Goal: Task Accomplishment & Management: Manage account settings

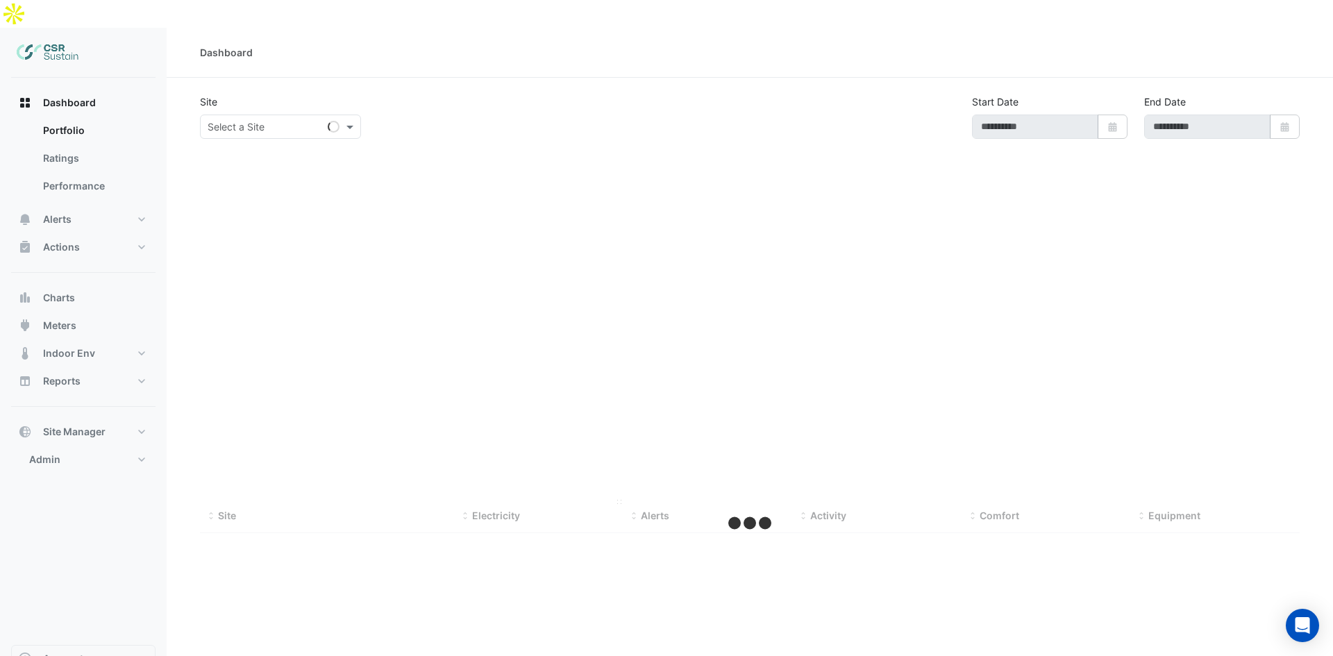
type input "**********"
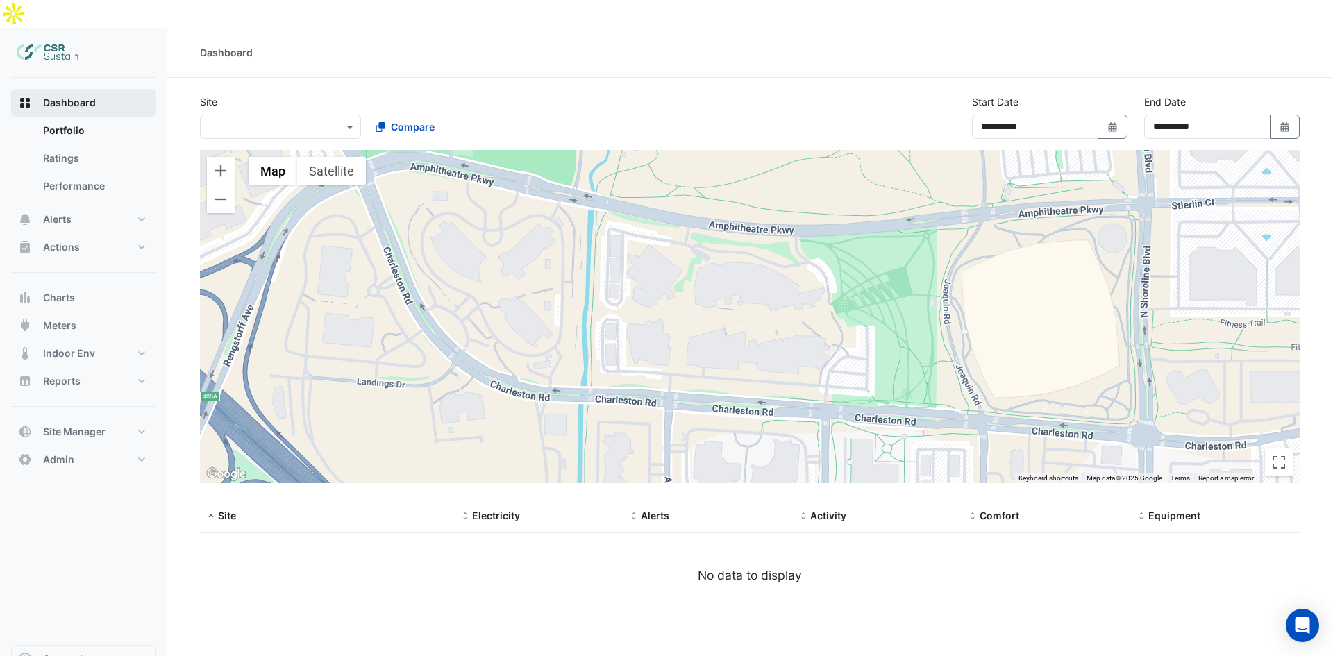
click at [81, 96] on span "Dashboard" at bounding box center [69, 103] width 53 height 14
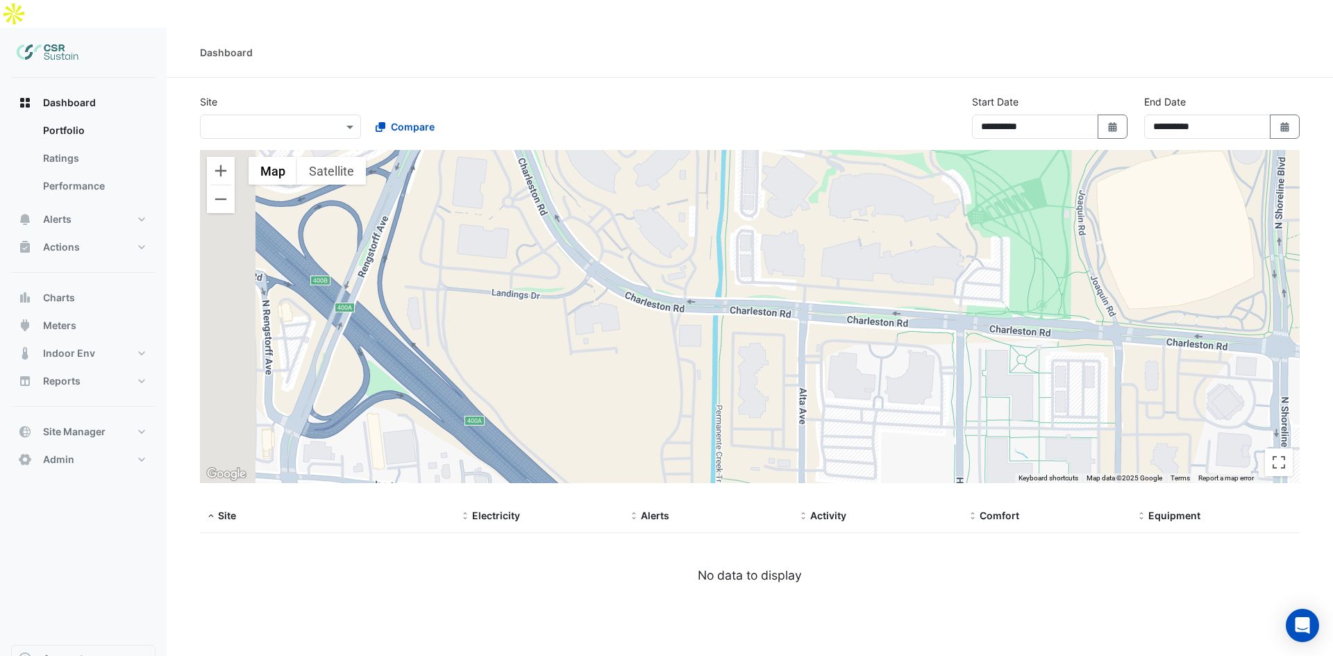
drag, startPoint x: 715, startPoint y: 268, endPoint x: 857, endPoint y: 172, distance: 171.4
click at [857, 172] on div at bounding box center [750, 316] width 1100 height 333
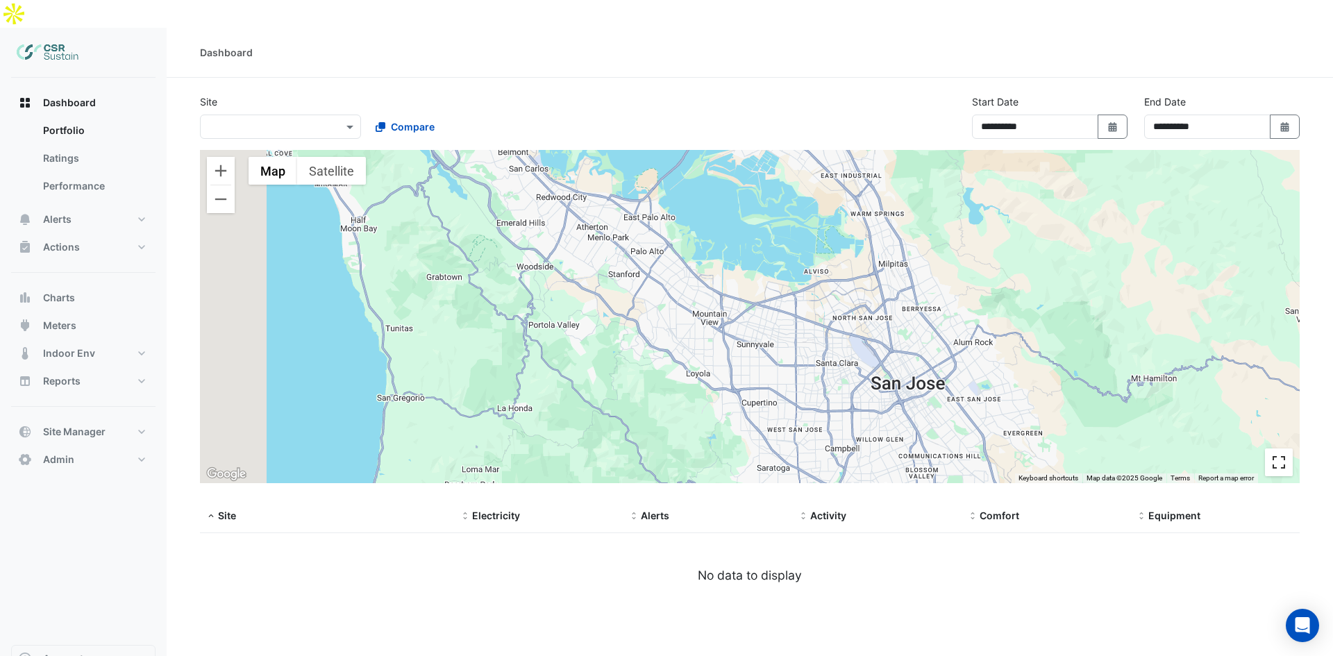
click at [1274, 449] on button "Toggle fullscreen view" at bounding box center [1279, 463] width 28 height 28
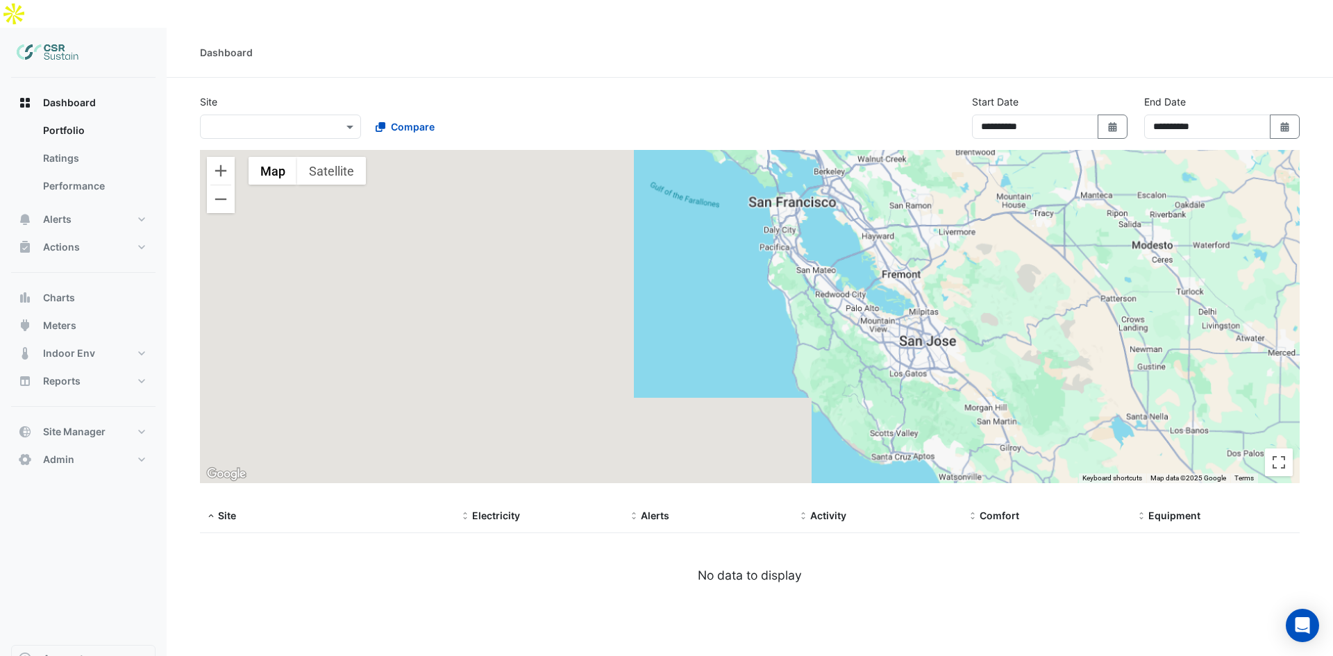
drag, startPoint x: 1103, startPoint y: 322, endPoint x: 643, endPoint y: 287, distance: 461.7
click at [849, 290] on div at bounding box center [750, 316] width 1100 height 333
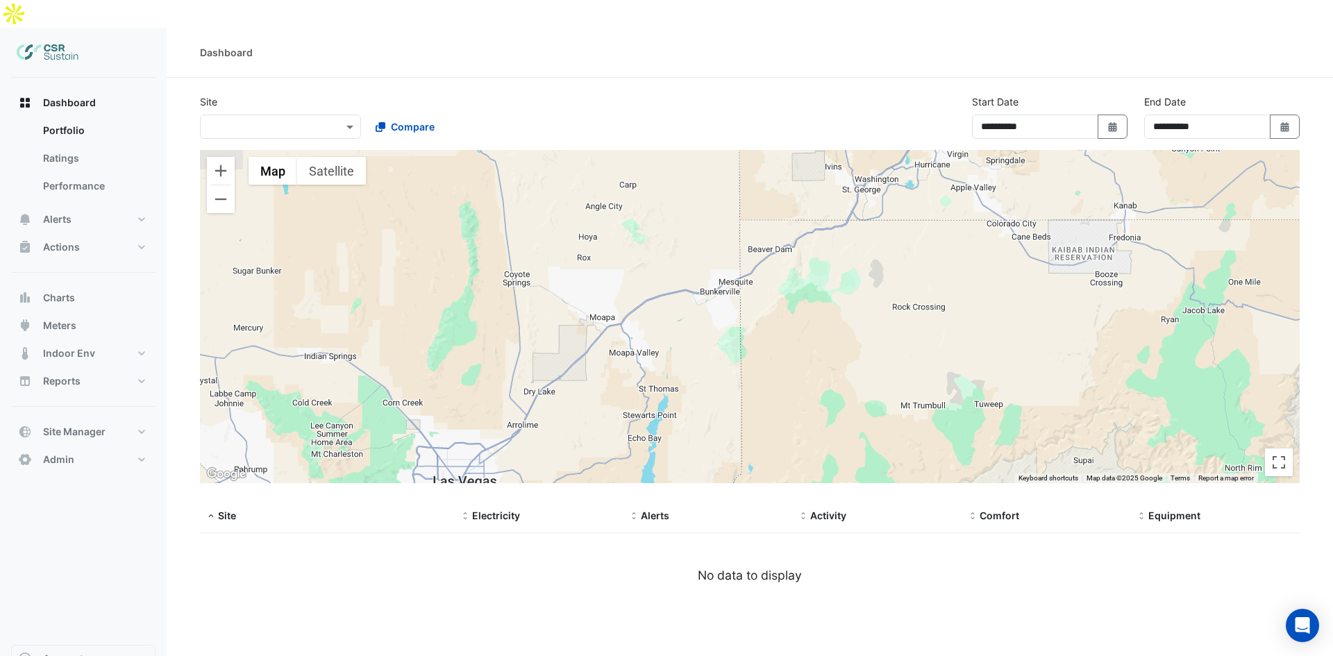
drag, startPoint x: 924, startPoint y: 312, endPoint x: 915, endPoint y: 312, distance: 9.7
click at [915, 312] on div at bounding box center [750, 316] width 1100 height 333
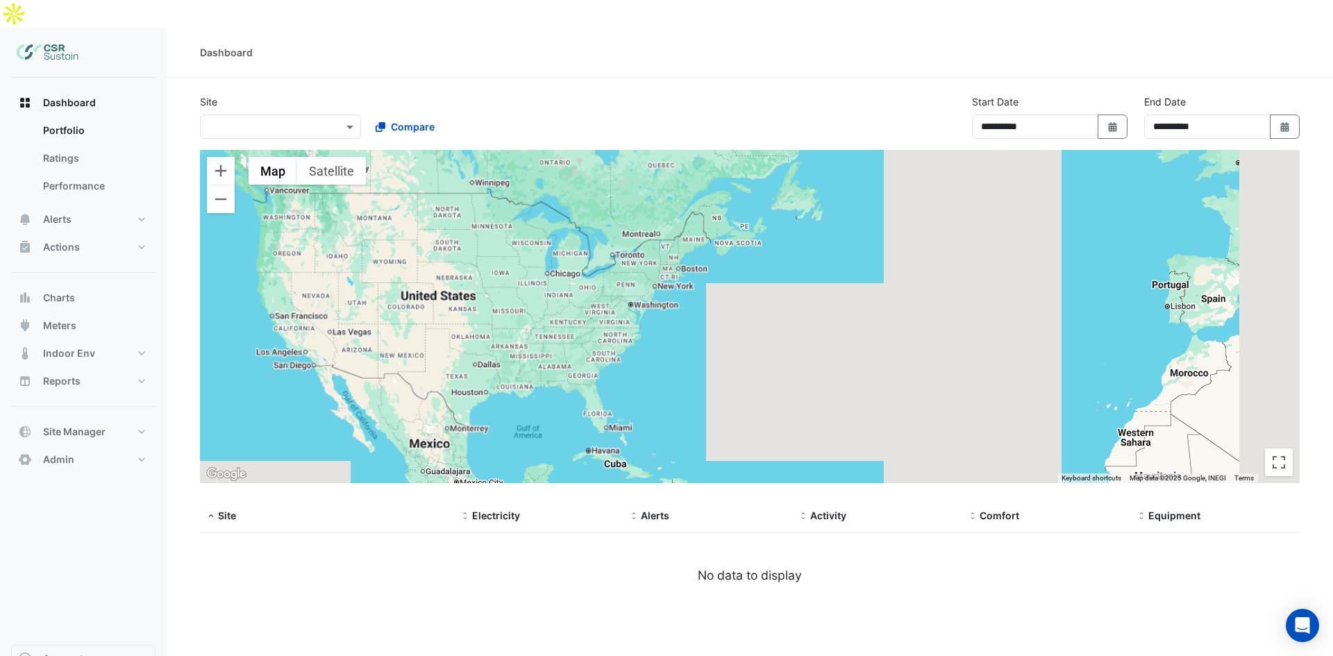
drag, startPoint x: 1019, startPoint y: 324, endPoint x: 430, endPoint y: 281, distance: 591.1
click at [430, 281] on div at bounding box center [750, 316] width 1100 height 333
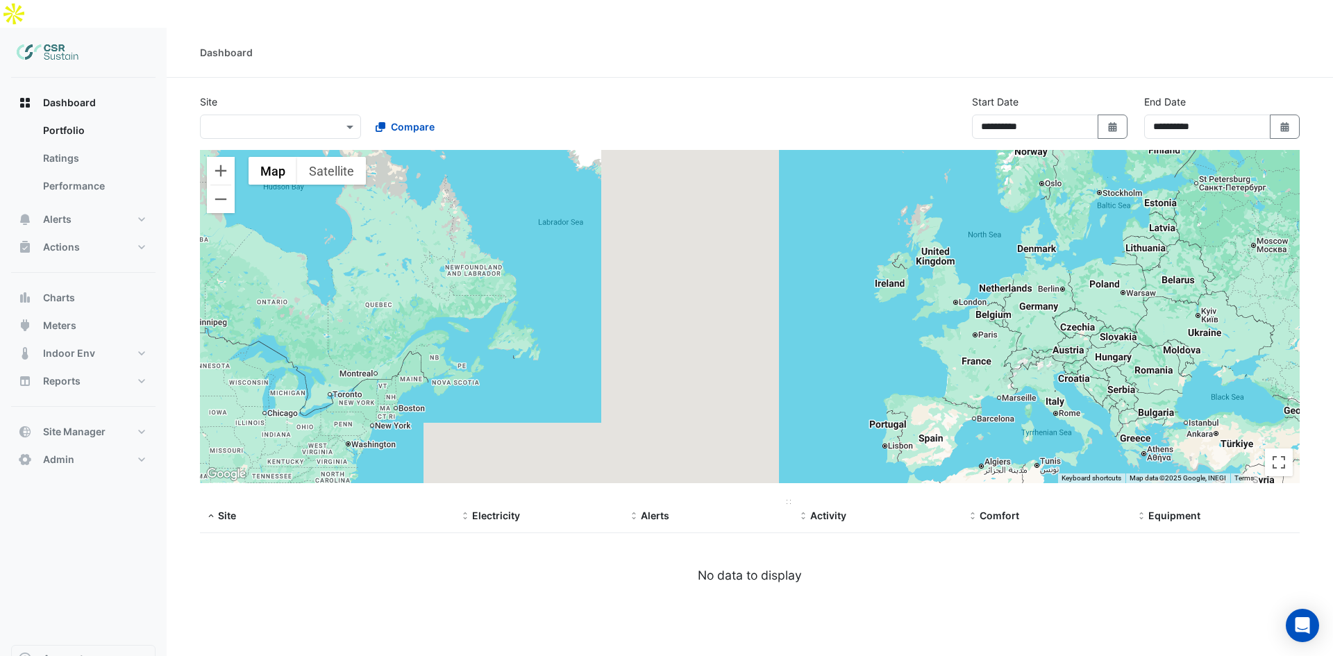
drag, startPoint x: 969, startPoint y: 305, endPoint x: 768, endPoint y: 474, distance: 262.7
click at [768, 474] on app-tabular-dashboard "**********" at bounding box center [750, 356] width 1100 height 524
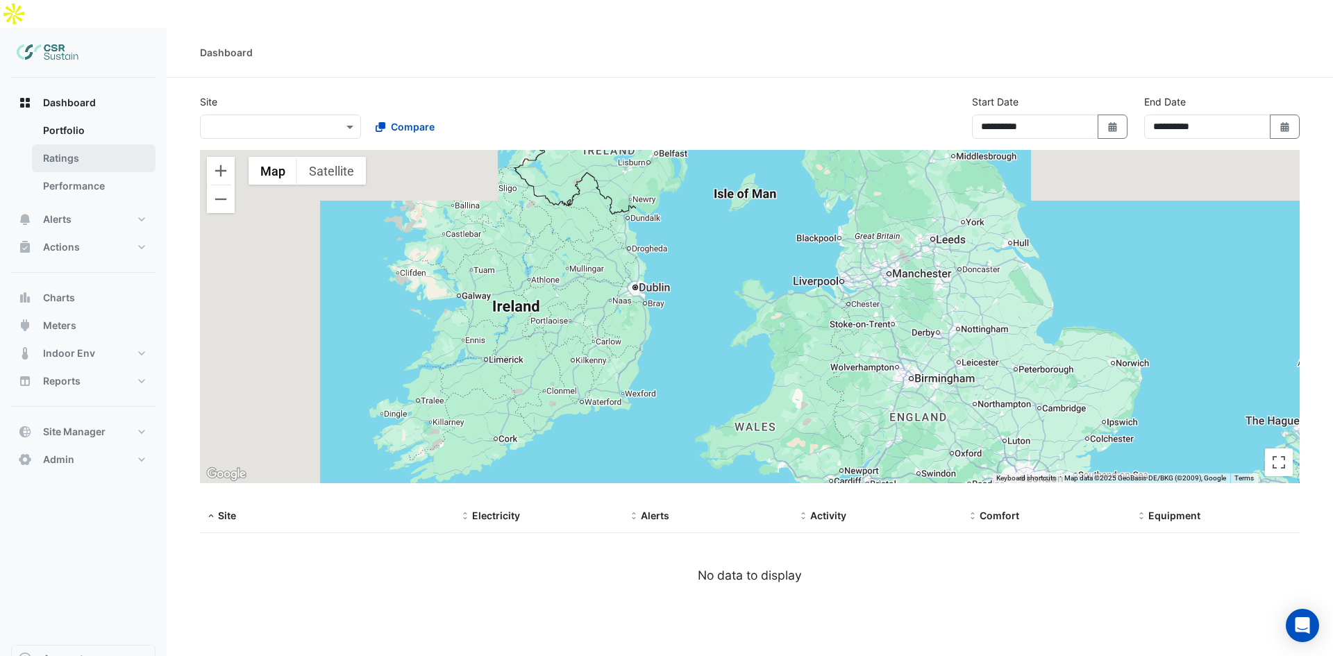
click at [93, 144] on link "Ratings" at bounding box center [94, 158] width 124 height 28
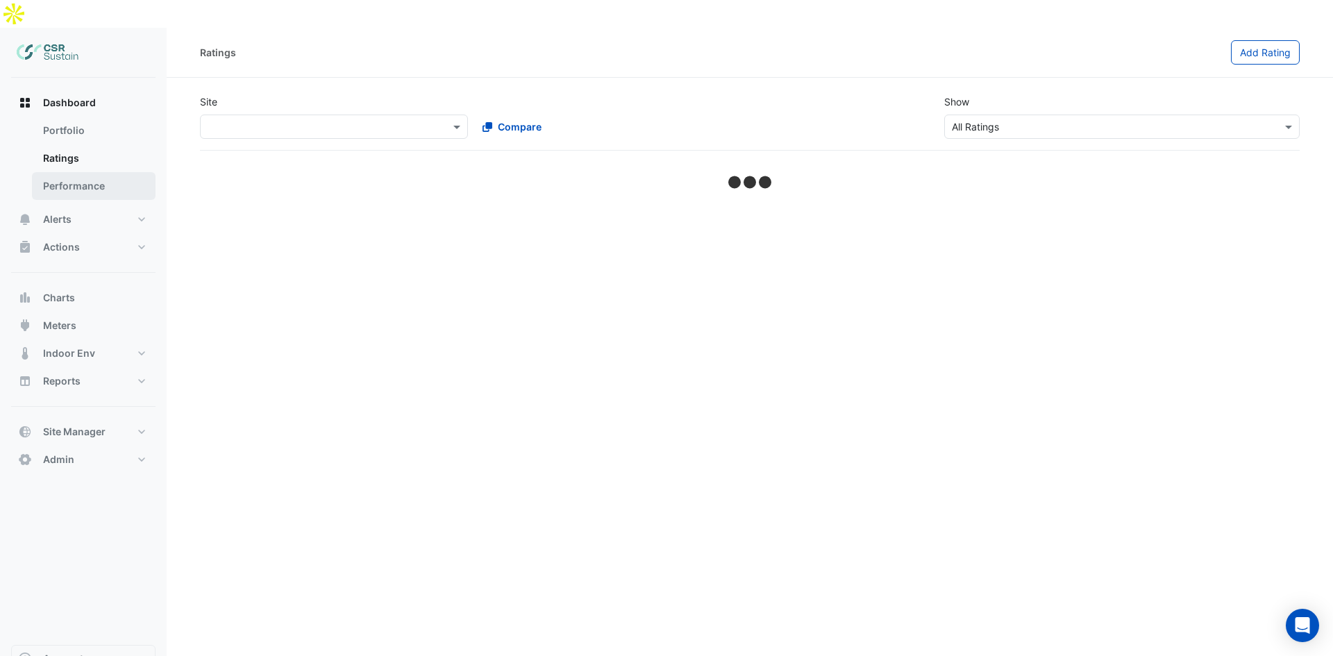
click at [97, 172] on link "Performance" at bounding box center [94, 186] width 124 height 28
click at [88, 117] on link "Portfolio" at bounding box center [94, 131] width 124 height 28
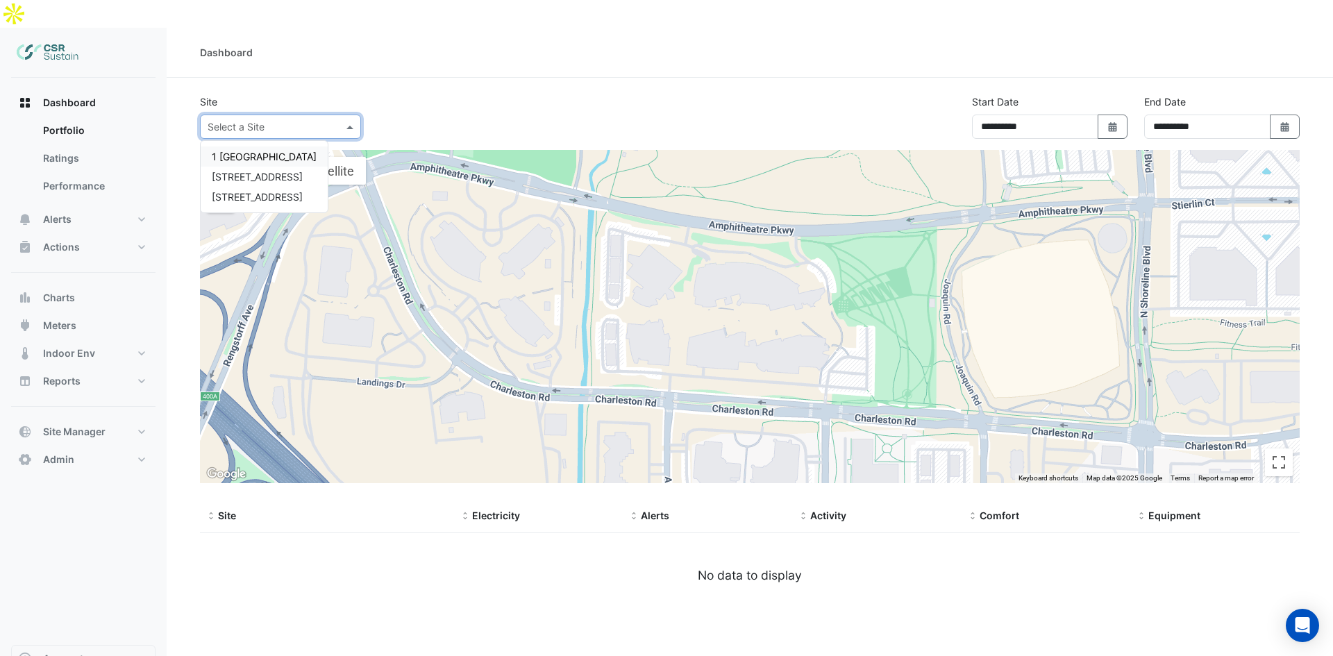
click at [308, 120] on input "text" at bounding box center [267, 127] width 118 height 15
click at [251, 151] on span "1 [GEOGRAPHIC_DATA]" at bounding box center [264, 157] width 105 height 12
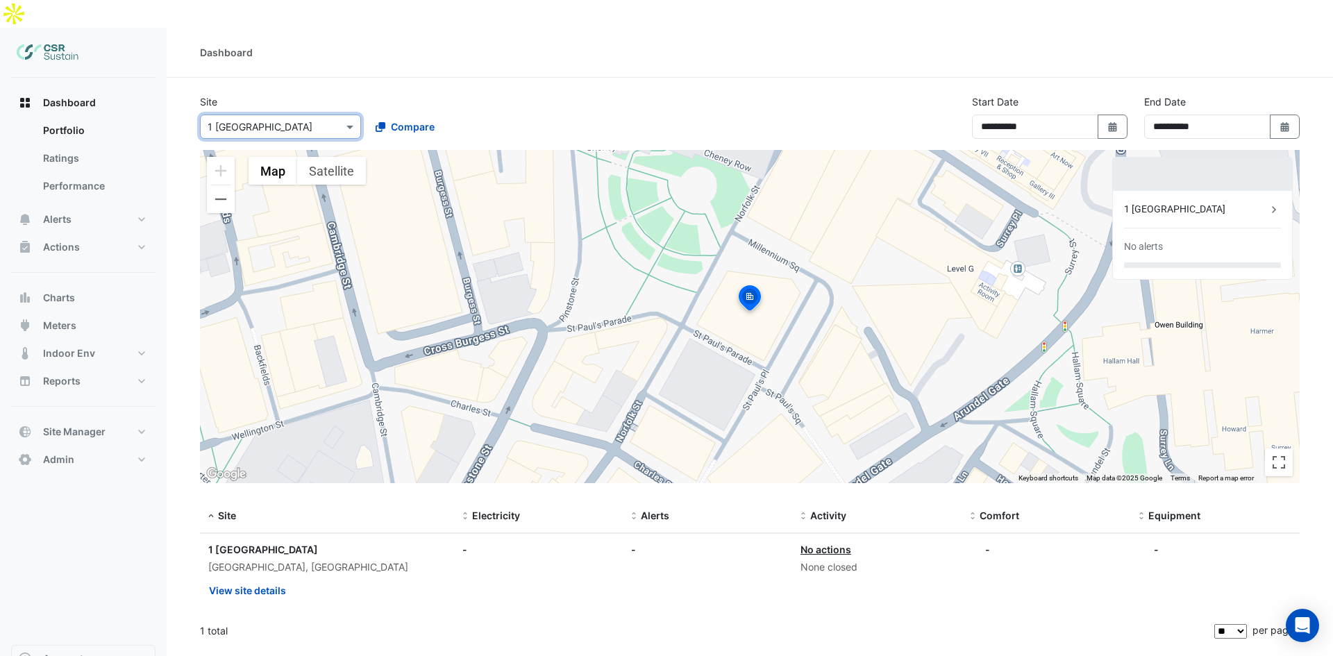
click at [342, 119] on div at bounding box center [281, 127] width 160 height 16
click at [246, 167] on div "[STREET_ADDRESS]" at bounding box center [264, 177] width 127 height 20
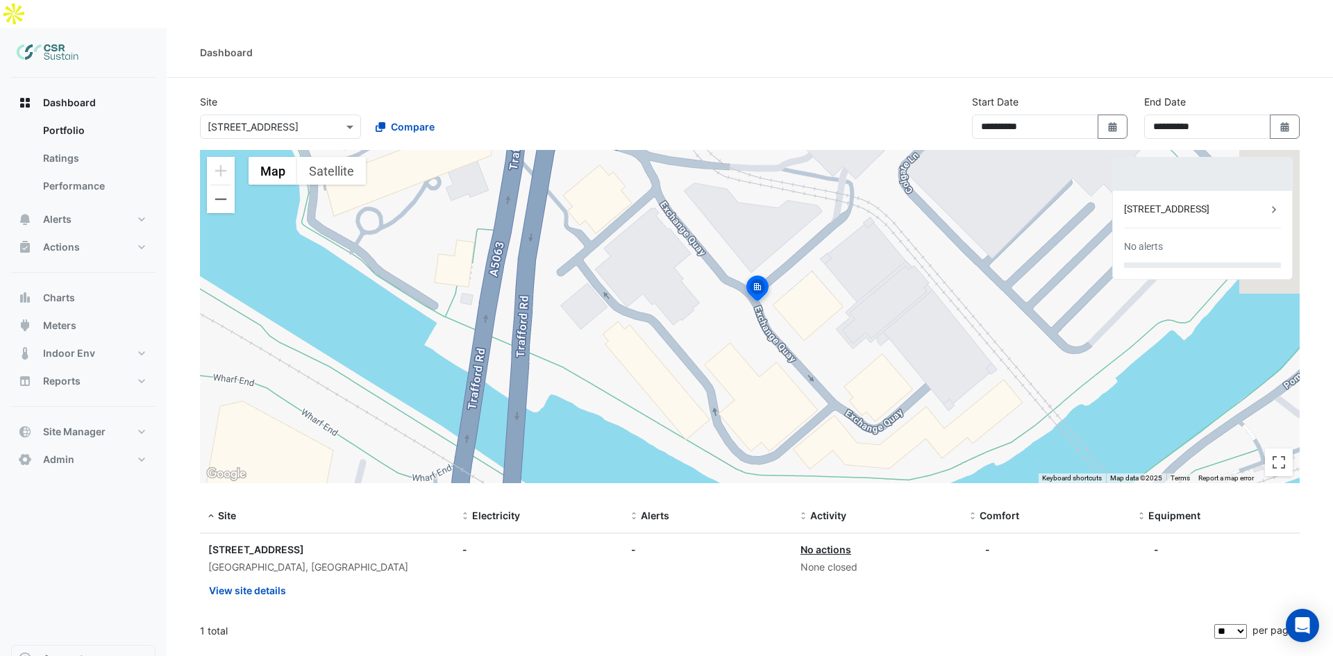
drag, startPoint x: 737, startPoint y: 270, endPoint x: 724, endPoint y: 238, distance: 34.3
click at [742, 274] on img at bounding box center [757, 290] width 31 height 33
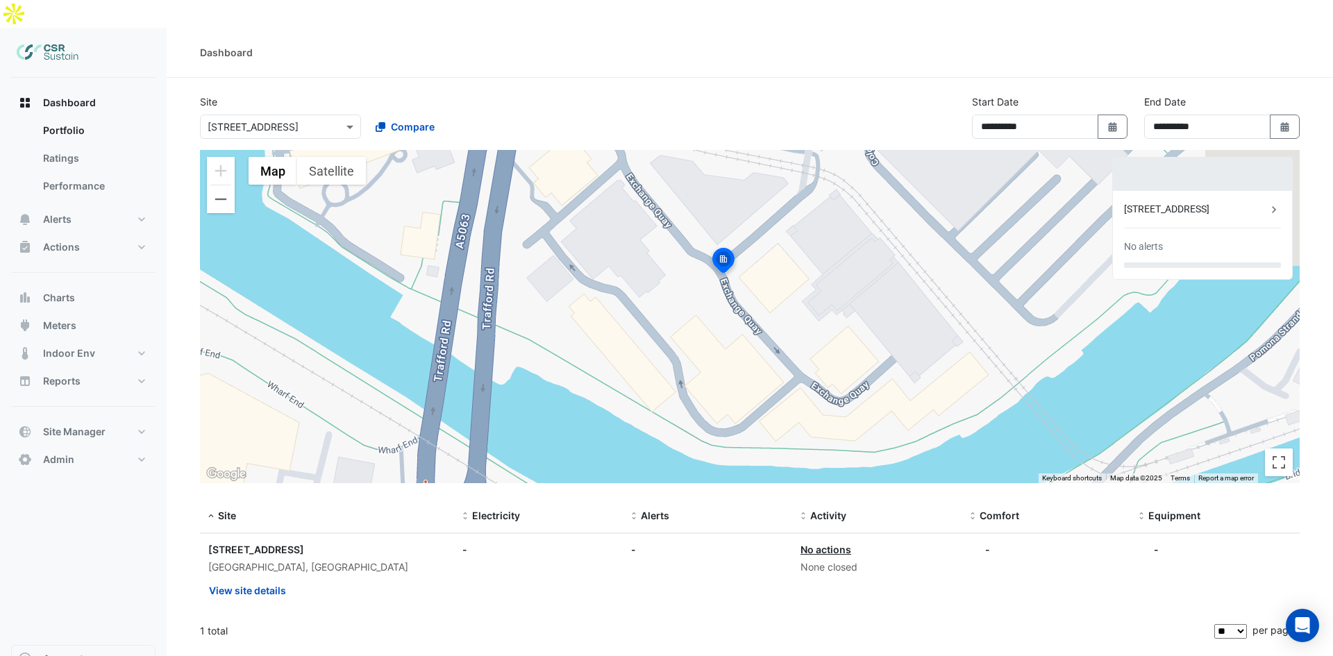
click at [737, 246] on img at bounding box center [723, 262] width 31 height 33
click at [727, 246] on img at bounding box center [723, 262] width 31 height 33
drag, startPoint x: 283, startPoint y: 82, endPoint x: 284, endPoint y: 94, distance: 12.5
click at [284, 109] on div "Select a Site × 5 Exchange Quay Compare" at bounding box center [363, 124] width 333 height 30
click at [284, 120] on input "text" at bounding box center [267, 127] width 118 height 15
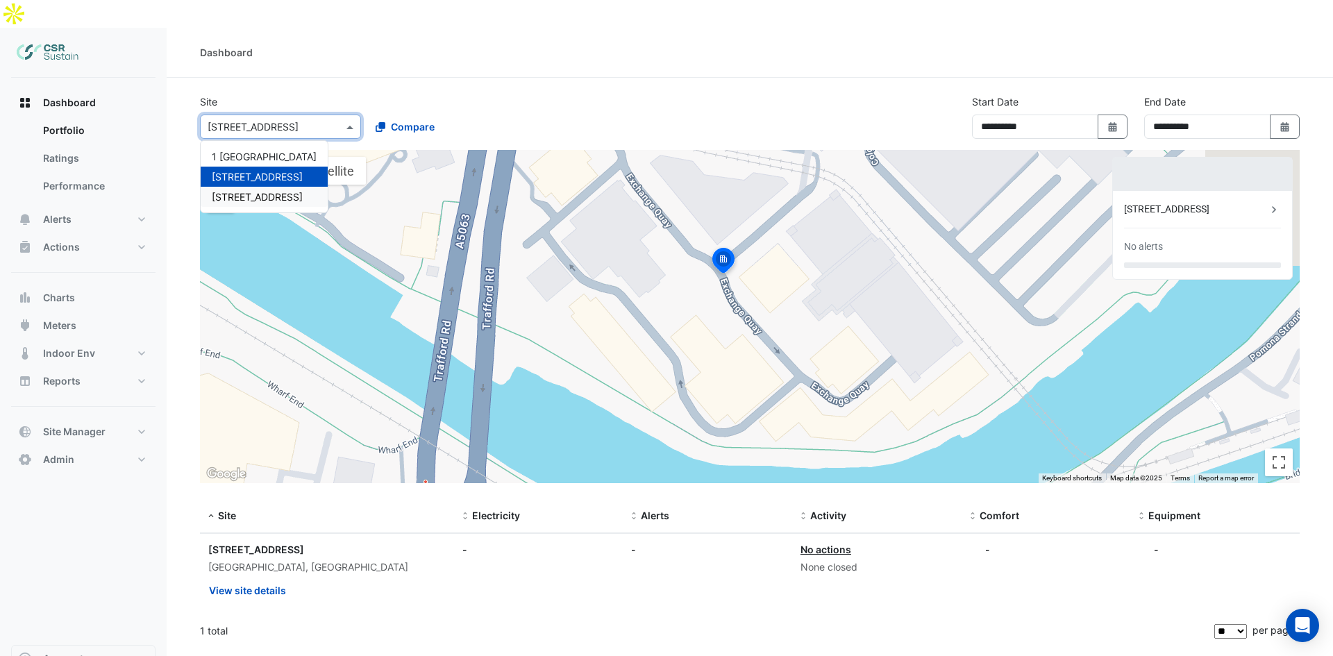
click at [237, 191] on span "[STREET_ADDRESS]" at bounding box center [257, 197] width 91 height 12
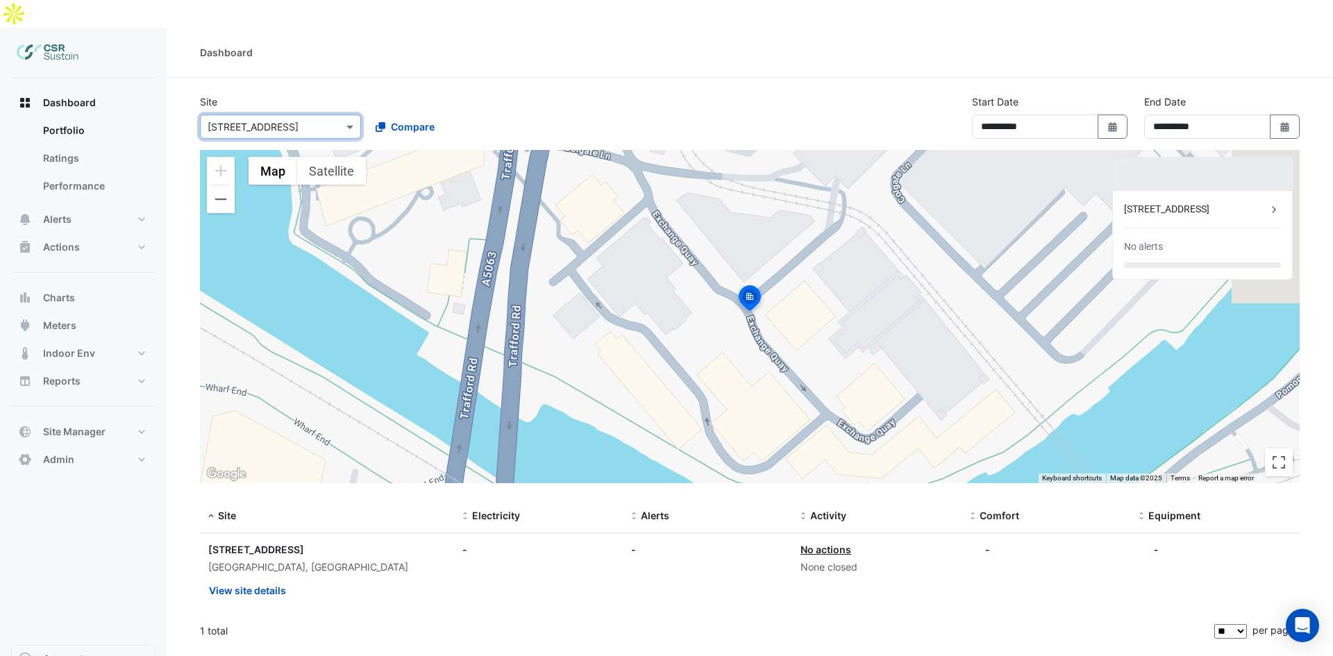
click at [321, 120] on input "text" at bounding box center [267, 127] width 118 height 15
click at [277, 167] on div "[STREET_ADDRESS]" at bounding box center [264, 177] width 127 height 20
click at [301, 120] on input "text" at bounding box center [267, 127] width 118 height 15
click at [288, 151] on span "1 [GEOGRAPHIC_DATA]" at bounding box center [264, 157] width 105 height 12
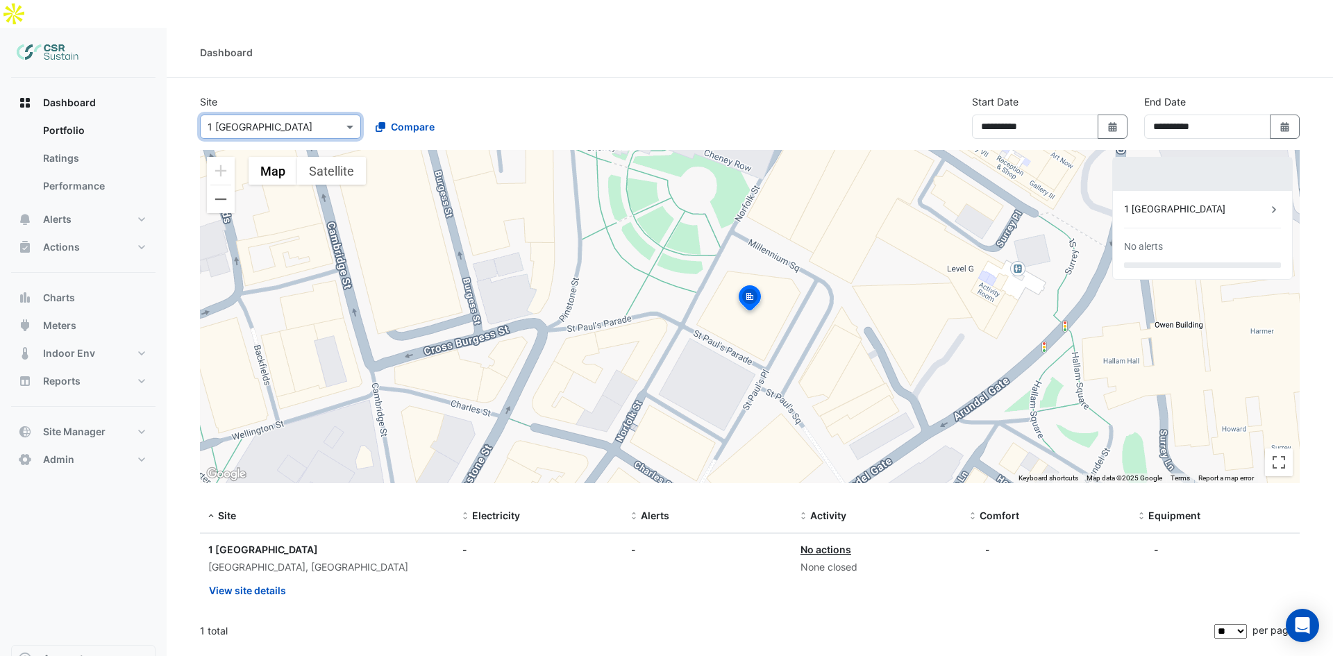
click at [1258, 202] on div "1 [GEOGRAPHIC_DATA]" at bounding box center [1195, 209] width 143 height 15
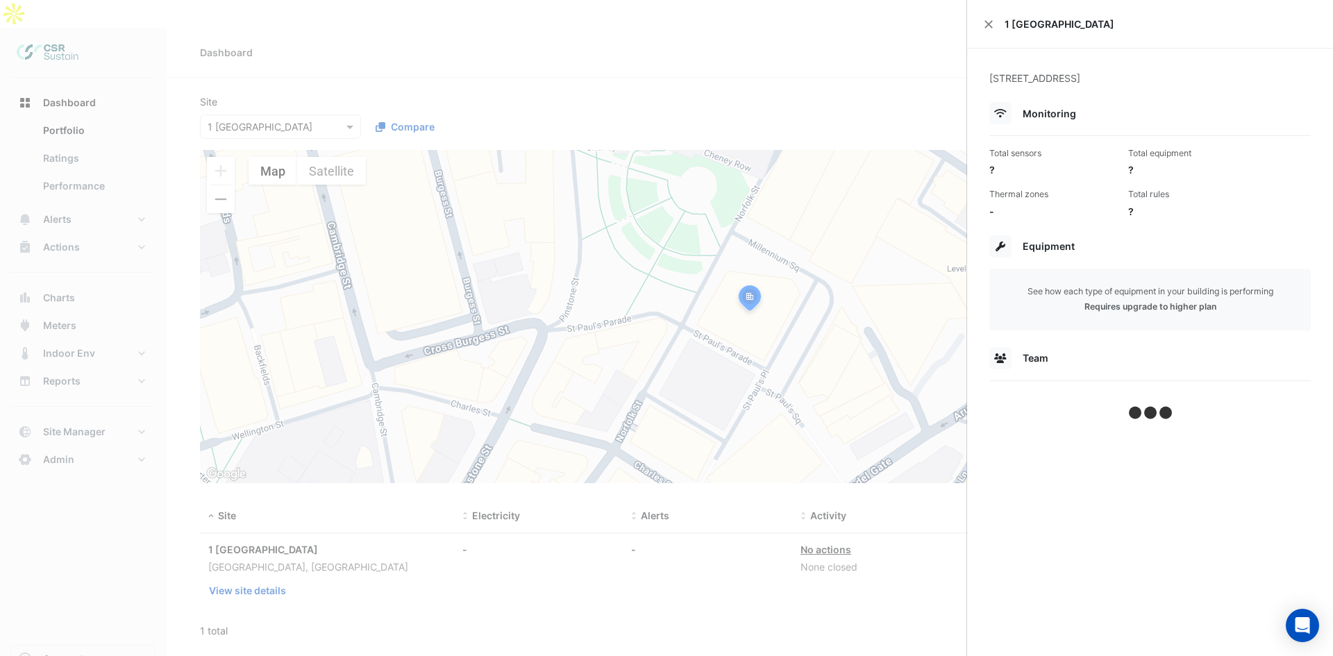
click at [827, 268] on ngb-offcanvas-backdrop at bounding box center [666, 328] width 1333 height 656
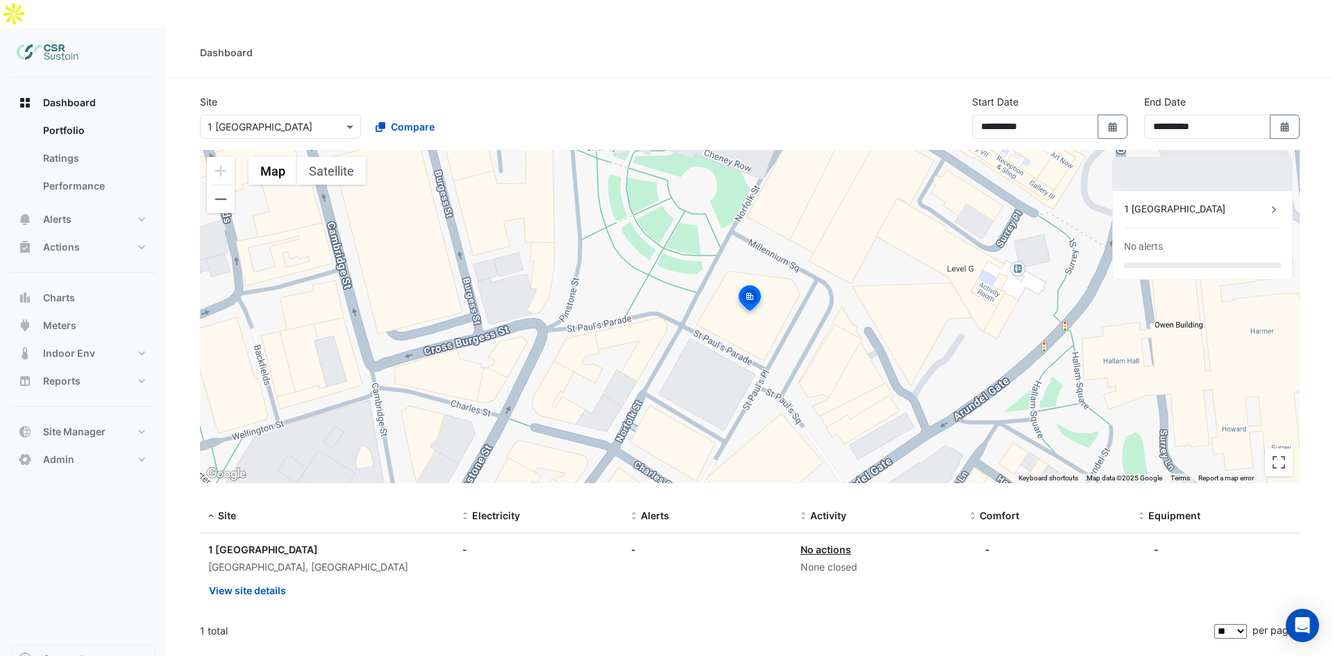
click at [1210, 202] on div "1 [GEOGRAPHIC_DATA]" at bounding box center [1195, 209] width 143 height 15
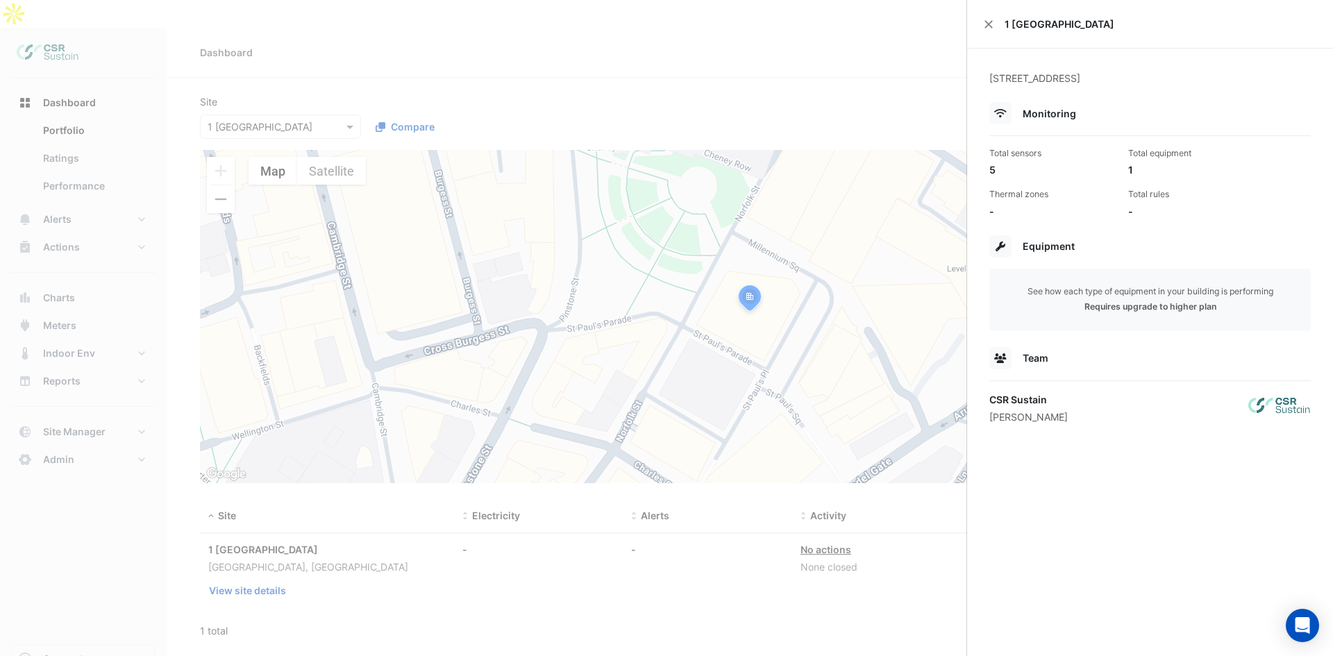
click at [1210, 182] on div "Total sensors 5 Total equipment 1 Thermal zones - Total rules -" at bounding box center [1150, 177] width 333 height 83
click at [848, 249] on ngb-offcanvas-backdrop at bounding box center [666, 328] width 1333 height 656
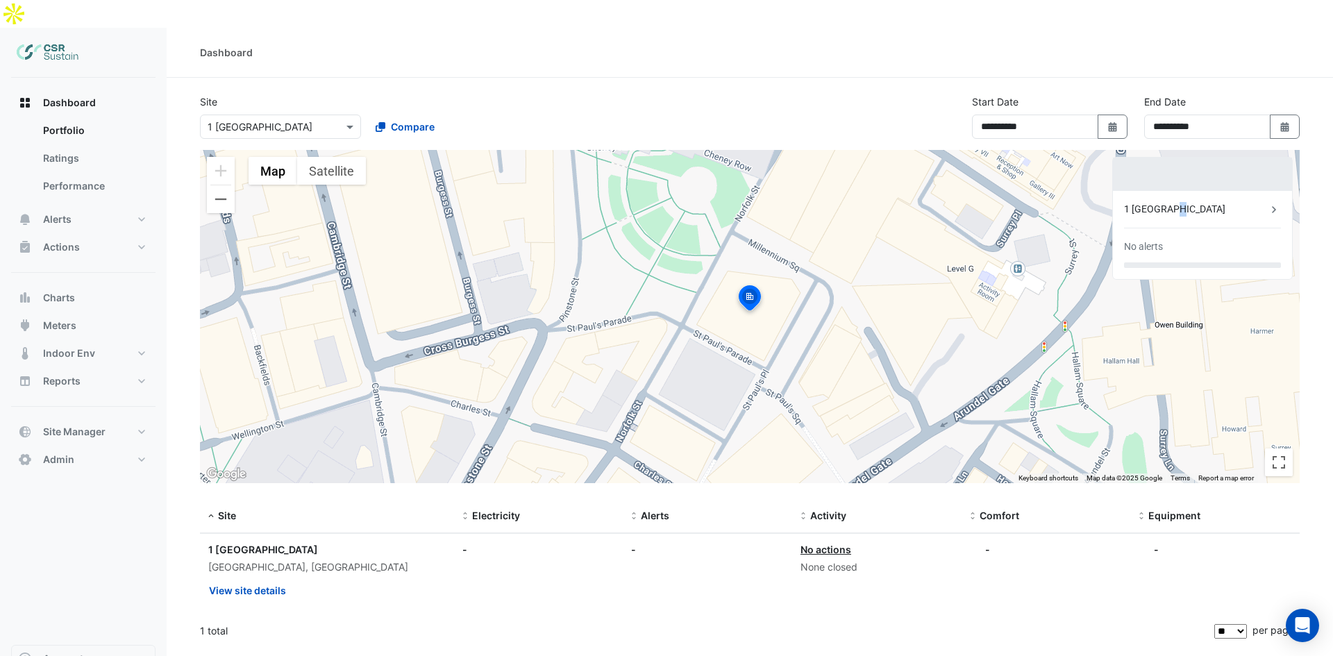
click at [1166, 202] on div "1 [GEOGRAPHIC_DATA]" at bounding box center [1195, 209] width 143 height 15
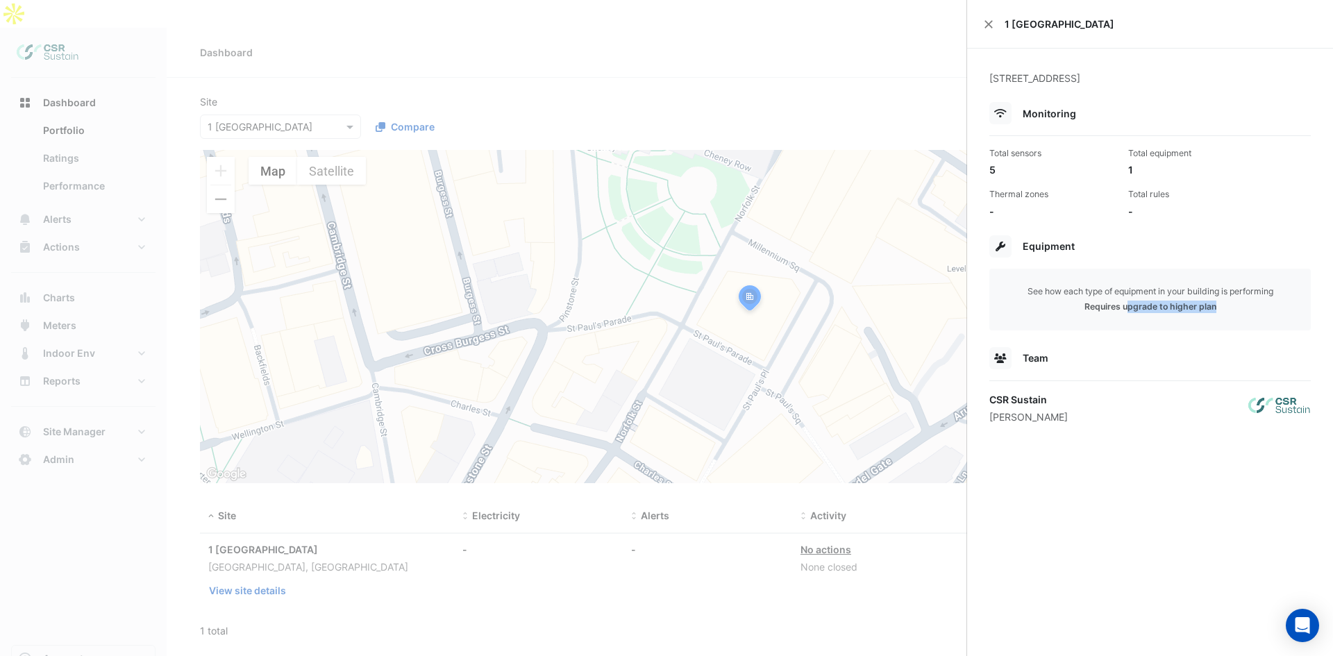
drag, startPoint x: 1195, startPoint y: 308, endPoint x: 1215, endPoint y: 308, distance: 20.1
click at [1215, 308] on div "Requires upgrade to higher plan" at bounding box center [1150, 307] width 299 height 12
drag, startPoint x: 1183, startPoint y: 303, endPoint x: 1169, endPoint y: 303, distance: 14.6
click at [1169, 303] on div "Requires upgrade to higher plan" at bounding box center [1150, 307] width 299 height 12
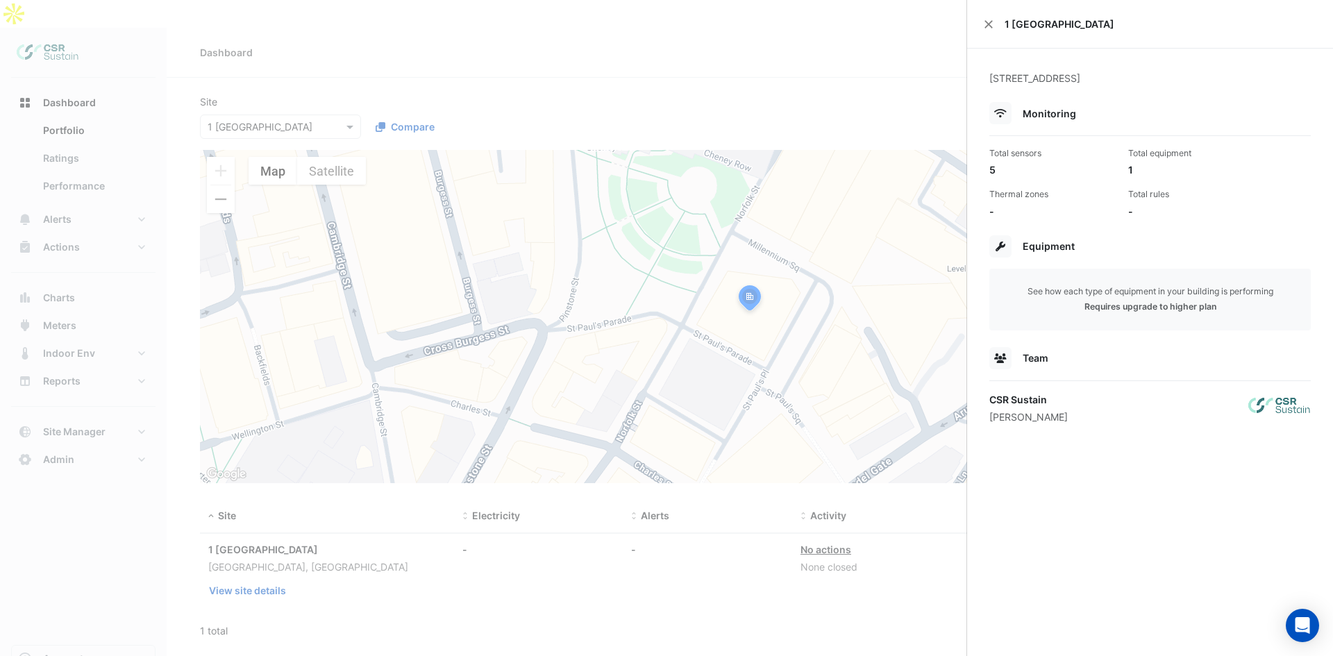
click at [1169, 303] on div "Requires upgrade to higher plan" at bounding box center [1150, 307] width 299 height 12
click at [984, 22] on button "Close" at bounding box center [989, 24] width 10 height 10
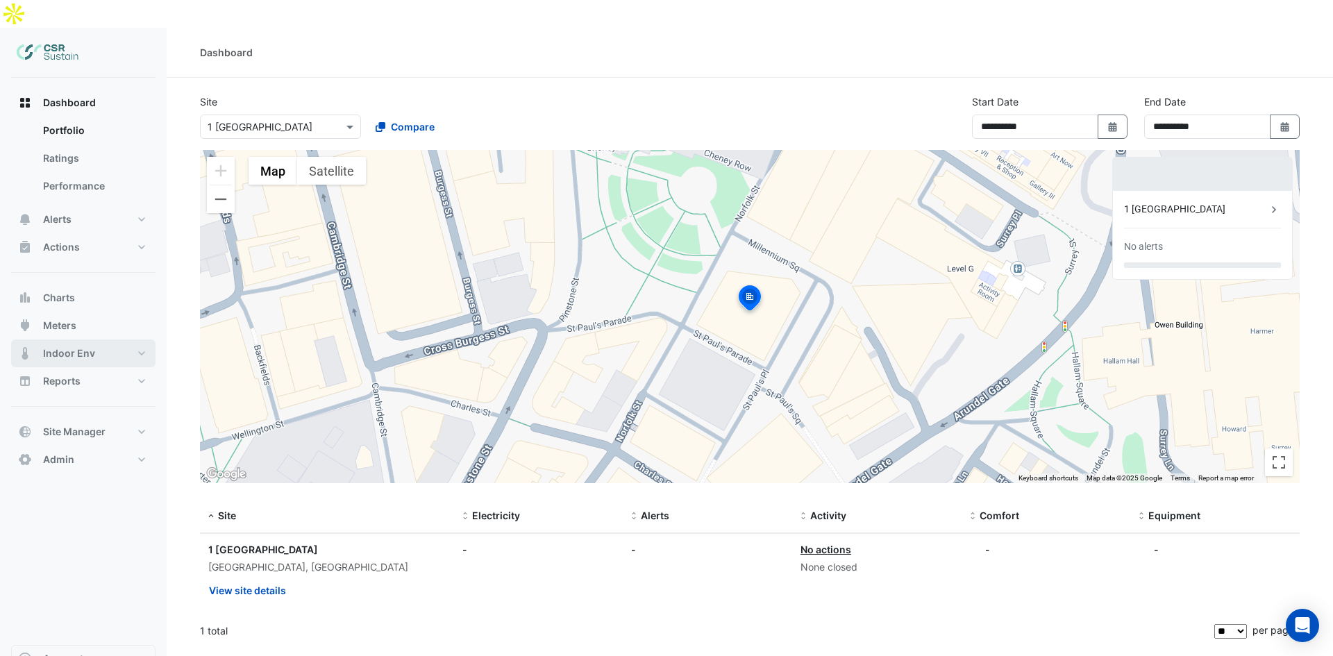
click at [87, 347] on span "Indoor Env" at bounding box center [69, 354] width 52 height 14
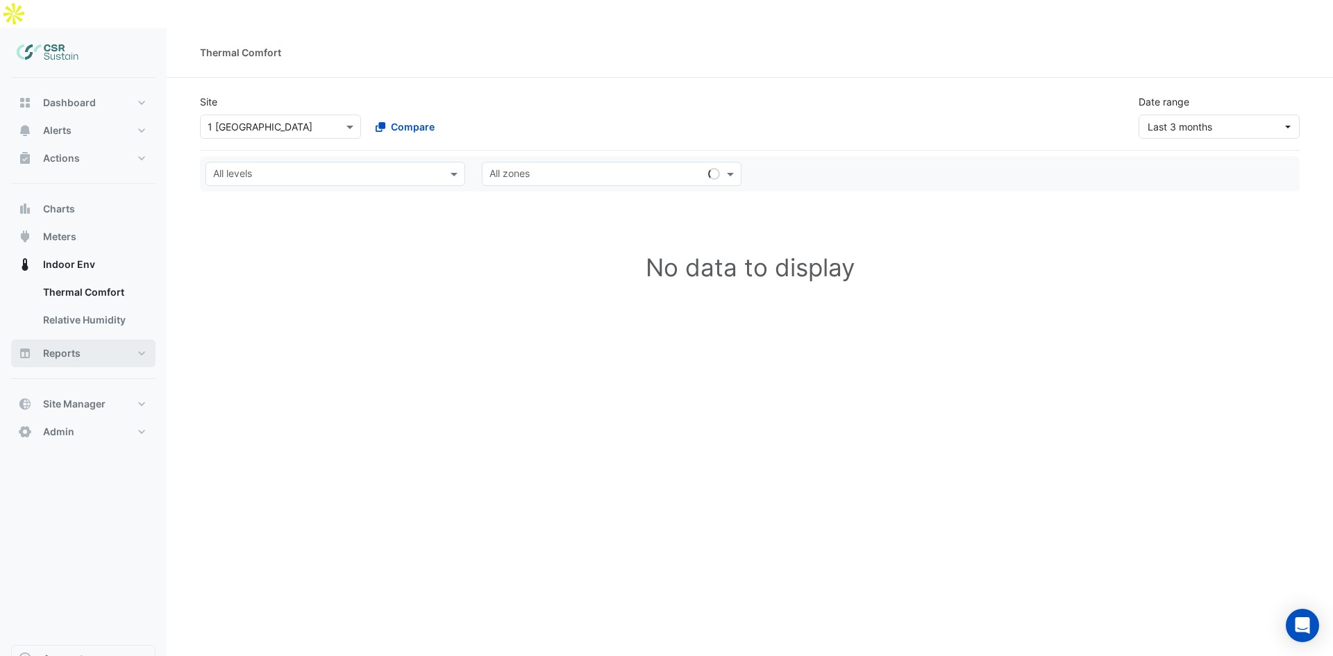
click at [67, 347] on span "Reports" at bounding box center [61, 354] width 37 height 14
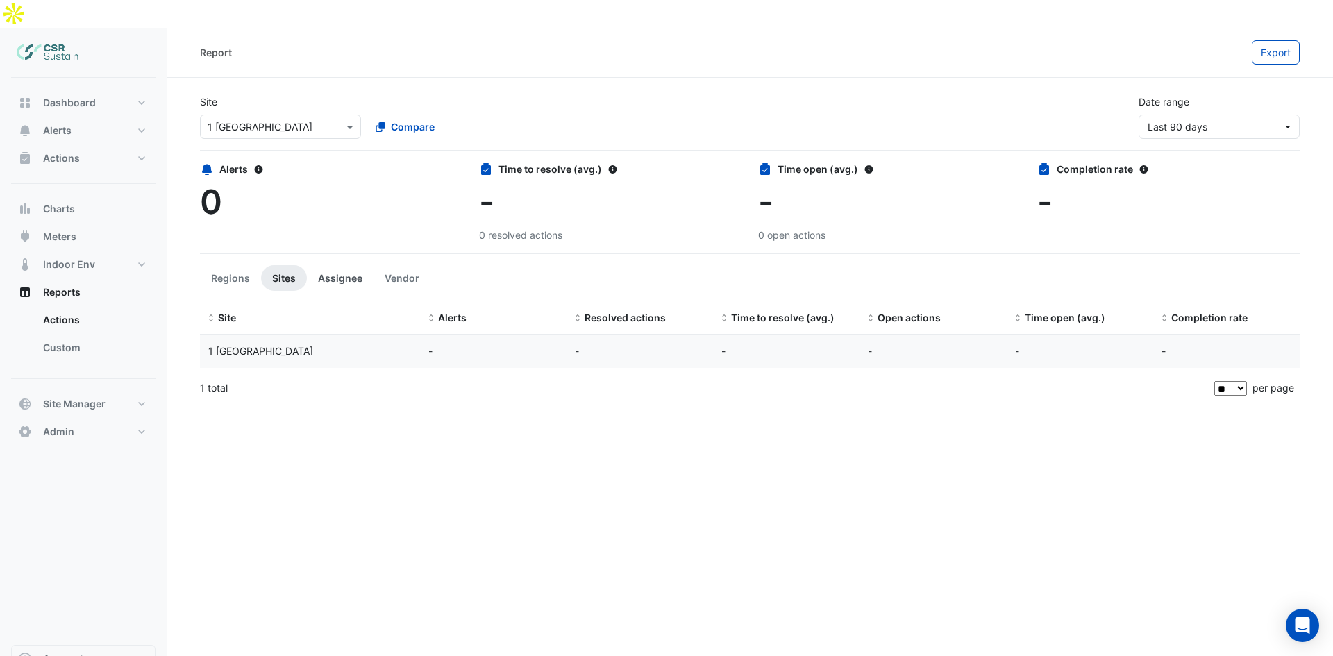
click at [356, 265] on button "Assignee" at bounding box center [340, 278] width 67 height 26
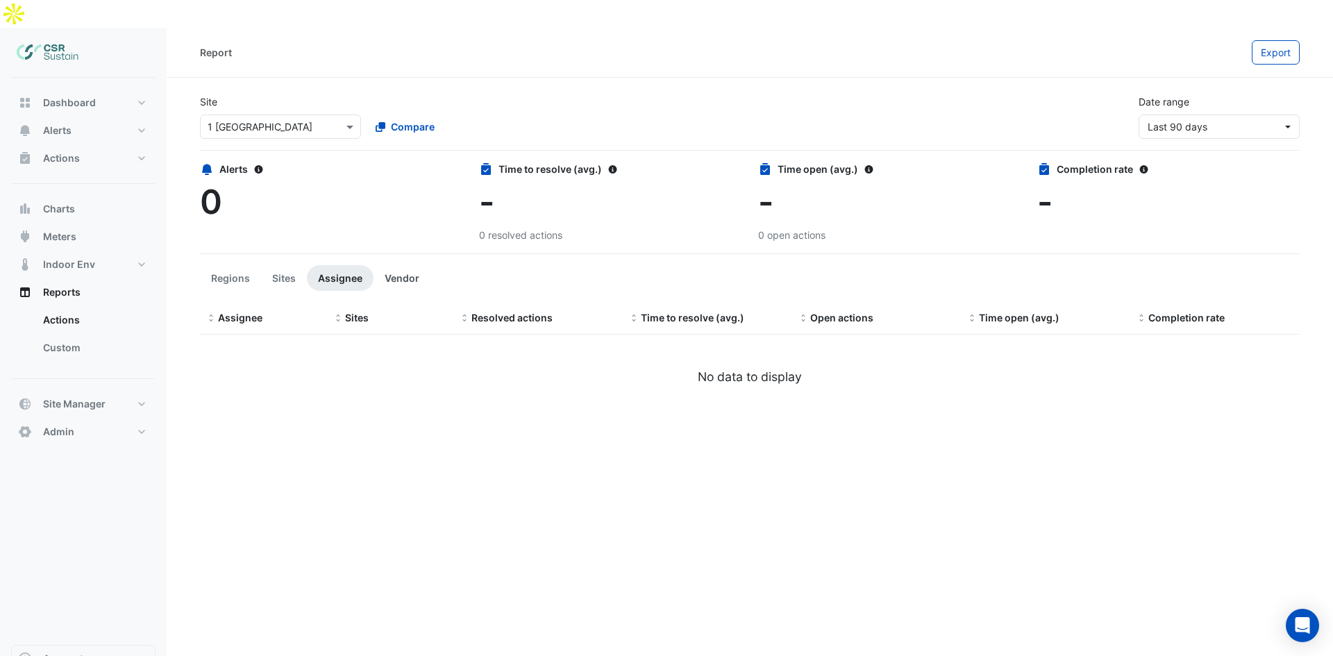
click at [406, 265] on button "Vendor" at bounding box center [402, 278] width 57 height 26
click at [230, 265] on button "Regions" at bounding box center [230, 278] width 61 height 26
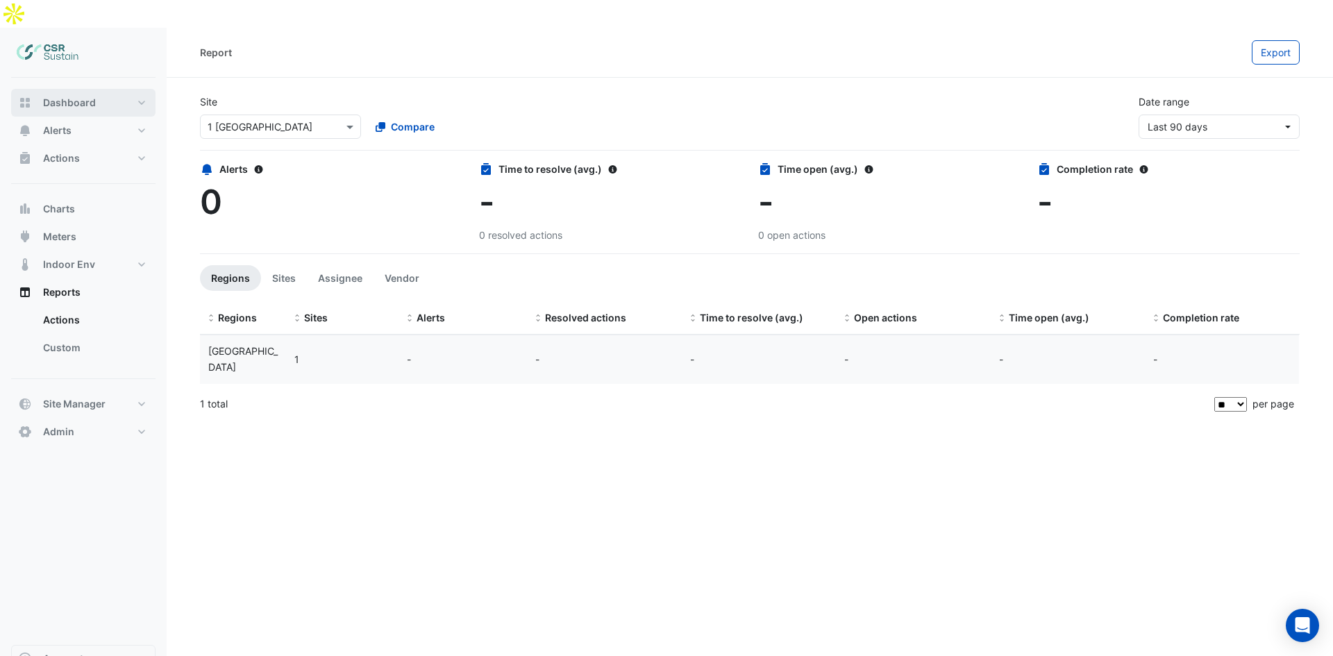
click at [79, 96] on span "Dashboard" at bounding box center [69, 103] width 53 height 14
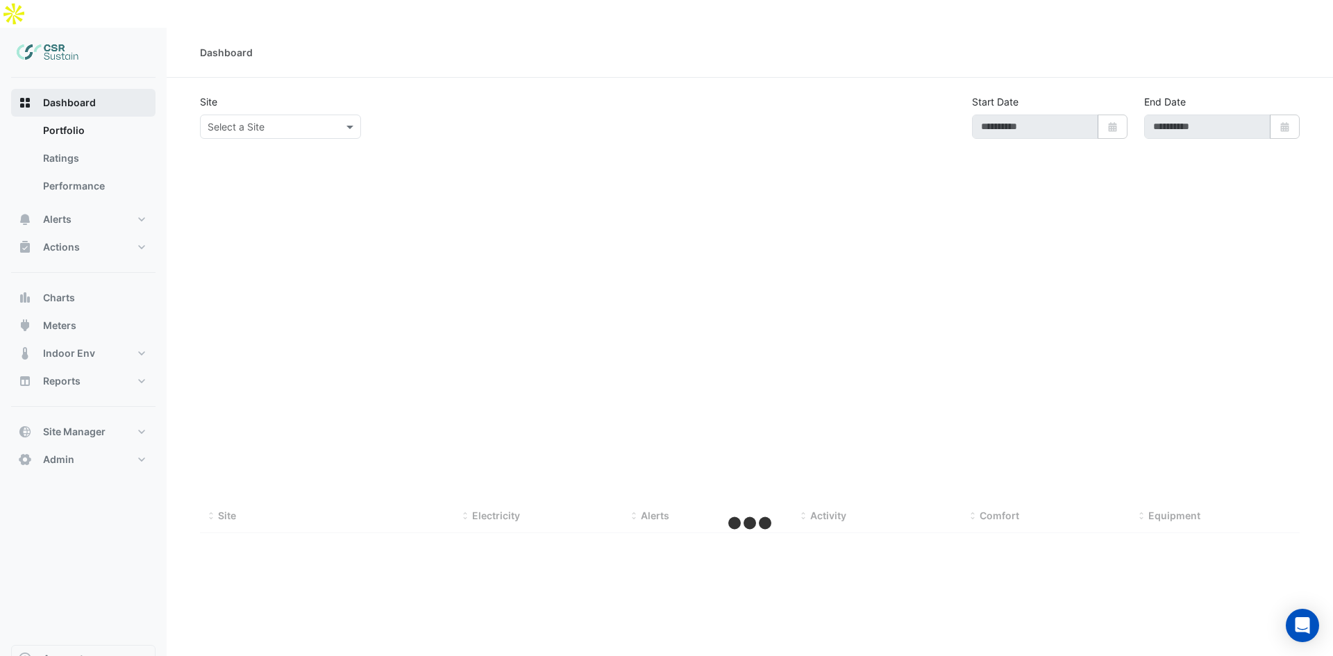
type input "**********"
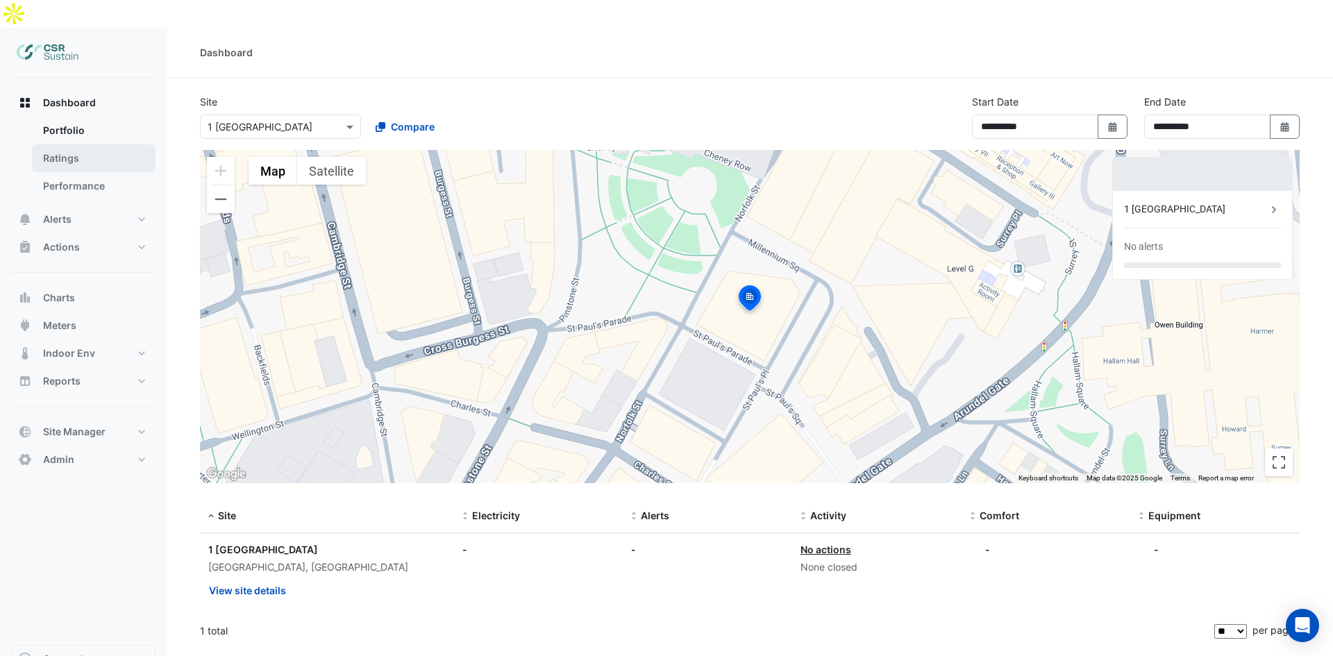
click at [78, 144] on link "Ratings" at bounding box center [94, 158] width 124 height 28
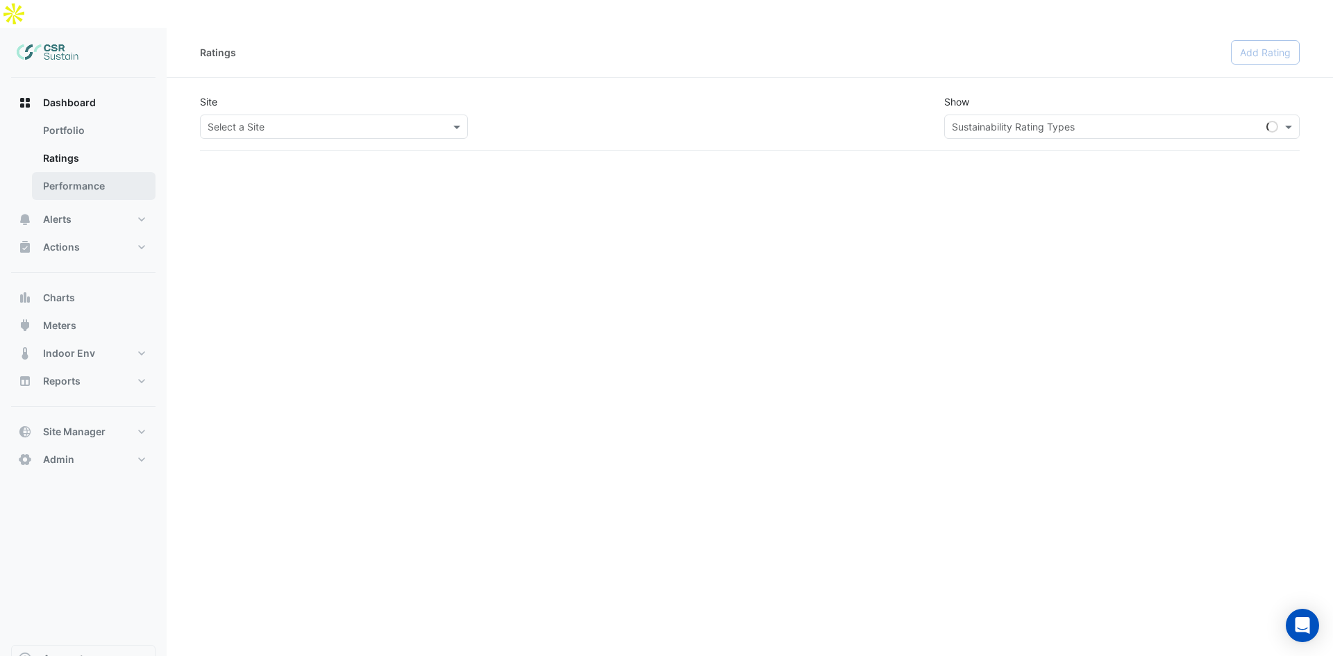
click at [81, 172] on link "Performance" at bounding box center [94, 186] width 124 height 28
click at [77, 206] on button "Alerts" at bounding box center [83, 220] width 144 height 28
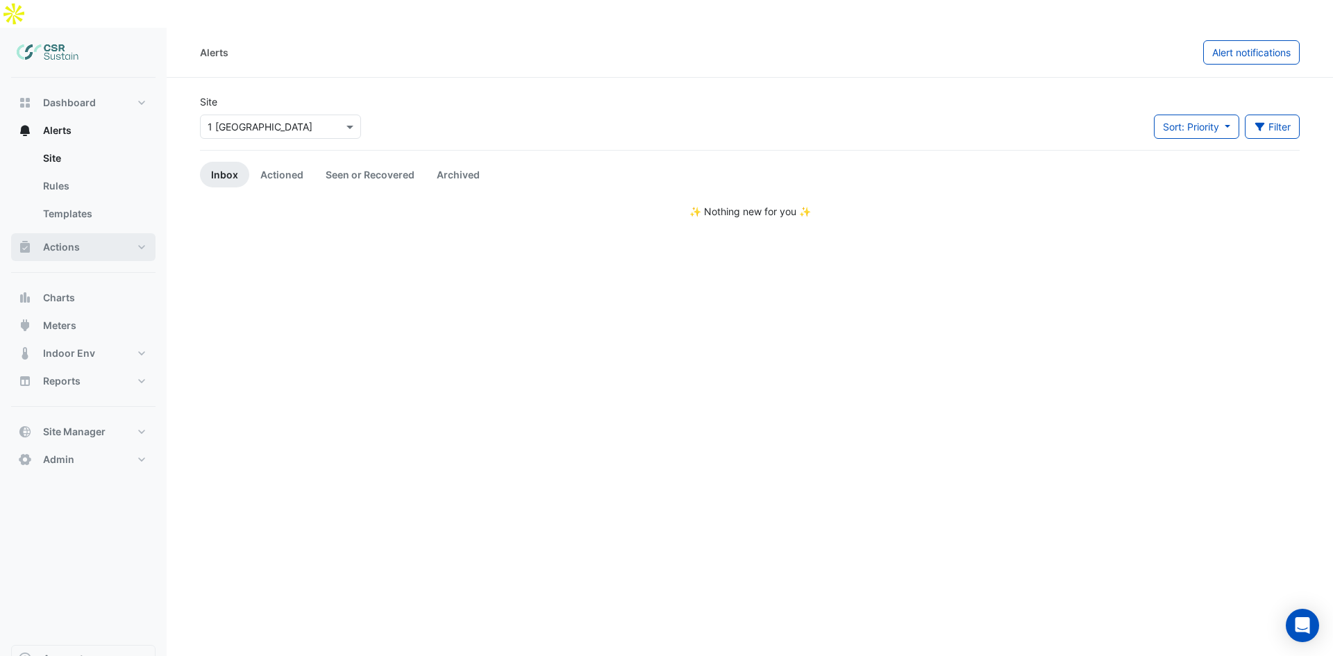
click at [74, 233] on button "Actions" at bounding box center [83, 247] width 144 height 28
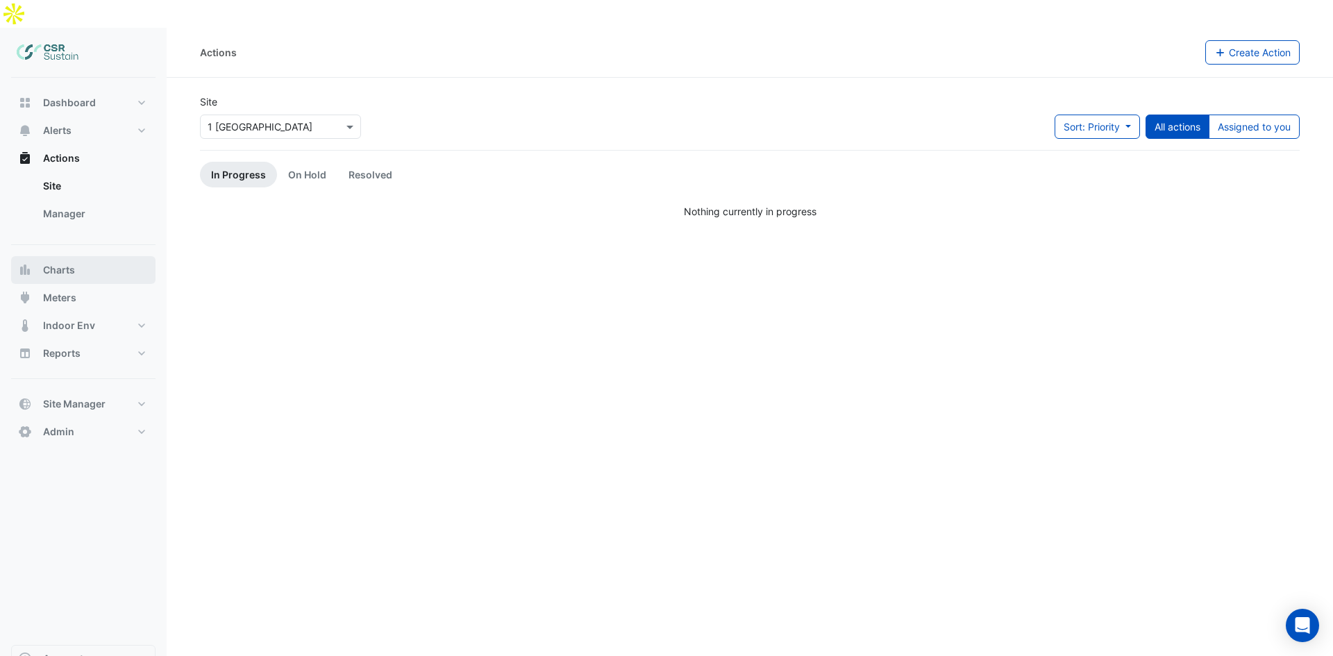
click at [97, 256] on button "Charts" at bounding box center [83, 270] width 144 height 28
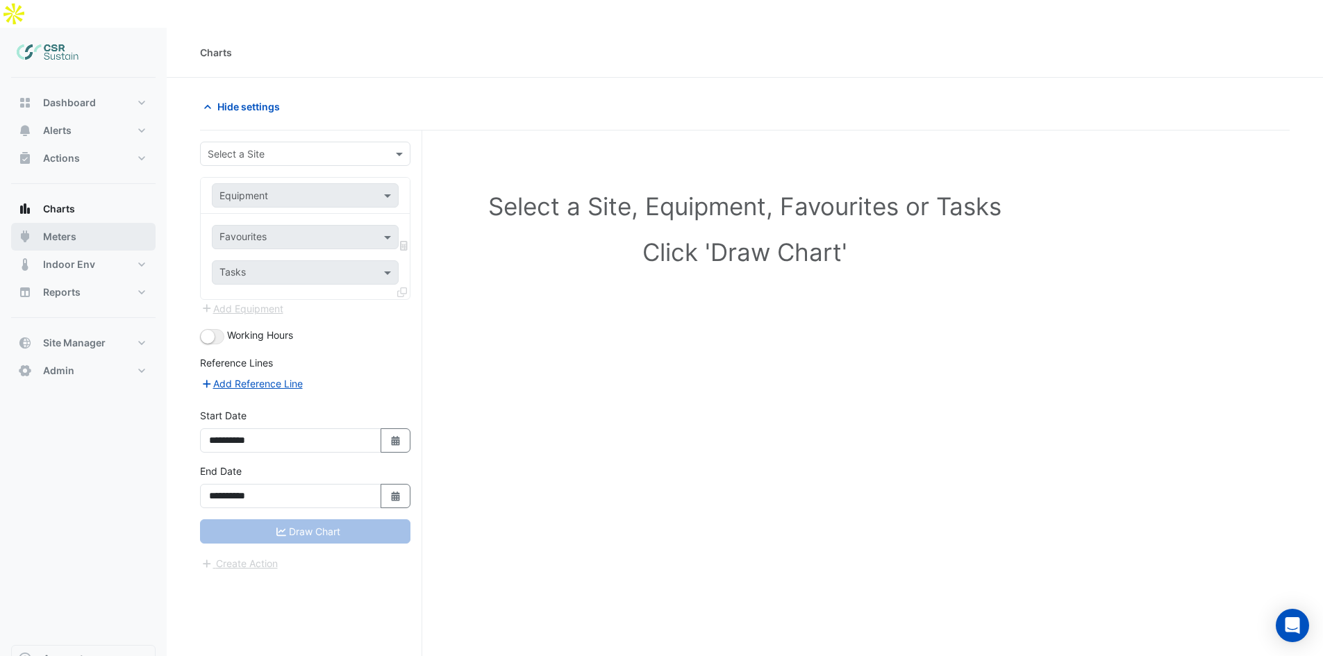
click at [81, 223] on button "Meters" at bounding box center [83, 237] width 144 height 28
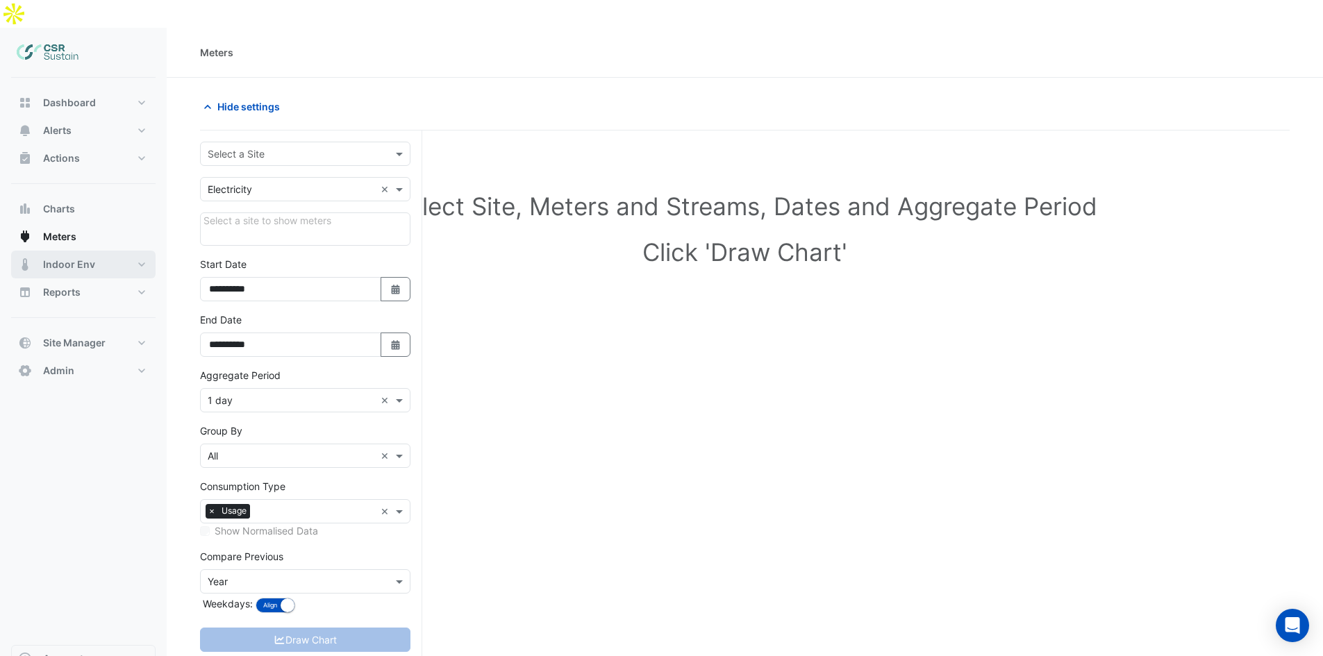
click at [90, 258] on span "Indoor Env" at bounding box center [69, 265] width 52 height 14
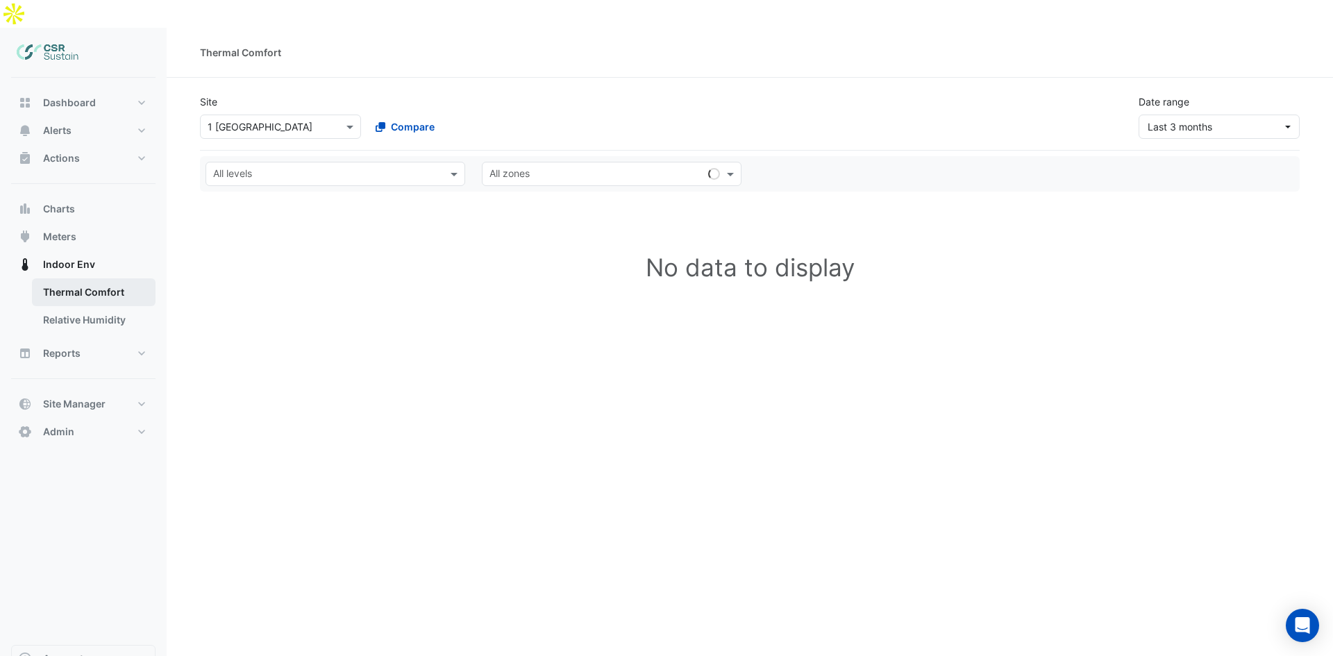
click at [88, 278] on link "Thermal Comfort" at bounding box center [94, 292] width 124 height 28
click at [90, 306] on link "Relative Humidity" at bounding box center [94, 320] width 124 height 28
click at [92, 309] on ul "Thermal Comfort Relative Humidity" at bounding box center [83, 308] width 144 height 61
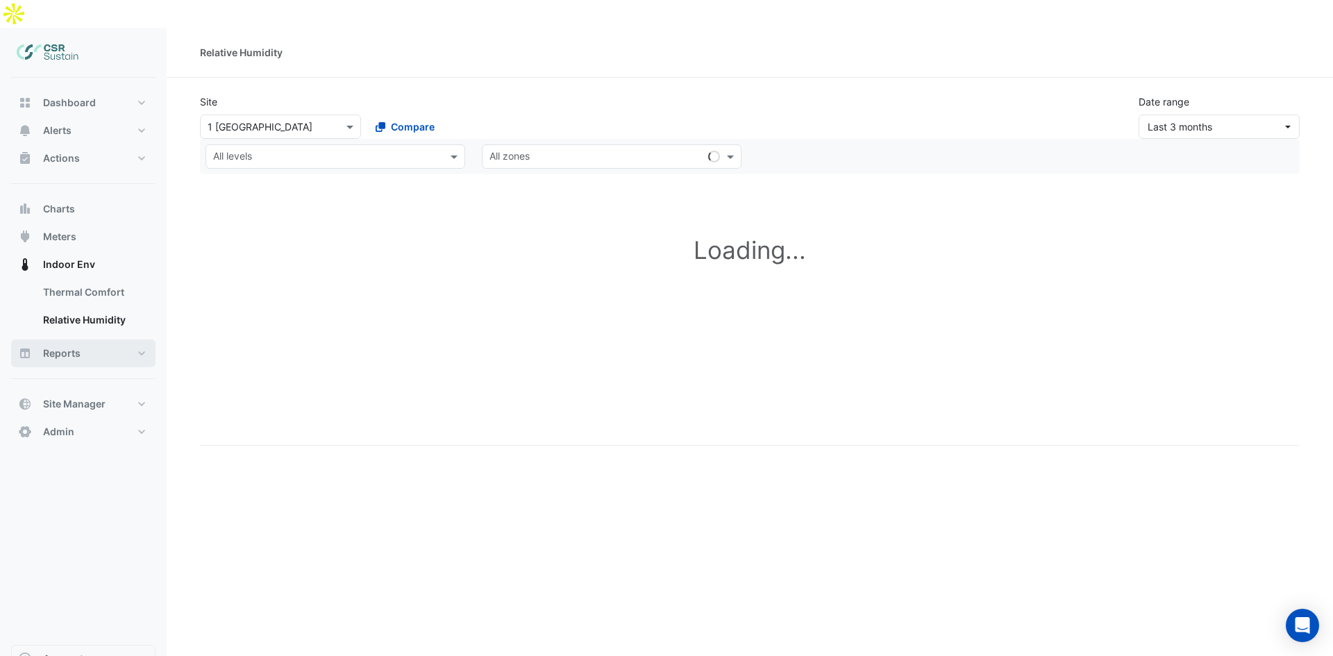
click at [99, 340] on button "Reports" at bounding box center [83, 354] width 144 height 28
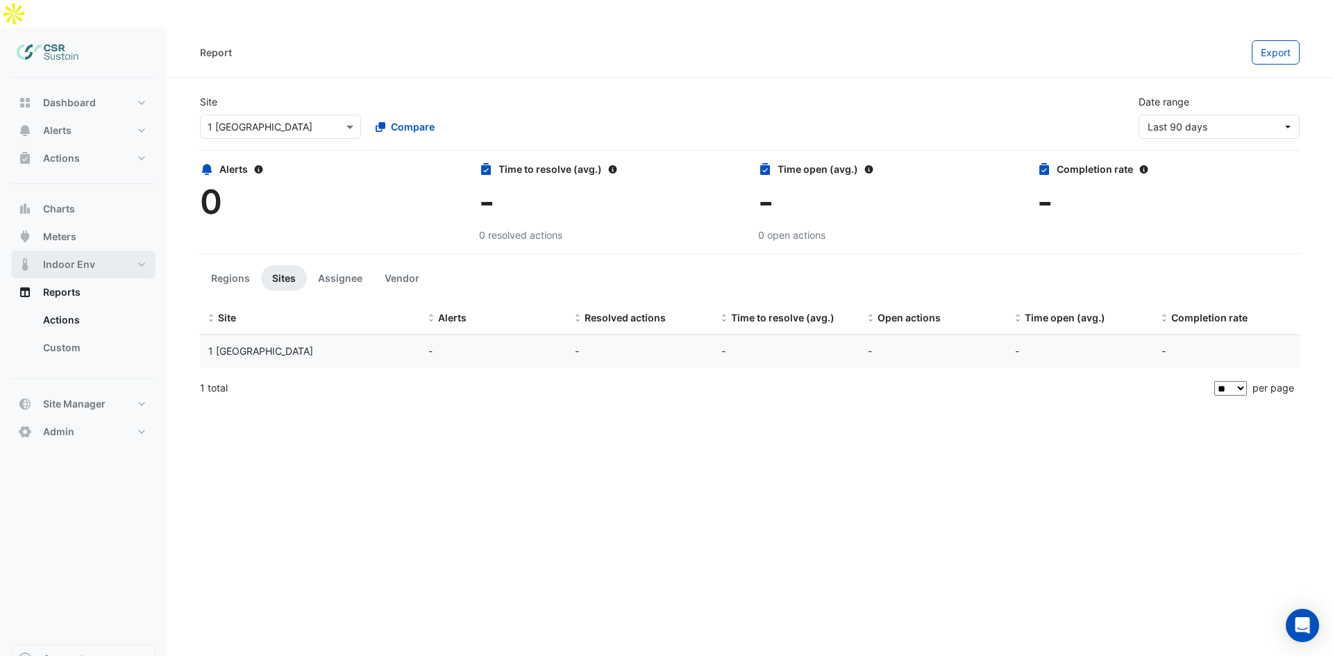
click at [95, 251] on button "Indoor Env" at bounding box center [83, 265] width 144 height 28
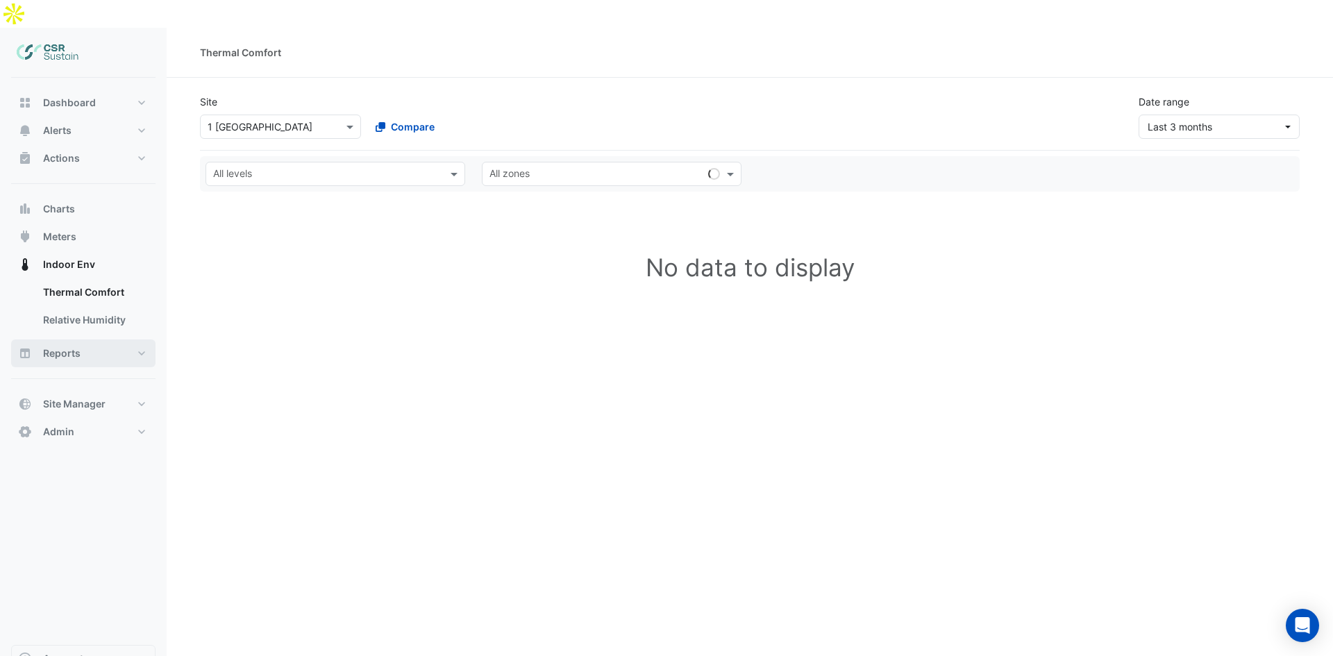
click at [81, 340] on button "Reports" at bounding box center [83, 354] width 144 height 28
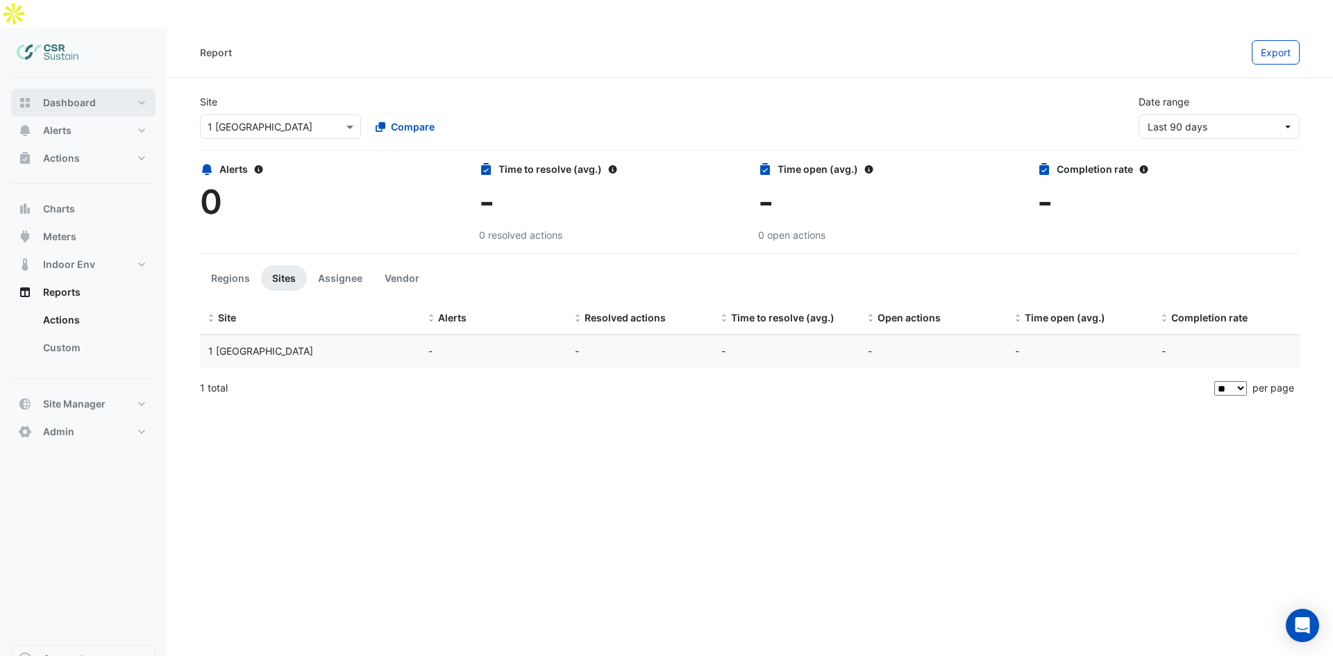
click at [37, 89] on button "Dashboard" at bounding box center [83, 103] width 144 height 28
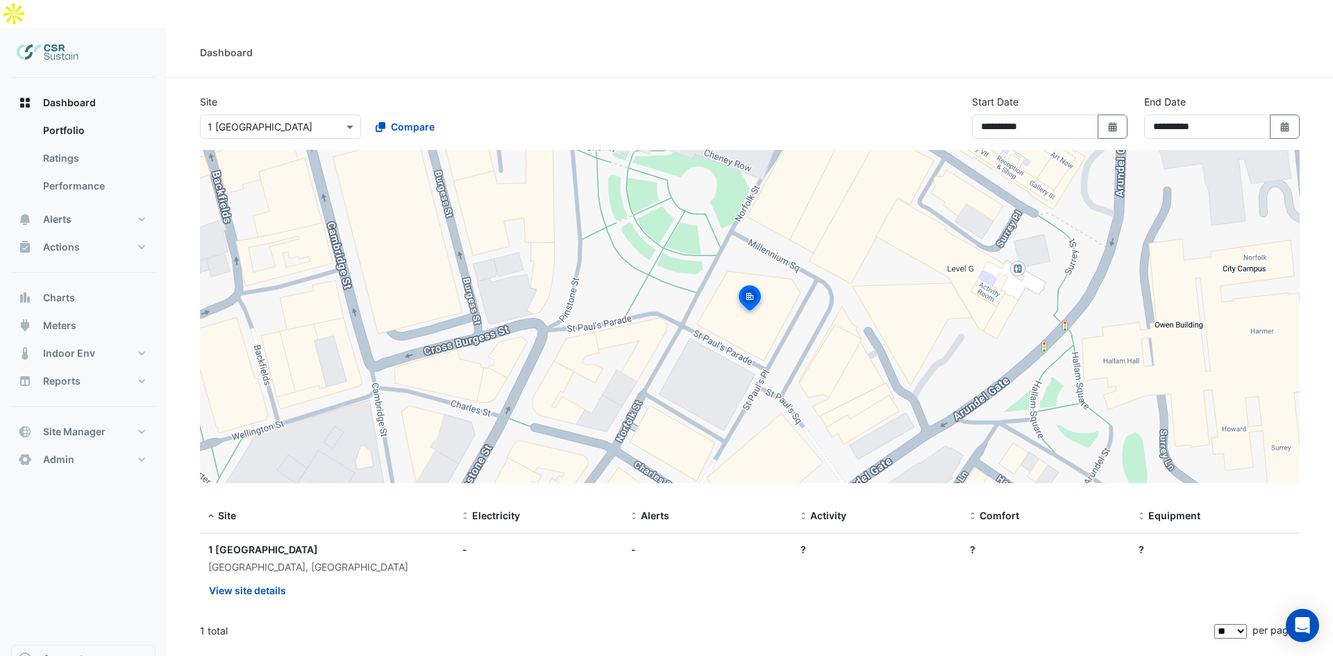
click at [60, 39] on img at bounding box center [48, 53] width 62 height 28
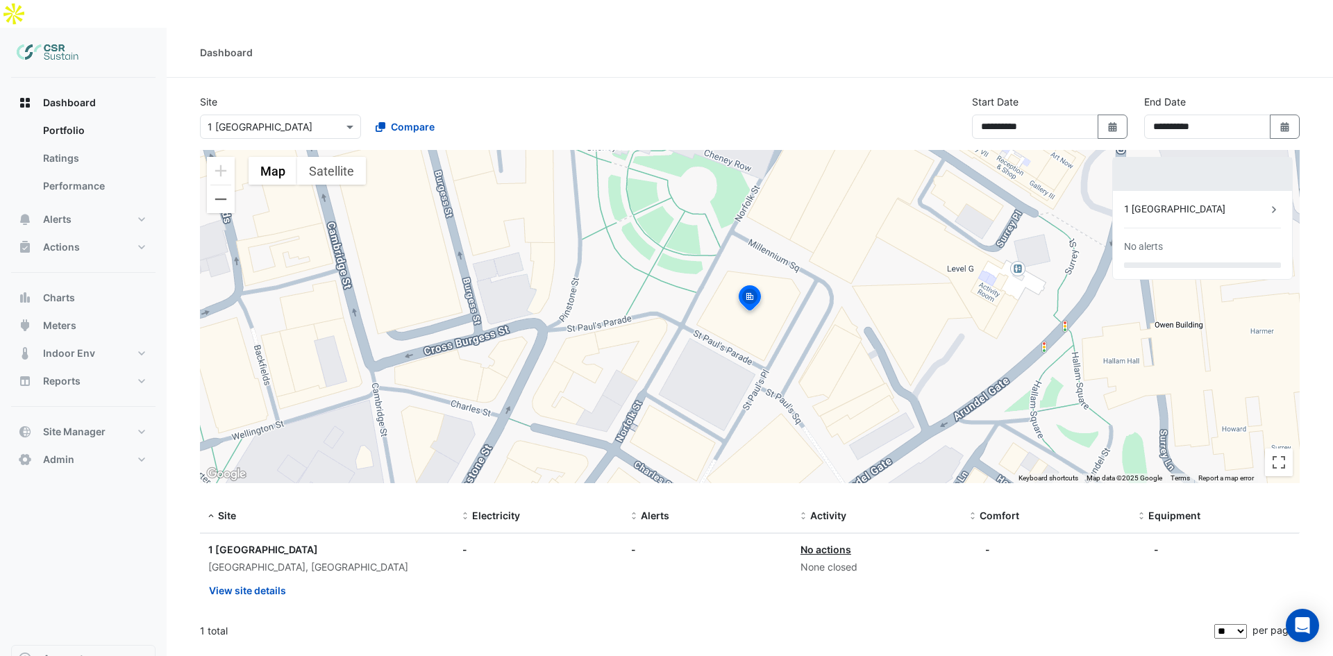
click at [571, 273] on div "To activate drag with keyboard, press Alt + Enter. Once in keyboard drag state,…" at bounding box center [750, 316] width 1100 height 333
drag, startPoint x: 557, startPoint y: 239, endPoint x: 554, endPoint y: 249, distance: 10.8
click at [571, 211] on div "To activate drag with keyboard, press Alt + Enter. Once in keyboard drag state,…" at bounding box center [750, 316] width 1100 height 333
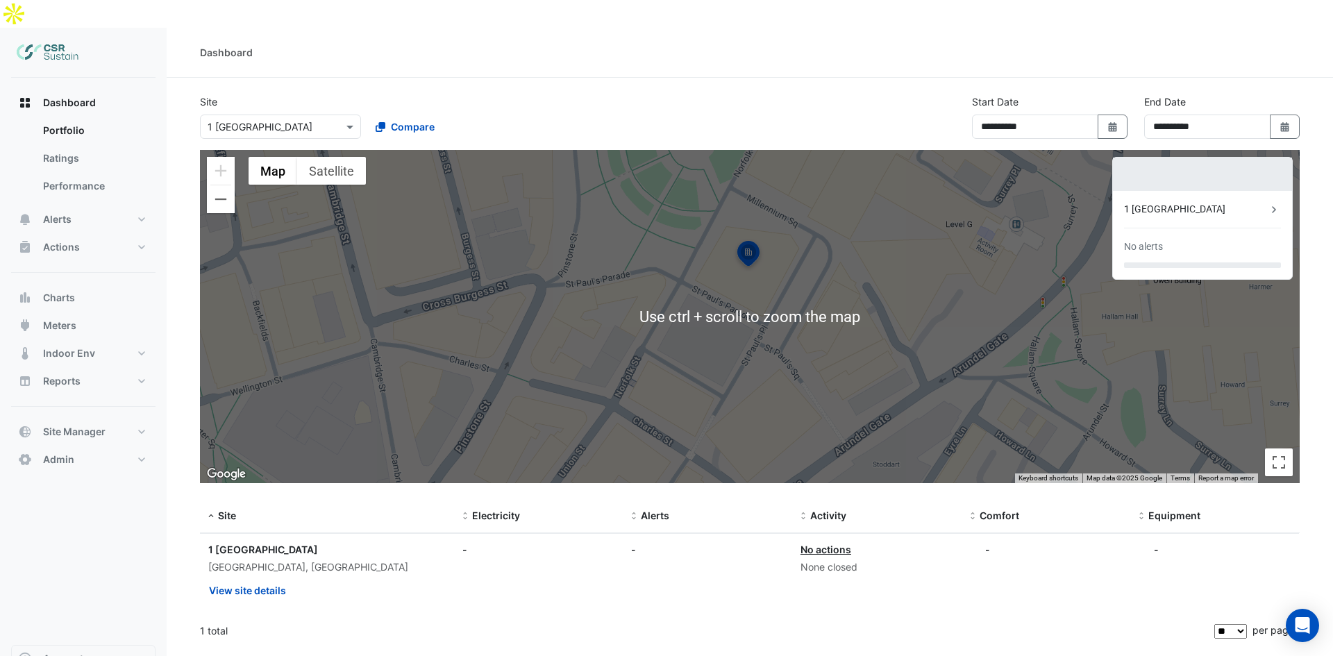
click at [1237, 158] on div at bounding box center [1202, 174] width 179 height 33
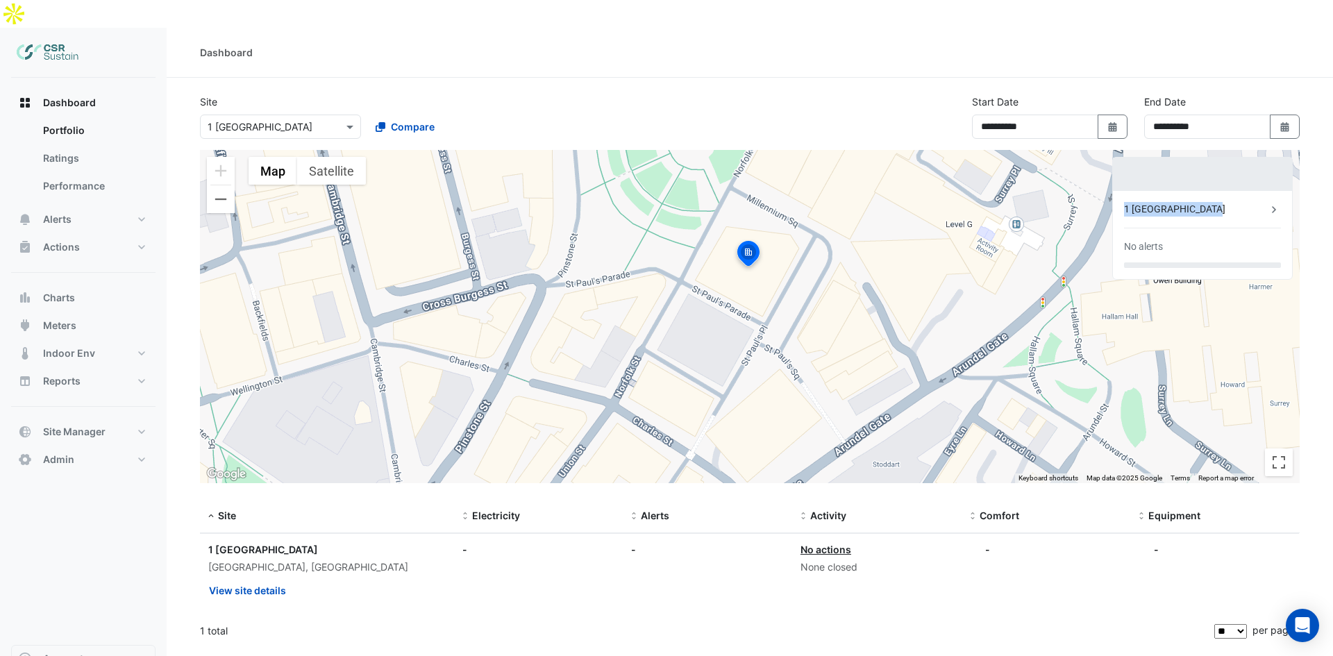
drag, startPoint x: 1230, startPoint y: 165, endPoint x: 1228, endPoint y: 181, distance: 16.1
click at [1230, 167] on div "1 St. Paul's Place No alerts" at bounding box center [1202, 218] width 181 height 123
click at [319, 120] on input "text" at bounding box center [267, 127] width 118 height 15
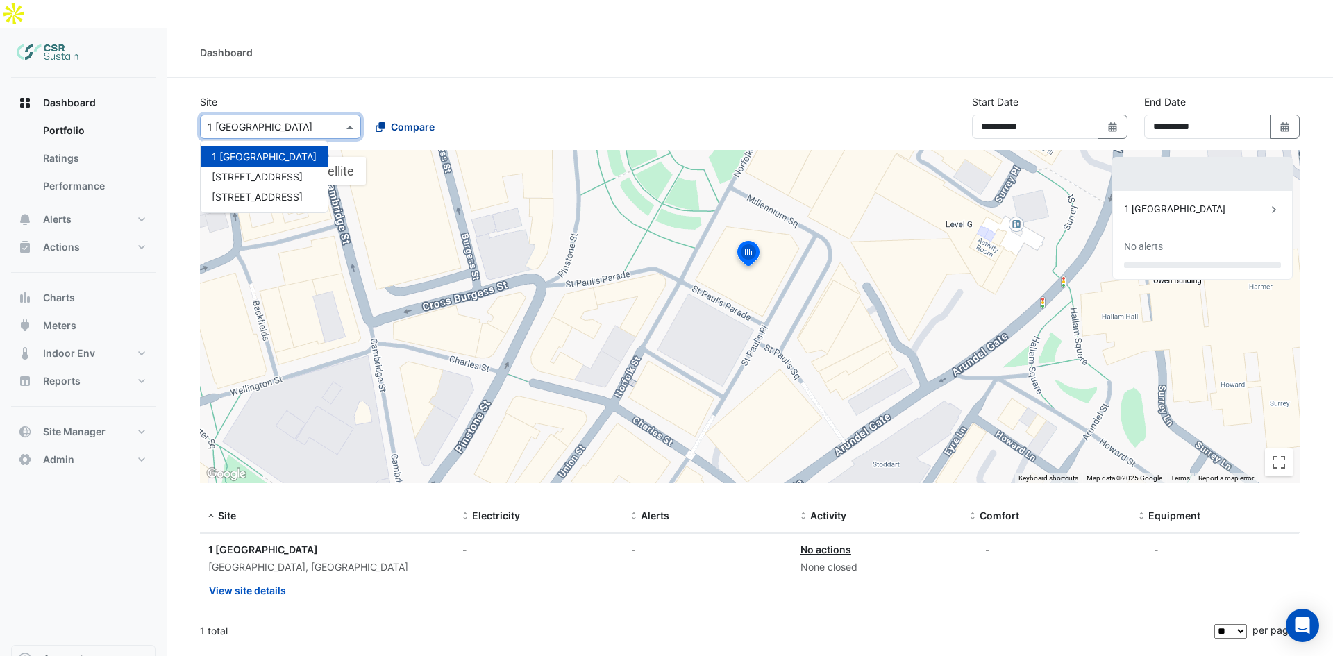
click at [389, 119] on div "Compare" at bounding box center [405, 126] width 59 height 15
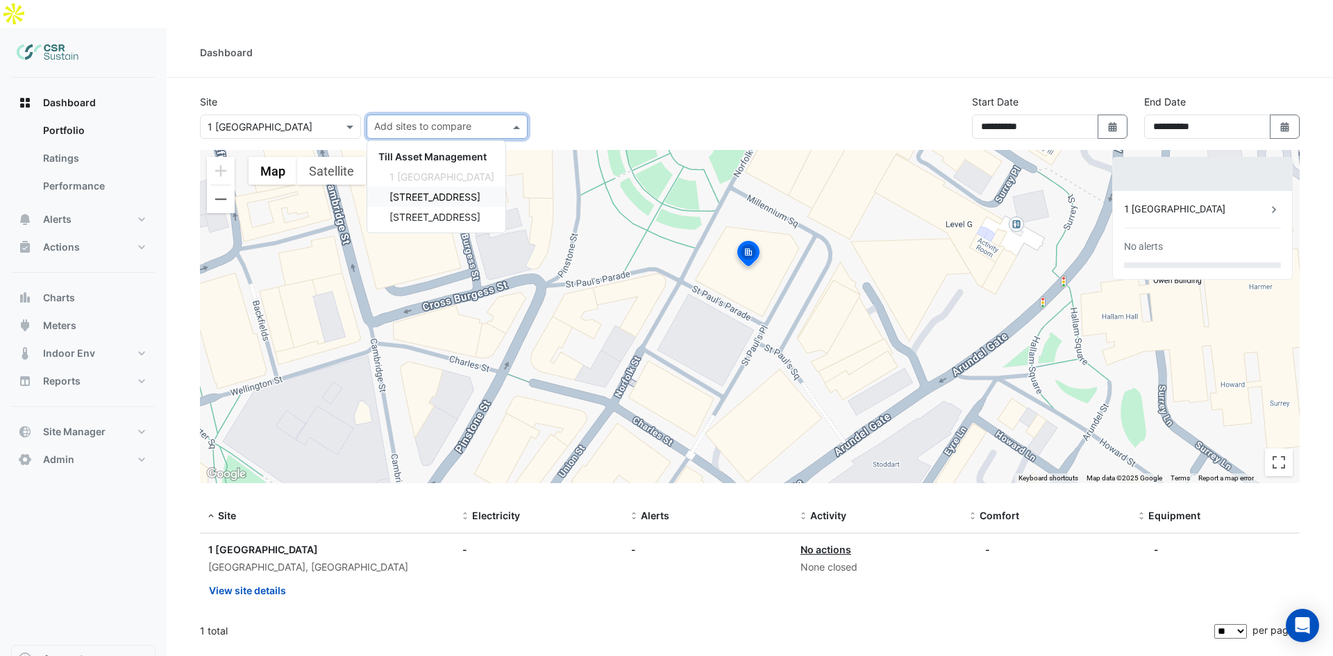
click at [408, 191] on span "[STREET_ADDRESS]" at bounding box center [435, 197] width 91 height 12
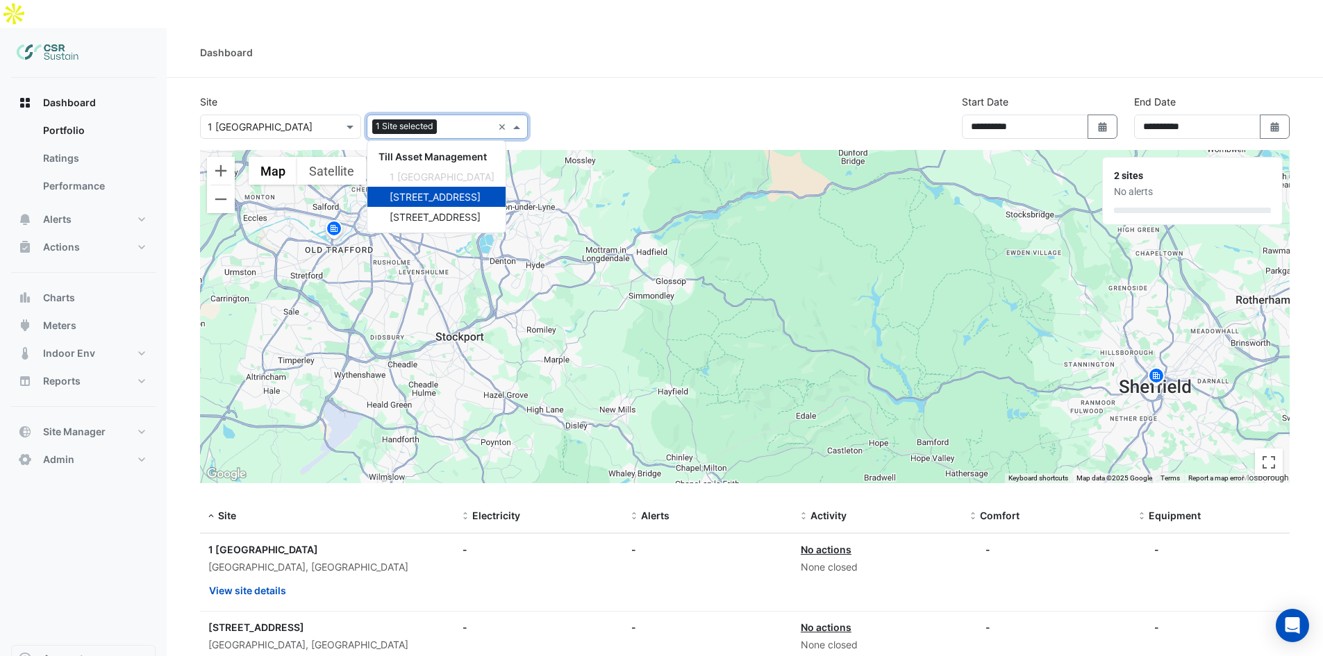
click at [791, 94] on div "**********" at bounding box center [745, 122] width 1106 height 56
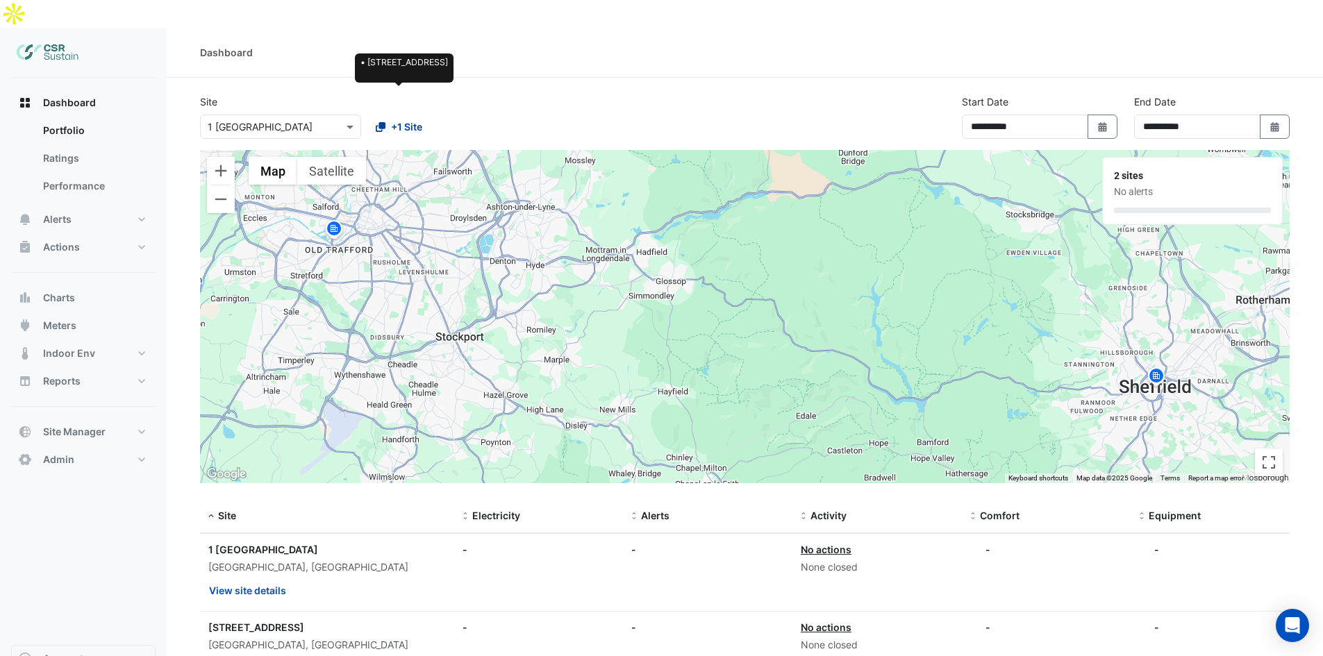
click at [392, 119] on span "+1 Site" at bounding box center [406, 126] width 31 height 15
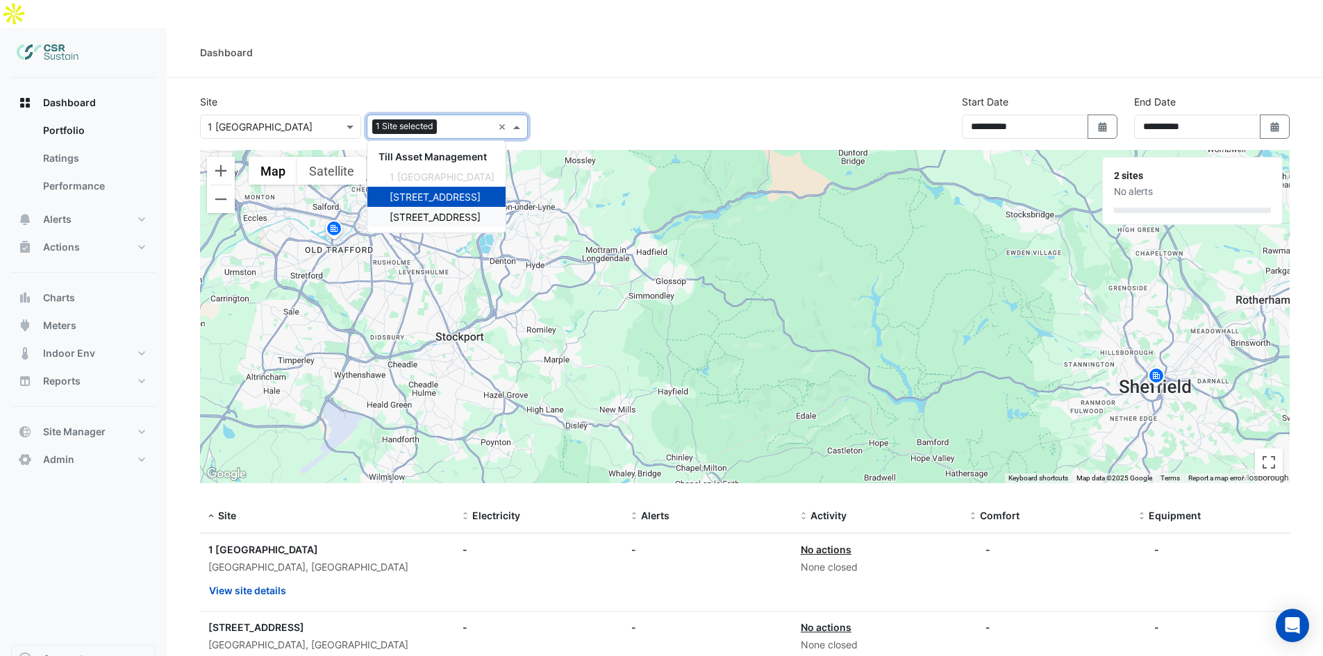
click at [413, 211] on span "[STREET_ADDRESS]" at bounding box center [435, 217] width 91 height 12
click at [631, 39] on div "Dashboard" at bounding box center [745, 53] width 1156 height 50
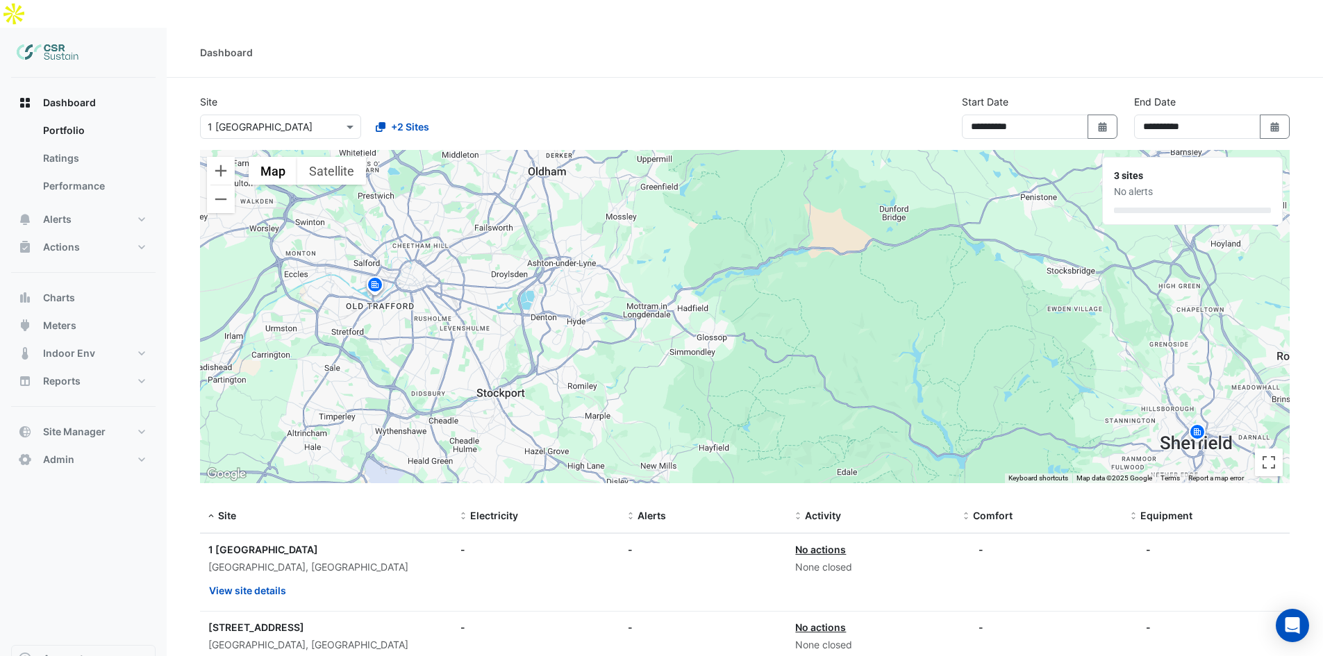
drag, startPoint x: 778, startPoint y: 292, endPoint x: 819, endPoint y: 351, distance: 72.4
click at [819, 351] on div "To activate drag with keyboard, press Alt + Enter. Once in keyboard drag state,…" at bounding box center [745, 316] width 1090 height 333
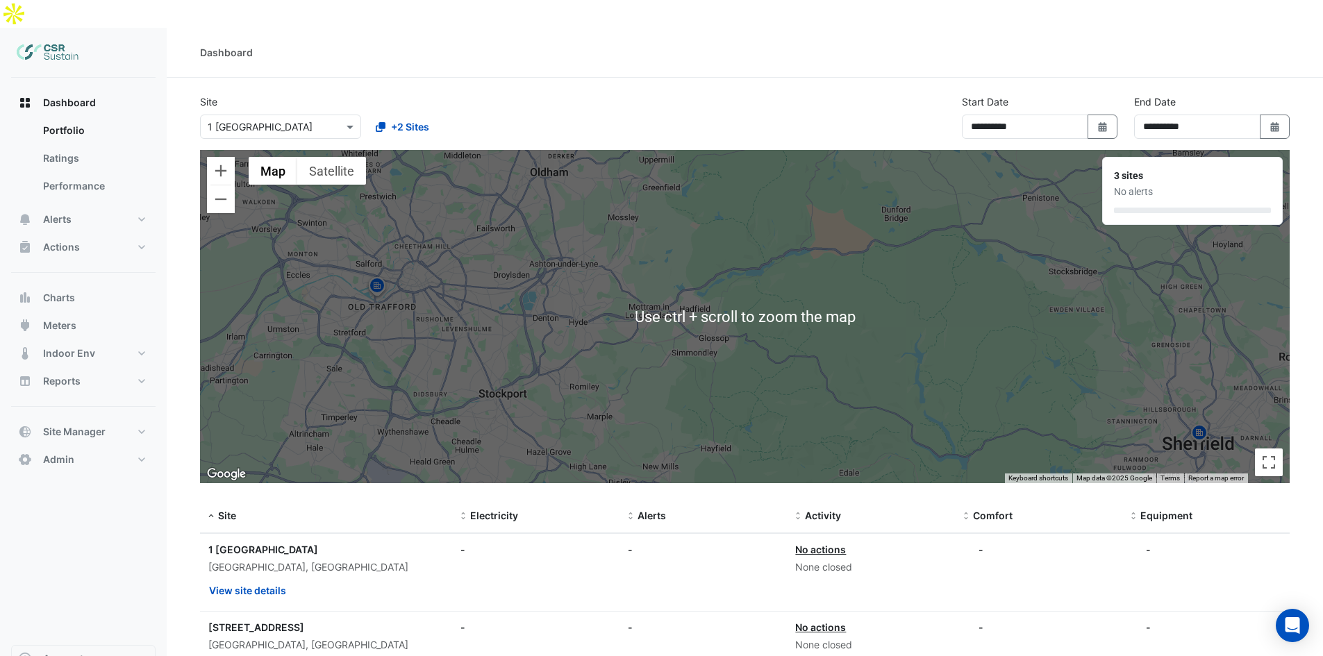
click at [813, 94] on div "**********" at bounding box center [745, 122] width 1106 height 56
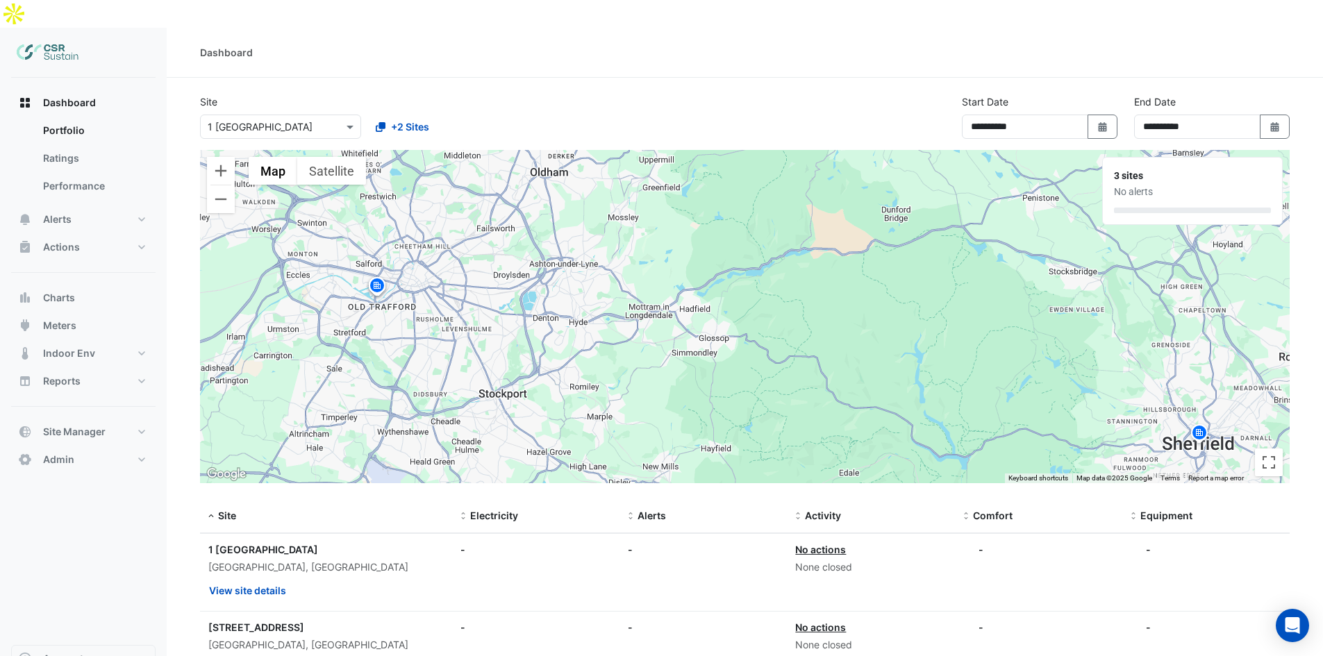
drag, startPoint x: 1008, startPoint y: 519, endPoint x: 1022, endPoint y: 520, distance: 14.6
click at [1009, 542] on div "-" at bounding box center [1038, 549] width 151 height 15
click at [270, 656] on button "View site details" at bounding box center [247, 668] width 78 height 24
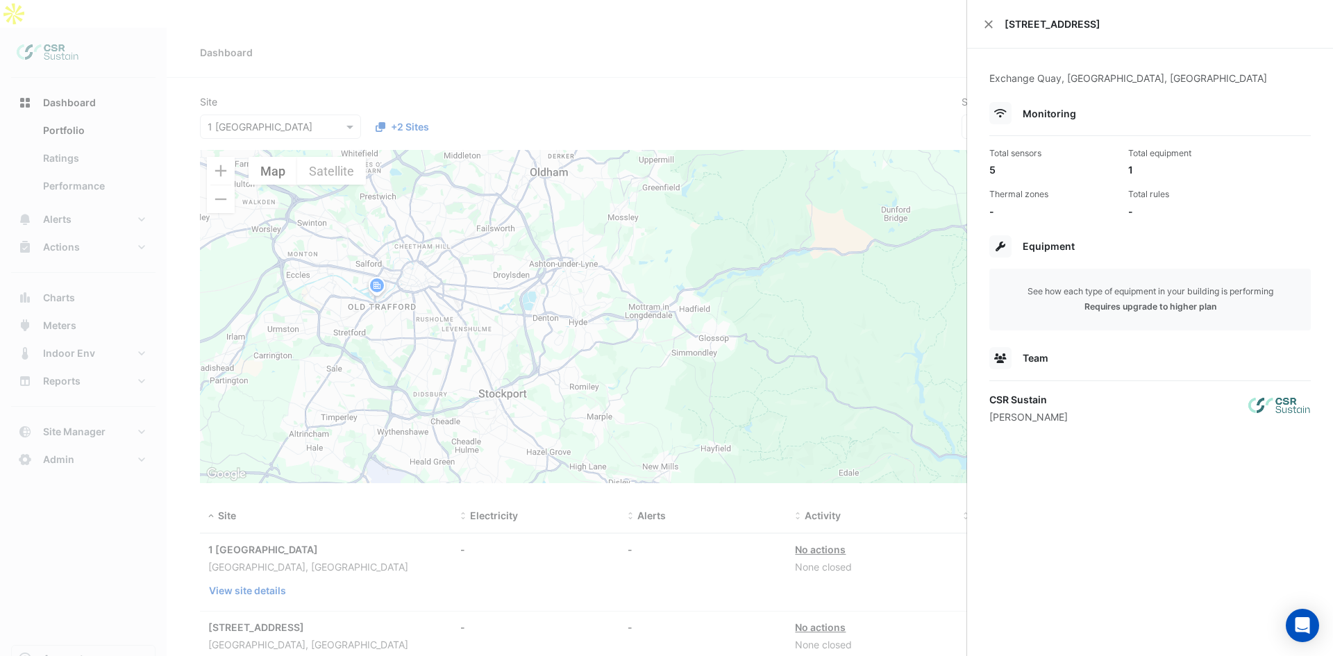
click at [1260, 404] on img at bounding box center [1280, 406] width 62 height 28
drag, startPoint x: 1000, startPoint y: 356, endPoint x: 1040, endPoint y: 360, distance: 39.8
click at [1040, 360] on div "Team" at bounding box center [1151, 358] width 322 height 22
click at [1047, 302] on div "Requires upgrade to higher plan" at bounding box center [1150, 307] width 299 height 12
click at [985, 20] on button "Close" at bounding box center [989, 24] width 10 height 10
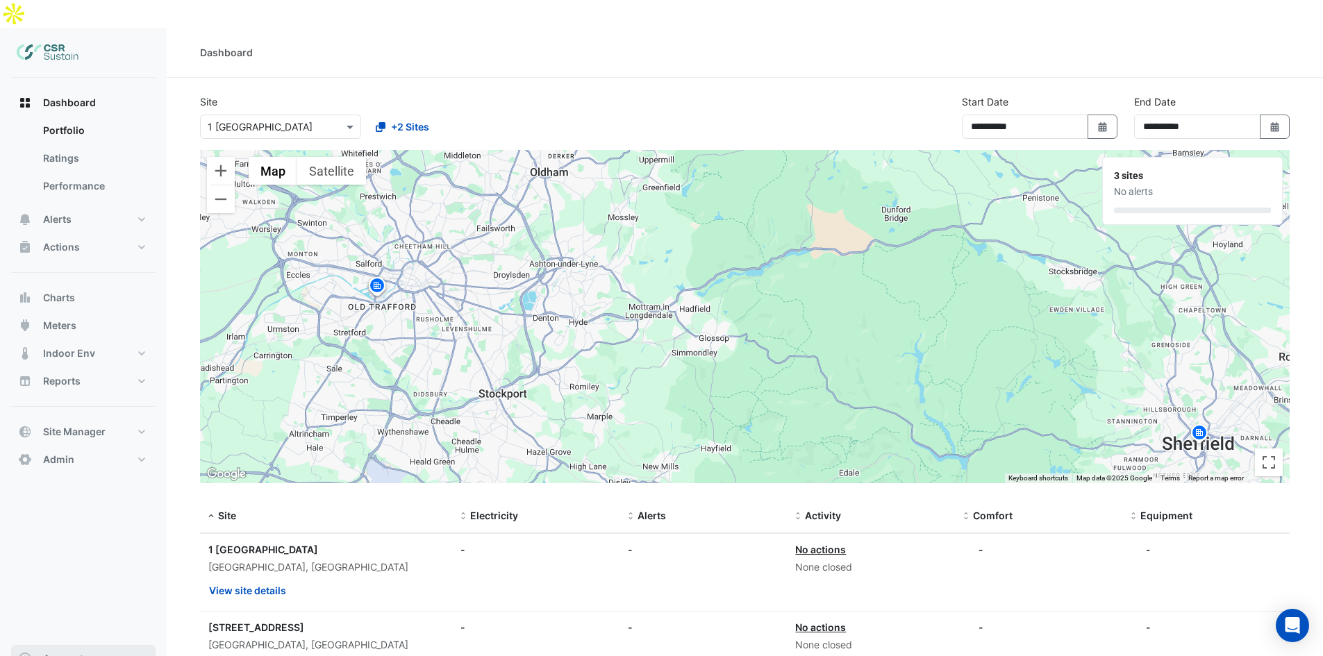
click at [137, 645] on button "Account" at bounding box center [83, 659] width 144 height 28
drag, startPoint x: 86, startPoint y: 467, endPoint x: 87, endPoint y: 446, distance: 20.9
click at [87, 466] on div "Dashboard Portfolio Ratings Performance Alerts Site Rules Templates Actions Sit…" at bounding box center [83, 361] width 144 height 567
click at [87, 446] on button "Admin" at bounding box center [83, 460] width 144 height 28
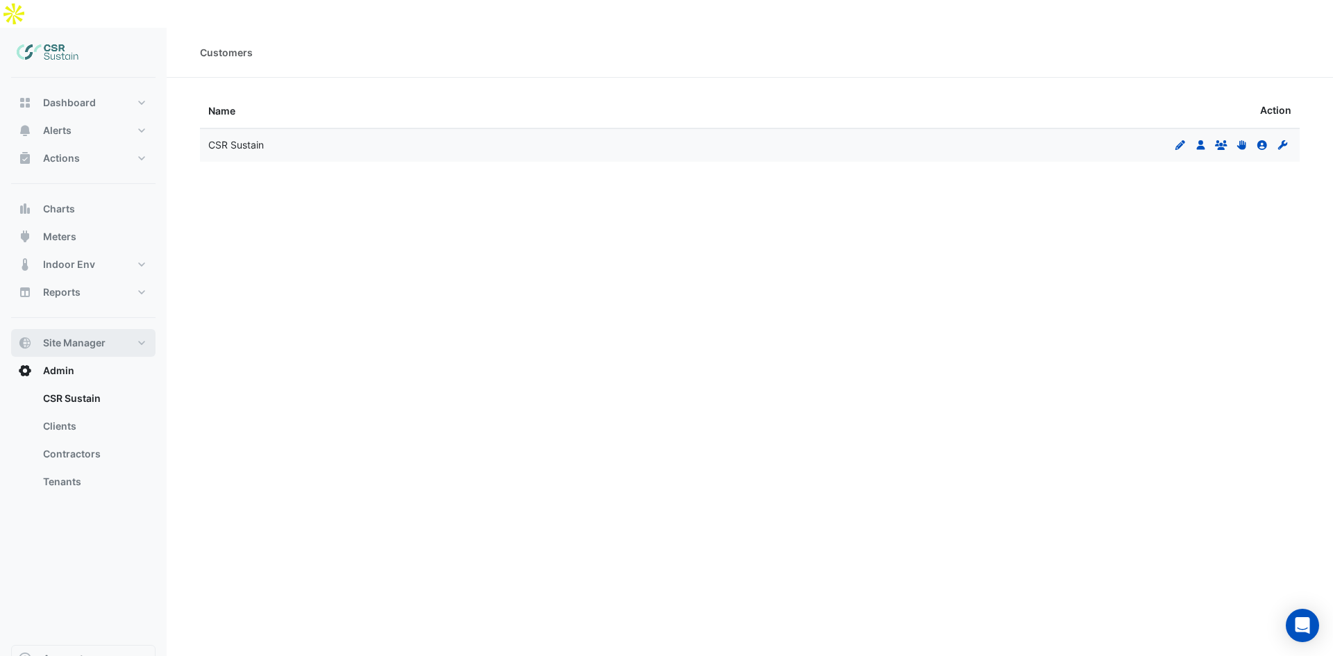
click at [87, 336] on span "Site Manager" at bounding box center [74, 343] width 62 height 14
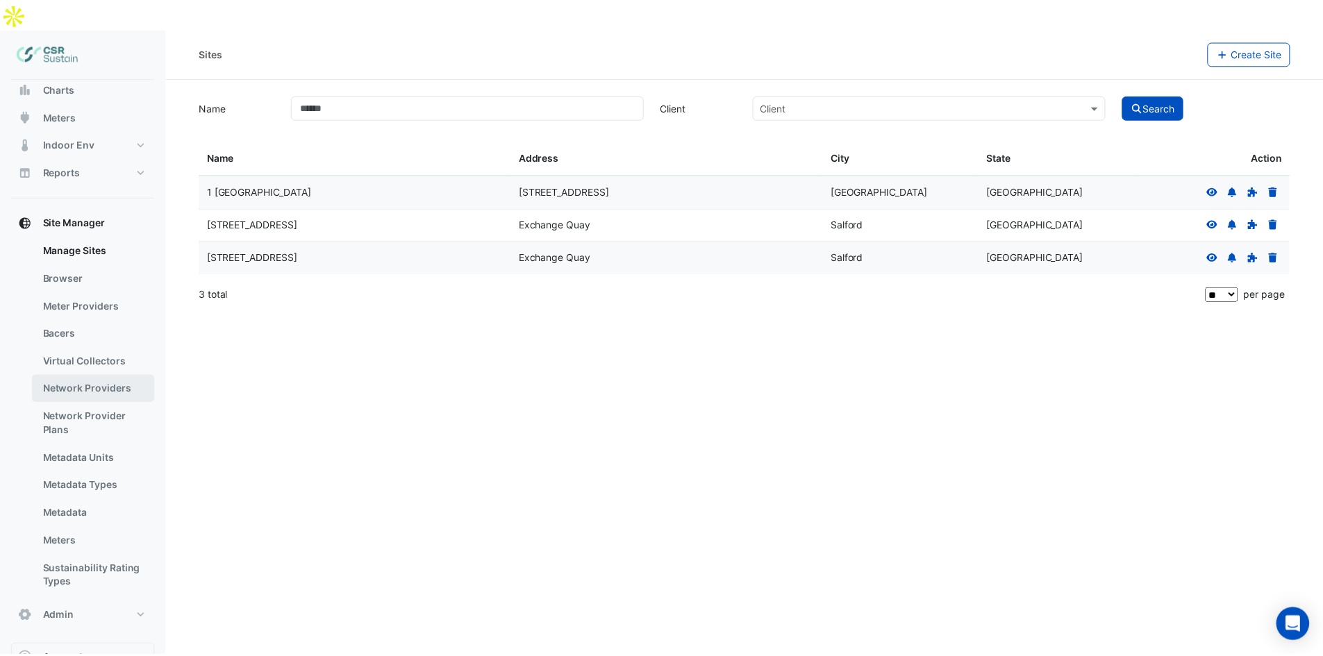
scroll to position [123, 0]
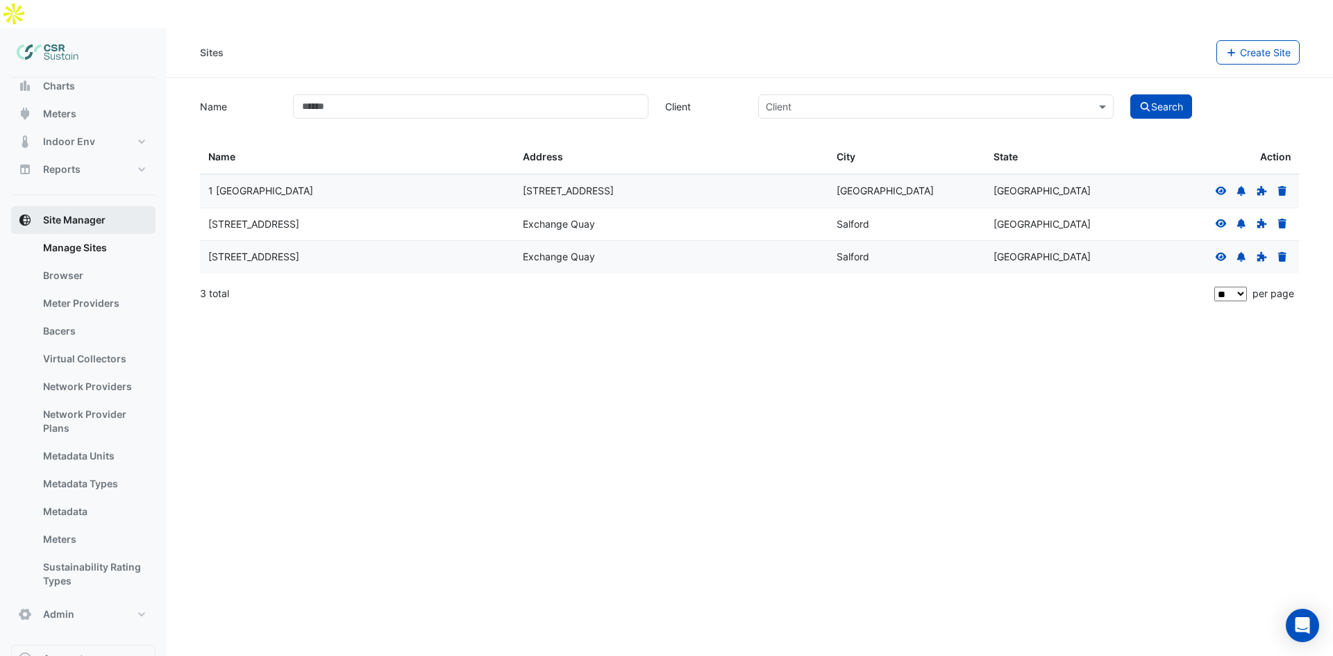
click at [65, 206] on button "Site Manager" at bounding box center [83, 220] width 144 height 28
click at [67, 206] on button "Site Manager" at bounding box center [83, 220] width 144 height 28
click at [75, 262] on link "Browser" at bounding box center [94, 276] width 124 height 28
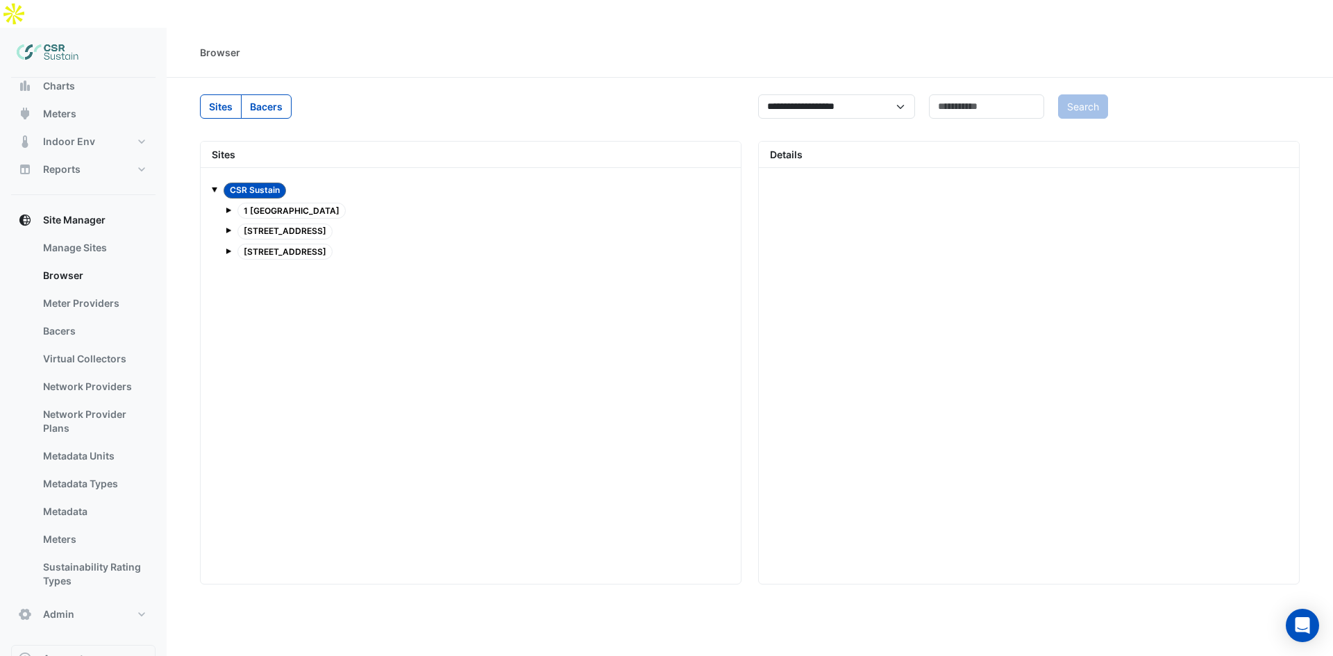
click at [214, 187] on span at bounding box center [215, 190] width 6 height 6
click at [226, 208] on span at bounding box center [229, 211] width 6 height 6
click at [242, 223] on span at bounding box center [243, 229] width 6 height 12
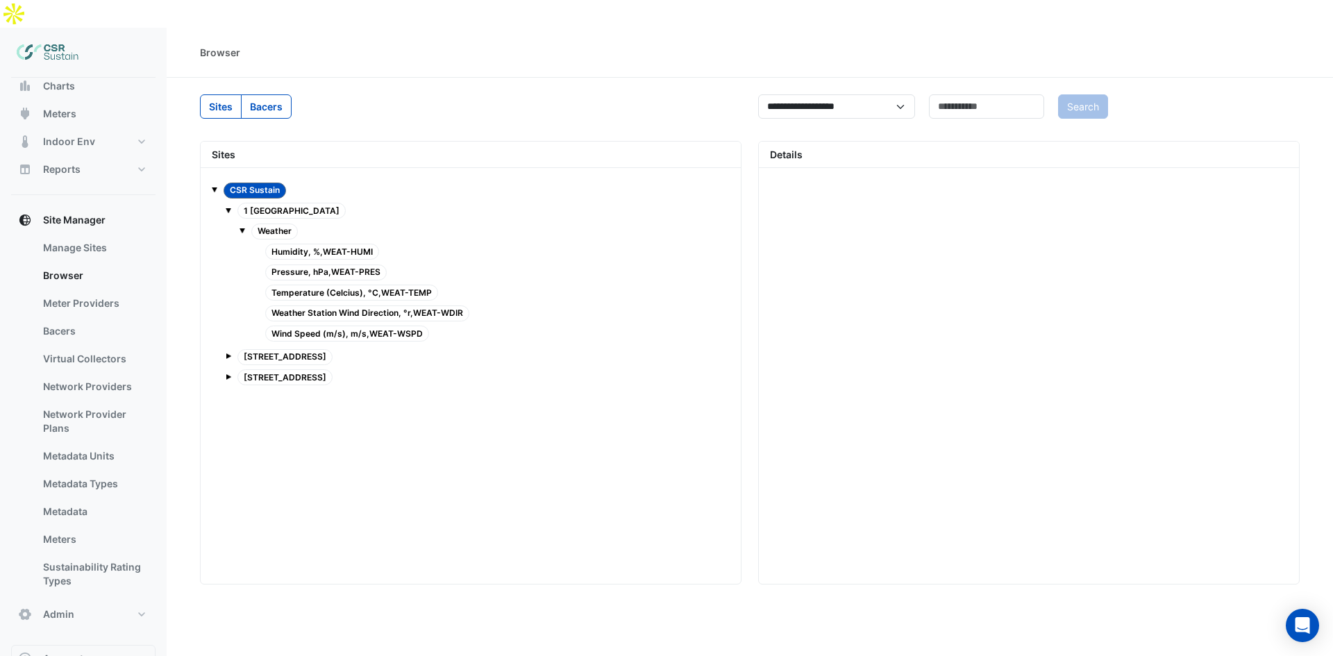
click at [302, 244] on span "Humidity, %,WEAT-HUMI" at bounding box center [322, 252] width 114 height 16
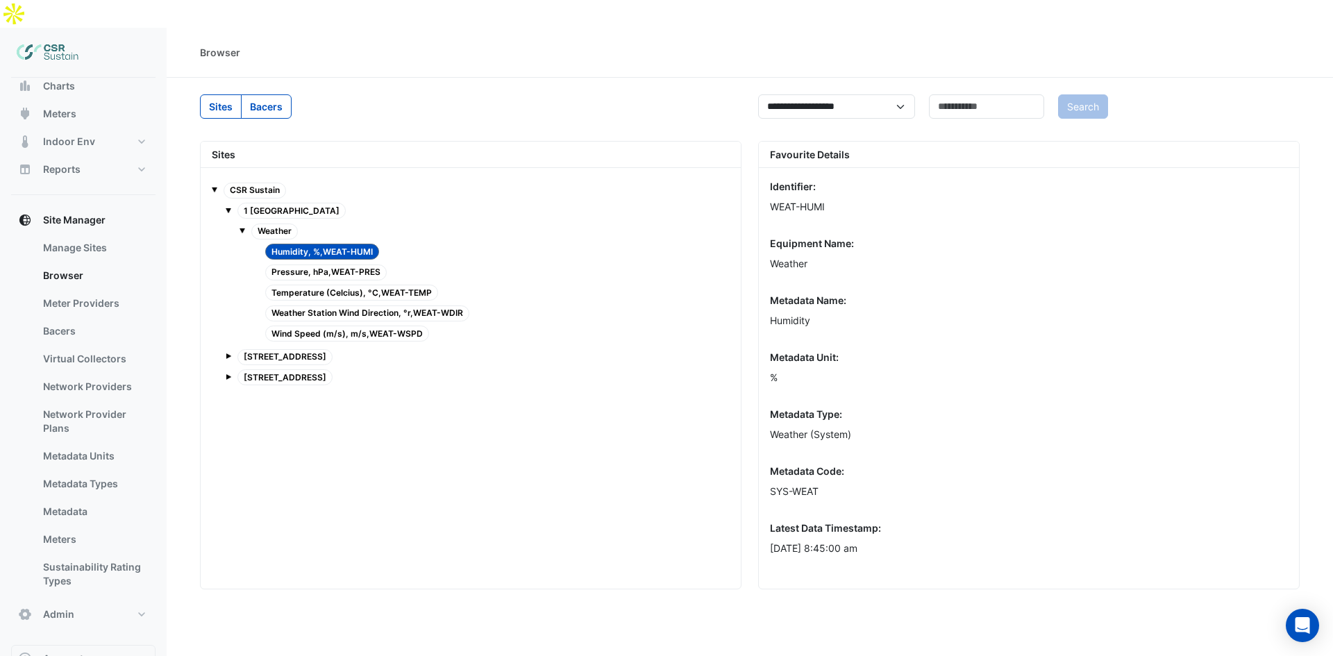
click at [295, 265] on span "Pressure, hPa,WEAT-PRES" at bounding box center [326, 273] width 122 height 16
click at [299, 285] on span "Temperature (Celcius), °C,WEAT-TEMP" at bounding box center [351, 293] width 173 height 16
click at [306, 306] on span "Weather Station Wind Direction, °r,WEAT-WDIR" at bounding box center [367, 314] width 204 height 16
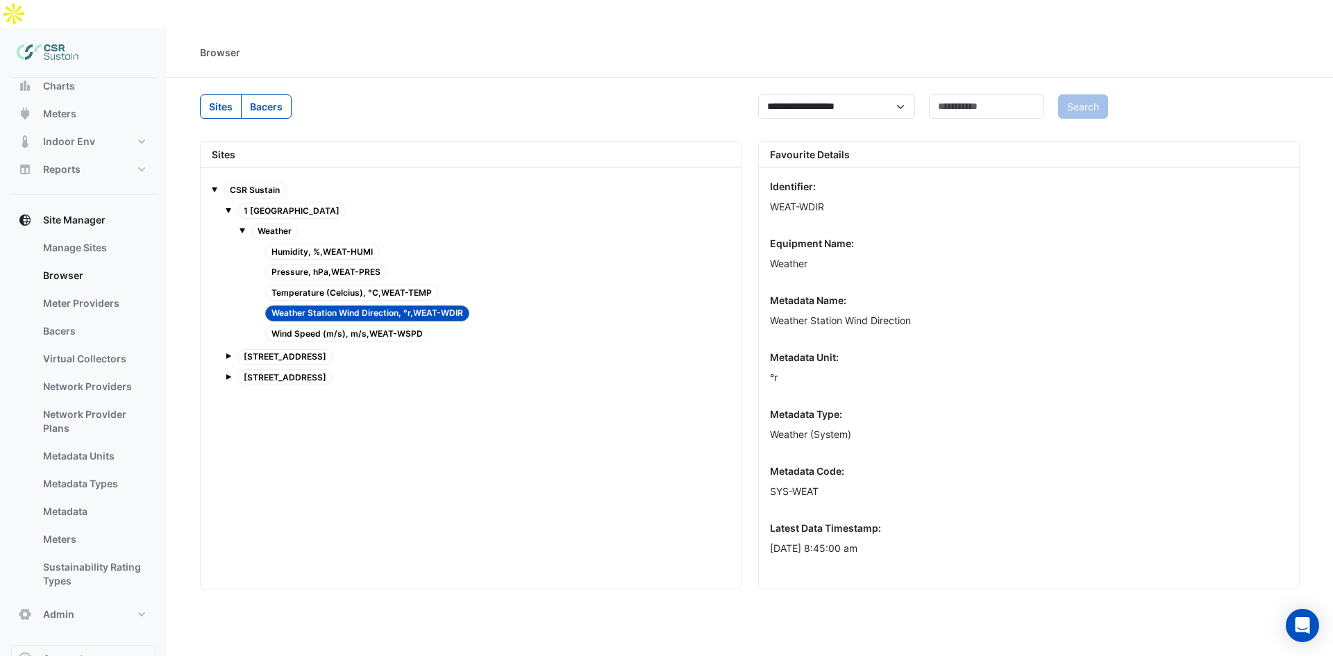
click at [219, 181] on div "CSR Sustain" at bounding box center [471, 190] width 518 height 19
click at [216, 187] on span at bounding box center [215, 190] width 6 height 6
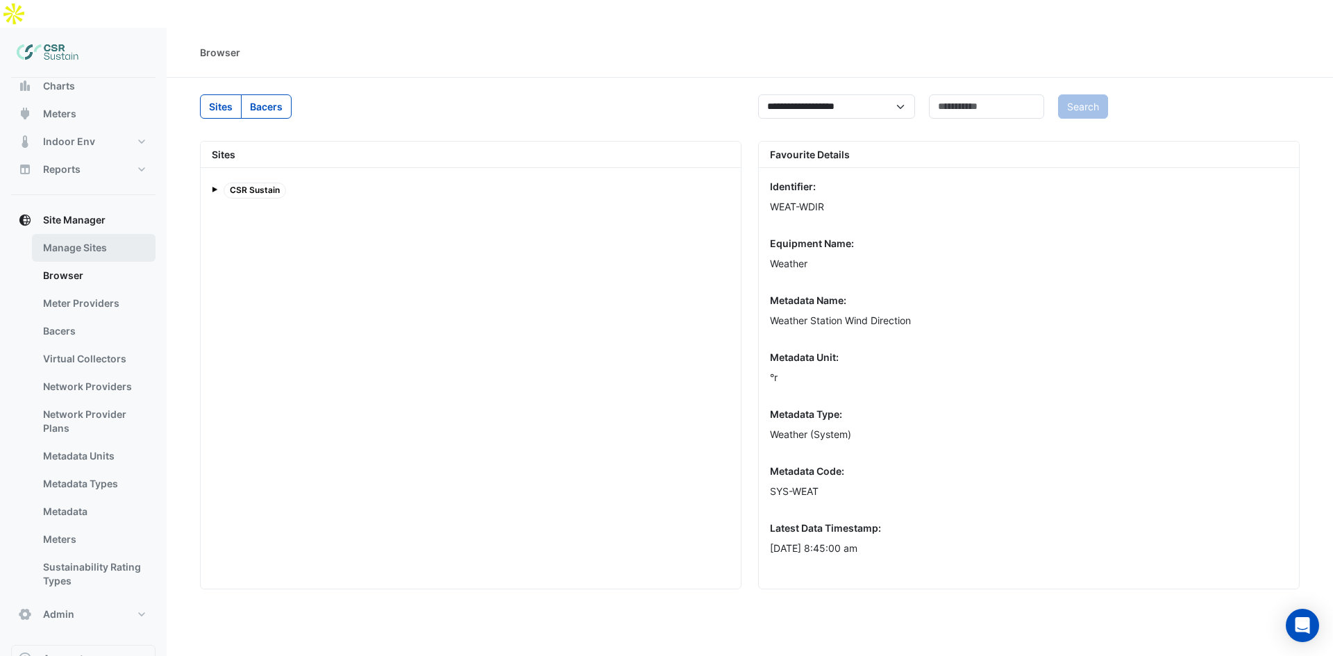
click at [81, 234] on link "Manage Sites" at bounding box center [94, 248] width 124 height 28
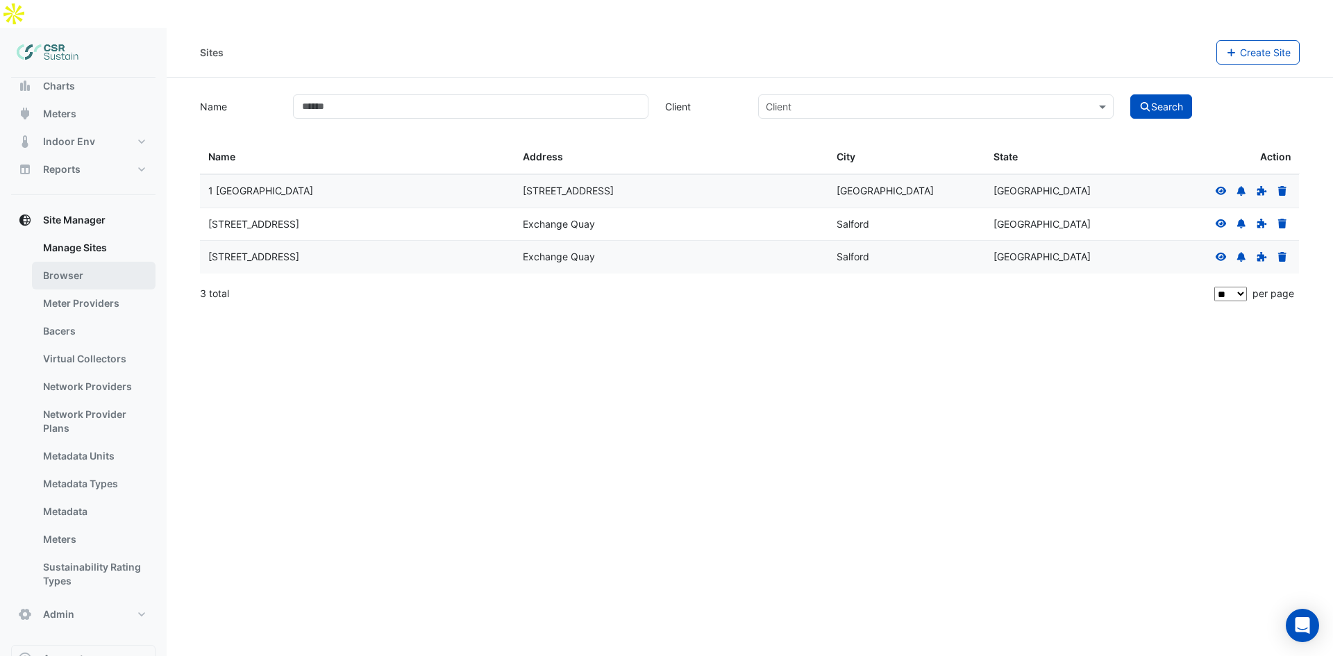
click at [84, 262] on link "Browser" at bounding box center [94, 276] width 124 height 28
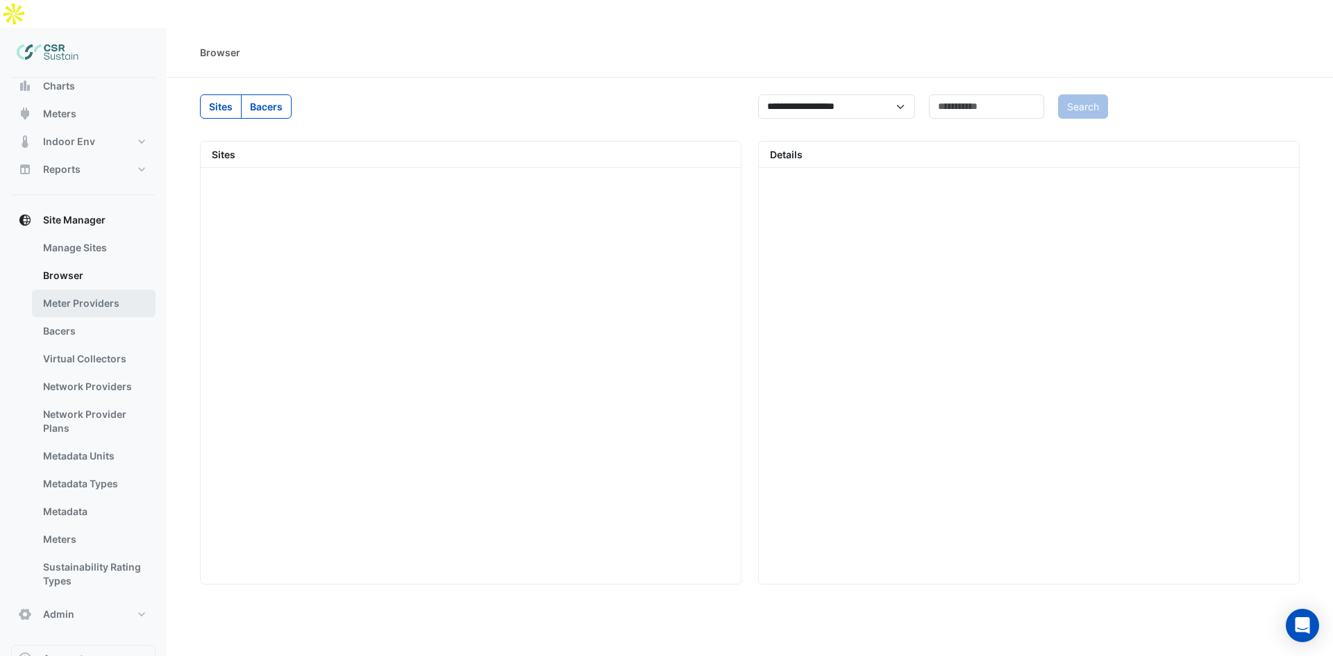
click at [84, 290] on link "Meter Providers" at bounding box center [94, 304] width 124 height 28
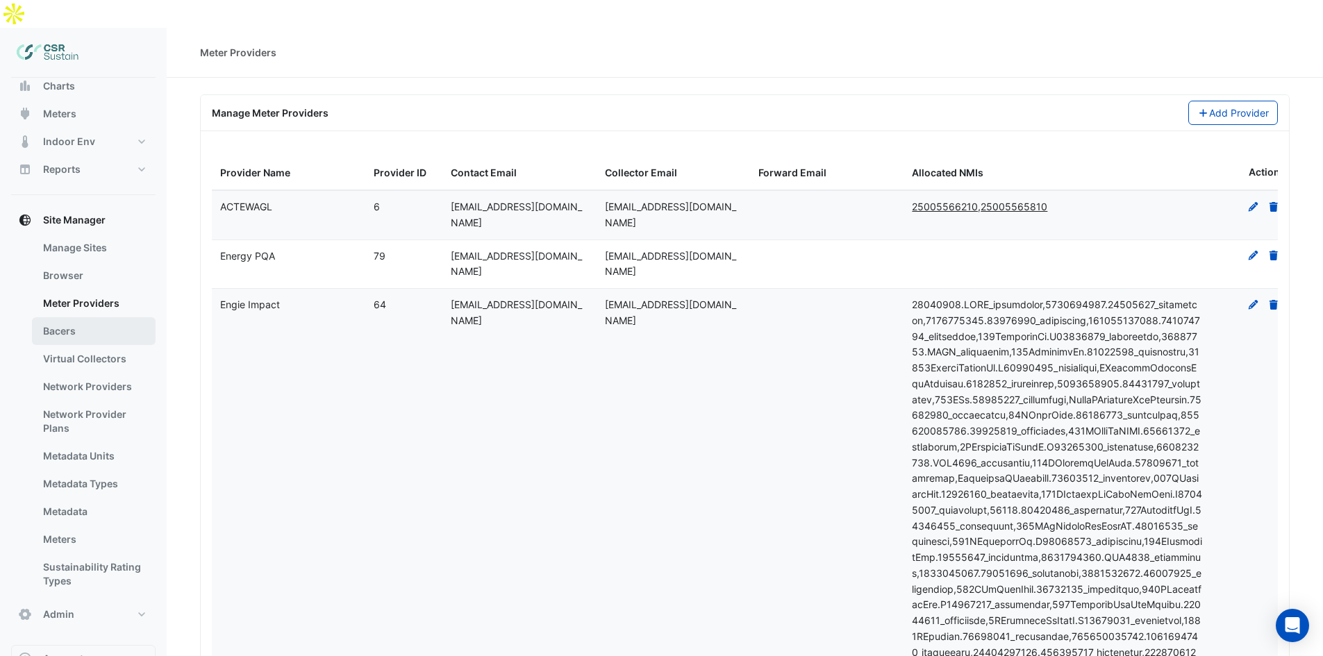
click at [101, 317] on link "Bacers" at bounding box center [94, 331] width 124 height 28
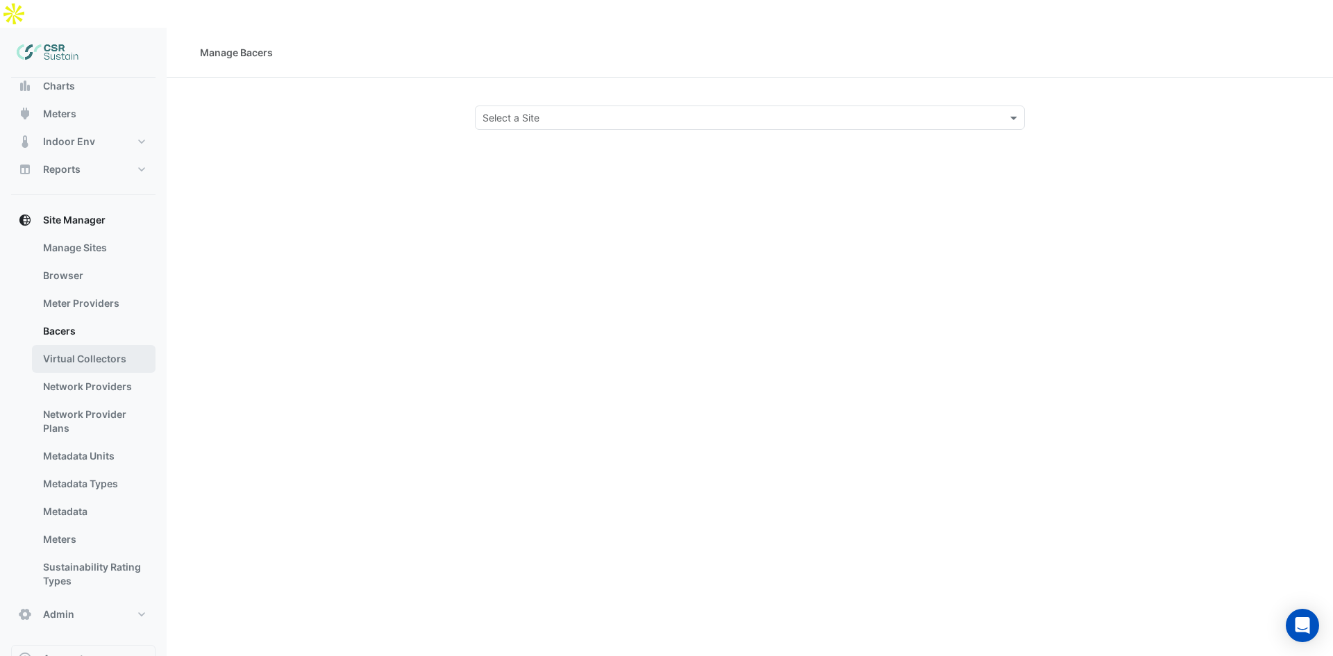
click at [117, 345] on link "Virtual Collectors" at bounding box center [94, 359] width 124 height 28
click at [108, 317] on link "Bacers" at bounding box center [94, 331] width 124 height 28
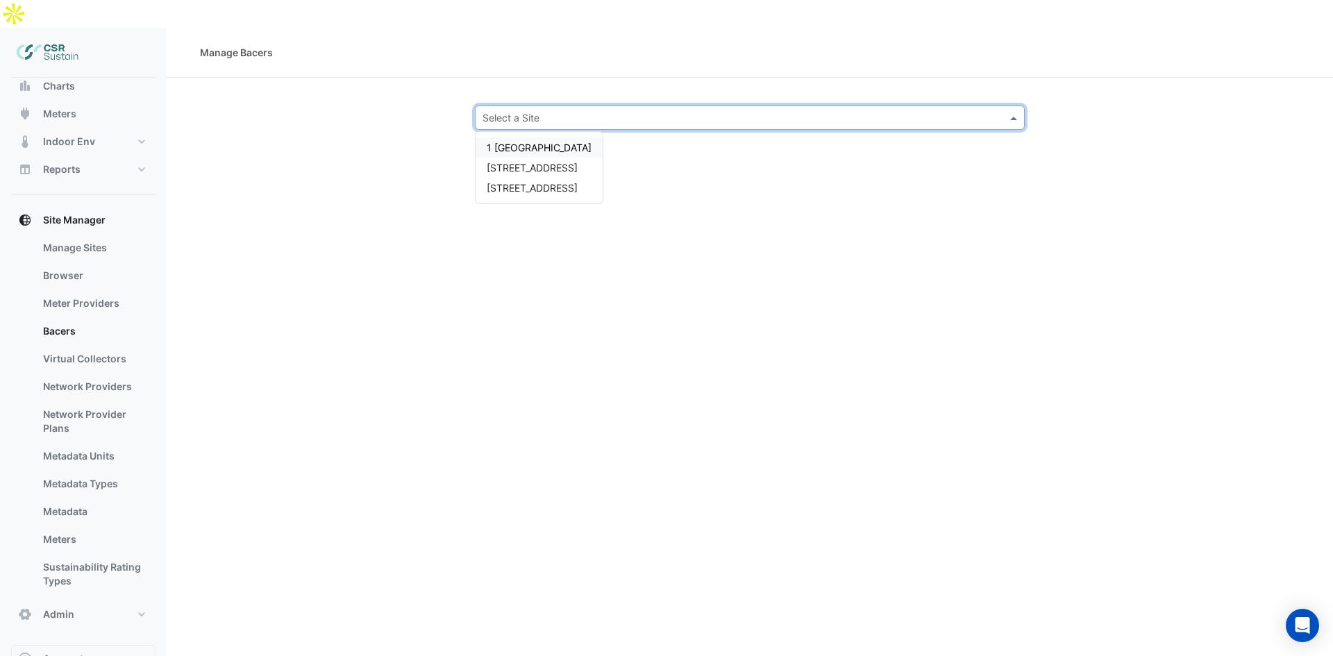
click at [595, 111] on input "text" at bounding box center [736, 118] width 507 height 15
click at [521, 142] on span "1 [GEOGRAPHIC_DATA]" at bounding box center [539, 148] width 105 height 12
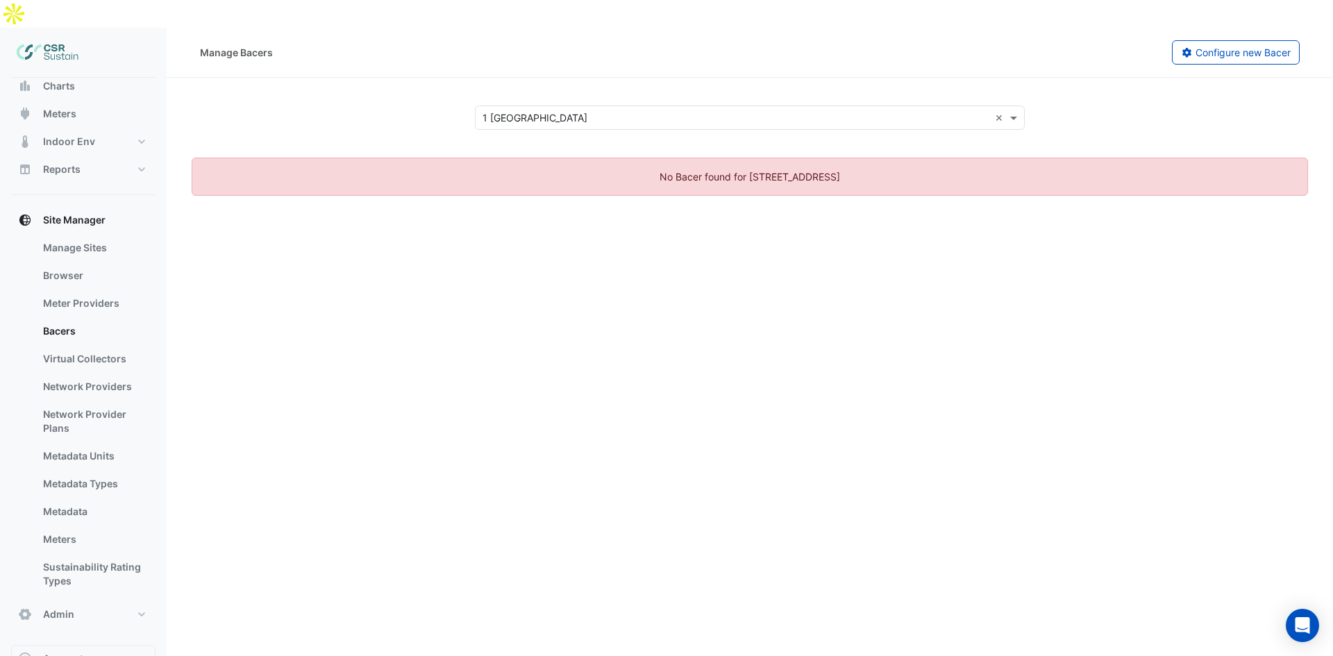
click at [554, 106] on div "Select a Site × 1 St. Paul's Place ×" at bounding box center [750, 118] width 550 height 24
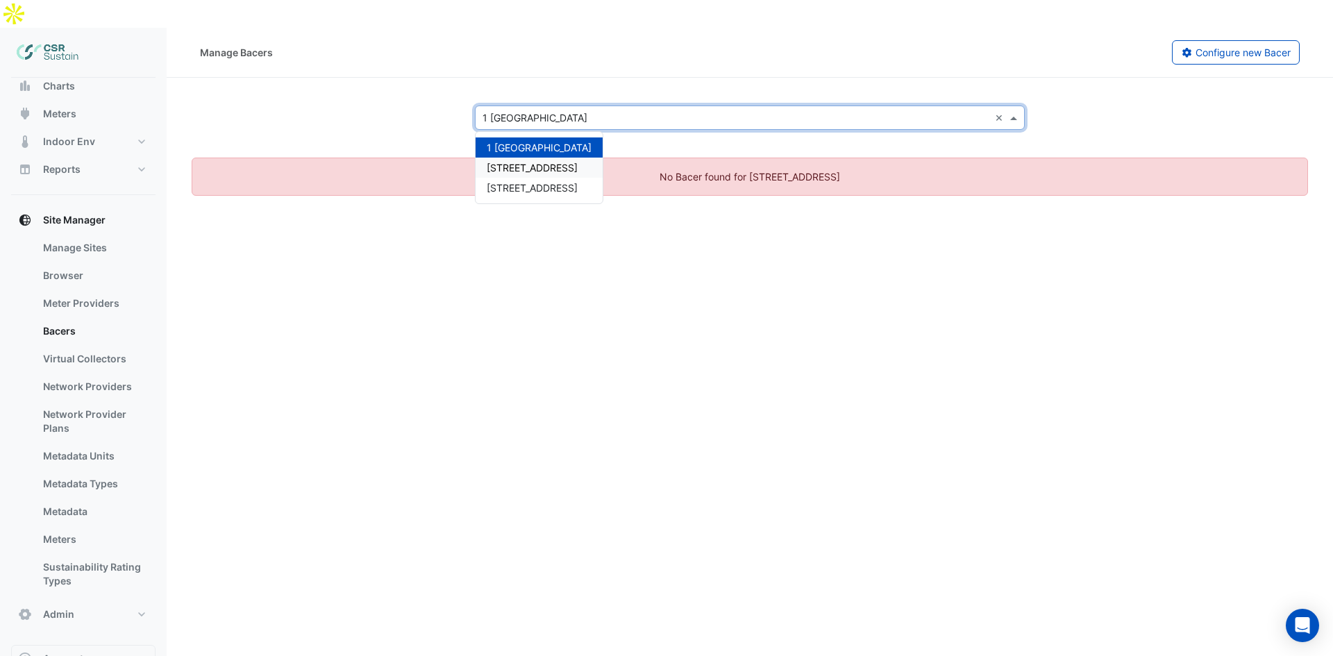
drag, startPoint x: 508, startPoint y: 153, endPoint x: 512, endPoint y: 138, distance: 16.0
click at [512, 138] on div "1 St. Paul's Place 5 Exchange Quay 8 Exchange Quay" at bounding box center [539, 167] width 127 height 60
click at [510, 162] on span "[STREET_ADDRESS]" at bounding box center [532, 168] width 91 height 12
click at [542, 111] on input "text" at bounding box center [736, 118] width 507 height 15
click at [522, 182] on span "[STREET_ADDRESS]" at bounding box center [532, 188] width 91 height 12
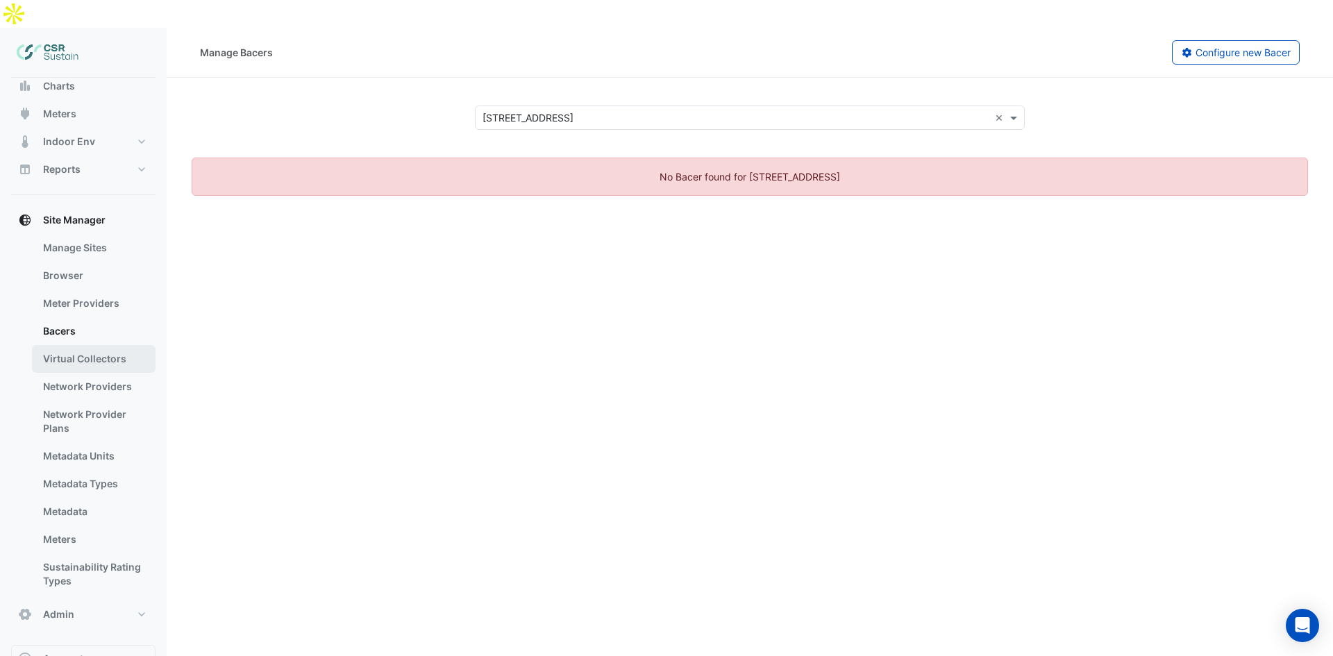
click at [110, 345] on link "Virtual Collectors" at bounding box center [94, 359] width 124 height 28
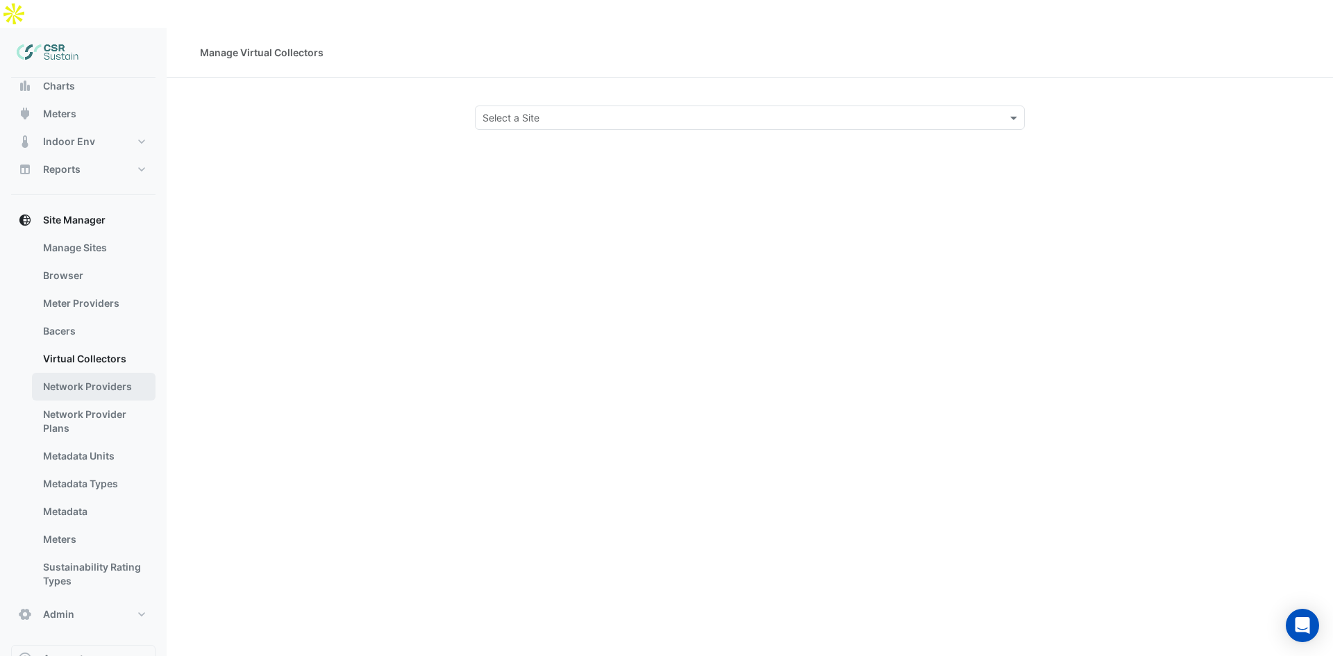
click at [115, 373] on link "Network Providers" at bounding box center [94, 387] width 124 height 28
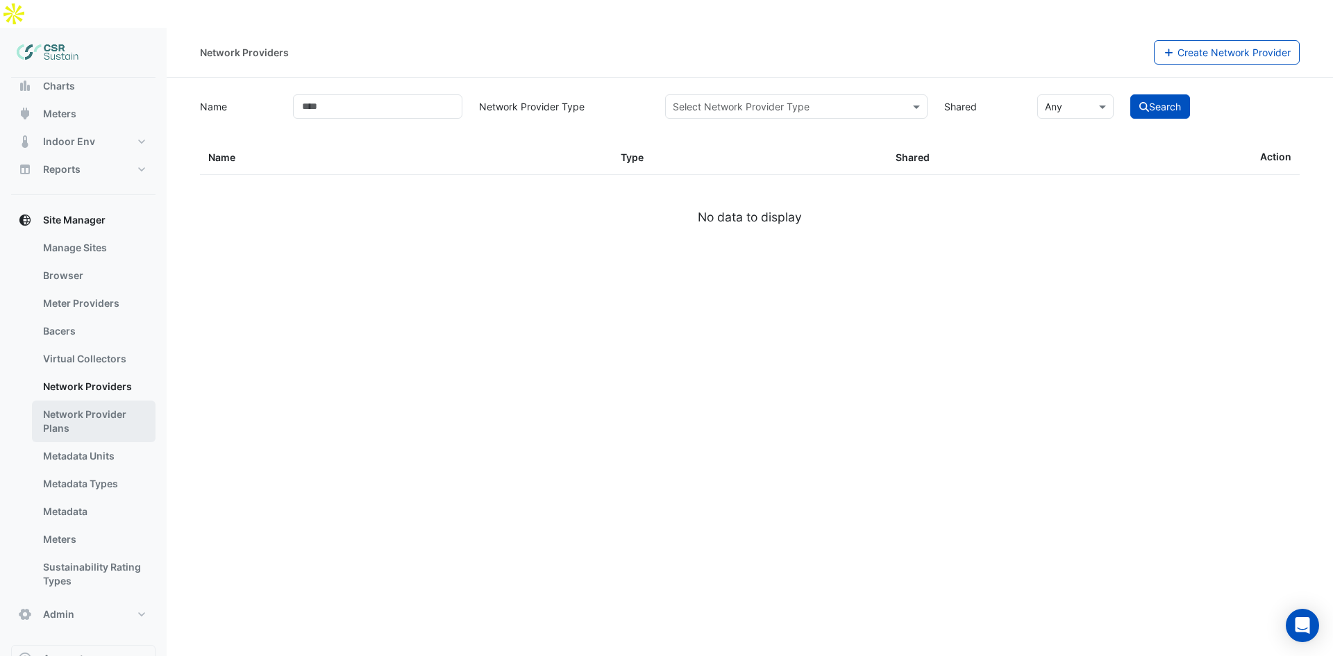
click at [108, 401] on link "Network Provider Plans" at bounding box center [94, 422] width 124 height 42
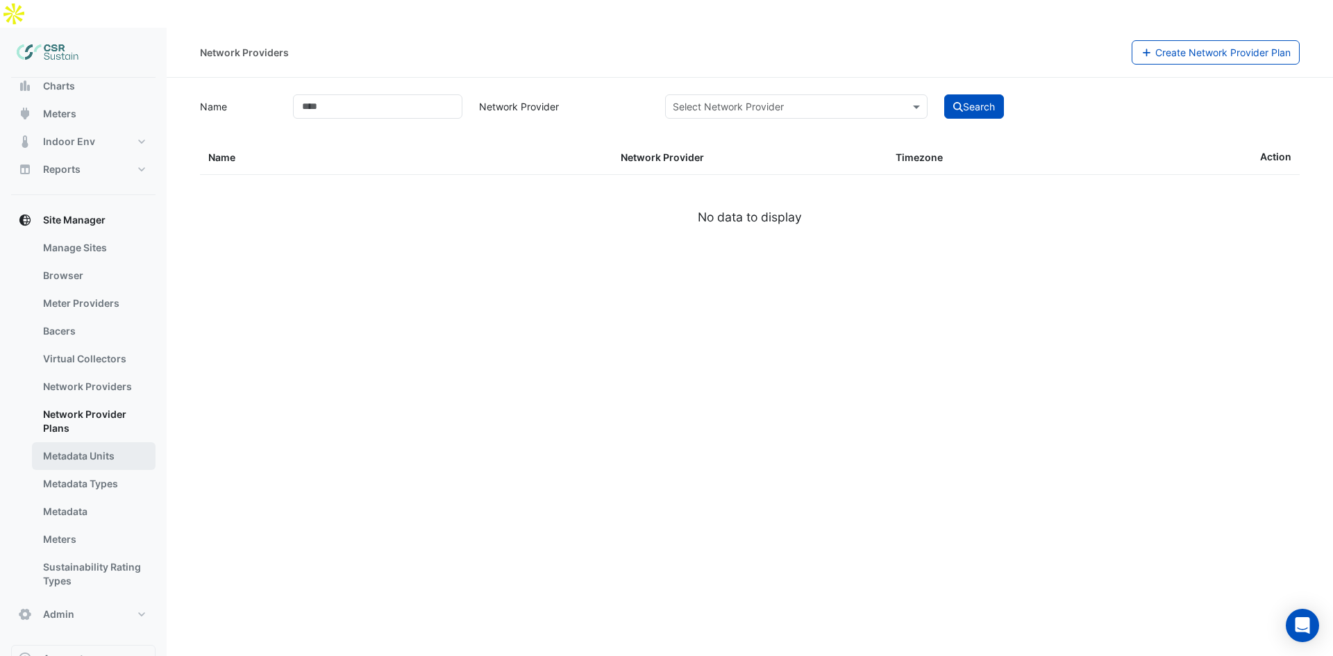
click at [95, 442] on link "Metadata Units" at bounding box center [94, 456] width 124 height 28
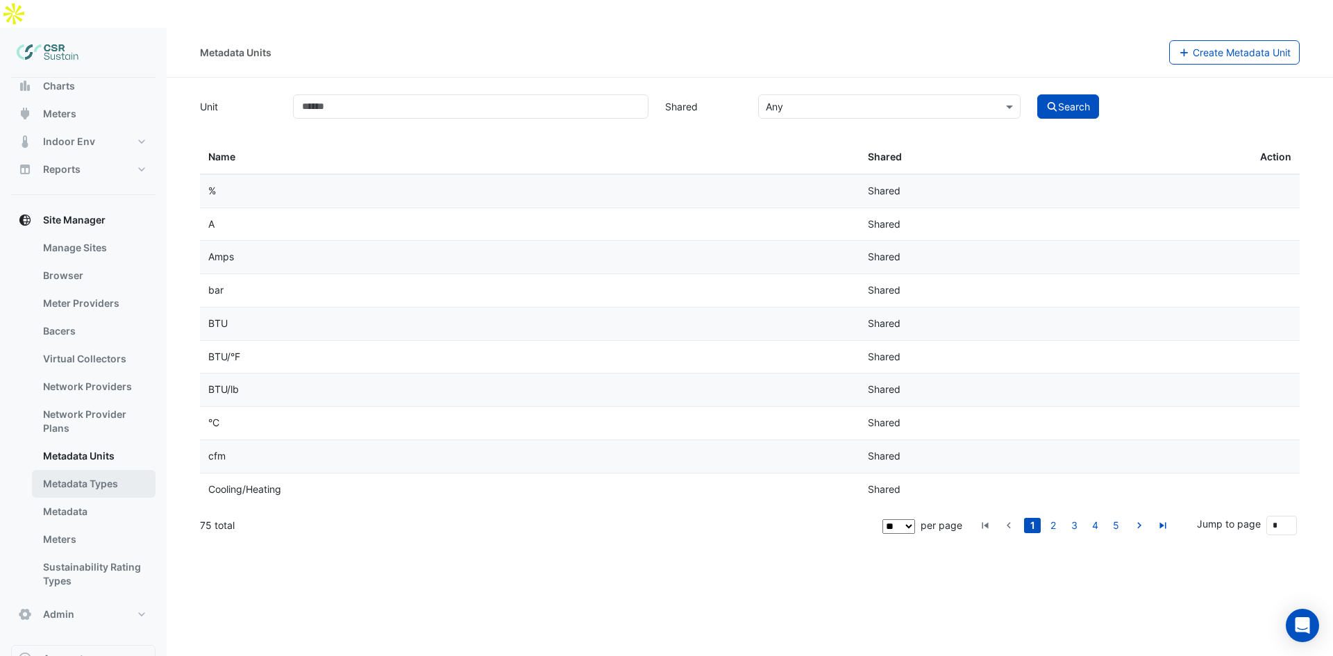
click at [133, 470] on link "Metadata Types" at bounding box center [94, 484] width 124 height 28
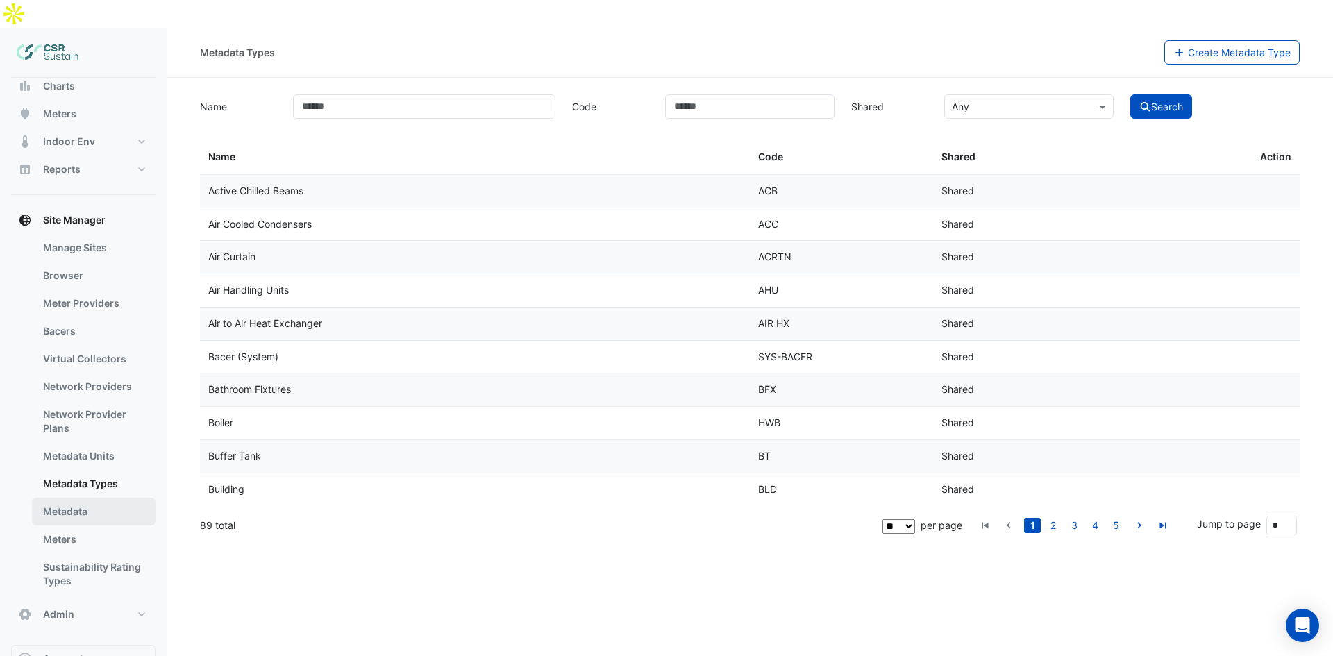
click at [118, 498] on link "Metadata" at bounding box center [94, 512] width 124 height 28
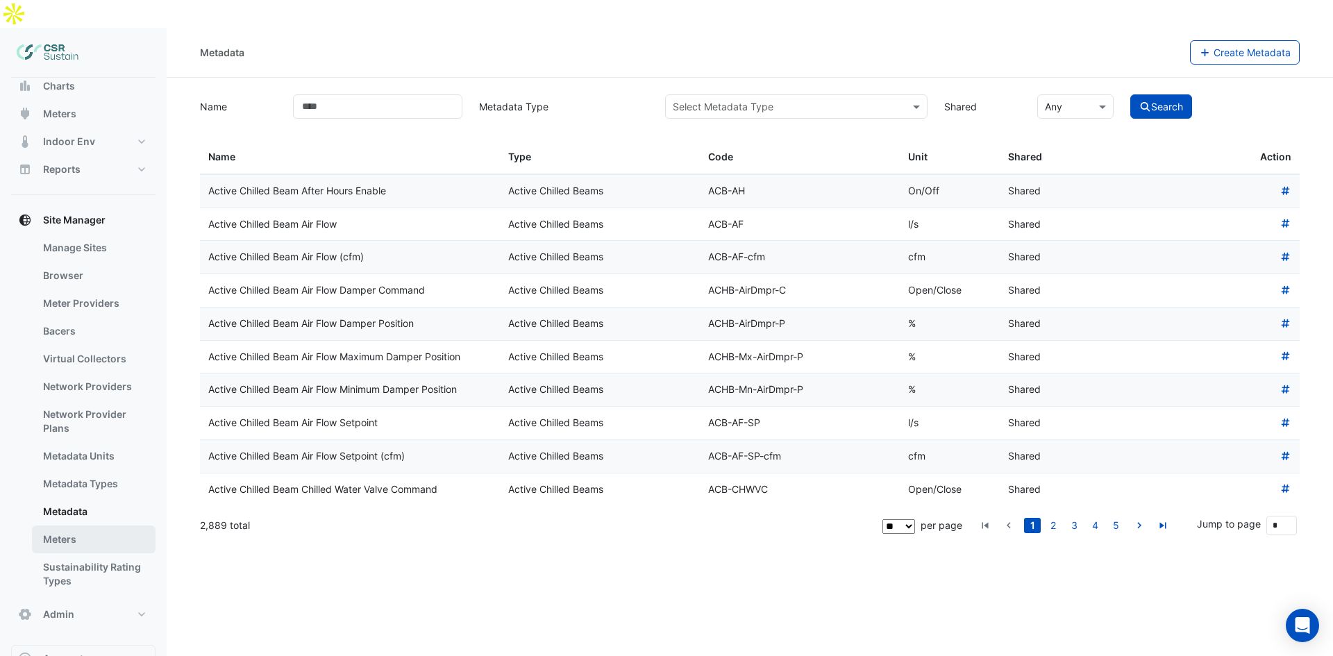
click at [101, 526] on link "Meters" at bounding box center [94, 540] width 124 height 28
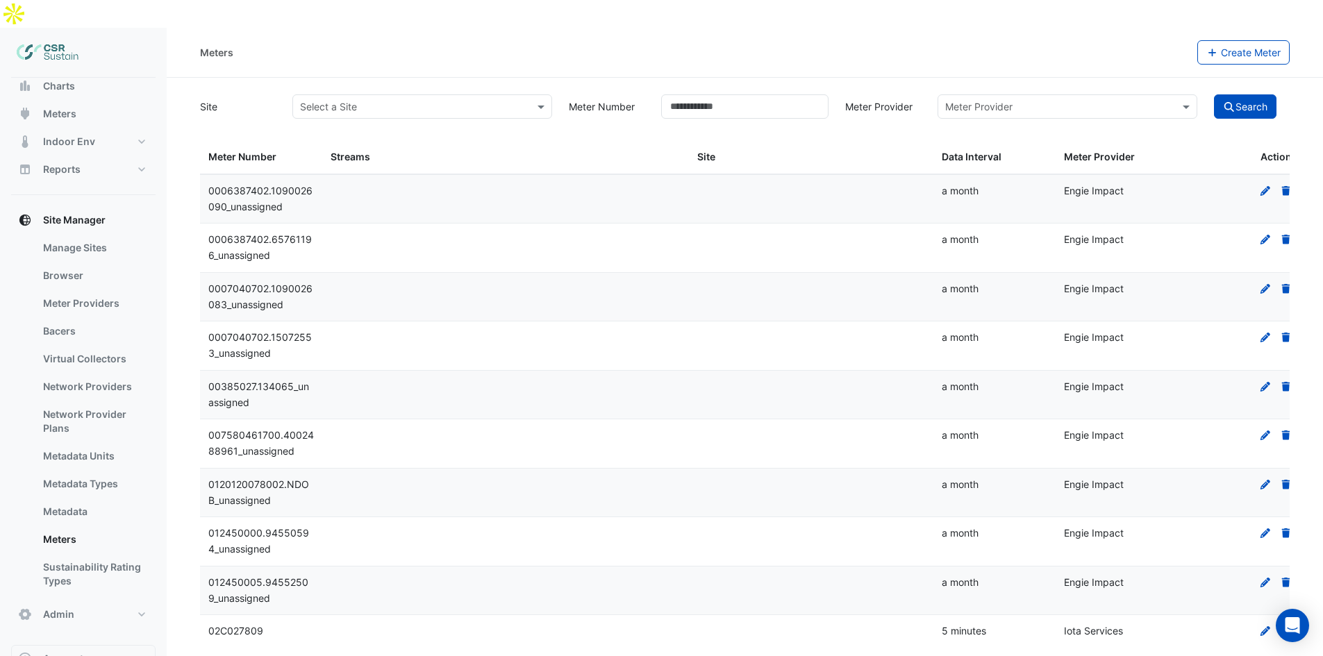
scroll to position [1, 0]
click at [90, 555] on link "Sustainability Rating Types" at bounding box center [94, 574] width 124 height 42
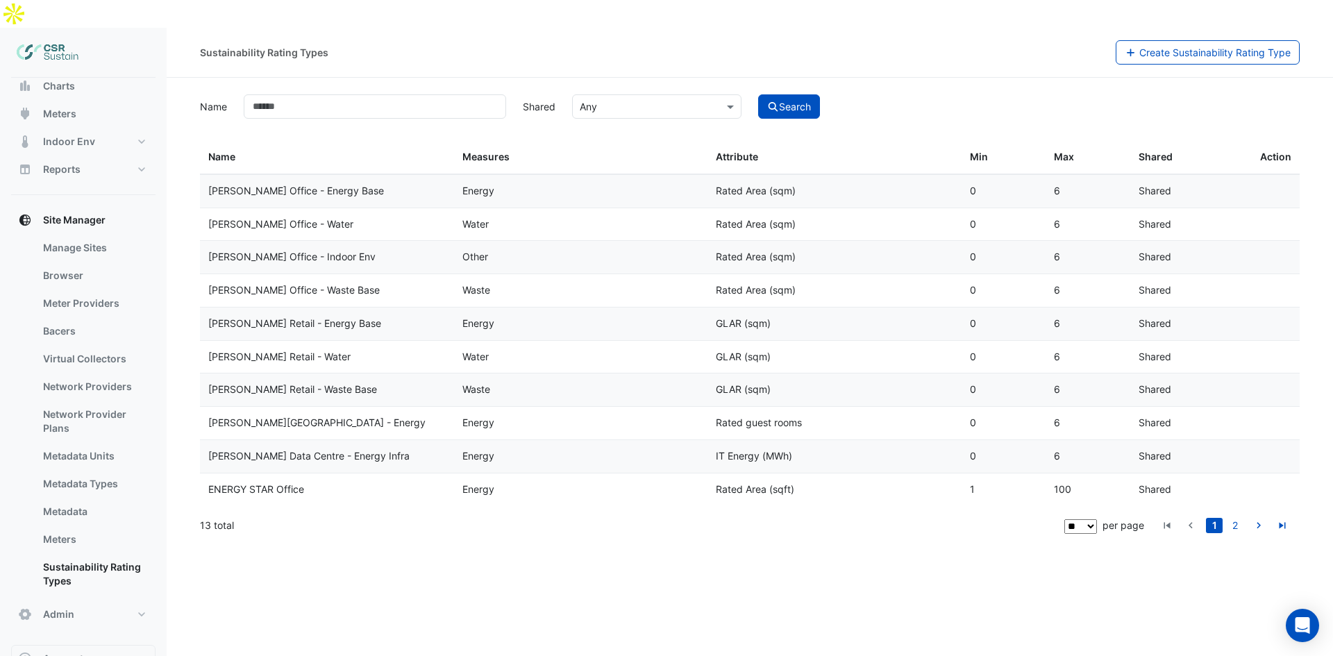
drag, startPoint x: 176, startPoint y: 528, endPoint x: 569, endPoint y: 587, distance: 398.0
click at [569, 587] on div "Sustainability Rating Types Create Sustainability Rating Type Name Shared × Any…" at bounding box center [750, 356] width 1167 height 656
click at [68, 601] on button "Admin" at bounding box center [83, 615] width 144 height 28
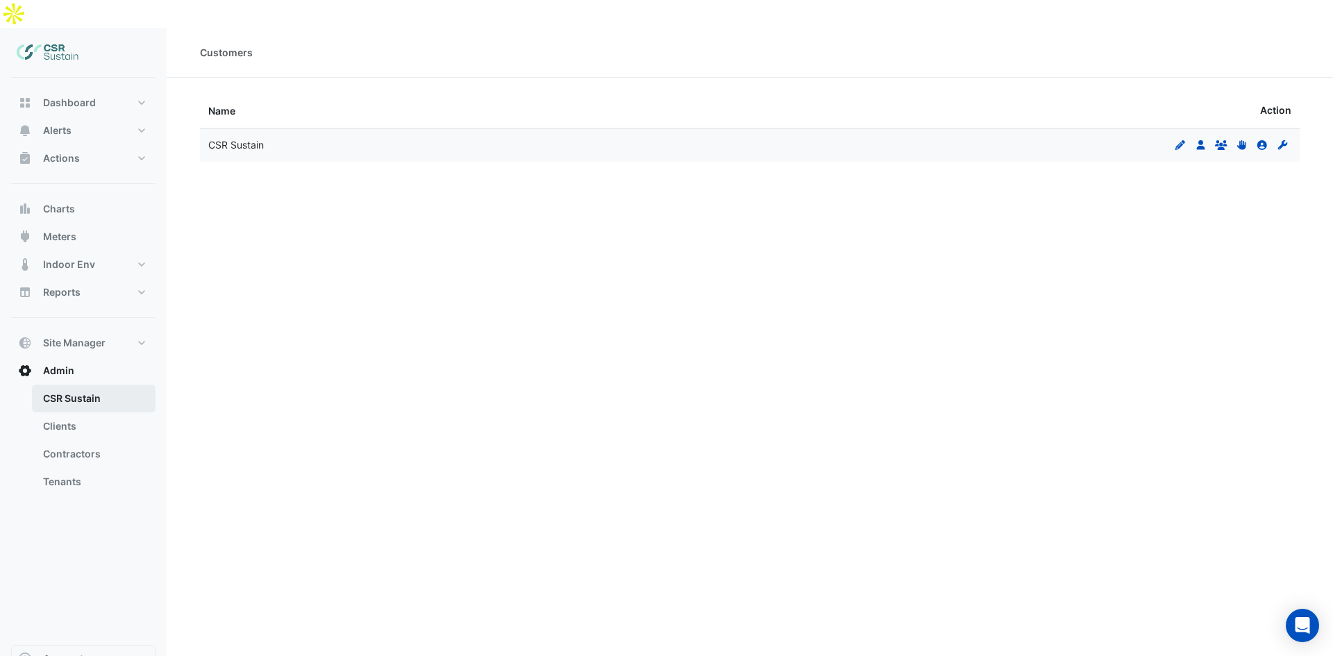
click at [63, 385] on link "CSR Sustain" at bounding box center [94, 399] width 124 height 28
click at [1182, 140] on icon "Edit" at bounding box center [1180, 145] width 12 height 10
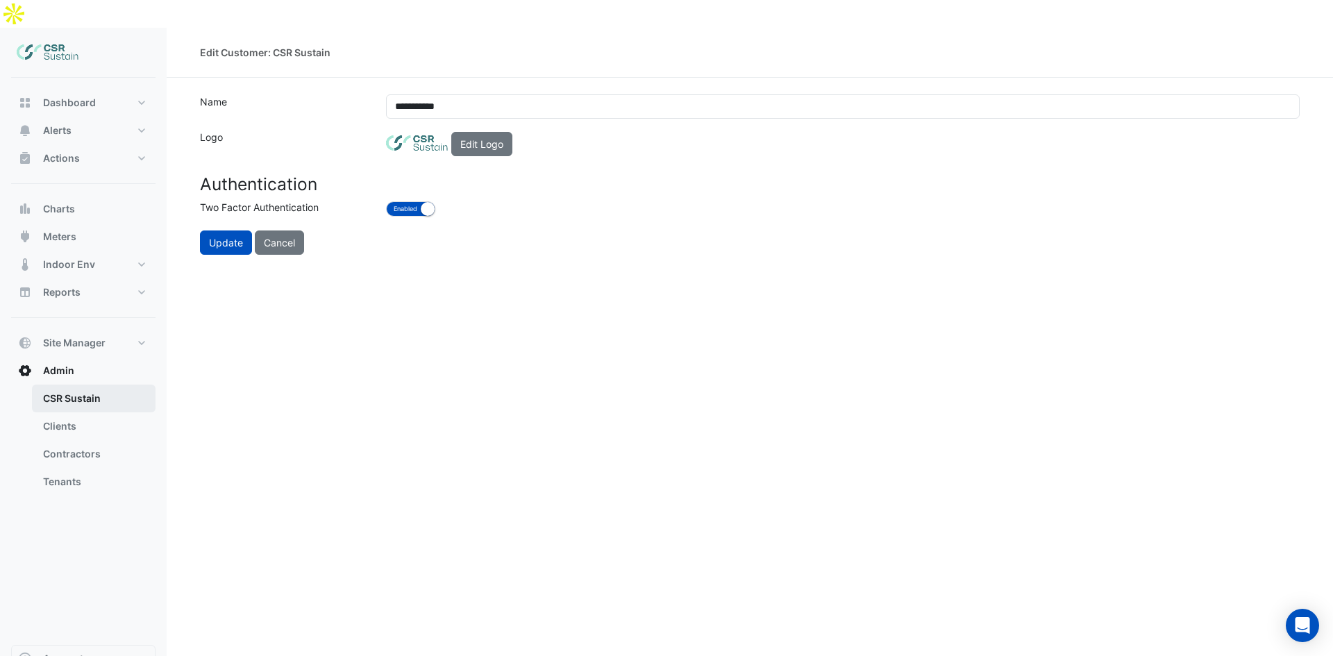
click at [73, 385] on link "CSR Sustain" at bounding box center [94, 399] width 124 height 28
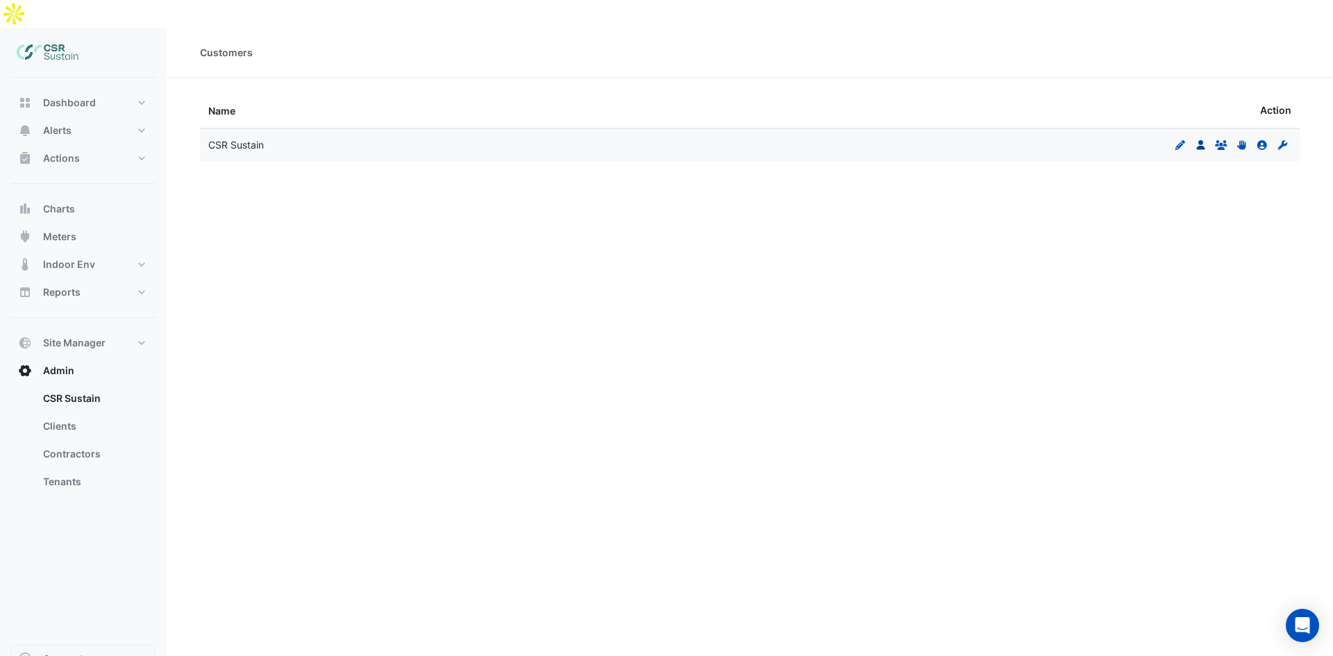
click at [1202, 140] on icon at bounding box center [1200, 145] width 8 height 10
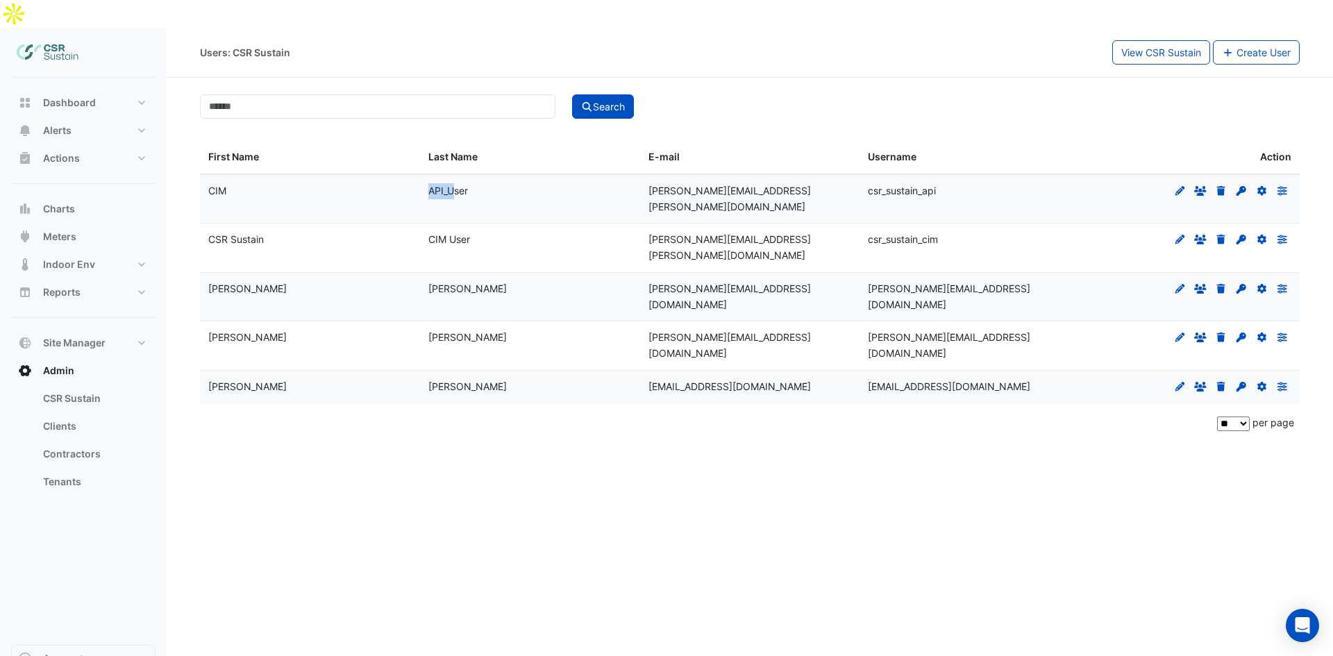
drag, startPoint x: 428, startPoint y: 162, endPoint x: 458, endPoint y: 164, distance: 29.2
click at [458, 185] on span "API_User" at bounding box center [448, 191] width 40 height 12
click at [464, 185] on span "API_User" at bounding box center [448, 191] width 40 height 12
drag, startPoint x: 681, startPoint y: 221, endPoint x: 608, endPoint y: 208, distance: 74.1
click at [608, 224] on div "CSR Sustain CIM User anton.mazkovoi+csr_sustain@cimenviro.com csr_sustain_cim E…" at bounding box center [750, 248] width 1100 height 49
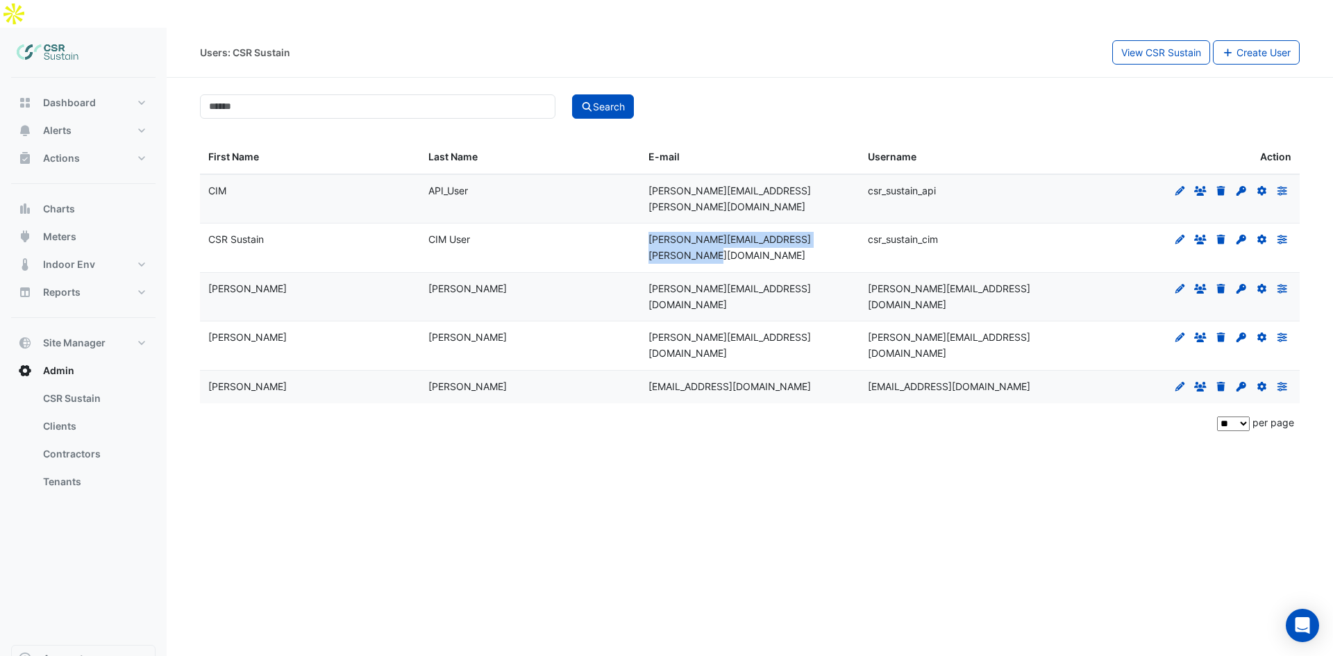
drag, startPoint x: 610, startPoint y: 207, endPoint x: 507, endPoint y: 235, distance: 106.6
click at [610, 232] on div "CIM User" at bounding box center [529, 240] width 203 height 16
drag, startPoint x: 369, startPoint y: 258, endPoint x: 349, endPoint y: 262, distance: 20.7
click at [368, 281] on div "Gary" at bounding box center [309, 289] width 203 height 16
drag, startPoint x: 282, startPoint y: 267, endPoint x: 490, endPoint y: 265, distance: 208.3
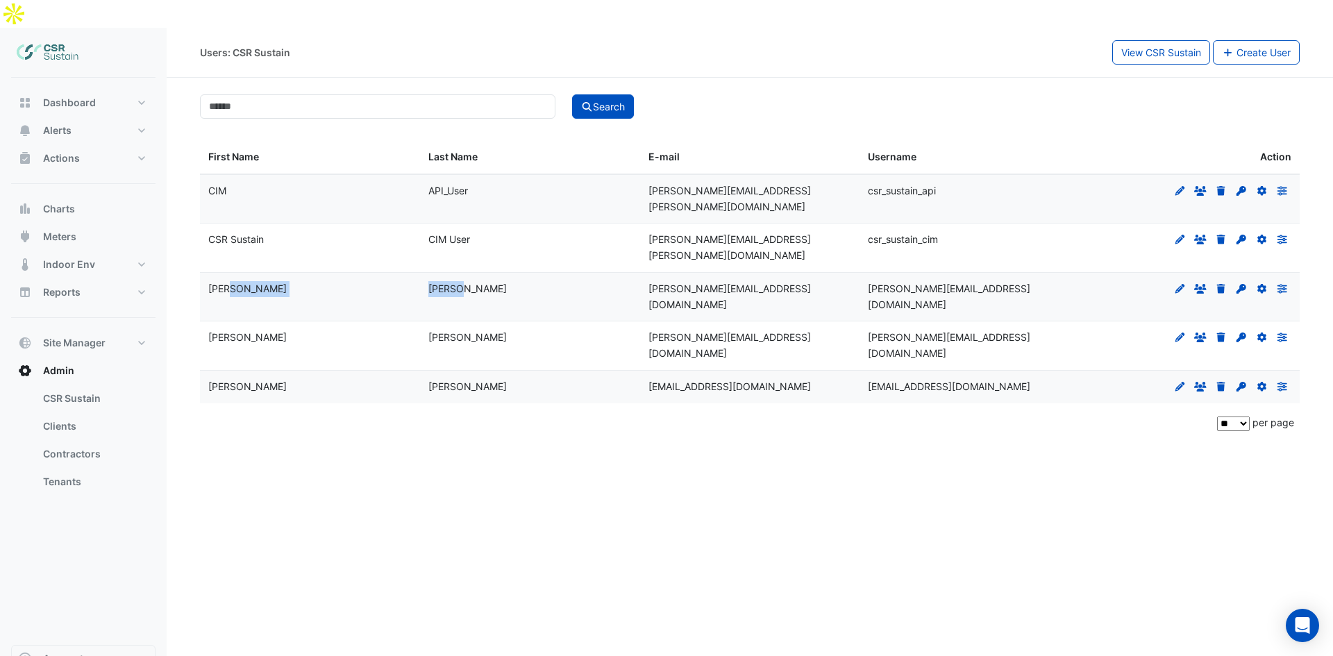
click at [490, 273] on div "Gary Cleary gary@csrsustain.co.uk gary@csrsustain.co.uk Edit Groups Delete Set …" at bounding box center [750, 297] width 1100 height 49
click at [490, 281] on div "Cleary" at bounding box center [529, 289] width 203 height 16
drag, startPoint x: 670, startPoint y: 328, endPoint x: 610, endPoint y: 331, distance: 60.5
click at [610, 371] on div "Luke Cleary luke@csrsustain.co.uk luke@csrsustain.co.uk Edit Groups Delete Set …" at bounding box center [750, 387] width 1100 height 33
click at [615, 379] on div "Cleary" at bounding box center [529, 387] width 203 height 16
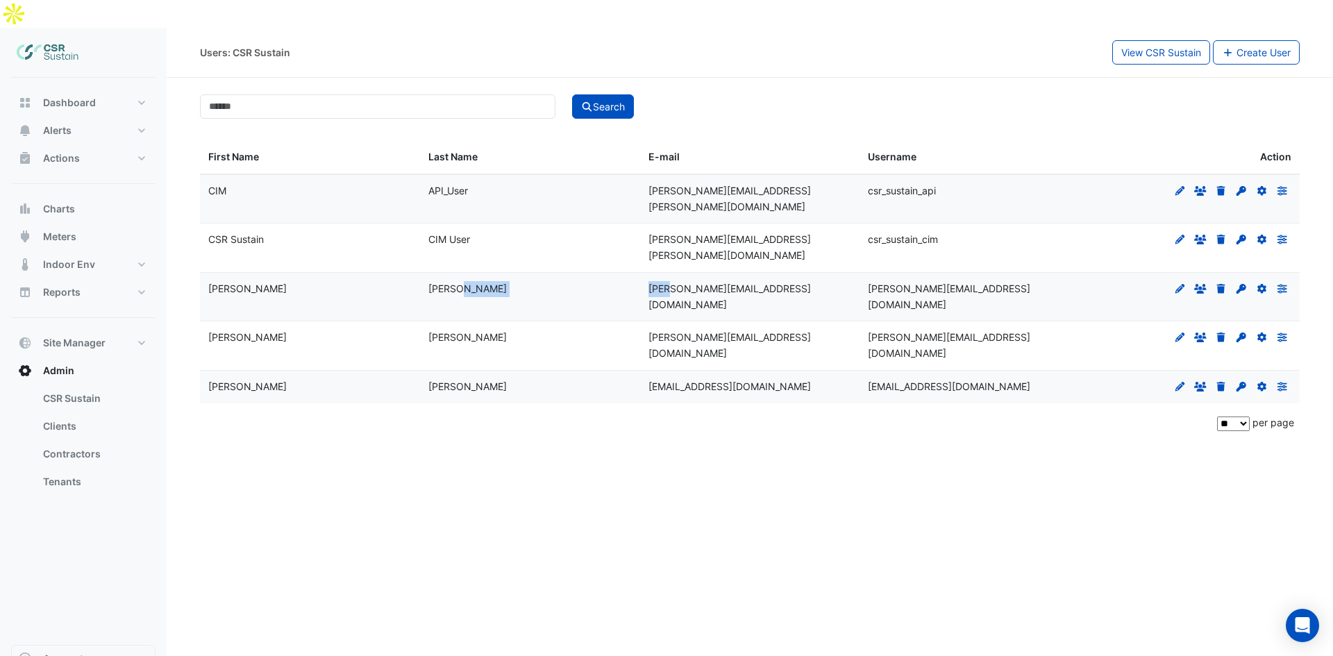
drag, startPoint x: 667, startPoint y: 263, endPoint x: 595, endPoint y: 268, distance: 71.7
click at [595, 273] on div "Gary Cleary gary@csrsustain.co.uk gary@csrsustain.co.uk Edit Groups Delete Set …" at bounding box center [750, 297] width 1100 height 49
click at [597, 281] on div "Cleary" at bounding box center [529, 289] width 203 height 16
click at [677, 331] on span "kevin@csrsustain.co.uk" at bounding box center [730, 345] width 162 height 28
click at [1251, 40] on button "Create User" at bounding box center [1256, 52] width 87 height 24
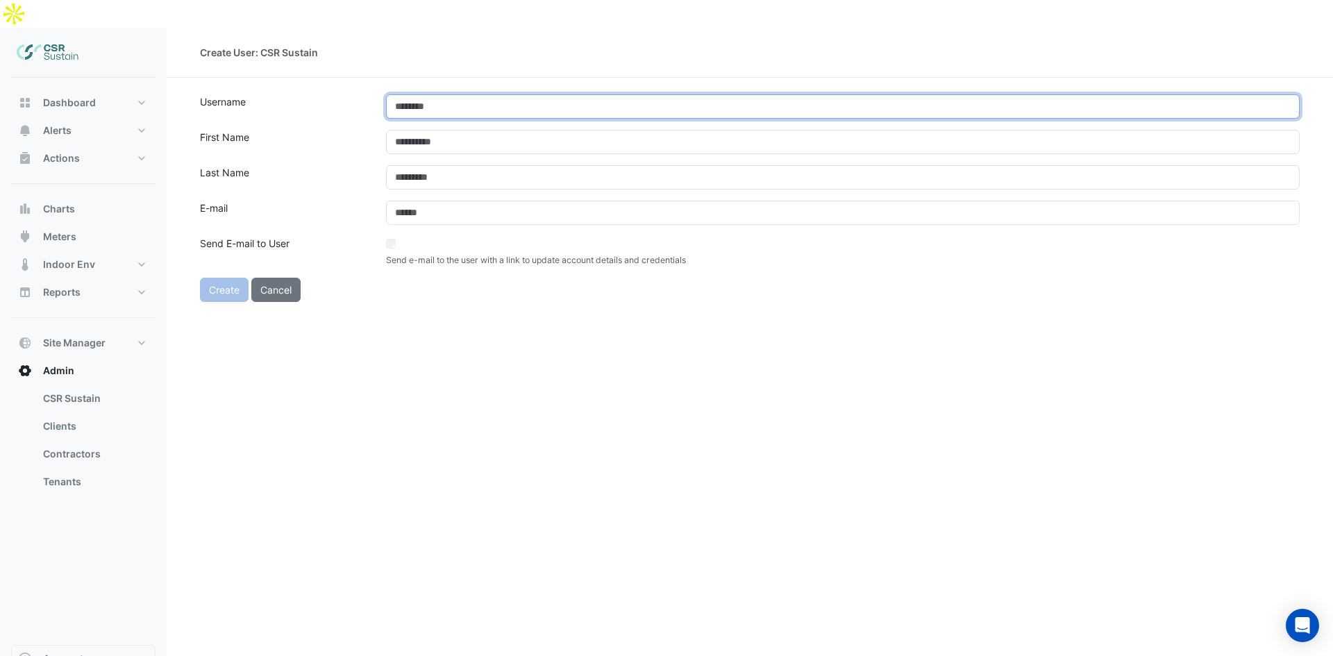
click at [617, 94] on input "text" at bounding box center [843, 106] width 914 height 24
type input "*******"
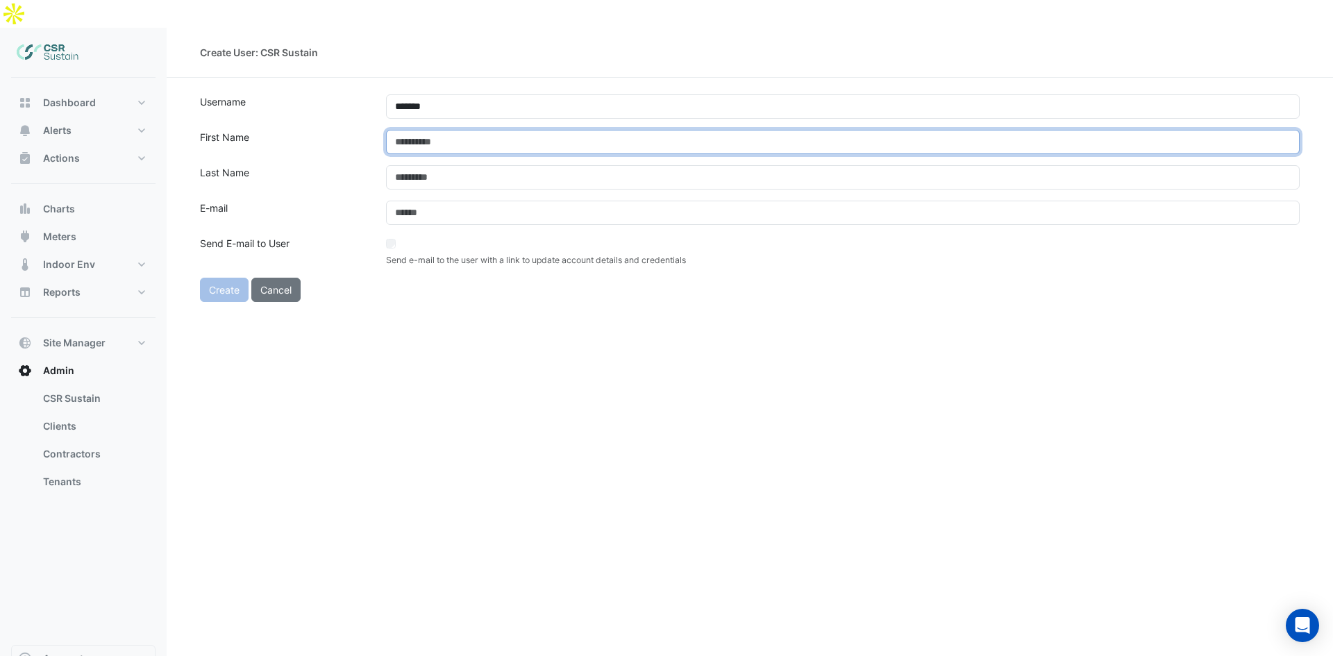
click at [478, 130] on input "text" at bounding box center [843, 142] width 914 height 24
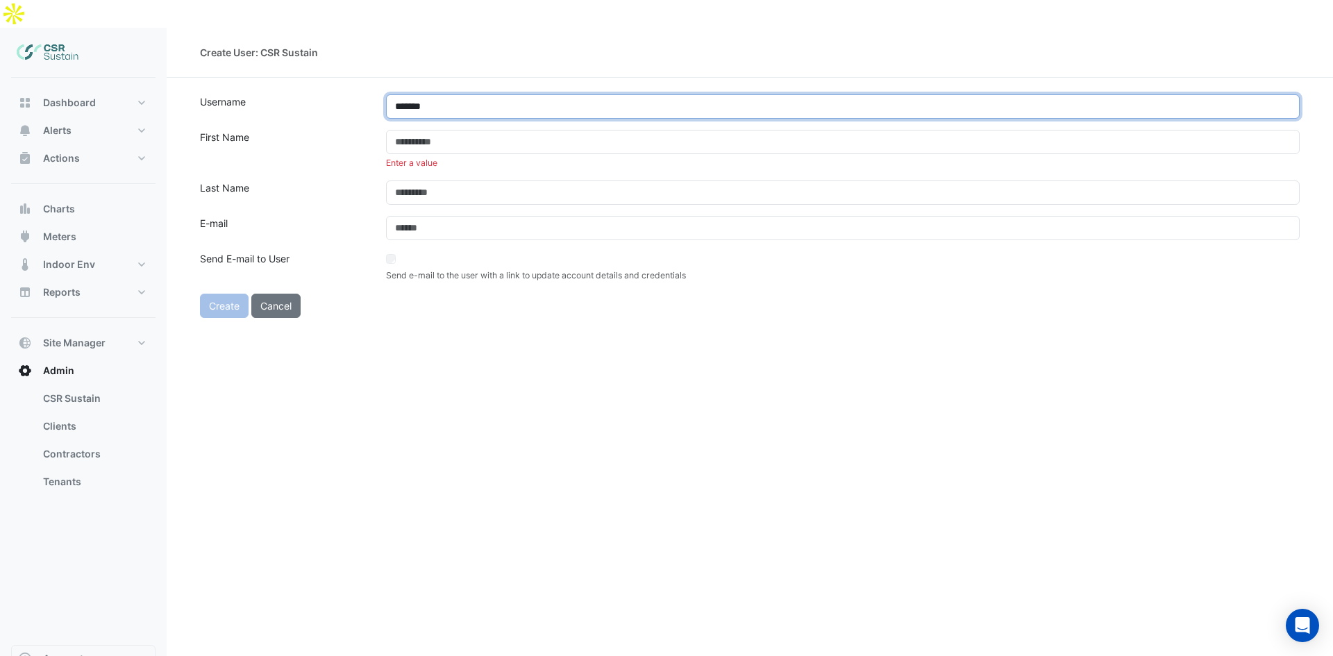
drag, startPoint x: 465, startPoint y: 83, endPoint x: 408, endPoint y: 81, distance: 57.7
click at [408, 94] on input "*******" at bounding box center [843, 106] width 914 height 24
click at [446, 94] on input "*******" at bounding box center [843, 106] width 914 height 24
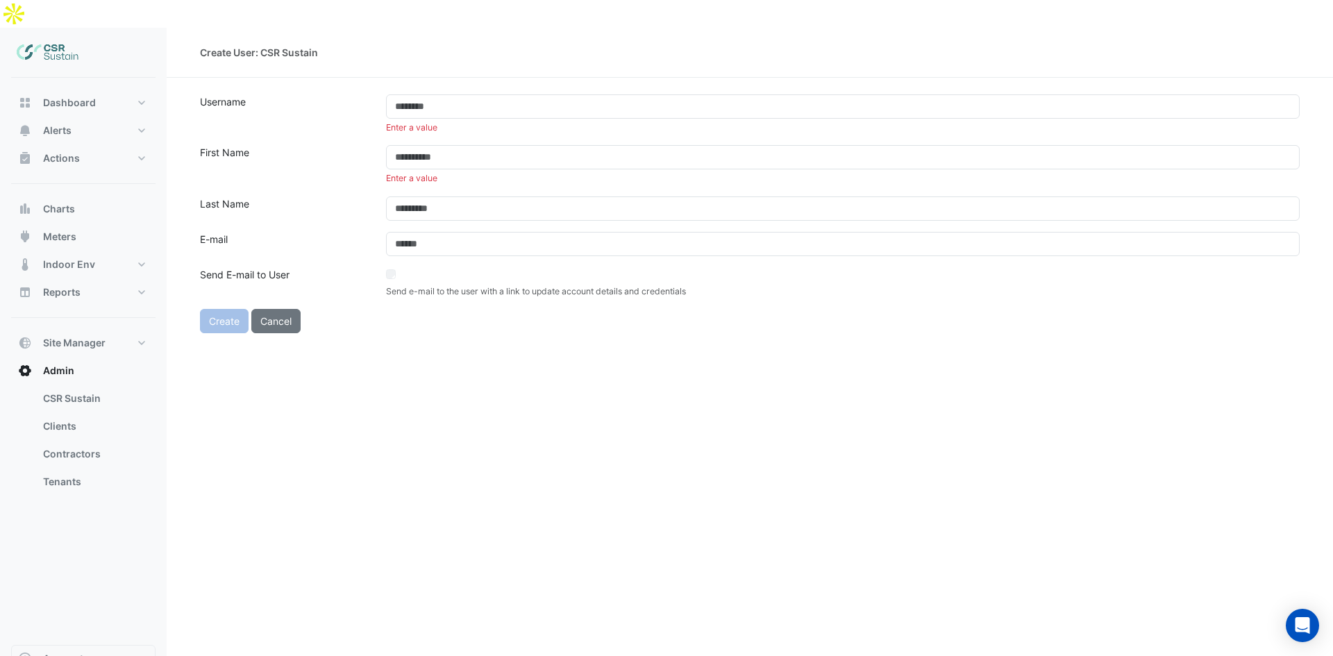
drag, startPoint x: 502, startPoint y: 303, endPoint x: 493, endPoint y: 272, distance: 32.5
click at [504, 309] on div "Create Cancel" at bounding box center [657, 321] width 930 height 24
click at [290, 309] on button "Cancel" at bounding box center [275, 321] width 49 height 24
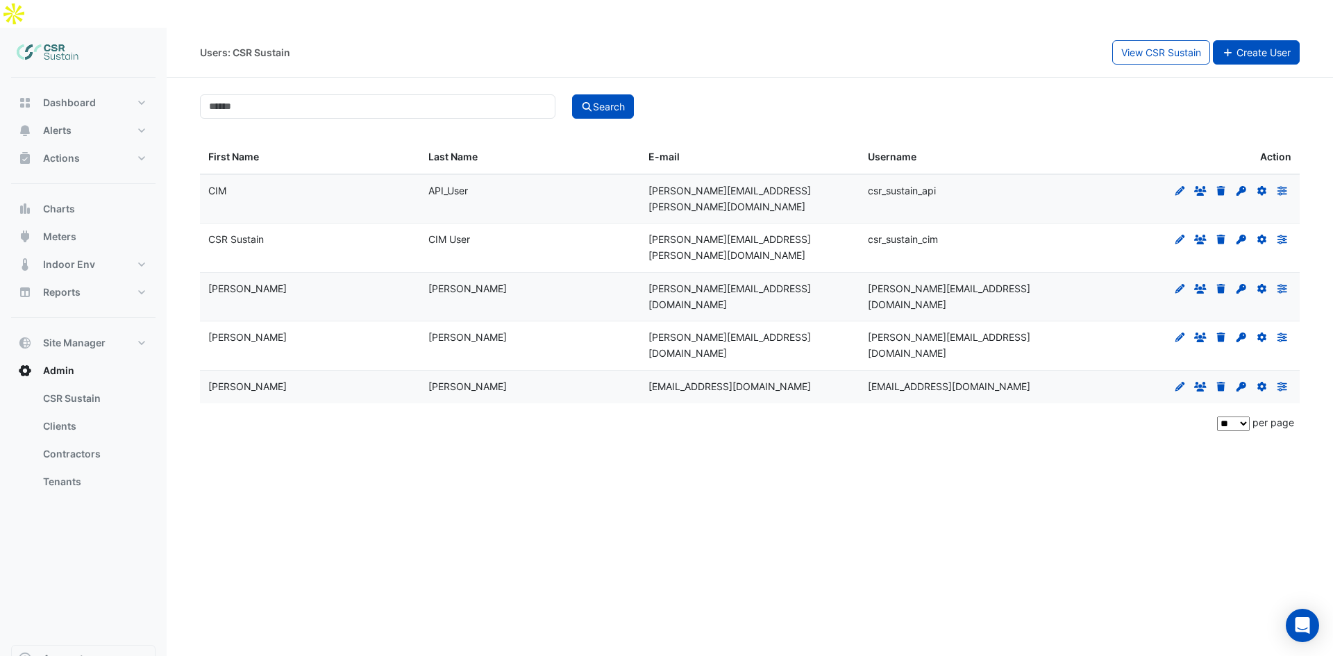
click at [1249, 40] on button "Create User" at bounding box center [1256, 52] width 87 height 24
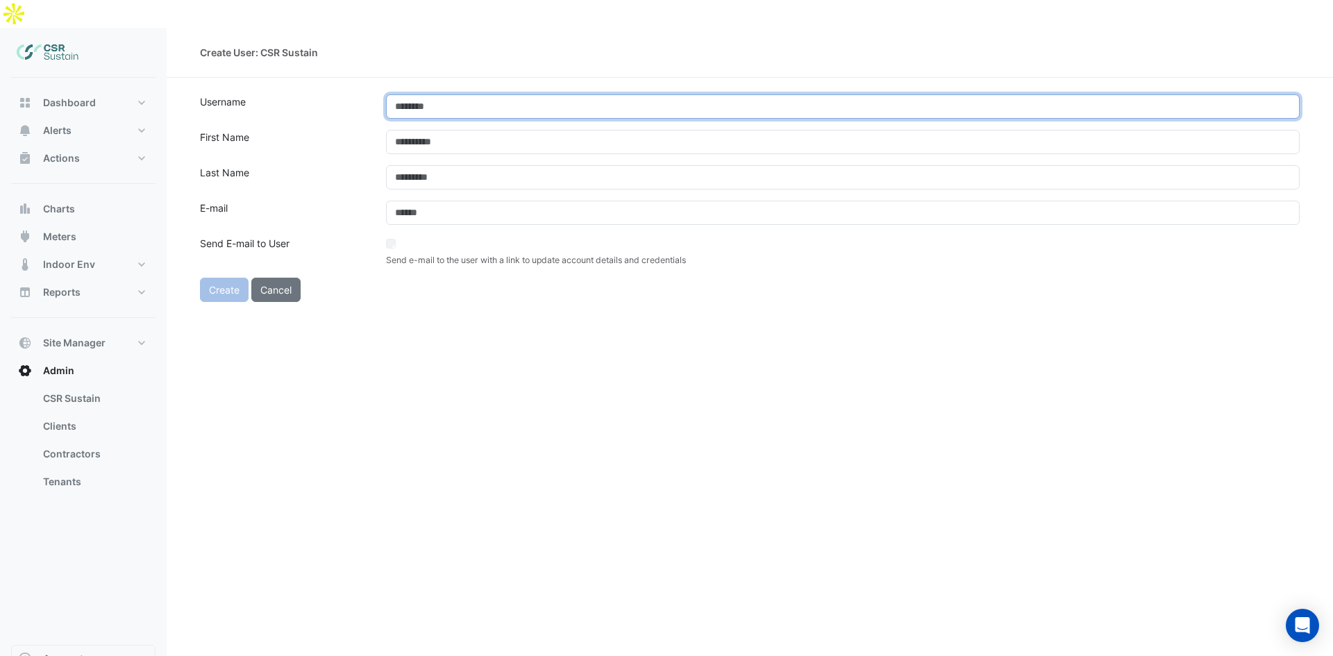
click at [444, 94] on input "text" at bounding box center [843, 106] width 914 height 24
type input "**********"
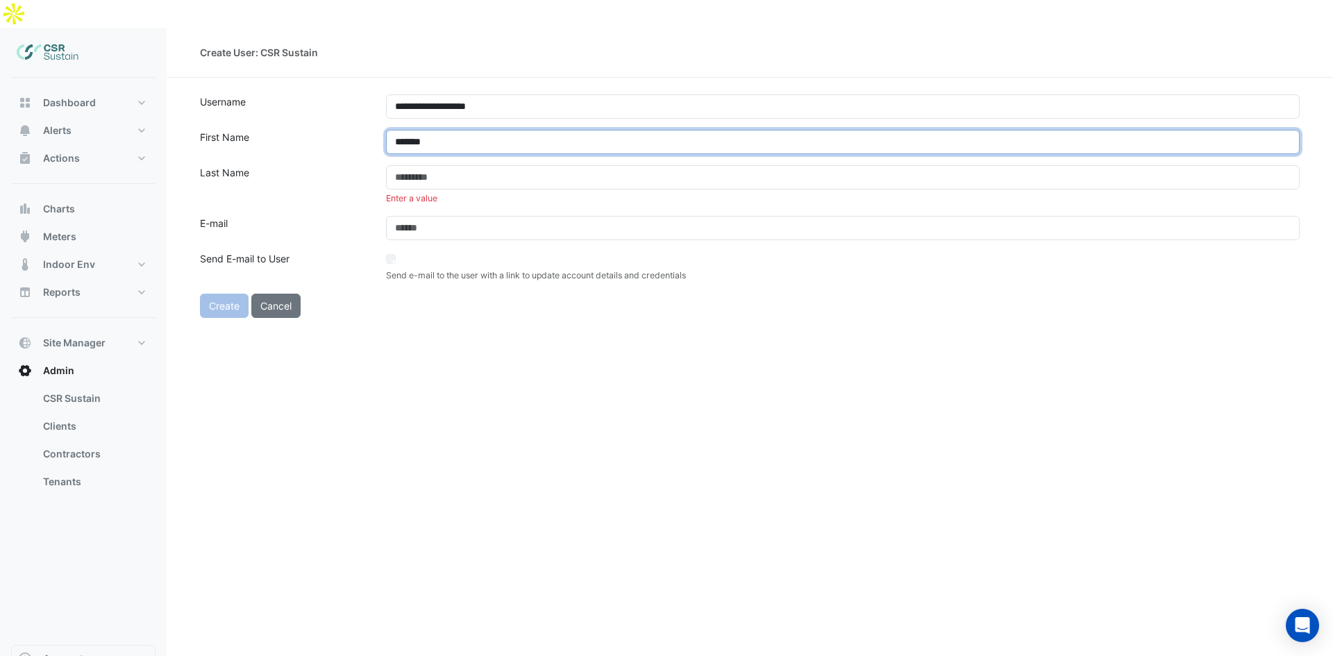
type input "*******"
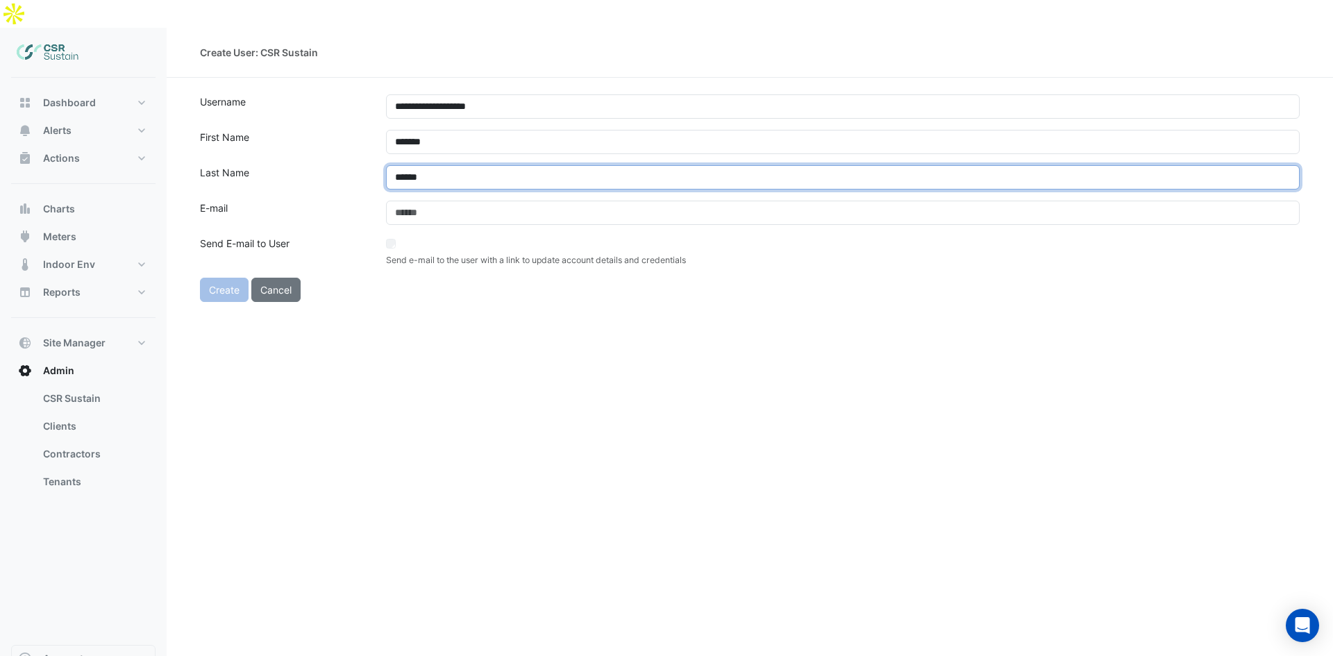
type input "******"
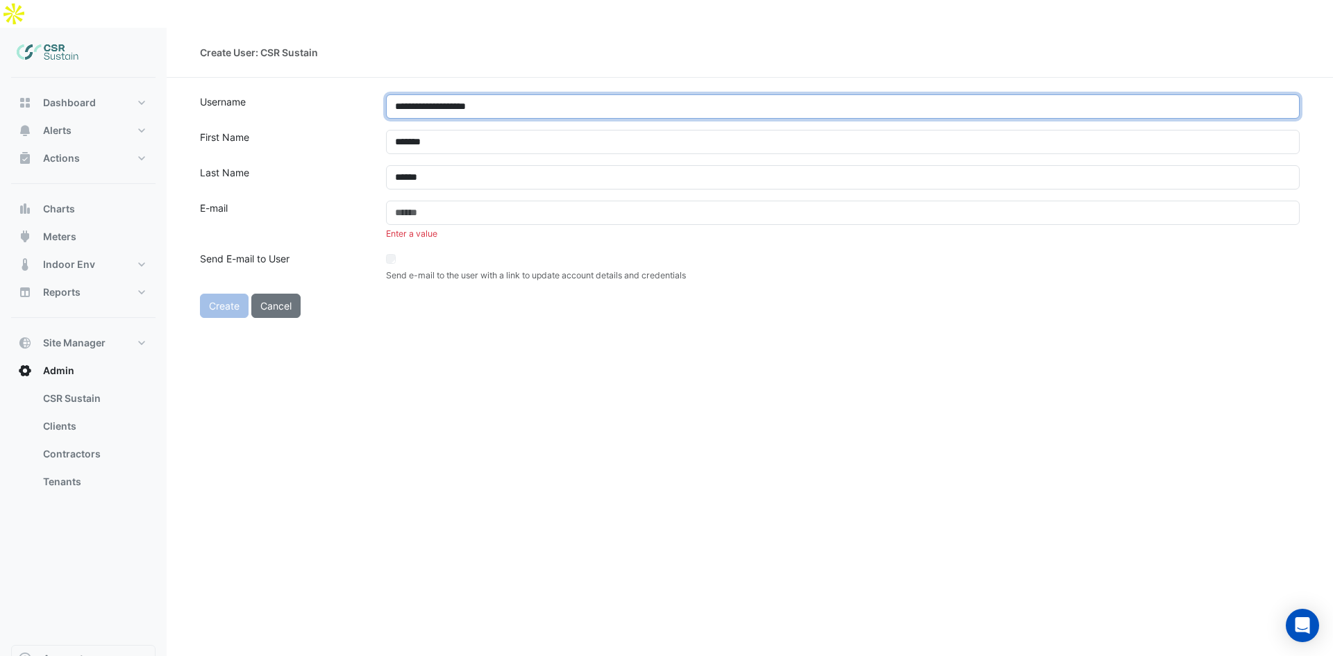
drag, startPoint x: 548, startPoint y: 76, endPoint x: 353, endPoint y: 73, distance: 194.5
click at [355, 94] on div "**********" at bounding box center [750, 106] width 1117 height 24
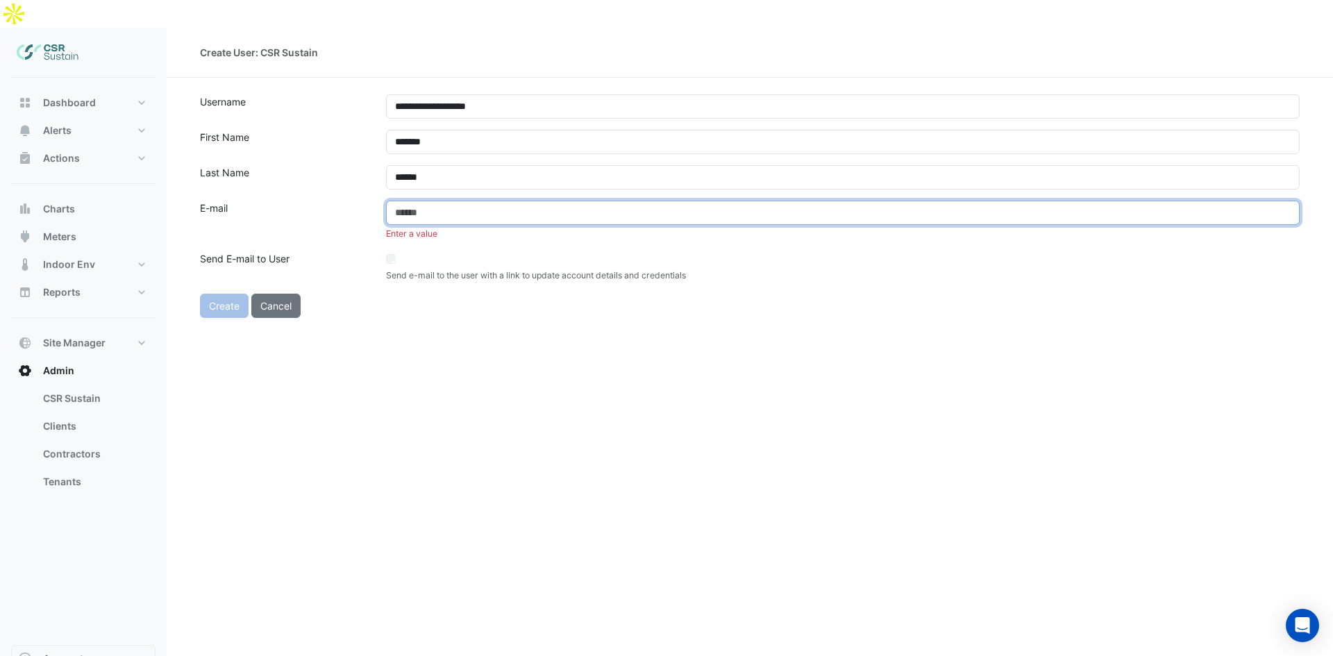
click at [462, 201] on input "email" at bounding box center [843, 213] width 914 height 24
paste input "**********"
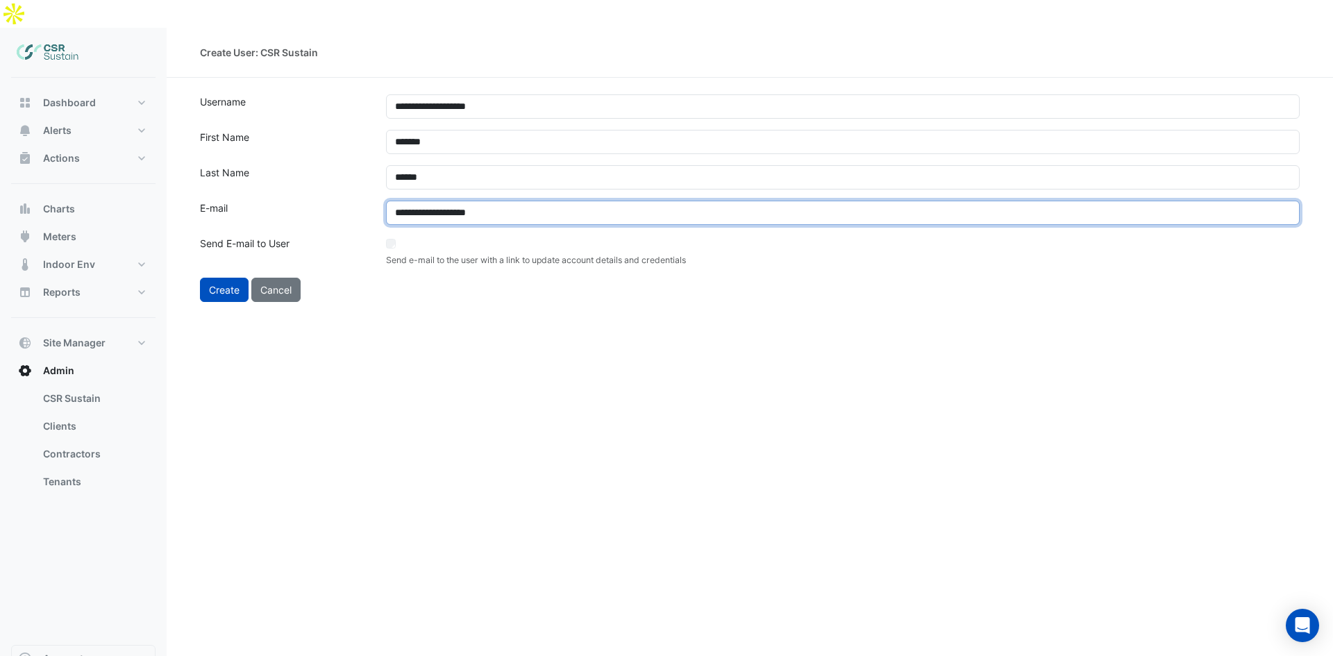
type input "**********"
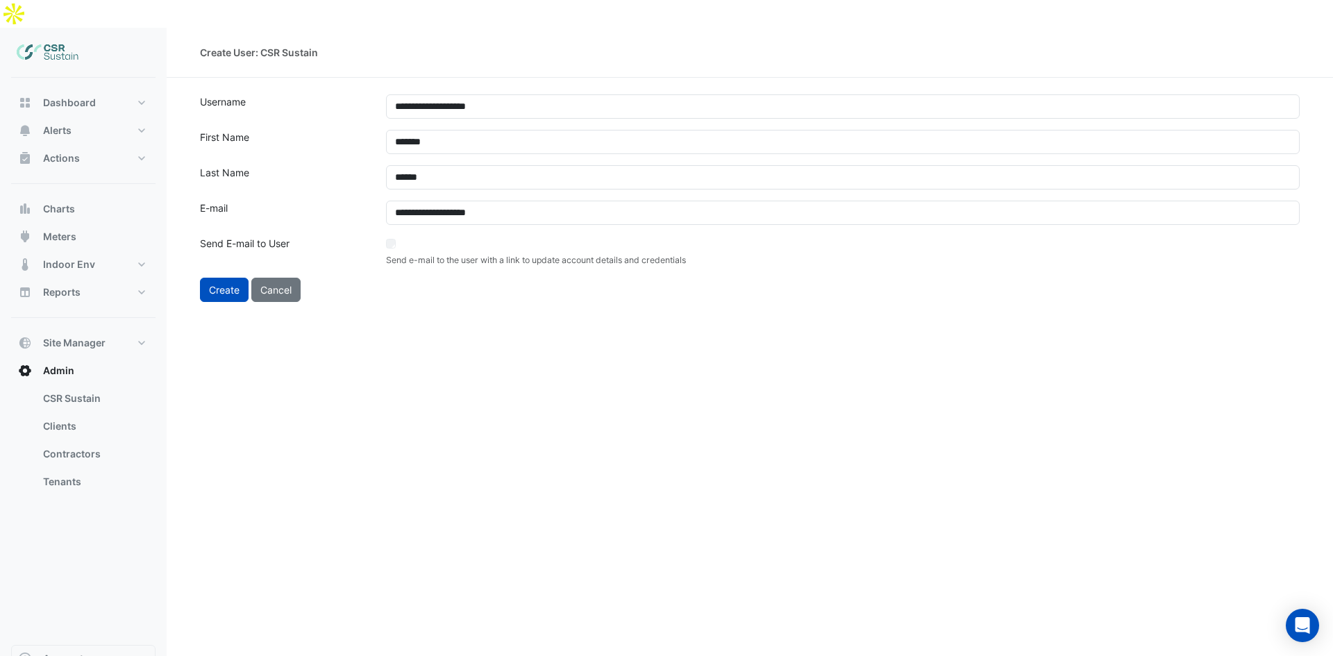
click at [366, 342] on div "**********" at bounding box center [750, 356] width 1167 height 656
drag, startPoint x: 455, startPoint y: 230, endPoint x: 528, endPoint y: 229, distance: 72.9
click at [512, 255] on small "Send e-mail to the user with a link to update account details and credentials" at bounding box center [536, 260] width 300 height 10
click at [695, 236] on div "Send e-mail to the user with a link to update account details and credentials" at bounding box center [843, 251] width 930 height 31
click at [231, 278] on button "Create" at bounding box center [224, 290] width 49 height 24
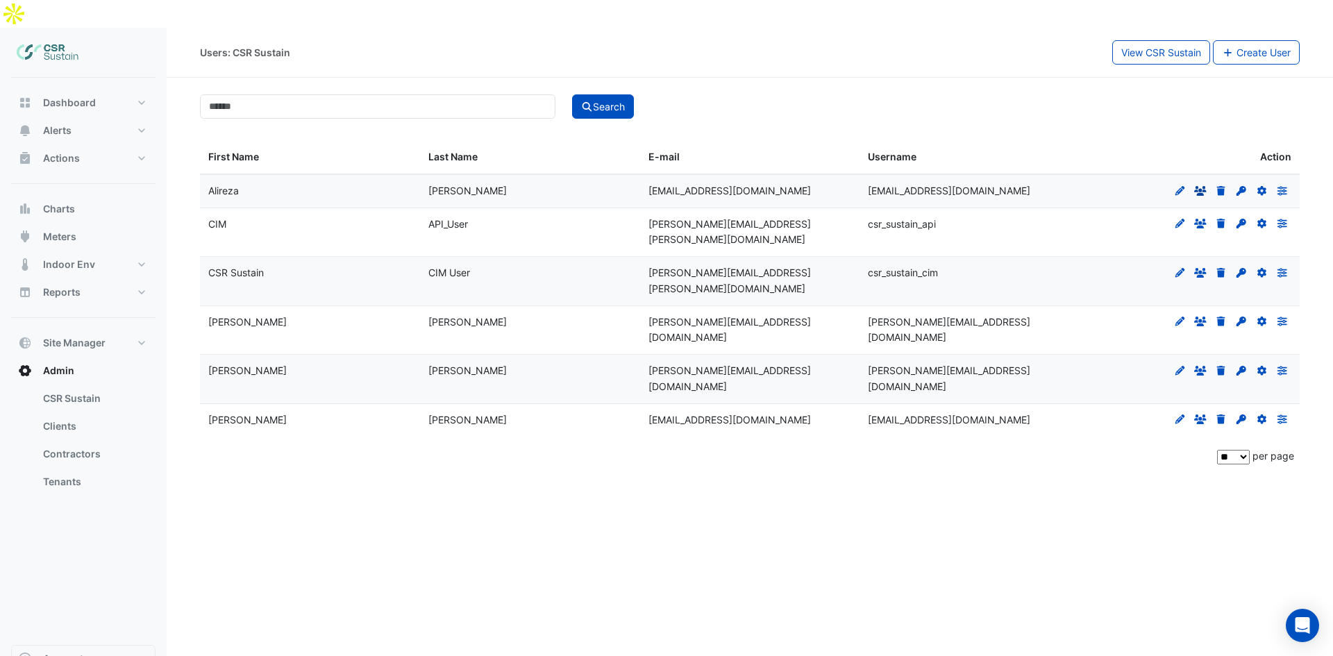
click at [1196, 186] on icon at bounding box center [1200, 191] width 12 height 10
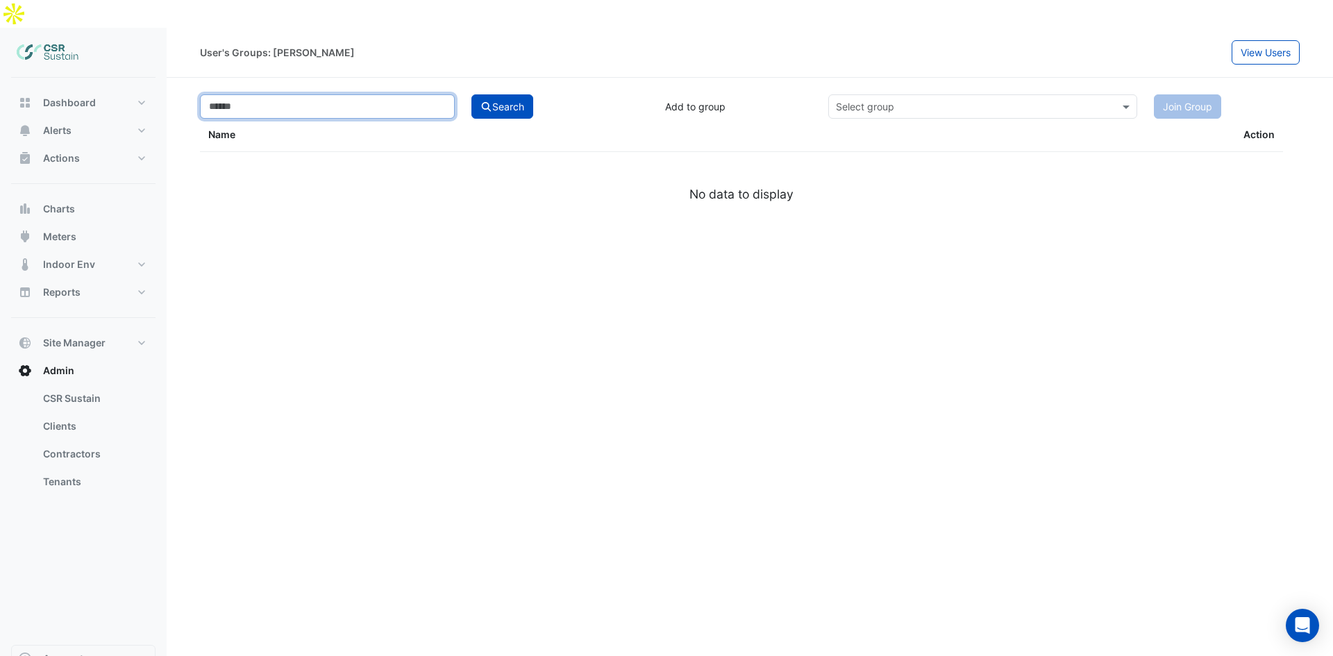
click at [285, 94] on input at bounding box center [327, 106] width 255 height 24
click at [965, 100] on input "text" at bounding box center [969, 107] width 266 height 15
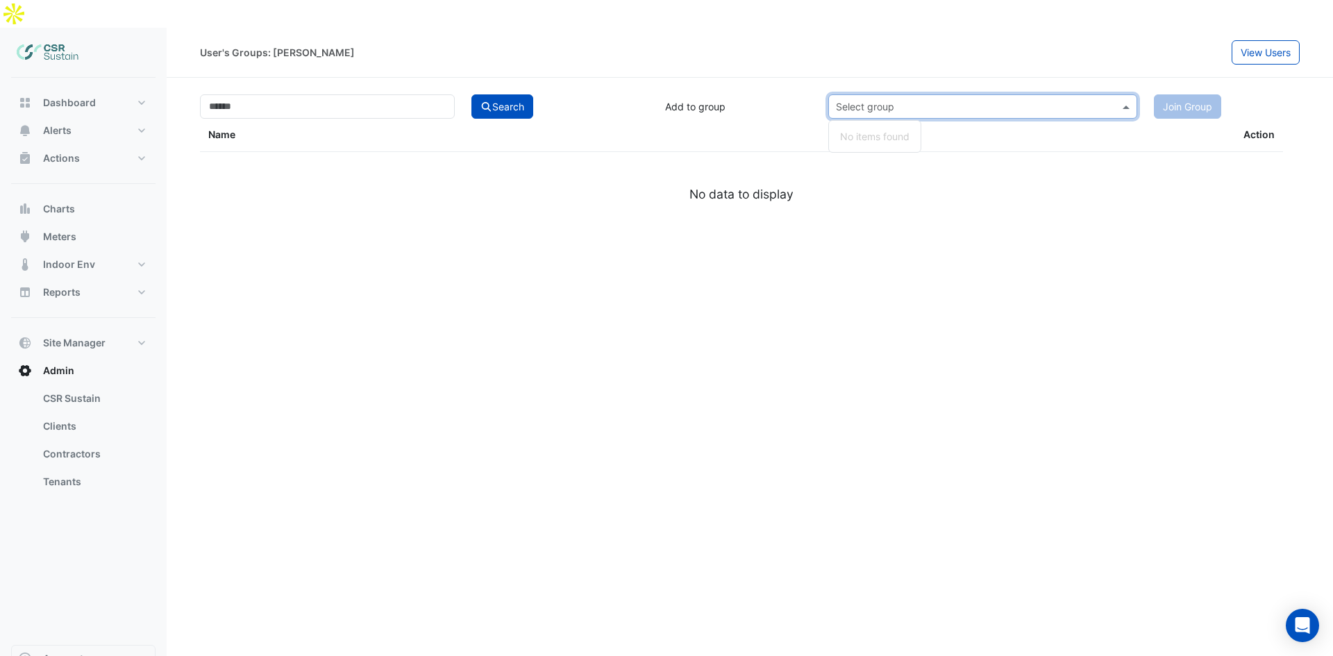
drag, startPoint x: 1131, startPoint y: 141, endPoint x: 1224, endPoint y: 62, distance: 121.2
click at [1138, 132] on div "Name Action No data to display" at bounding box center [741, 161] width 1083 height 85
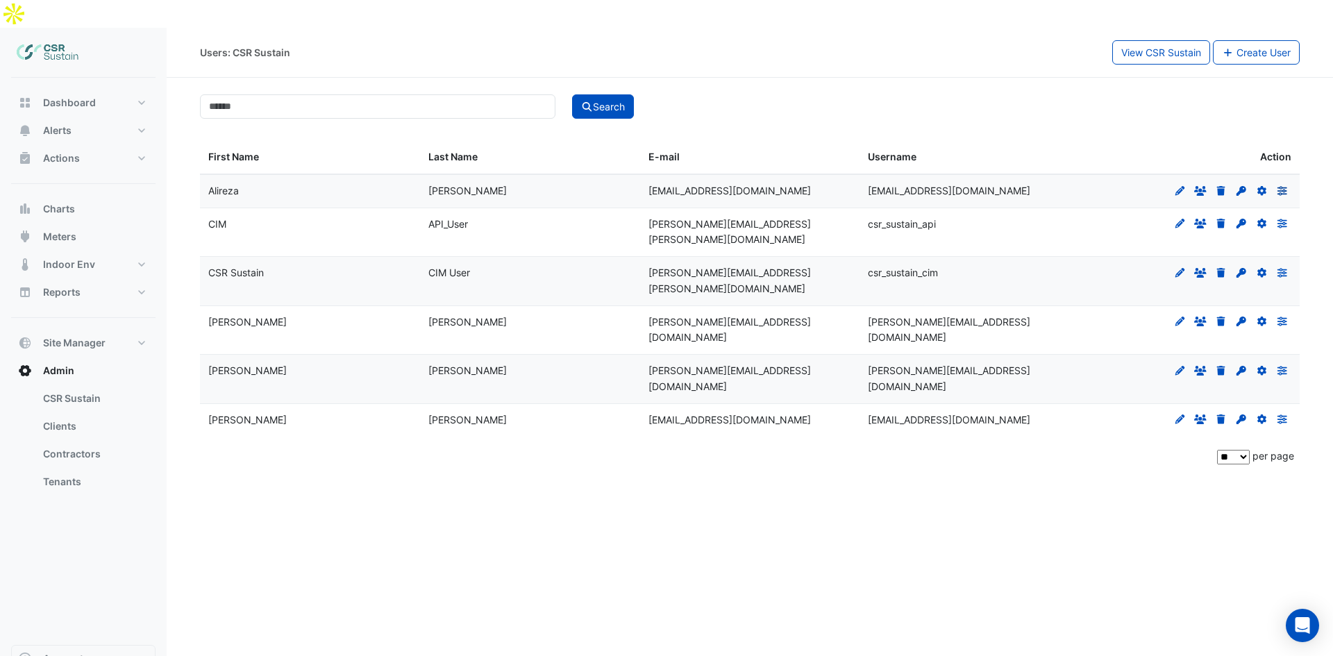
click at [1287, 186] on icon "Preferences" at bounding box center [1282, 191] width 12 height 10
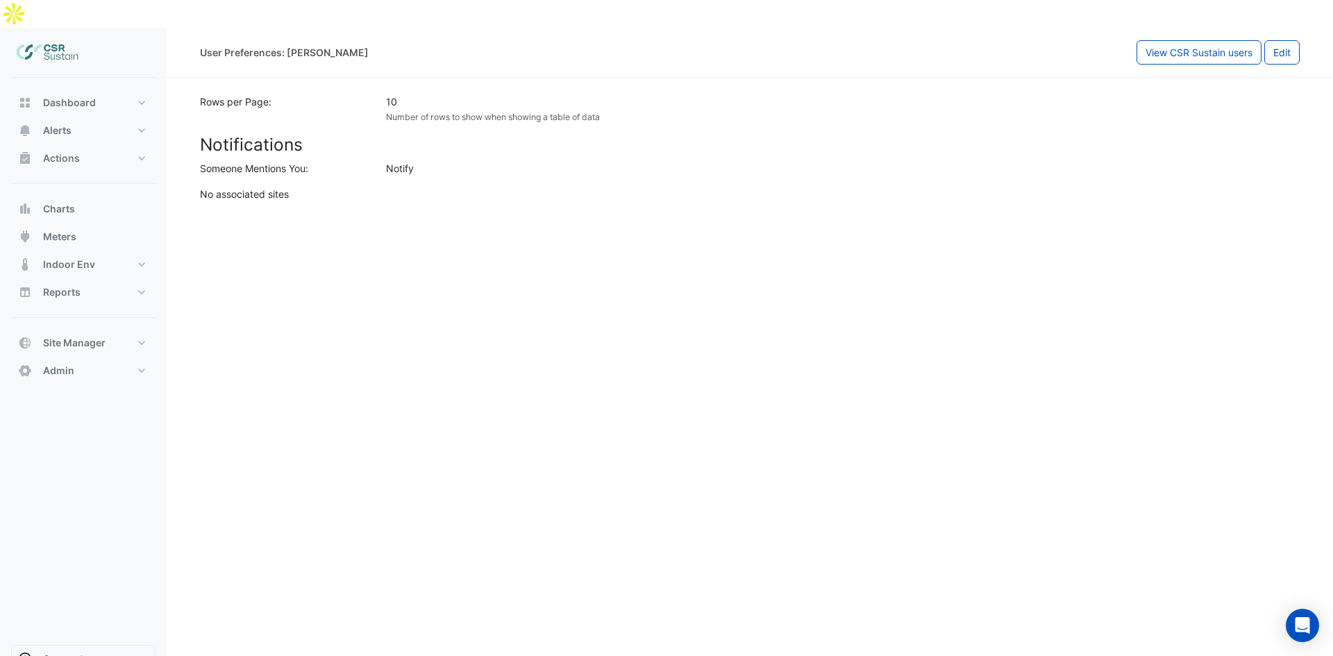
drag, startPoint x: 349, startPoint y: 131, endPoint x: 412, endPoint y: 140, distance: 63.7
click at [399, 140] on app-view-user-preferences "Rows per Page: 10 Number of rows to show when showing a table of data Notificat…" at bounding box center [750, 147] width 1100 height 107
click at [419, 161] on div "Notify" at bounding box center [843, 168] width 930 height 15
drag, startPoint x: 389, startPoint y: 165, endPoint x: 360, endPoint y: 169, distance: 29.5
click at [385, 168] on section "Rows per Page: 10 Number of rows to show when showing a table of data Notificat…" at bounding box center [750, 140] width 1167 height 124
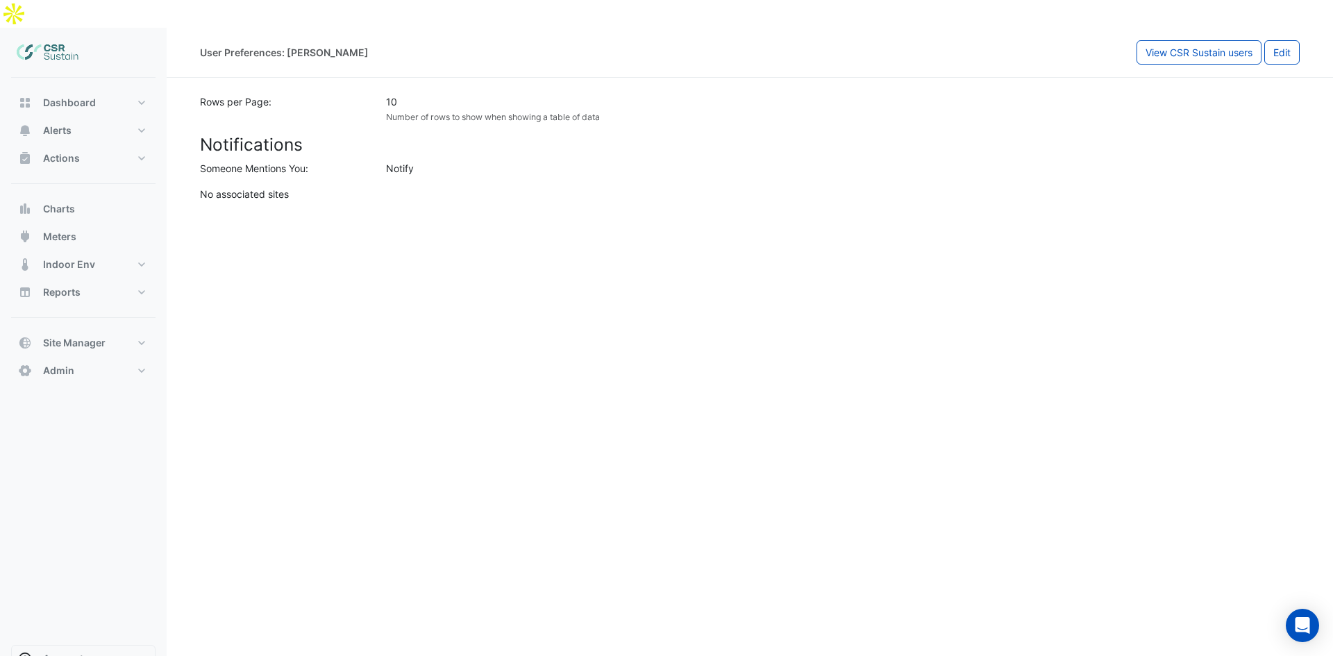
drag, startPoint x: 288, startPoint y: 170, endPoint x: 297, endPoint y: 166, distance: 9.3
click at [294, 167] on div "User Preferences: Alireza Akbari View CSR Sustain users Edit Rows per Page: 10 …" at bounding box center [750, 356] width 1167 height 656
click at [36, 39] on img at bounding box center [48, 53] width 62 height 28
drag, startPoint x: 69, startPoint y: 16, endPoint x: 60, endPoint y: 27, distance: 14.3
click at [69, 39] on img at bounding box center [48, 53] width 62 height 28
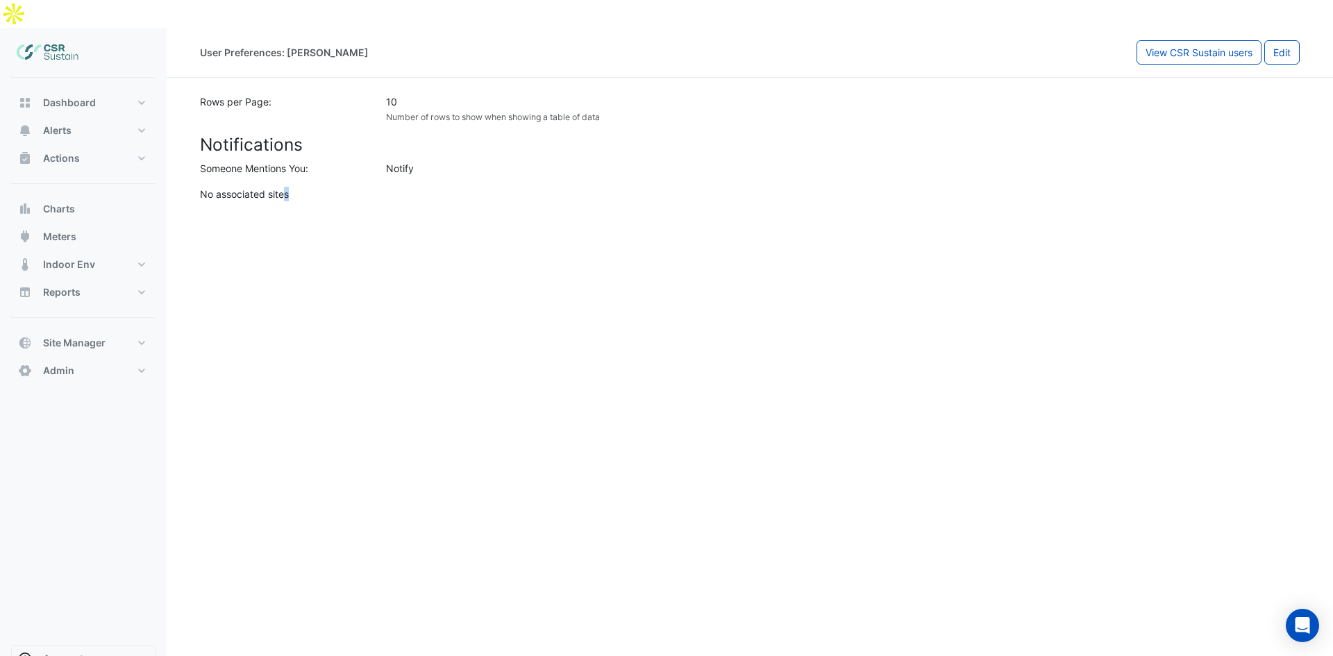
click at [60, 39] on img at bounding box center [48, 53] width 62 height 28
click at [58, 89] on button "Dashboard" at bounding box center [83, 103] width 144 height 28
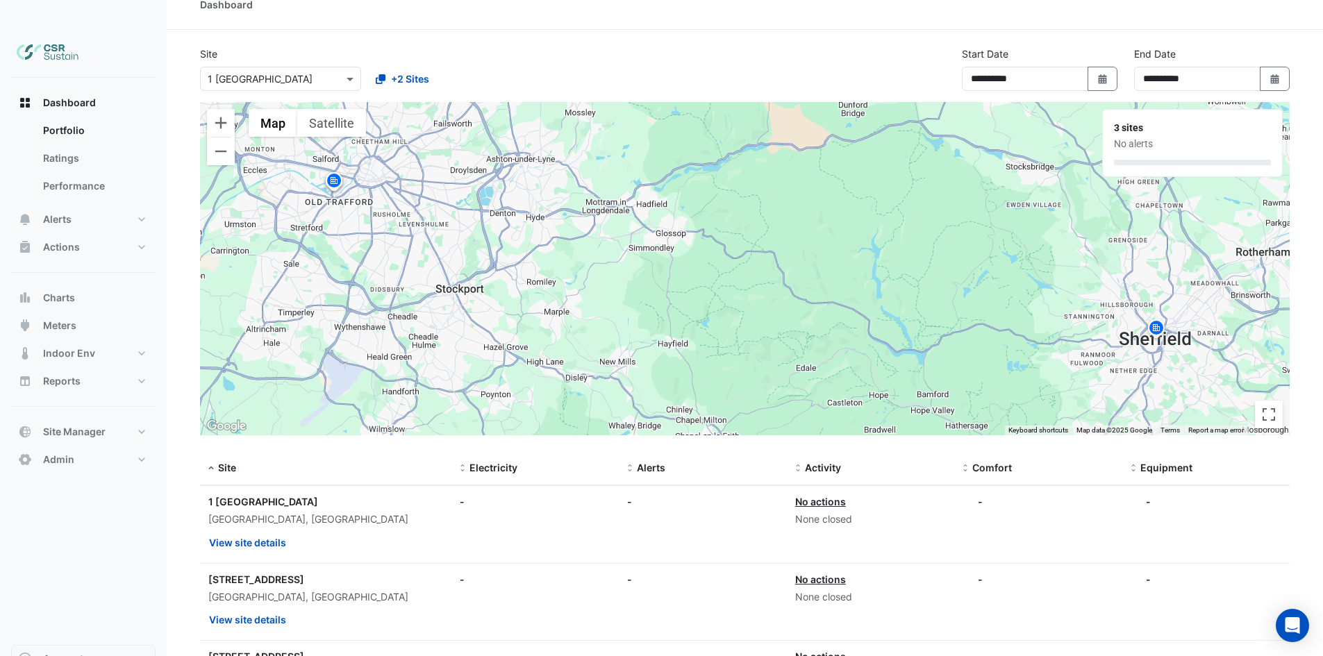
scroll to position [14, 0]
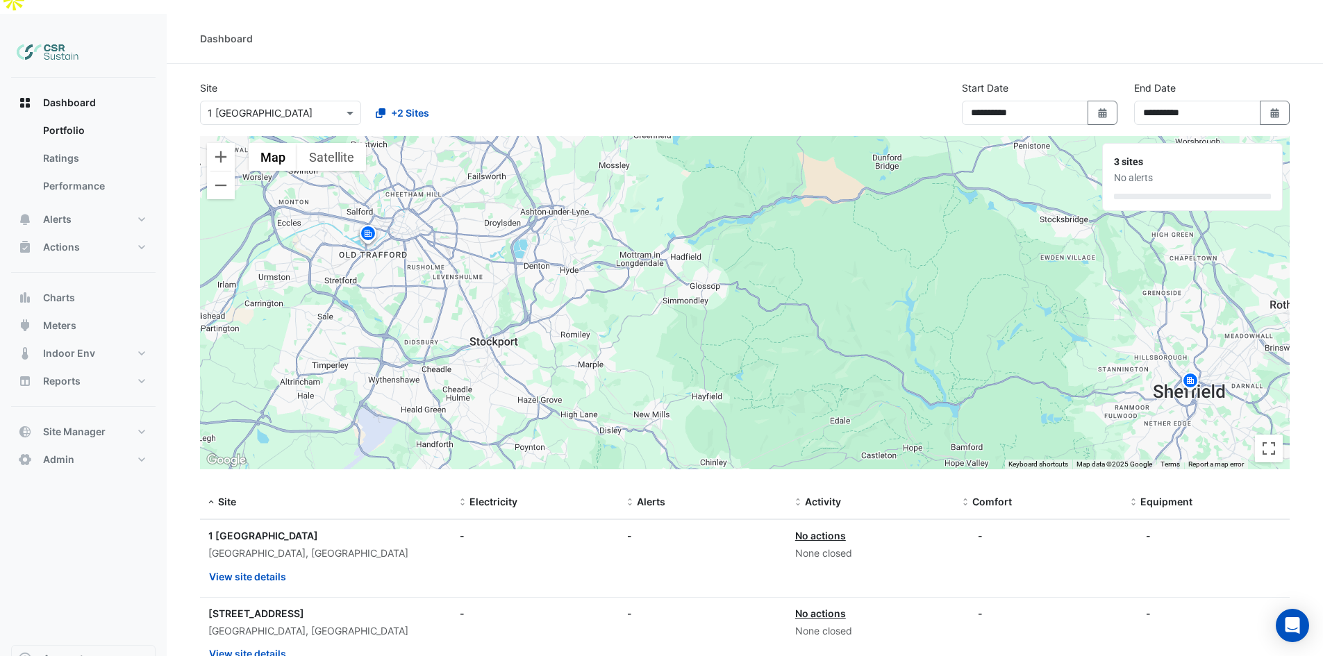
drag, startPoint x: 424, startPoint y: 214, endPoint x: 458, endPoint y: 233, distance: 38.8
click at [458, 233] on div "To activate drag with keyboard, press Alt + Enter. Once in keyboard drag state,…" at bounding box center [745, 302] width 1090 height 333
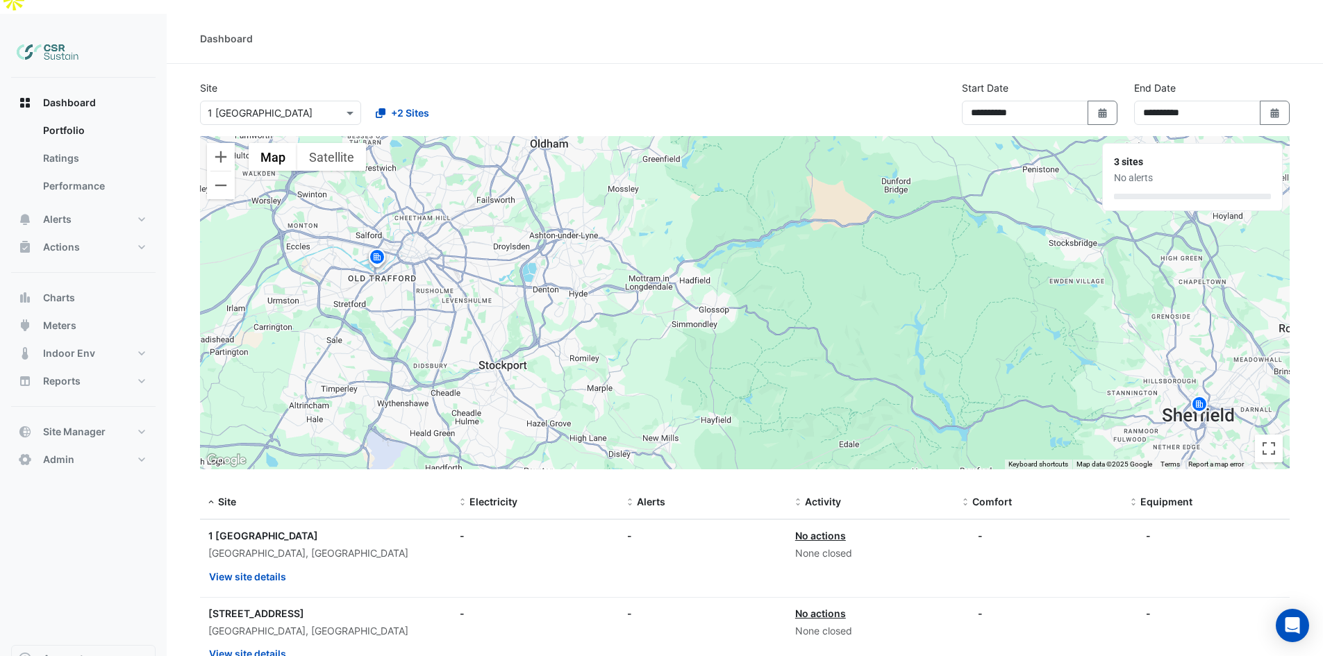
drag, startPoint x: 397, startPoint y: 229, endPoint x: 410, endPoint y: 259, distance: 32.9
click at [410, 259] on div "To activate drag with keyboard, press Alt + Enter. Once in keyboard drag state,…" at bounding box center [745, 302] width 1090 height 333
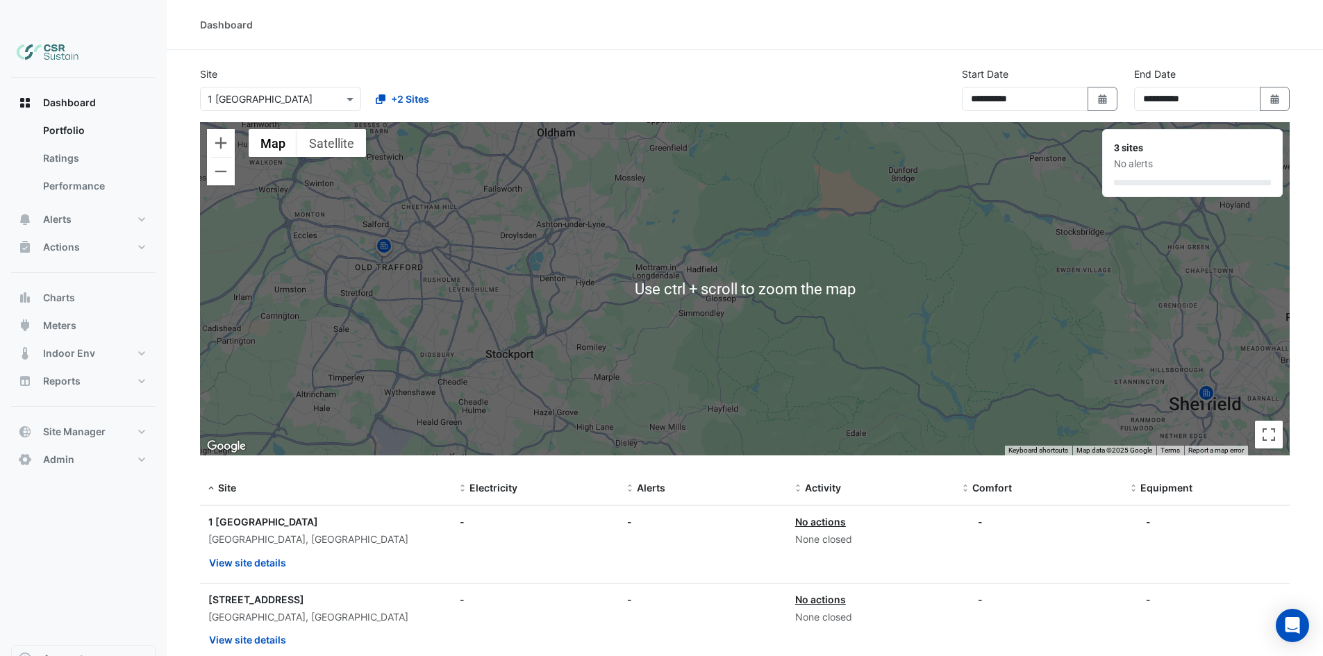
scroll to position [69, 0]
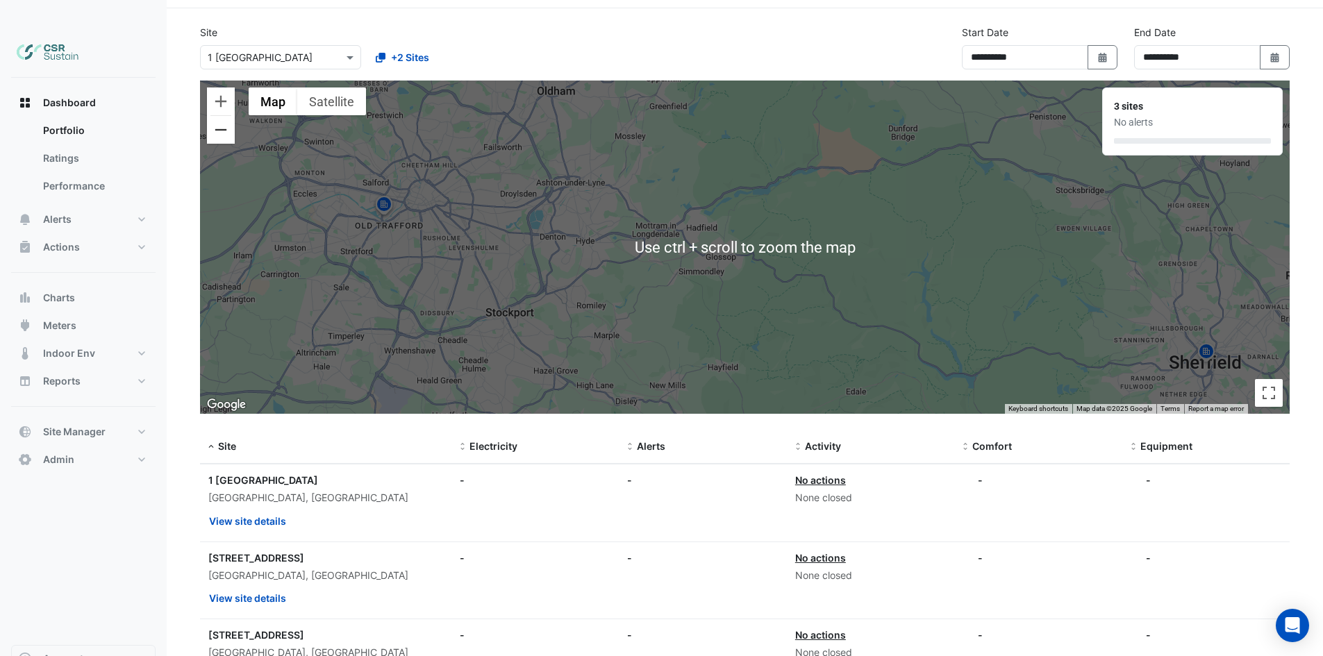
click at [228, 116] on button "Zoom out" at bounding box center [221, 130] width 28 height 28
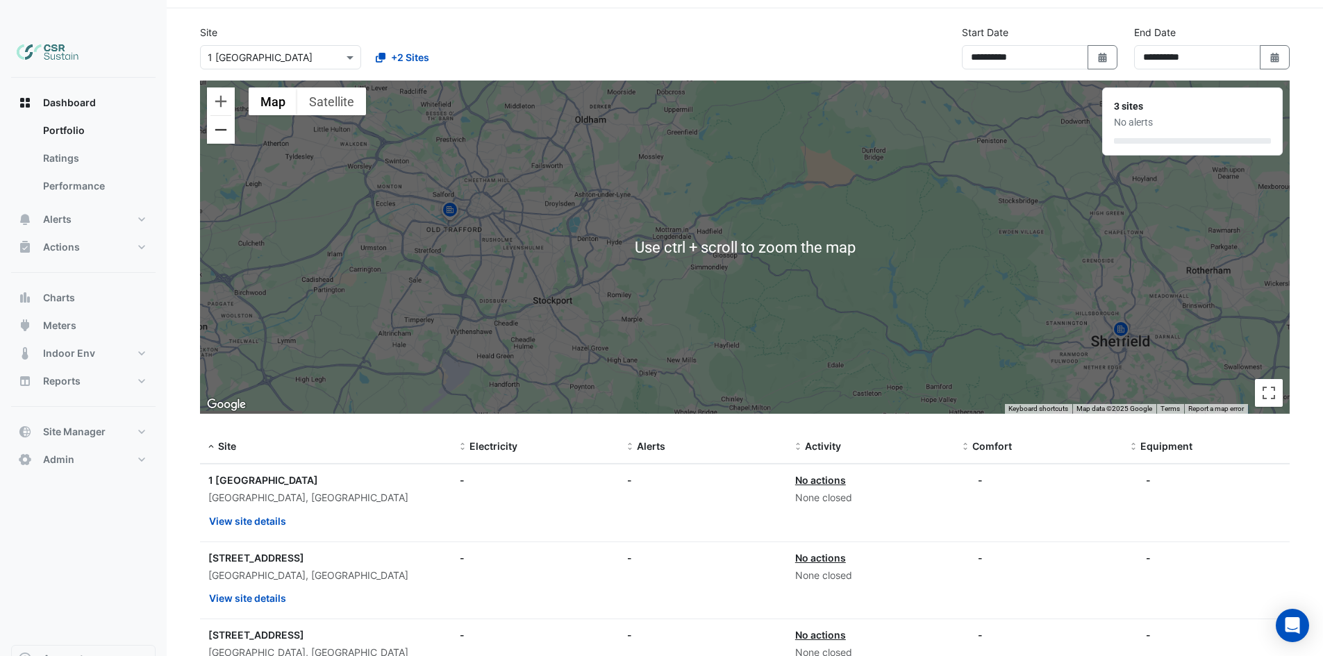
click at [228, 116] on button "Zoom out" at bounding box center [221, 130] width 28 height 28
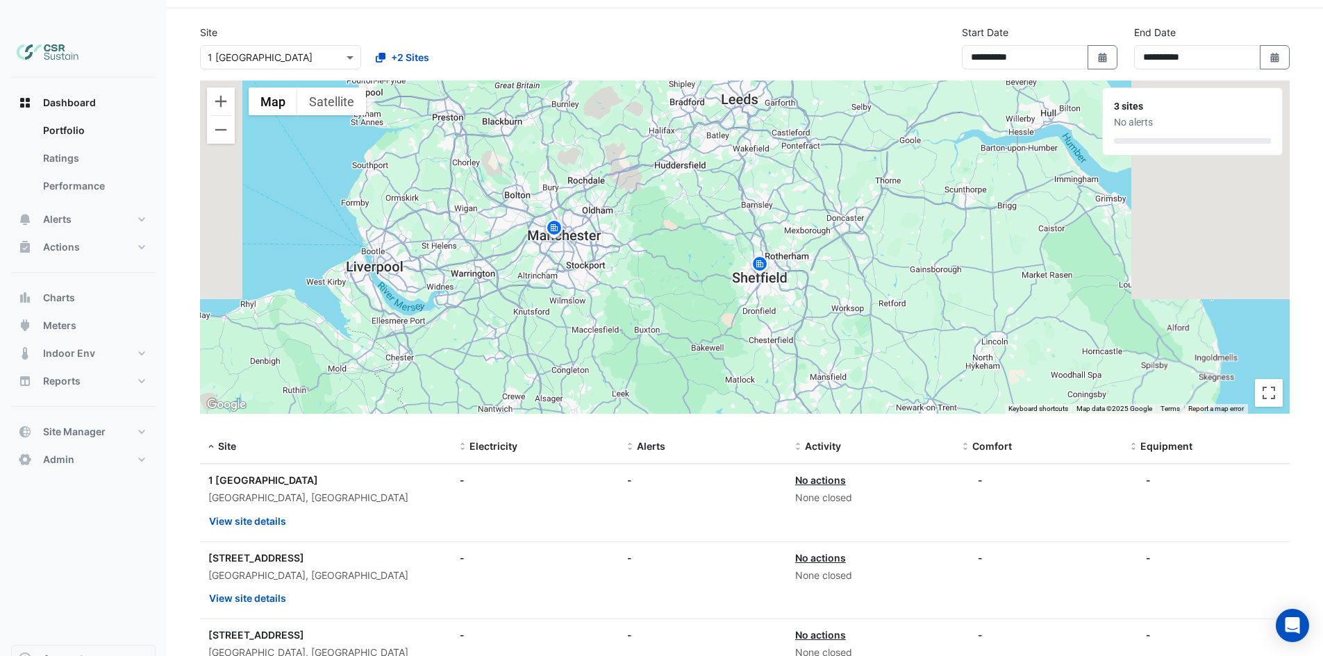
drag, startPoint x: 665, startPoint y: 212, endPoint x: 556, endPoint y: 219, distance: 109.2
click at [556, 219] on div "To activate drag with keyboard, press Alt + Enter. Once in keyboard drag state,…" at bounding box center [745, 247] width 1090 height 333
click at [232, 87] on button "Zoom in" at bounding box center [221, 101] width 28 height 28
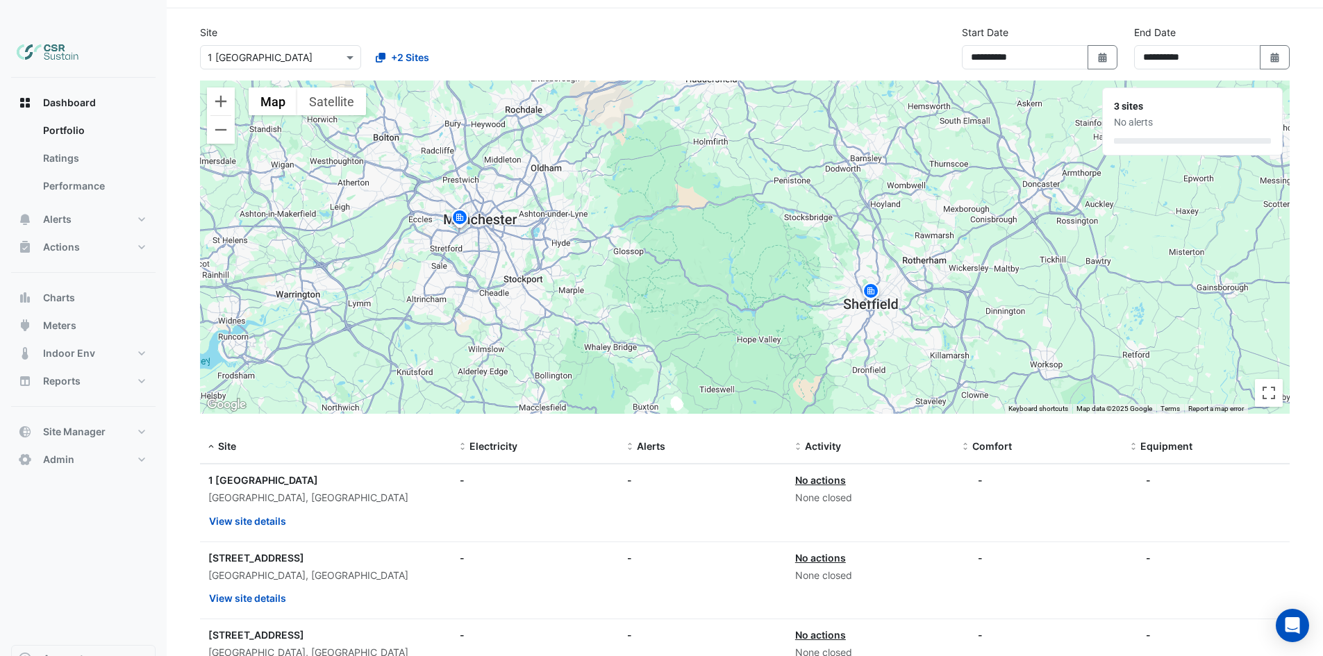
drag, startPoint x: 559, startPoint y: 207, endPoint x: 581, endPoint y: 193, distance: 26.2
click at [581, 193] on div "To activate drag with keyboard, press Alt + Enter. Once in keyboard drag state,…" at bounding box center [745, 247] width 1090 height 333
click at [116, 89] on button "Dashboard" at bounding box center [83, 103] width 144 height 28
click at [112, 117] on link "Portfolio" at bounding box center [94, 131] width 124 height 28
click at [453, 208] on img at bounding box center [460, 220] width 22 height 24
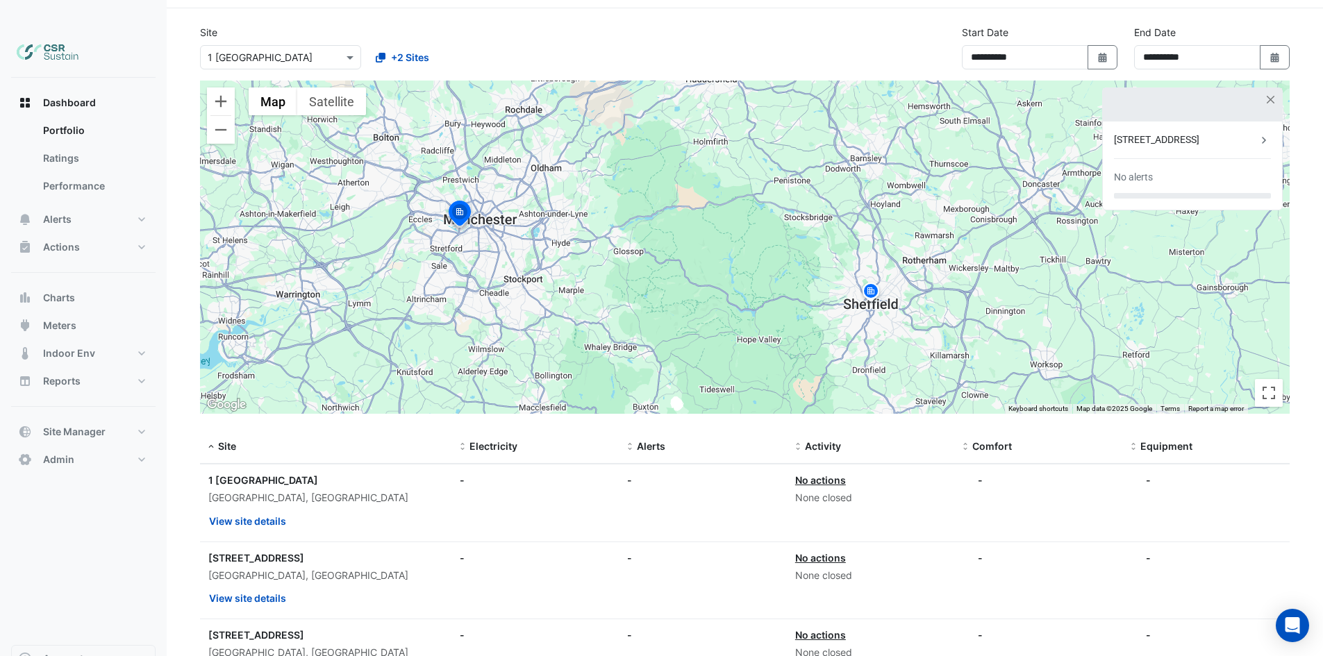
drag, startPoint x: 1153, startPoint y: 153, endPoint x: 1128, endPoint y: 153, distance: 25.7
click at [1128, 170] on div "No alerts" at bounding box center [1192, 177] width 157 height 15
click at [1175, 133] on div "[STREET_ADDRESS]" at bounding box center [1185, 140] width 143 height 15
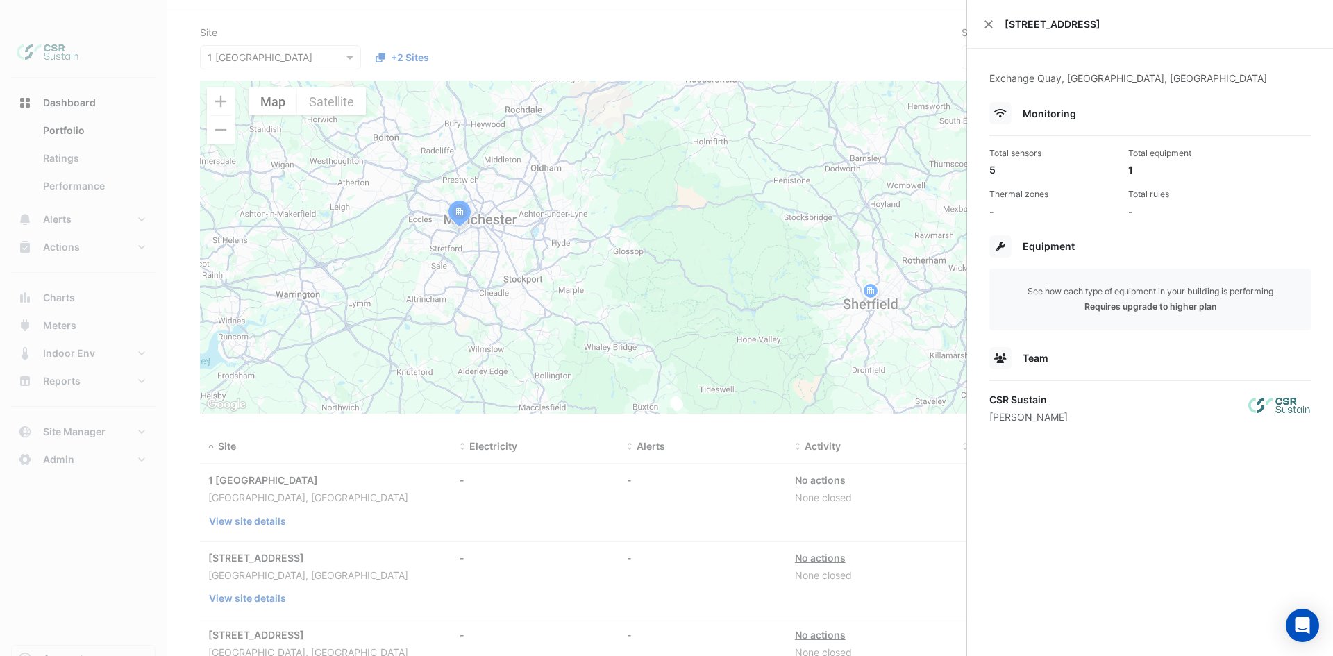
click at [989, 33] on div "[STREET_ADDRESS]" at bounding box center [1150, 24] width 366 height 49
click at [988, 26] on button "Close" at bounding box center [989, 24] width 10 height 10
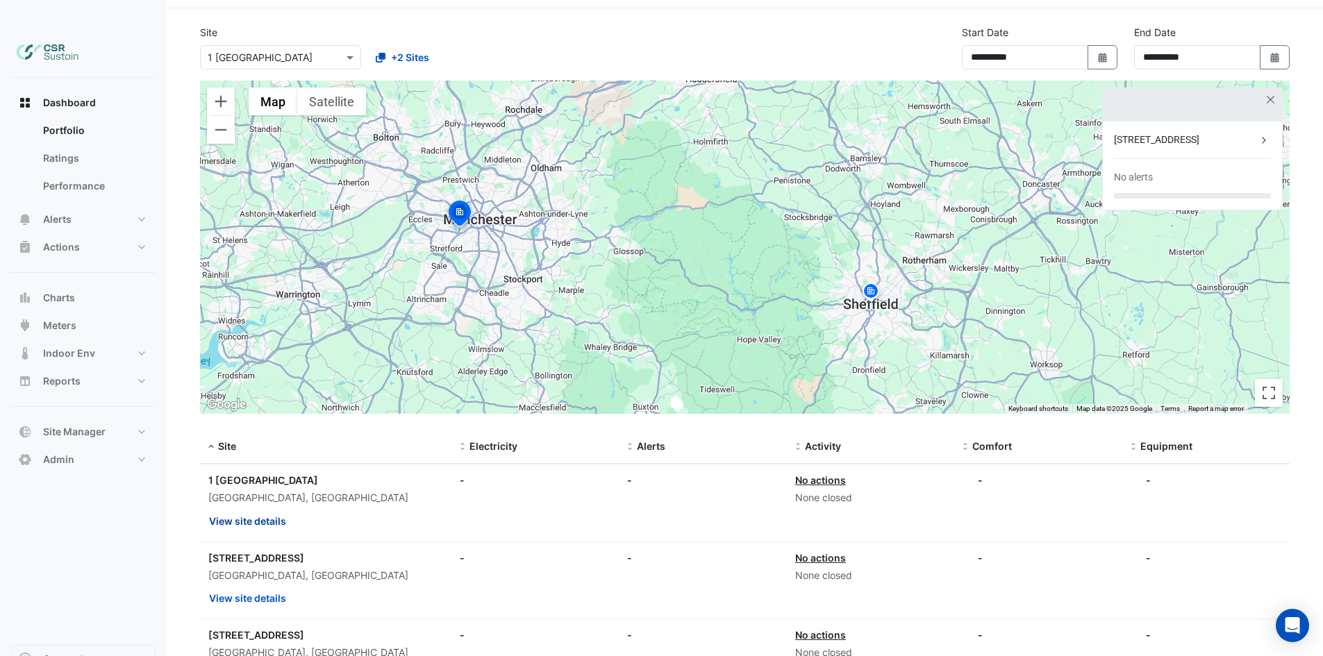
click at [268, 509] on button "View site details" at bounding box center [247, 521] width 78 height 24
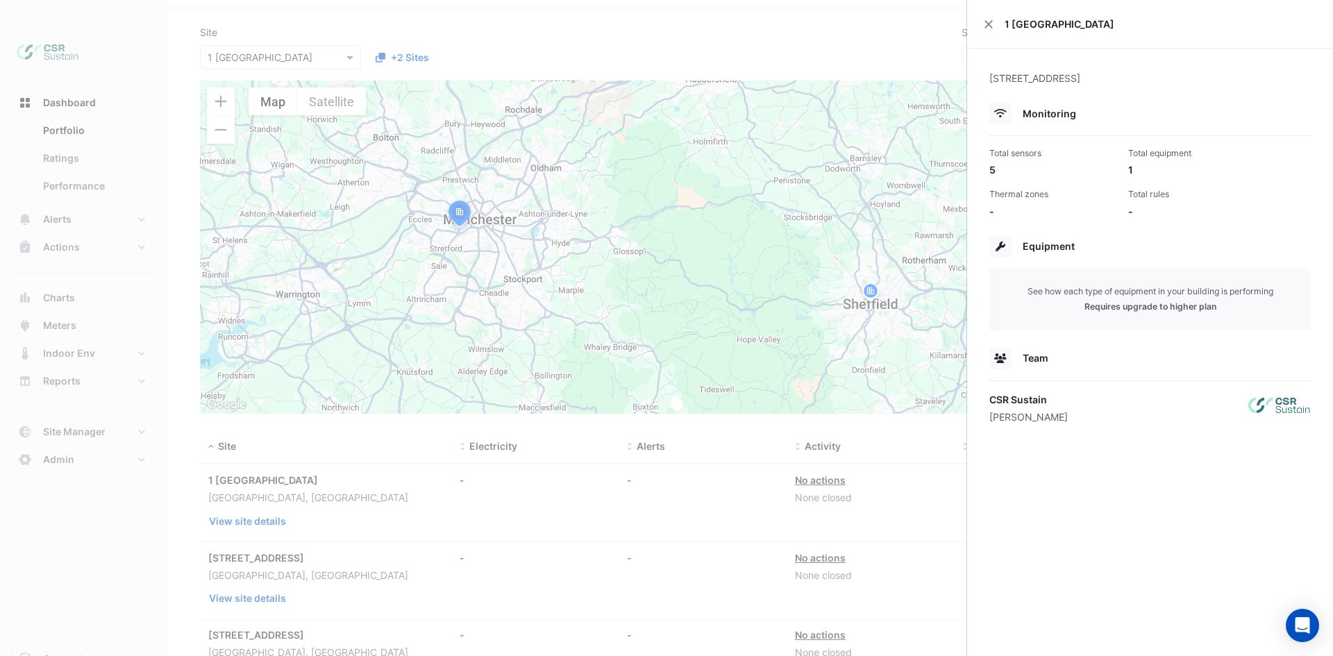
drag, startPoint x: 1010, startPoint y: 165, endPoint x: 987, endPoint y: 165, distance: 22.9
click at [993, 163] on div "5" at bounding box center [1054, 169] width 128 height 15
drag, startPoint x: 1002, startPoint y: 171, endPoint x: 1059, endPoint y: 167, distance: 57.0
click at [1005, 171] on div "5" at bounding box center [1054, 169] width 128 height 15
drag, startPoint x: 1138, startPoint y: 165, endPoint x: 1096, endPoint y: 193, distance: 50.7
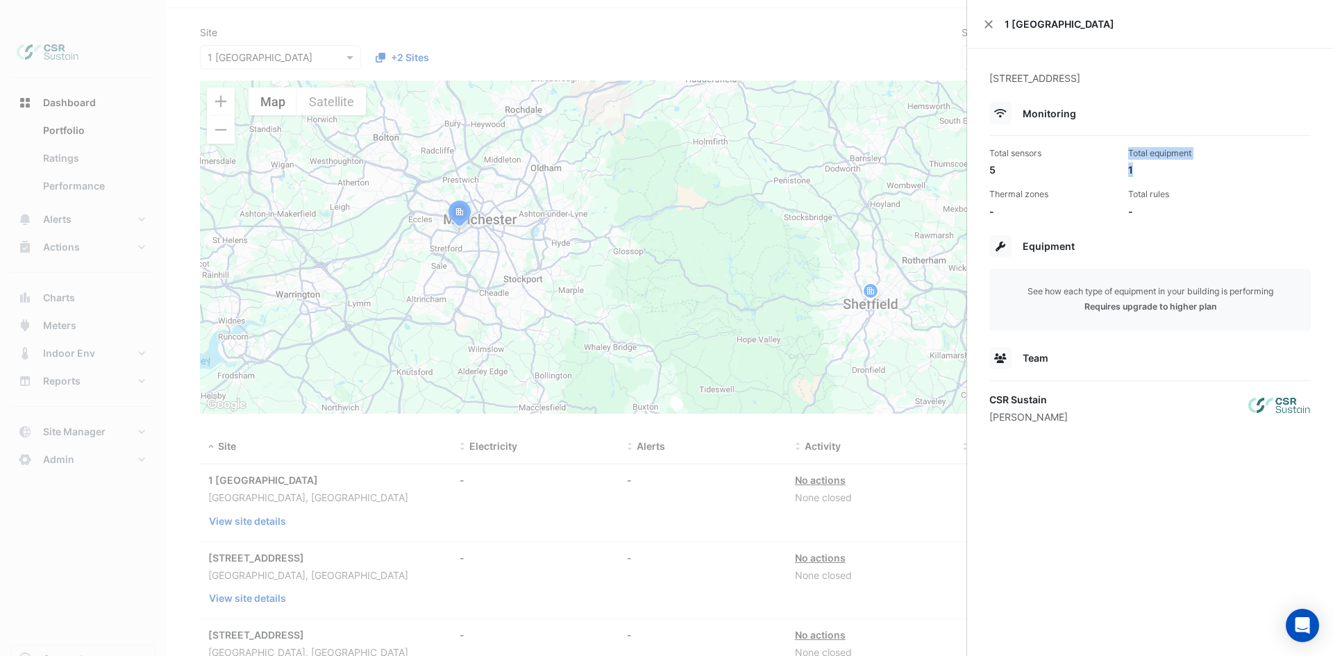
click at [1097, 180] on div "Total sensors 5 Total equipment 1 Thermal zones - Total rules -" at bounding box center [1150, 177] width 333 height 83
click at [1017, 203] on div "Thermal zones -" at bounding box center [1053, 203] width 139 height 30
drag, startPoint x: 999, startPoint y: 168, endPoint x: 974, endPoint y: 164, distance: 26.0
click at [974, 164] on div "121 Norfolk Street, Sheffield, England Monitoring Total sensors 5 Total equipme…" at bounding box center [1150, 256] width 366 height 415
drag, startPoint x: 1160, startPoint y: 171, endPoint x: 1110, endPoint y: 153, distance: 53.2
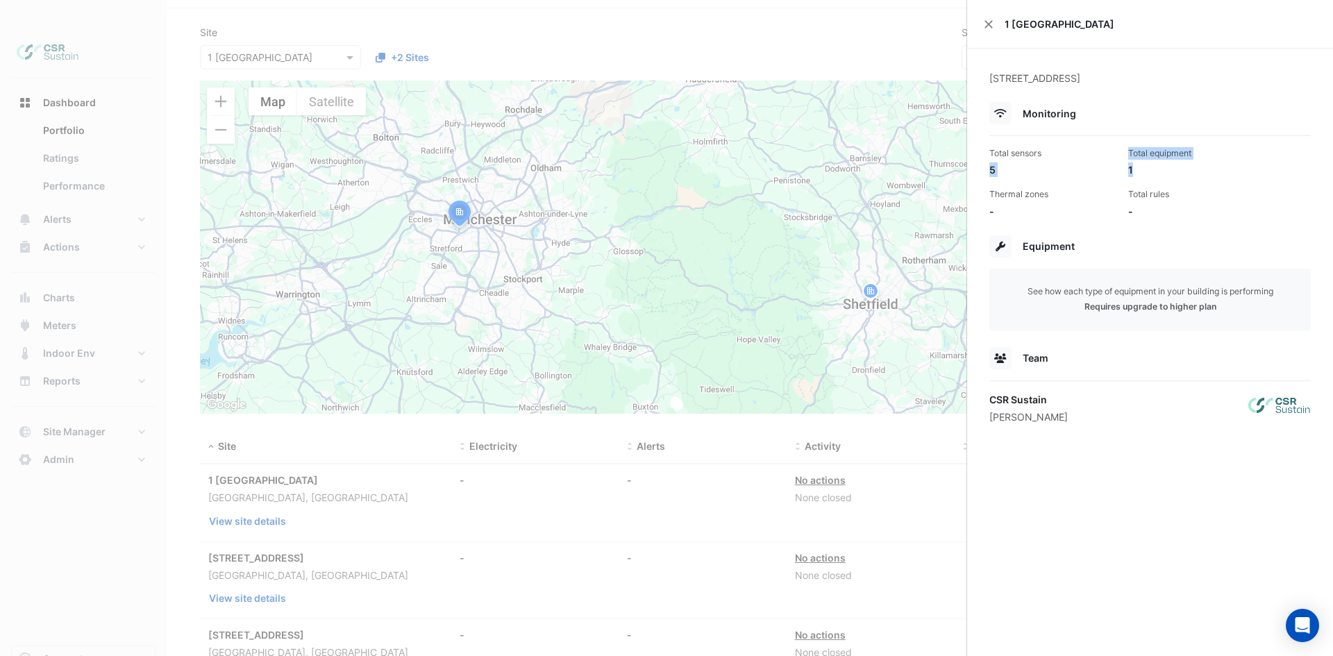
click at [1110, 153] on div "Total sensors 5 Total equipment 1 Thermal zones - Total rules -" at bounding box center [1150, 177] width 333 height 83
click at [1028, 209] on div "-" at bounding box center [1054, 211] width 128 height 15
drag, startPoint x: 1018, startPoint y: 211, endPoint x: 999, endPoint y: 199, distance: 22.5
click at [999, 199] on div "Thermal zones -" at bounding box center [1053, 203] width 139 height 30
drag, startPoint x: 1184, startPoint y: 210, endPoint x: 1123, endPoint y: 198, distance: 62.2
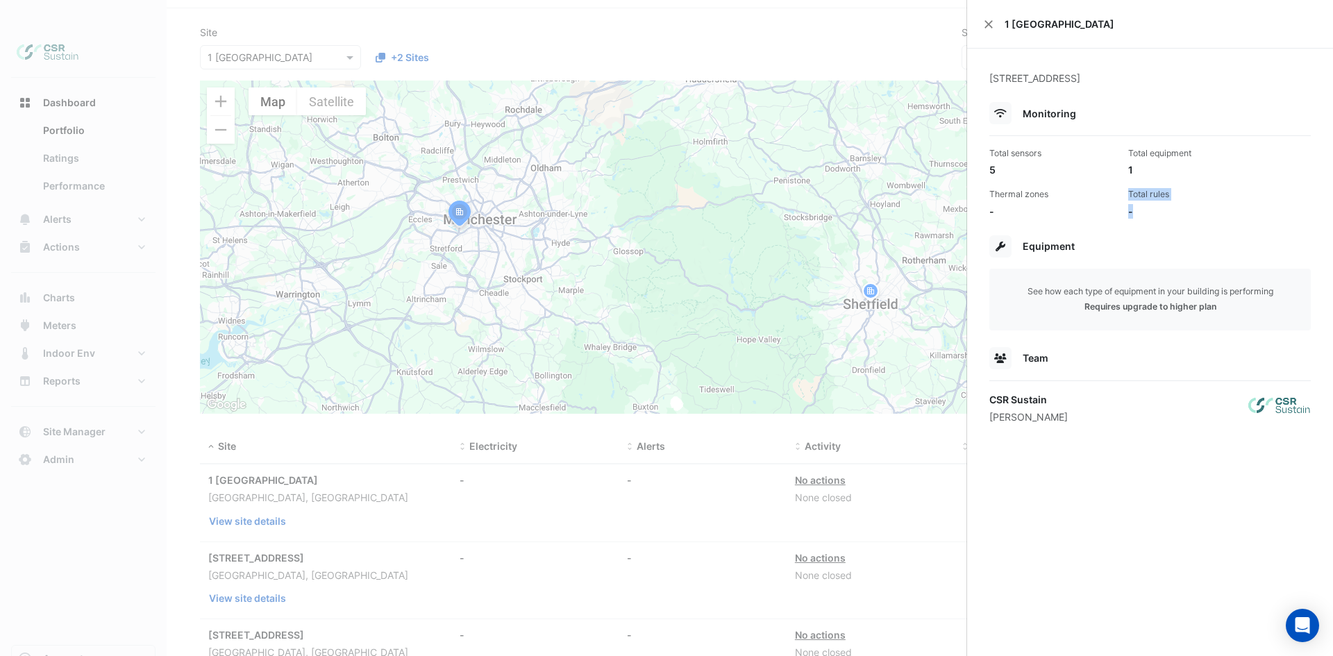
click at [1123, 198] on div "Total rules -" at bounding box center [1192, 203] width 139 height 30
click at [1141, 203] on div "Total rules -" at bounding box center [1192, 203] width 139 height 30
click at [675, 468] on ngb-offcanvas-backdrop at bounding box center [666, 328] width 1333 height 656
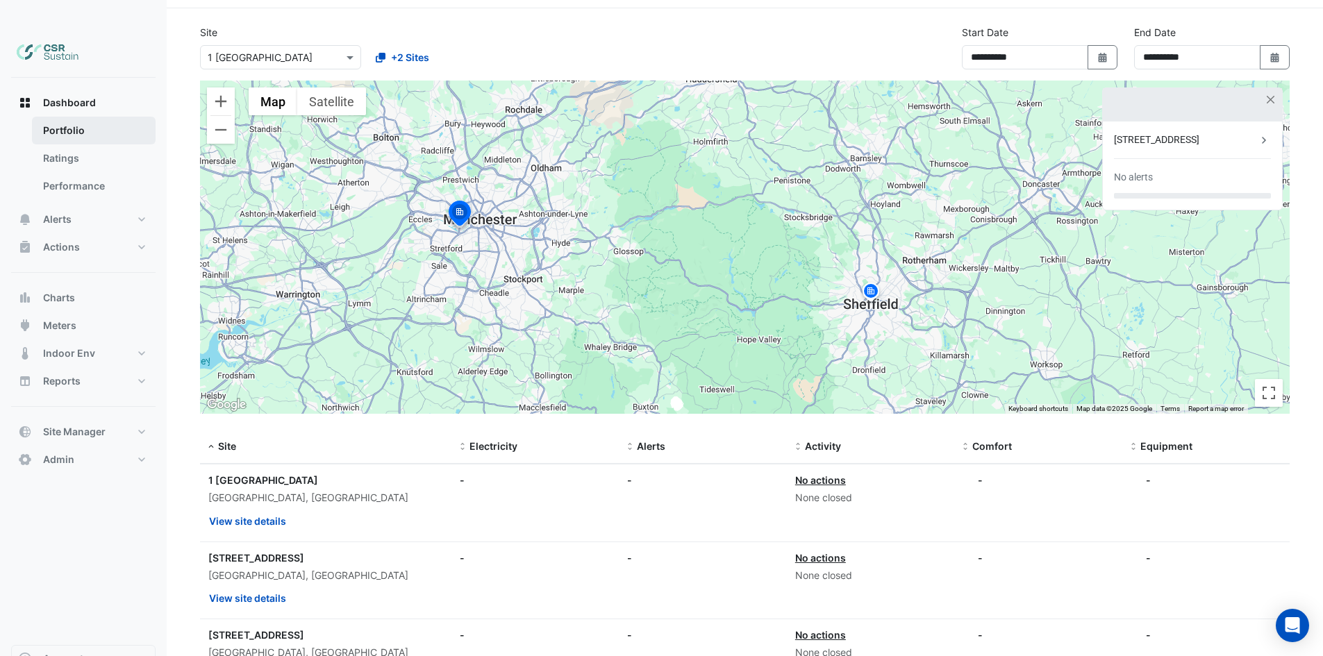
click at [108, 117] on link "Portfolio" at bounding box center [94, 131] width 124 height 28
click at [99, 144] on link "Ratings" at bounding box center [94, 158] width 124 height 28
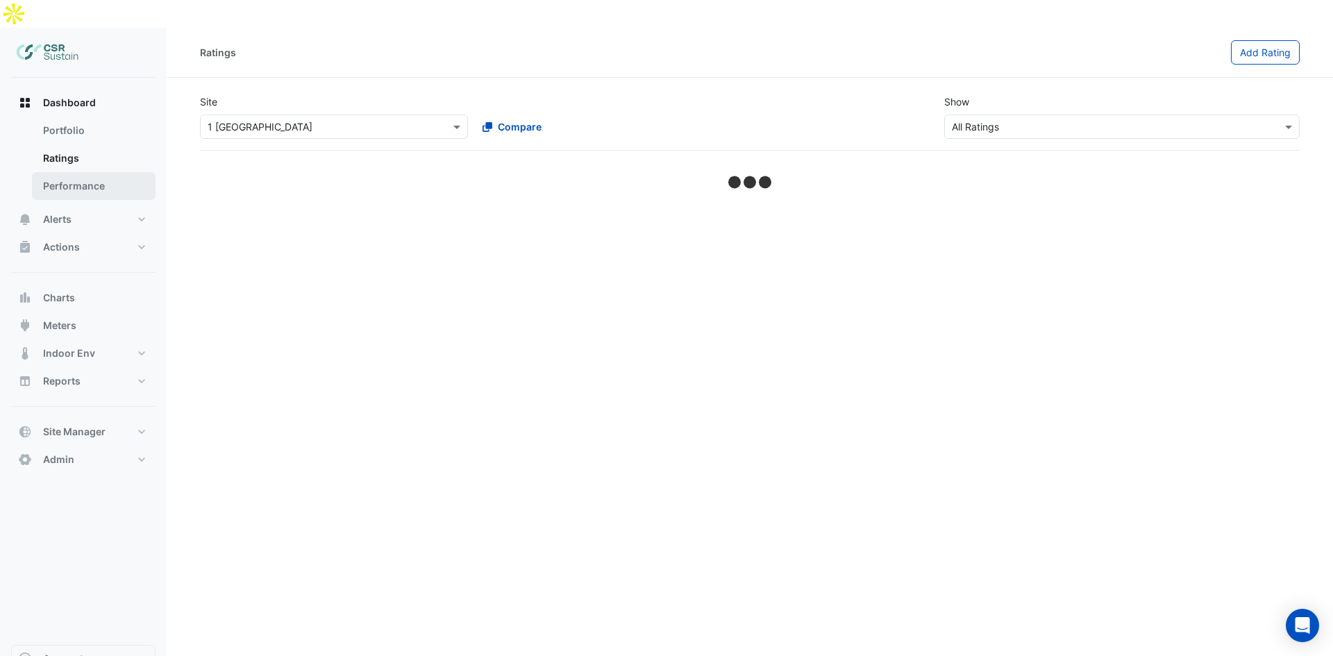
click at [102, 172] on link "Performance" at bounding box center [94, 186] width 124 height 28
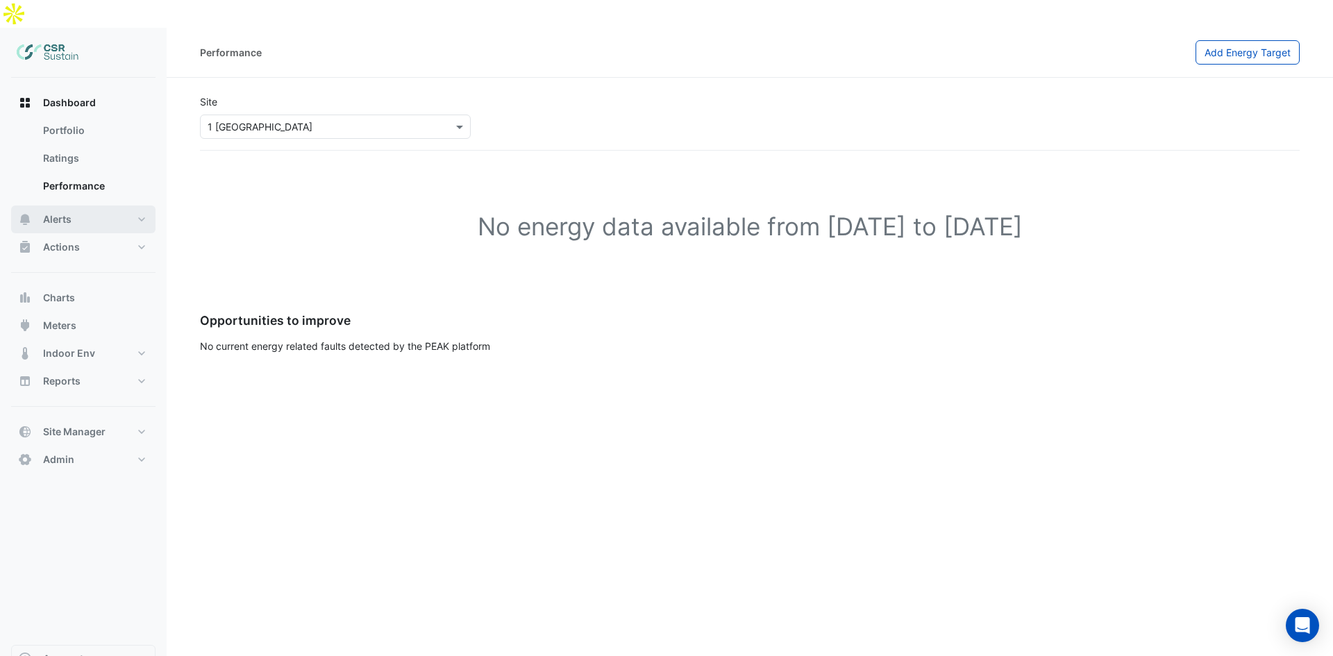
click at [73, 206] on button "Alerts" at bounding box center [83, 220] width 144 height 28
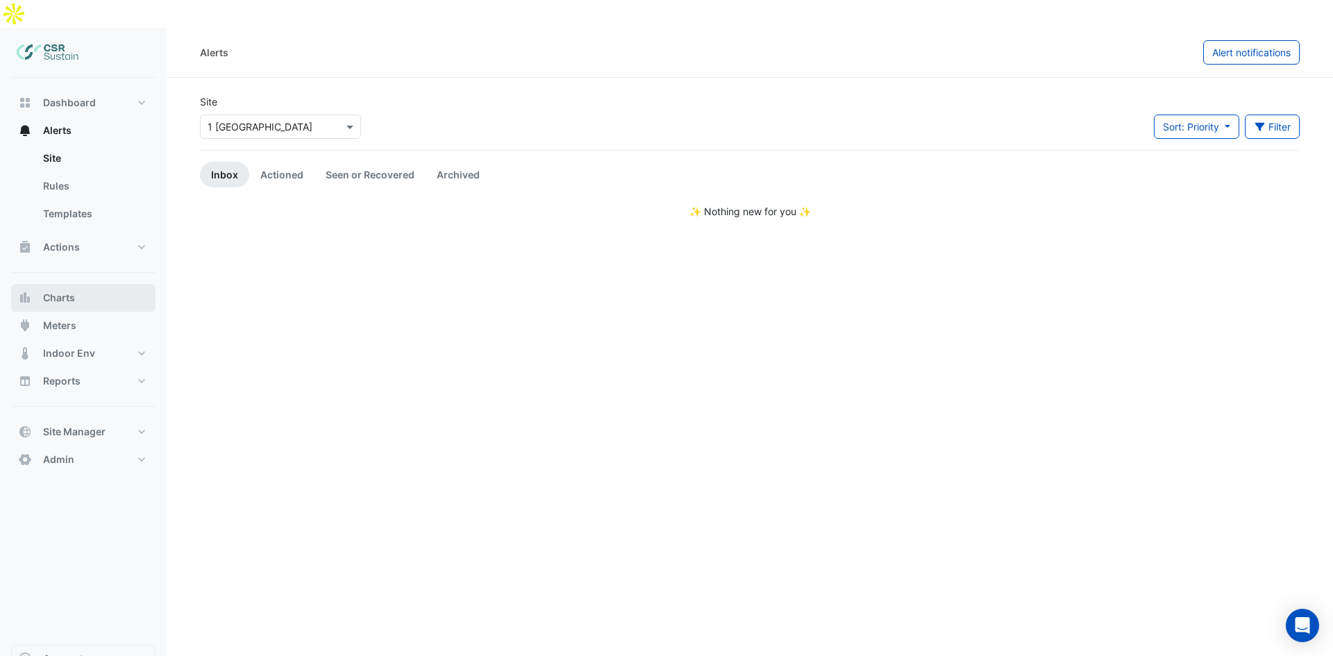
click at [74, 291] on span "Charts" at bounding box center [59, 298] width 32 height 14
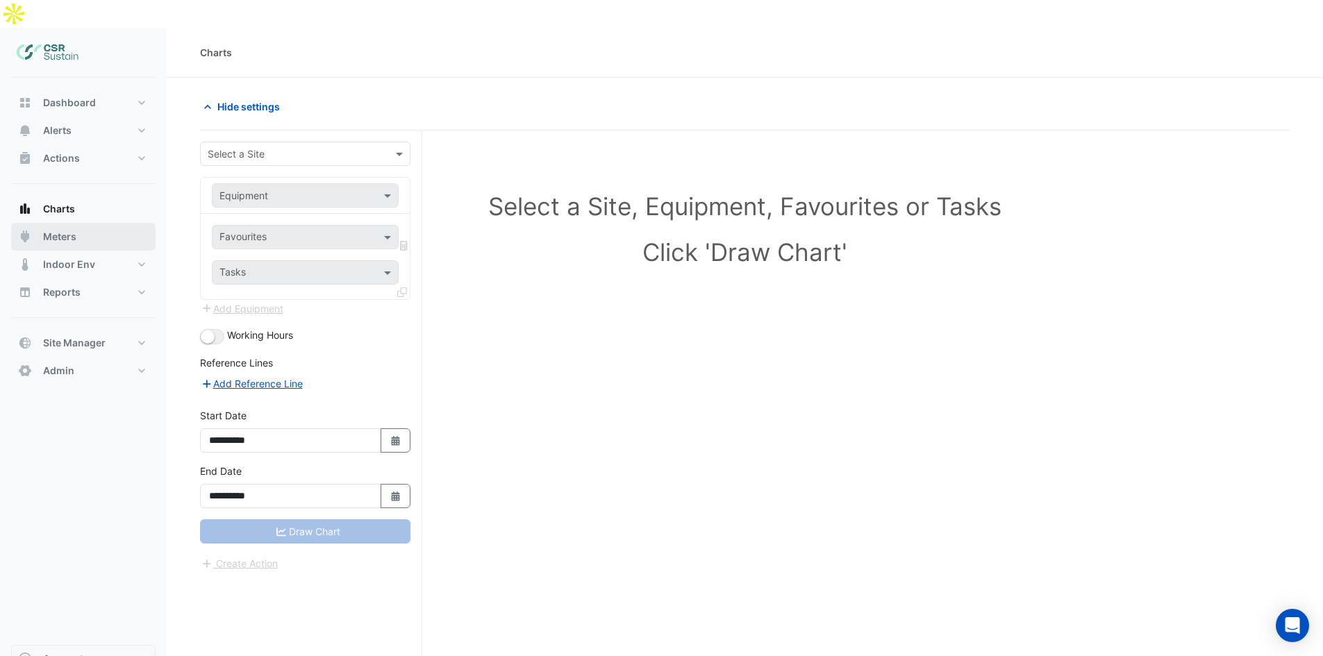
click at [60, 230] on span "Meters" at bounding box center [59, 237] width 33 height 14
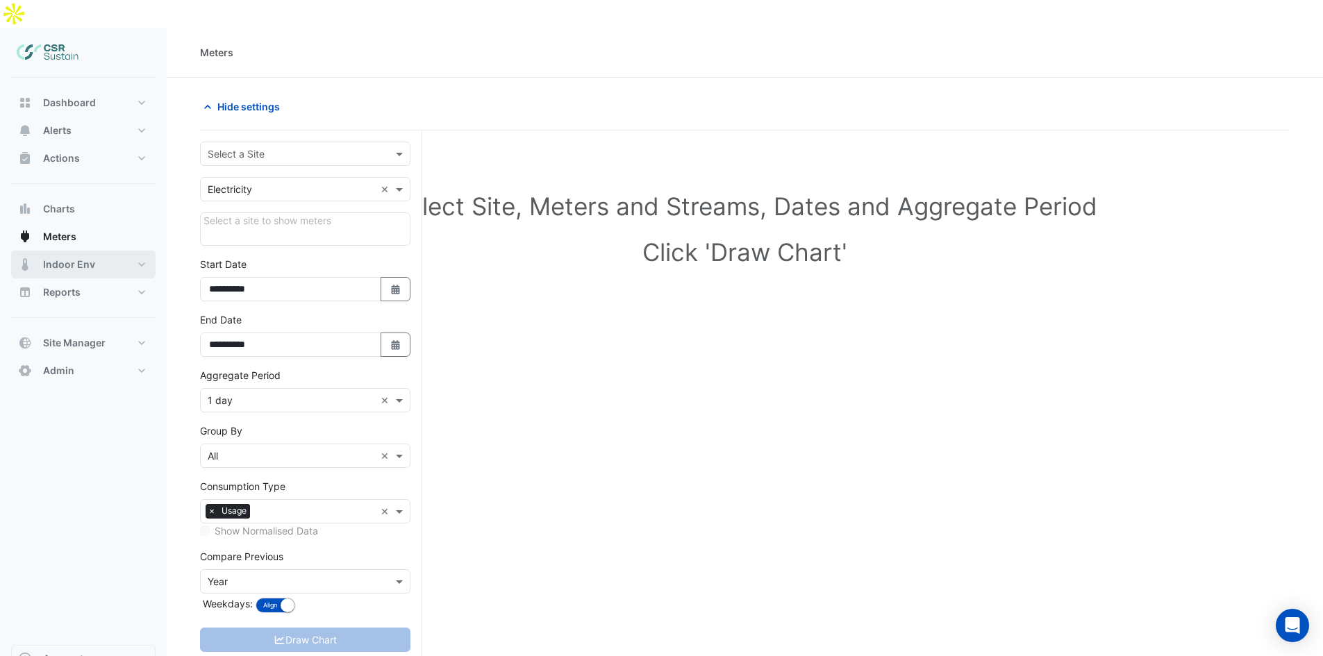
click at [69, 251] on button "Indoor Env" at bounding box center [83, 265] width 144 height 28
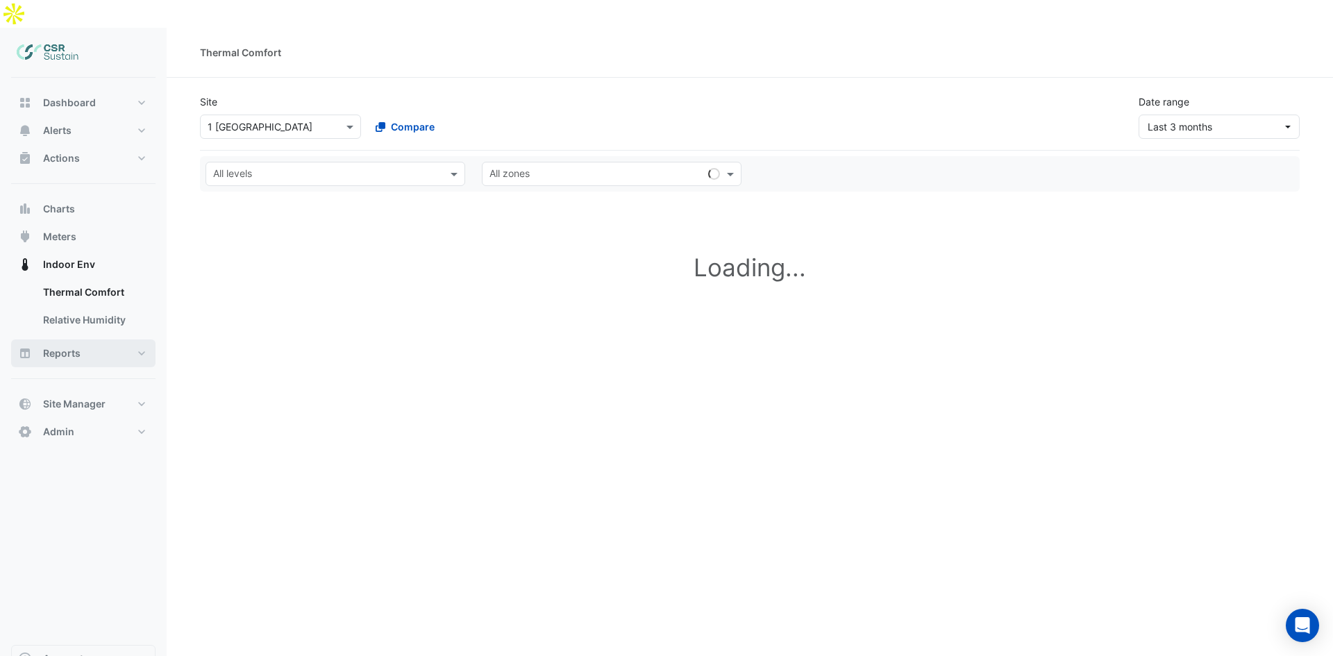
click at [81, 340] on button "Reports" at bounding box center [83, 354] width 144 height 28
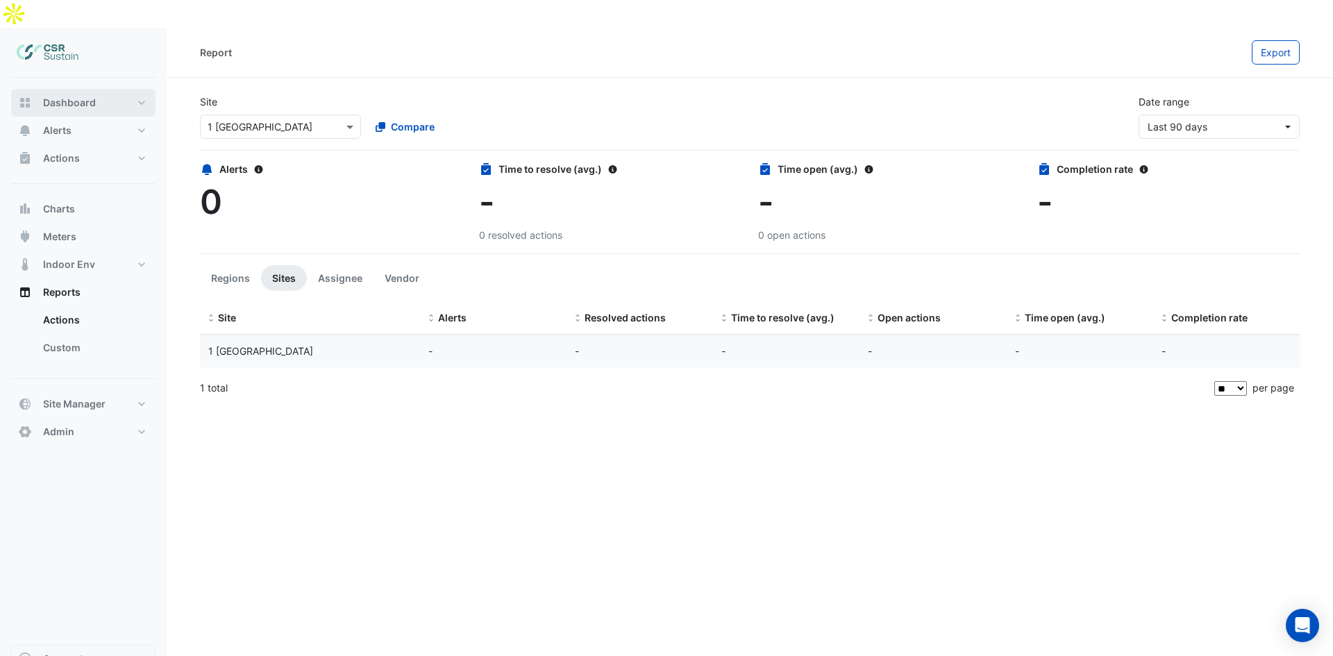
click at [39, 89] on button "Dashboard" at bounding box center [83, 103] width 144 height 28
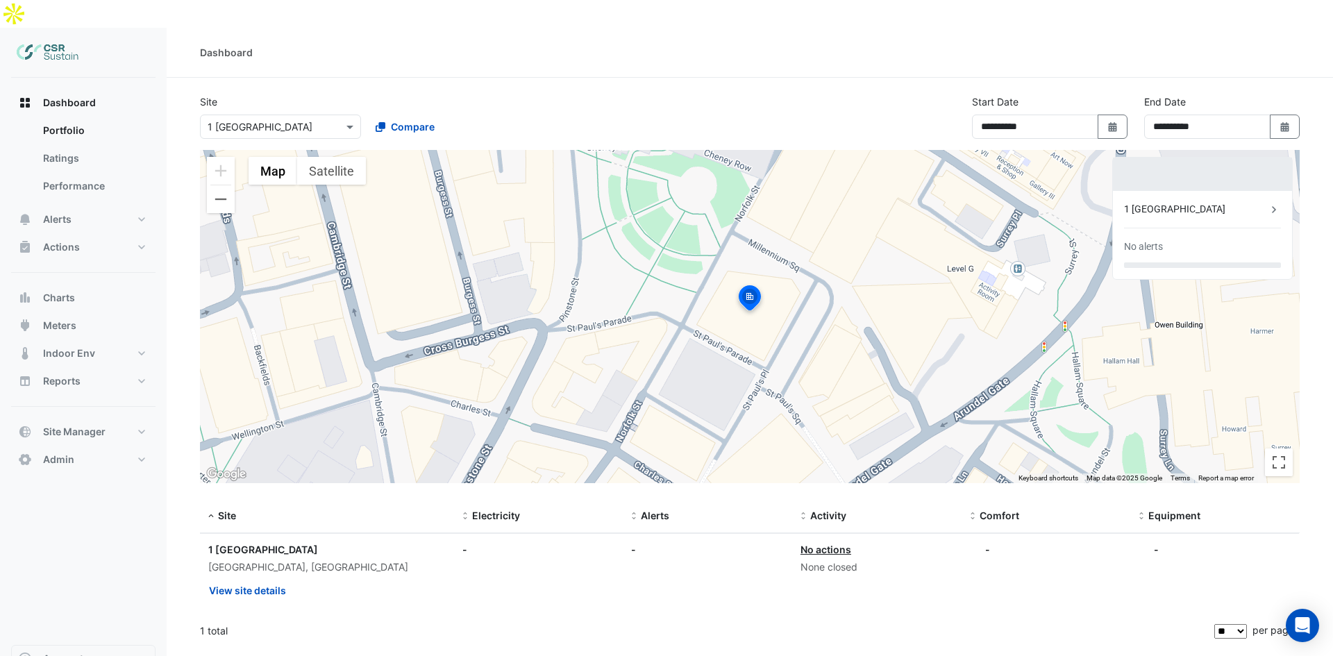
click at [1251, 202] on div "1 [GEOGRAPHIC_DATA]" at bounding box center [1195, 209] width 143 height 15
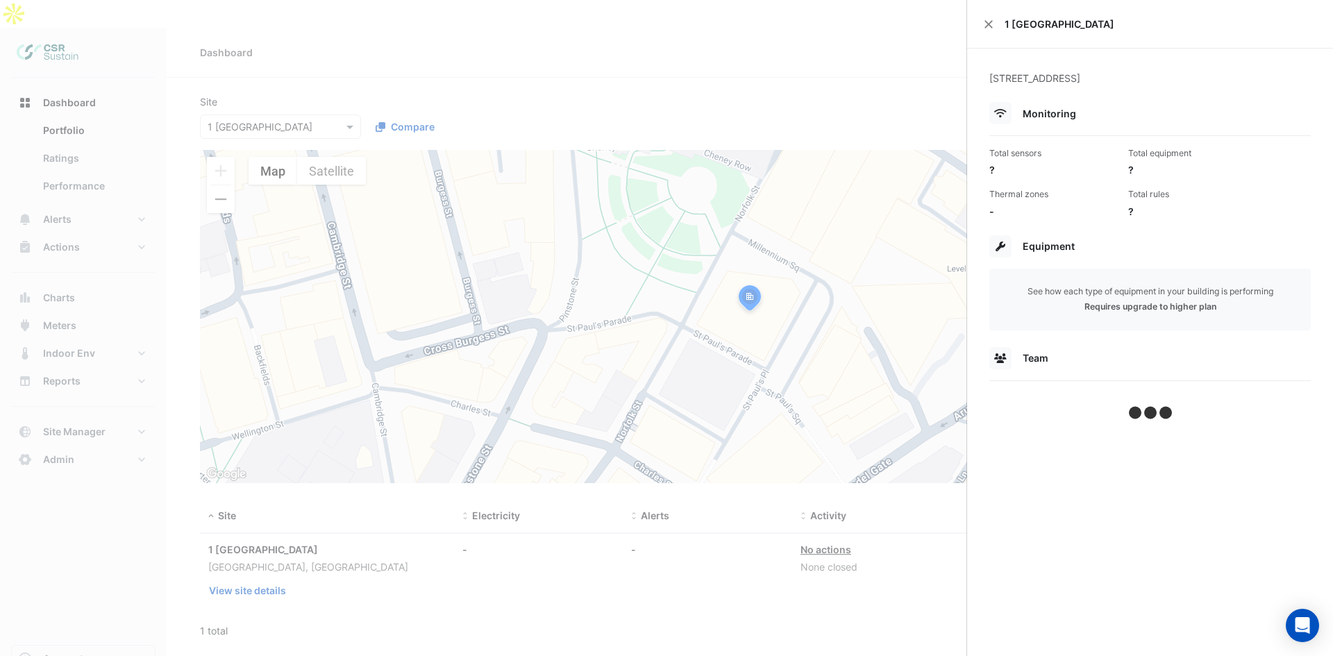
click at [915, 215] on ngb-offcanvas-backdrop at bounding box center [666, 328] width 1333 height 656
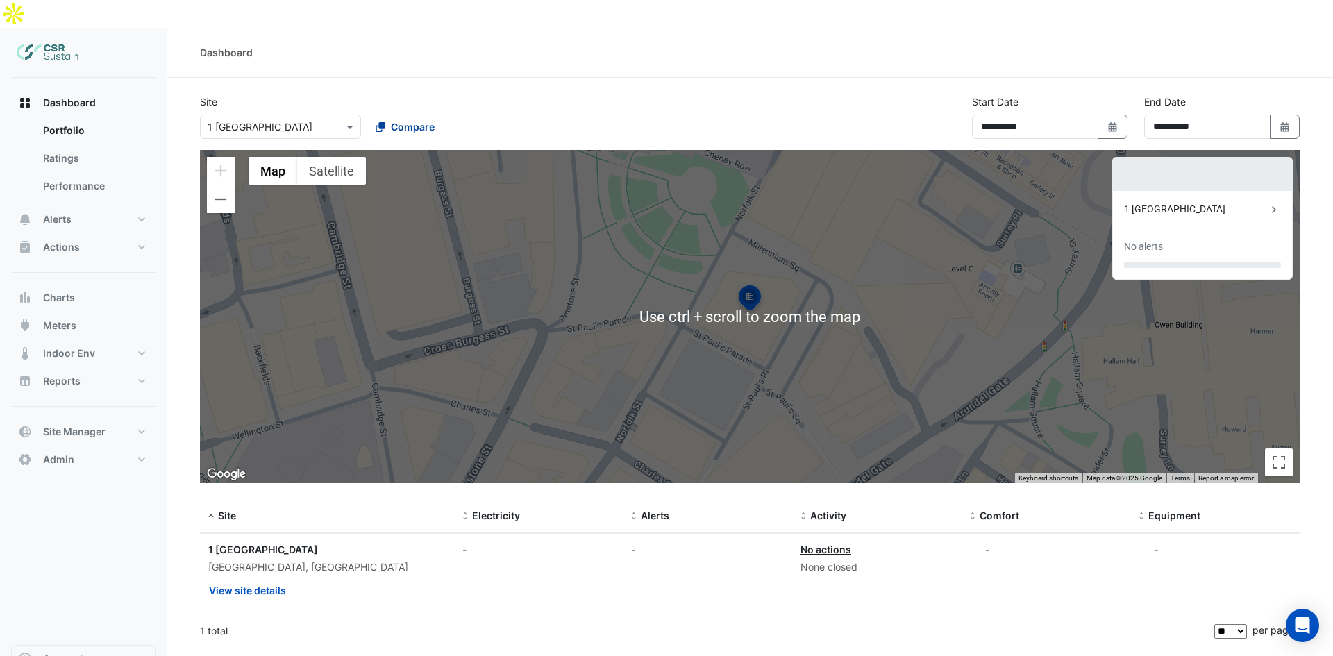
click at [394, 119] on span "Compare" at bounding box center [413, 126] width 44 height 15
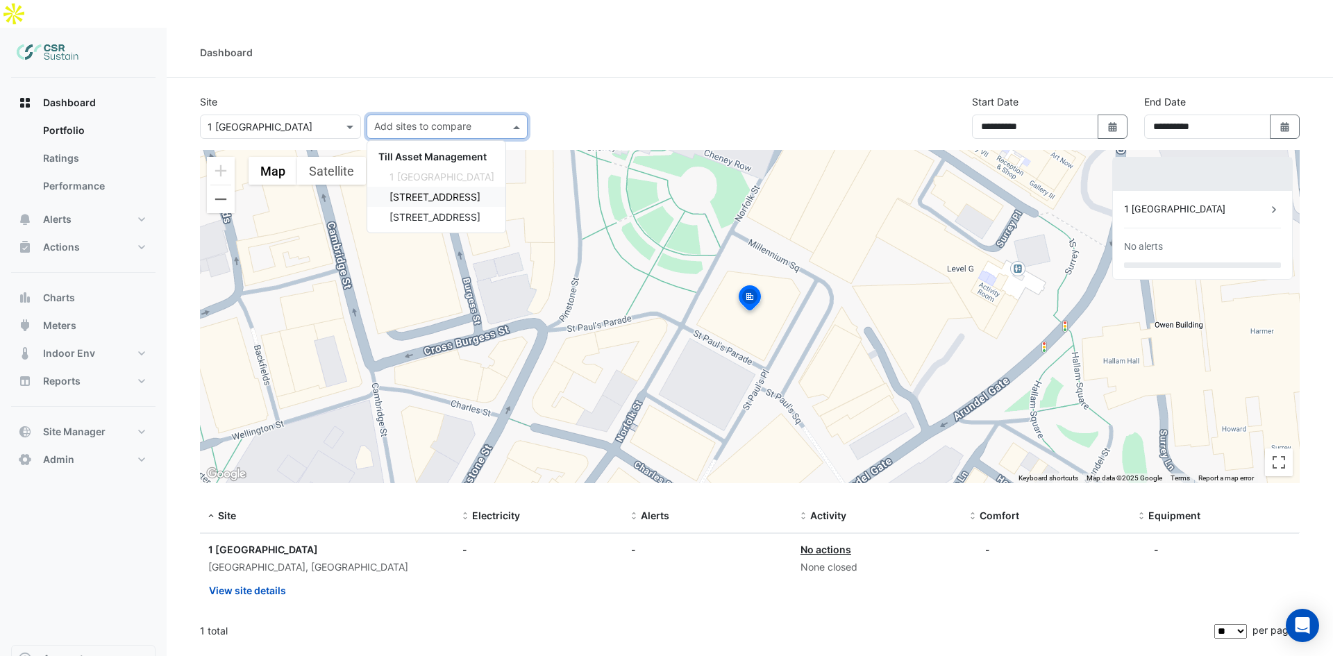
drag, startPoint x: 390, startPoint y: 172, endPoint x: 397, endPoint y: 190, distance: 20.0
click at [390, 191] on span "[STREET_ADDRESS]" at bounding box center [435, 197] width 91 height 12
click at [397, 211] on span "[STREET_ADDRESS]" at bounding box center [435, 217] width 91 height 12
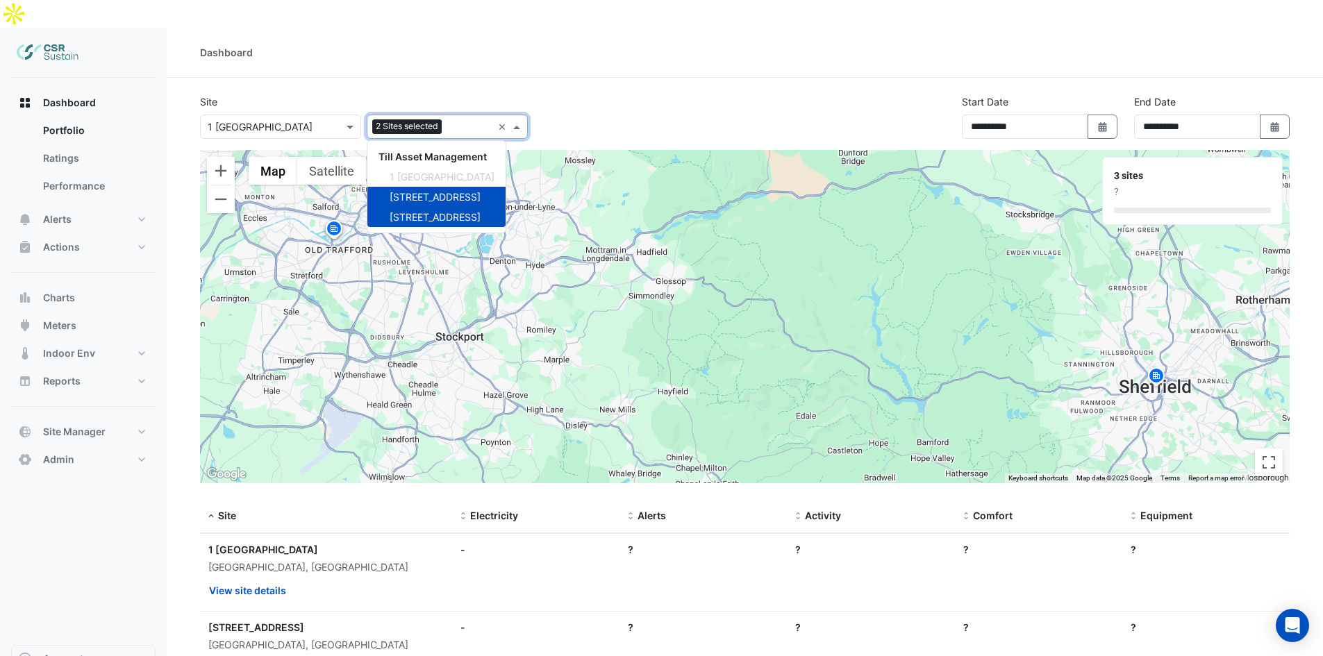
drag, startPoint x: 624, startPoint y: 62, endPoint x: 693, endPoint y: 80, distance: 71.1
click at [625, 78] on section "**********" at bounding box center [745, 457] width 1156 height 759
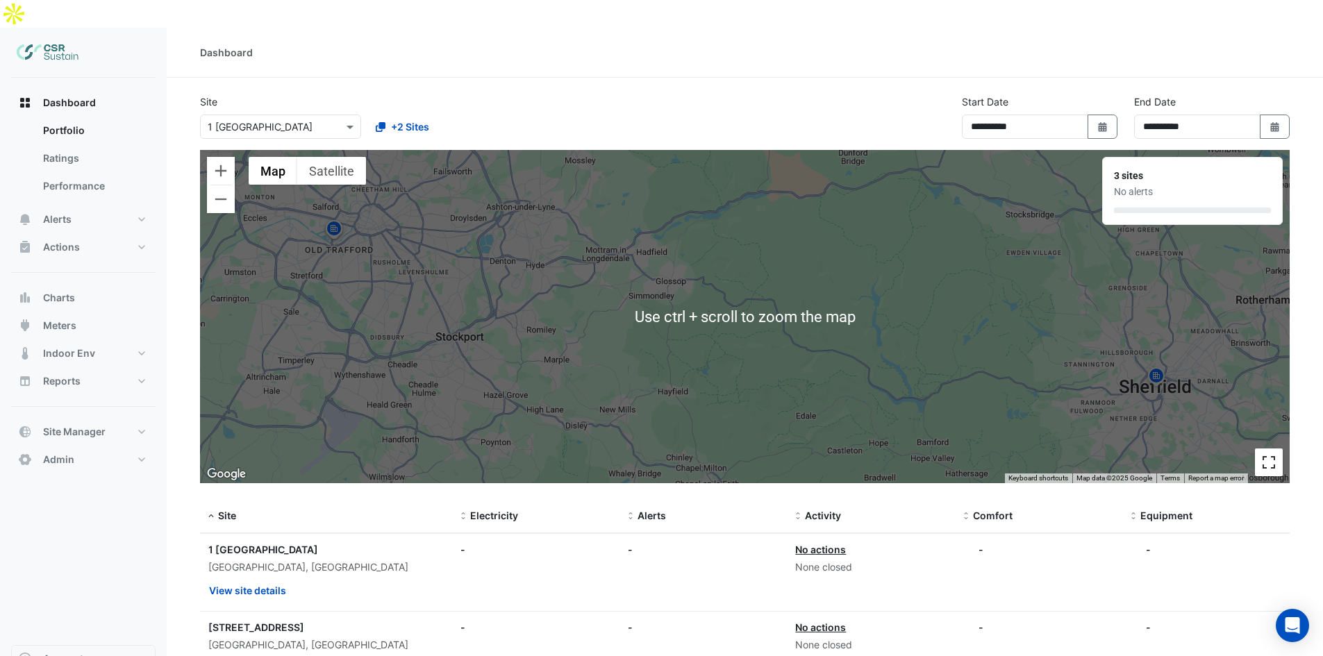
click at [1272, 449] on button "Toggle fullscreen view" at bounding box center [1269, 463] width 28 height 28
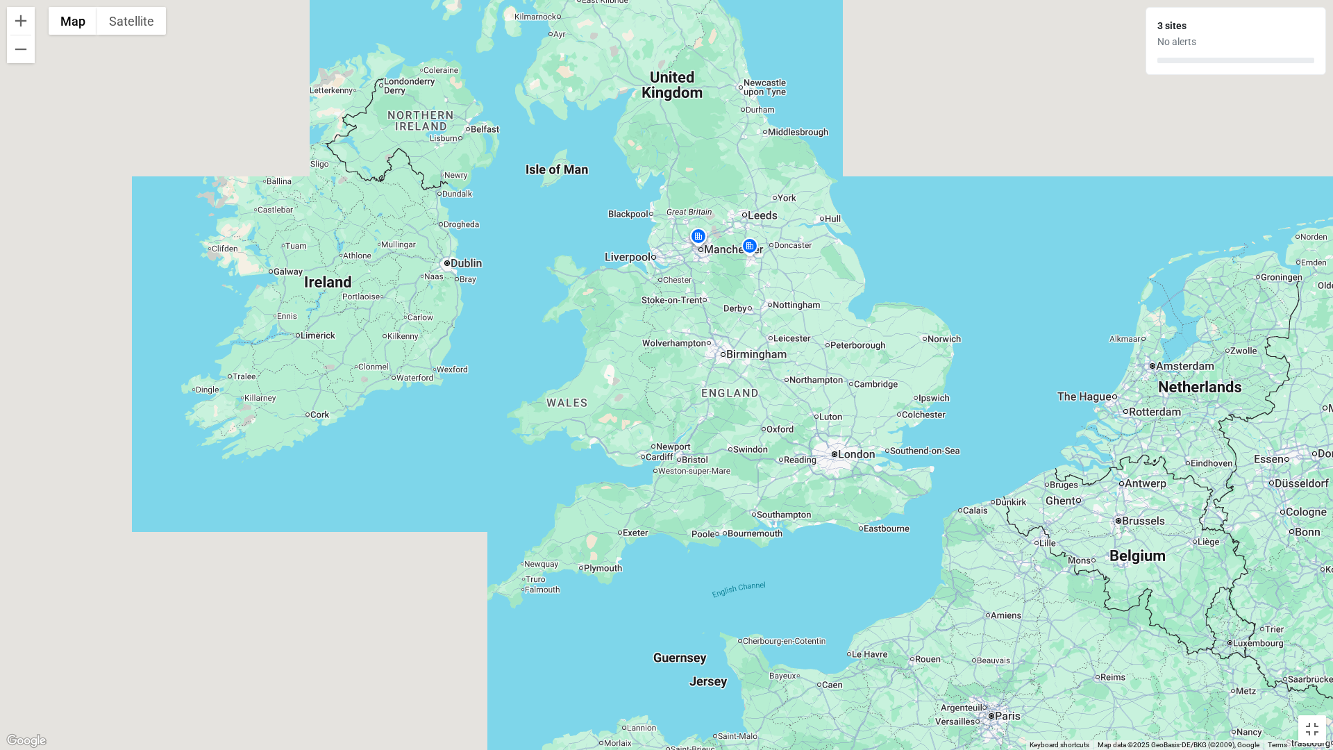
drag, startPoint x: 716, startPoint y: 475, endPoint x: 701, endPoint y: 321, distance: 154.8
click at [701, 321] on div "To activate drag with keyboard, press Alt + Enter. Once in keyboard drag state,…" at bounding box center [666, 375] width 1333 height 750
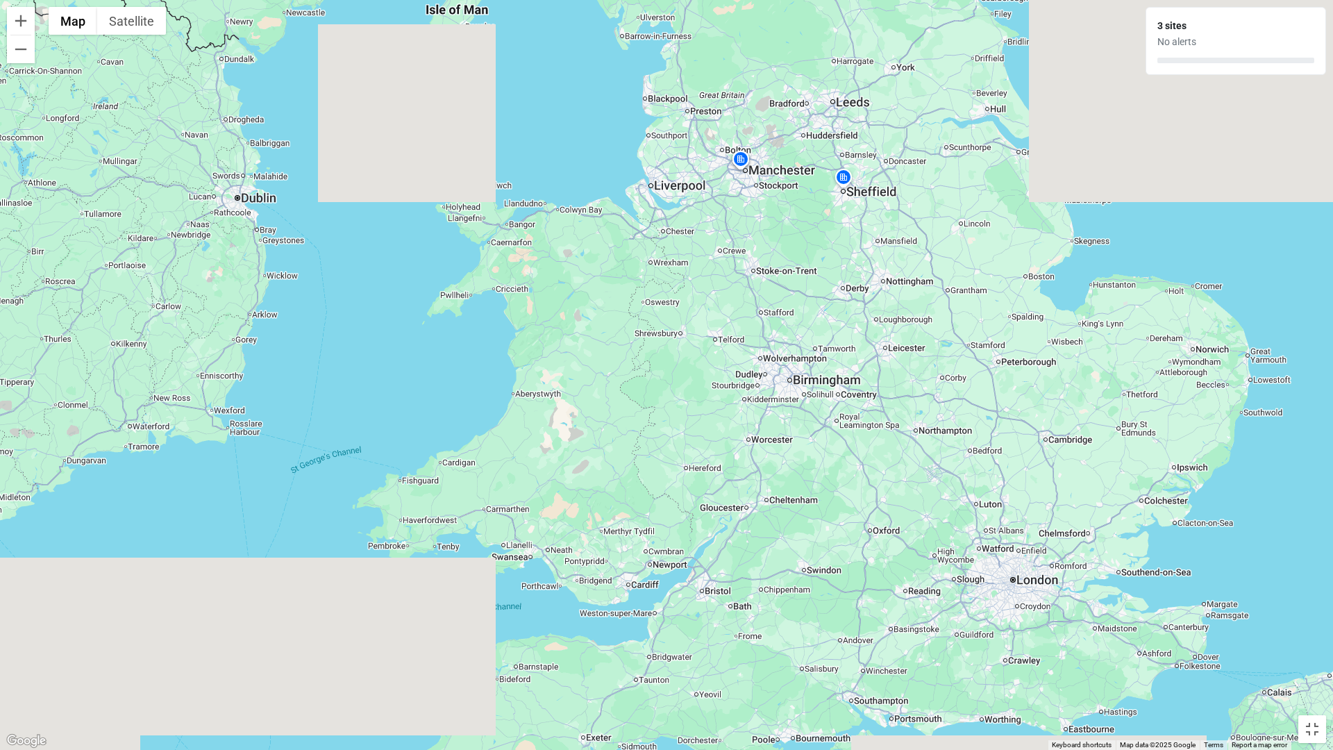
drag, startPoint x: 722, startPoint y: 287, endPoint x: 640, endPoint y: 387, distance: 128.7
click at [640, 387] on div "To activate drag with keyboard, press Alt + Enter. Once in keyboard drag state,…" at bounding box center [666, 375] width 1333 height 750
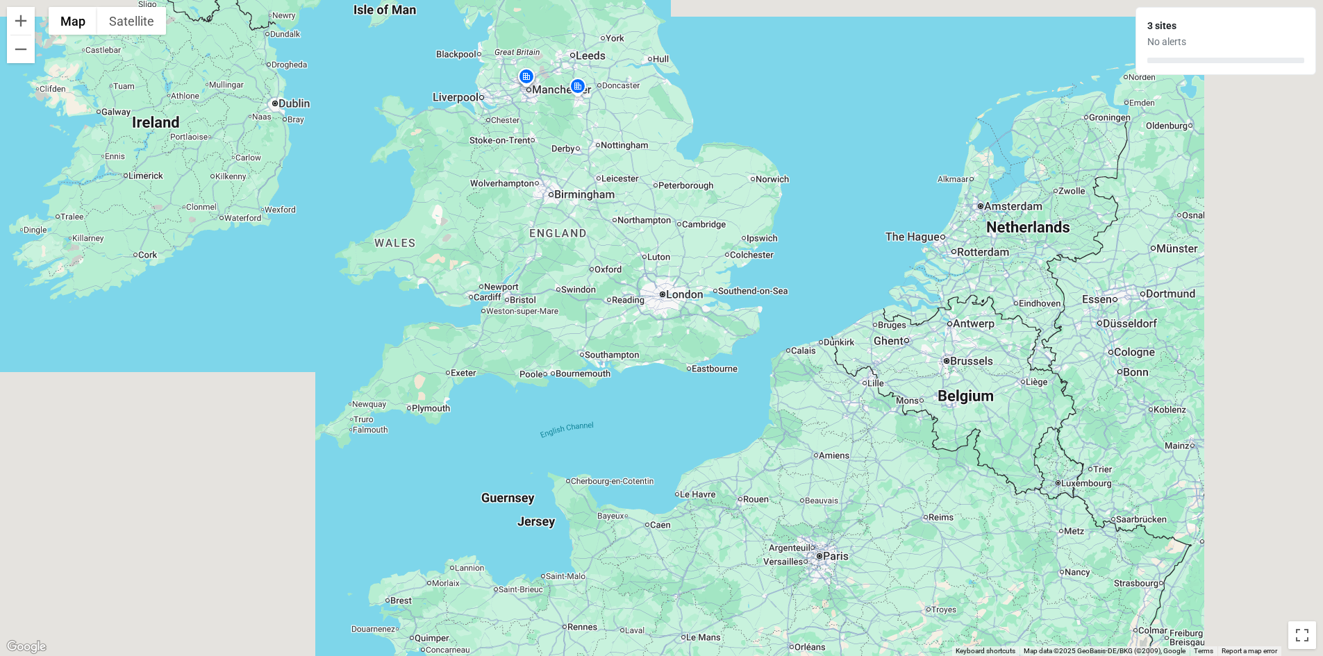
drag, startPoint x: 1060, startPoint y: 330, endPoint x: 887, endPoint y: 234, distance: 197.7
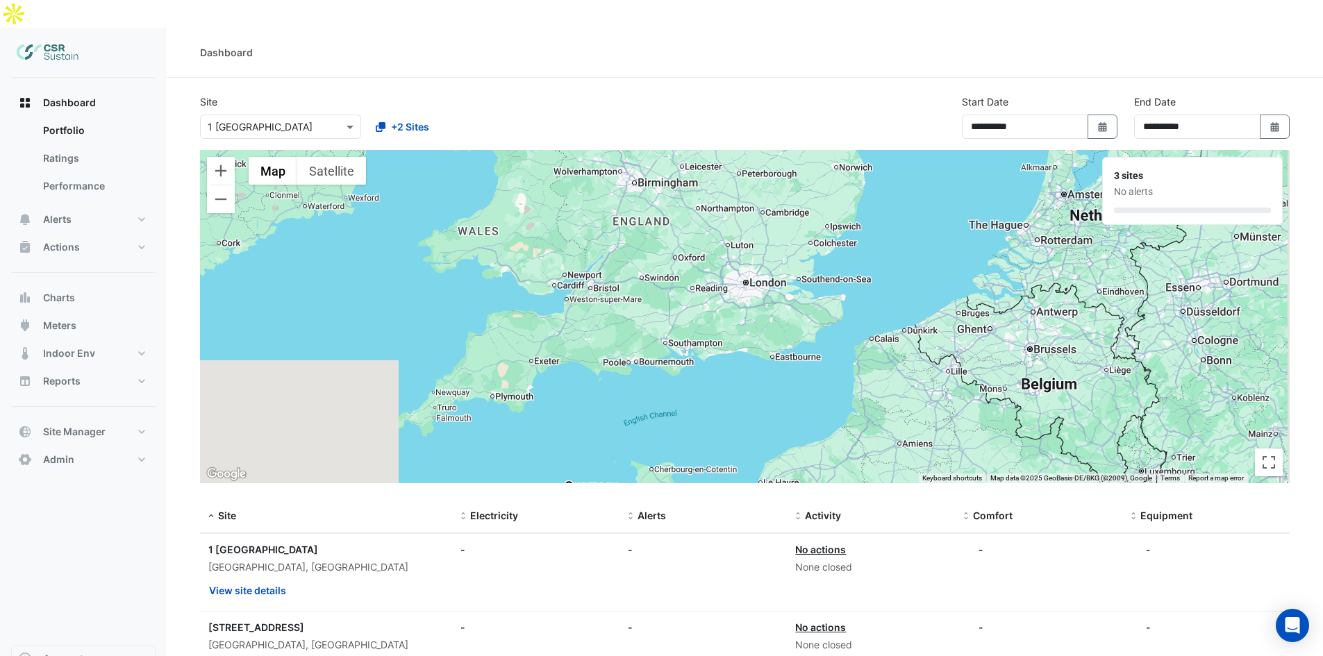
click at [887, 234] on div "To activate drag with keyboard, press Alt + Enter. Once in keyboard drag state,…" at bounding box center [745, 316] width 1090 height 333
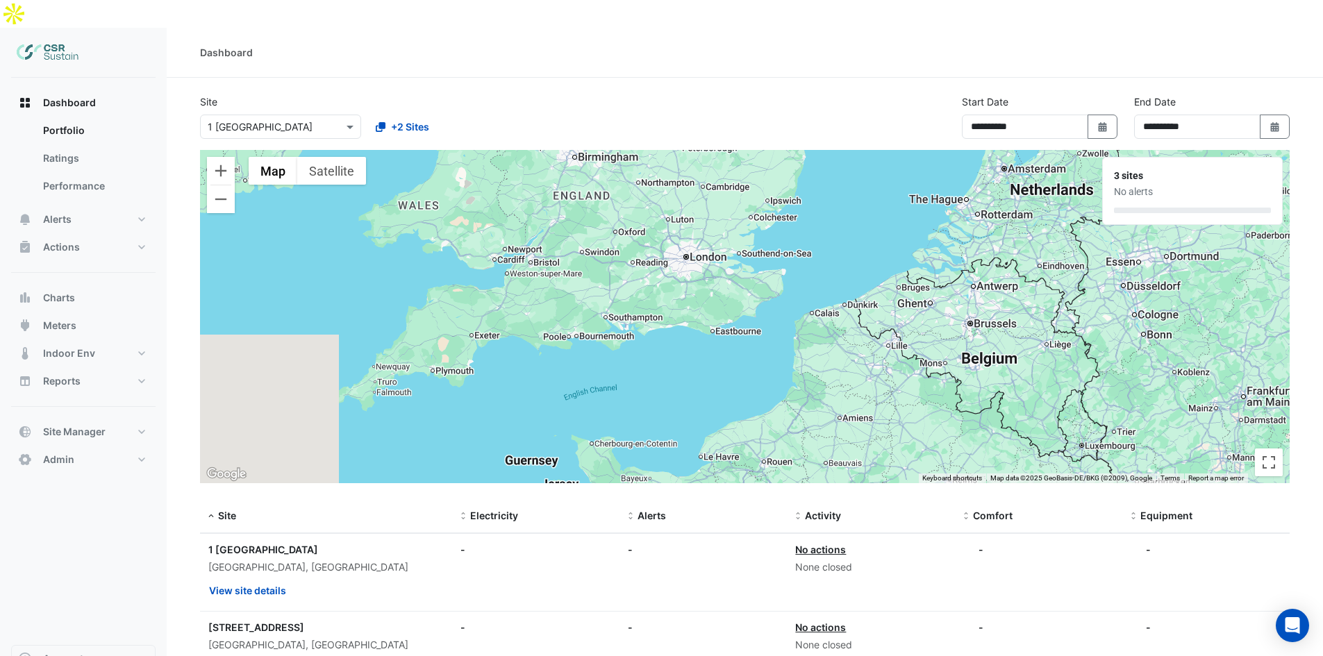
drag, startPoint x: 962, startPoint y: 273, endPoint x: 918, endPoint y: 255, distance: 47.3
click at [918, 253] on div "To activate drag with keyboard, press Alt + Enter. Once in keyboard drag state,…" at bounding box center [745, 316] width 1090 height 333
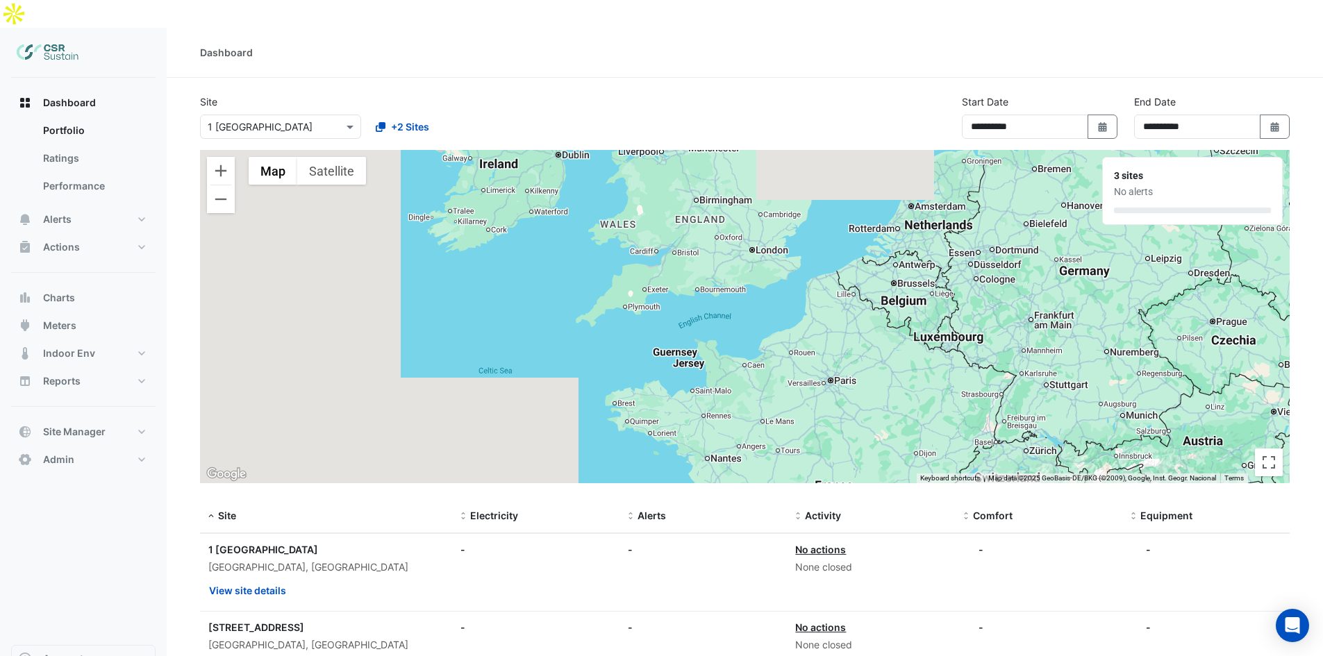
drag, startPoint x: 929, startPoint y: 287, endPoint x: 876, endPoint y: 267, distance: 57.1
click at [876, 267] on div "To activate drag with keyboard, press Alt + Enter. Once in keyboard drag state,…" at bounding box center [745, 316] width 1090 height 333
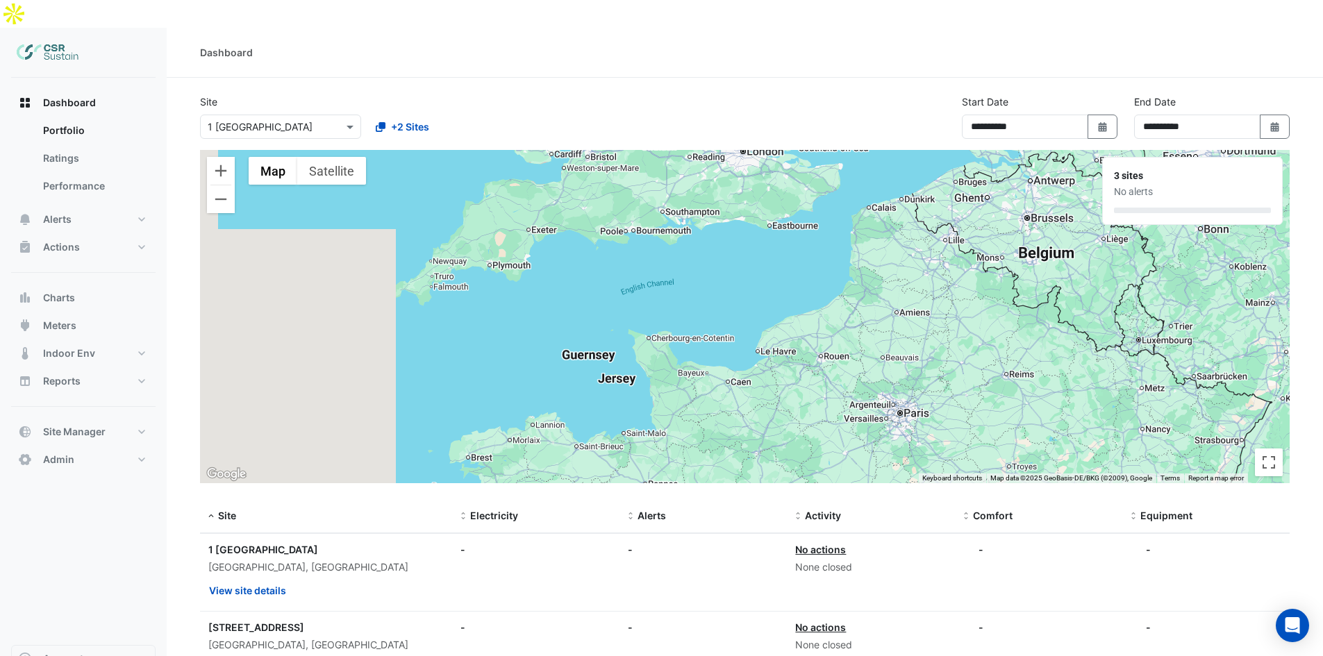
drag, startPoint x: 747, startPoint y: 315, endPoint x: 824, endPoint y: 245, distance: 104.2
click at [824, 245] on div "To activate drag with keyboard, press Alt + Enter. Once in keyboard drag state,…" at bounding box center [745, 316] width 1090 height 333
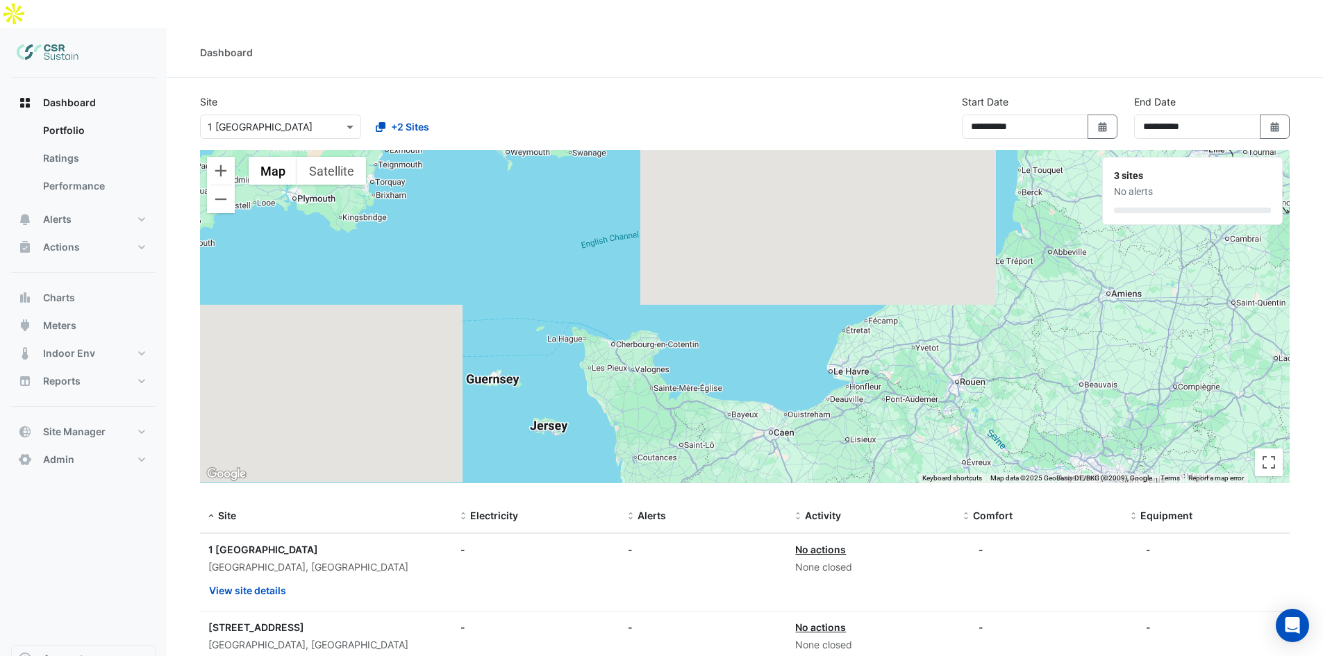
click at [710, 342] on div "To activate drag with keyboard, press Alt + Enter. Once in keyboard drag state,…" at bounding box center [745, 316] width 1090 height 333
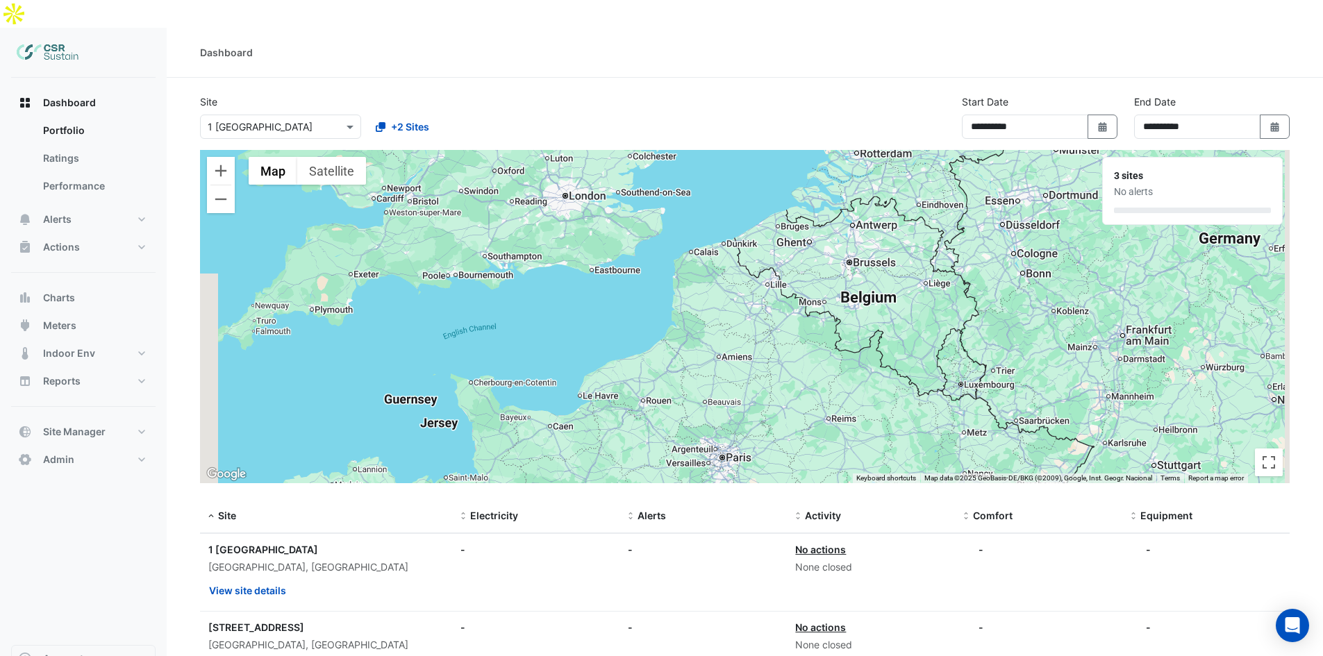
drag, startPoint x: 796, startPoint y: 322, endPoint x: 694, endPoint y: 43, distance: 297.2
click at [694, 94] on app-tabular-dashboard "**********" at bounding box center [745, 465] width 1090 height 742
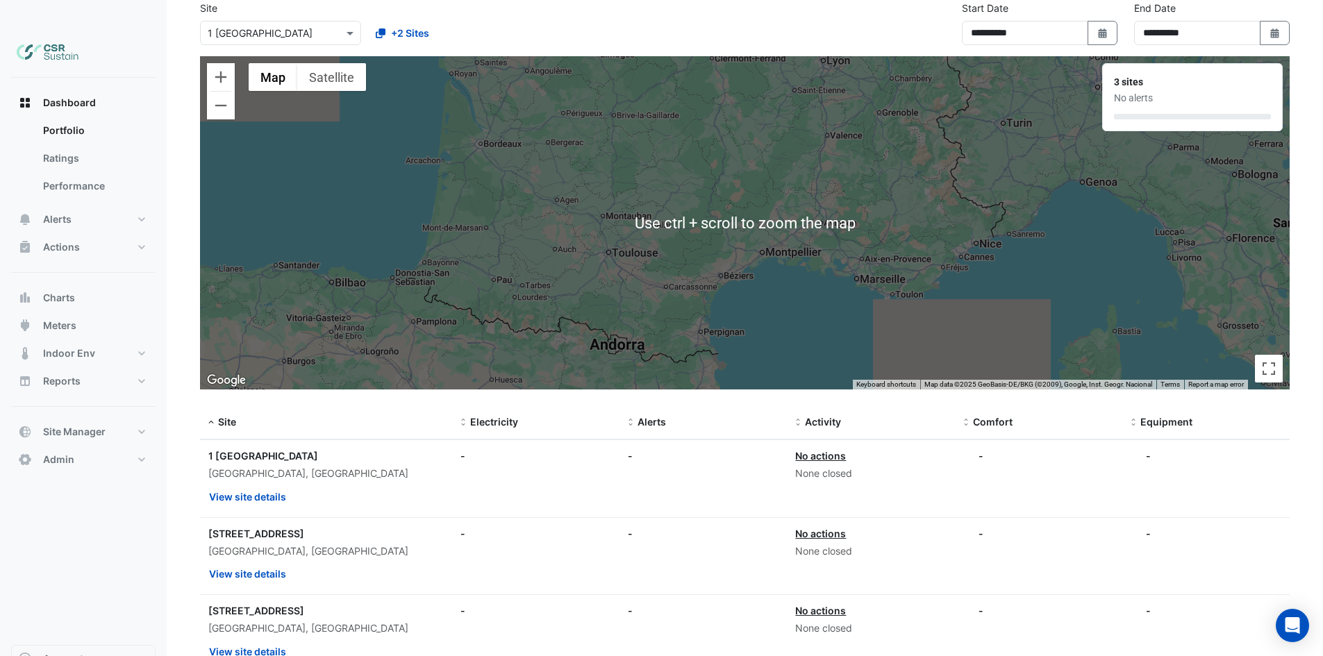
scroll to position [153, 0]
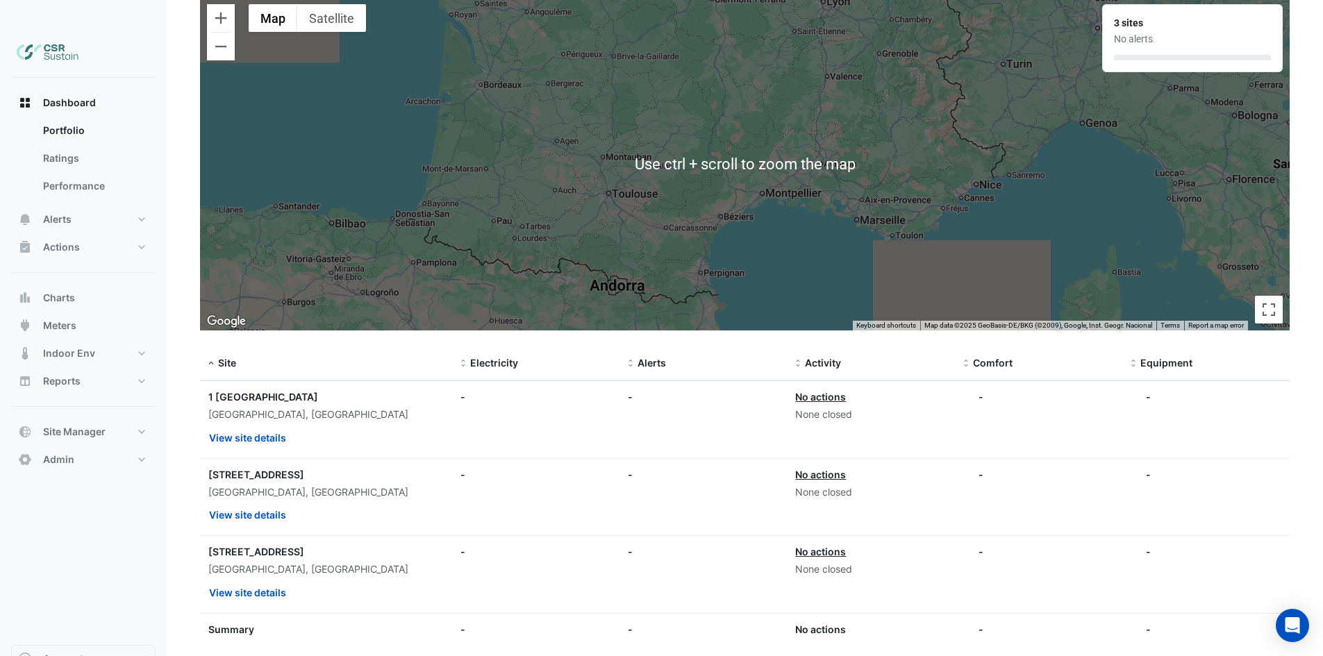
click at [952, 245] on div "To activate drag with keyboard, press Alt + Enter. Once in keyboard drag state,…" at bounding box center [745, 163] width 1090 height 333
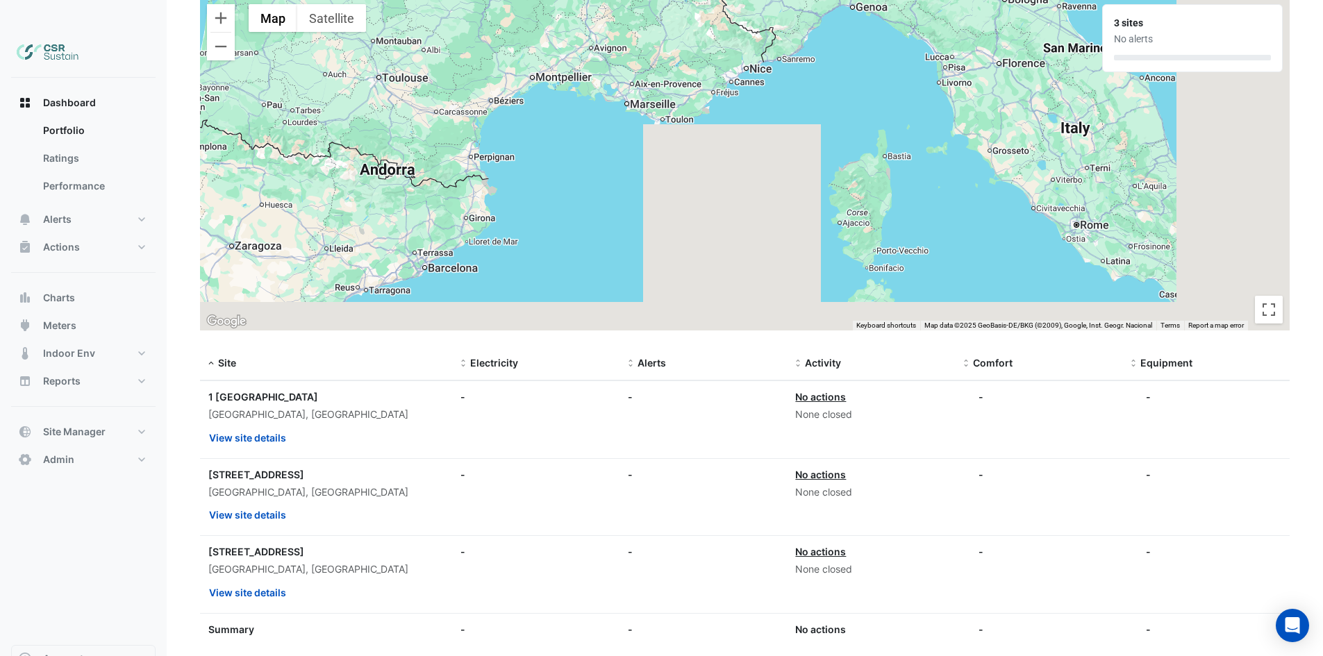
drag, startPoint x: 1044, startPoint y: 183, endPoint x: 850, endPoint y: 88, distance: 216.5
click at [851, 89] on div "To activate drag with keyboard, press Alt + Enter. Once in keyboard drag state,…" at bounding box center [745, 163] width 1090 height 333
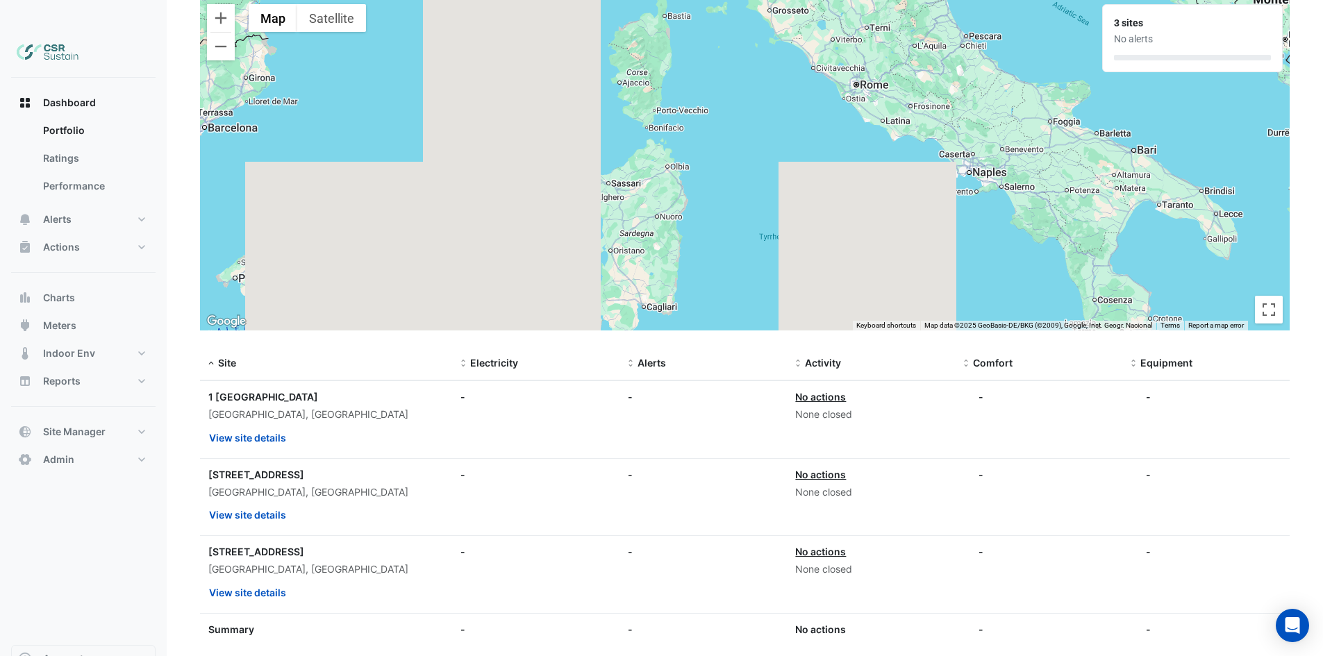
drag, startPoint x: 887, startPoint y: 83, endPoint x: 900, endPoint y: 80, distance: 13.0
click at [900, 80] on div "To activate drag with keyboard, press Alt + Enter. Once in keyboard drag state,…" at bounding box center [745, 163] width 1090 height 333
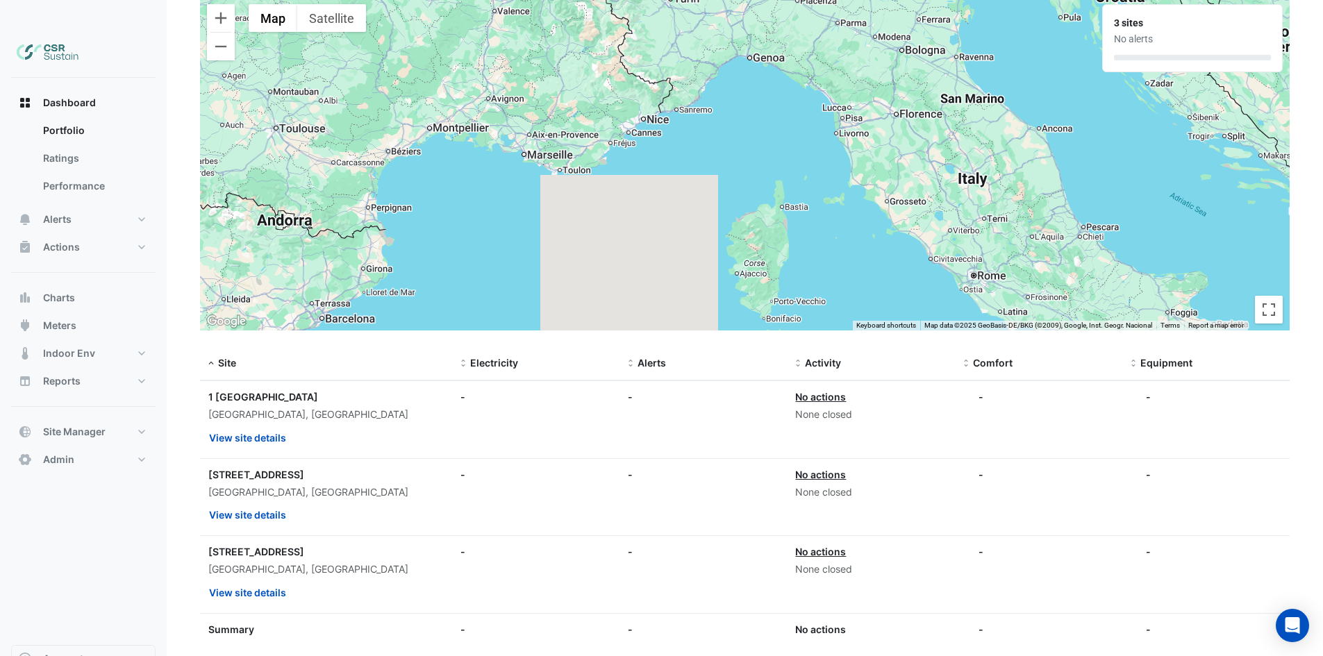
drag, startPoint x: 694, startPoint y: 124, endPoint x: 813, endPoint y: 319, distance: 227.8
click at [813, 319] on section "**********" at bounding box center [745, 304] width 1156 height 759
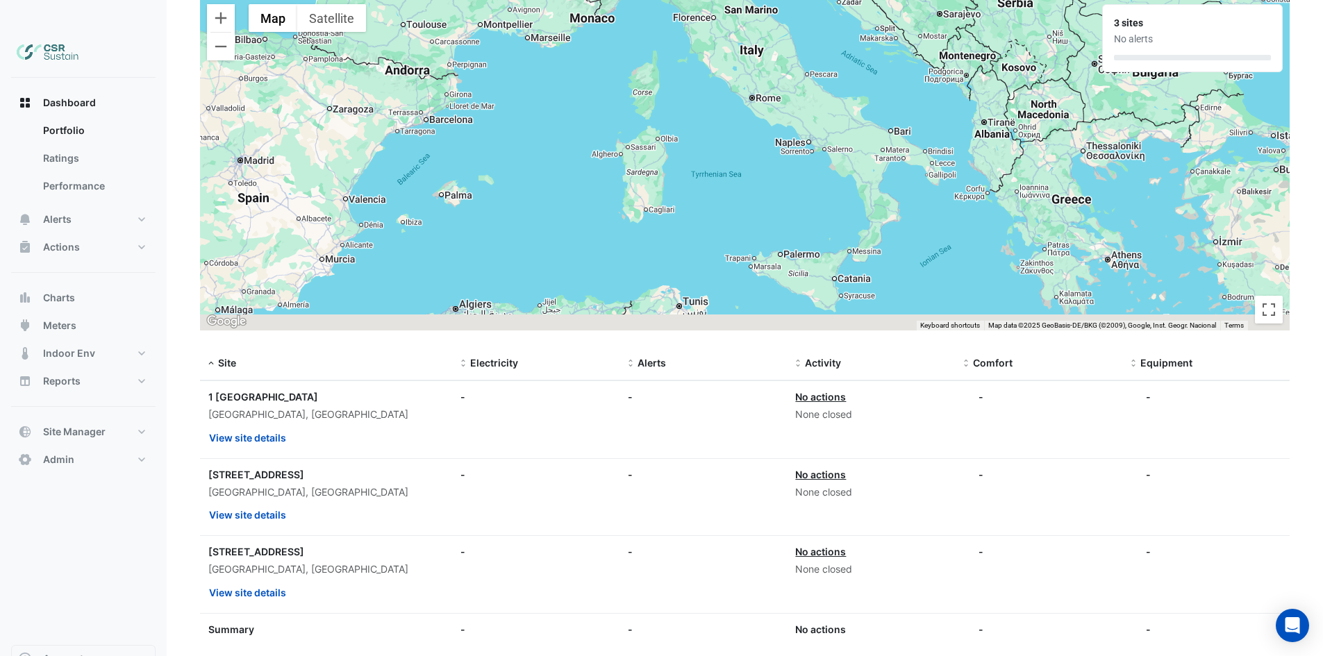
drag, startPoint x: 935, startPoint y: 174, endPoint x: 846, endPoint y: 45, distance: 156.8
click at [846, 45] on div "To activate drag with keyboard, press Alt + Enter. Once in keyboard drag state,…" at bounding box center [745, 163] width 1090 height 333
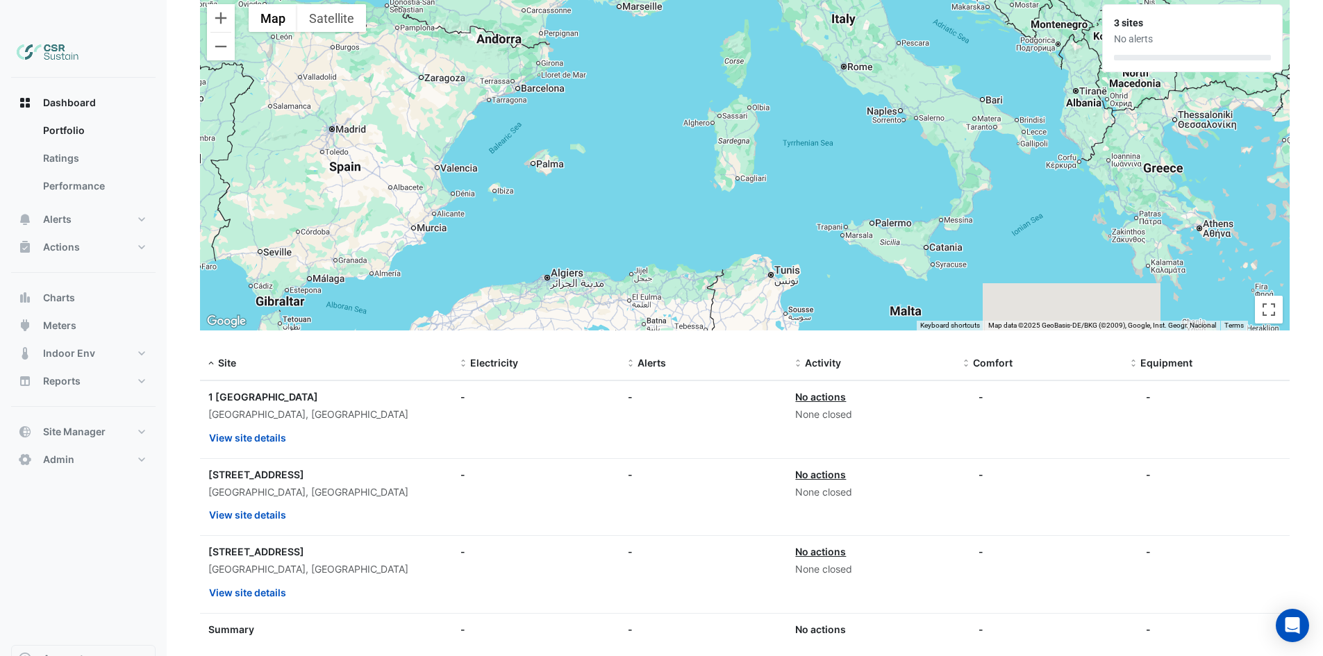
drag, startPoint x: 816, startPoint y: 235, endPoint x: 912, endPoint y: 201, distance: 102.6
click at [912, 201] on div "To activate drag with keyboard, press Alt + Enter. Once in keyboard drag state,…" at bounding box center [745, 163] width 1090 height 333
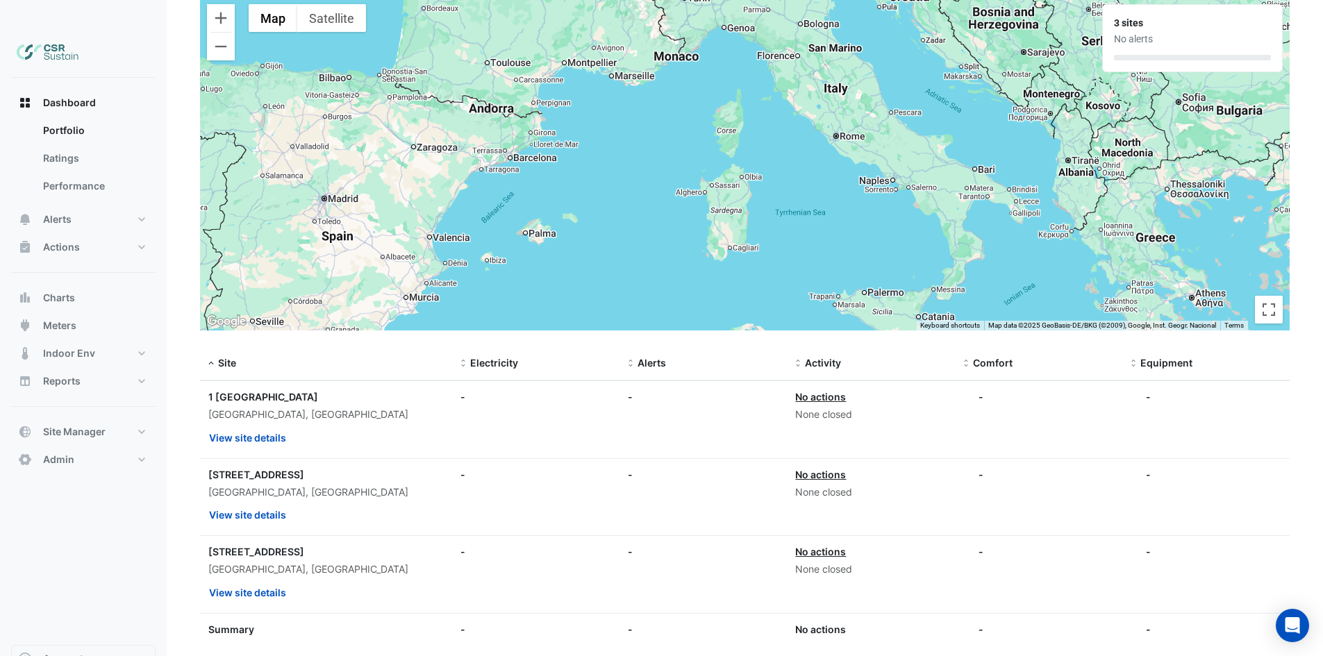
drag, startPoint x: 969, startPoint y: 131, endPoint x: 960, endPoint y: 194, distance: 63.8
click at [960, 194] on div "To activate drag with keyboard, press Alt + Enter. Once in keyboard drag state,…" at bounding box center [745, 163] width 1090 height 333
click at [863, 99] on div "To activate drag with keyboard, press Alt + Enter. Once in keyboard drag state,…" at bounding box center [745, 163] width 1090 height 333
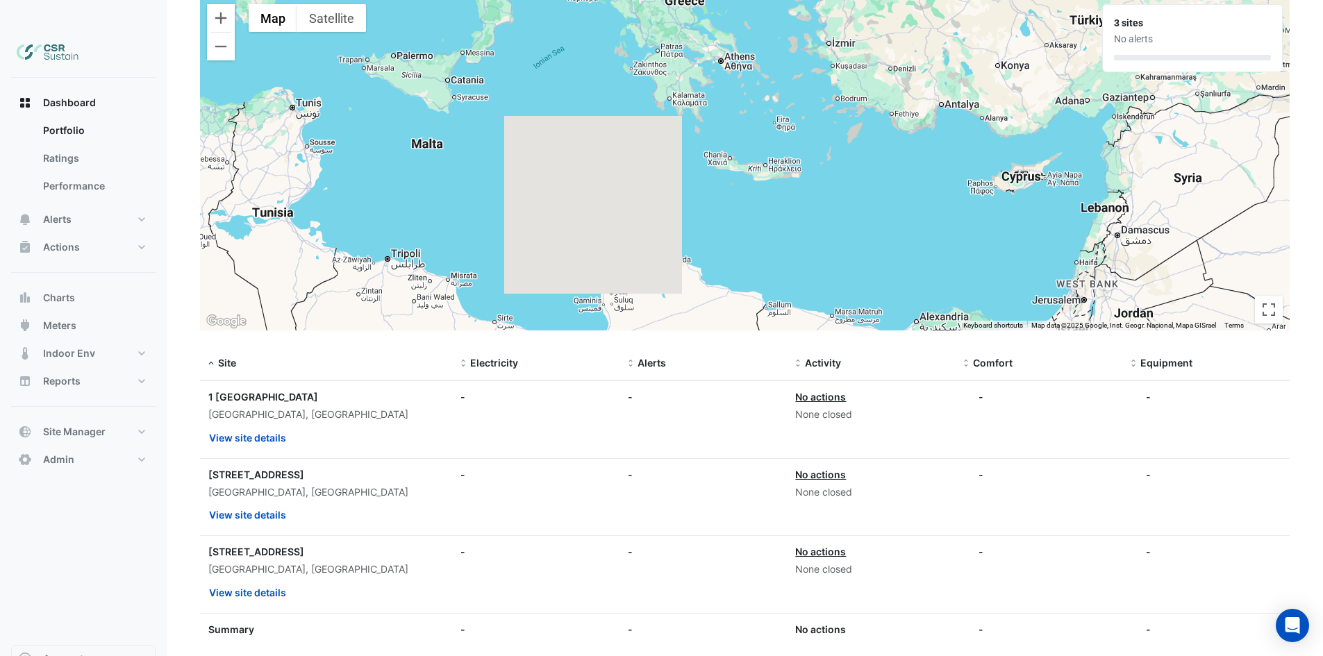
drag, startPoint x: 971, startPoint y: 167, endPoint x: 779, endPoint y: 294, distance: 230.0
click at [779, 294] on div "To activate drag with keyboard, press Alt + Enter. Once in keyboard drag state,…" at bounding box center [745, 163] width 1090 height 333
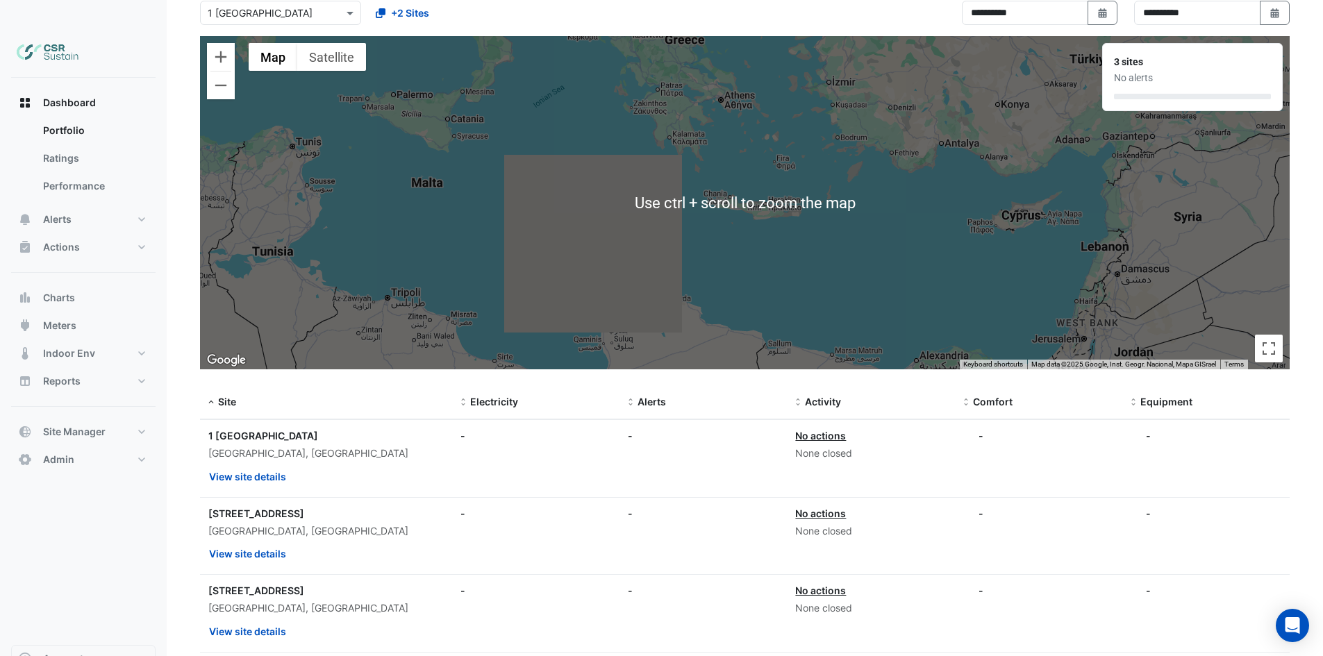
scroll to position [83, 0]
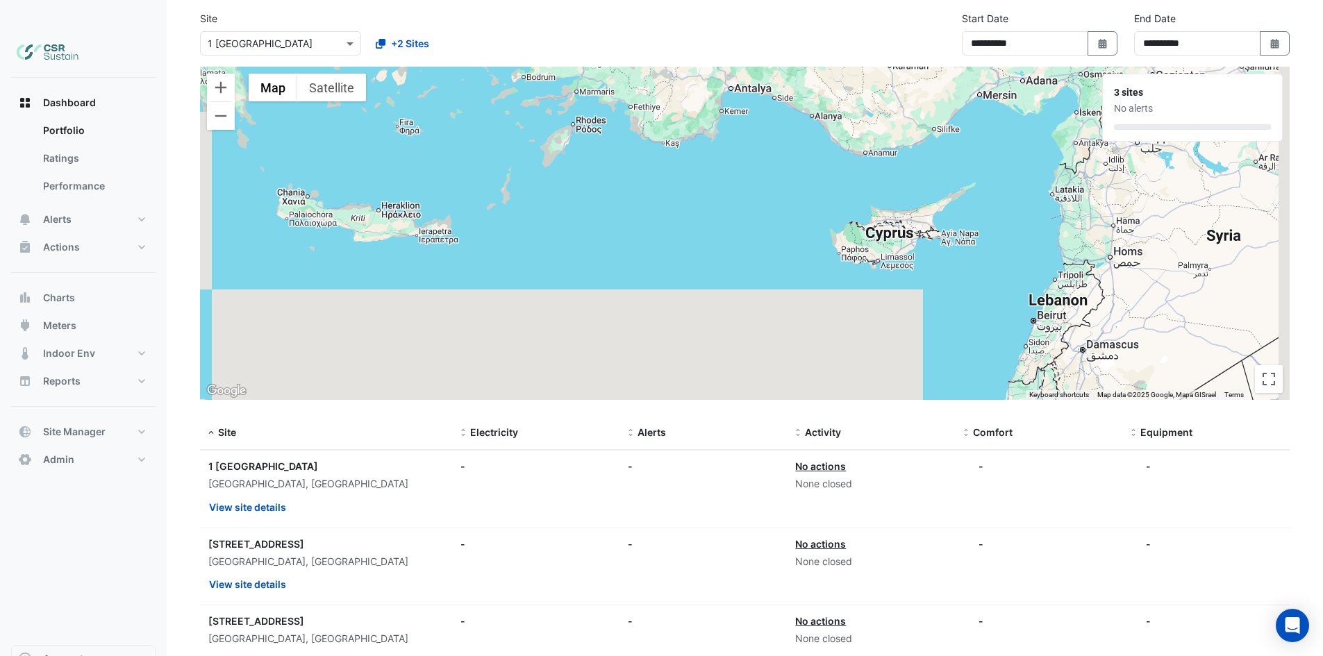
drag, startPoint x: 1051, startPoint y: 265, endPoint x: 926, endPoint y: 187, distance: 146.6
click at [926, 187] on div "To activate drag with keyboard, press Alt + Enter. Once in keyboard drag state,…" at bounding box center [745, 233] width 1090 height 333
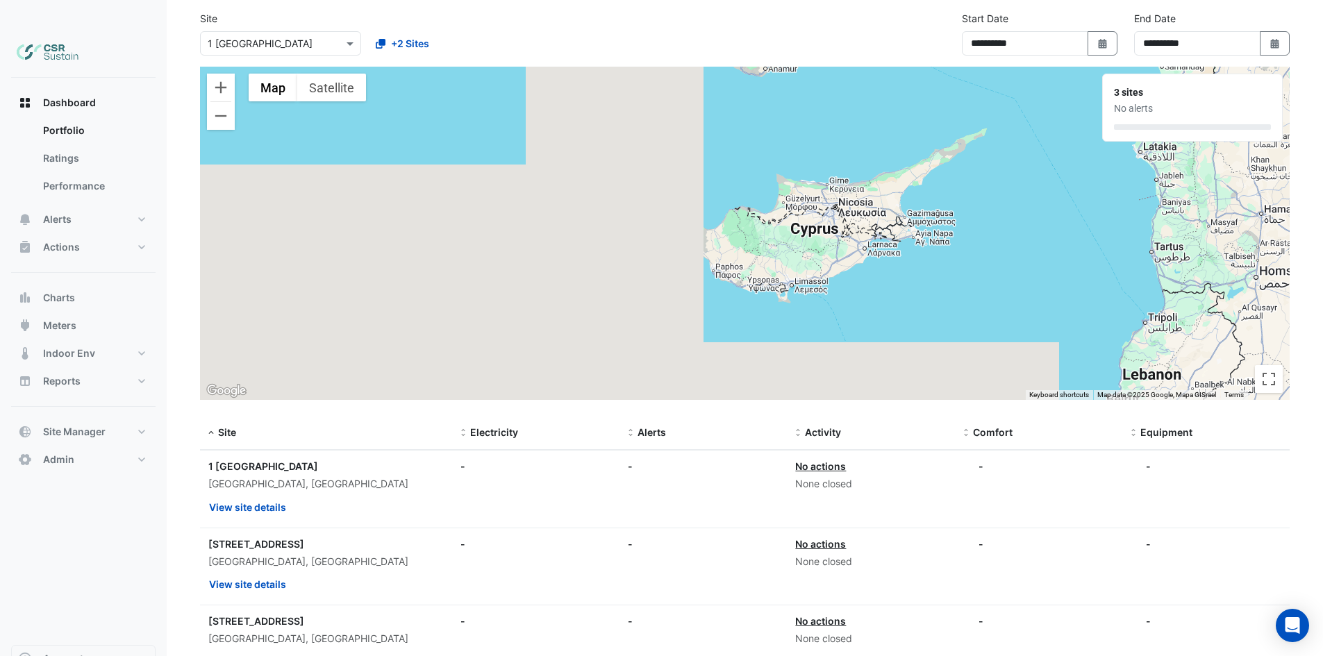
drag, startPoint x: 905, startPoint y: 203, endPoint x: 891, endPoint y: 199, distance: 14.7
click at [890, 199] on div "To activate drag with keyboard, press Alt + Enter. Once in keyboard drag state,…" at bounding box center [745, 233] width 1090 height 333
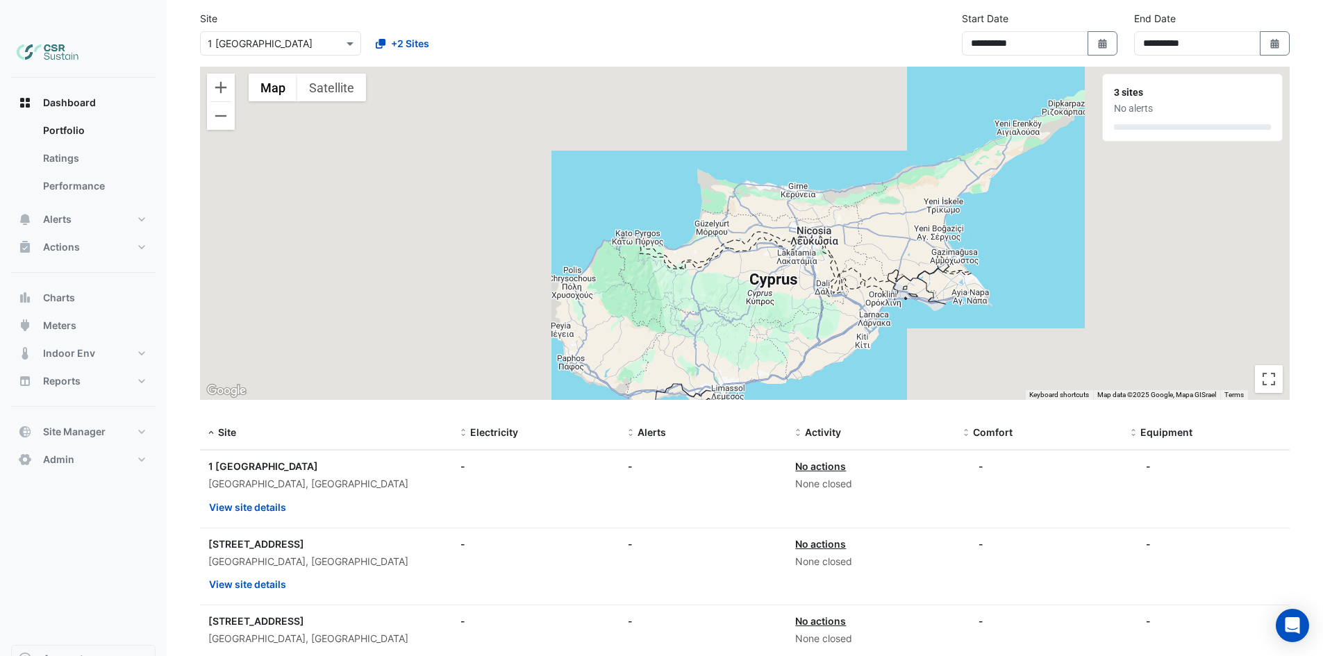
drag, startPoint x: 896, startPoint y: 70, endPoint x: 867, endPoint y: 148, distance: 83.3
click at [867, 148] on div "To activate drag with keyboard, press Alt + Enter. Once in keyboard drag state,…" at bounding box center [745, 233] width 1090 height 333
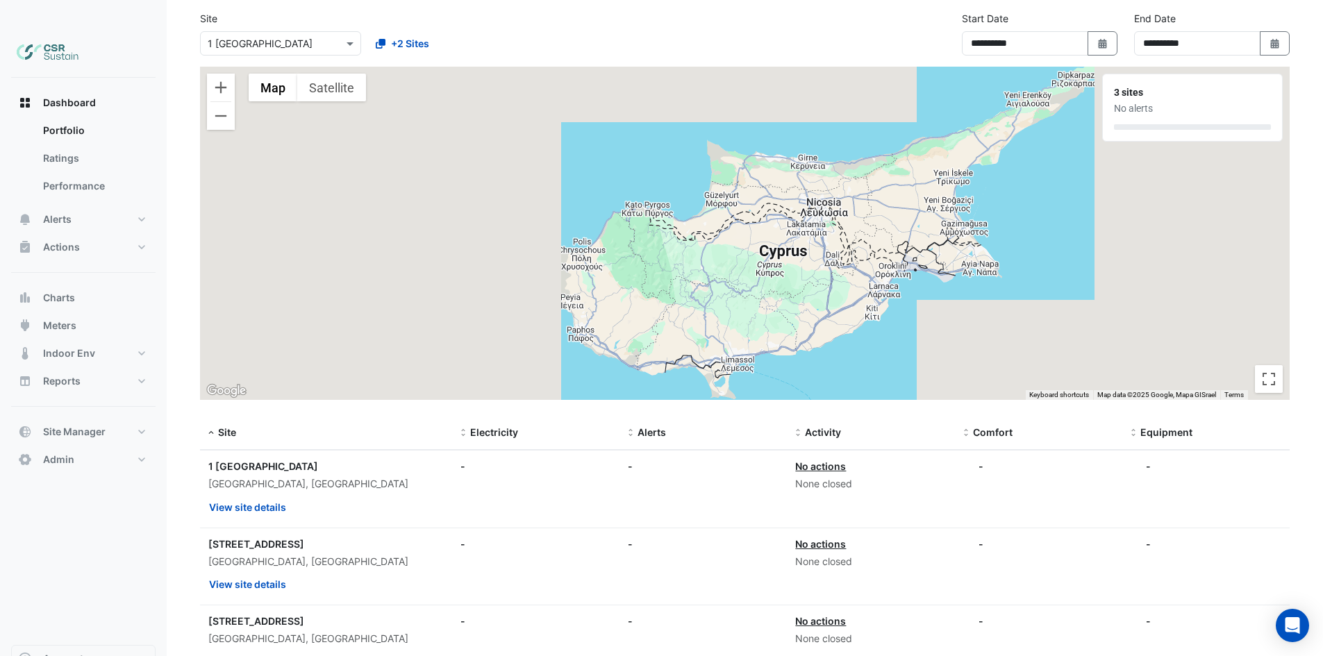
drag, startPoint x: 856, startPoint y: 226, endPoint x: 860, endPoint y: 205, distance: 21.9
click at [860, 205] on div "To activate drag with keyboard, press Alt + Enter. Once in keyboard drag state,…" at bounding box center [745, 233] width 1090 height 333
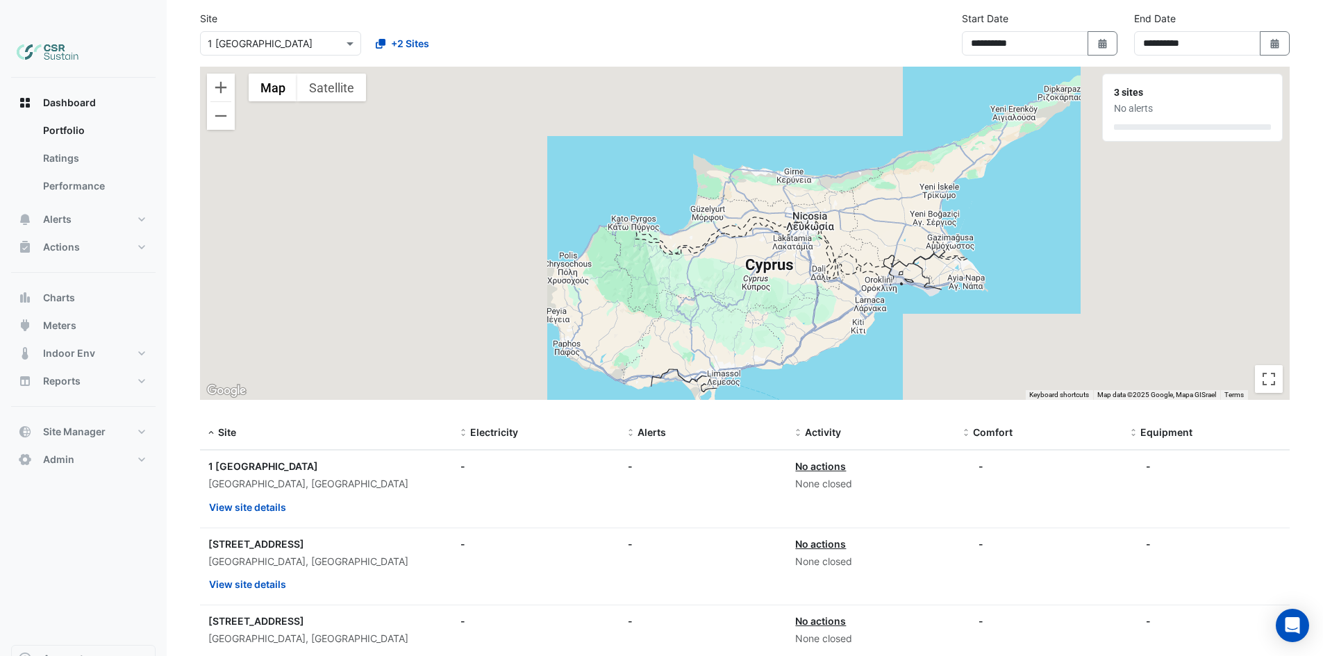
drag, startPoint x: 930, startPoint y: 126, endPoint x: 918, endPoint y: 153, distance: 30.2
click at [918, 153] on div "To activate drag with keyboard, press Alt + Enter. Once in keyboard drag state,…" at bounding box center [745, 233] width 1090 height 333
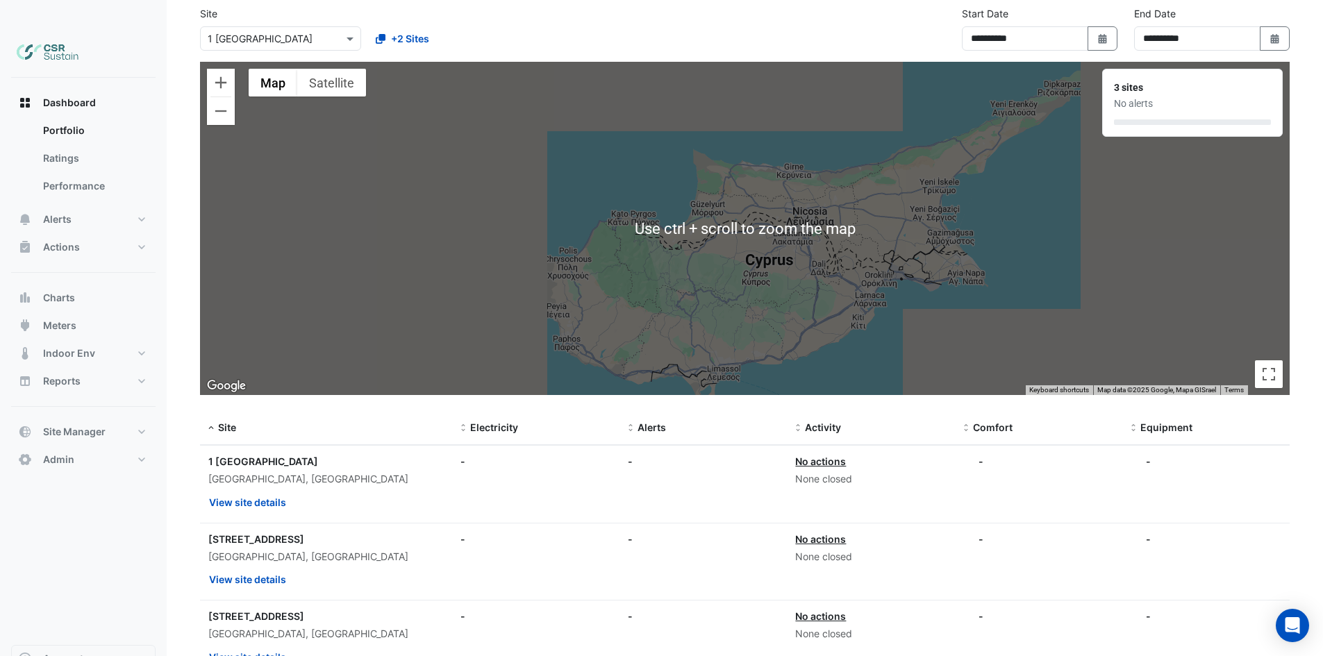
scroll to position [14, 0]
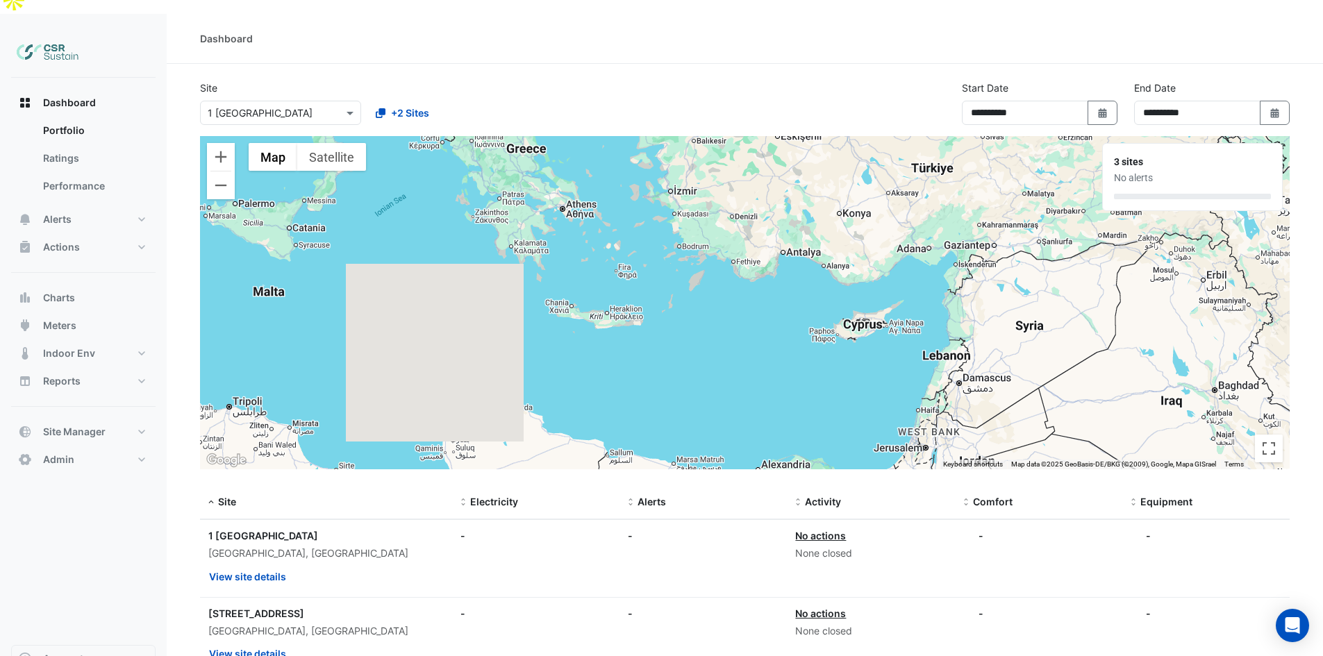
drag, startPoint x: 650, startPoint y: 181, endPoint x: 855, endPoint y: 299, distance: 236.4
click at [853, 299] on div "To activate drag with keyboard, press Alt + Enter. Once in keyboard drag state,…" at bounding box center [745, 302] width 1090 height 333
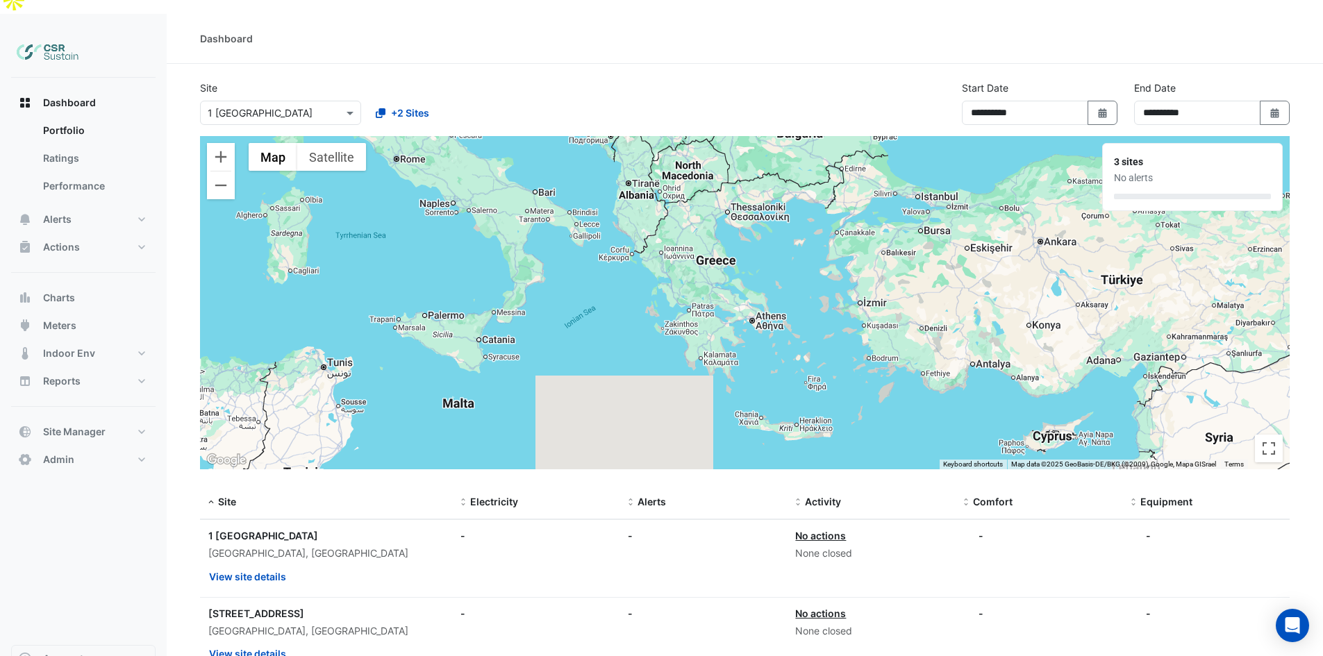
drag, startPoint x: 745, startPoint y: 270, endPoint x: 783, endPoint y: 284, distance: 40.0
click at [782, 283] on div "To activate drag with keyboard, press Alt + Enter. Once in keyboard drag state,…" at bounding box center [745, 302] width 1090 height 333
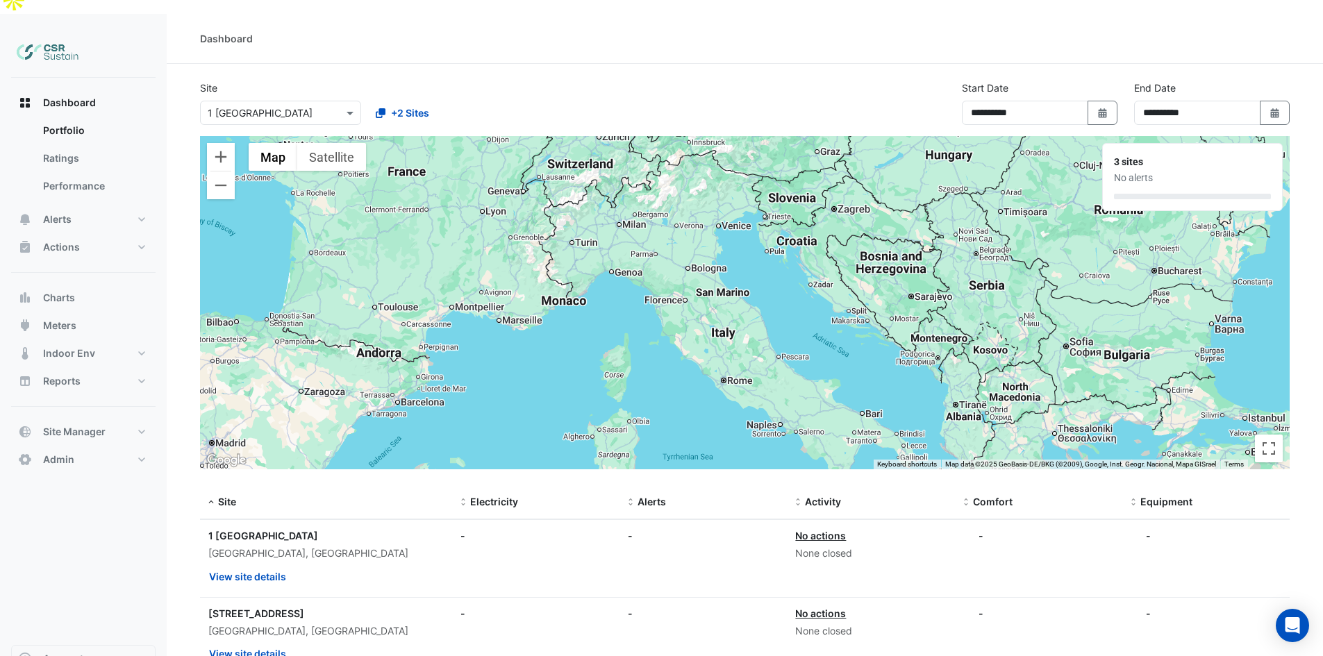
drag, startPoint x: 703, startPoint y: 201, endPoint x: 819, endPoint y: 303, distance: 154.0
click at [819, 303] on div "To activate drag with keyboard, press Alt + Enter. Once in keyboard drag state,…" at bounding box center [745, 302] width 1090 height 333
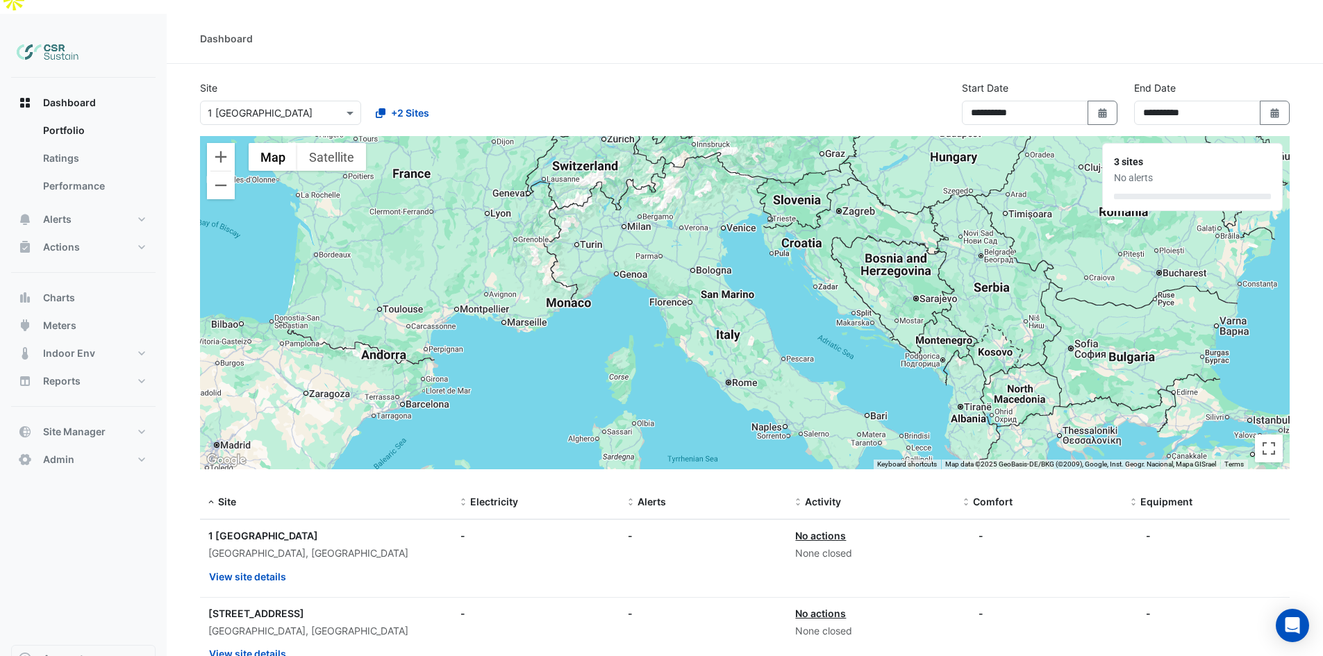
drag, startPoint x: 795, startPoint y: 289, endPoint x: 894, endPoint y: 308, distance: 101.1
click at [887, 308] on div "To activate drag with keyboard, press Alt + Enter. Once in keyboard drag state,…" at bounding box center [745, 302] width 1090 height 333
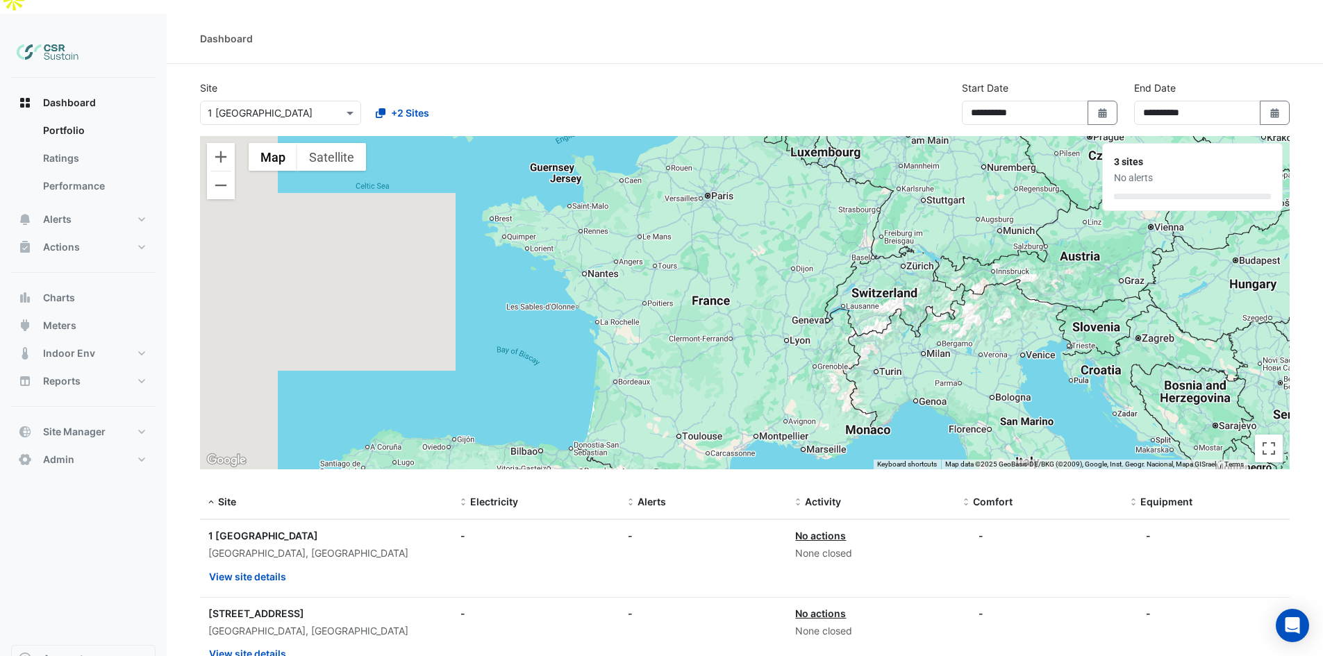
drag, startPoint x: 706, startPoint y: 269, endPoint x: 760, endPoint y: 288, distance: 57.5
click at [753, 296] on div "To activate drag with keyboard, press Alt + Enter. Once in keyboard drag state,…" at bounding box center [745, 302] width 1090 height 333
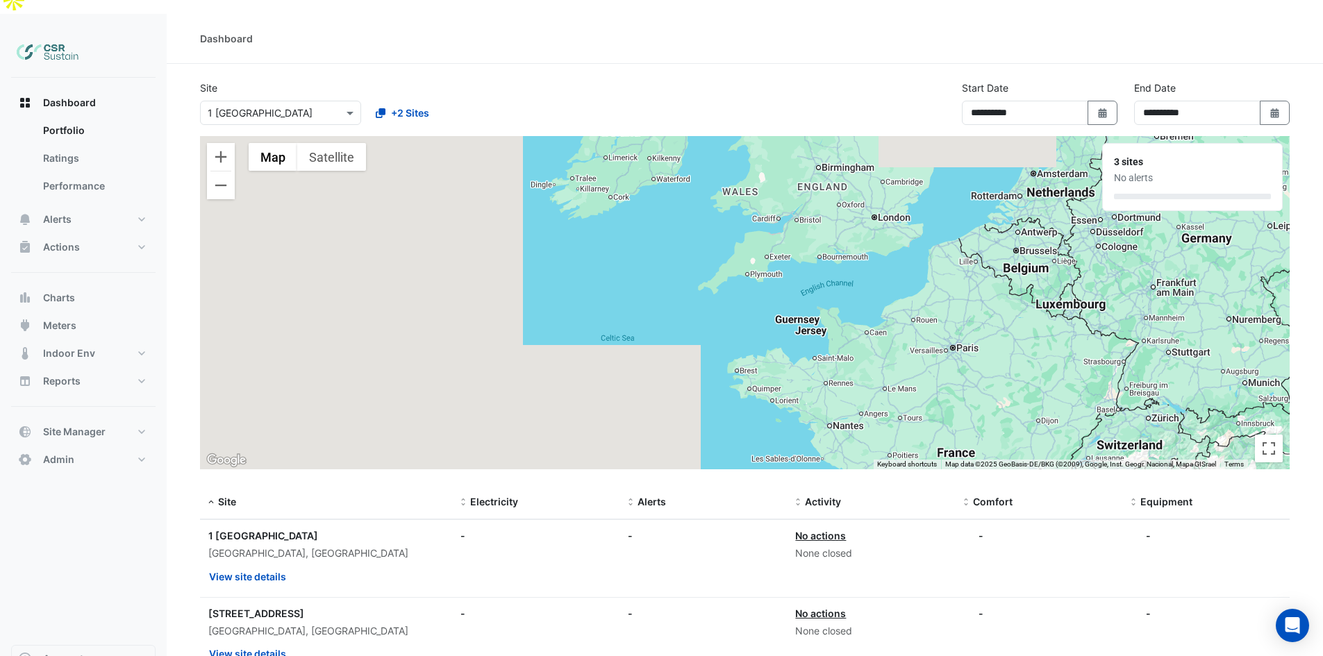
drag, startPoint x: 715, startPoint y: 277, endPoint x: 830, endPoint y: 291, distance: 116.1
click at [827, 360] on div "To activate drag with keyboard, press Alt + Enter. Once in keyboard drag state,…" at bounding box center [745, 302] width 1090 height 333
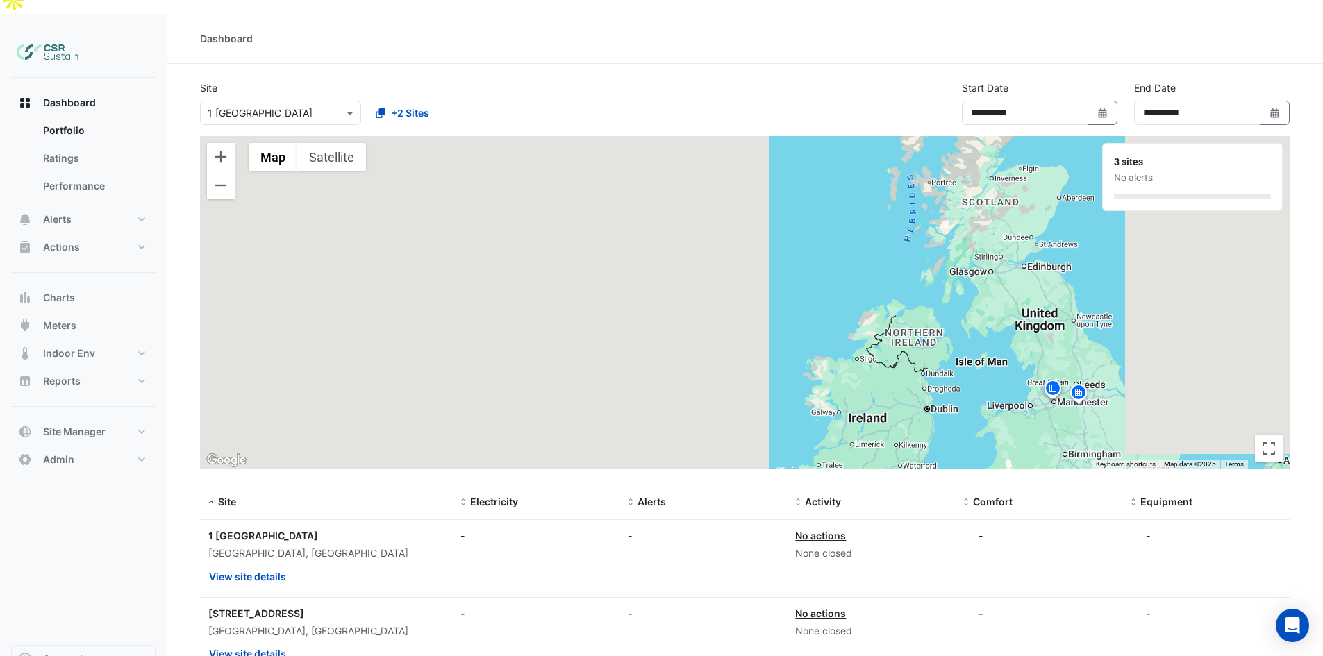
drag, startPoint x: 776, startPoint y: 279, endPoint x: 639, endPoint y: 285, distance: 136.9
click at [636, 297] on div "To activate drag with keyboard, press Alt + Enter. Once in keyboard drag state,…" at bounding box center [745, 302] width 1090 height 333
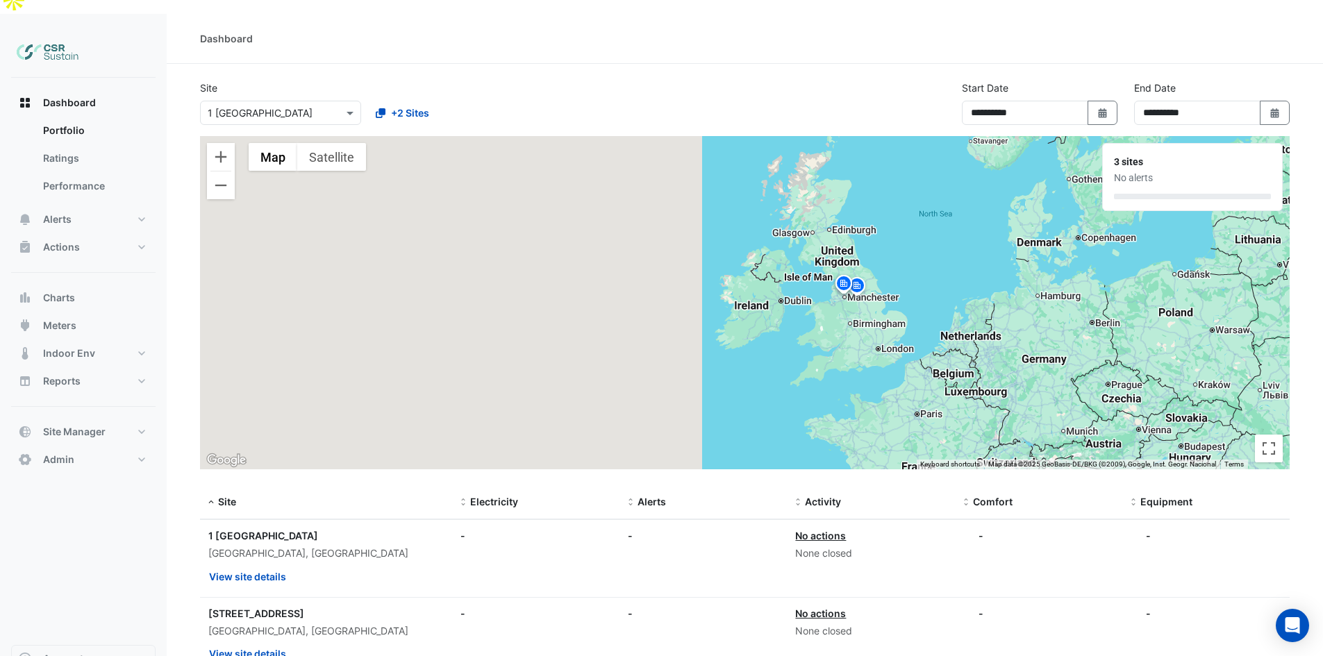
drag, startPoint x: 862, startPoint y: 285, endPoint x: 808, endPoint y: 244, distance: 68.1
click at [808, 244] on div "To activate drag with keyboard, press Alt + Enter. Once in keyboard drag state,…" at bounding box center [745, 302] width 1090 height 333
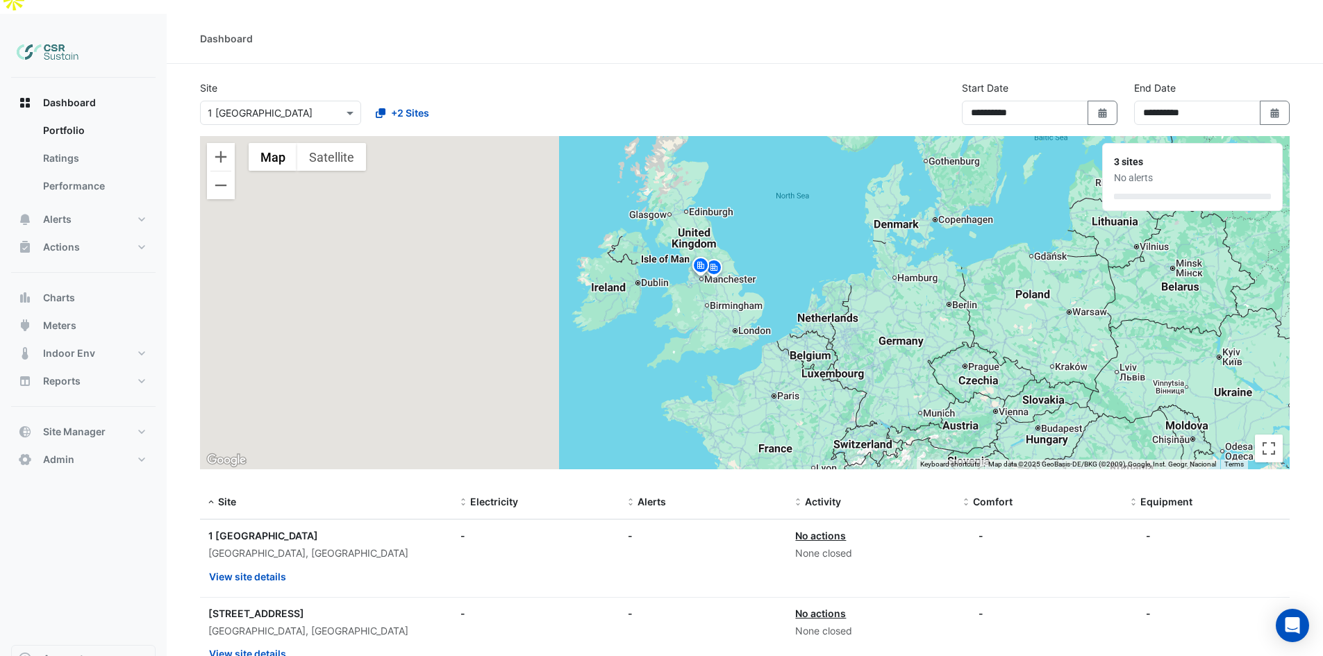
drag, startPoint x: 888, startPoint y: 272, endPoint x: 848, endPoint y: 319, distance: 62.1
click at [848, 319] on div "To activate drag with keyboard, press Alt + Enter. Once in keyboard drag state,…" at bounding box center [745, 302] width 1090 height 333
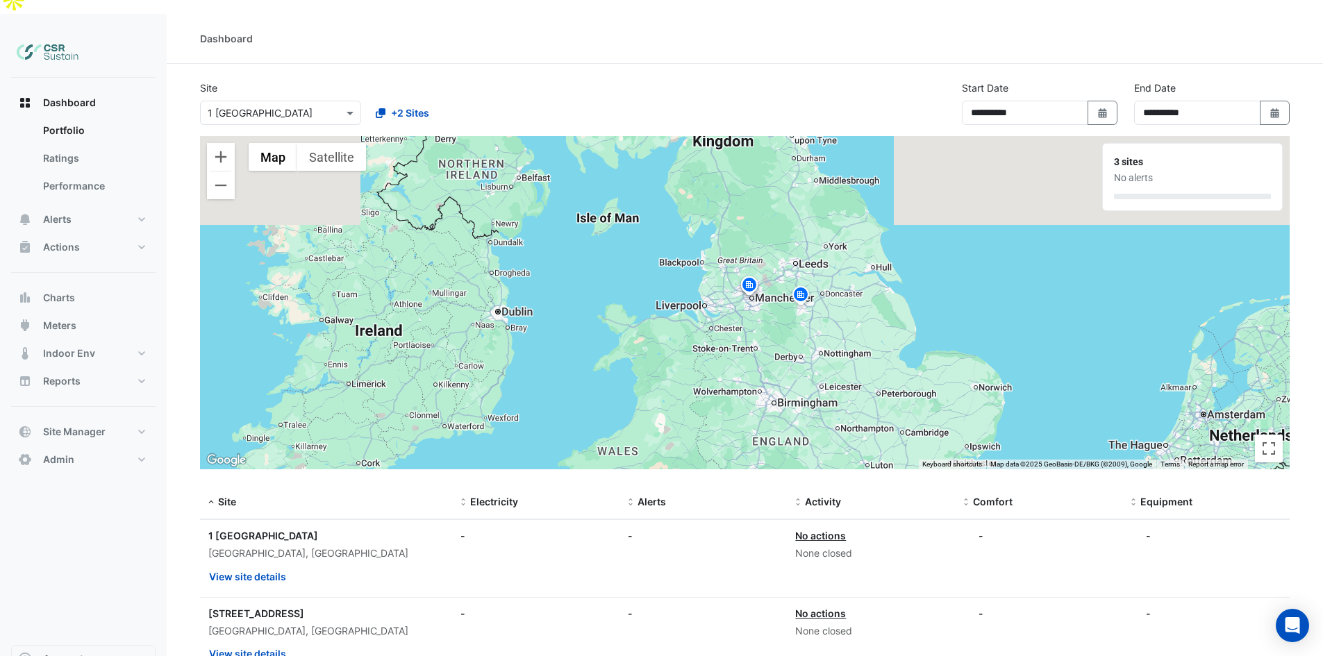
drag, startPoint x: 757, startPoint y: 273, endPoint x: 874, endPoint y: 301, distance: 120.6
click at [874, 301] on div "To activate drag with keyboard, press Alt + Enter. Once in keyboard drag state,…" at bounding box center [745, 302] width 1090 height 333
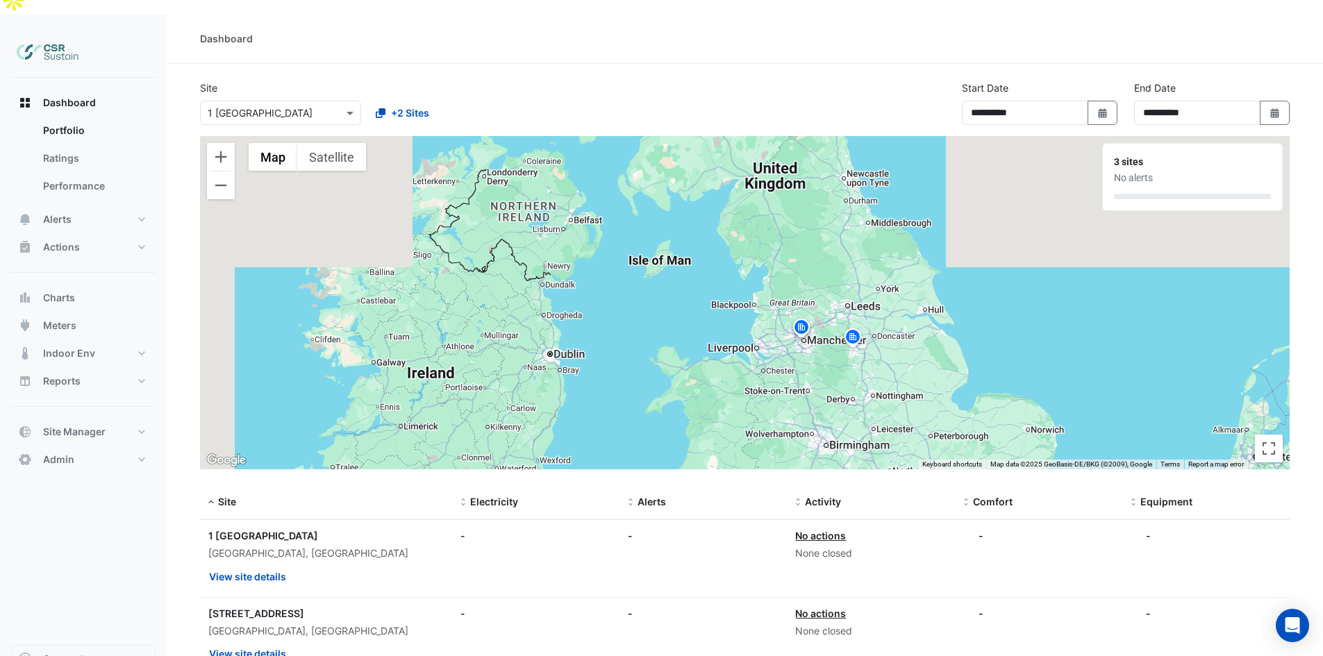
drag, startPoint x: 810, startPoint y: 257, endPoint x: 814, endPoint y: 313, distance: 56.4
click at [814, 313] on div "To activate drag with keyboard, press Alt + Enter. Once in keyboard drag state,…" at bounding box center [745, 302] width 1090 height 333
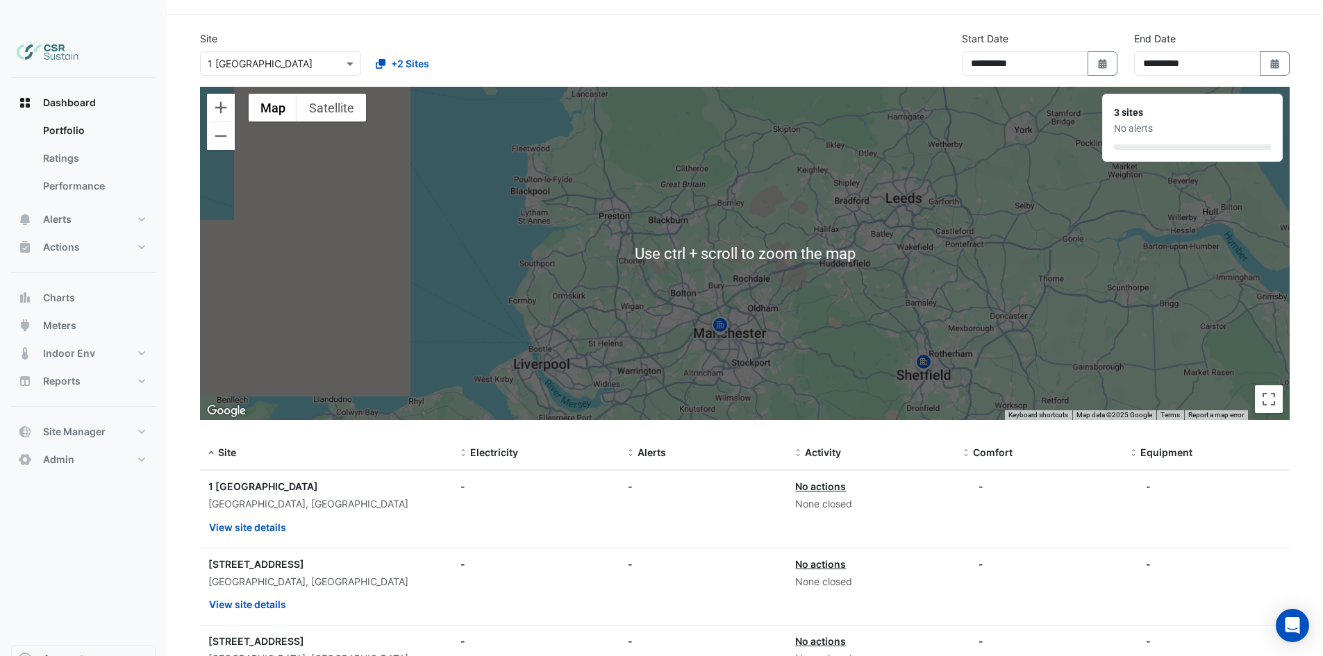
scroll to position [83, 0]
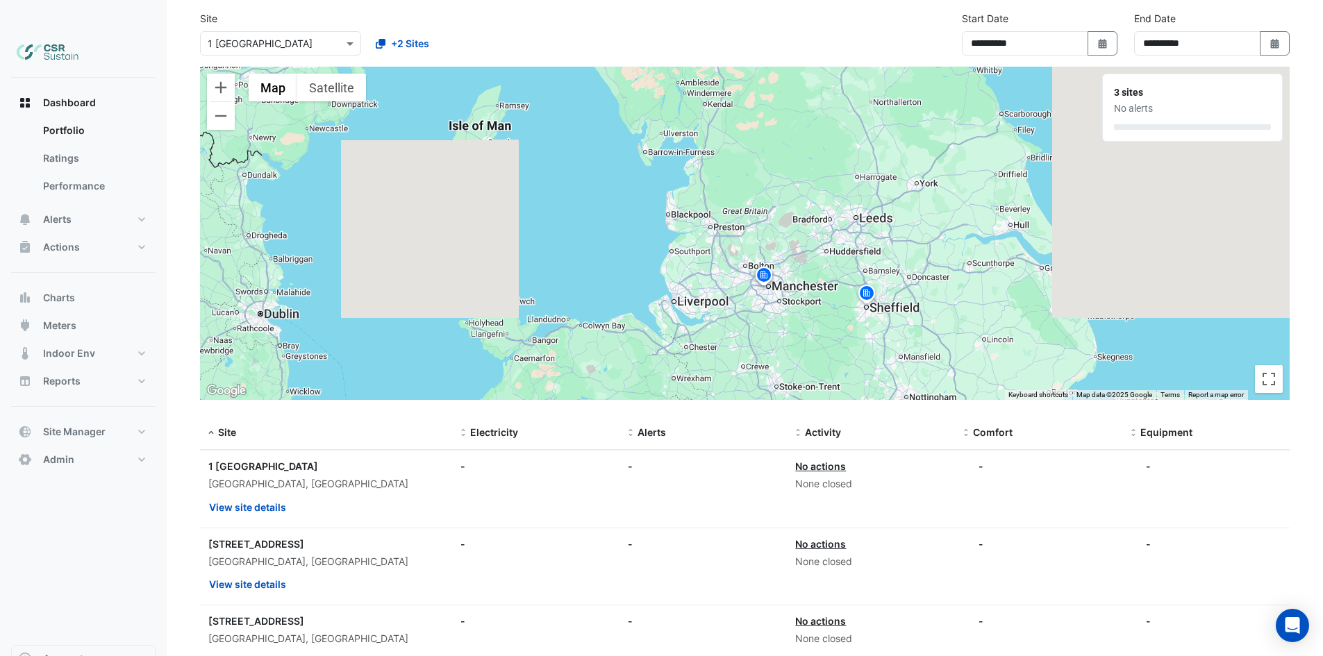
drag, startPoint x: 858, startPoint y: 276, endPoint x: 786, endPoint y: 210, distance: 96.8
click at [786, 210] on div "To activate drag with keyboard, press Alt + Enter. Once in keyboard drag state,…" at bounding box center [745, 233] width 1090 height 333
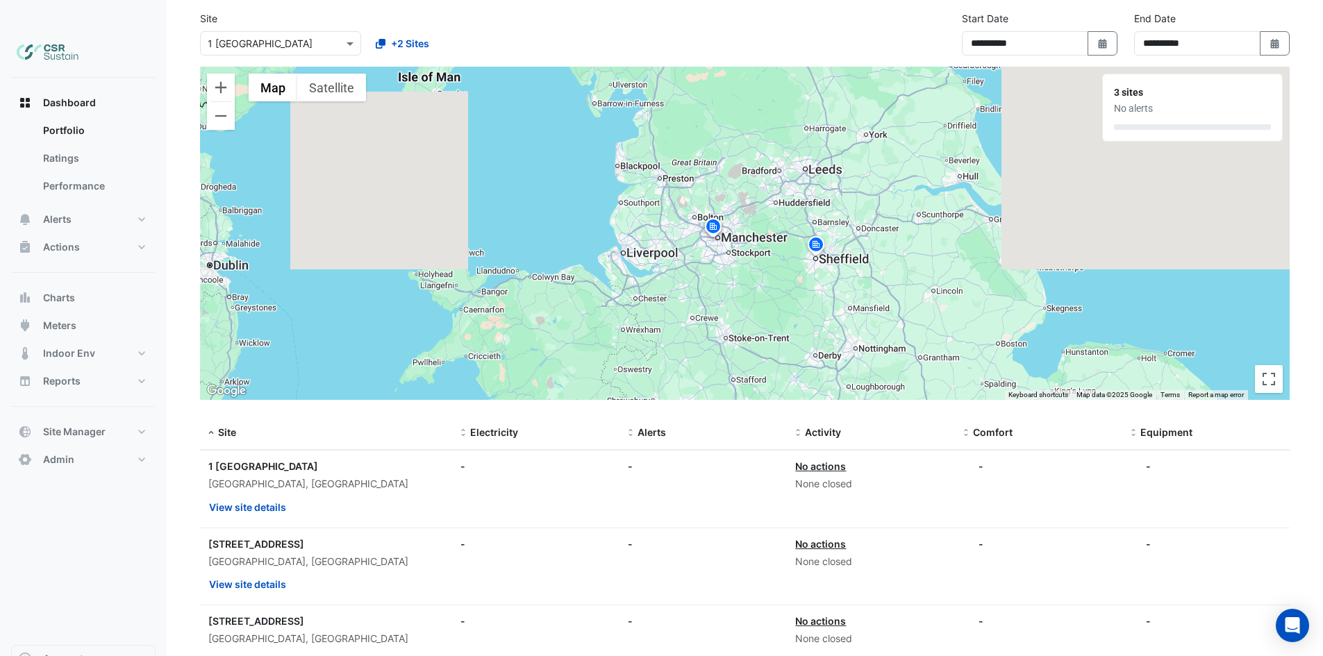
click at [712, 217] on img at bounding box center [713, 229] width 22 height 24
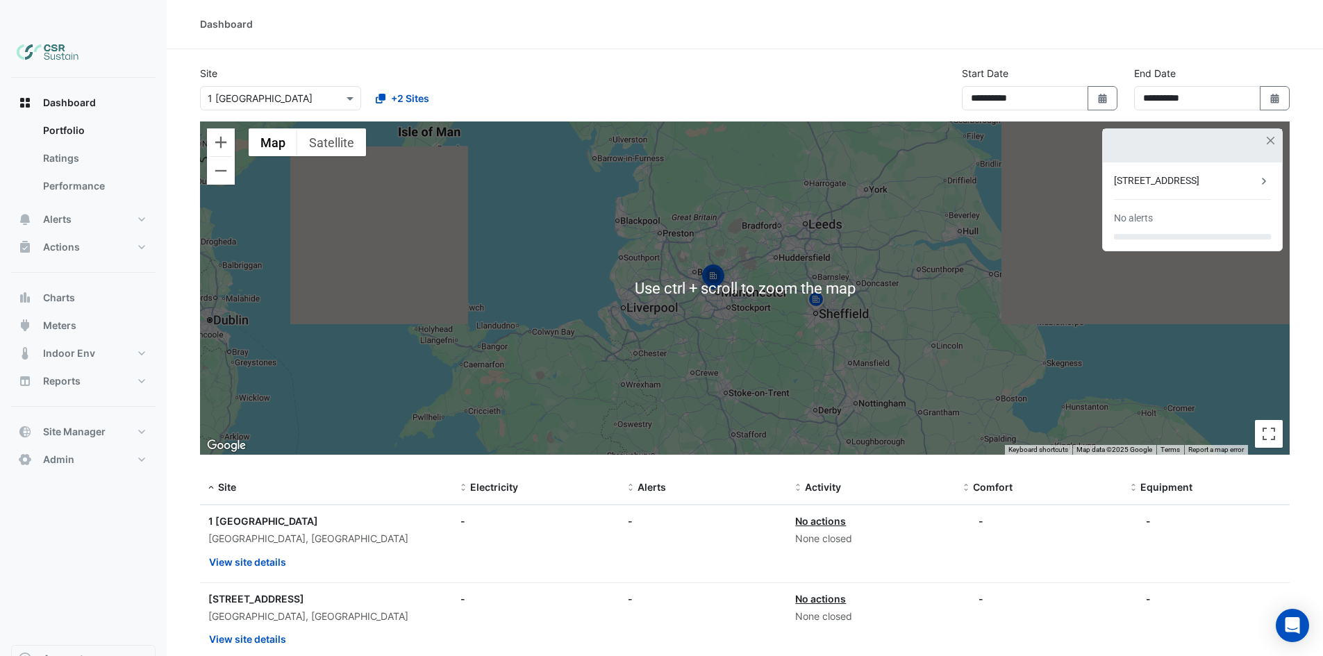
scroll to position [0, 0]
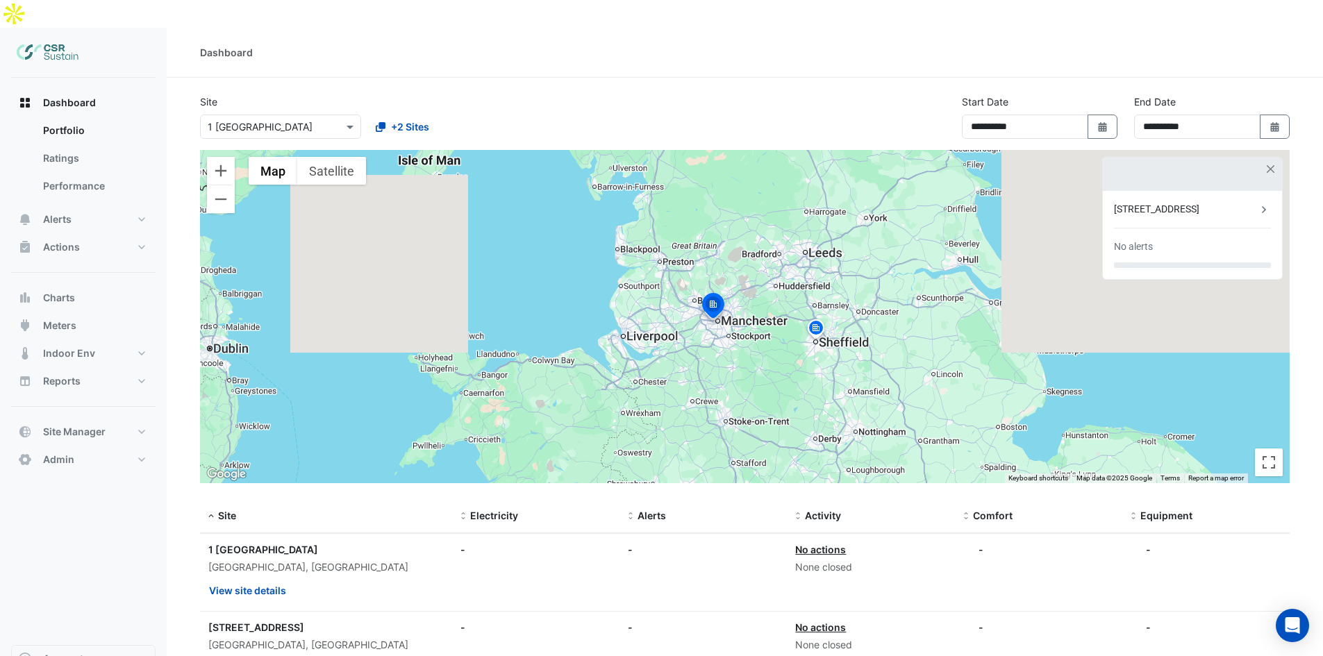
click at [37, 39] on img at bounding box center [48, 53] width 62 height 28
click at [118, 446] on button "Admin" at bounding box center [83, 460] width 144 height 28
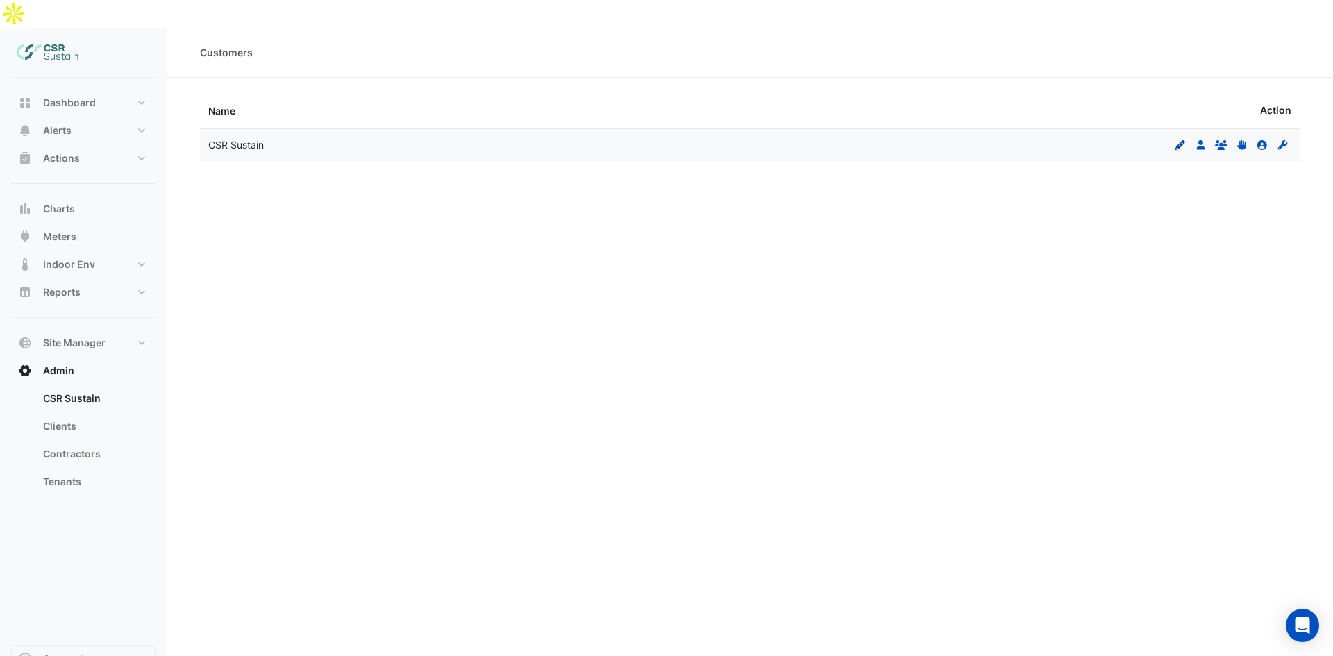
click at [1179, 140] on icon at bounding box center [1181, 145] width 10 height 10
click at [1202, 140] on icon at bounding box center [1200, 145] width 8 height 10
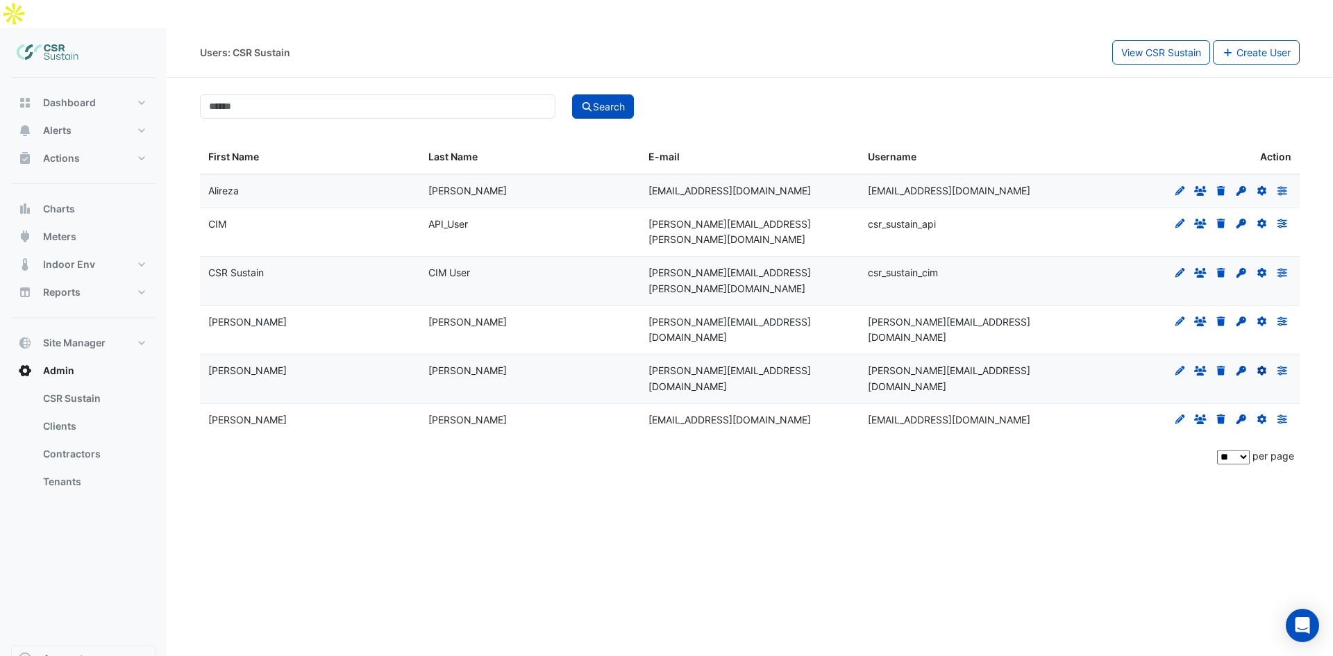
click at [1265, 366] on icon at bounding box center [1262, 371] width 9 height 10
select select "****"
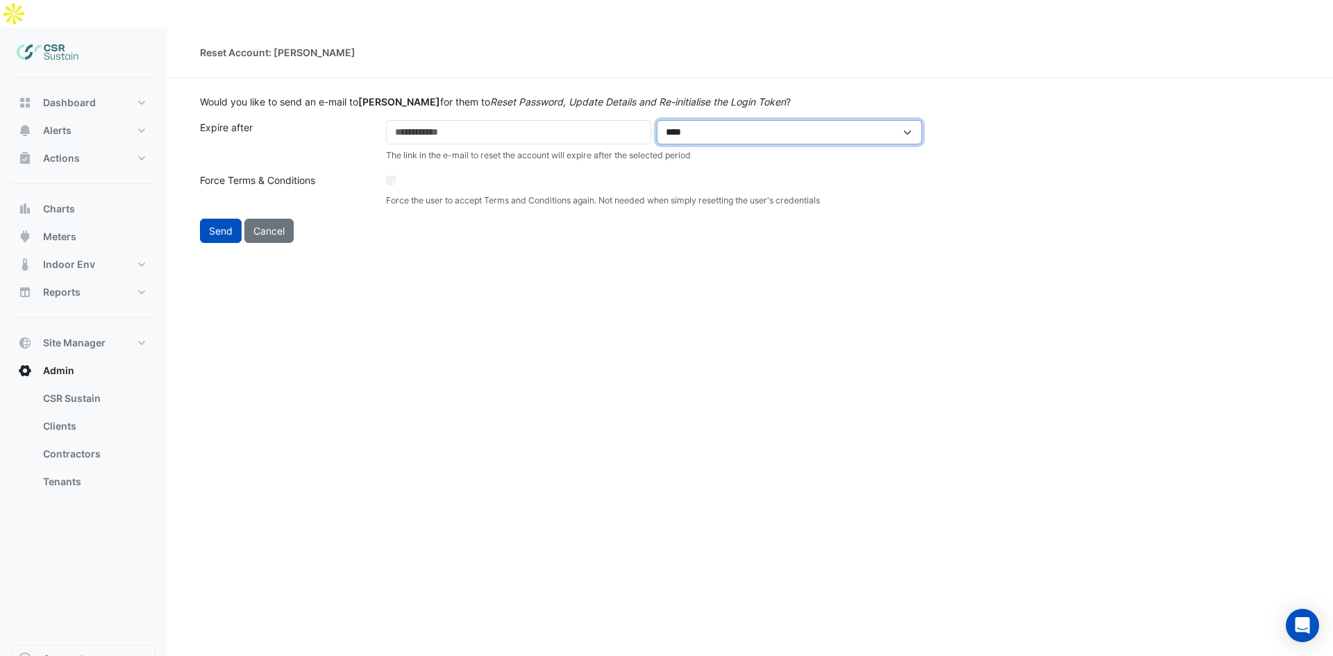
click at [722, 120] on select "***** ****" at bounding box center [789, 132] width 265 height 24
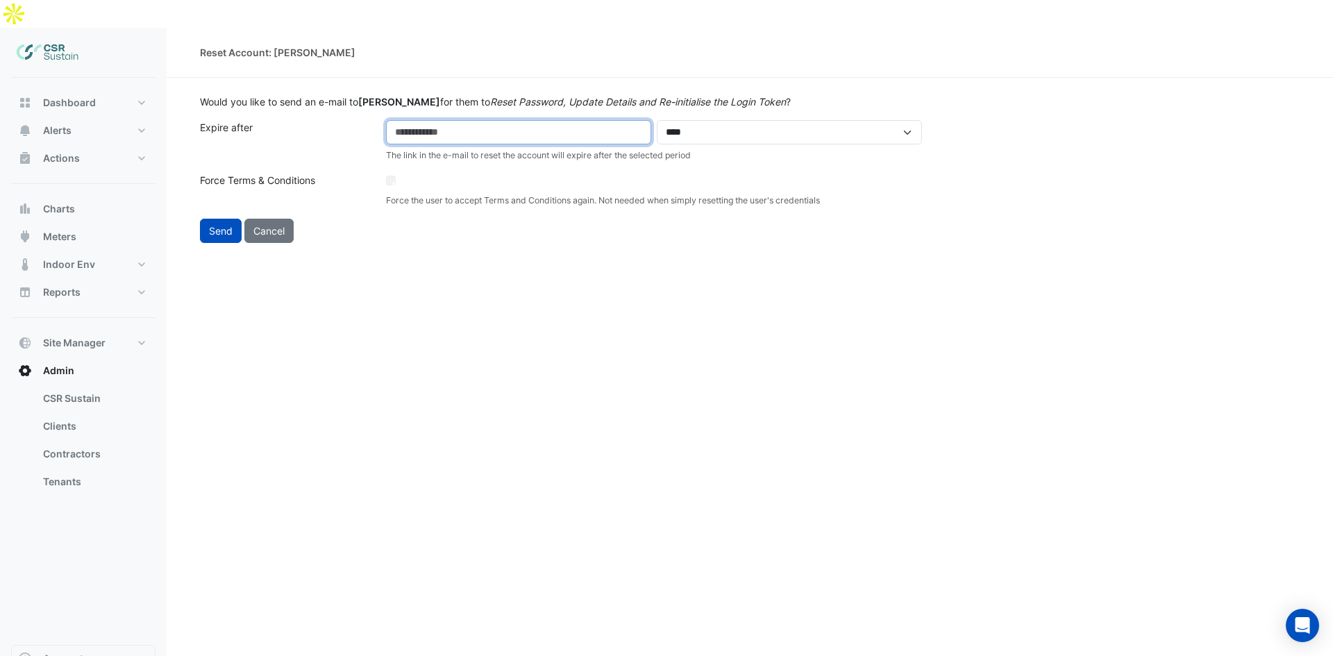
click at [609, 120] on input "*" at bounding box center [518, 132] width 265 height 24
click at [312, 255] on div "Reset Account: Kevin Daly Would you like to send an e-mail to Kevin Daly for th…" at bounding box center [750, 356] width 1167 height 656
click at [217, 219] on button "Send" at bounding box center [221, 231] width 42 height 24
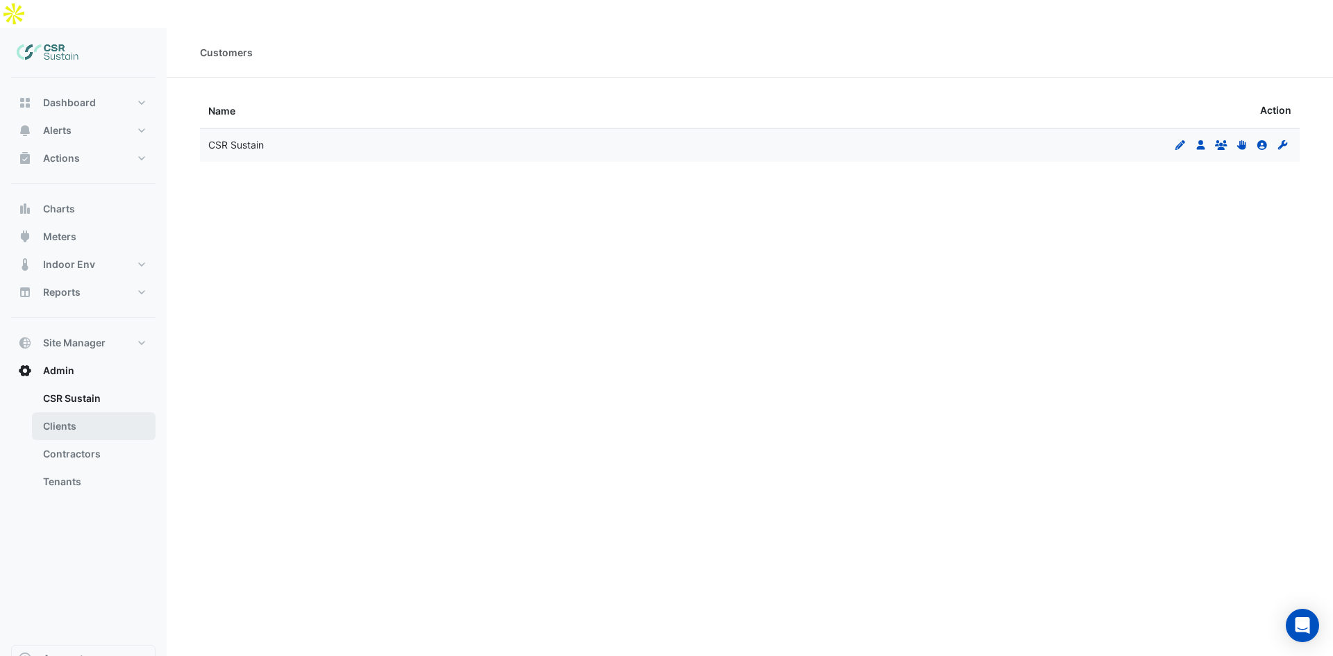
click at [59, 412] on link "Clients" at bounding box center [94, 426] width 124 height 28
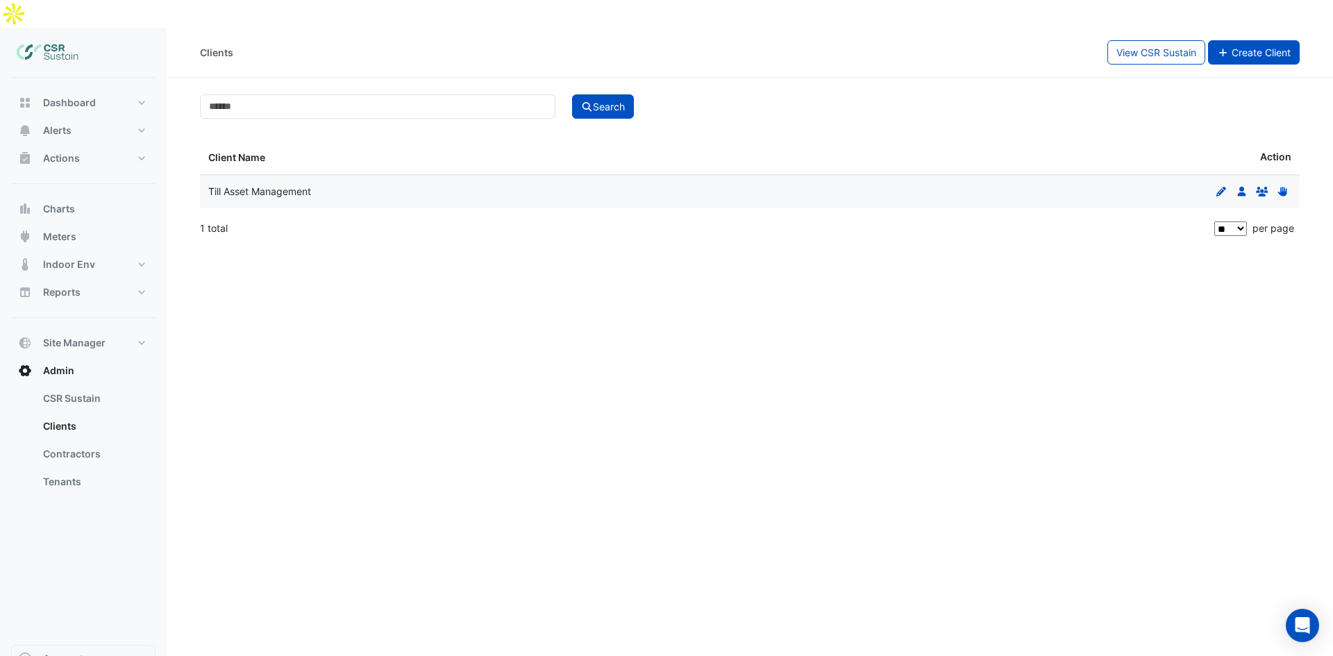
click at [1237, 47] on span "Create Client" at bounding box center [1261, 53] width 59 height 12
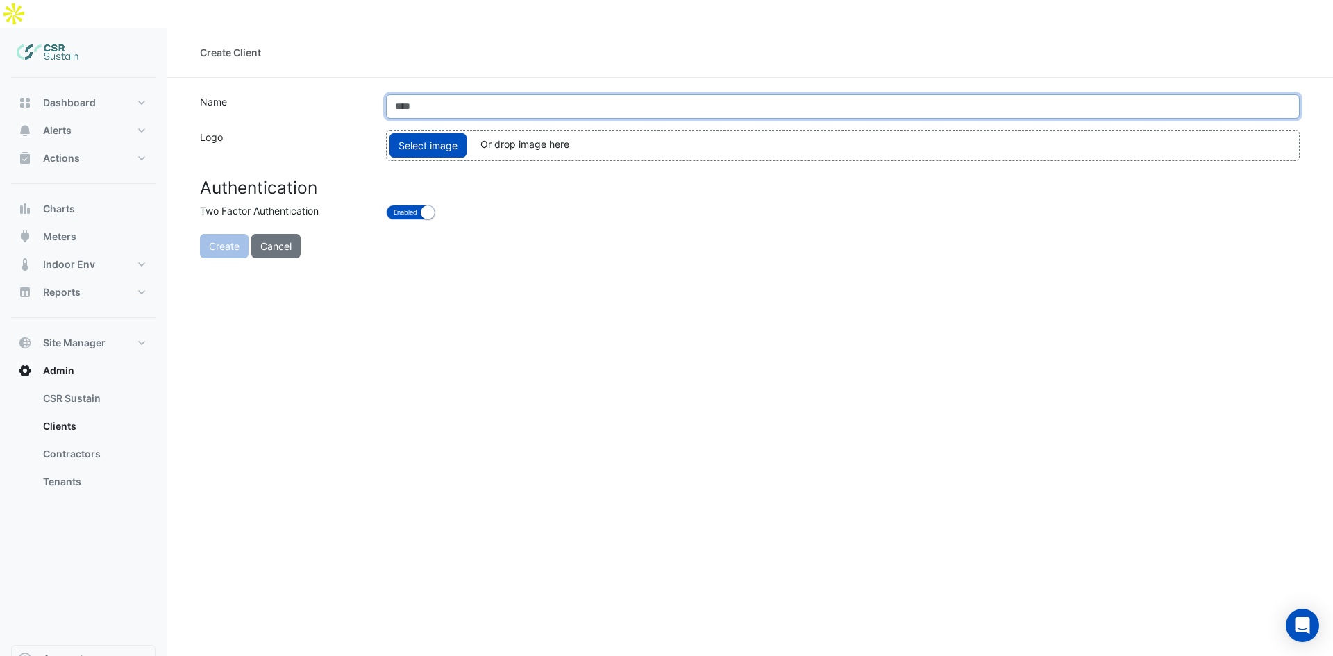
click at [495, 94] on input "text" at bounding box center [843, 106] width 914 height 24
type input "********"
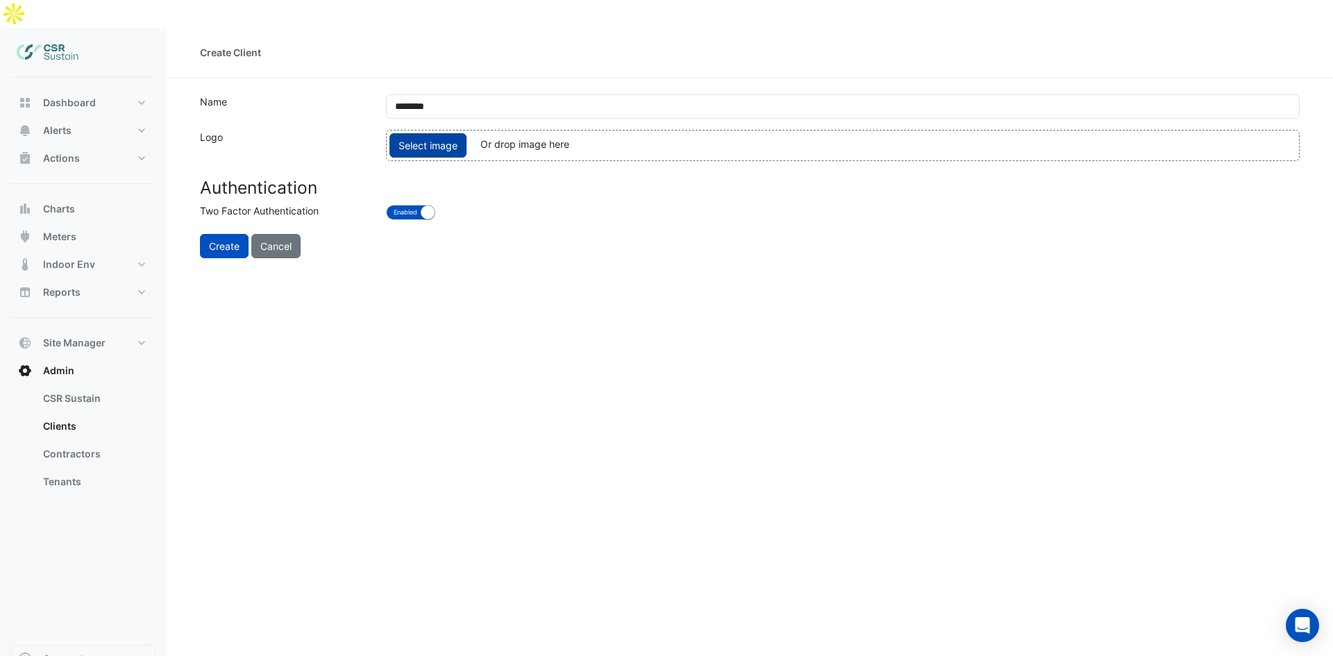
click at [404, 133] on span "Select image" at bounding box center [428, 145] width 77 height 24
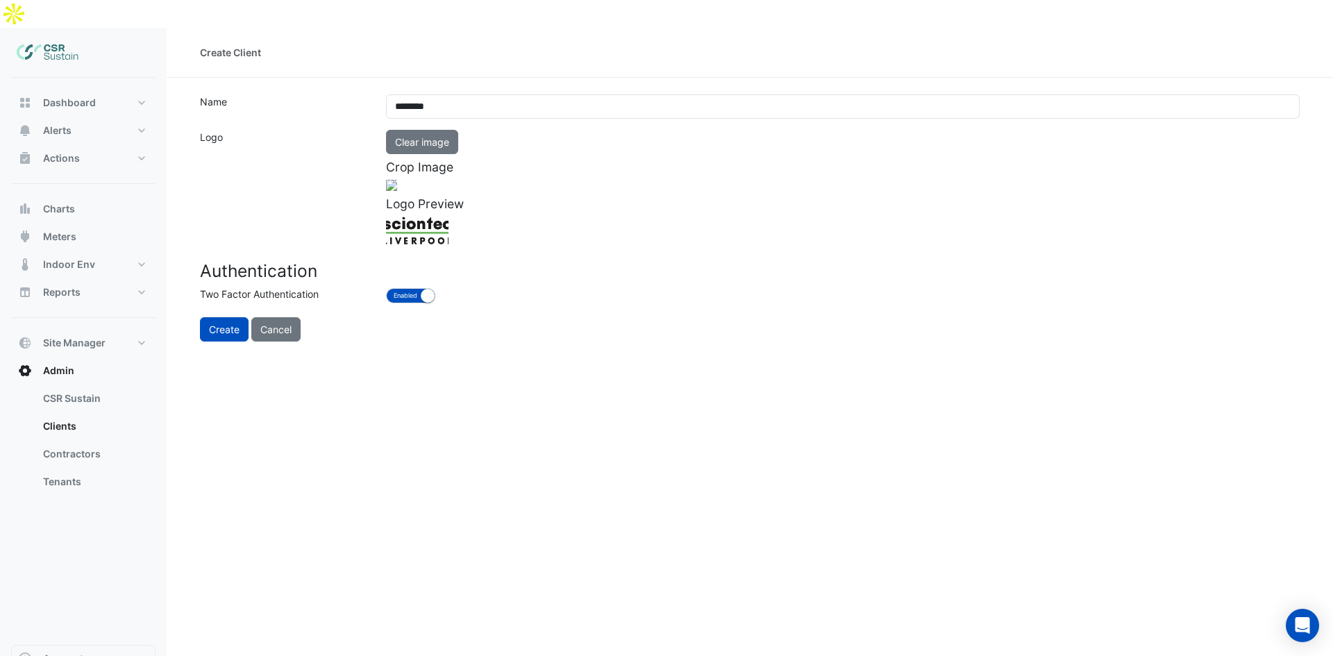
drag, startPoint x: 517, startPoint y: 201, endPoint x: 434, endPoint y: 198, distance: 82.7
click at [434, 198] on div at bounding box center [383, 222] width 192 height 85
drag, startPoint x: 582, startPoint y: 195, endPoint x: 684, endPoint y: 192, distance: 102.1
click at [684, 191] on div at bounding box center [843, 185] width 914 height 11
drag, startPoint x: 513, startPoint y: 201, endPoint x: 392, endPoint y: 201, distance: 120.8
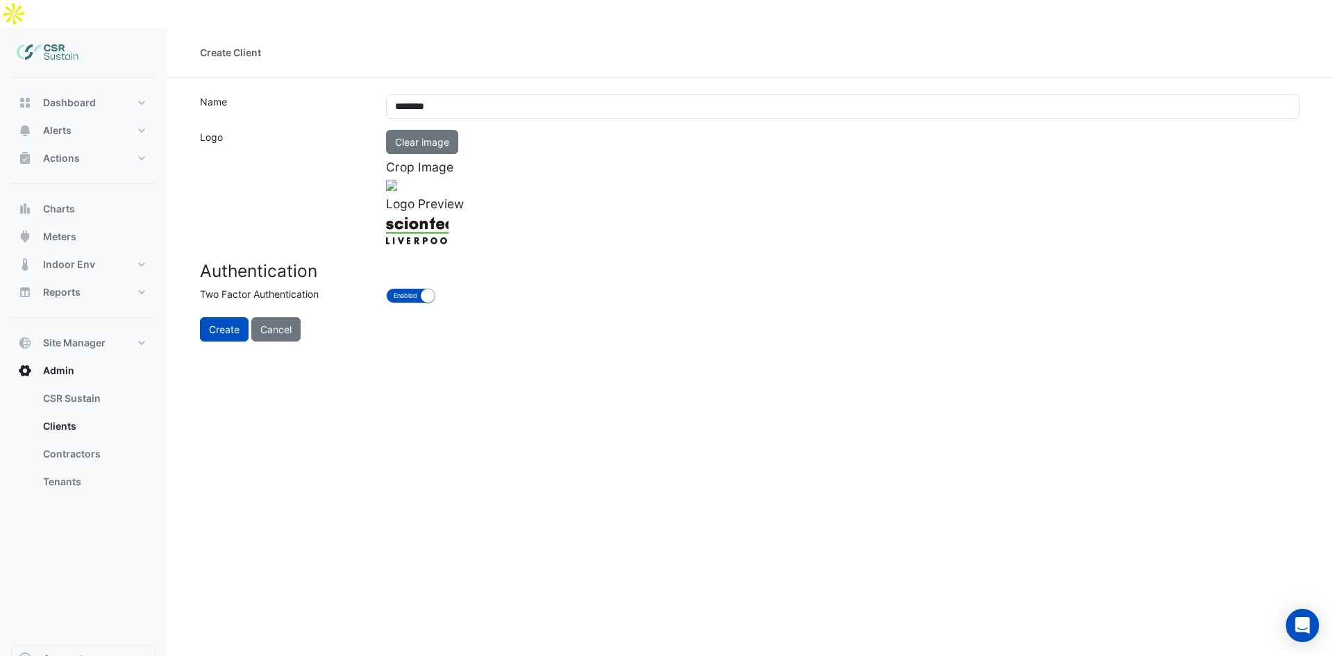
click at [392, 201] on div at bounding box center [383, 222] width 192 height 85
click at [412, 244] on img at bounding box center [417, 231] width 62 height 28
click at [465, 208] on div at bounding box center [383, 222] width 192 height 85
drag, startPoint x: 464, startPoint y: 191, endPoint x: 559, endPoint y: 196, distance: 95.3
click at [496, 196] on div at bounding box center [399, 222] width 192 height 85
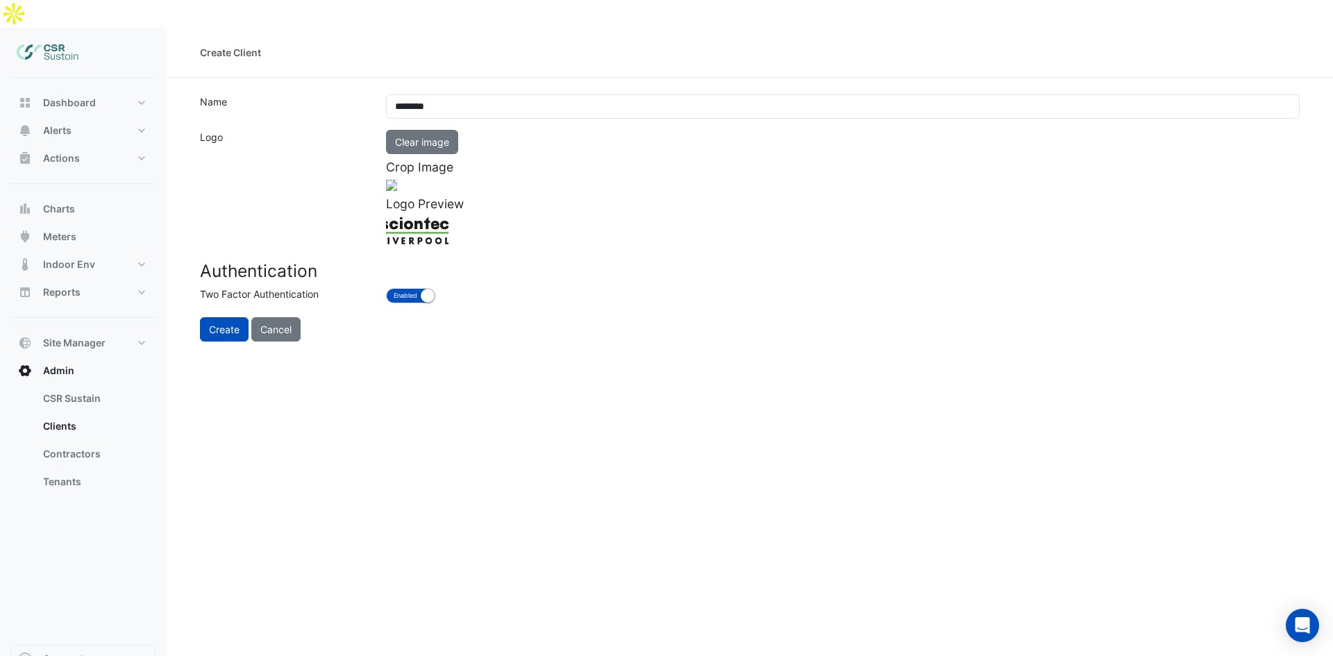
drag, startPoint x: 590, startPoint y: 195, endPoint x: 760, endPoint y: 315, distance: 208.8
click at [760, 315] on form "Name ******** Logo Clear image Crop Image Logo Preview Authentication Two Facto…" at bounding box center [750, 217] width 1100 height 247
drag, startPoint x: 490, startPoint y: 200, endPoint x: 381, endPoint y: 190, distance: 109.5
click at [381, 190] on div "Clear image Crop Image Logo Preview" at bounding box center [843, 187] width 930 height 115
drag, startPoint x: 575, startPoint y: 231, endPoint x: 724, endPoint y: 278, distance: 156.4
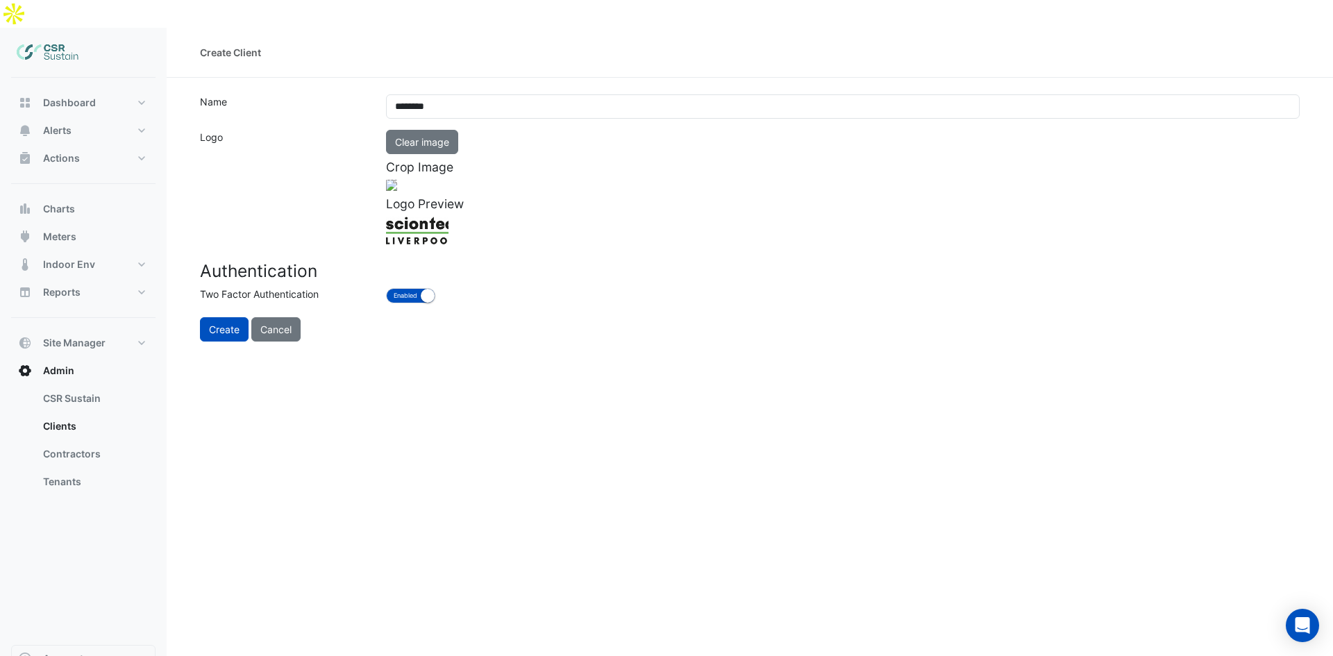
click at [724, 244] on div "Clear image Crop Image Logo Preview" at bounding box center [843, 187] width 930 height 115
drag, startPoint x: 507, startPoint y: 187, endPoint x: 476, endPoint y: 190, distance: 30.8
click at [476, 190] on div at bounding box center [383, 222] width 192 height 85
drag, startPoint x: 476, startPoint y: 190, endPoint x: 421, endPoint y: 209, distance: 58.6
click at [421, 209] on div at bounding box center [383, 222] width 192 height 85
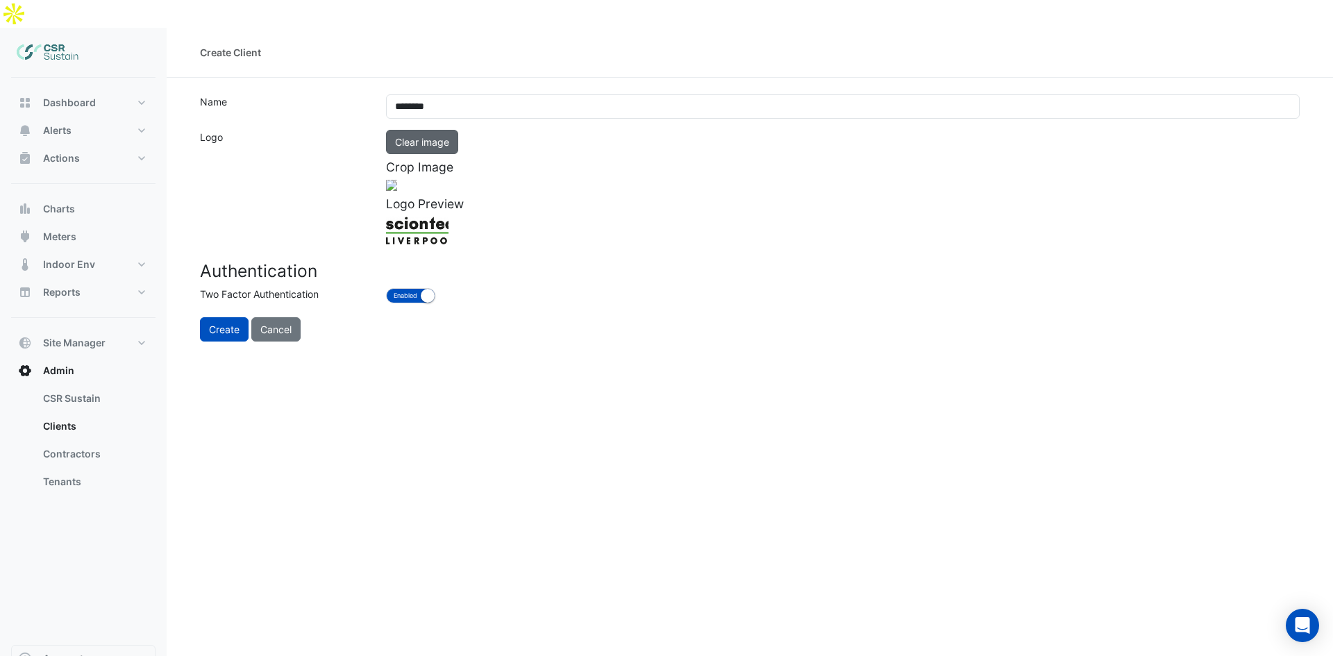
click at [436, 130] on button "Clear image" at bounding box center [422, 142] width 72 height 24
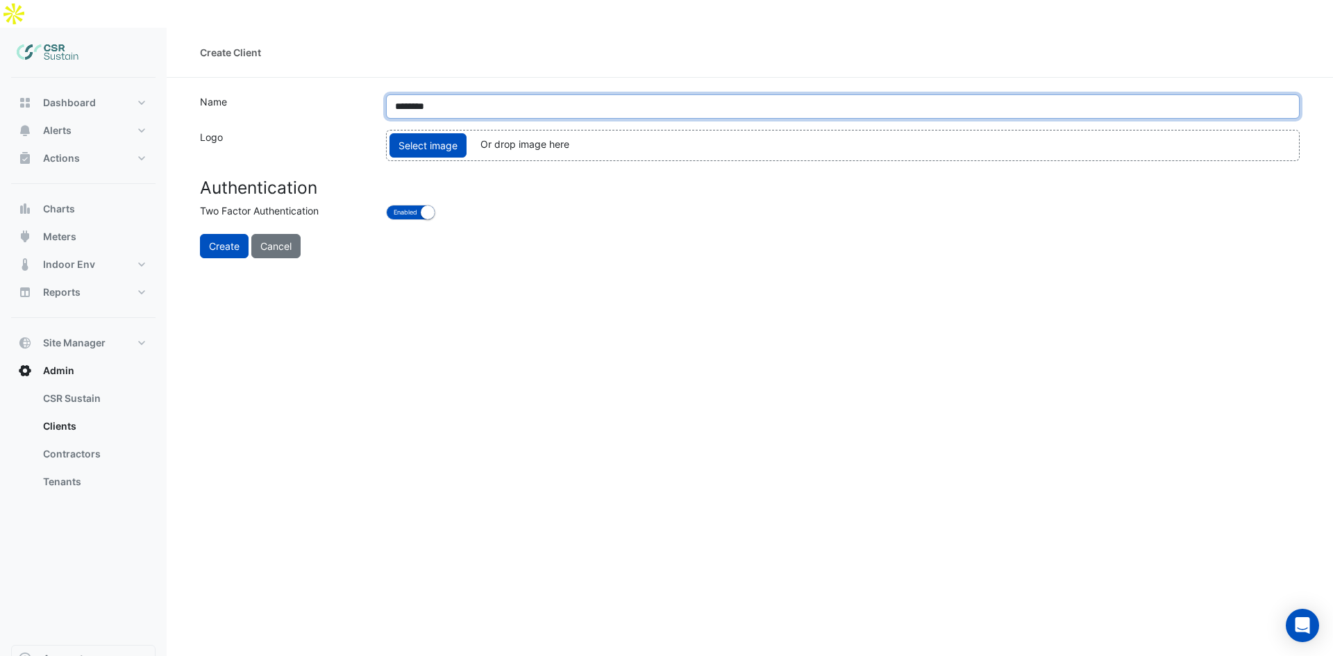
click at [444, 94] on input "********" at bounding box center [843, 106] width 914 height 24
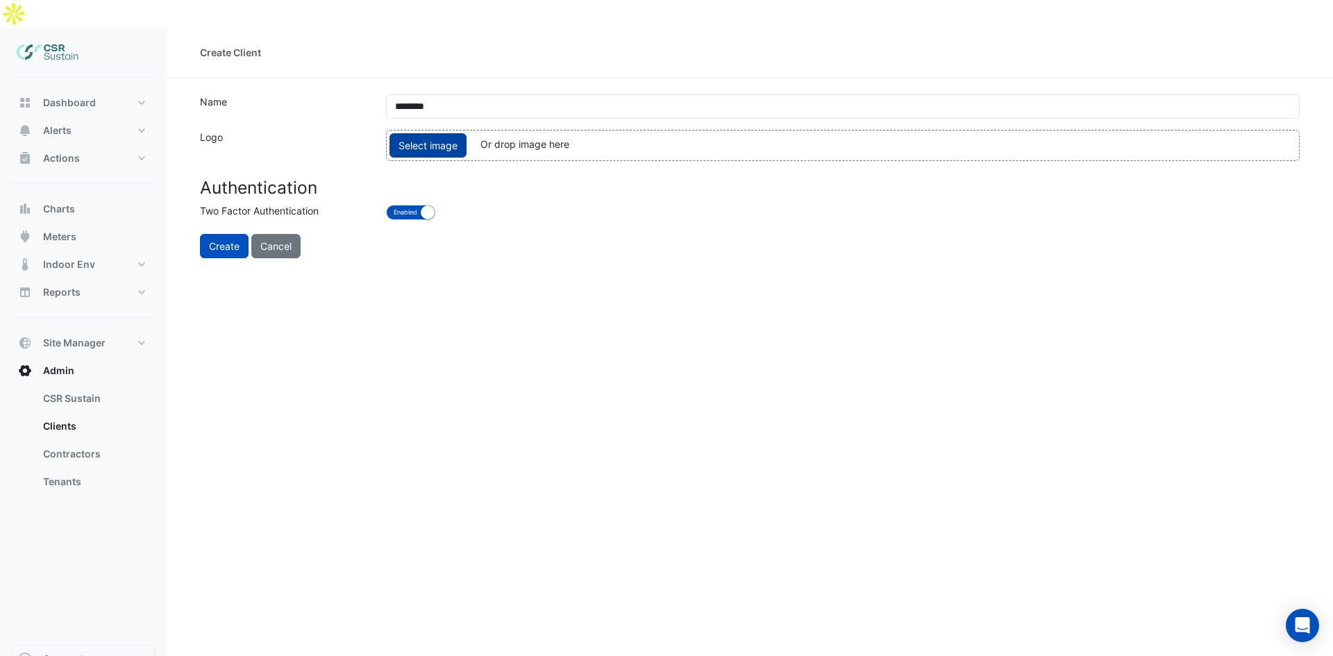
click at [444, 133] on span "Select image" at bounding box center [428, 145] width 77 height 24
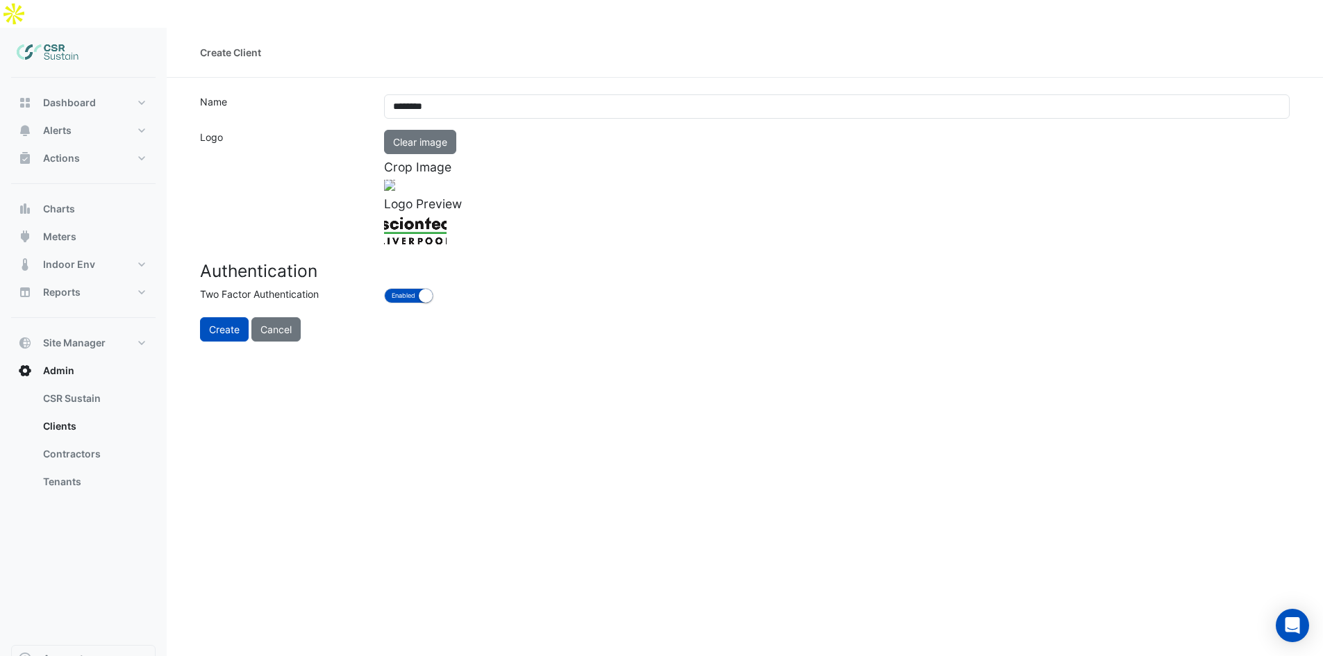
drag, startPoint x: 526, startPoint y: 267, endPoint x: 369, endPoint y: 228, distance: 162.4
click at [369, 228] on div "Logo Clear image Crop Image Logo Preview" at bounding box center [745, 187] width 1106 height 115
drag, startPoint x: 1206, startPoint y: 335, endPoint x: 1319, endPoint y: 338, distance: 113.2
click at [1319, 338] on section "Name ******** Logo Clear image Crop Image Logo Preview Authentication Two Facto…" at bounding box center [745, 210] width 1156 height 264
drag, startPoint x: 1129, startPoint y: 412, endPoint x: 475, endPoint y: 234, distance: 677.9
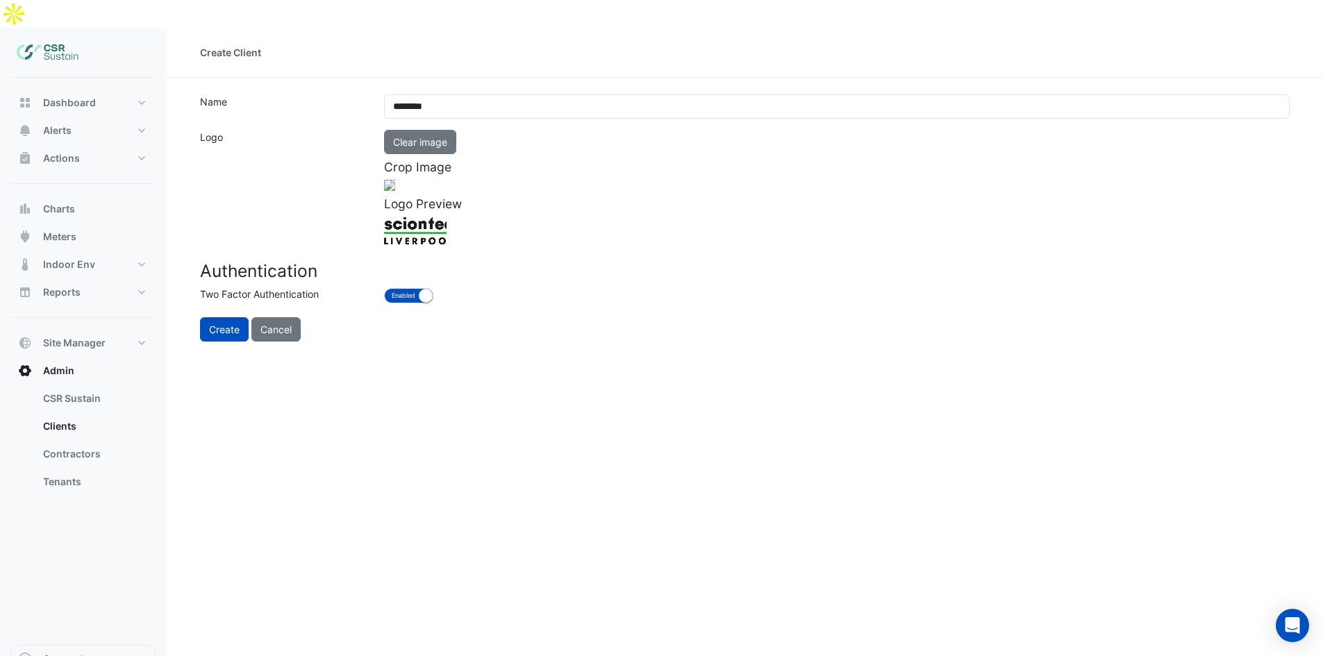
click at [748, 409] on div at bounding box center [347, 362] width 819 height 364
click at [422, 130] on button "Clear image" at bounding box center [420, 142] width 72 height 24
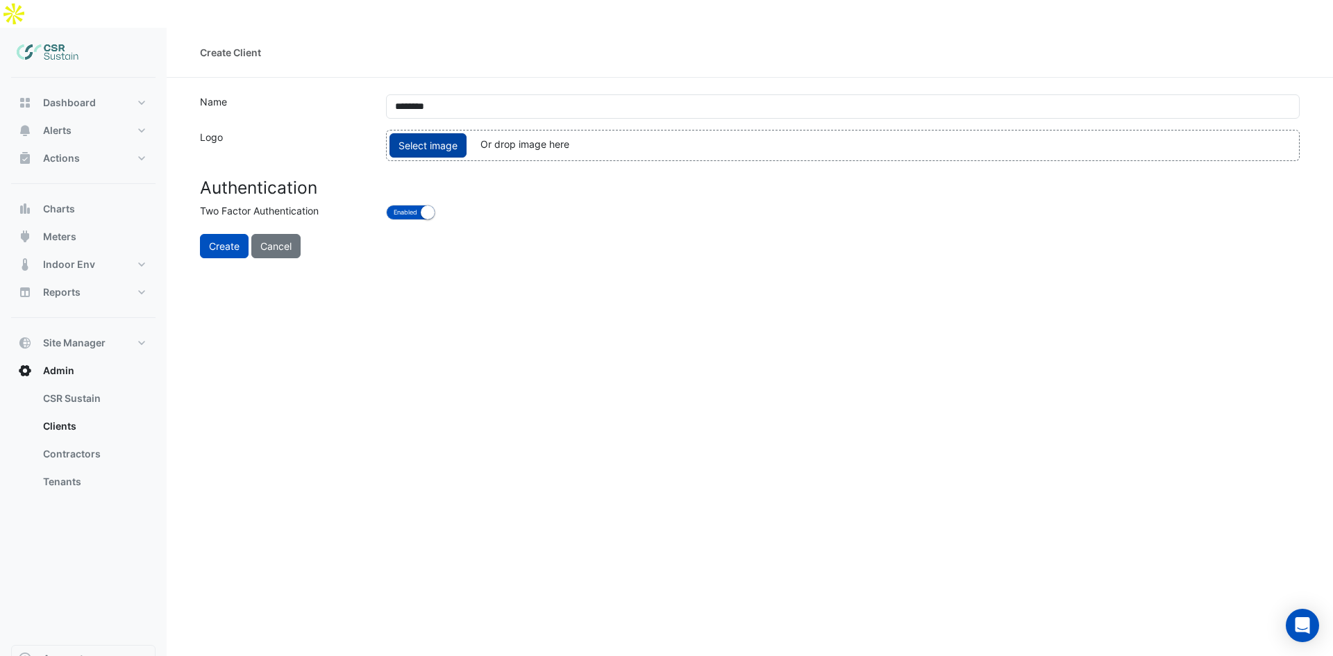
click at [402, 133] on span "Select image" at bounding box center [428, 145] width 77 height 24
click at [457, 133] on span "Select image" at bounding box center [428, 145] width 77 height 24
click at [431, 133] on span "Select image" at bounding box center [428, 145] width 77 height 24
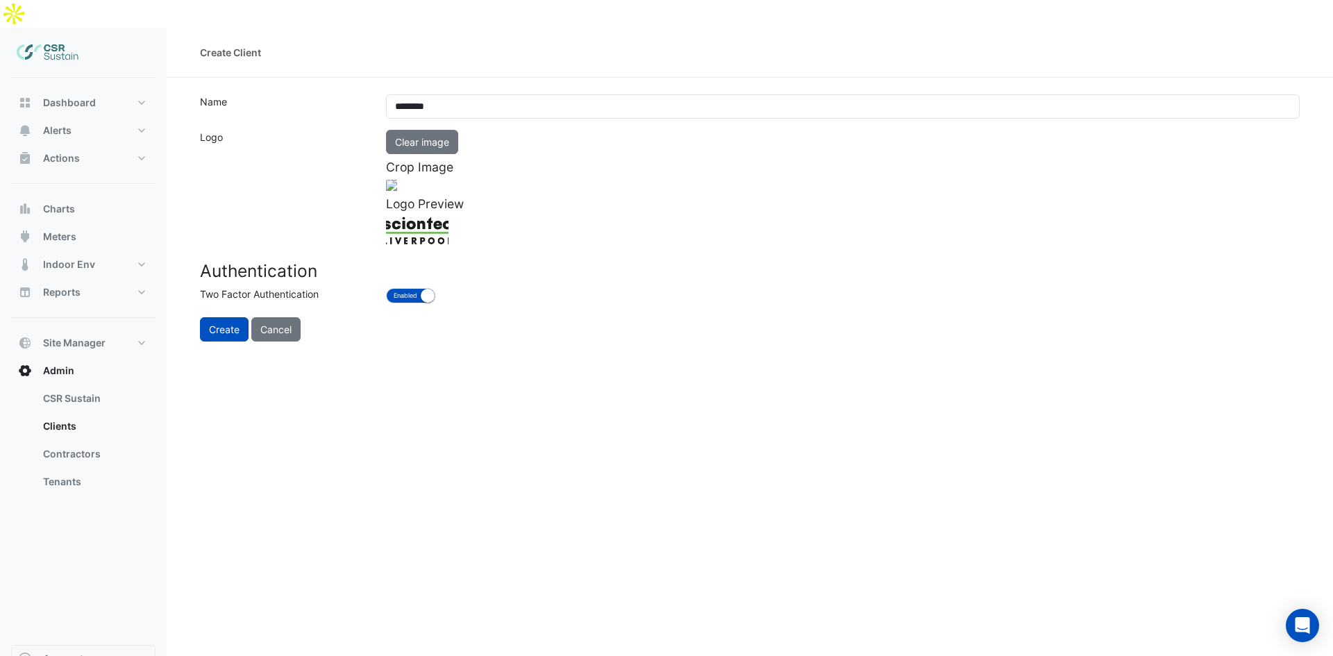
drag, startPoint x: 533, startPoint y: 193, endPoint x: 406, endPoint y: 185, distance: 127.3
click at [406, 185] on div at bounding box center [383, 222] width 192 height 85
drag, startPoint x: 581, startPoint y: 197, endPoint x: 524, endPoint y: 208, distance: 58.0
click at [771, 191] on div at bounding box center [843, 185] width 914 height 11
drag, startPoint x: 535, startPoint y: 211, endPoint x: 456, endPoint y: 211, distance: 79.2
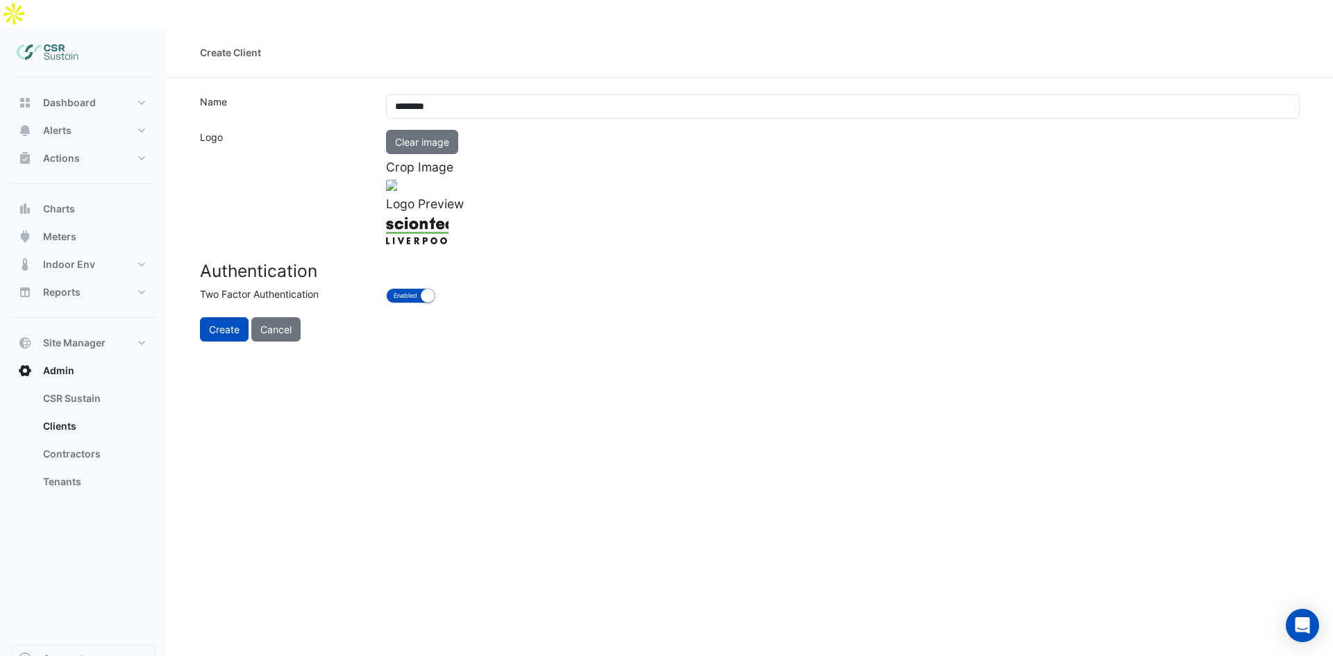
click at [456, 211] on div at bounding box center [383, 222] width 192 height 85
drag, startPoint x: 574, startPoint y: 153, endPoint x: 693, endPoint y: 153, distance: 119.4
click at [696, 149] on app-ace-image-cropper "Clear image Crop Image Logo Preview" at bounding box center [843, 185] width 914 height 101
drag, startPoint x: 574, startPoint y: 235, endPoint x: 847, endPoint y: 325, distance: 287.4
click at [847, 325] on form "Name ******** Logo Clear image Crop Image Logo Preview Authentication Two Facto…" at bounding box center [750, 217] width 1100 height 247
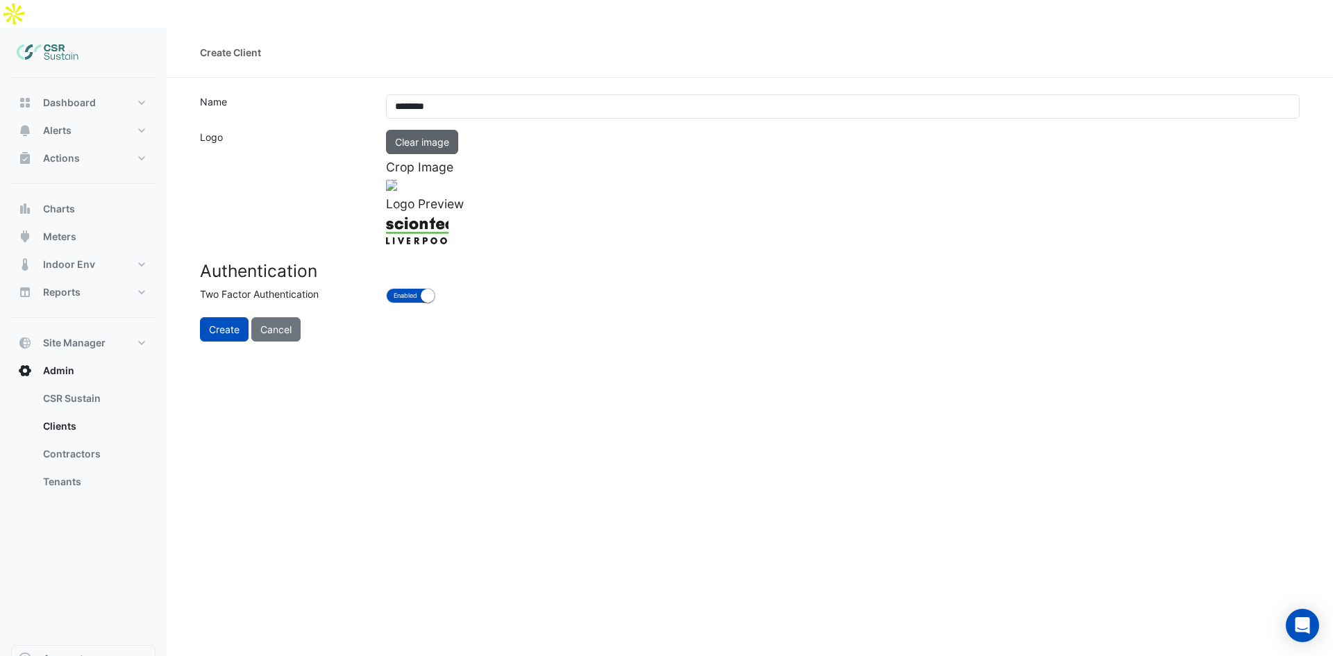
click at [409, 130] on button "Clear image" at bounding box center [422, 142] width 72 height 24
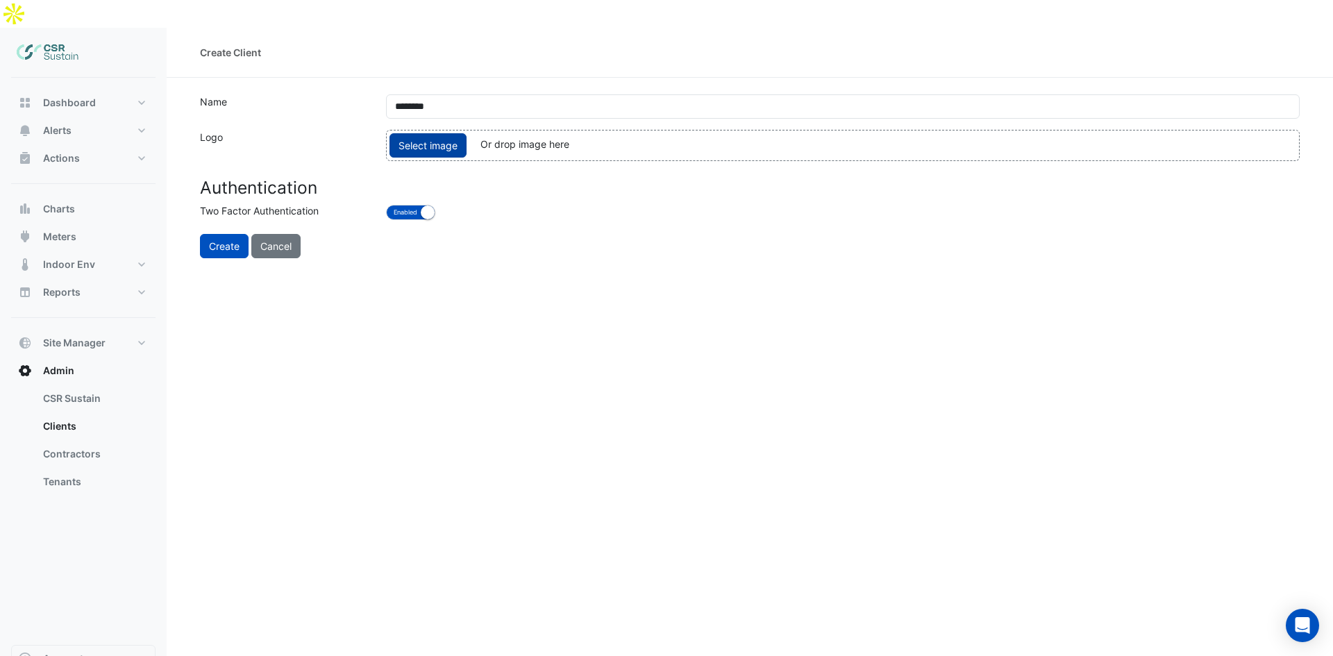
click at [417, 133] on span "Select image" at bounding box center [428, 145] width 77 height 24
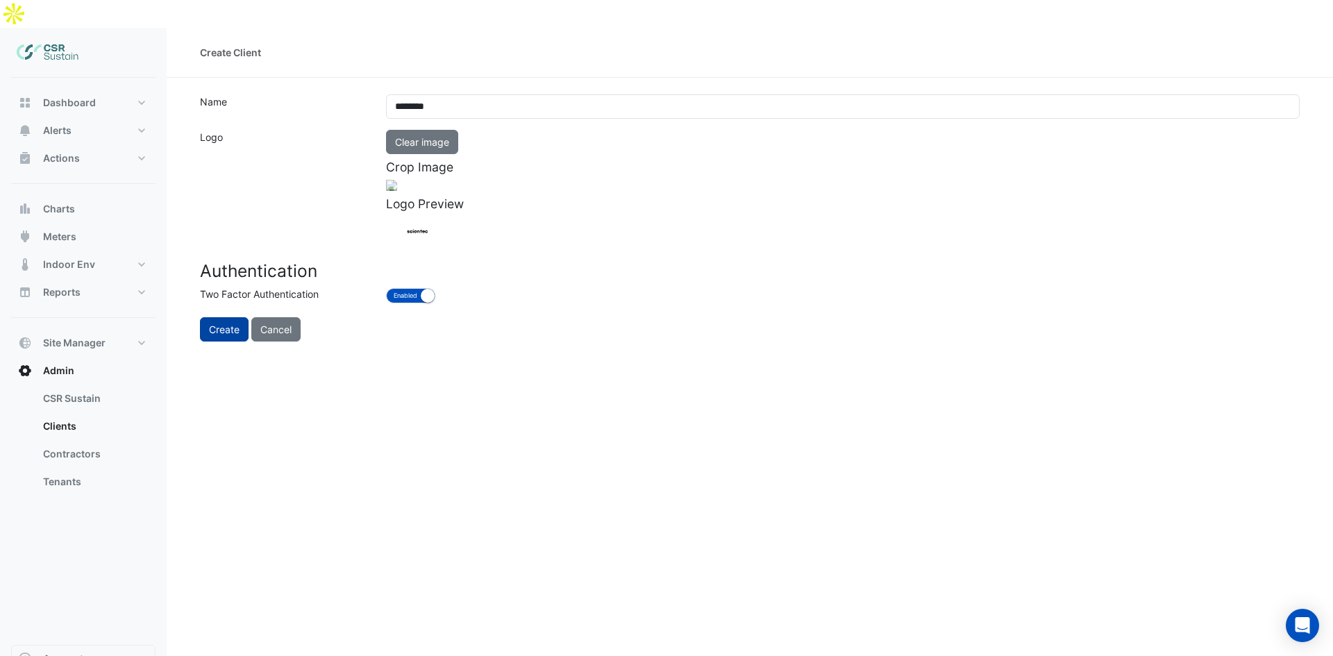
click at [222, 342] on button "Create" at bounding box center [224, 329] width 49 height 24
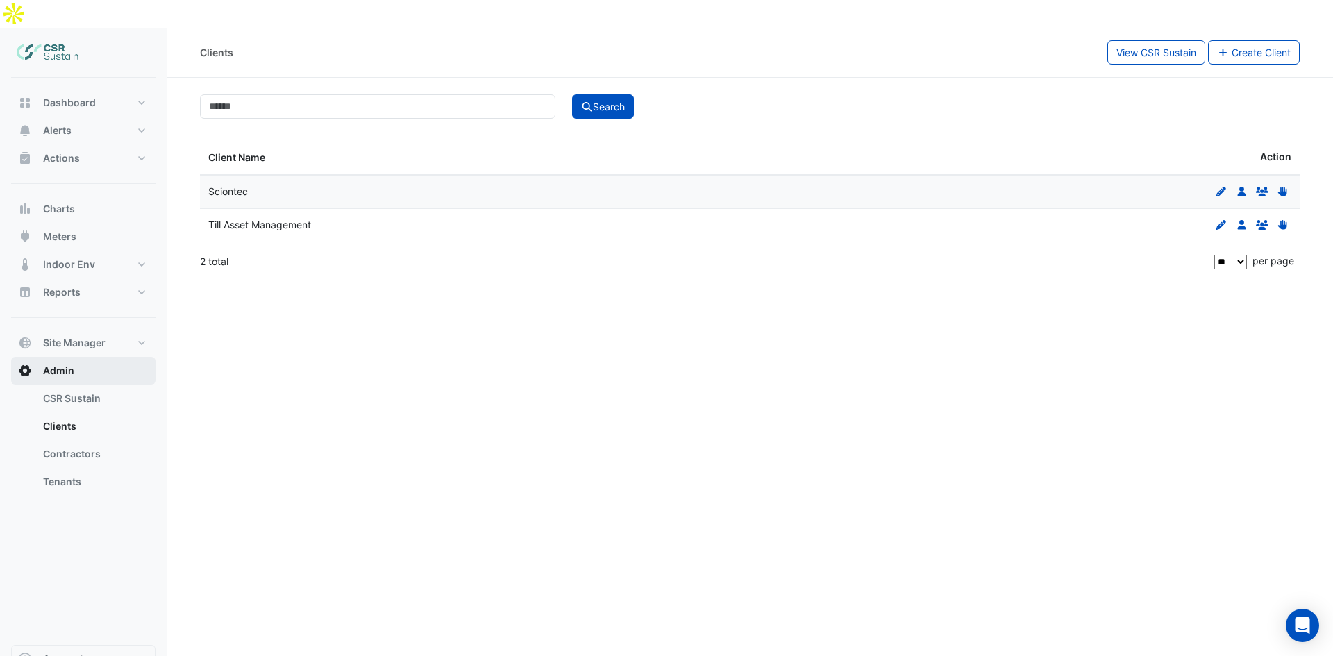
click at [85, 357] on button "Admin" at bounding box center [83, 371] width 144 height 28
click at [87, 385] on link "CSR Sustain" at bounding box center [94, 399] width 124 height 28
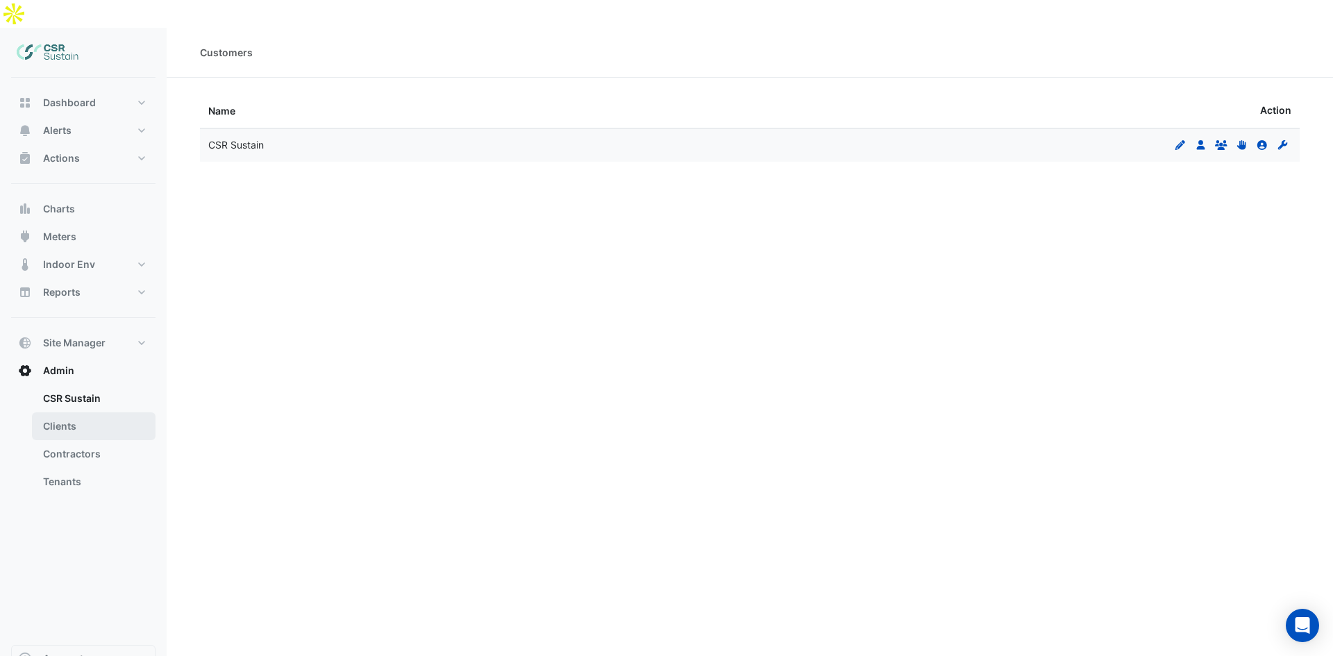
click at [87, 412] on link "Clients" at bounding box center [94, 426] width 124 height 28
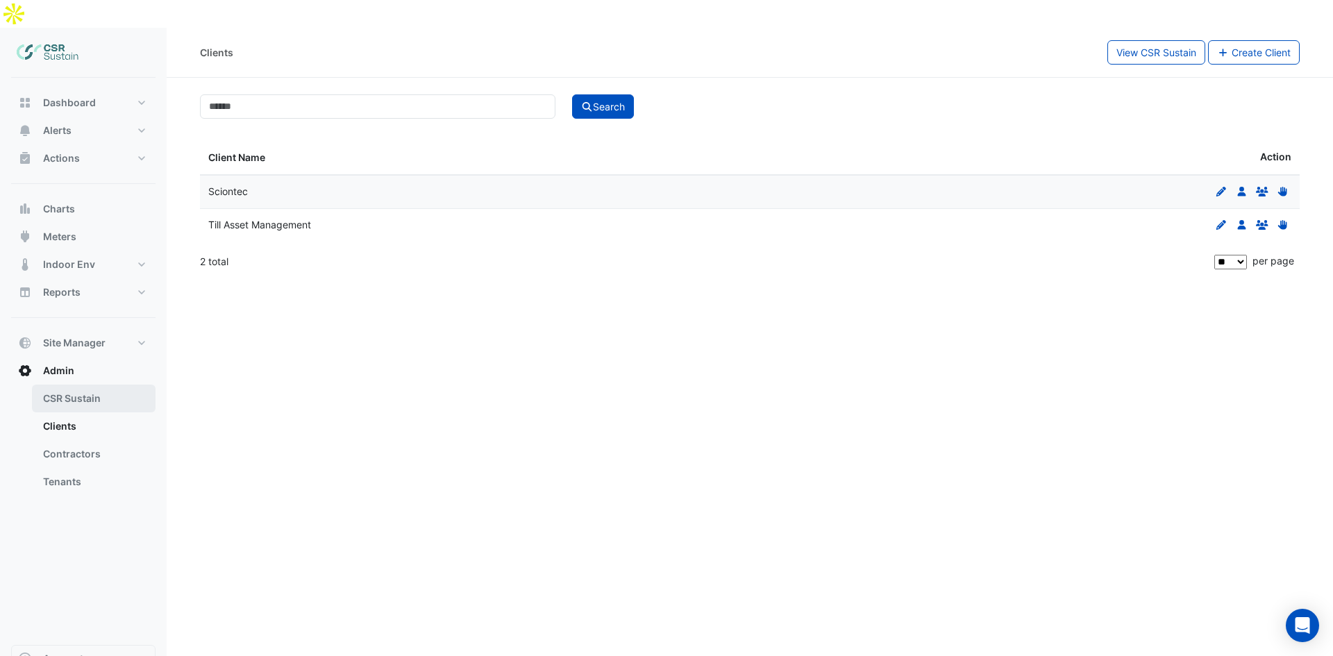
click at [89, 385] on link "CSR Sustain" at bounding box center [94, 399] width 124 height 28
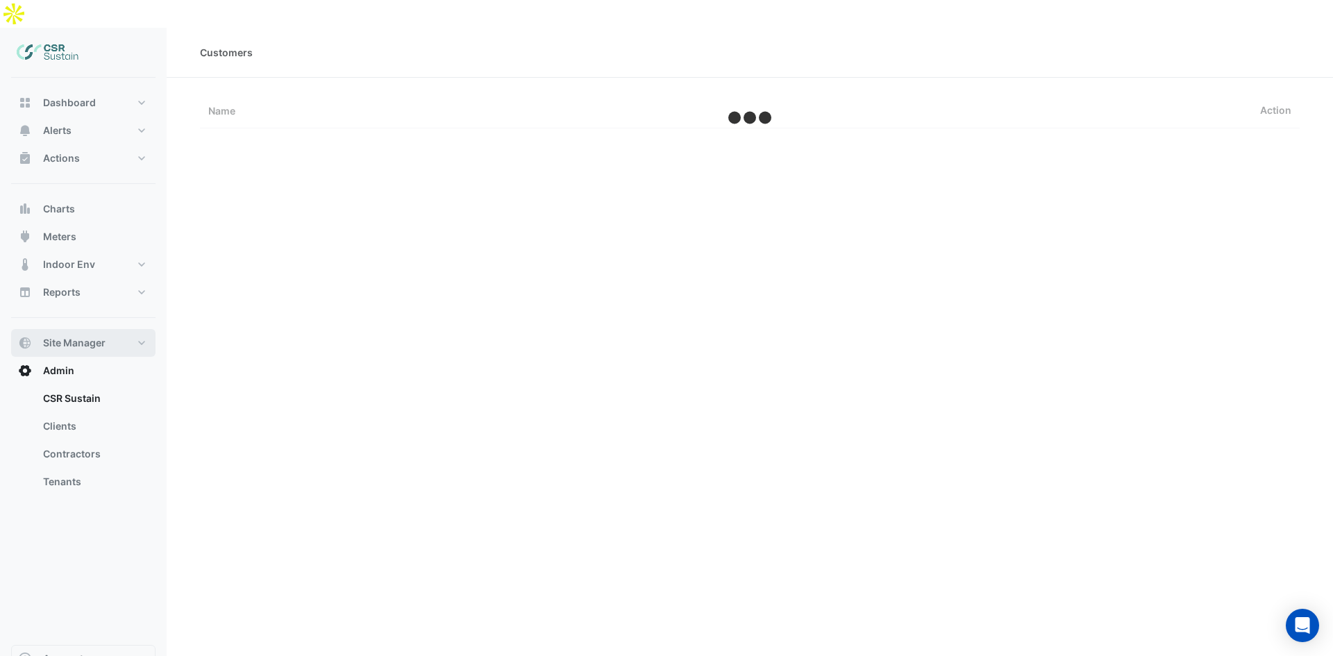
click at [80, 336] on span "Site Manager" at bounding box center [74, 343] width 62 height 14
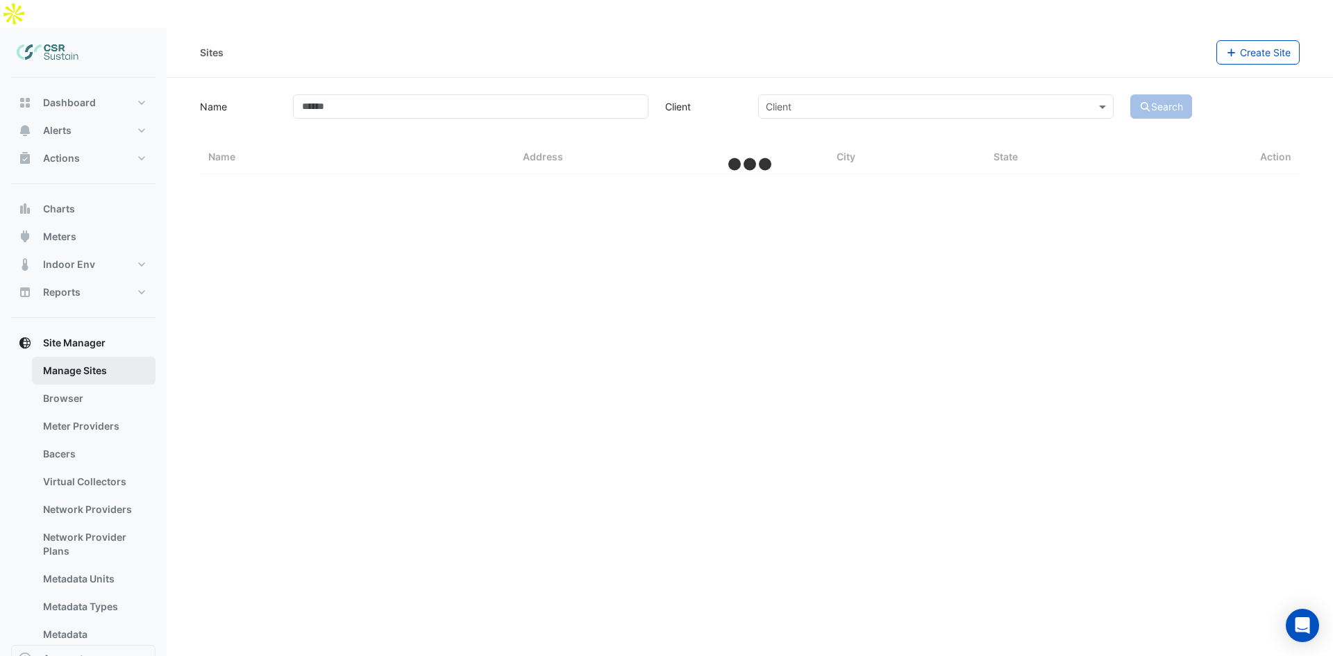
click at [93, 357] on link "Manage Sites" at bounding box center [94, 371] width 124 height 28
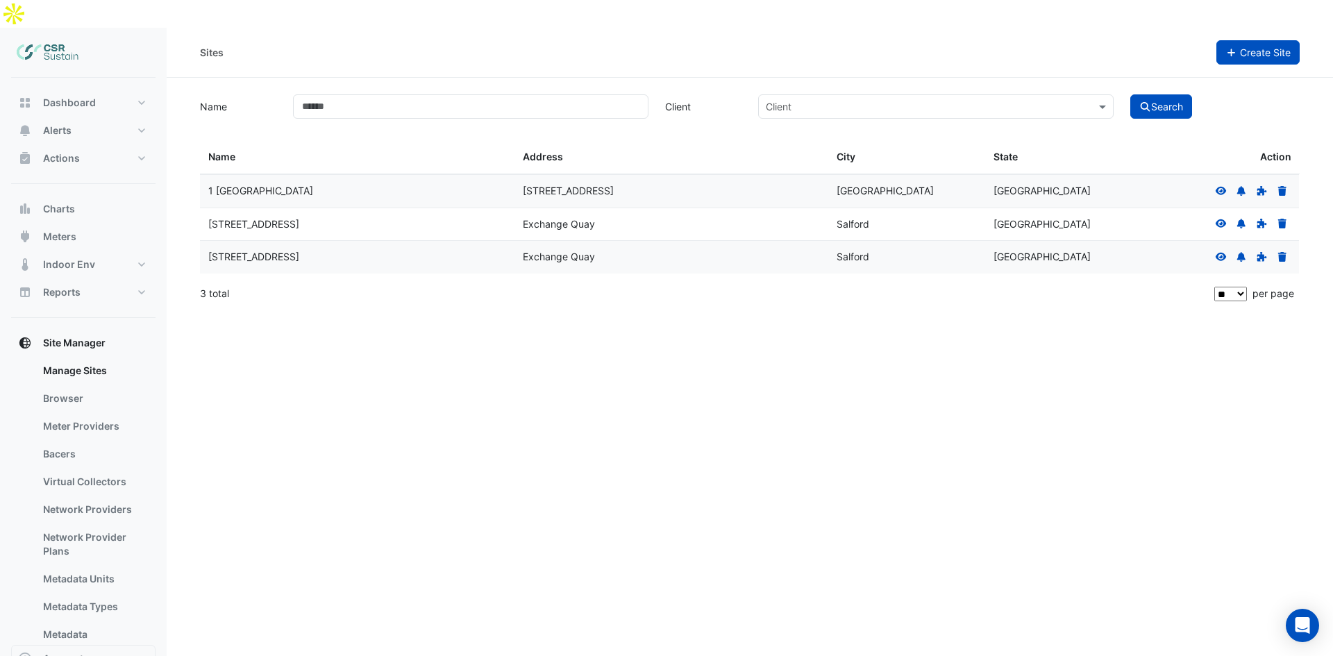
click at [1265, 40] on button "Create Site" at bounding box center [1259, 52] width 84 height 24
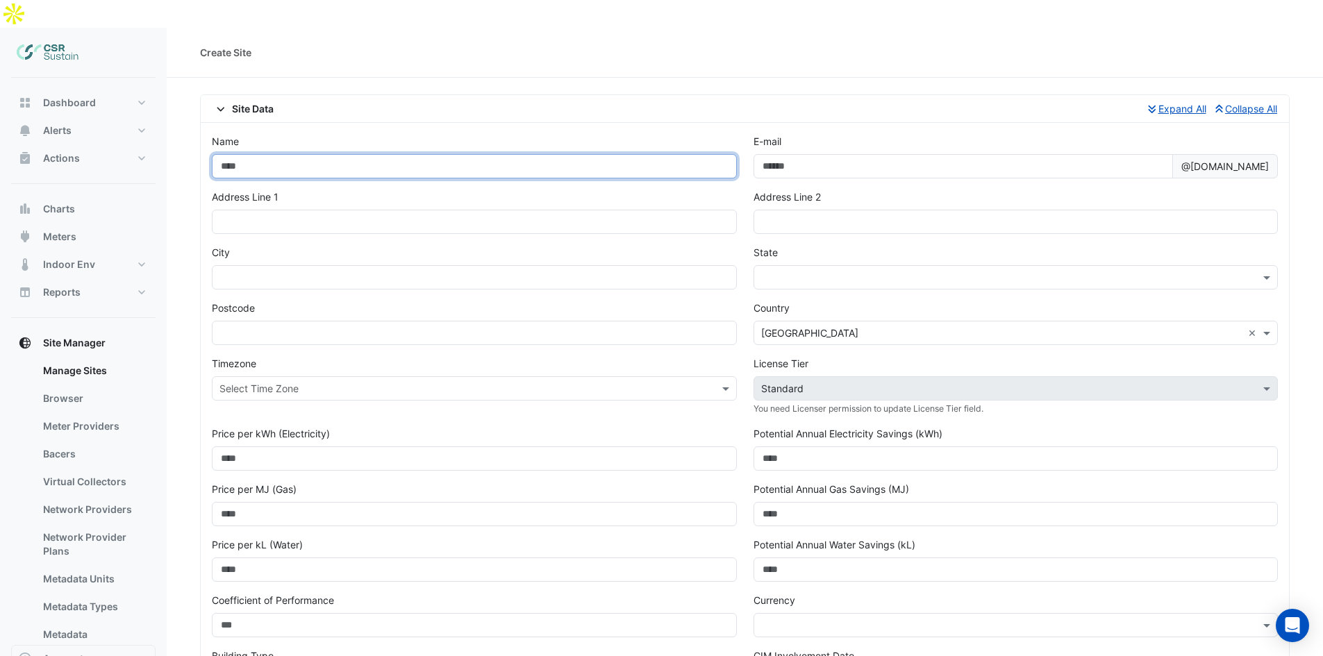
click at [496, 154] on input "Name" at bounding box center [474, 166] width 525 height 24
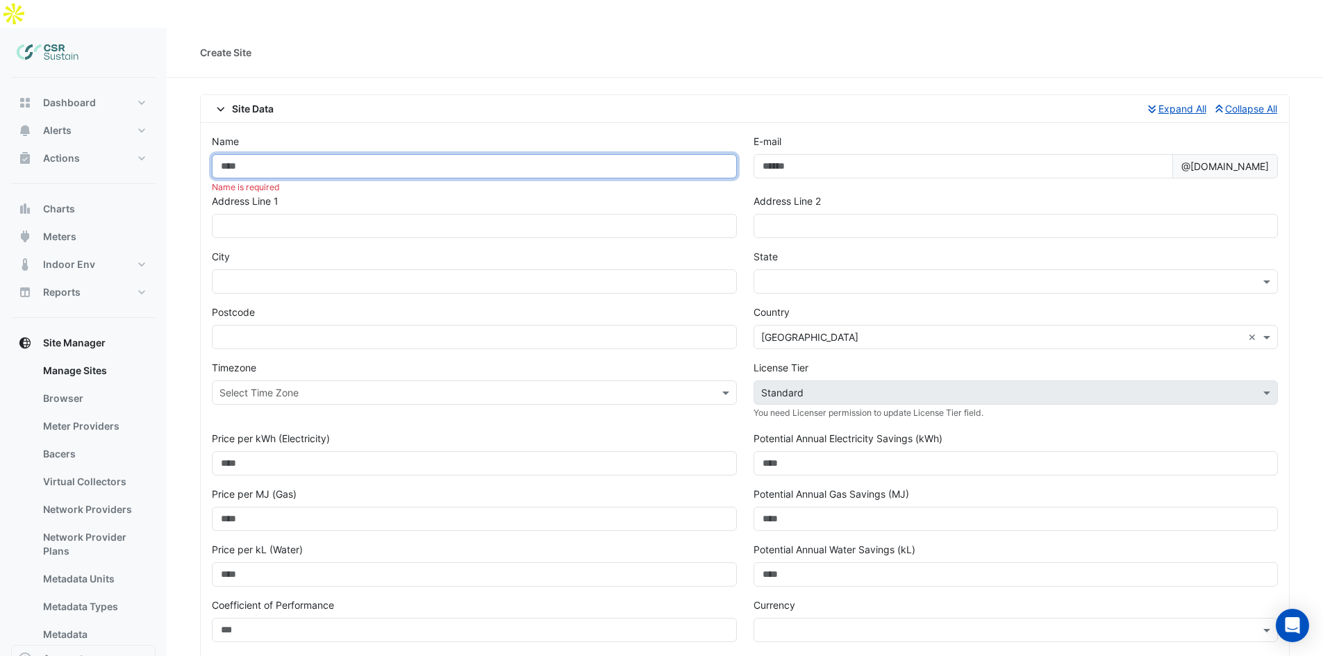
click at [425, 154] on input "Name" at bounding box center [474, 166] width 525 height 24
click at [277, 154] on input "Name" at bounding box center [474, 166] width 525 height 24
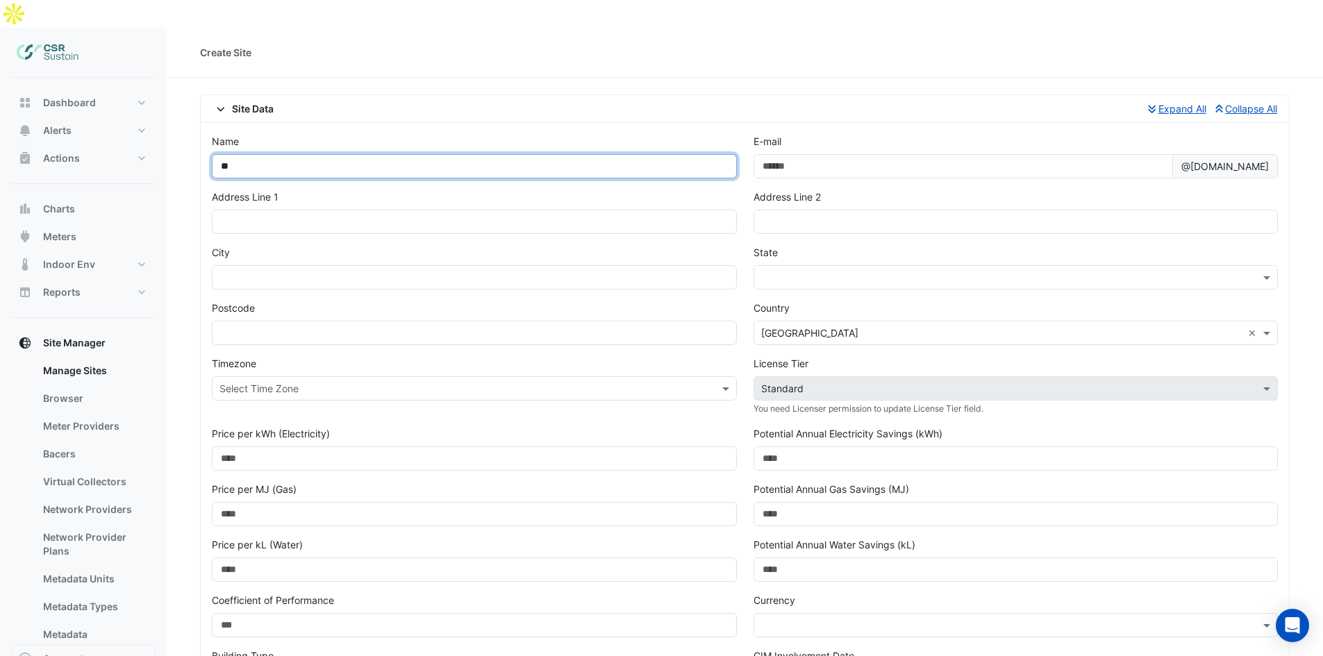
type input "*"
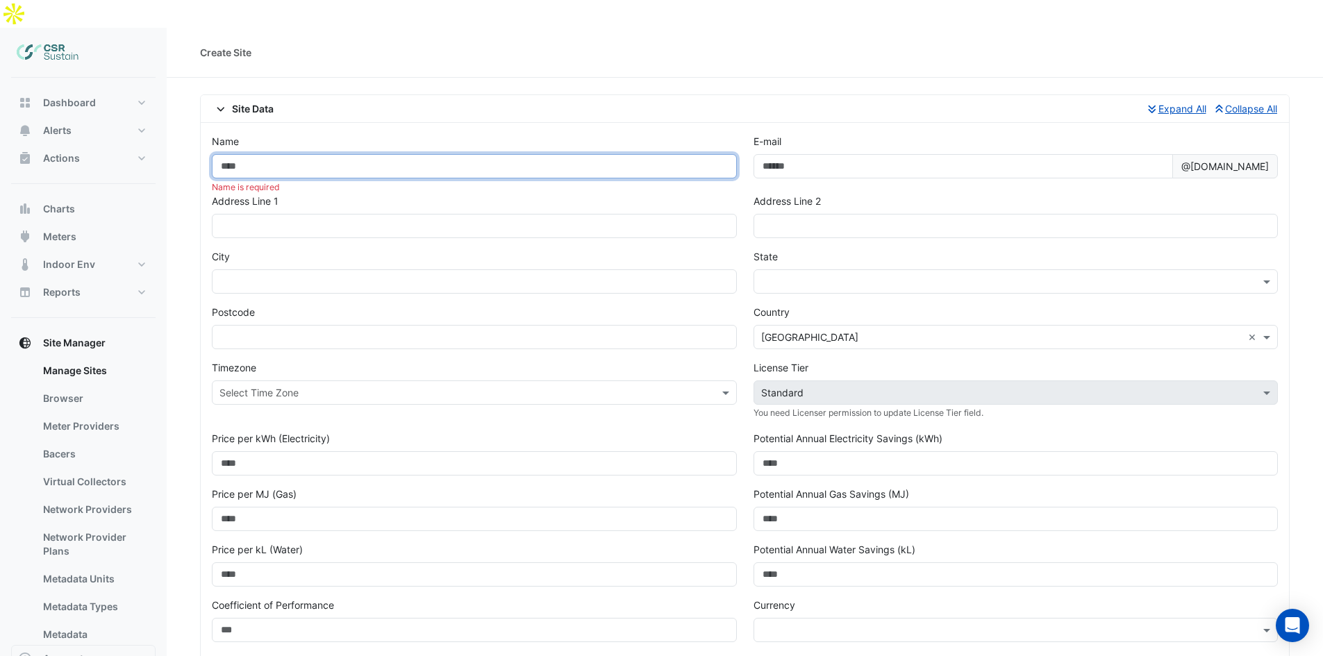
click at [373, 154] on input "Name" at bounding box center [474, 166] width 525 height 24
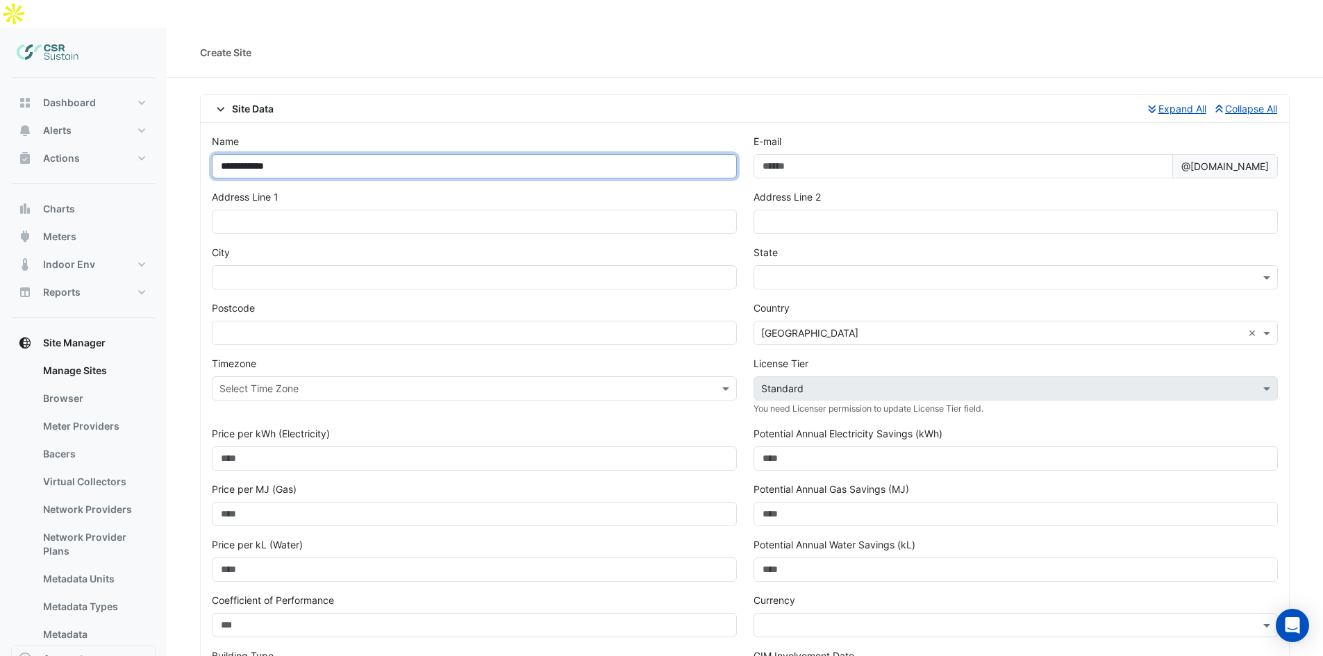
type input "**********"
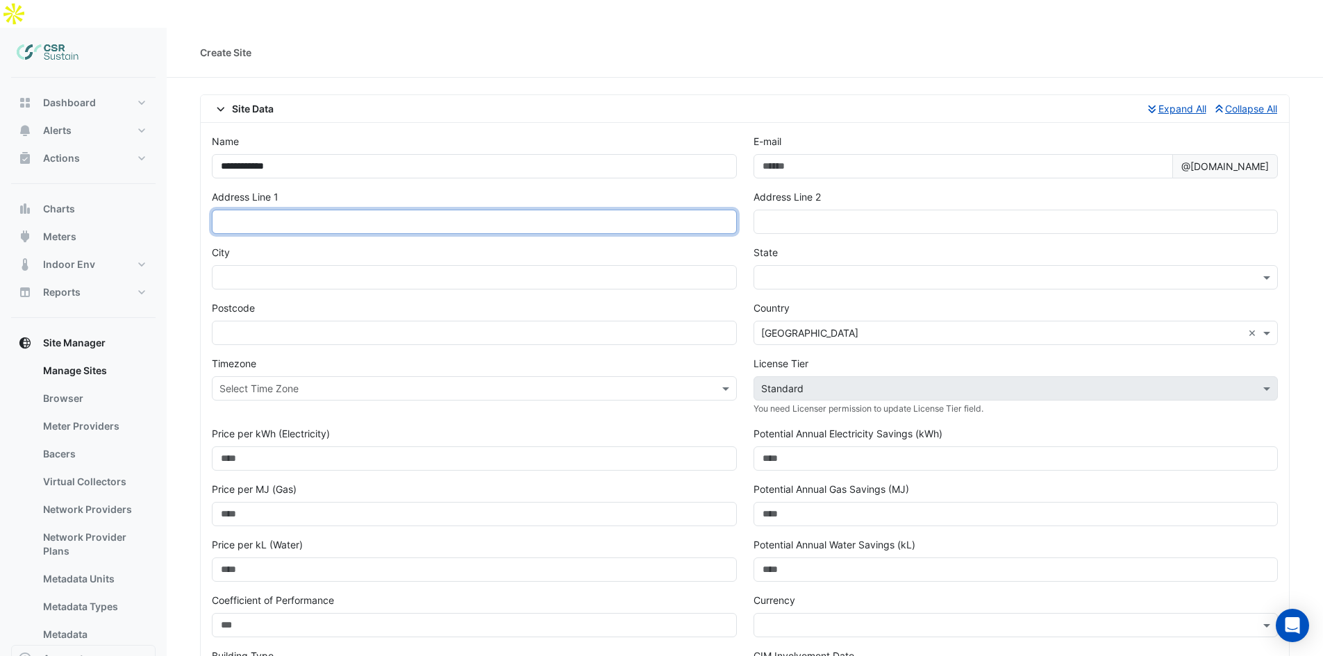
click at [531, 210] on input "text" at bounding box center [474, 222] width 525 height 24
type input "**********"
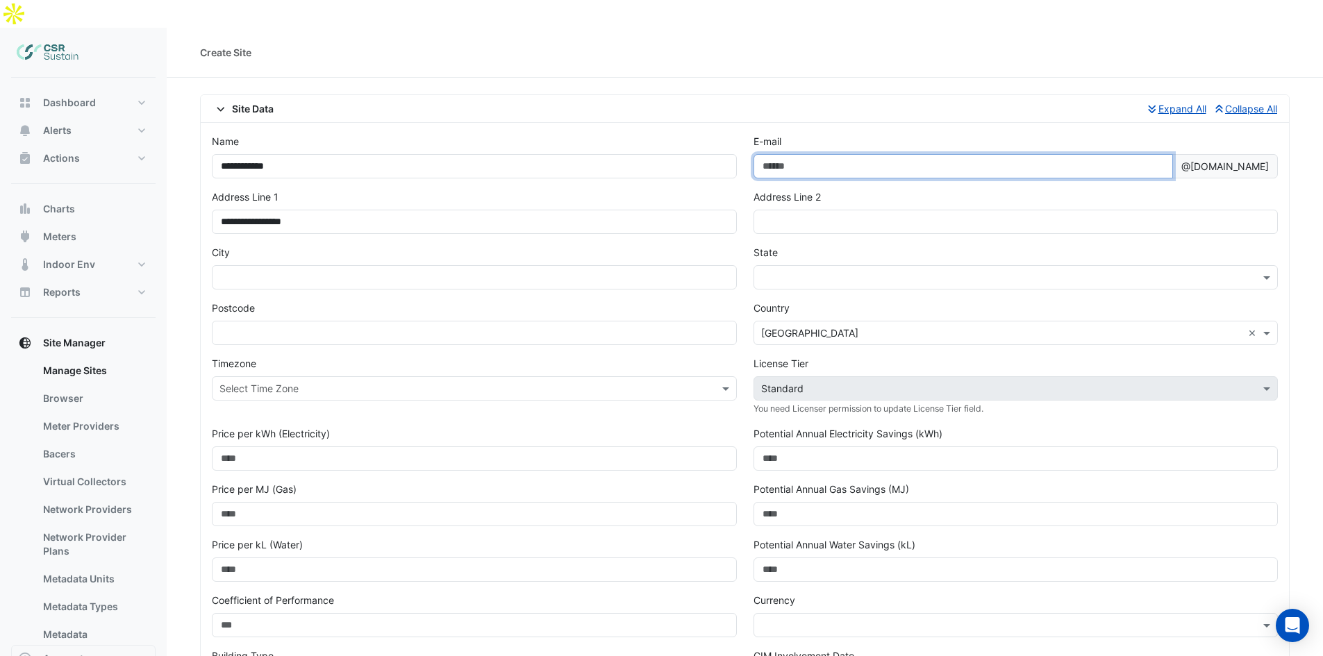
click at [987, 154] on input "E-mail" at bounding box center [963, 166] width 420 height 24
type input "**********"
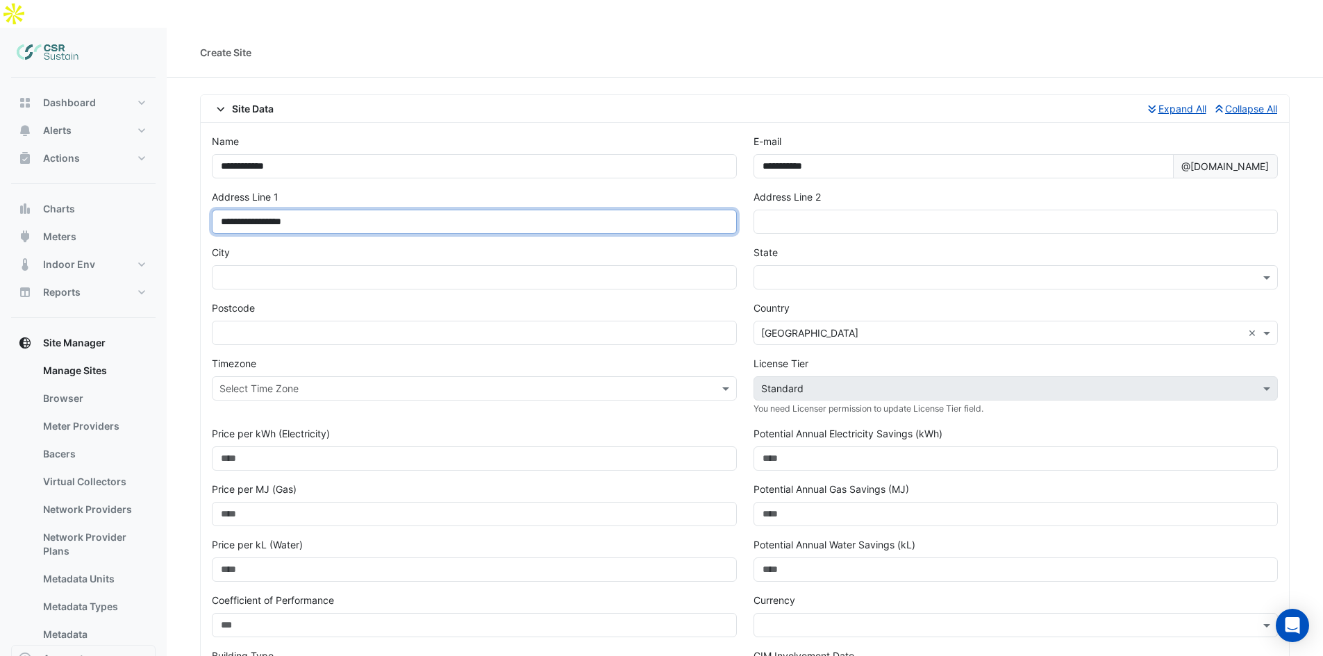
click at [518, 210] on input "**********" at bounding box center [474, 222] width 525 height 24
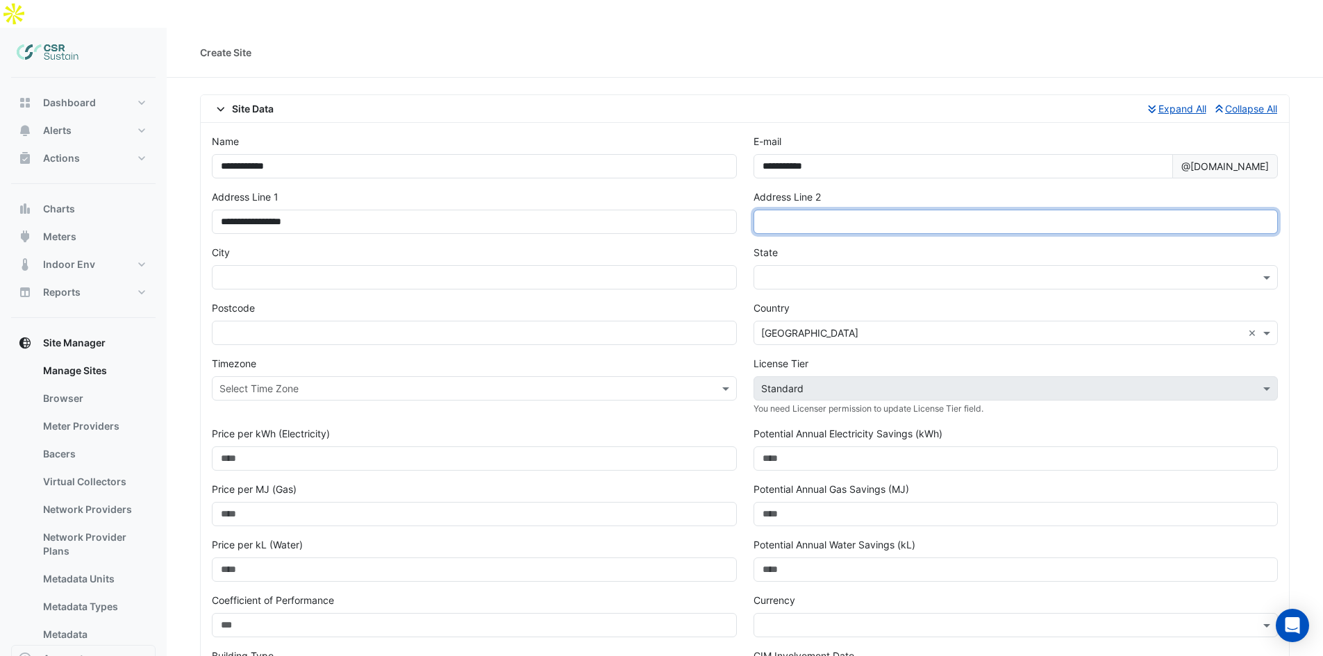
click at [836, 210] on input "text" at bounding box center [1015, 222] width 525 height 24
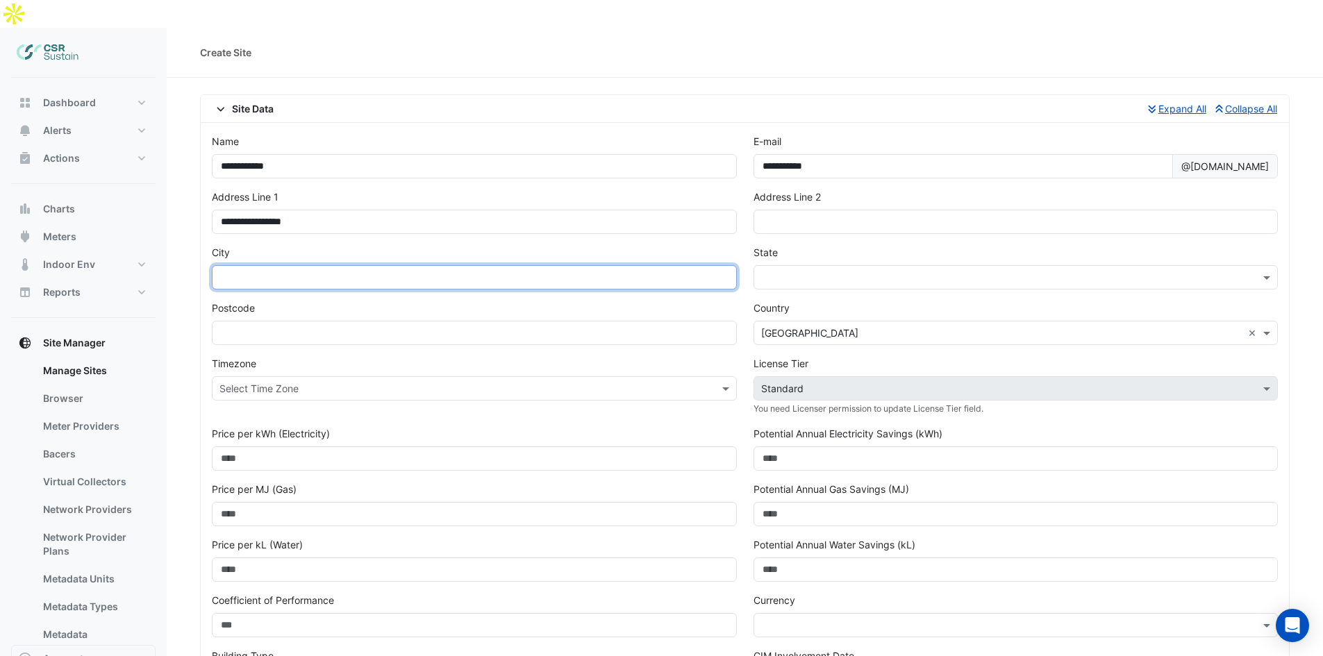
click at [556, 265] on input "text" at bounding box center [474, 277] width 525 height 24
type input "*********"
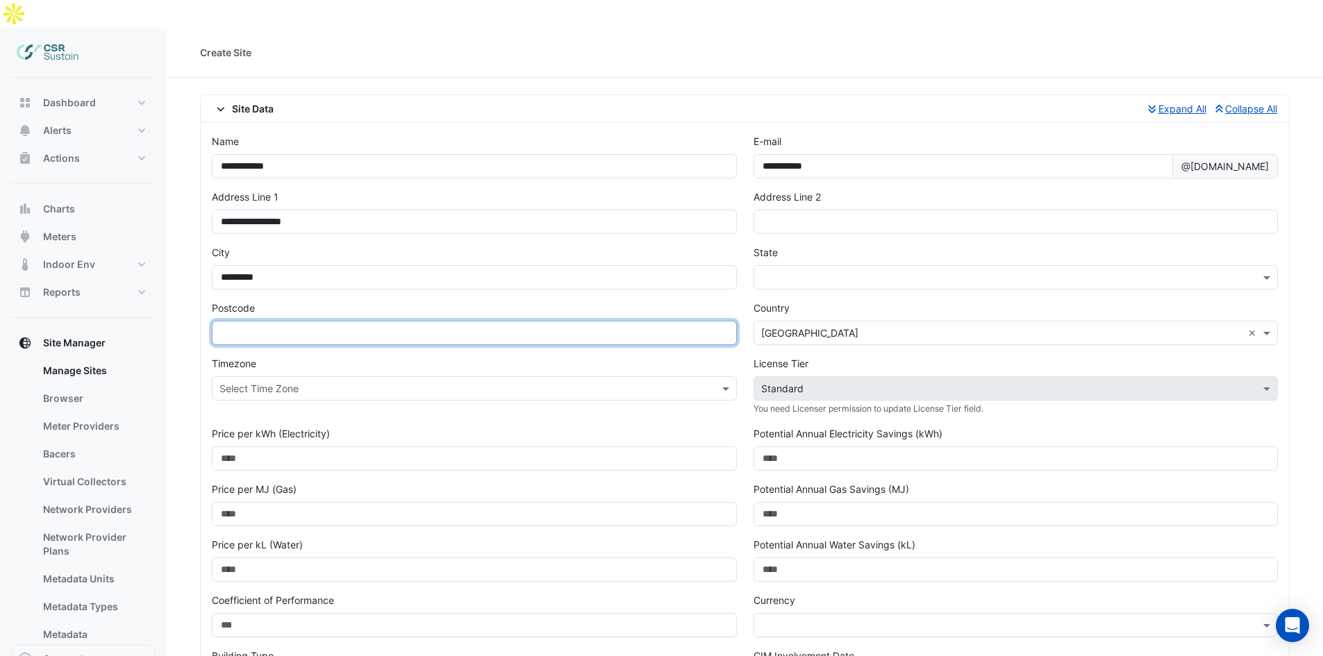
click at [542, 321] on input "text" at bounding box center [474, 333] width 525 height 24
type input "******"
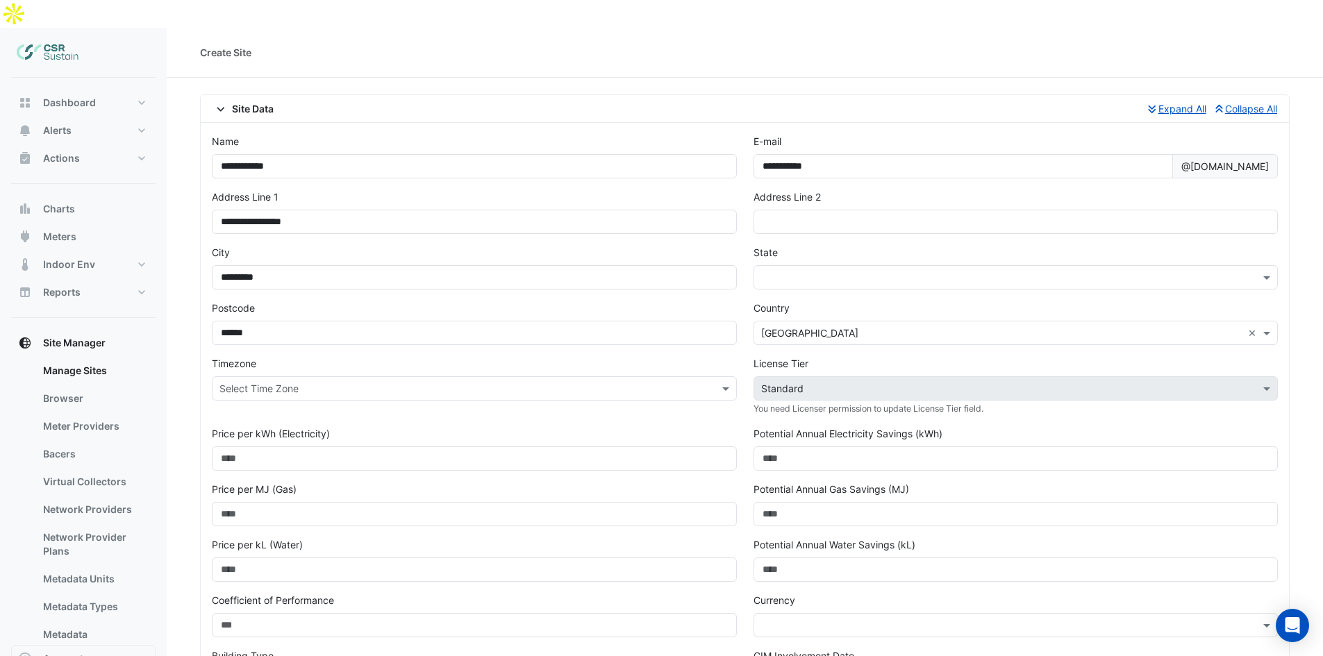
click at [828, 271] on input "text" at bounding box center [1002, 278] width 482 height 15
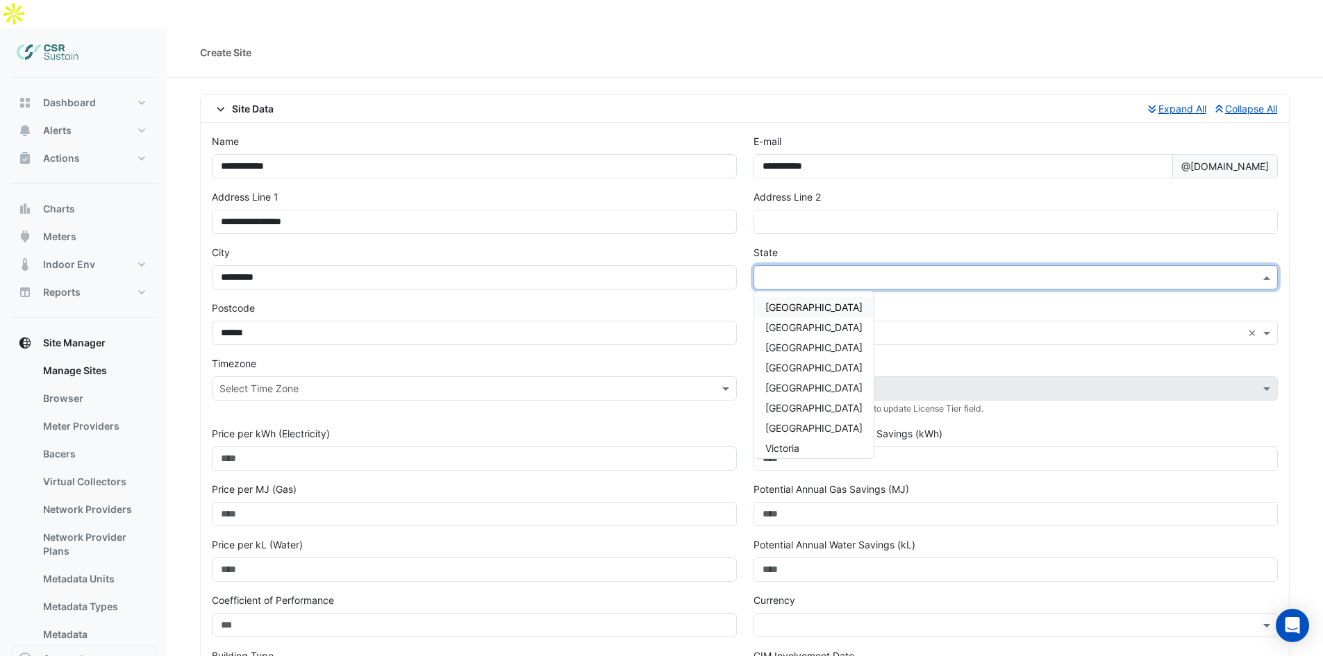
click at [1046, 301] on div "Country × Australia ×" at bounding box center [1015, 323] width 525 height 44
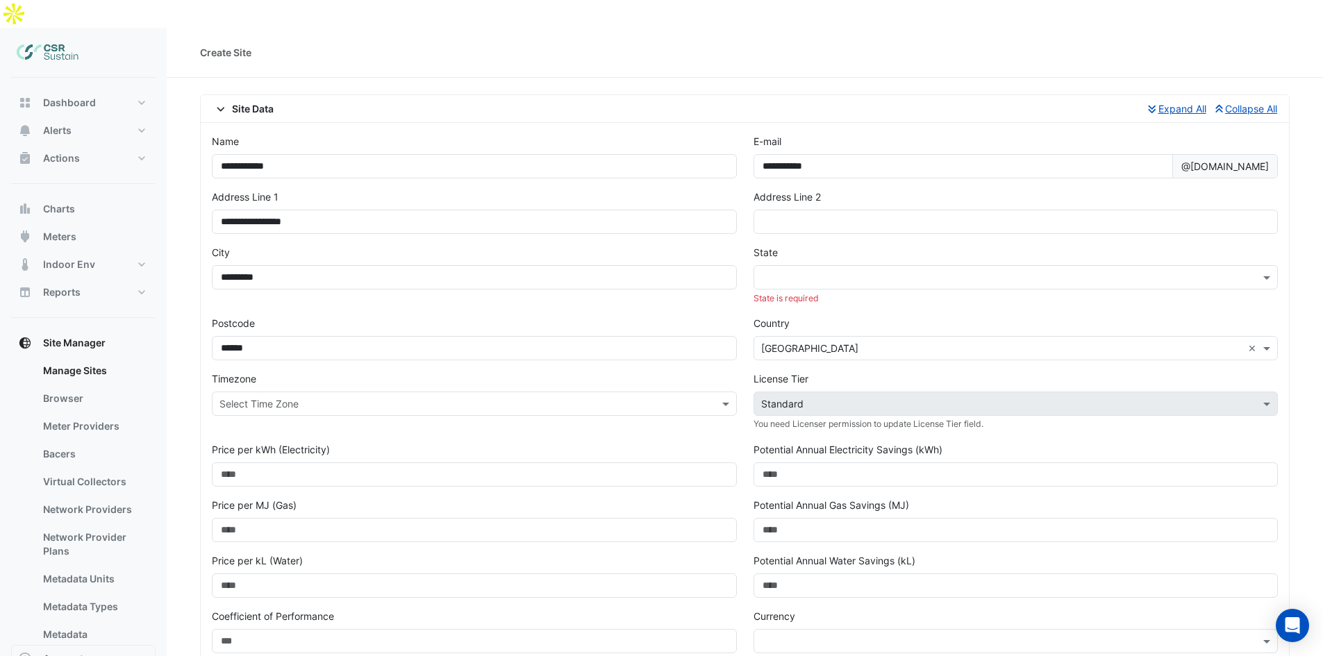
drag, startPoint x: 968, startPoint y: 298, endPoint x: 957, endPoint y: 312, distance: 18.3
click at [965, 316] on div "Country × Australia ×" at bounding box center [1015, 338] width 525 height 44
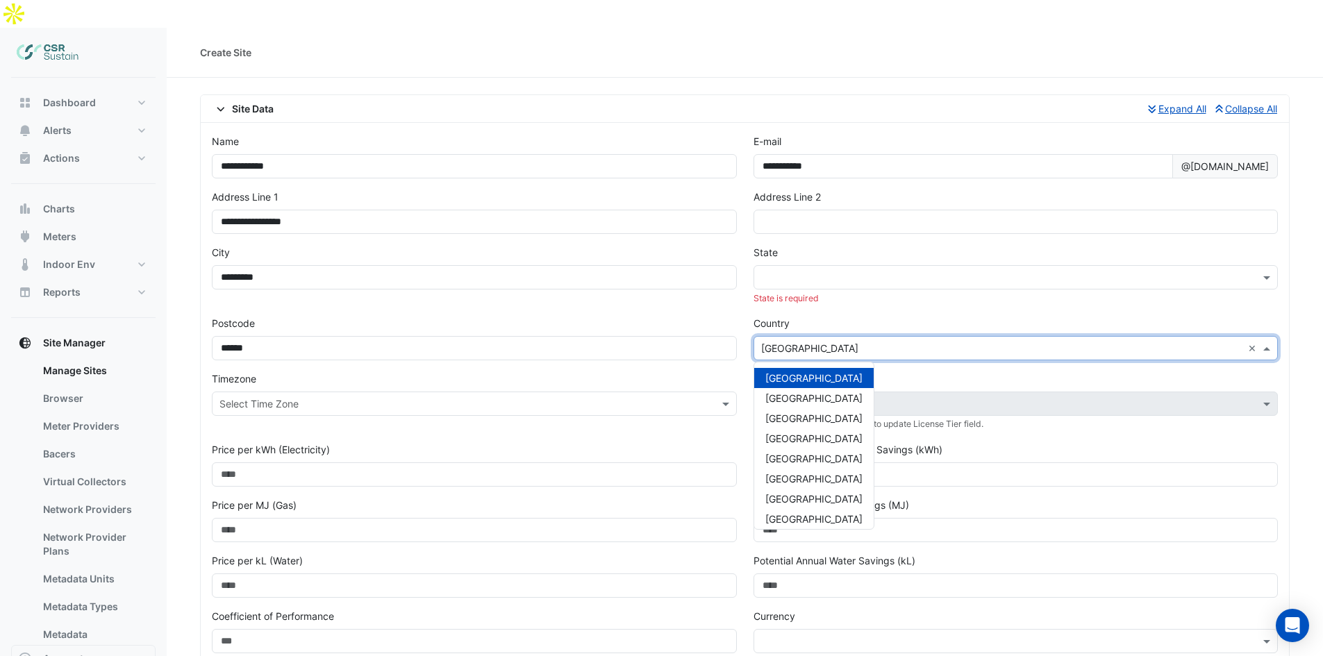
click at [955, 342] on input "text" at bounding box center [1002, 349] width 482 height 15
click at [815, 487] on span "United Kingdom" at bounding box center [813, 493] width 97 height 12
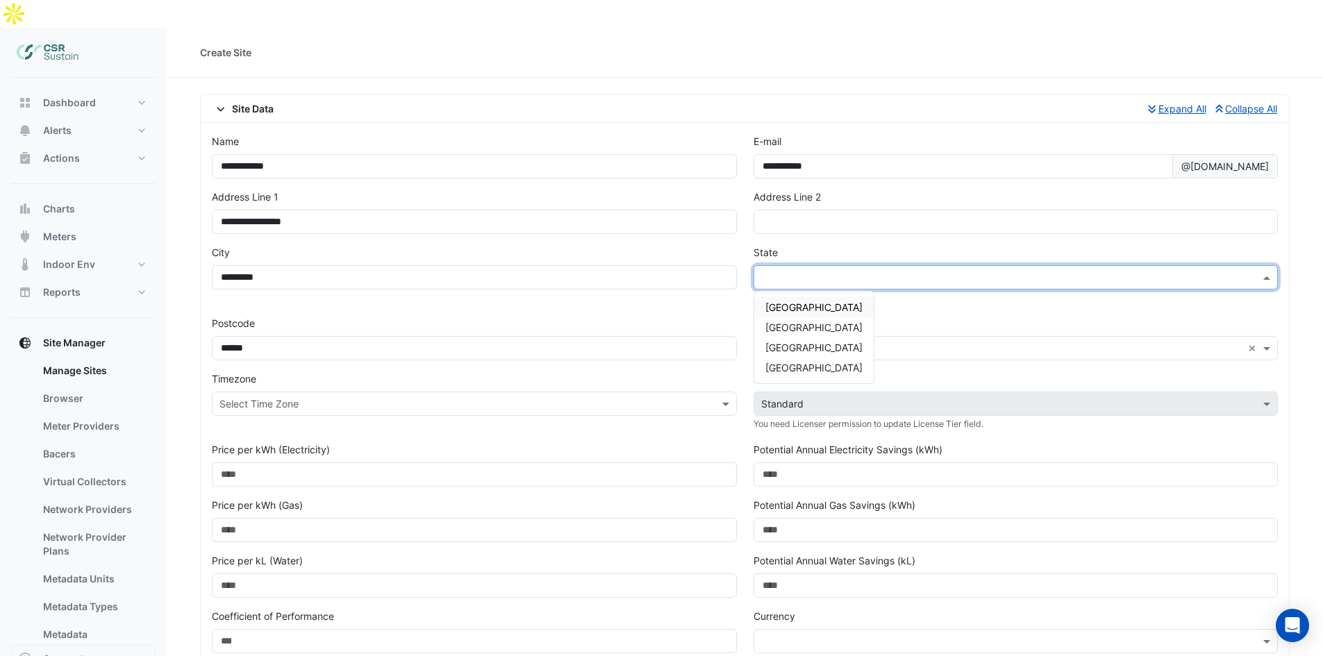
click at [854, 265] on div at bounding box center [1015, 277] width 525 height 24
click at [794, 301] on span "England" at bounding box center [813, 307] width 97 height 12
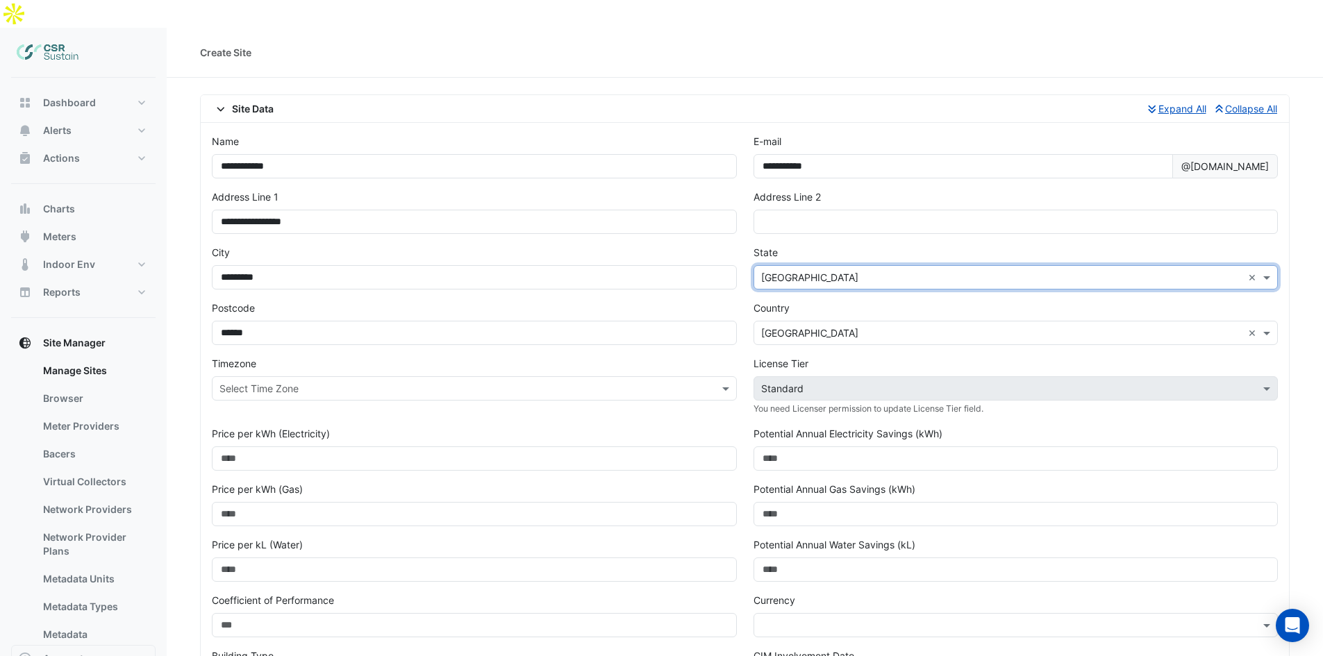
drag, startPoint x: 765, startPoint y: 276, endPoint x: 658, endPoint y: 279, distance: 107.0
click at [763, 301] on label "Country" at bounding box center [771, 308] width 36 height 15
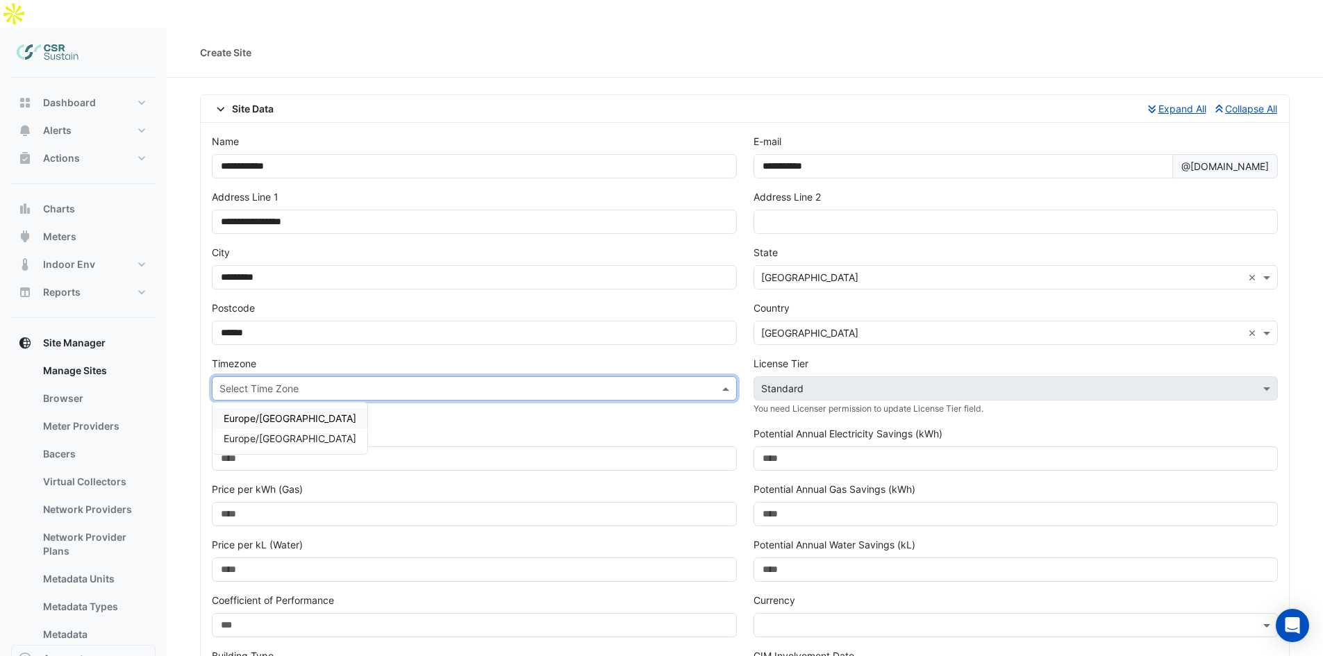
click at [410, 382] on input "text" at bounding box center [460, 389] width 482 height 15
click at [287, 412] on span "Europe/London" at bounding box center [290, 418] width 133 height 12
drag, startPoint x: 362, startPoint y: 392, endPoint x: 419, endPoint y: 394, distance: 56.3
click at [378, 394] on div "Timezone Select Time Zone × Europe/London ×" at bounding box center [474, 391] width 542 height 70
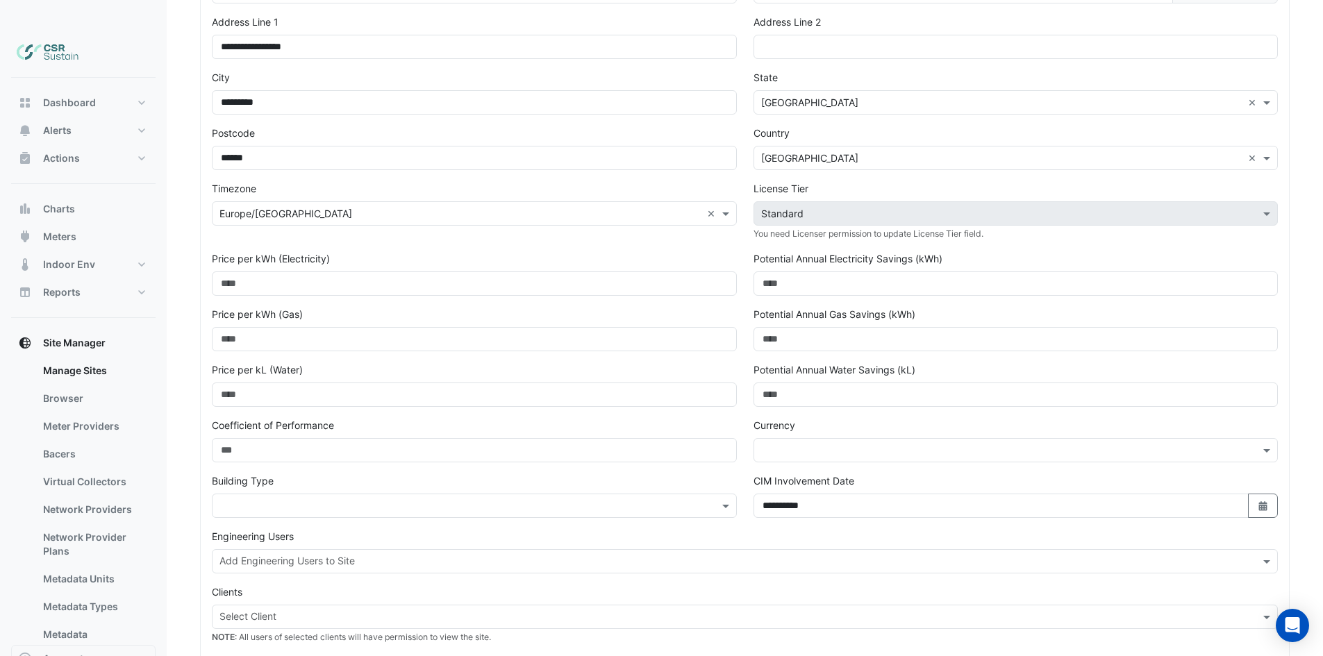
scroll to position [208, 0]
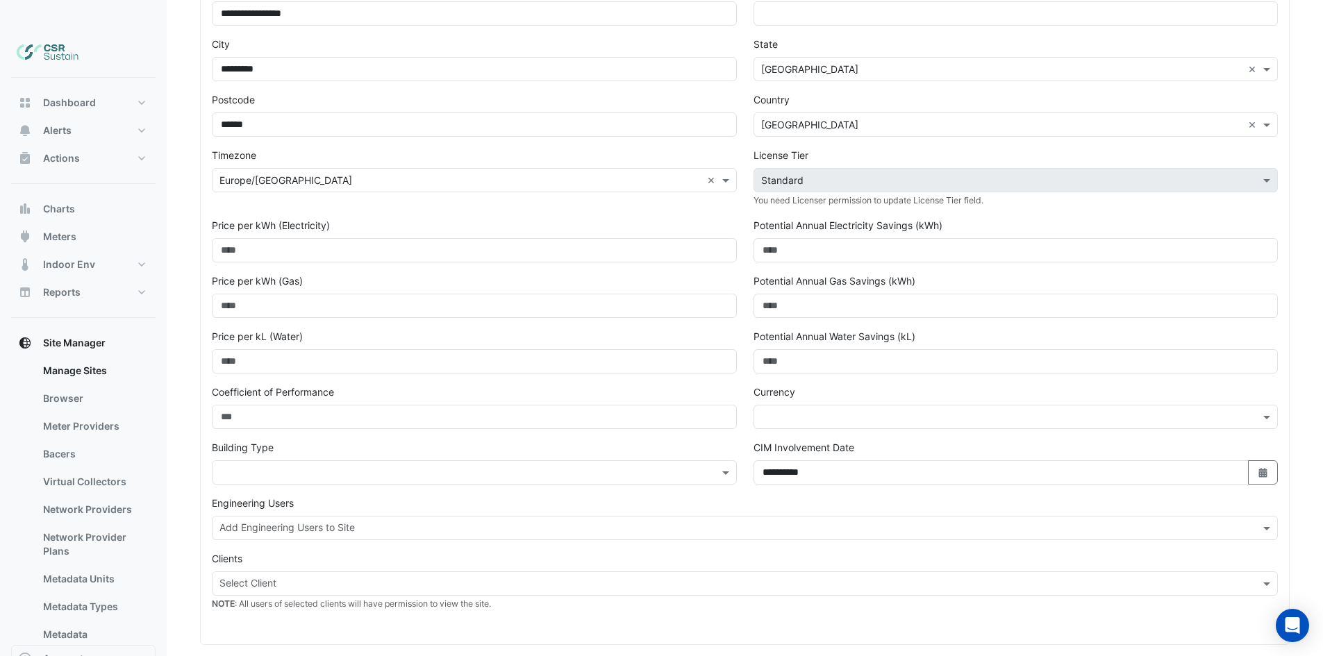
click at [446, 460] on div at bounding box center [474, 472] width 525 height 24
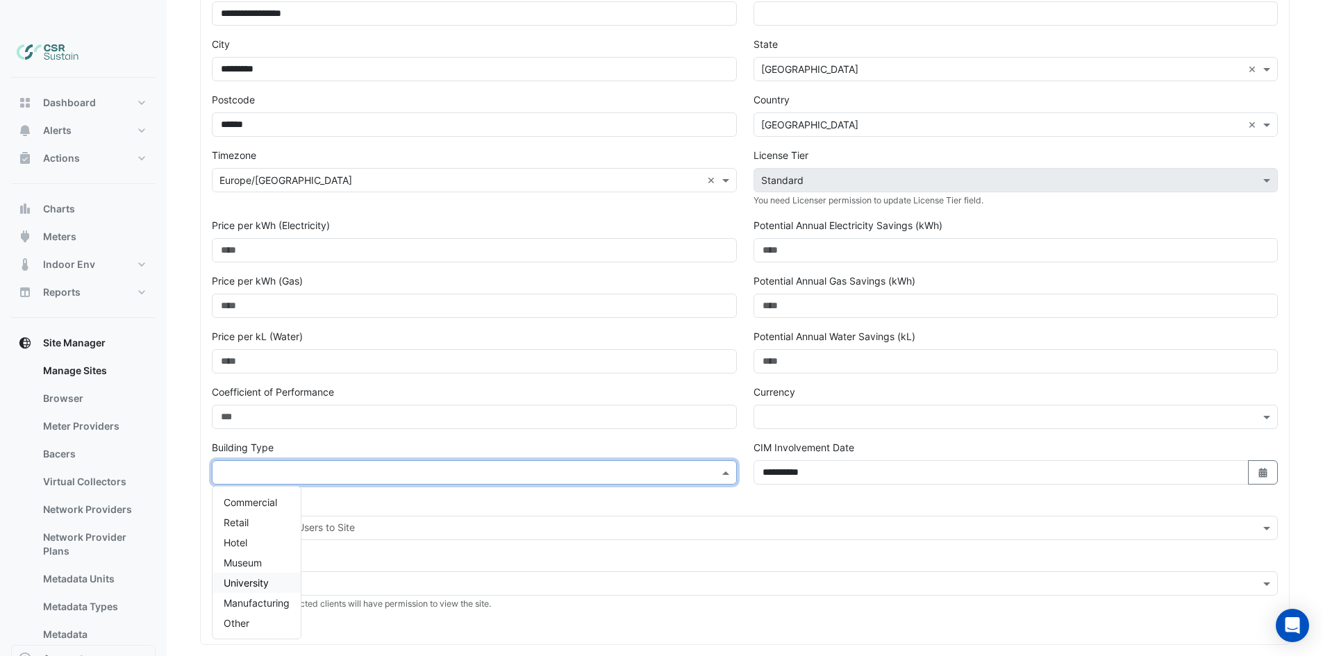
click at [271, 573] on div "University" at bounding box center [256, 583] width 88 height 20
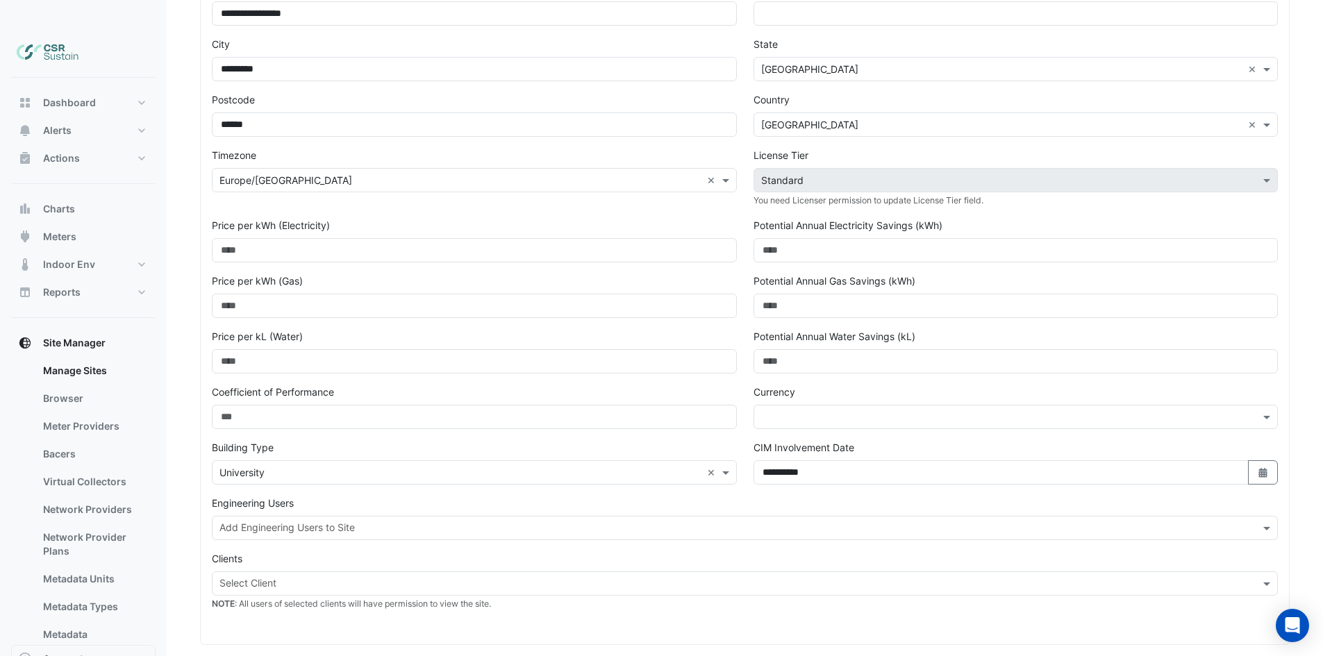
click at [381, 440] on div "Building Type × University ×" at bounding box center [474, 462] width 525 height 44
click at [390, 466] on input "text" at bounding box center [460, 473] width 482 height 15
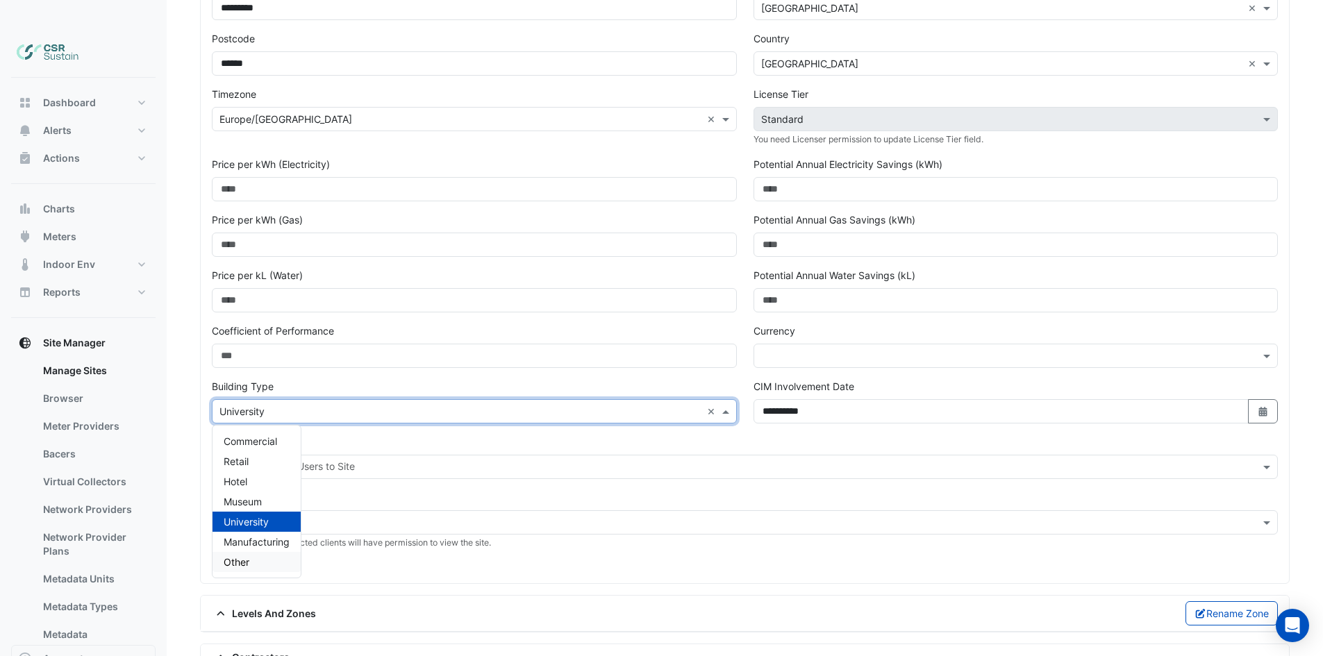
scroll to position [278, 0]
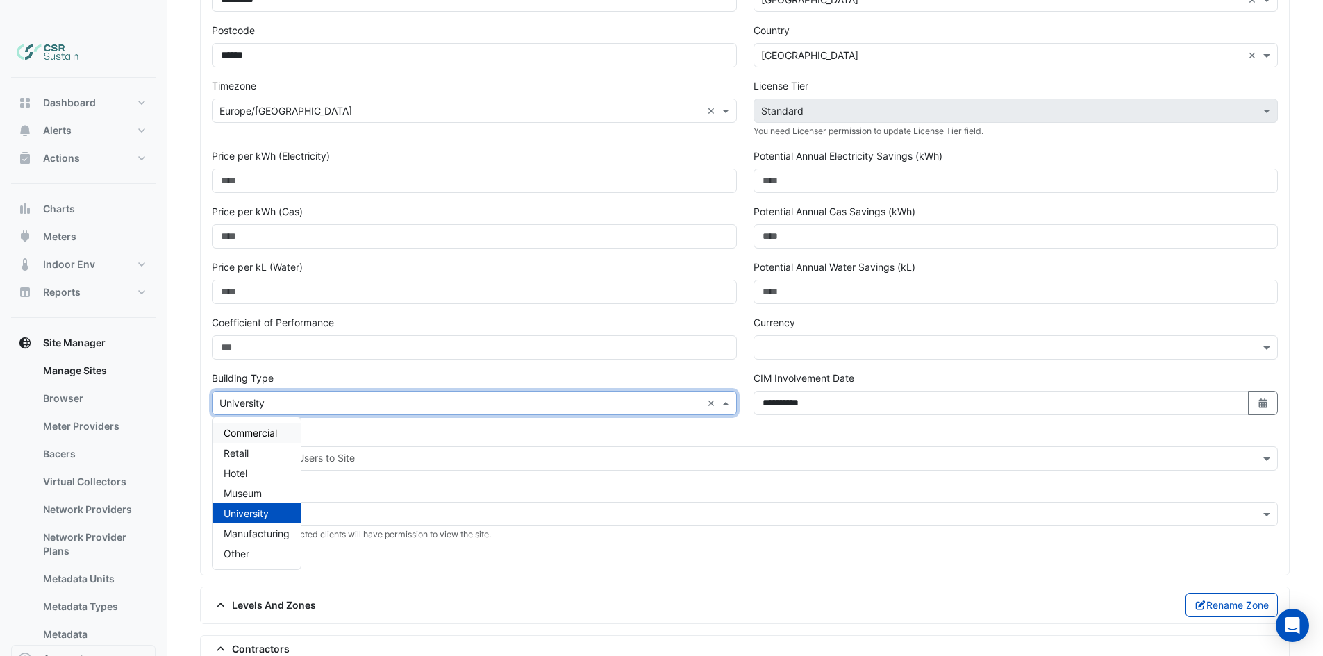
click at [262, 427] on span "Commercial" at bounding box center [250, 433] width 53 height 12
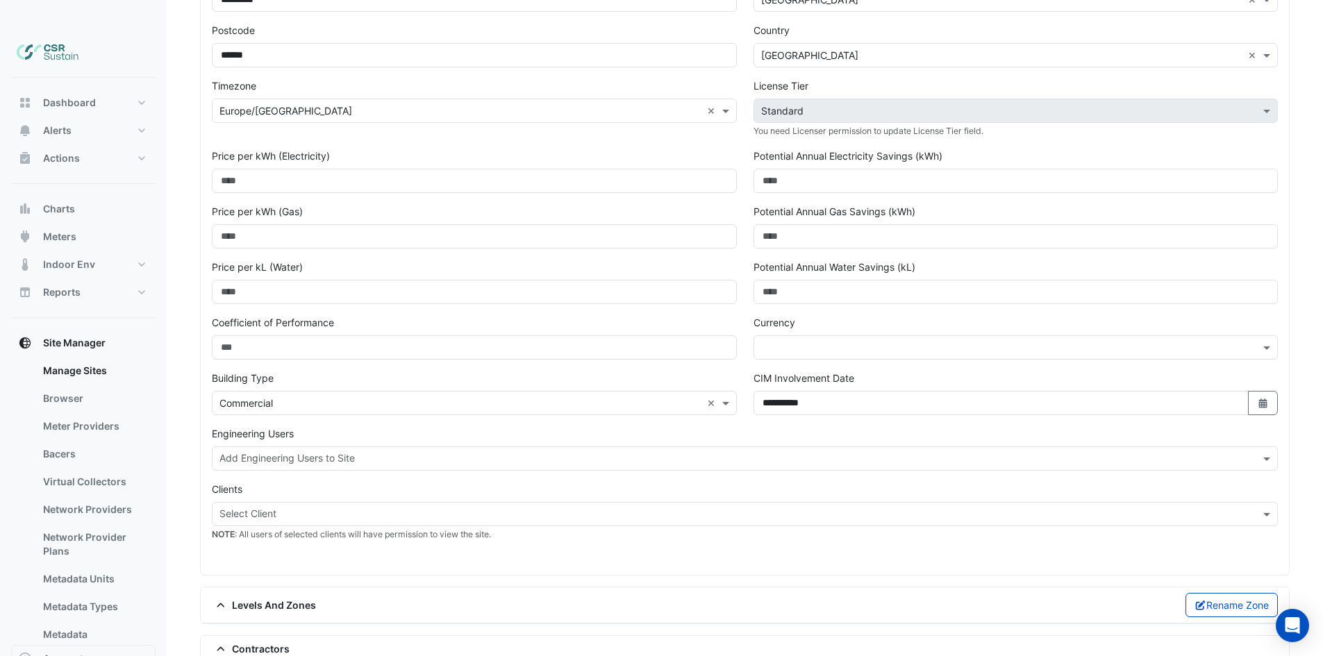
click at [419, 371] on div "Building Type × Commercial ×" at bounding box center [474, 393] width 525 height 44
click at [349, 453] on input "text" at bounding box center [736, 460] width 1035 height 15
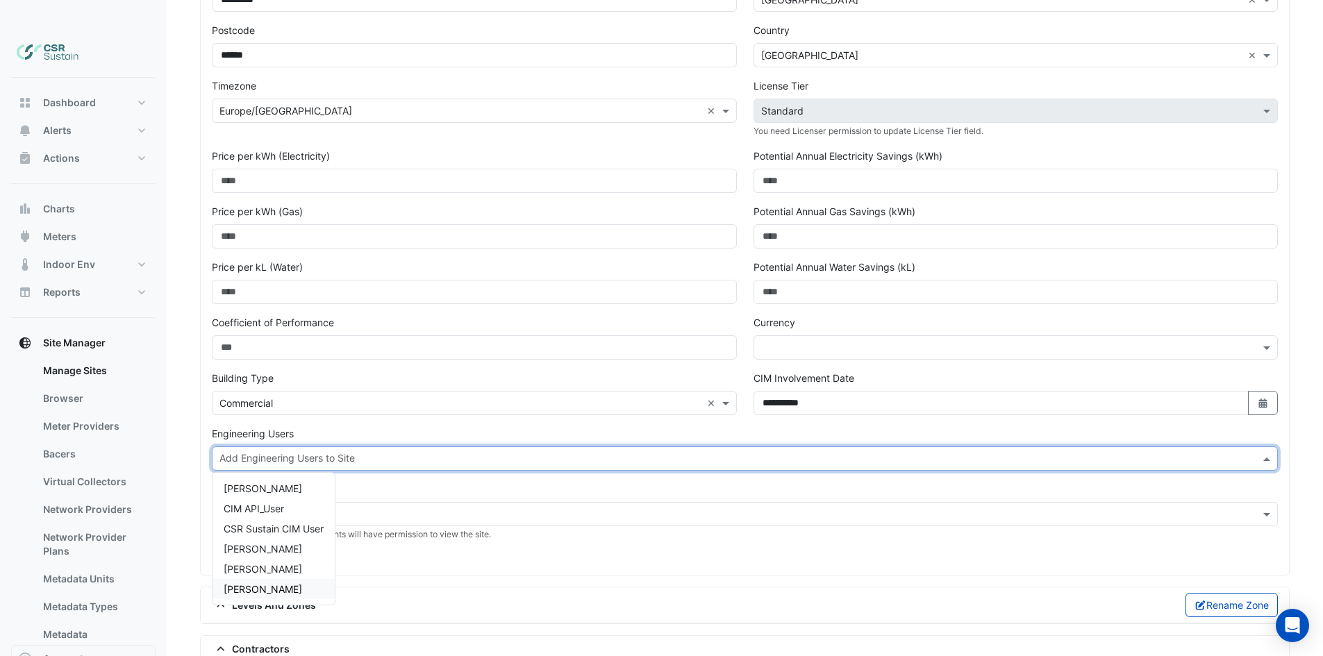
click at [267, 583] on span "[PERSON_NAME]" at bounding box center [263, 589] width 78 height 12
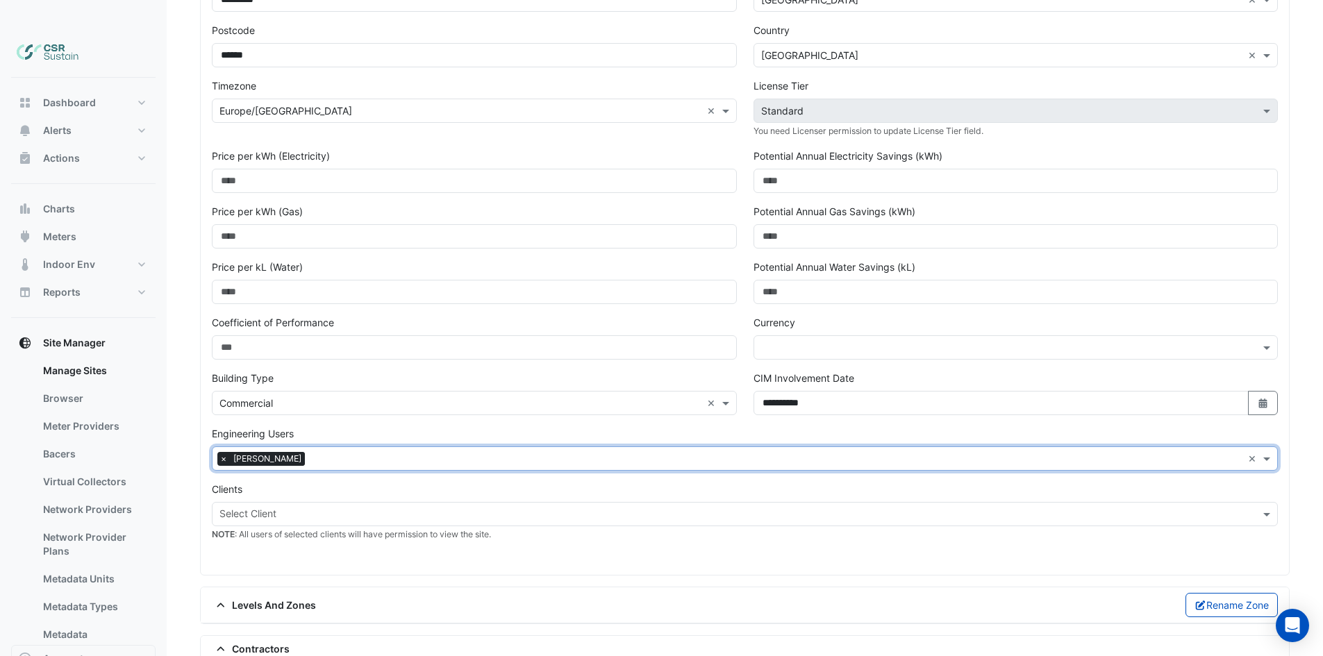
click at [319, 453] on input "text" at bounding box center [776, 460] width 932 height 15
click at [257, 483] on span "[PERSON_NAME]" at bounding box center [263, 489] width 78 height 12
click at [419, 397] on input "text" at bounding box center [460, 404] width 482 height 15
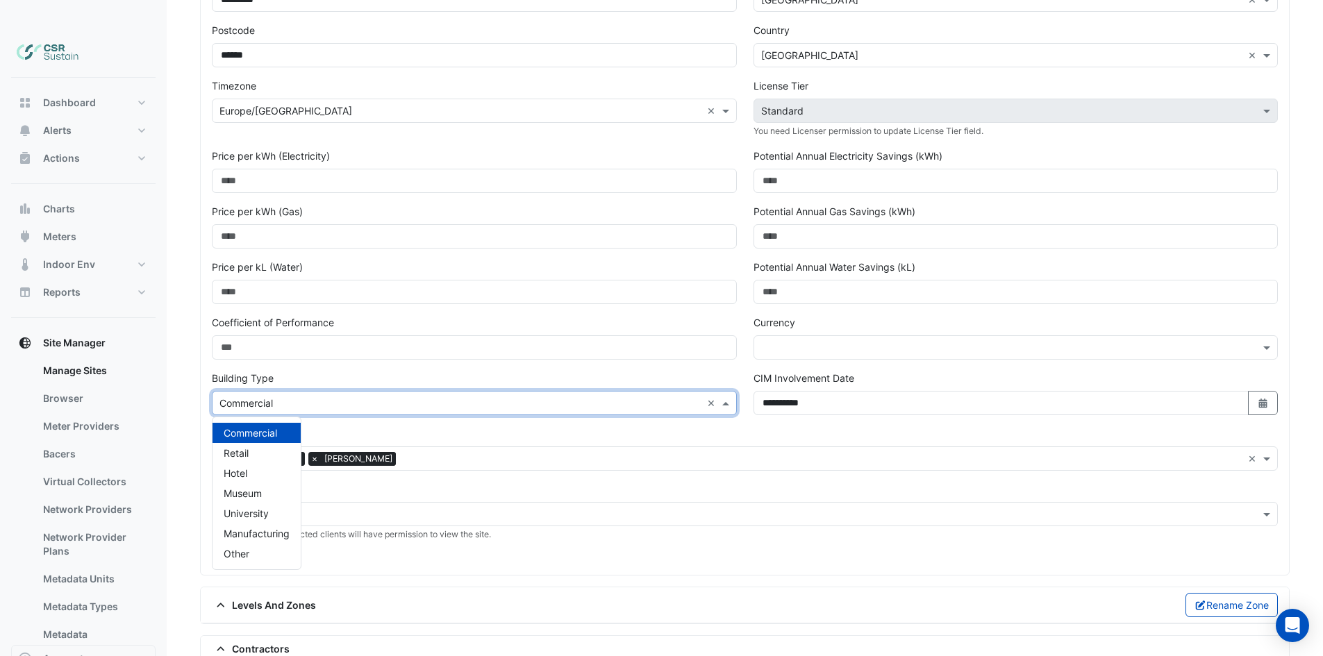
click at [410, 426] on div "Engineering Users Add Engineering Users to Site × Luke Cleary × Alireza Akbari ×" at bounding box center [745, 448] width 1066 height 44
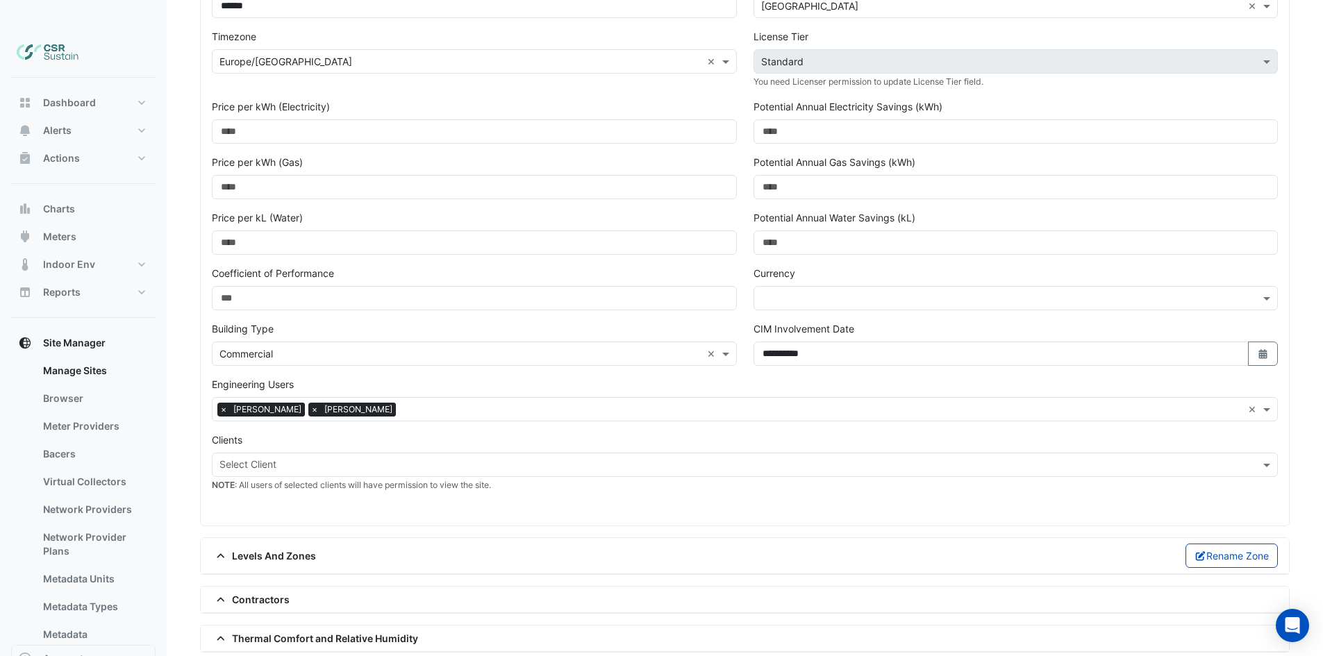
scroll to position [417, 0]
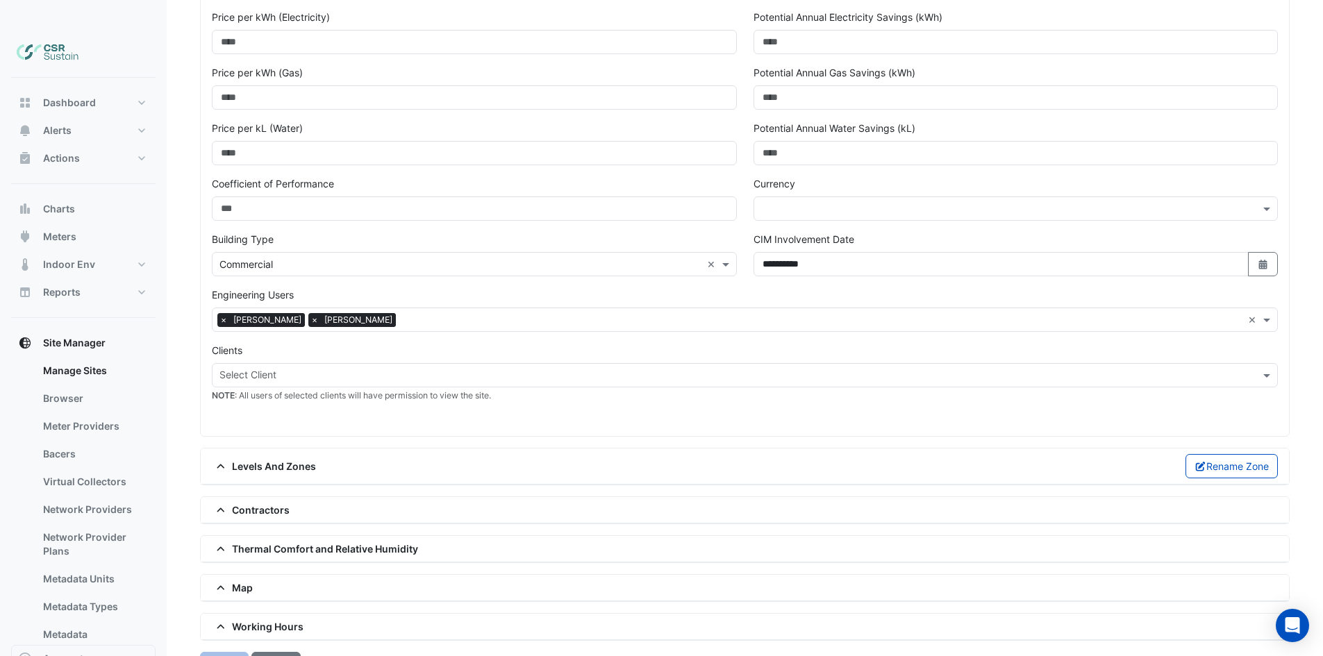
click at [312, 369] on input "text" at bounding box center [736, 376] width 1035 height 15
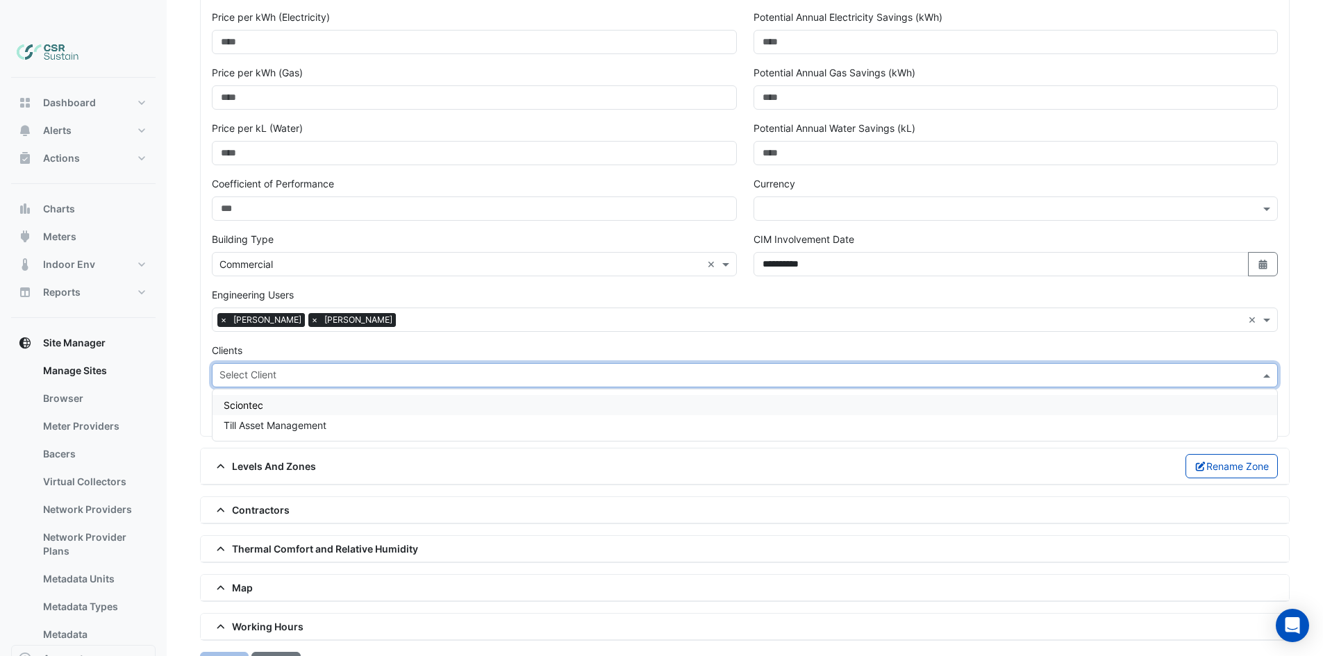
click at [276, 395] on div "Sciontec" at bounding box center [744, 405] width 1065 height 20
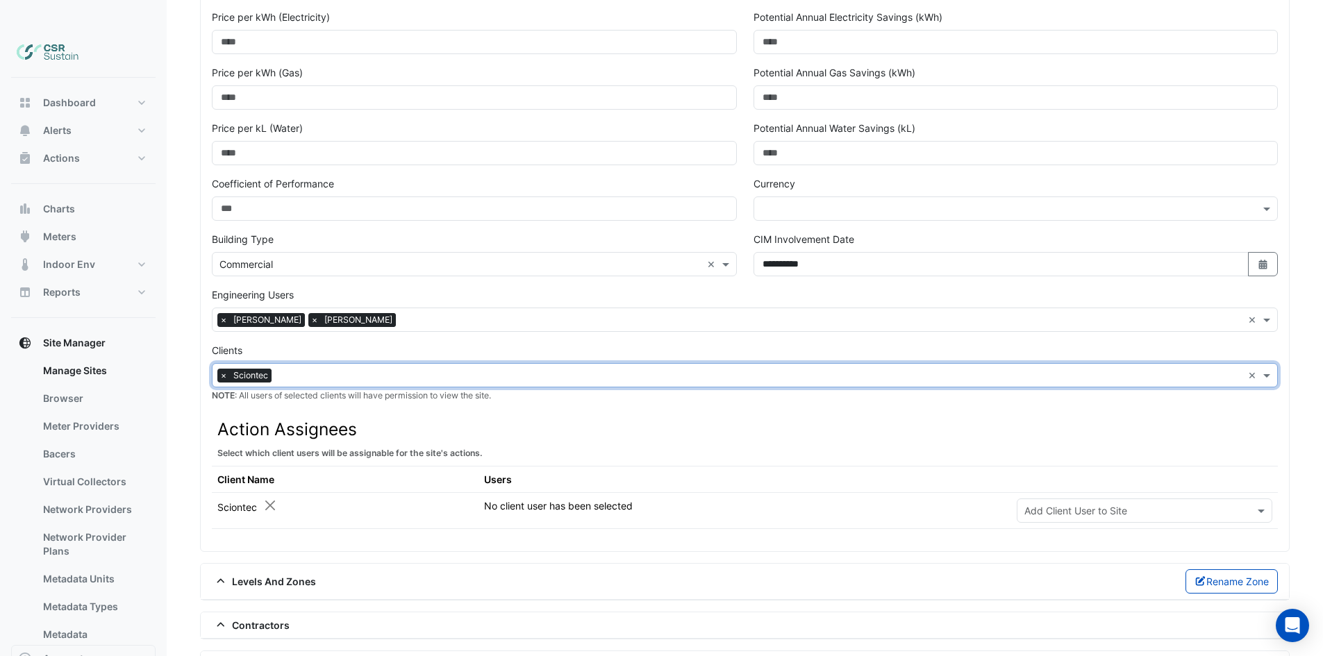
click at [314, 382] on div "Clients Select Client × Sciontec × NOTE : All users of selected clients will ha…" at bounding box center [744, 435] width 1083 height 185
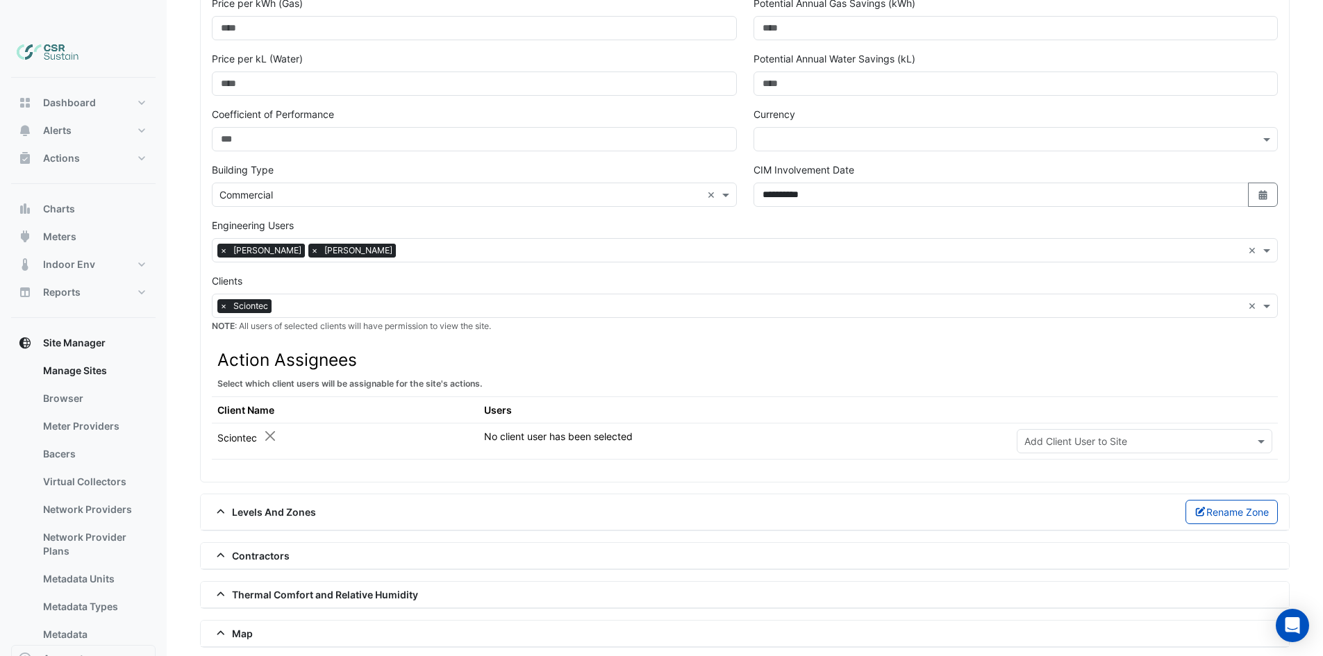
scroll to position [535, 0]
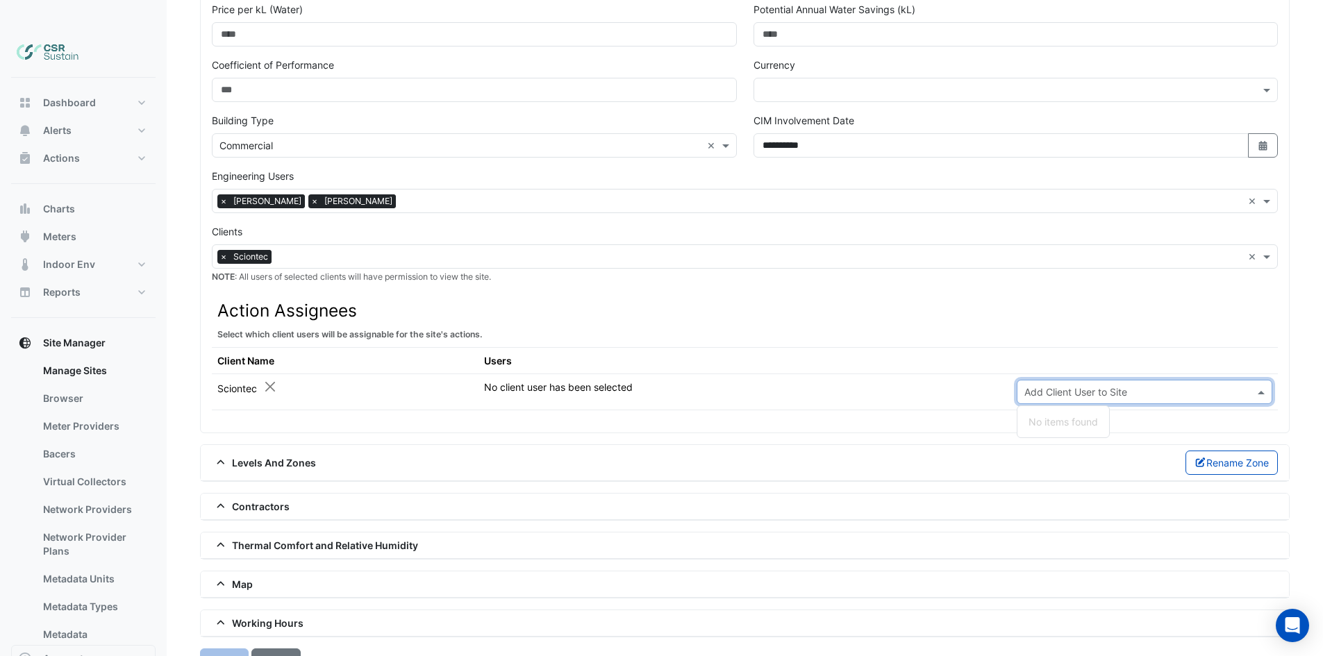
click at [1134, 385] on input "text" at bounding box center [1130, 392] width 212 height 15
click at [1045, 347] on th at bounding box center [1144, 360] width 267 height 26
click at [394, 451] on div "Levels And Zones Rename Zone" at bounding box center [745, 463] width 1066 height 24
click at [296, 451] on div "Levels And Zones Rename Zone" at bounding box center [745, 463] width 1066 height 24
click at [240, 456] on span "Levels And Zones" at bounding box center [264, 463] width 104 height 15
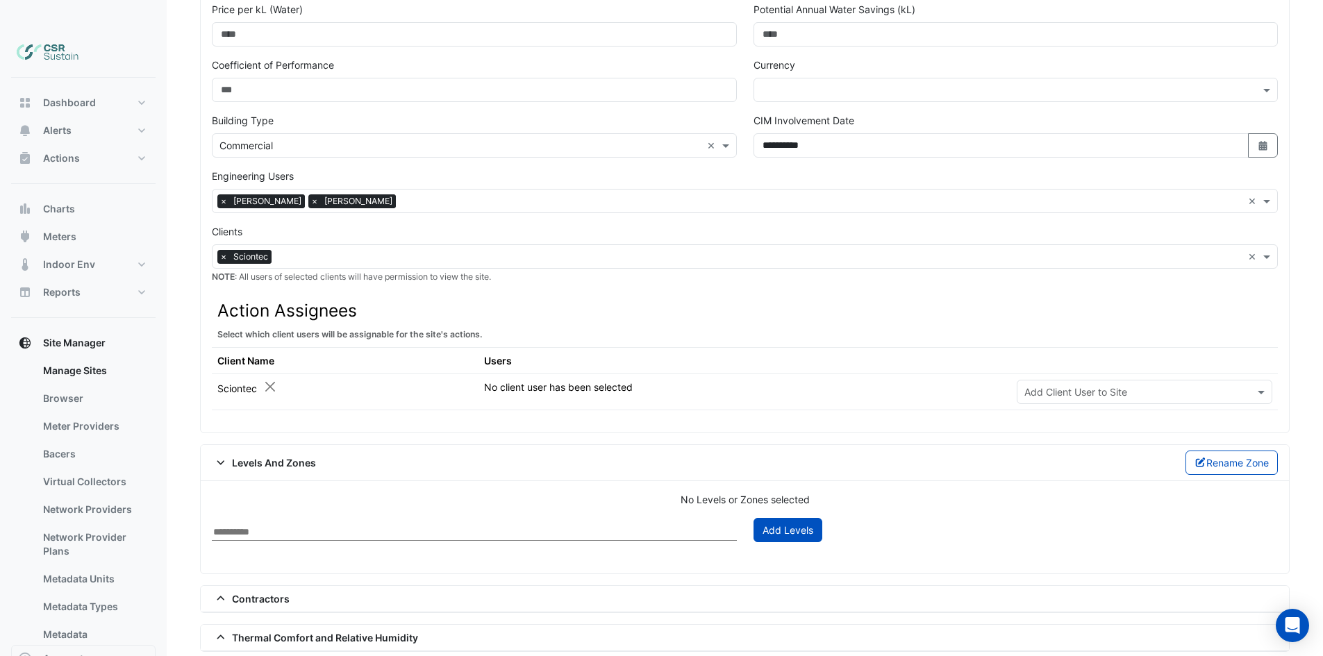
click at [226, 458] on icon at bounding box center [221, 463] width 12 height 10
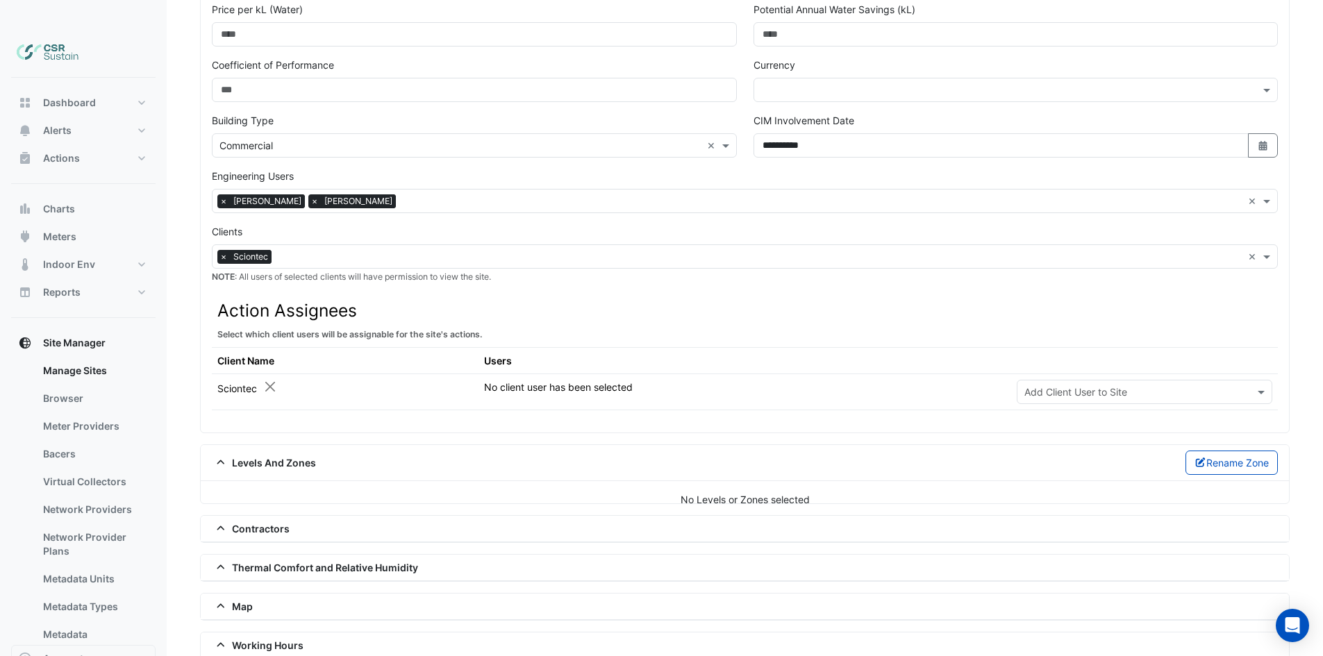
click at [226, 458] on icon at bounding box center [221, 463] width 12 height 10
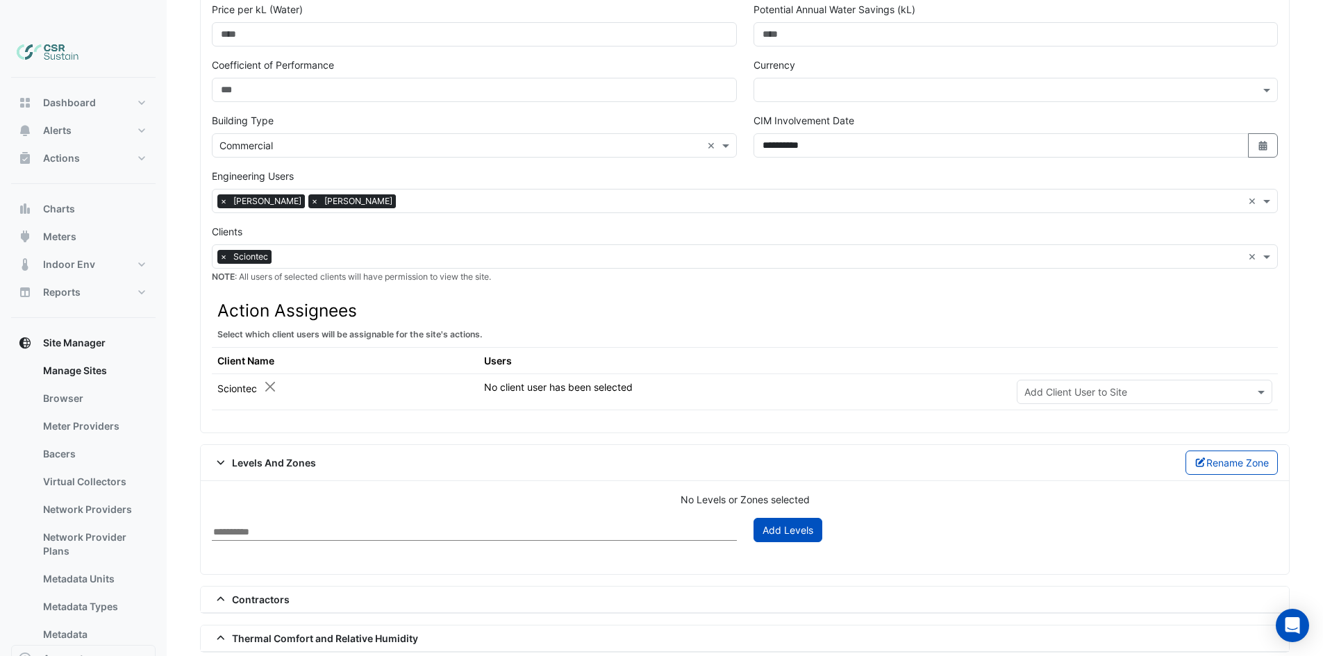
click at [226, 458] on icon at bounding box center [221, 463] width 12 height 10
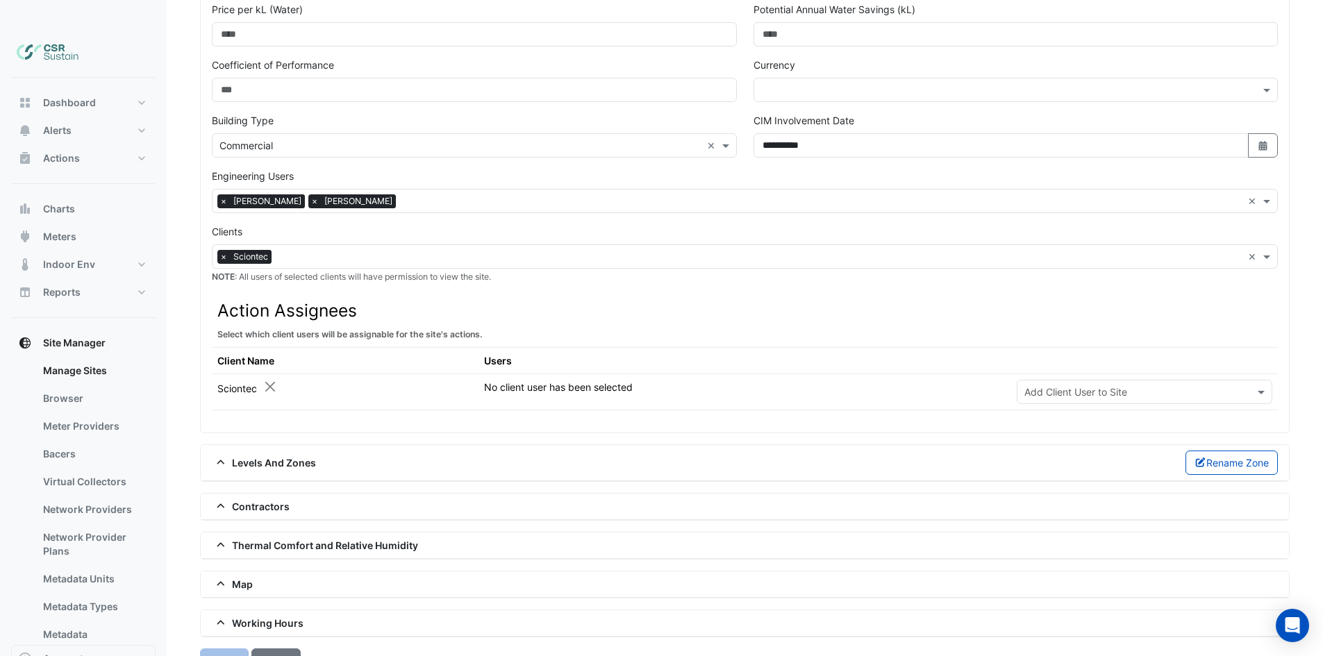
click at [224, 501] on icon at bounding box center [221, 506] width 12 height 10
click at [217, 533] on div "Thermal Comfort and Relative Humidity" at bounding box center [745, 546] width 1088 height 26
click at [218, 540] on icon at bounding box center [221, 545] width 12 height 10
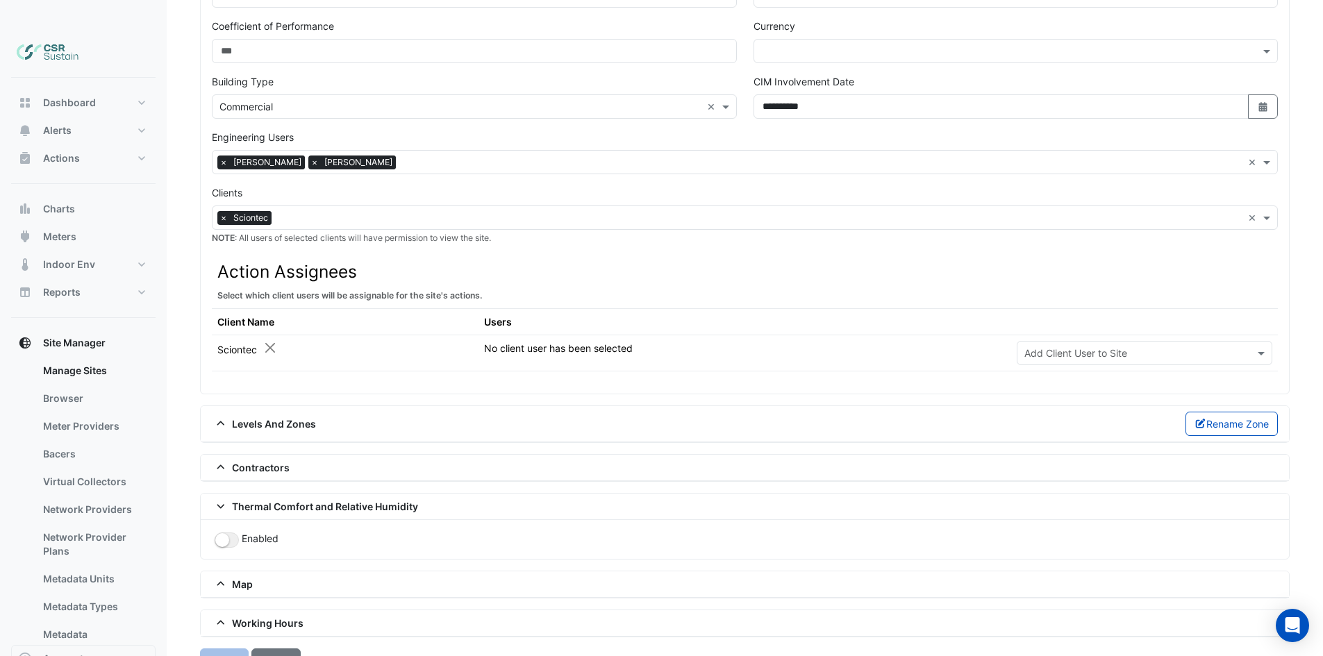
click at [215, 501] on icon at bounding box center [221, 506] width 12 height 10
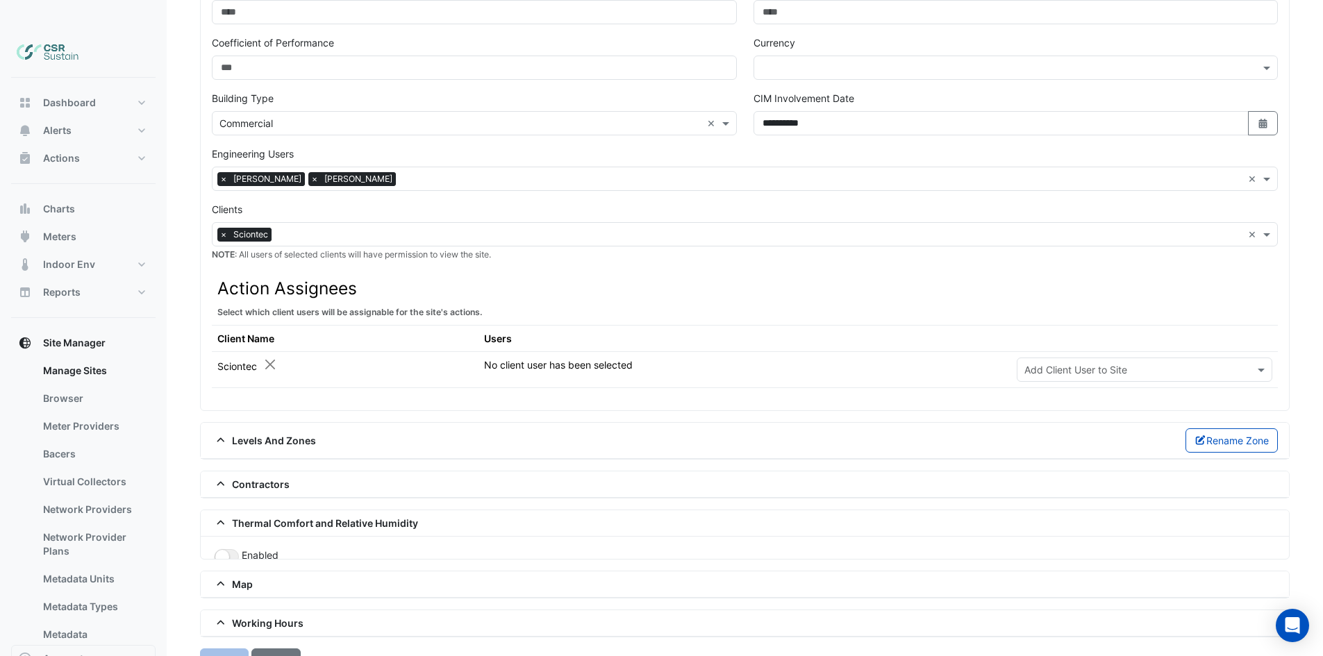
scroll to position [535, 0]
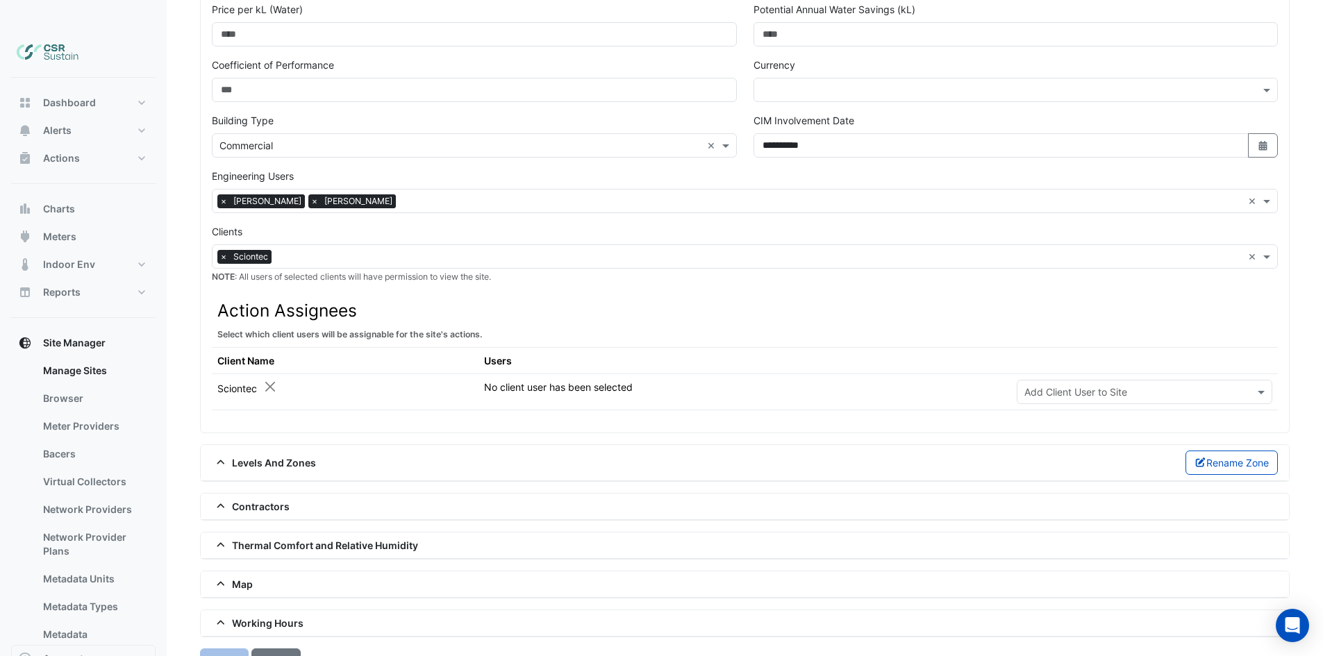
click at [219, 579] on icon at bounding box center [221, 584] width 12 height 10
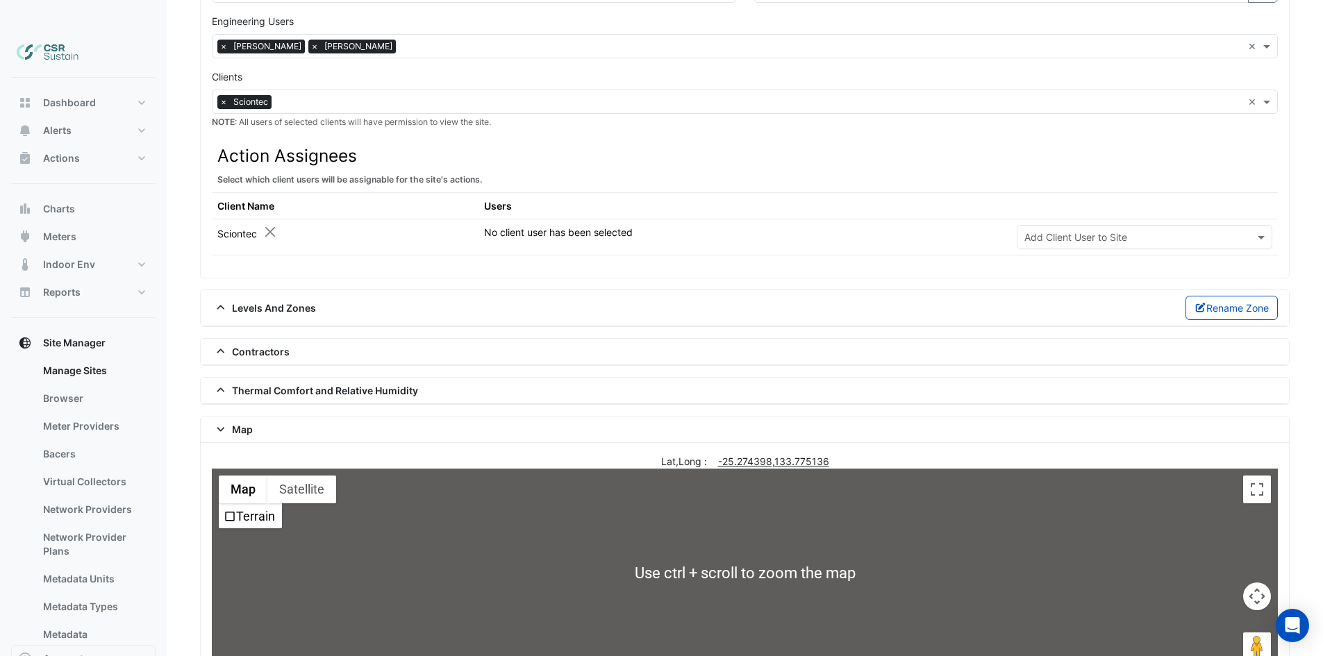
scroll to position [713, 0]
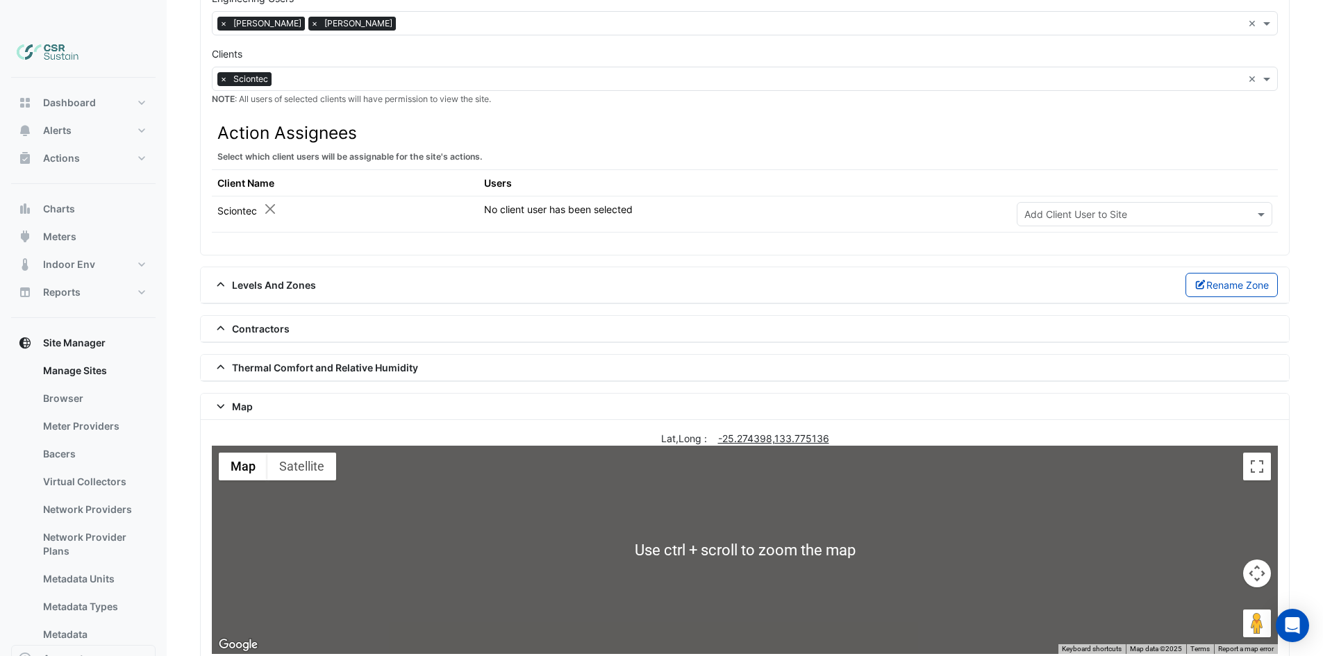
click at [219, 401] on icon at bounding box center [221, 406] width 12 height 10
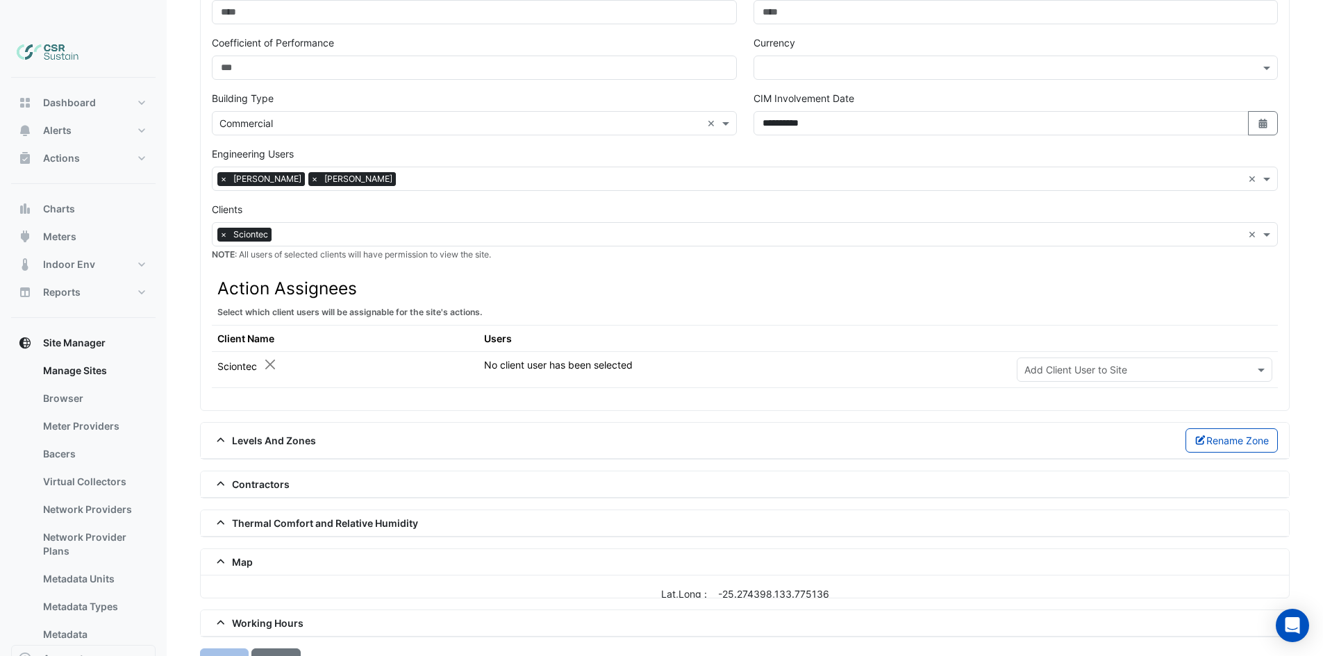
scroll to position [535, 0]
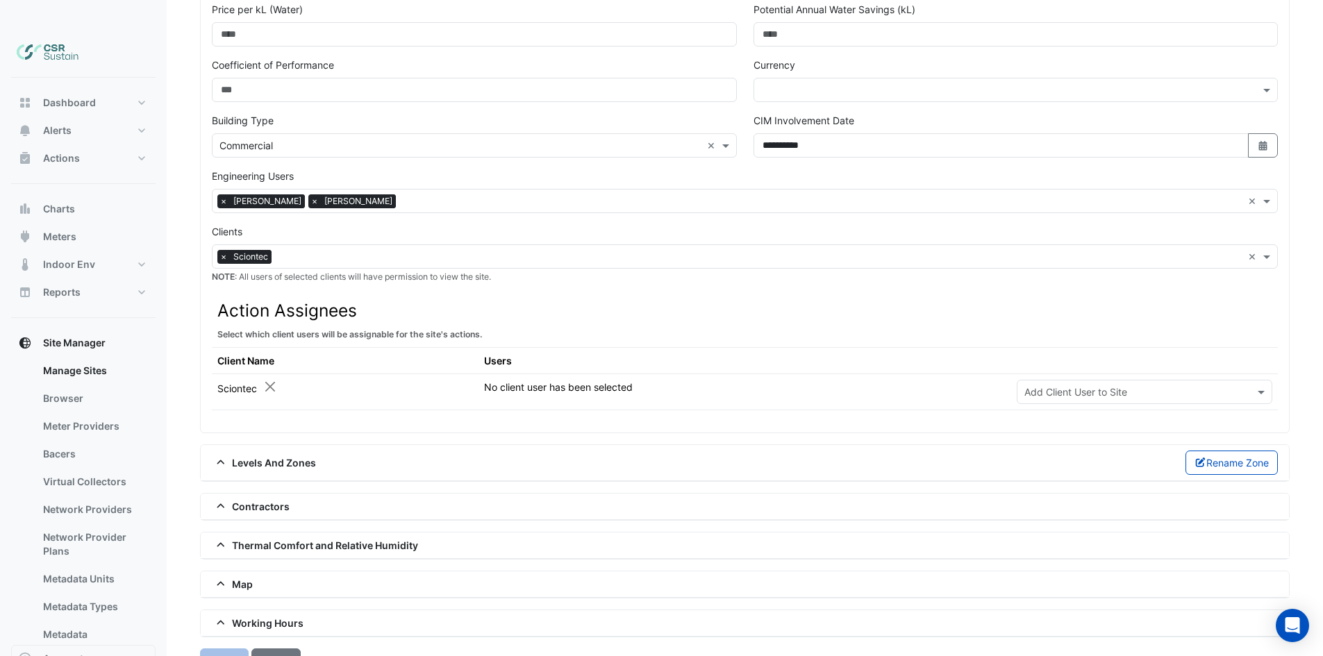
click at [224, 618] on icon at bounding box center [221, 623] width 12 height 10
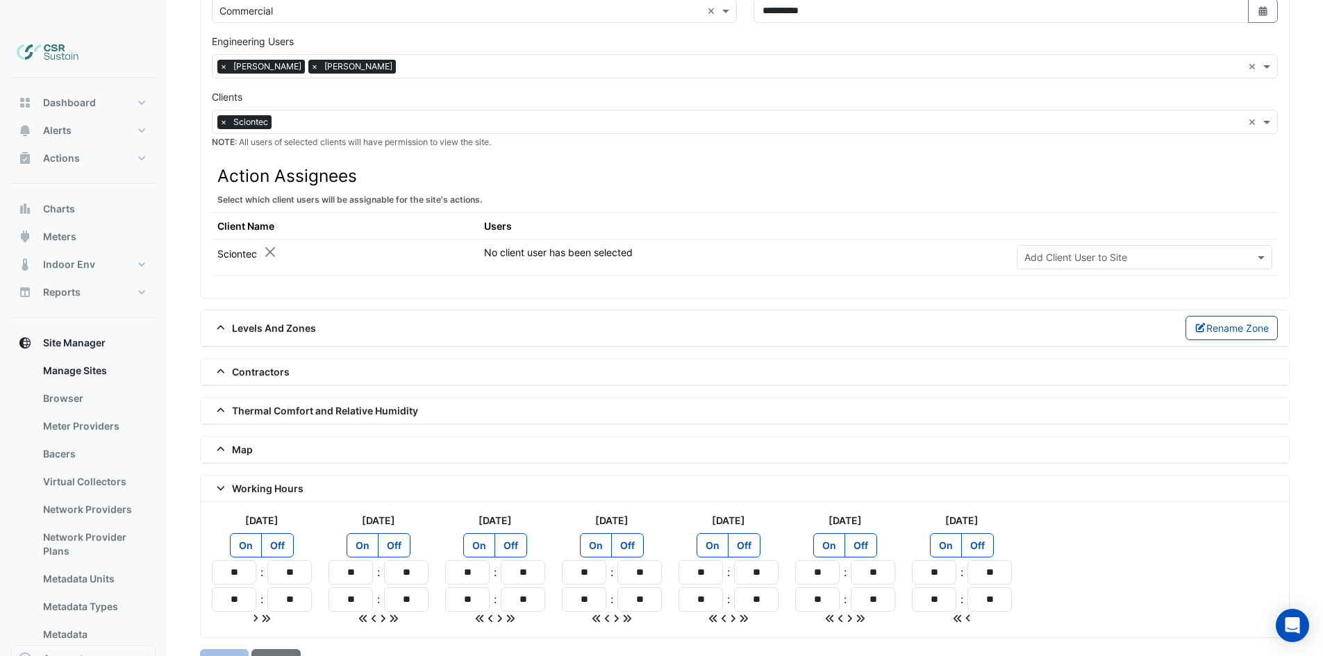
scroll to position [671, 0]
click at [221, 483] on icon at bounding box center [221, 488] width 12 height 10
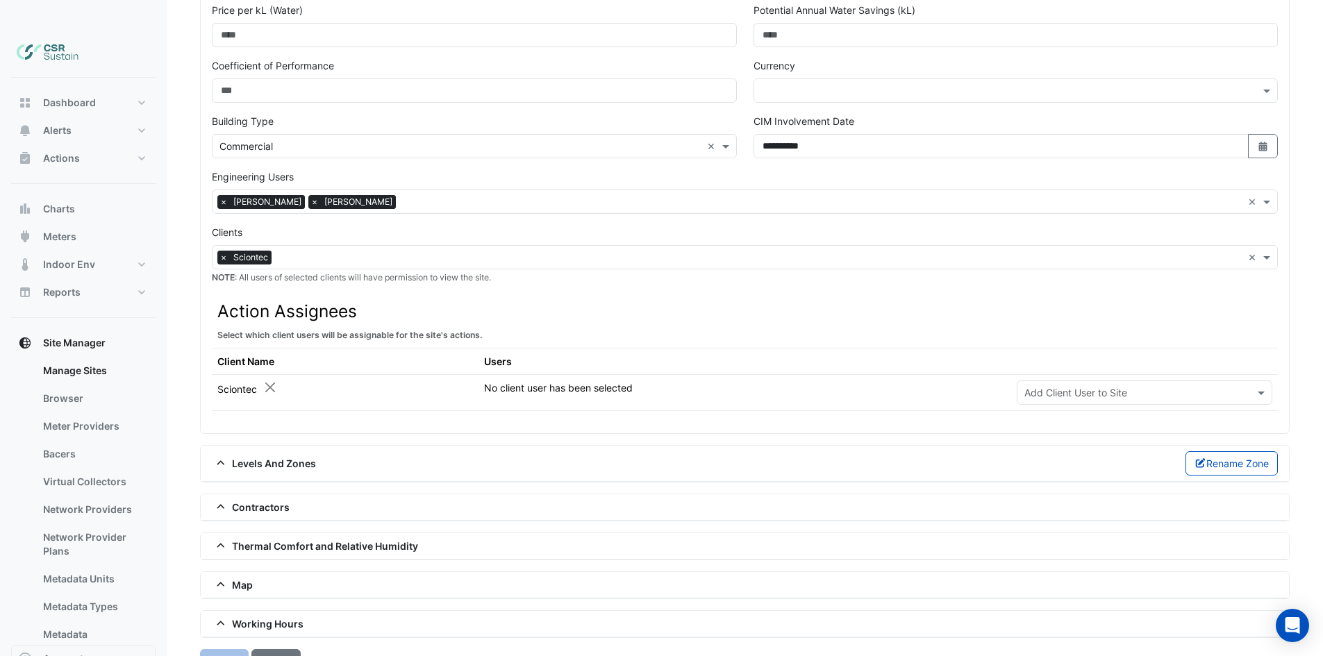
scroll to position [535, 0]
click at [235, 649] on div "Create Cancel" at bounding box center [745, 661] width 1090 height 24
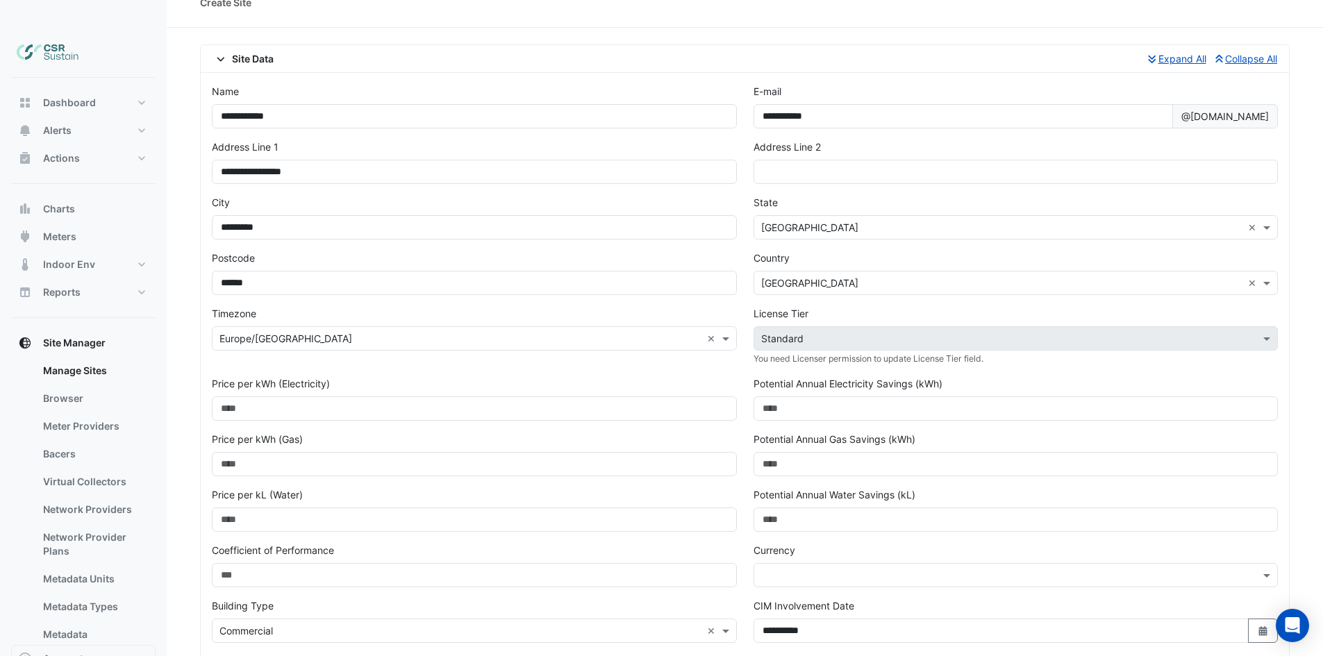
scroll to position [49, 0]
click at [967, 105] on input "**********" at bounding box center [963, 117] width 421 height 24
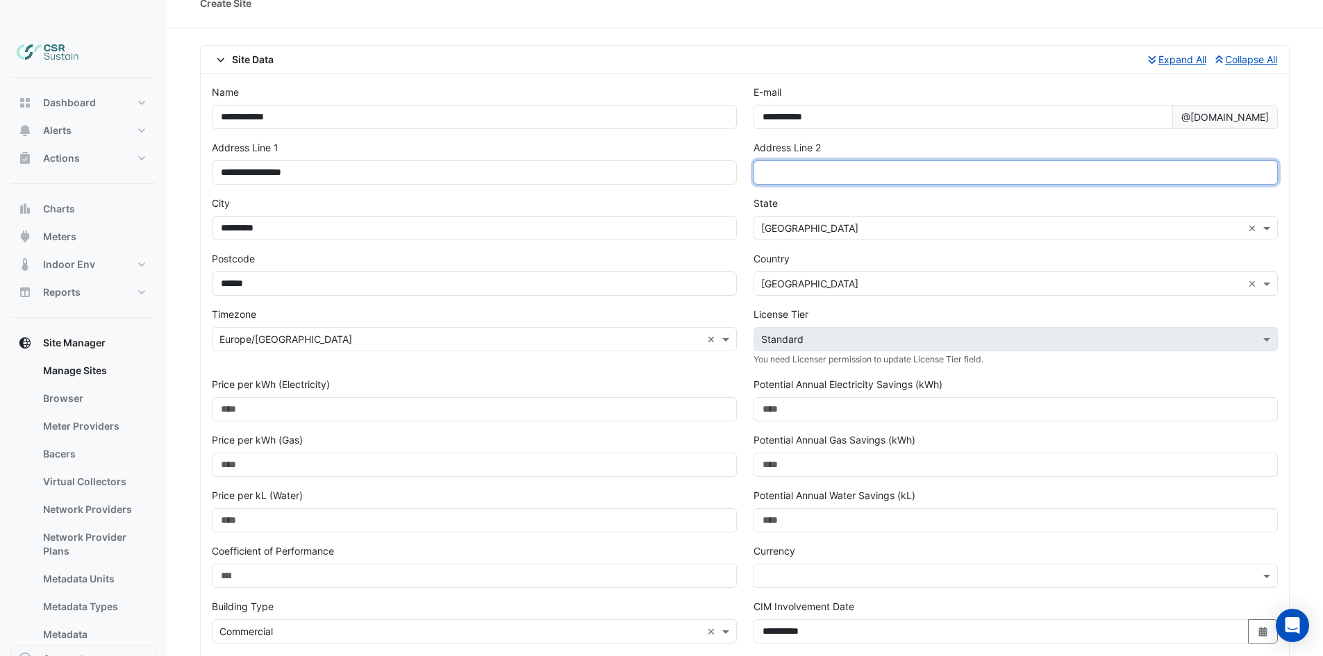
click at [828, 160] on input "text" at bounding box center [1015, 172] width 525 height 24
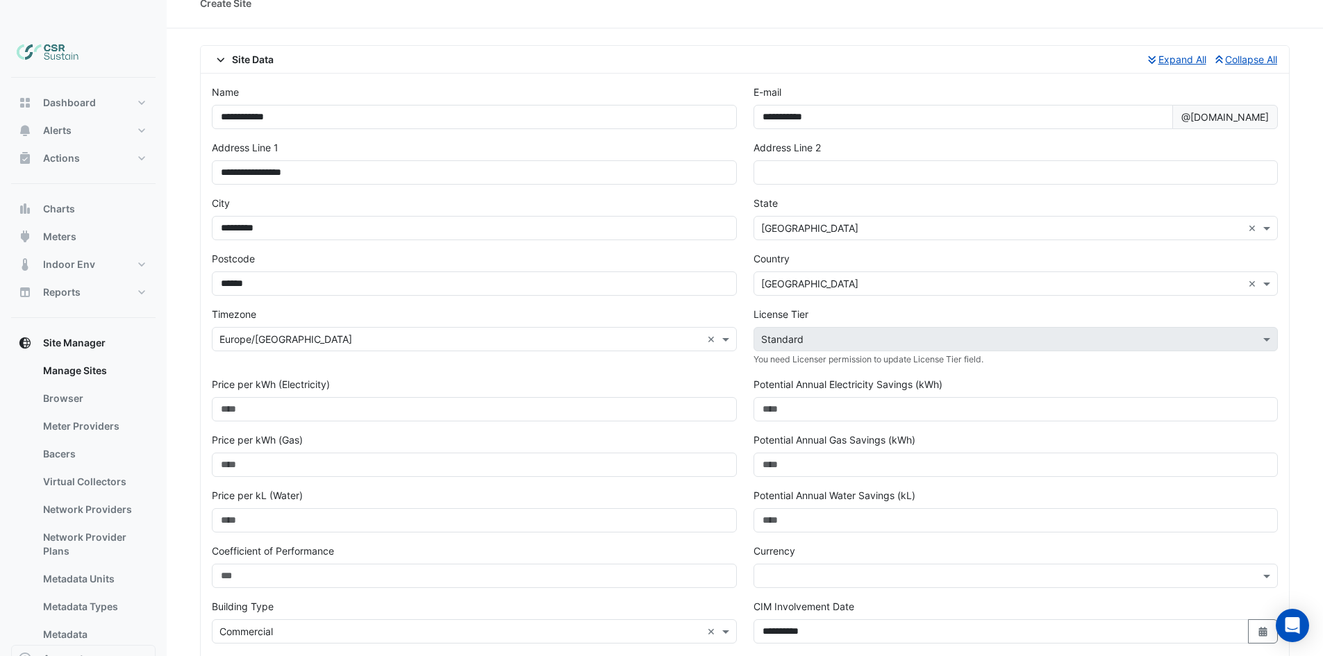
click at [973, 108] on div "**********" at bounding box center [1016, 113] width 542 height 56
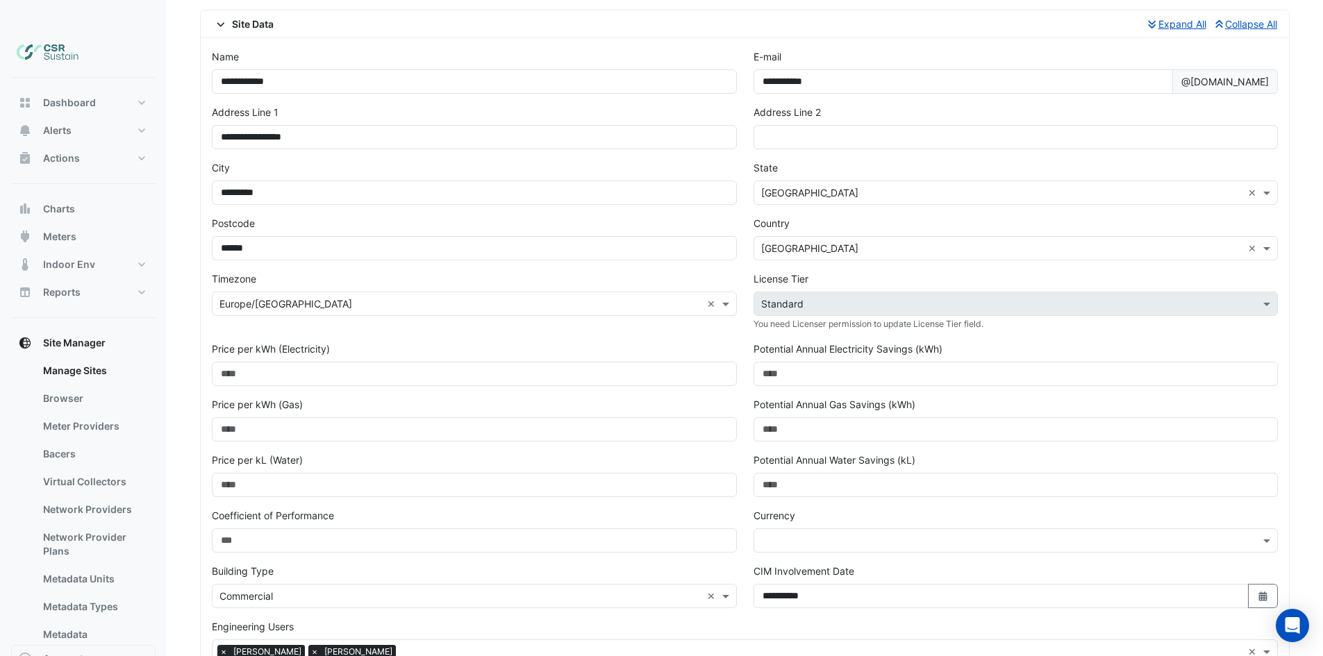
scroll to position [119, 0]
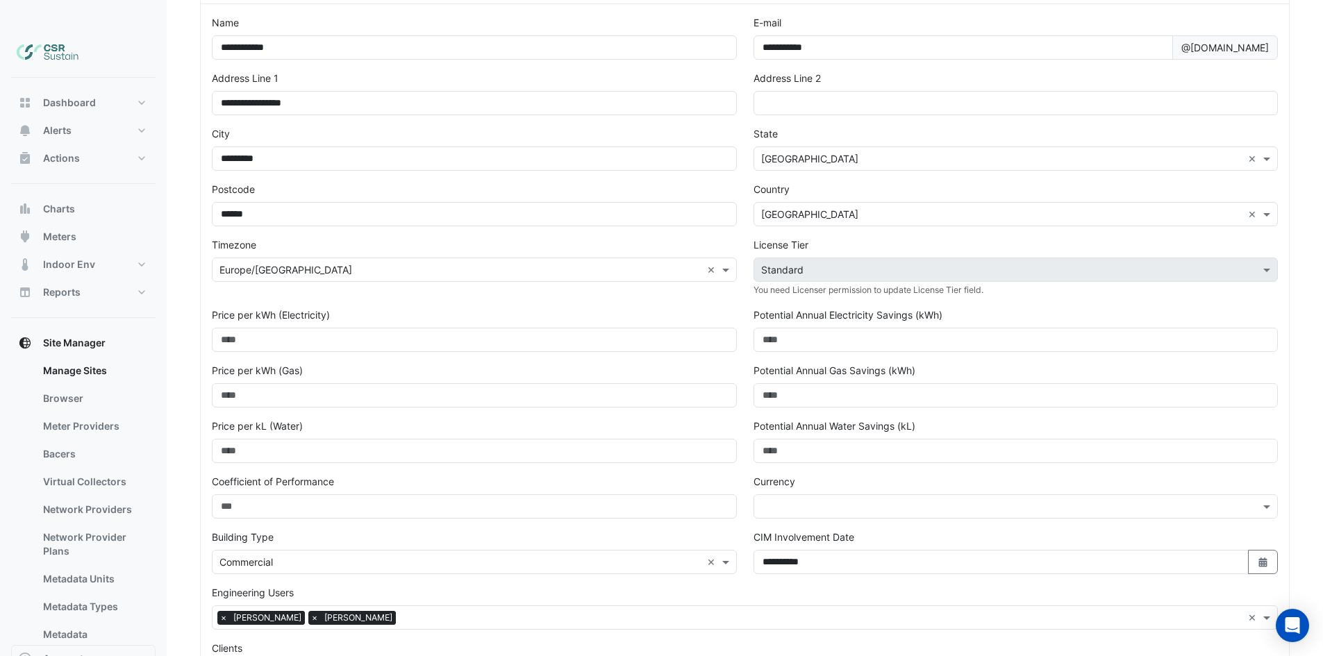
click at [805, 500] on input "text" at bounding box center [1002, 507] width 482 height 15
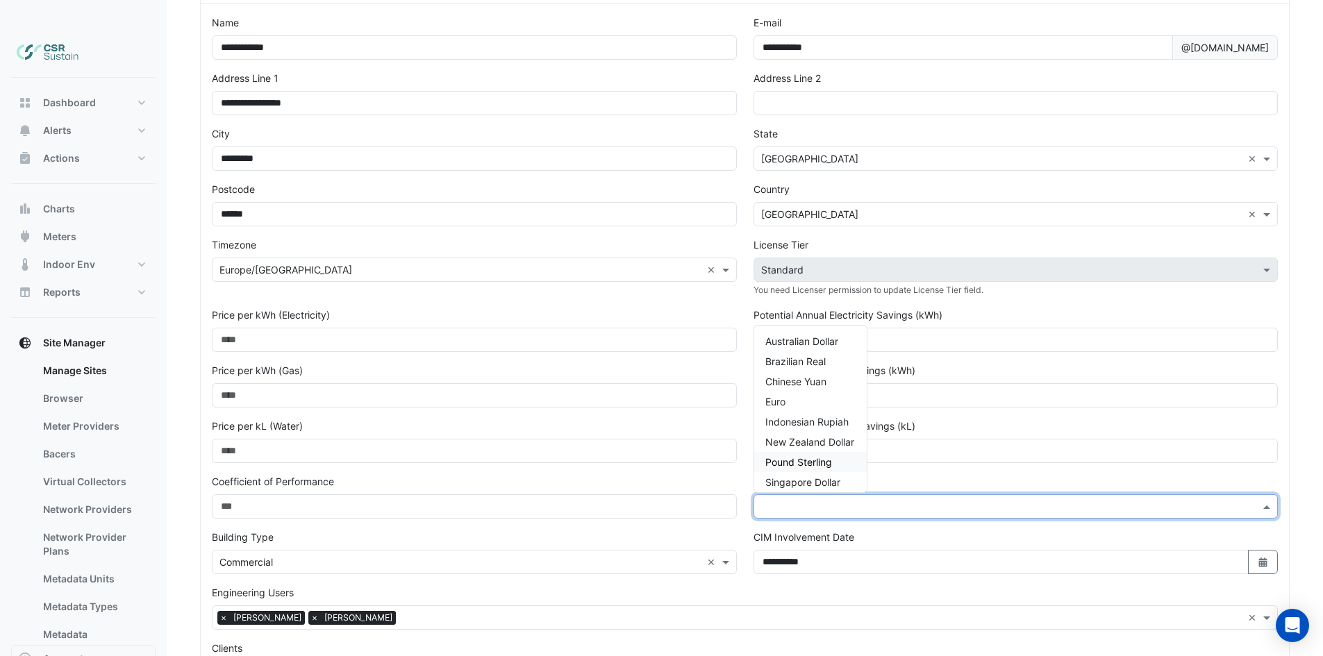
click at [817, 456] on span "Pound Sterling" at bounding box center [798, 462] width 67 height 12
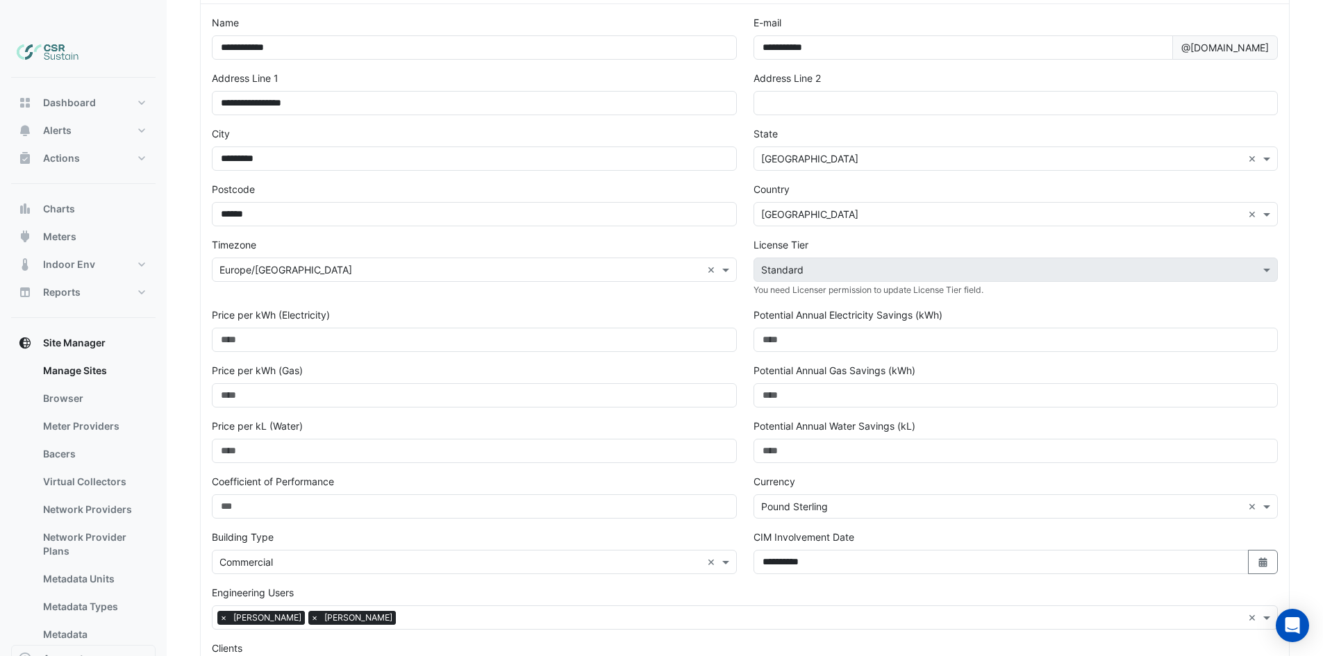
click at [825, 474] on div "Currency × Pound Sterling ×" at bounding box center [1015, 496] width 525 height 44
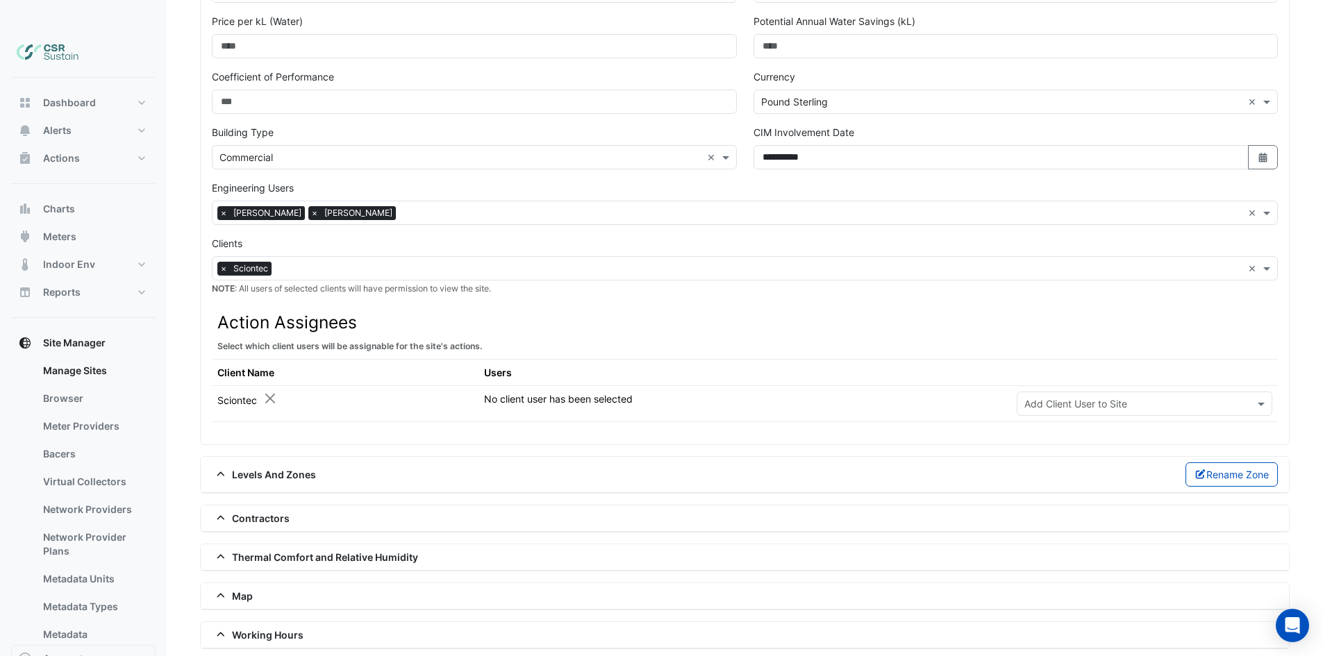
scroll to position [535, 0]
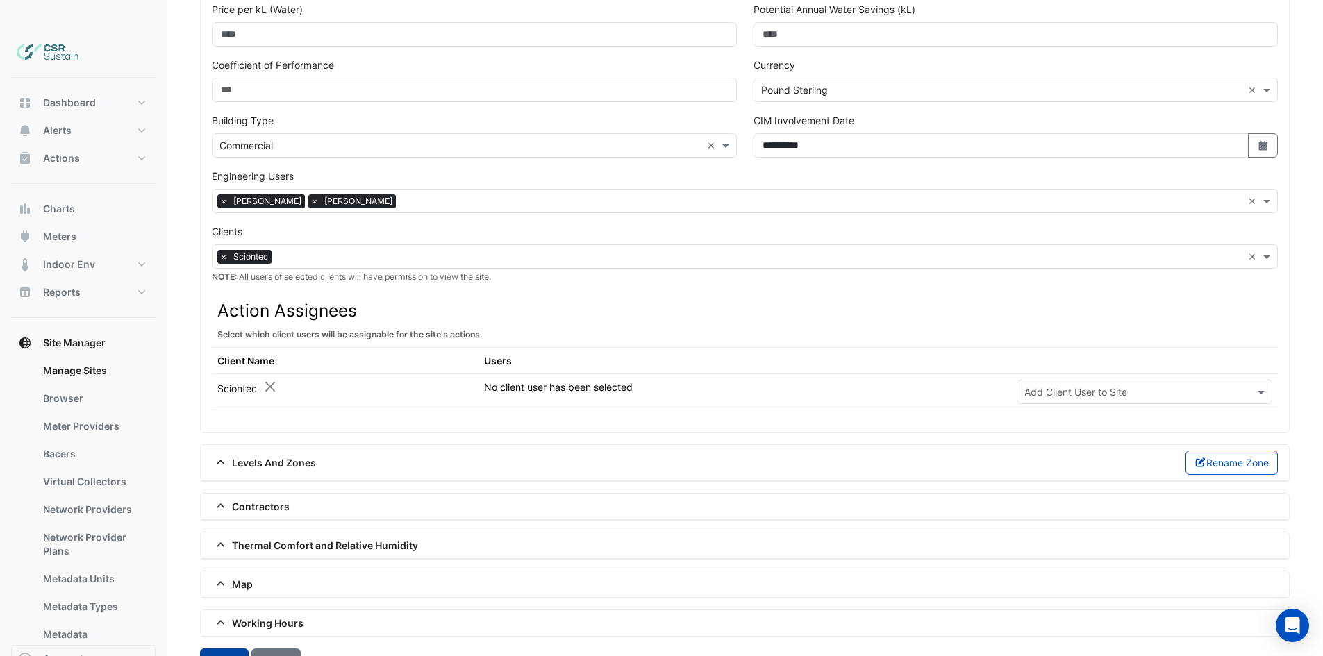
click at [235, 649] on button "Create" at bounding box center [224, 661] width 49 height 24
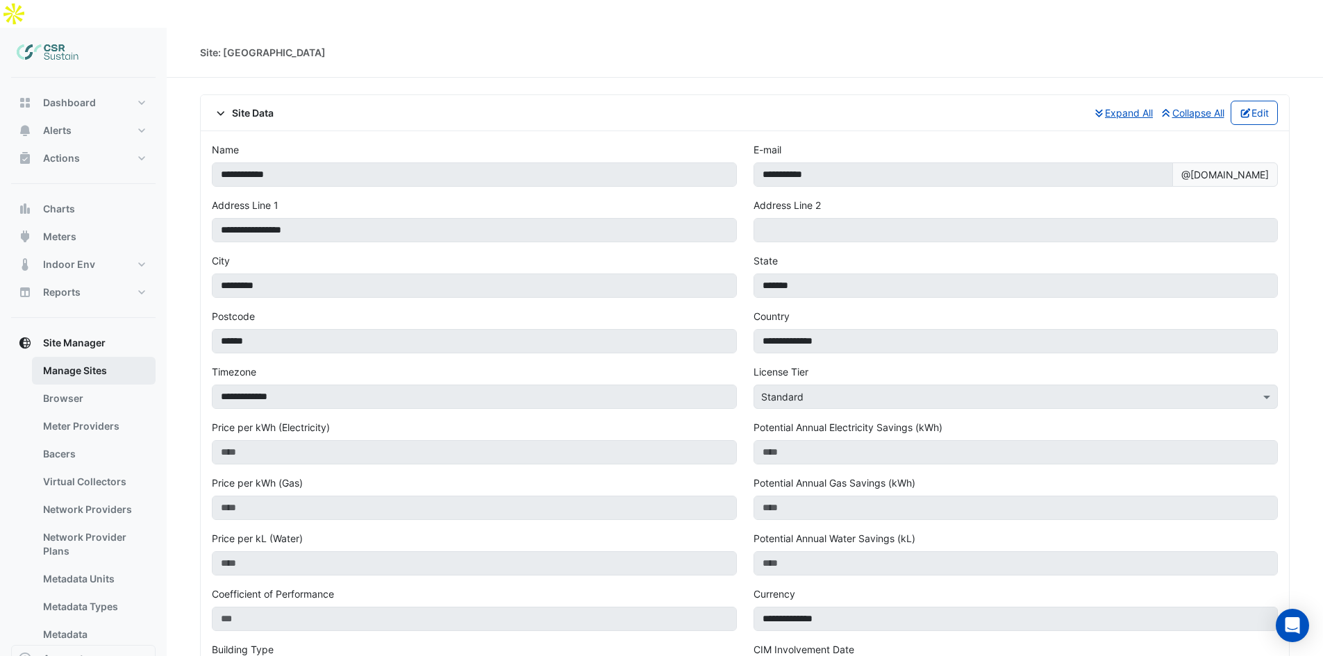
click at [70, 357] on link "Manage Sites" at bounding box center [94, 371] width 124 height 28
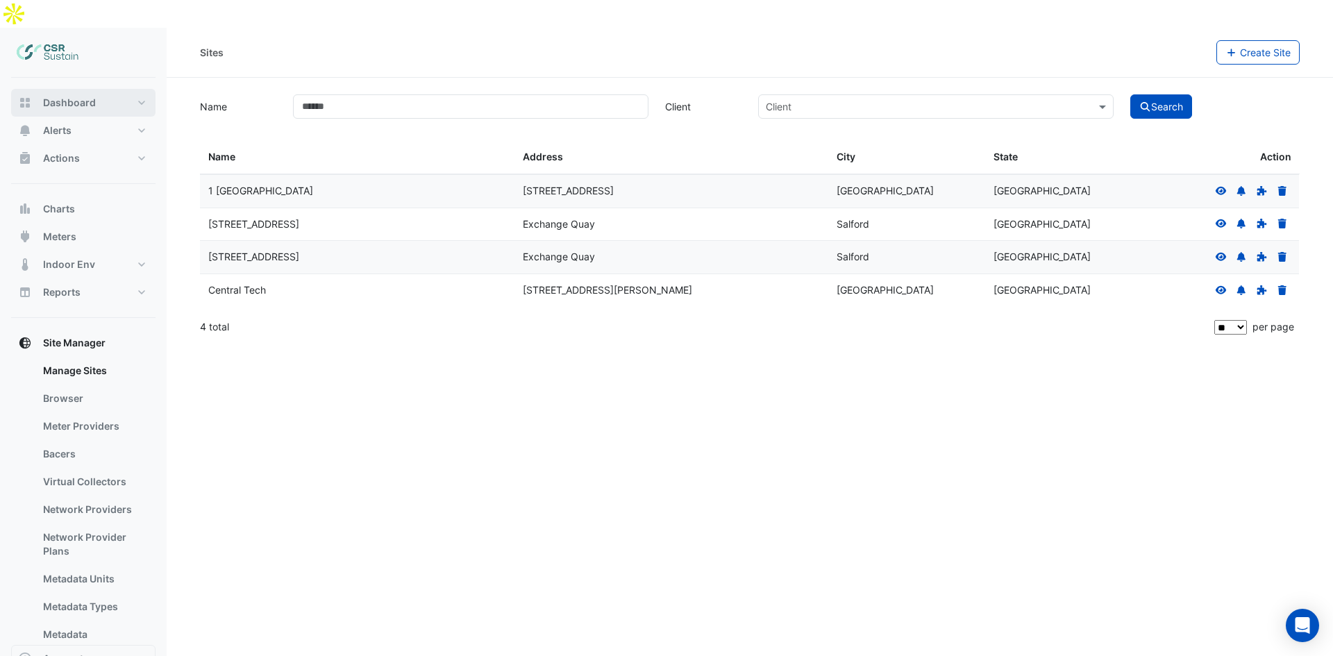
click at [67, 89] on button "Dashboard" at bounding box center [83, 103] width 144 height 28
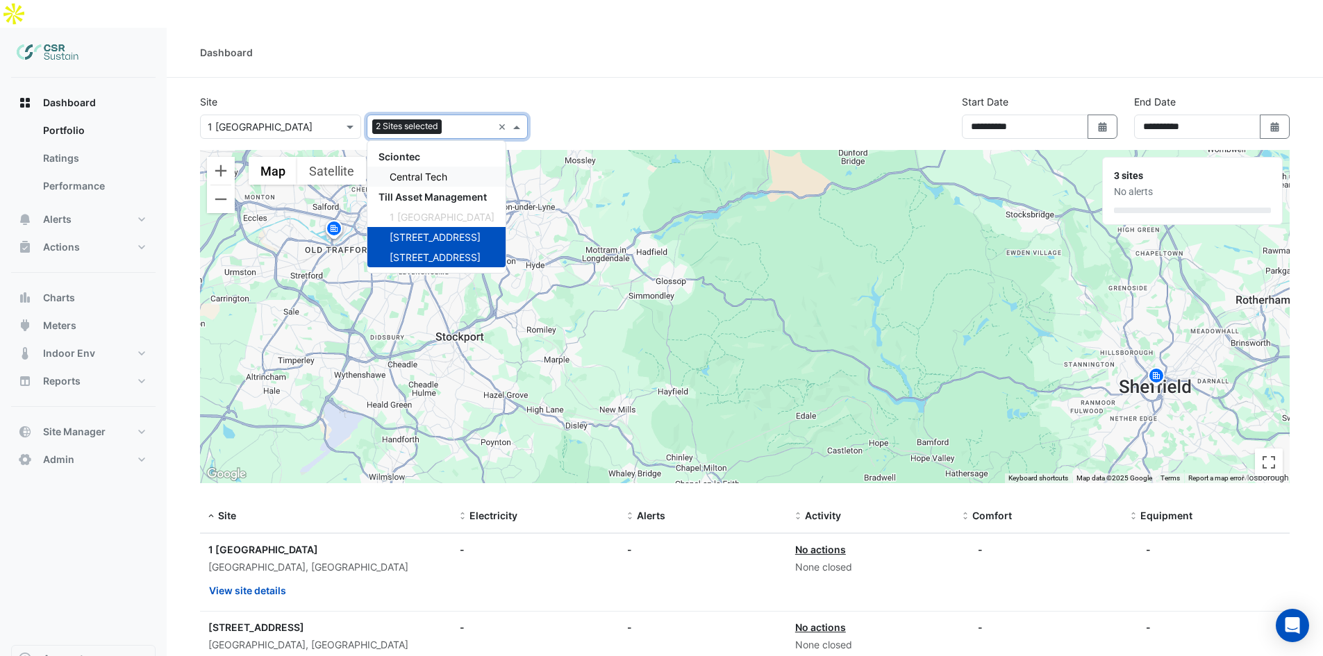
click at [422, 171] on span "Central Tech" at bounding box center [419, 177] width 58 height 12
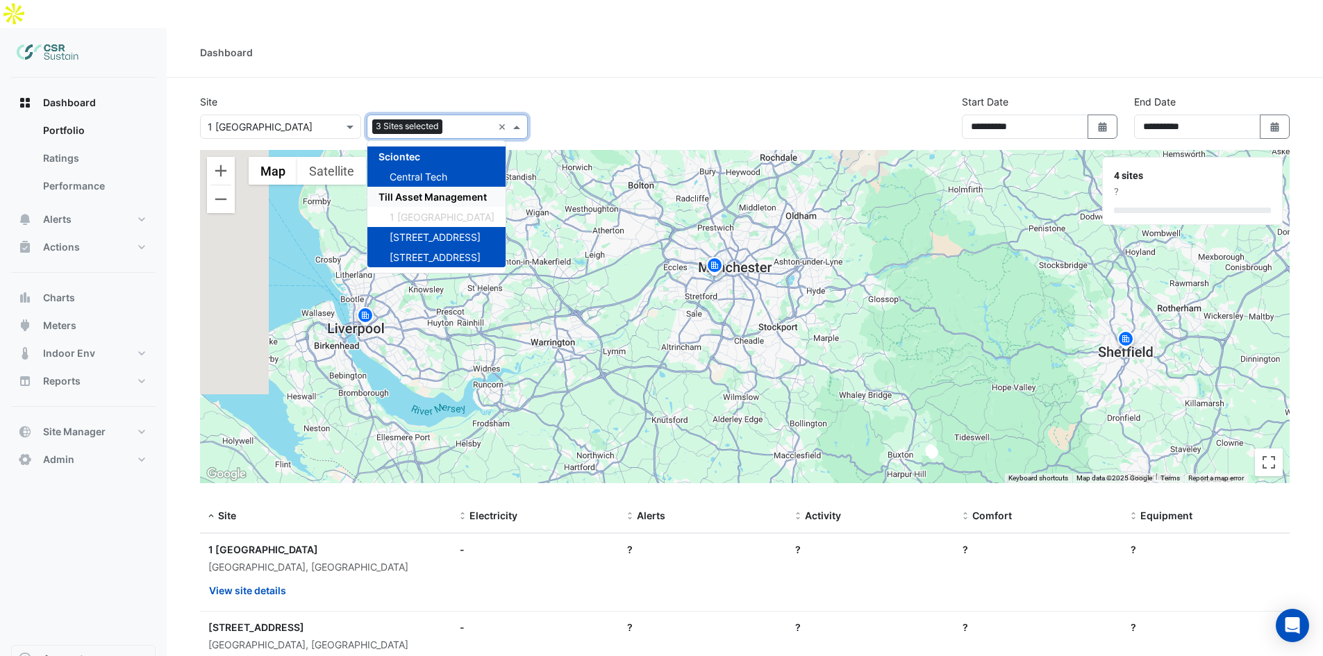
click at [667, 94] on div "**********" at bounding box center [745, 122] width 1106 height 56
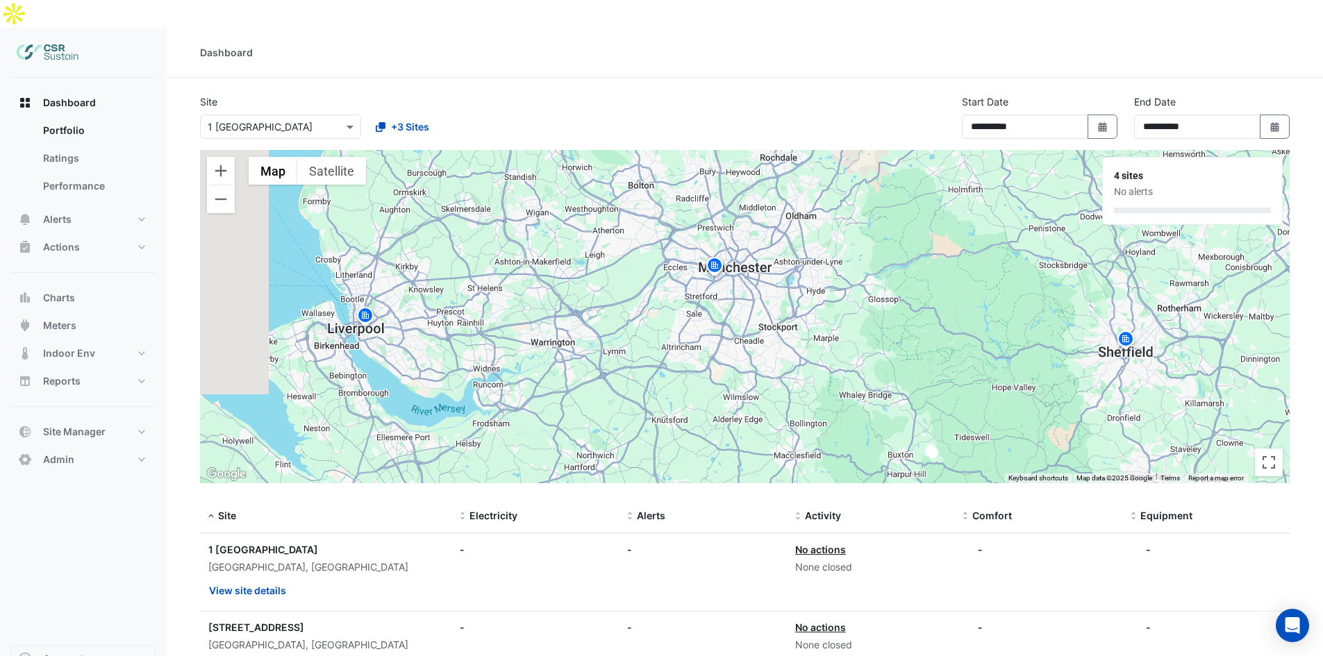
drag, startPoint x: 774, startPoint y: 54, endPoint x: 1021, endPoint y: 85, distance: 248.5
click at [776, 78] on section "**********" at bounding box center [745, 496] width 1156 height 837
click at [1158, 185] on div "No alerts" at bounding box center [1192, 192] width 157 height 15
click at [753, 94] on div "**********" at bounding box center [745, 122] width 1106 height 56
click at [751, 94] on div "**********" at bounding box center [745, 122] width 1106 height 56
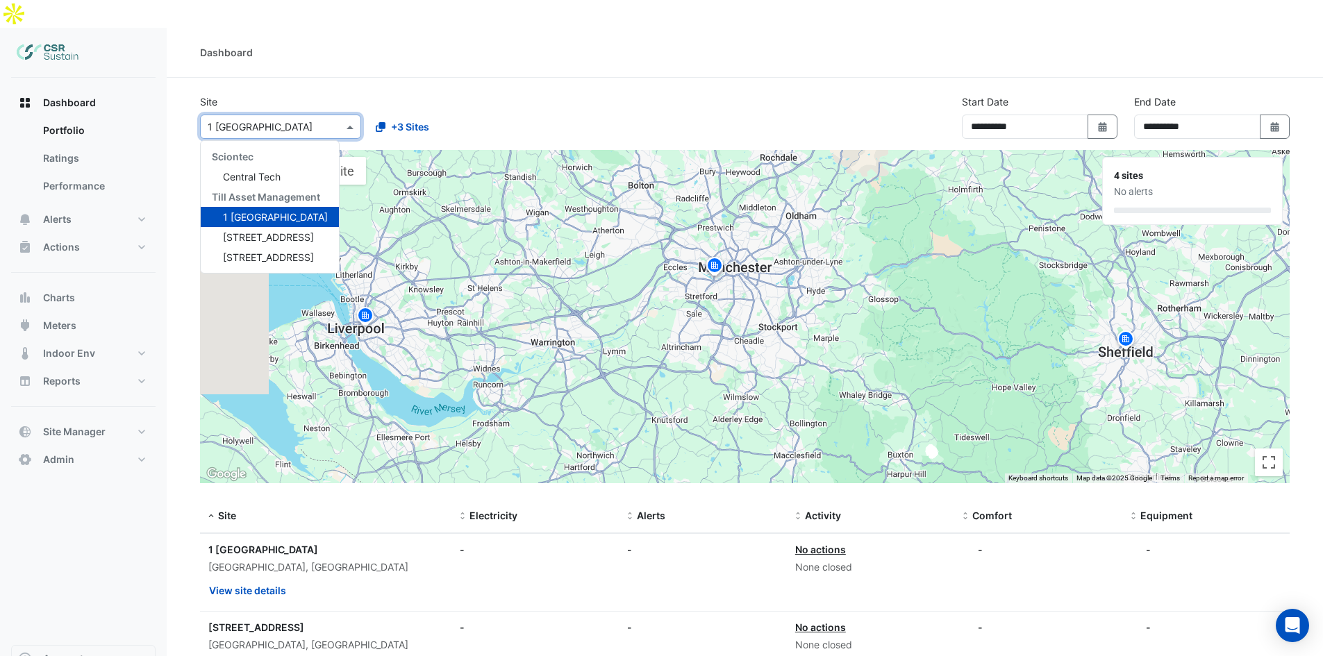
click at [295, 120] on input "text" at bounding box center [267, 127] width 118 height 15
click at [299, 120] on input "text" at bounding box center [267, 127] width 118 height 15
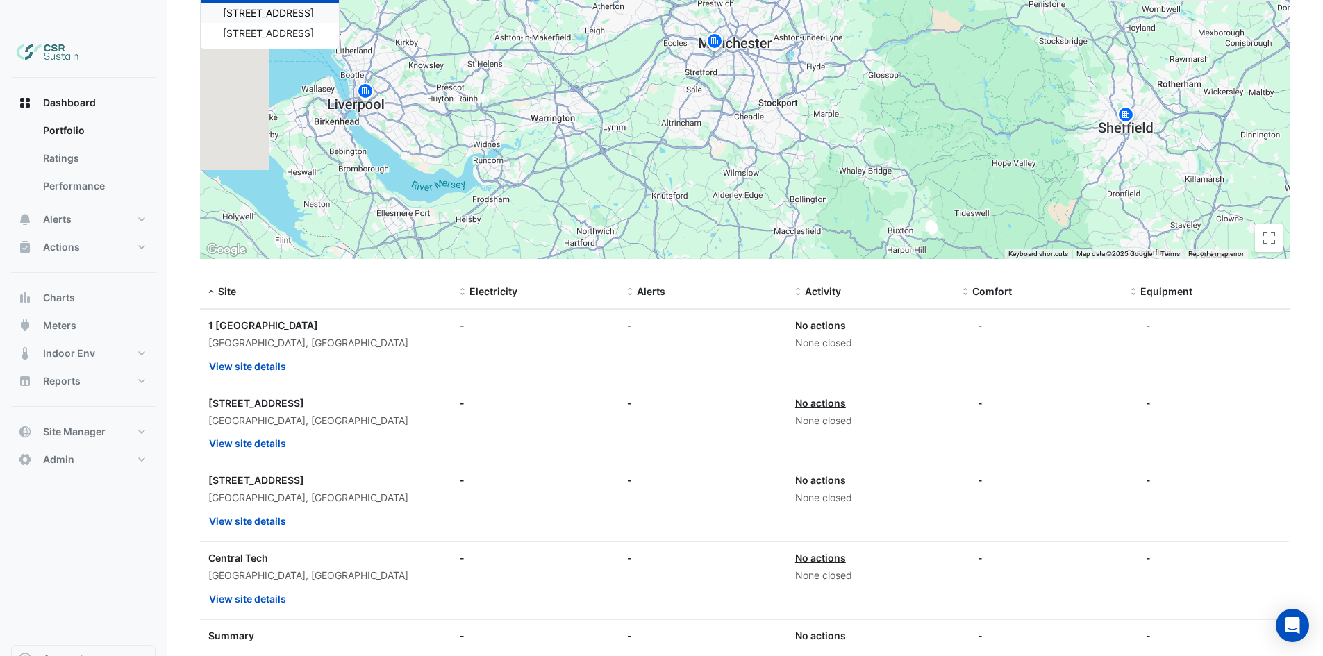
scroll to position [231, 0]
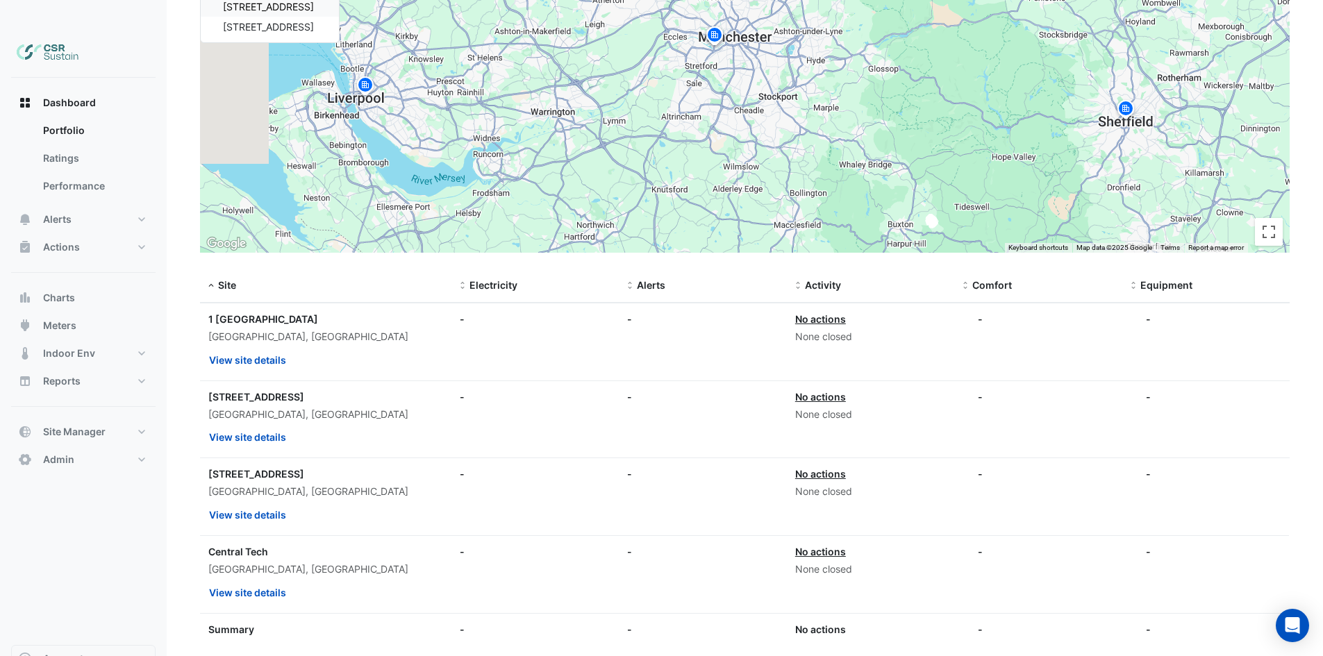
drag, startPoint x: 833, startPoint y: 474, endPoint x: 783, endPoint y: 463, distance: 51.8
click at [761, 460] on div "Site: [STREET_ADDRESS] View site details Electricity: - Alerts: - Activity: No …" at bounding box center [745, 496] width 1090 height 77
click at [807, 484] on div "None closed" at bounding box center [870, 492] width 151 height 16
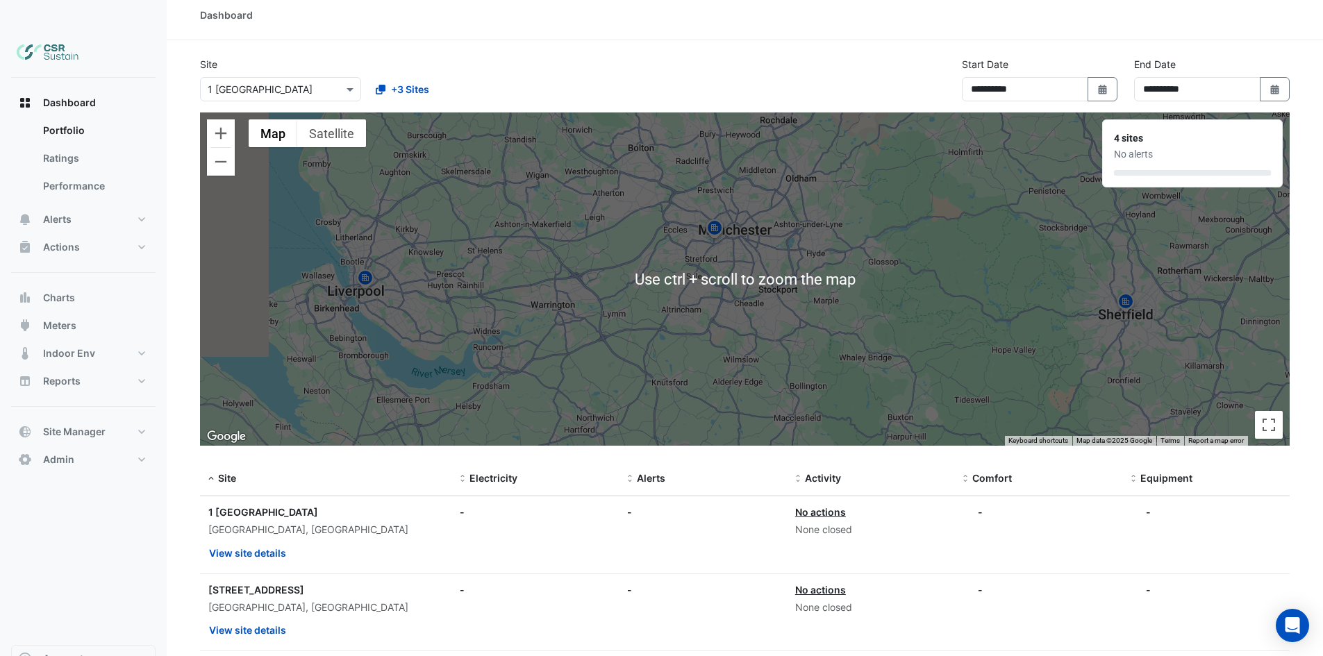
scroll to position [0, 0]
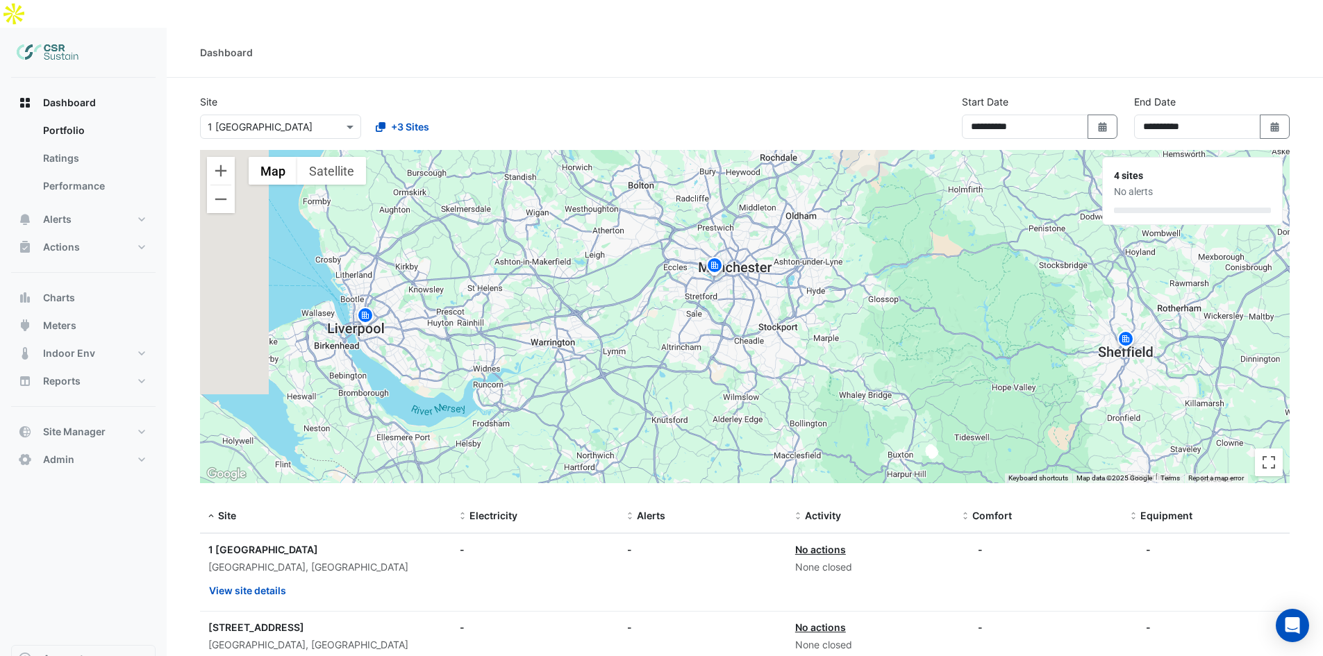
click at [1316, 133] on section "**********" at bounding box center [745, 496] width 1156 height 837
drag, startPoint x: 1165, startPoint y: 153, endPoint x: 1101, endPoint y: 162, distance: 65.3
click at [1100, 163] on div "4 sites No alerts" at bounding box center [1192, 191] width 194 height 82
drag, startPoint x: 1251, startPoint y: 161, endPoint x: 1182, endPoint y: 160, distance: 68.8
click at [1209, 162] on div "4 sites No alerts" at bounding box center [1192, 191] width 179 height 67
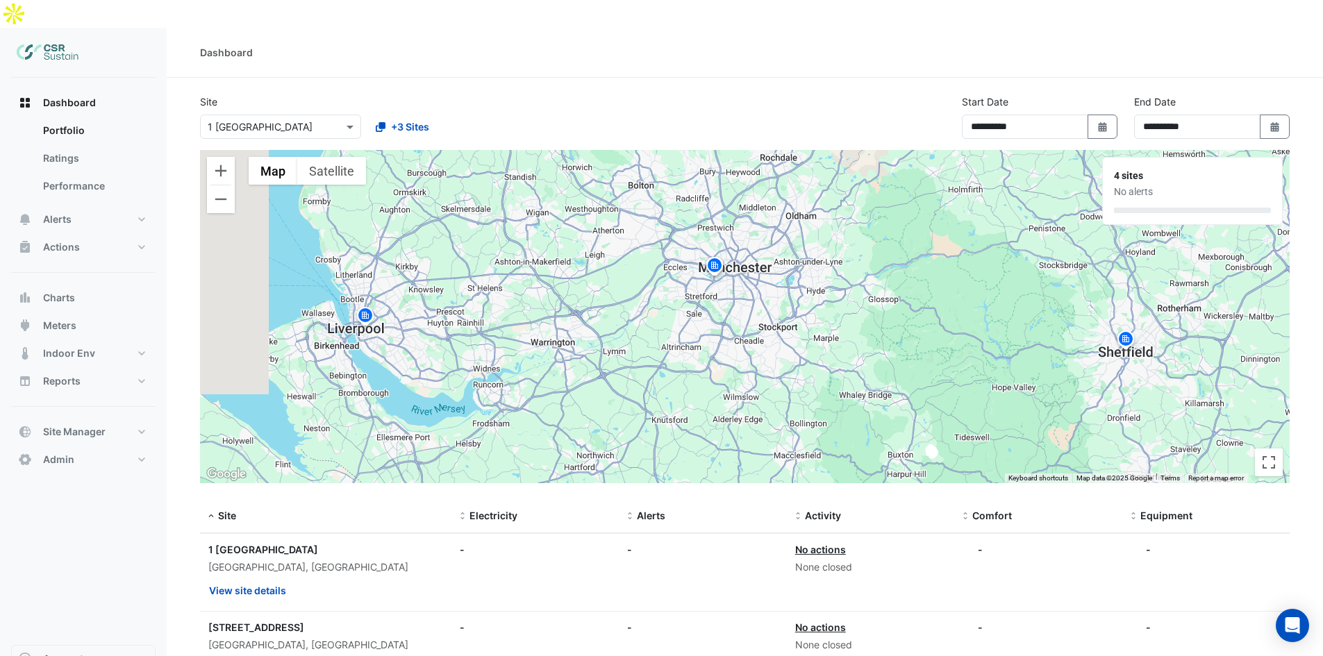
drag, startPoint x: 1182, startPoint y: 160, endPoint x: 1111, endPoint y: 160, distance: 70.8
click at [1160, 185] on div "No alerts" at bounding box center [1192, 192] width 157 height 15
click at [1111, 160] on div "4 sites No alerts" at bounding box center [1192, 191] width 179 height 67
click at [1121, 185] on div "No alerts" at bounding box center [1192, 192] width 157 height 15
drag, startPoint x: 1119, startPoint y: 162, endPoint x: 1116, endPoint y: 146, distance: 16.3
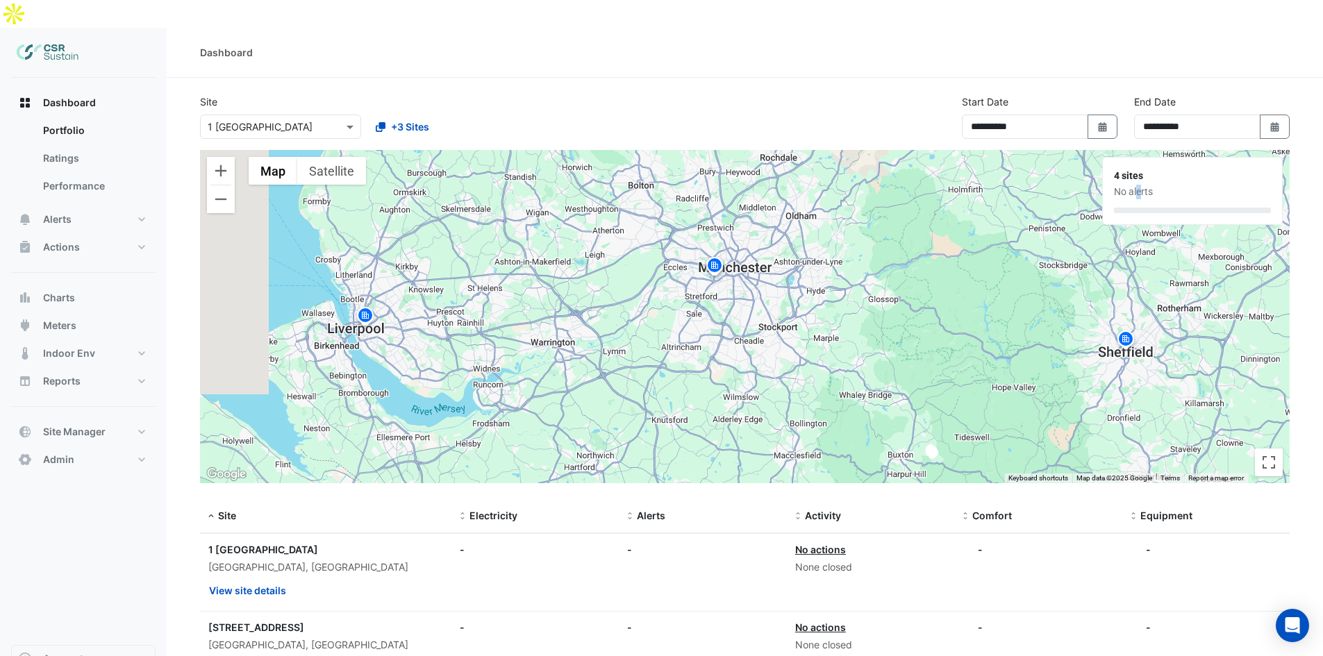
click at [1119, 185] on div "No alerts" at bounding box center [1192, 192] width 157 height 15
click at [1117, 169] on div "4 sites" at bounding box center [1192, 176] width 157 height 15
click at [78, 96] on span "Dashboard" at bounding box center [69, 103] width 53 height 14
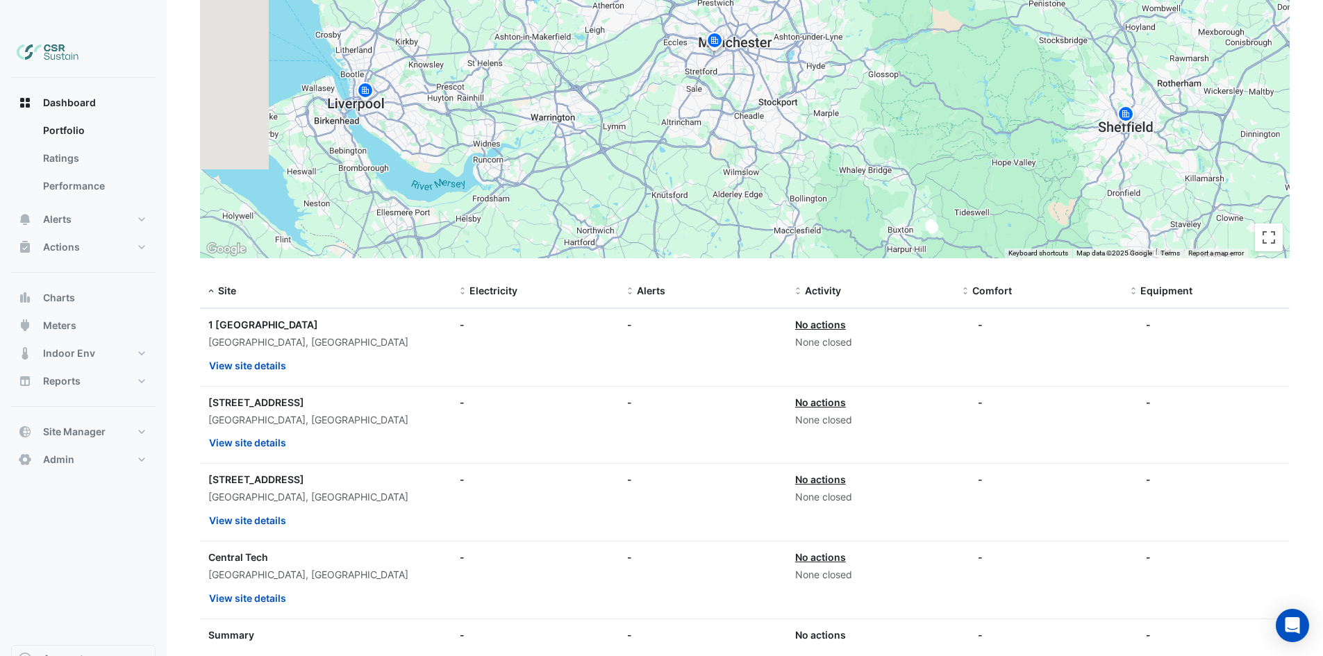
scroll to position [231, 0]
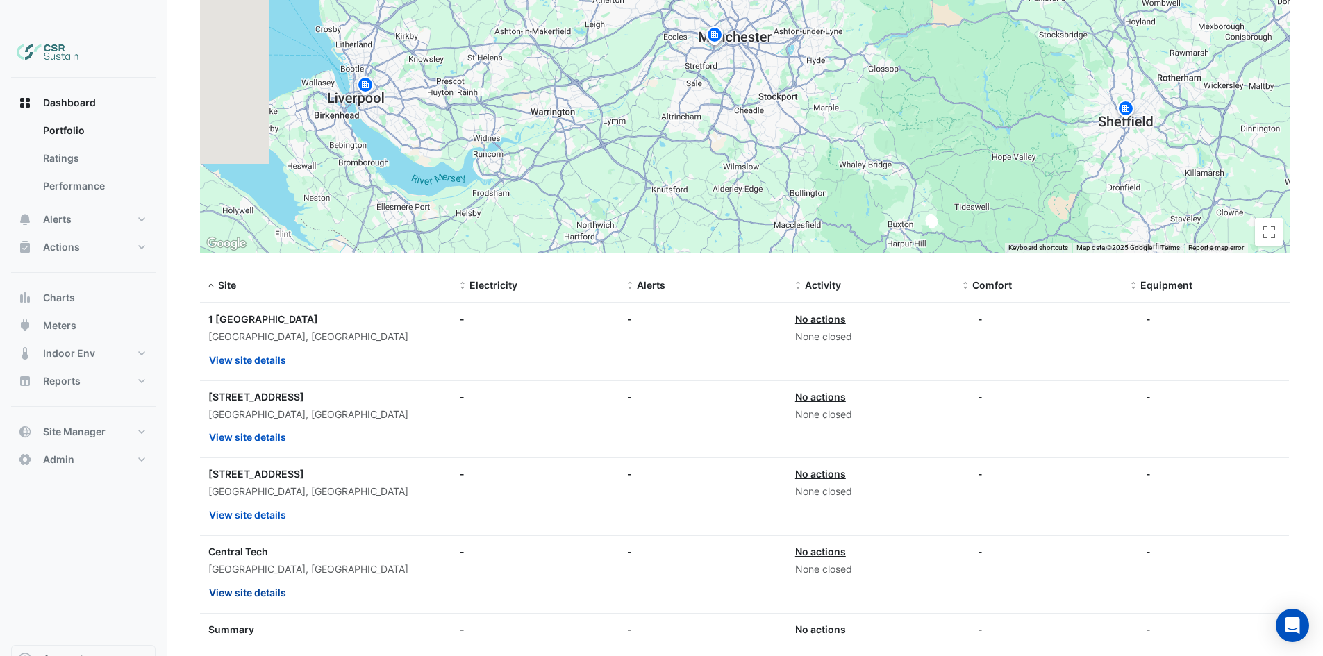
click at [243, 581] on button "View site details" at bounding box center [247, 593] width 78 height 24
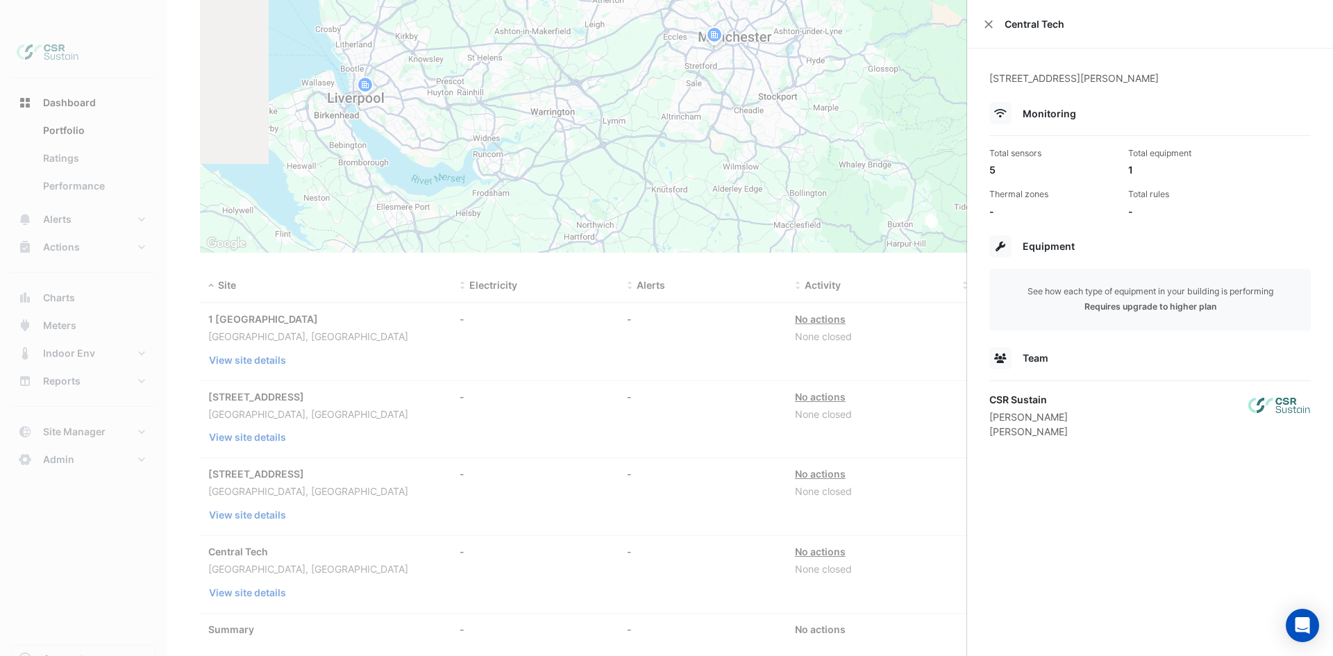
click at [308, 311] on ngb-offcanvas-backdrop at bounding box center [666, 328] width 1333 height 656
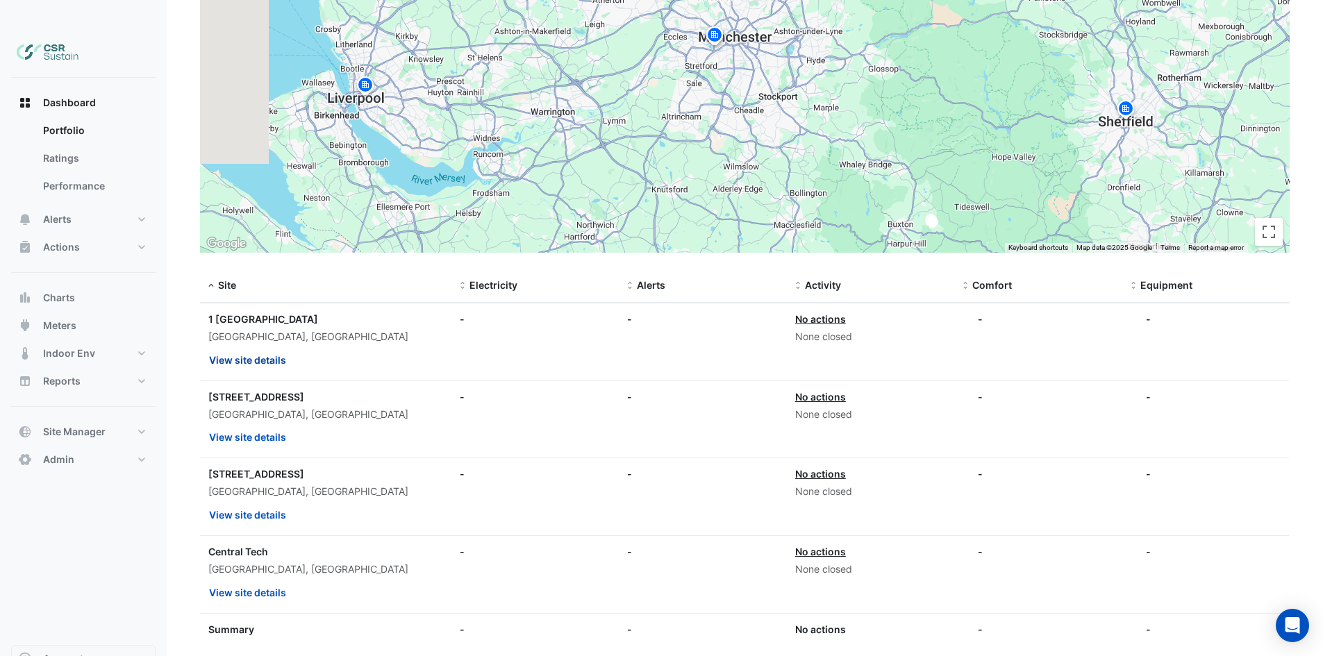
click at [257, 348] on button "View site details" at bounding box center [247, 360] width 78 height 24
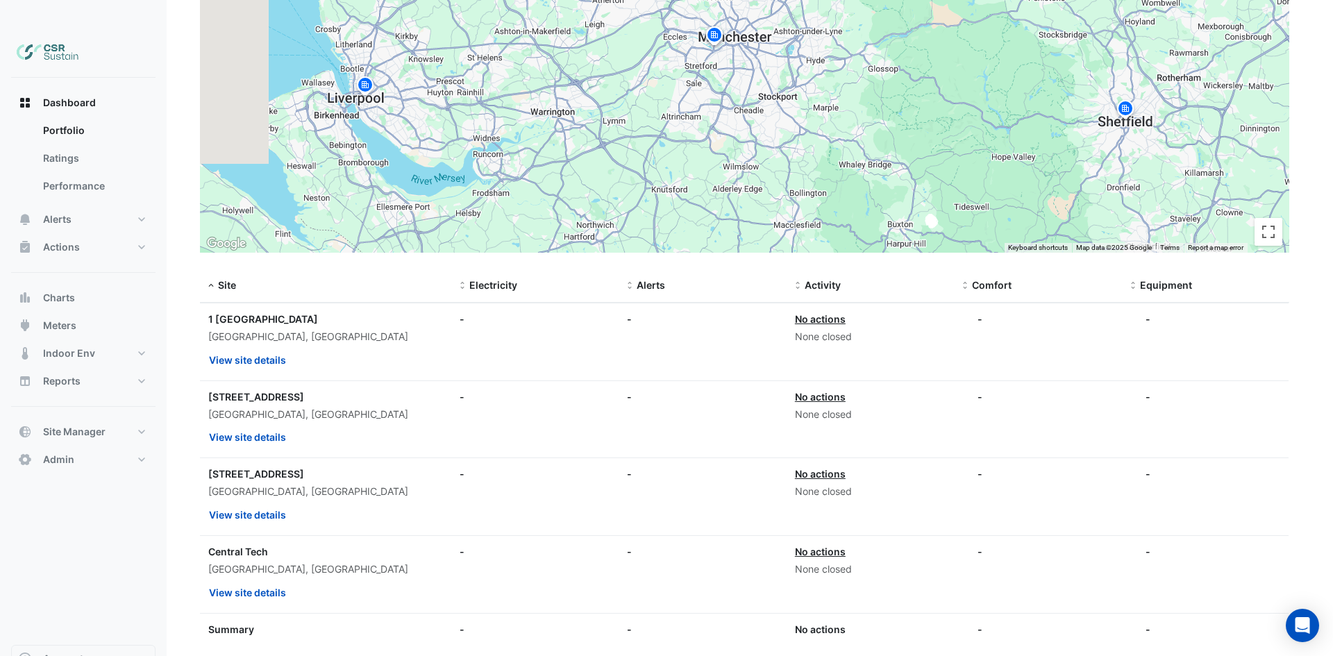
click at [258, 330] on ngb-offcanvas-backdrop at bounding box center [666, 328] width 1333 height 656
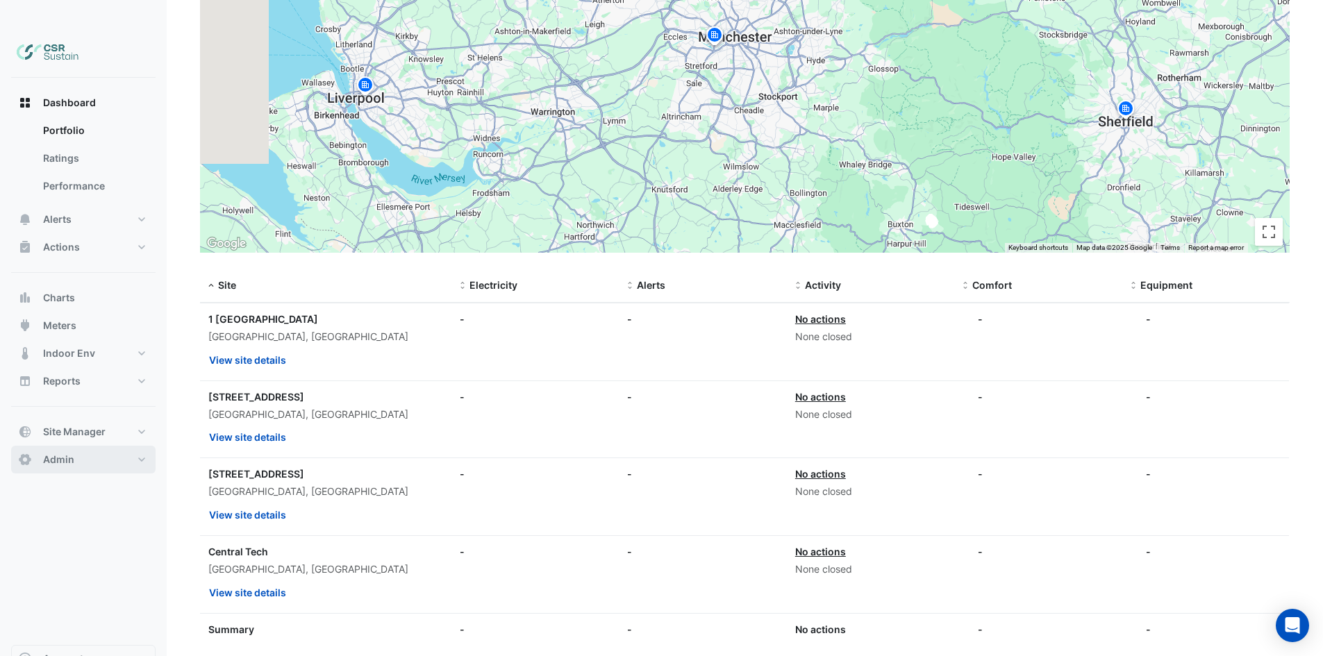
click at [83, 446] on button "Admin" at bounding box center [83, 460] width 144 height 28
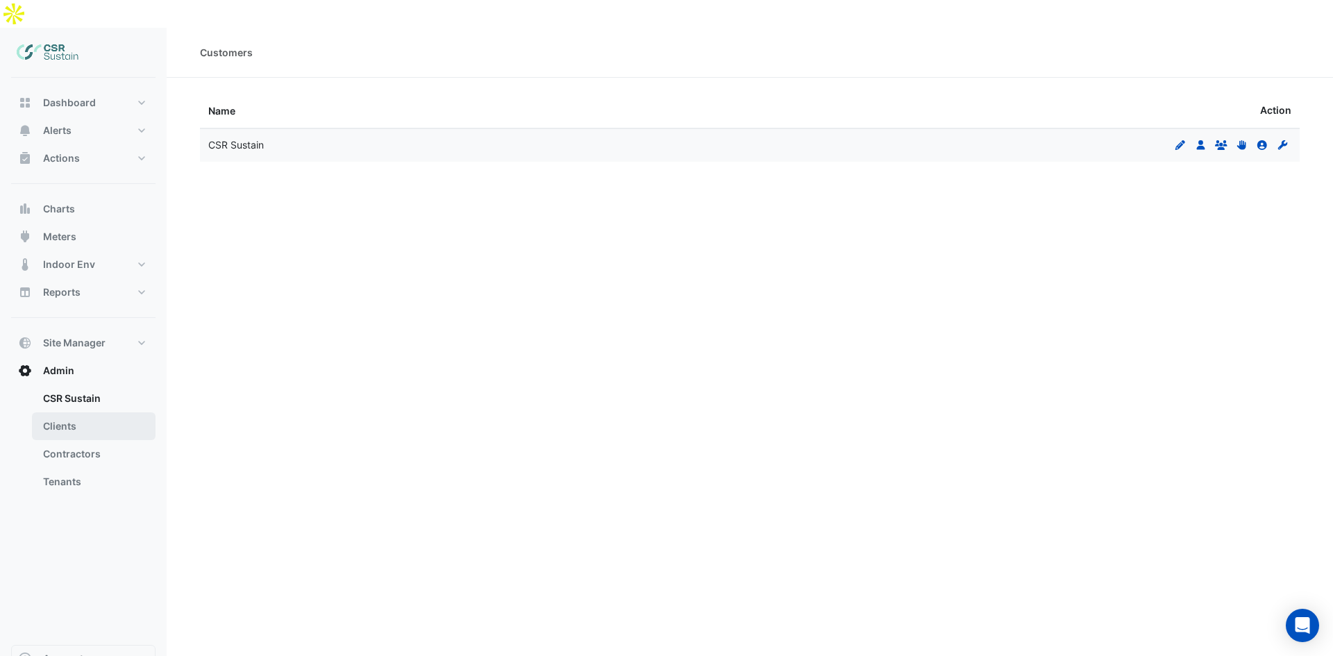
click at [101, 412] on link "Clients" at bounding box center [94, 426] width 124 height 28
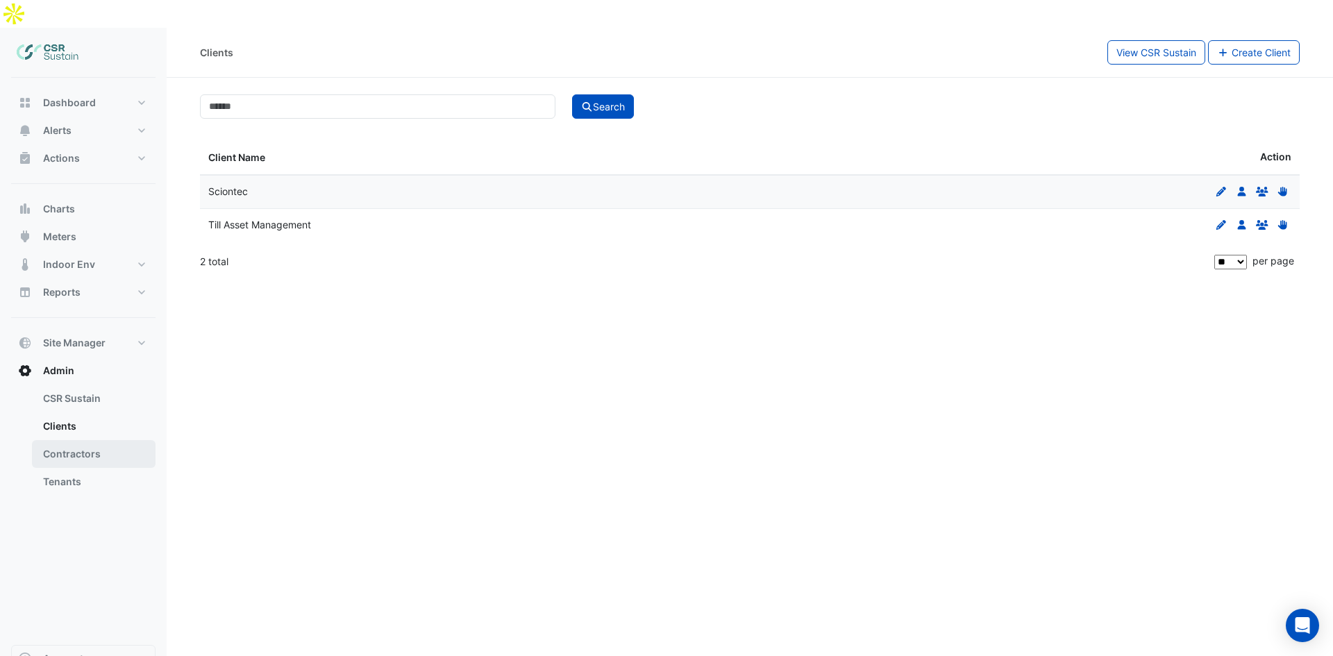
click at [101, 440] on link "Contractors" at bounding box center [94, 454] width 124 height 28
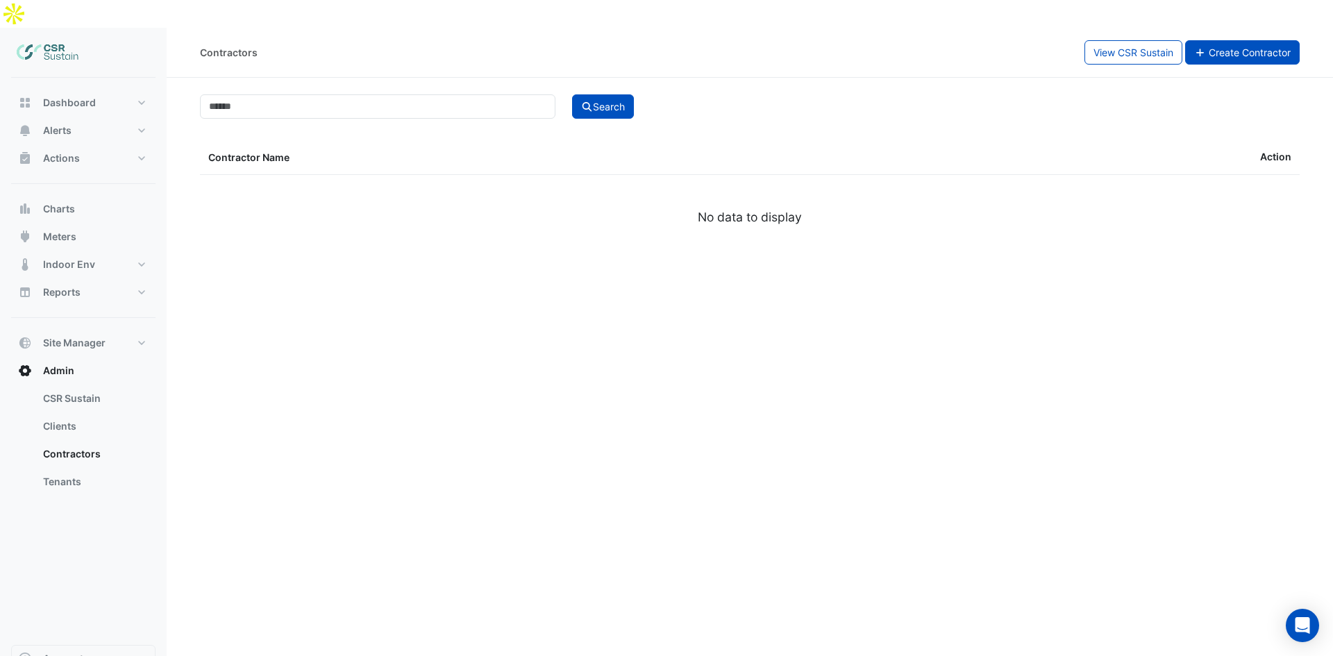
click at [1230, 47] on span "Create Contractor" at bounding box center [1250, 53] width 82 height 12
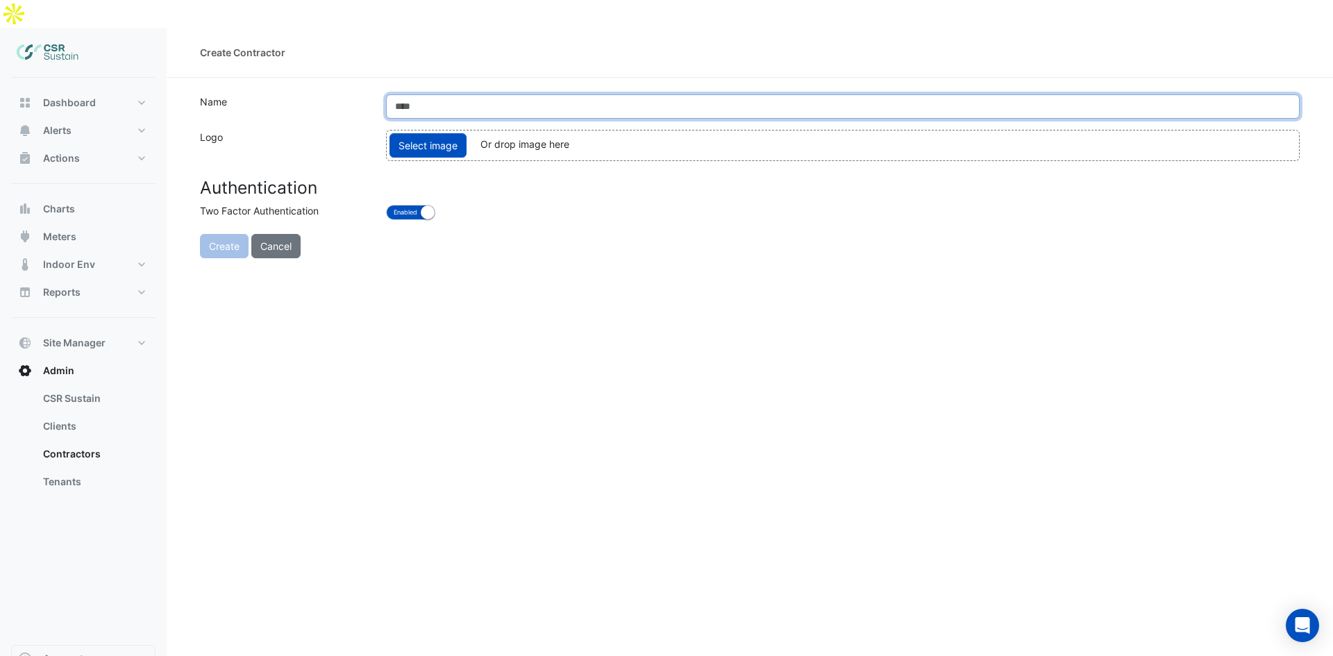
click at [456, 94] on input "text" at bounding box center [843, 106] width 914 height 24
type input "****"
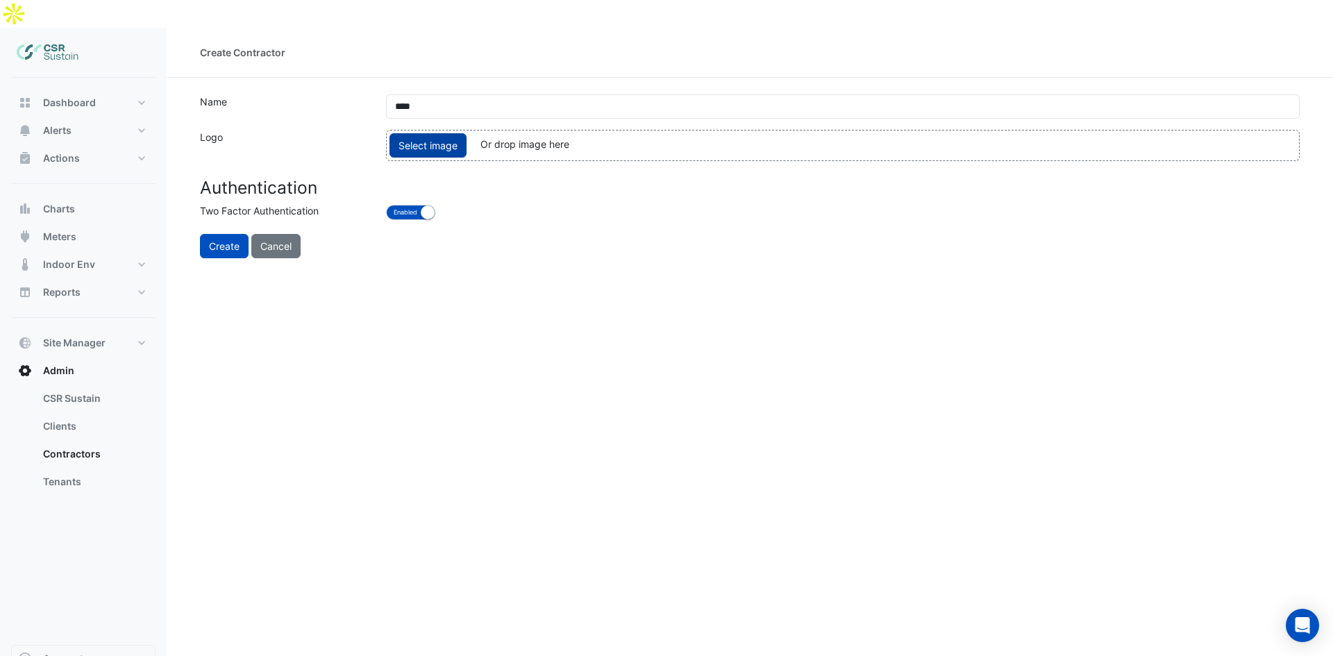
click at [418, 133] on span "Select image" at bounding box center [428, 145] width 77 height 24
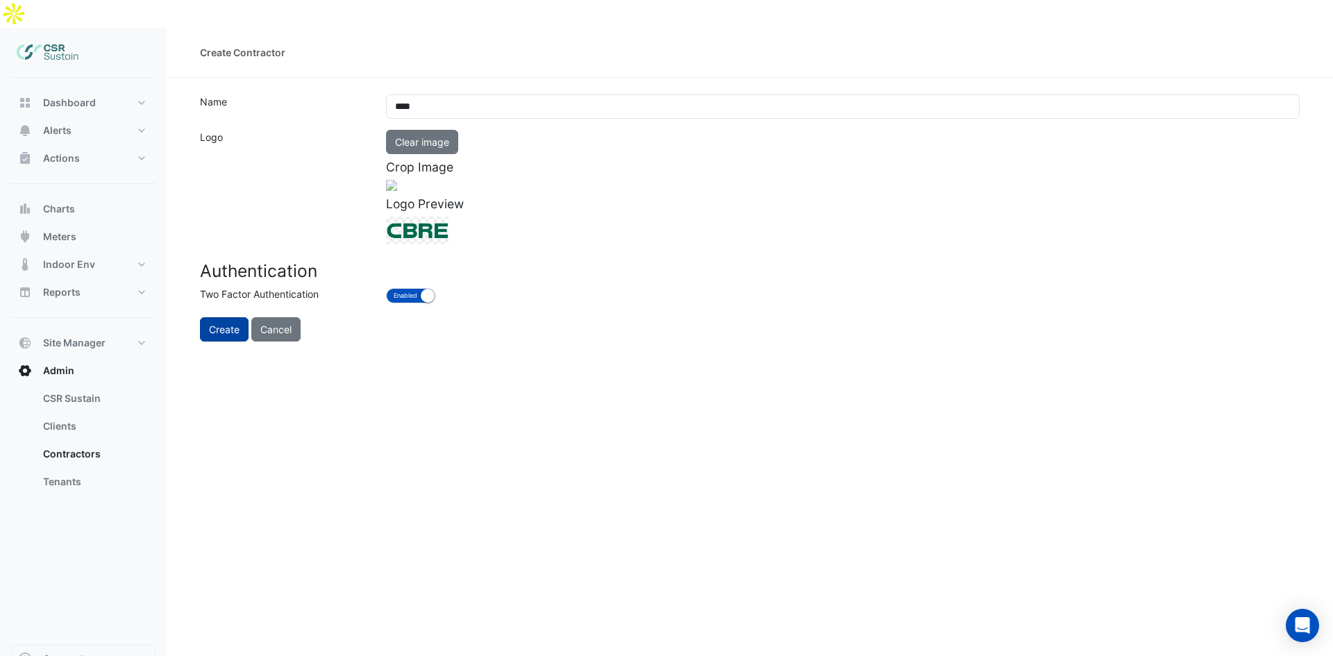
click at [217, 342] on button "Create" at bounding box center [224, 329] width 49 height 24
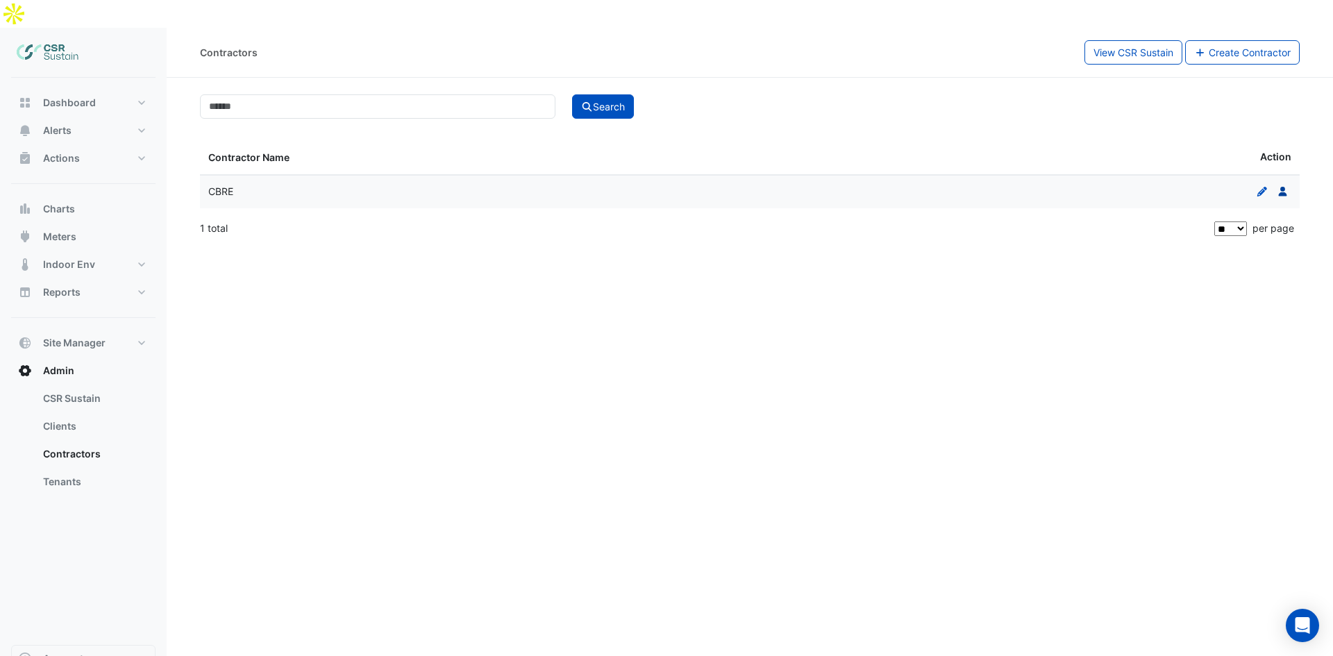
click at [1280, 187] on icon "Users" at bounding box center [1283, 192] width 12 height 10
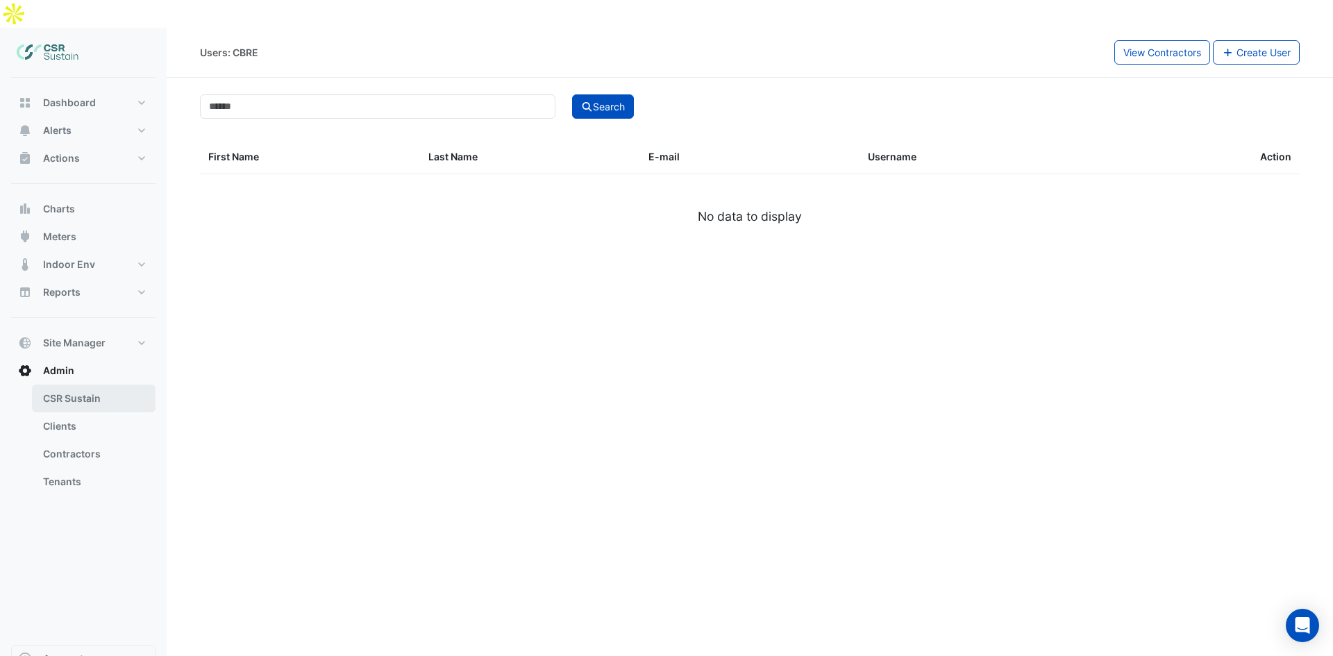
click at [55, 385] on link "CSR Sustain" at bounding box center [94, 399] width 124 height 28
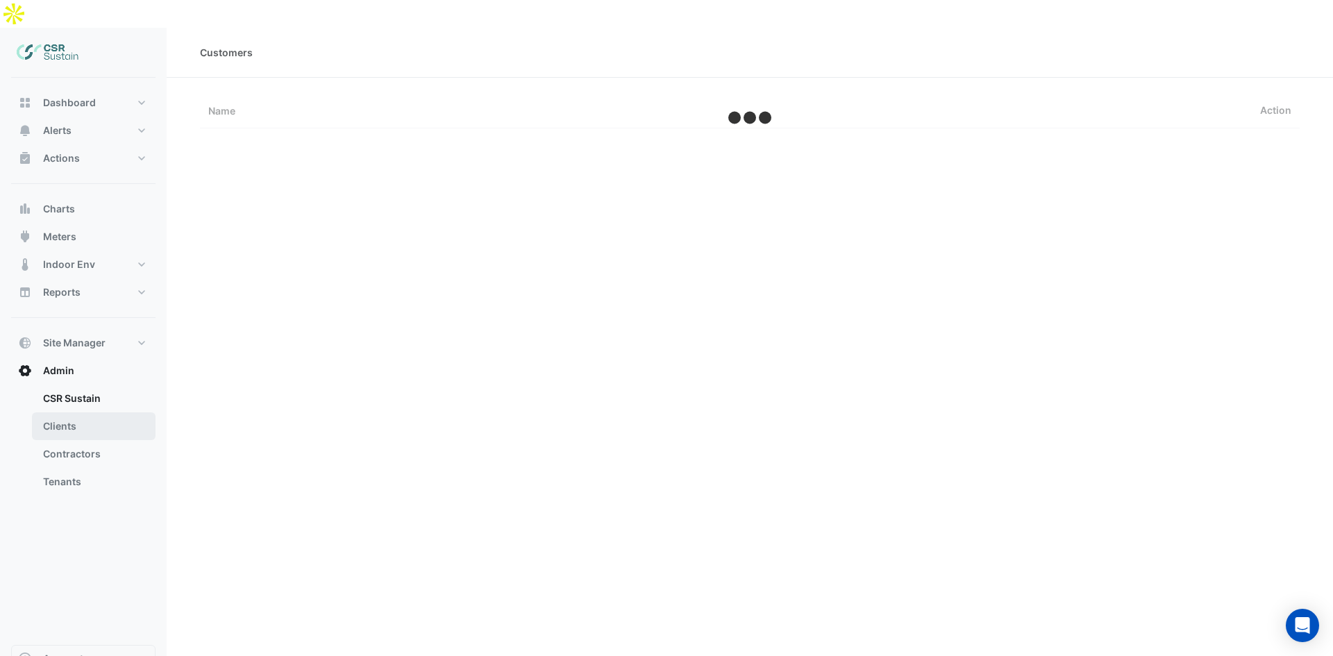
click at [63, 412] on link "Clients" at bounding box center [94, 426] width 124 height 28
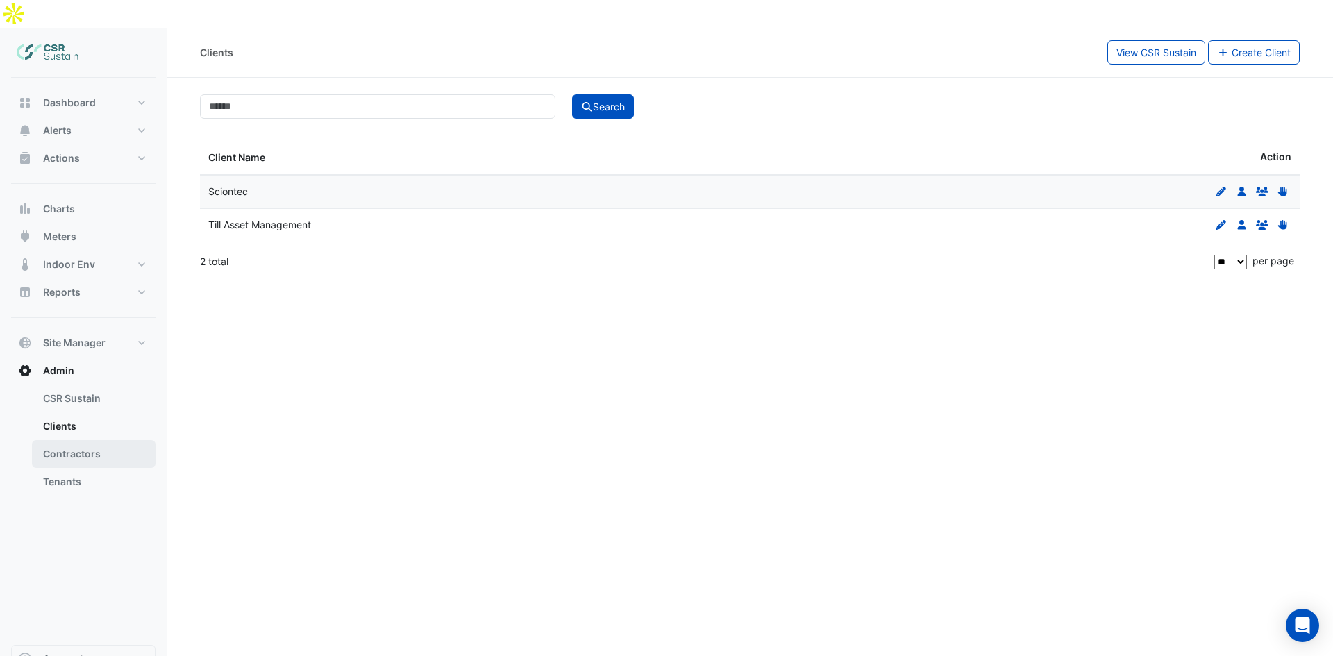
click at [97, 440] on link "Contractors" at bounding box center [94, 454] width 124 height 28
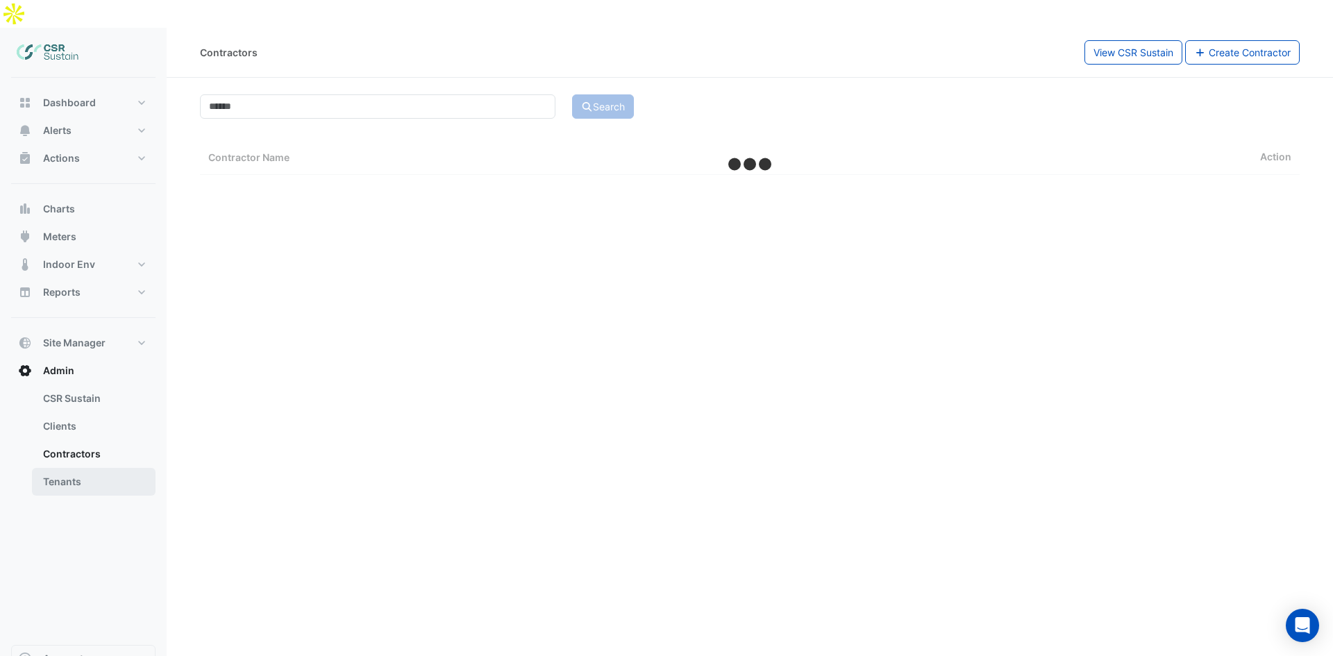
click at [71, 468] on link "Tenants" at bounding box center [94, 482] width 124 height 28
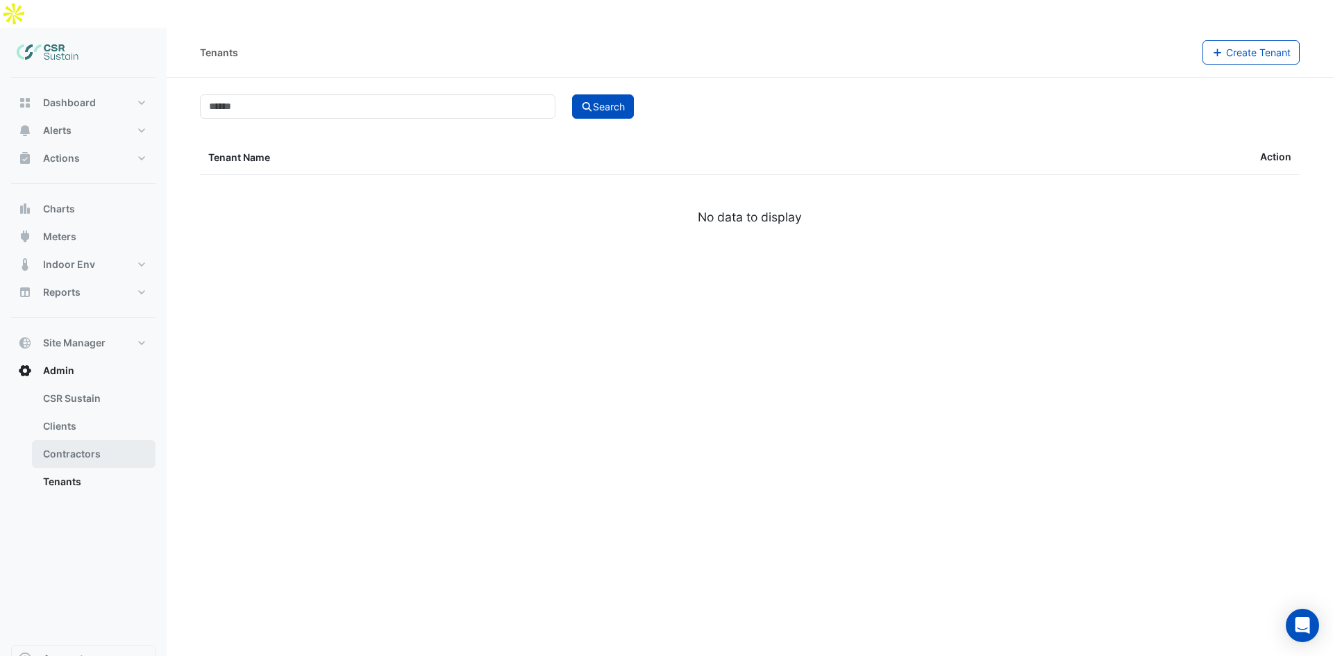
click at [83, 440] on link "Contractors" at bounding box center [94, 454] width 124 height 28
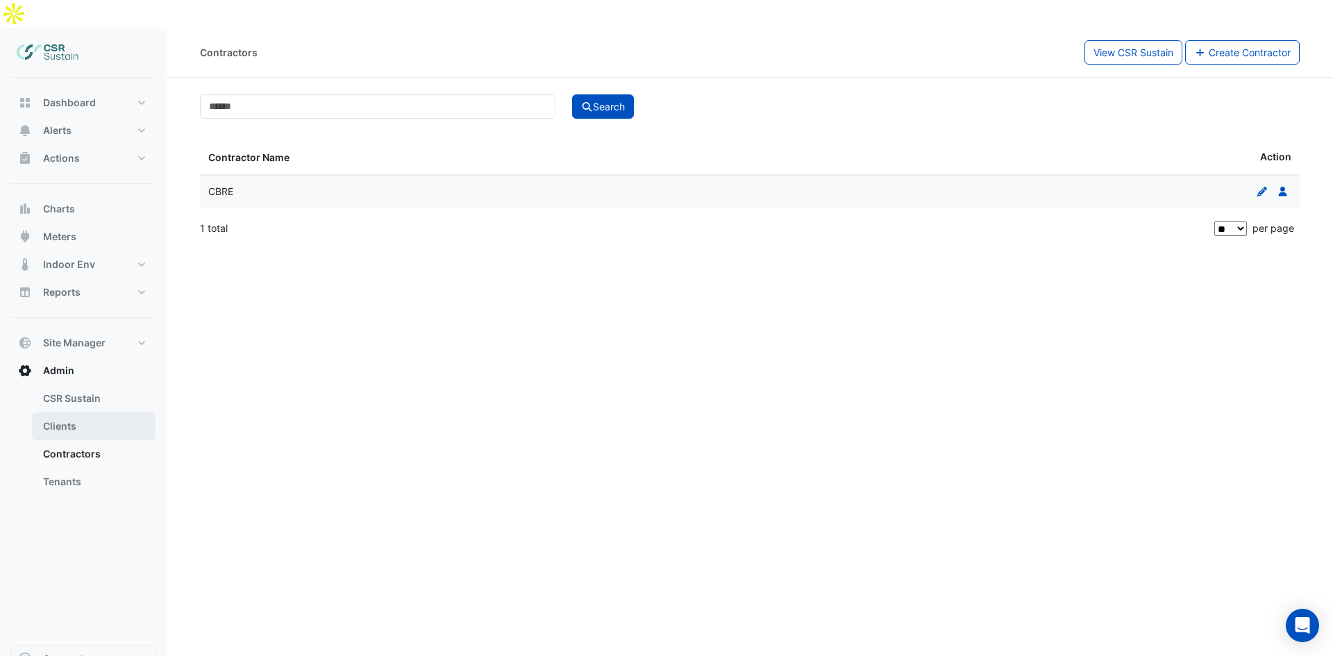
drag, startPoint x: 91, startPoint y: 415, endPoint x: 97, endPoint y: 397, distance: 18.2
click at [91, 440] on link "Contractors" at bounding box center [94, 454] width 124 height 28
click at [97, 412] on link "Clients" at bounding box center [94, 426] width 124 height 28
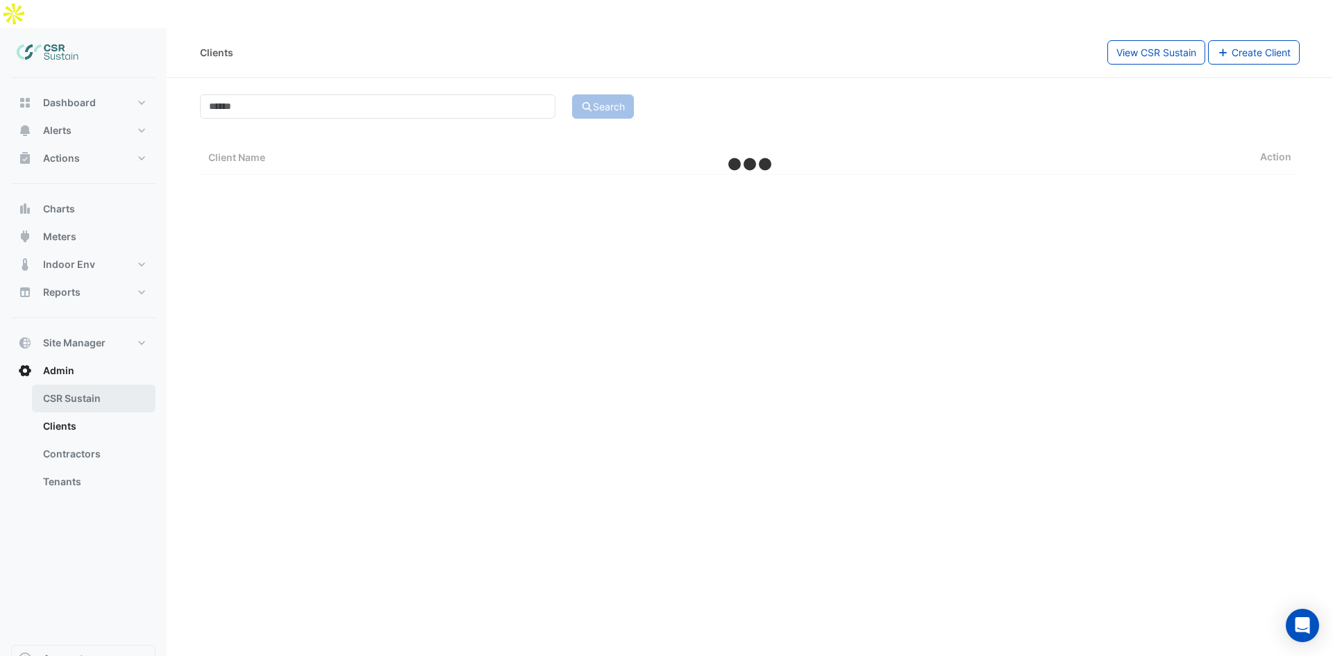
click at [96, 385] on link "CSR Sustain" at bounding box center [94, 399] width 124 height 28
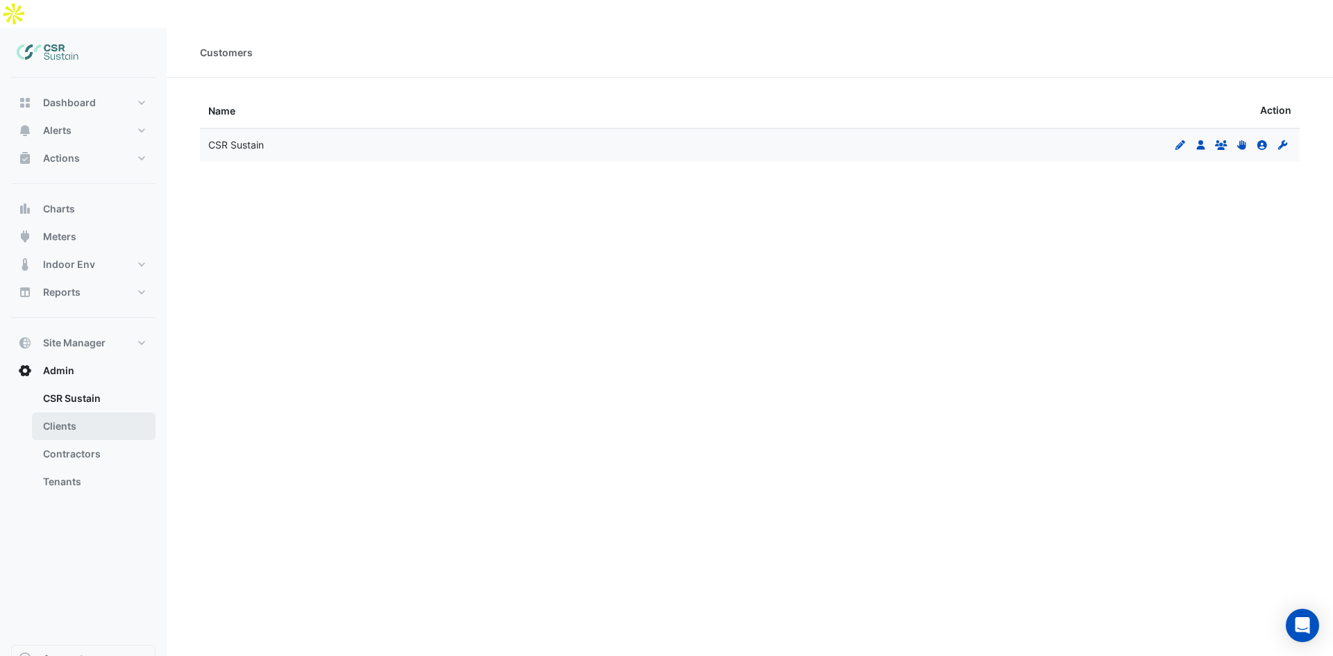
click at [92, 412] on link "Clients" at bounding box center [94, 426] width 124 height 28
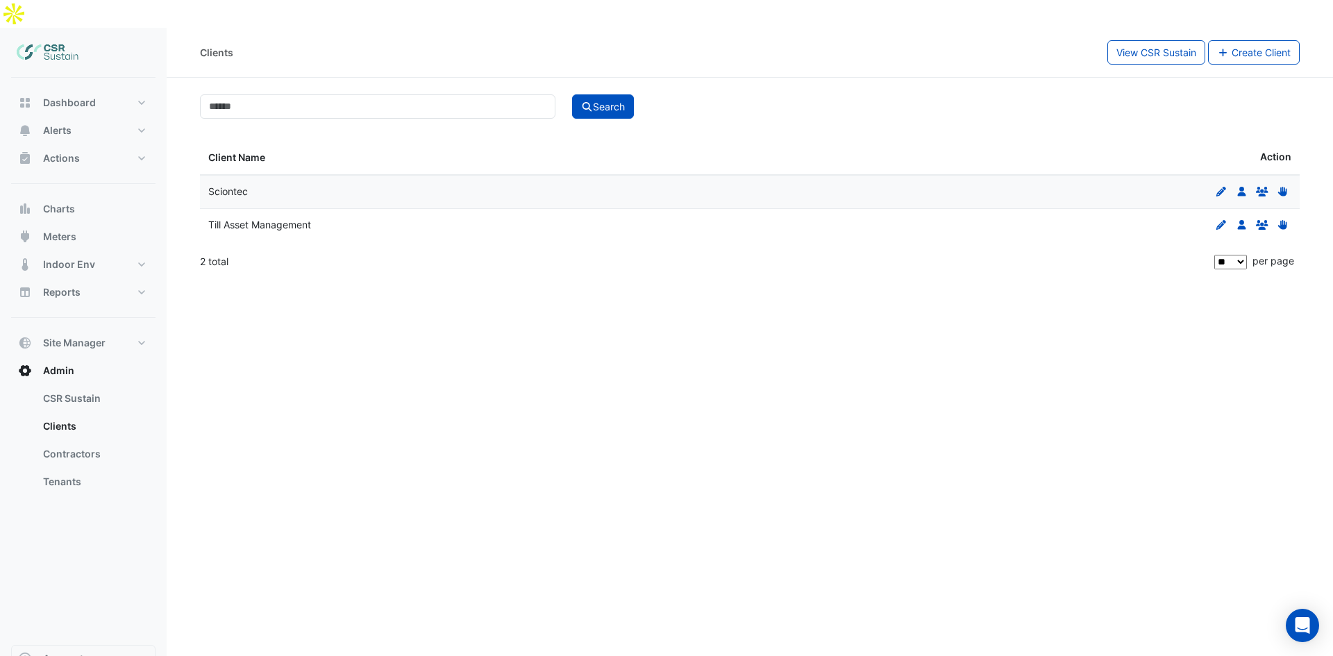
click at [228, 244] on div "2 total" at bounding box center [706, 261] width 1012 height 35
click at [342, 94] on input at bounding box center [378, 106] width 356 height 24
type input "****"
click at [594, 92] on div "**** Search" at bounding box center [750, 105] width 1117 height 27
click at [595, 94] on button "Search" at bounding box center [603, 106] width 62 height 24
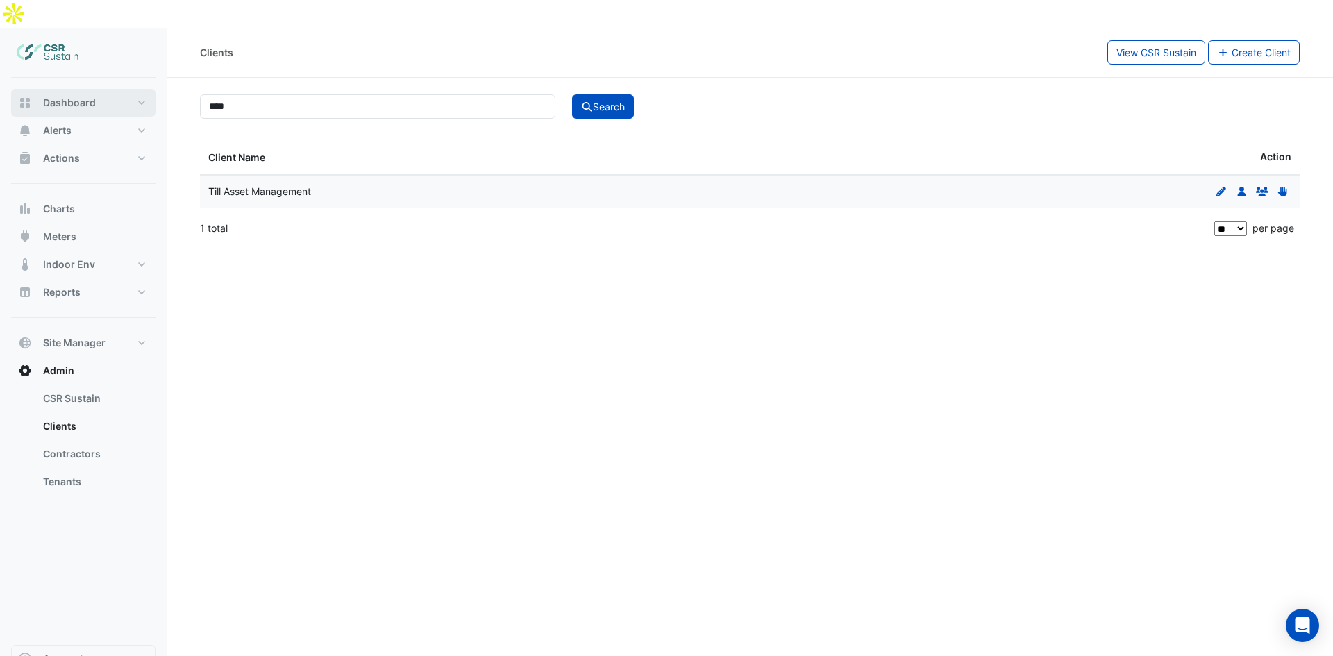
drag, startPoint x: 378, startPoint y: 92, endPoint x: 141, endPoint y: 87, distance: 236.8
click at [141, 87] on div "Clients View CSR Sustain Create Client **** Search Client Name Action Till Asse…" at bounding box center [666, 356] width 1333 height 656
click at [346, 95] on section "**** Search Client Name Action Till Asset Management Edit Users Groups Permissi…" at bounding box center [750, 162] width 1167 height 168
drag, startPoint x: 310, startPoint y: 86, endPoint x: 155, endPoint y: 86, distance: 155.5
click at [155, 86] on div "Clients View CSR Sustain Create Client **** Search Client Name Action Till Asse…" at bounding box center [666, 356] width 1333 height 656
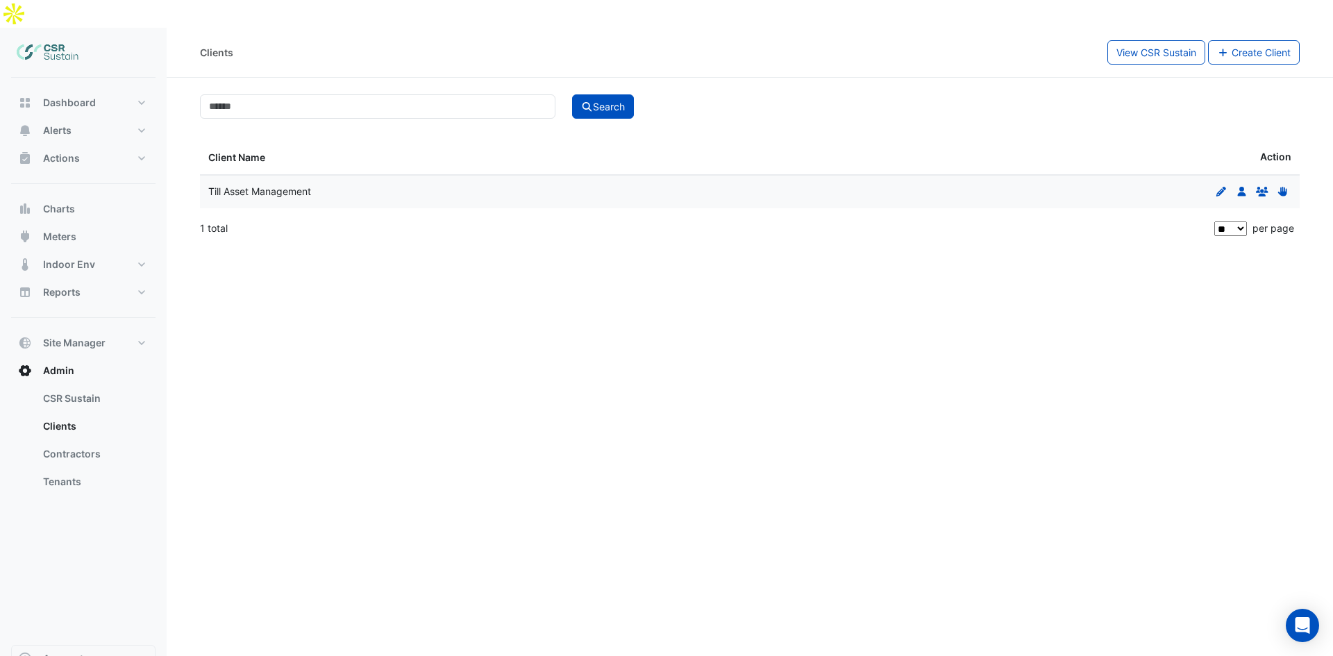
click at [376, 405] on div "Clients View CSR Sustain Create Client Search Client Name Action Till Asset Man…" at bounding box center [750, 356] width 1167 height 656
click at [69, 385] on link "CSR Sustain" at bounding box center [94, 399] width 124 height 28
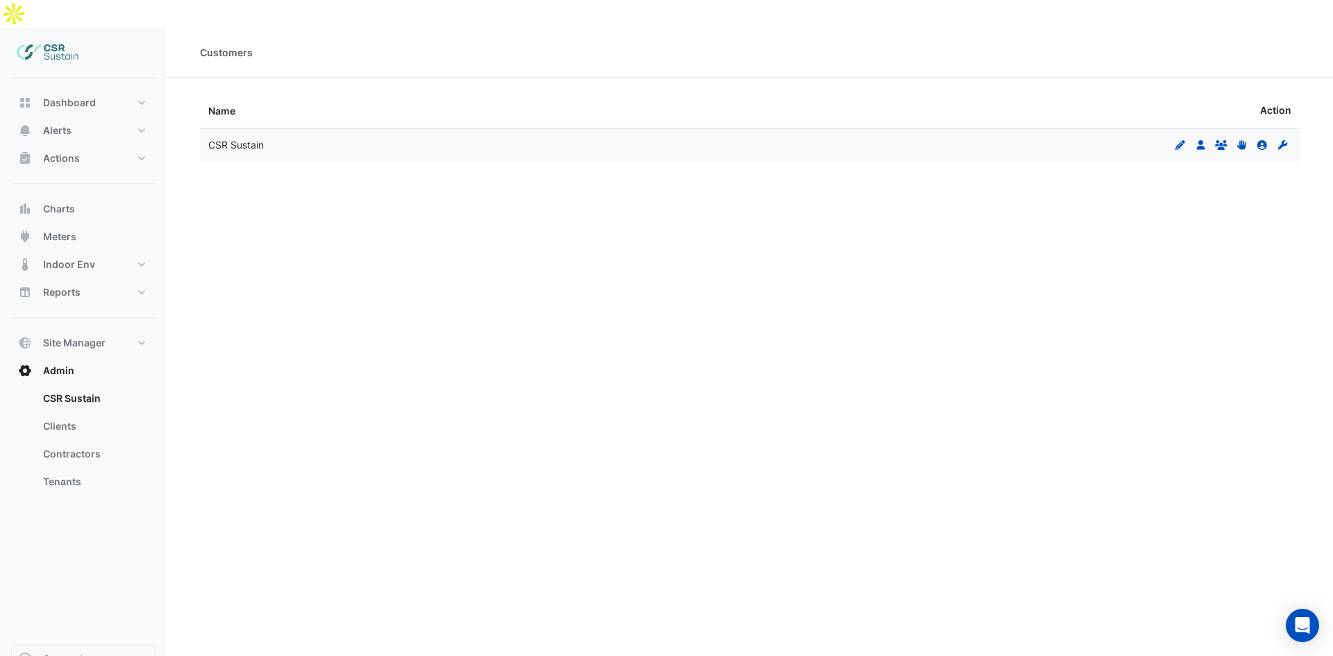
click at [50, 39] on img at bounding box center [48, 53] width 62 height 28
click at [64, 89] on button "Dashboard" at bounding box center [83, 103] width 144 height 28
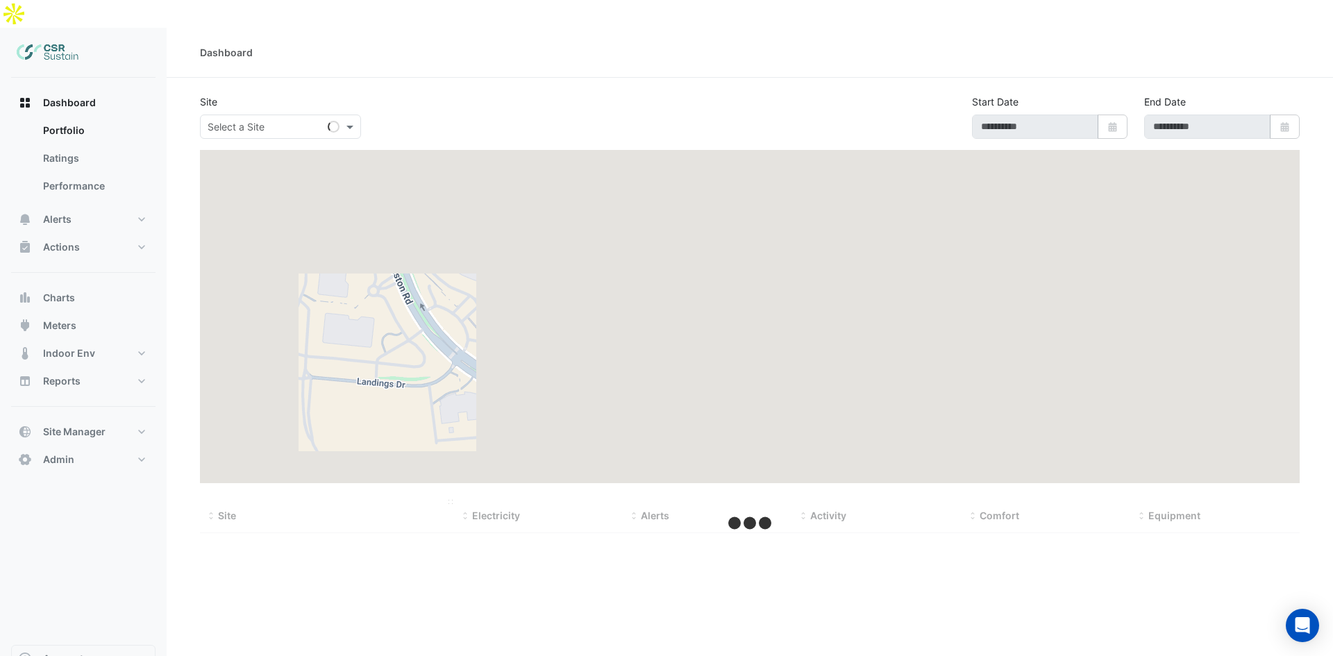
type input "**********"
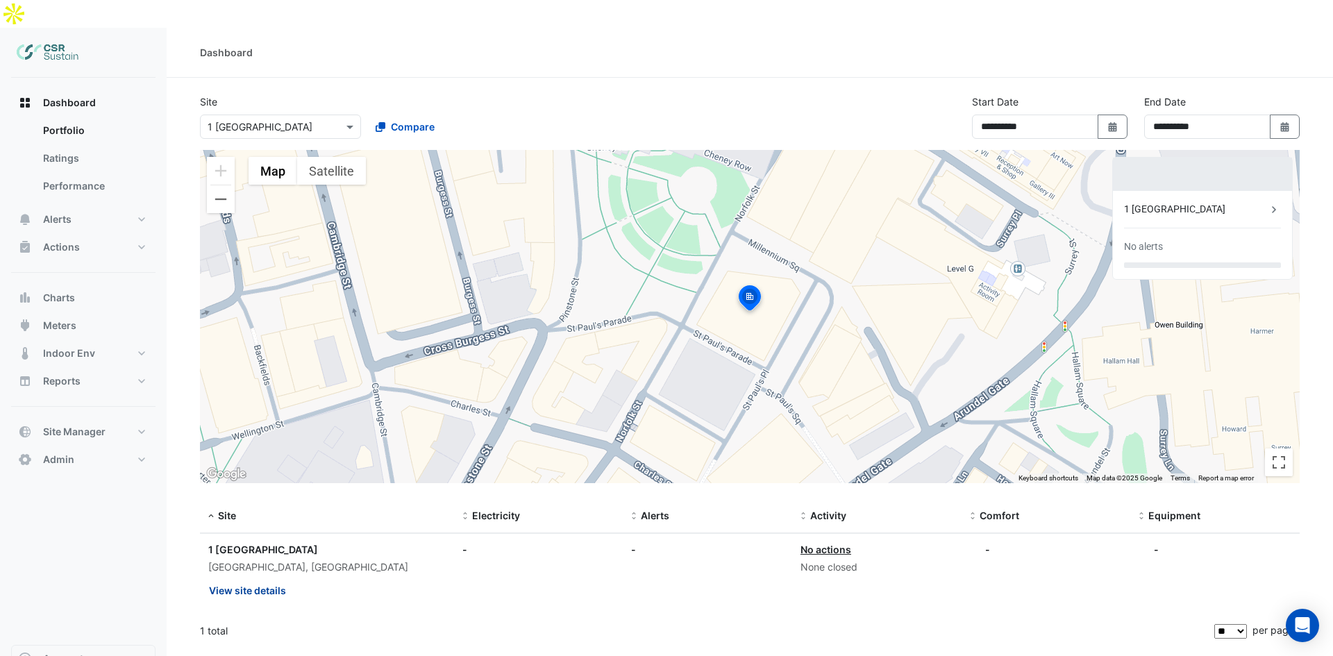
click at [240, 578] on button "View site details" at bounding box center [247, 590] width 78 height 24
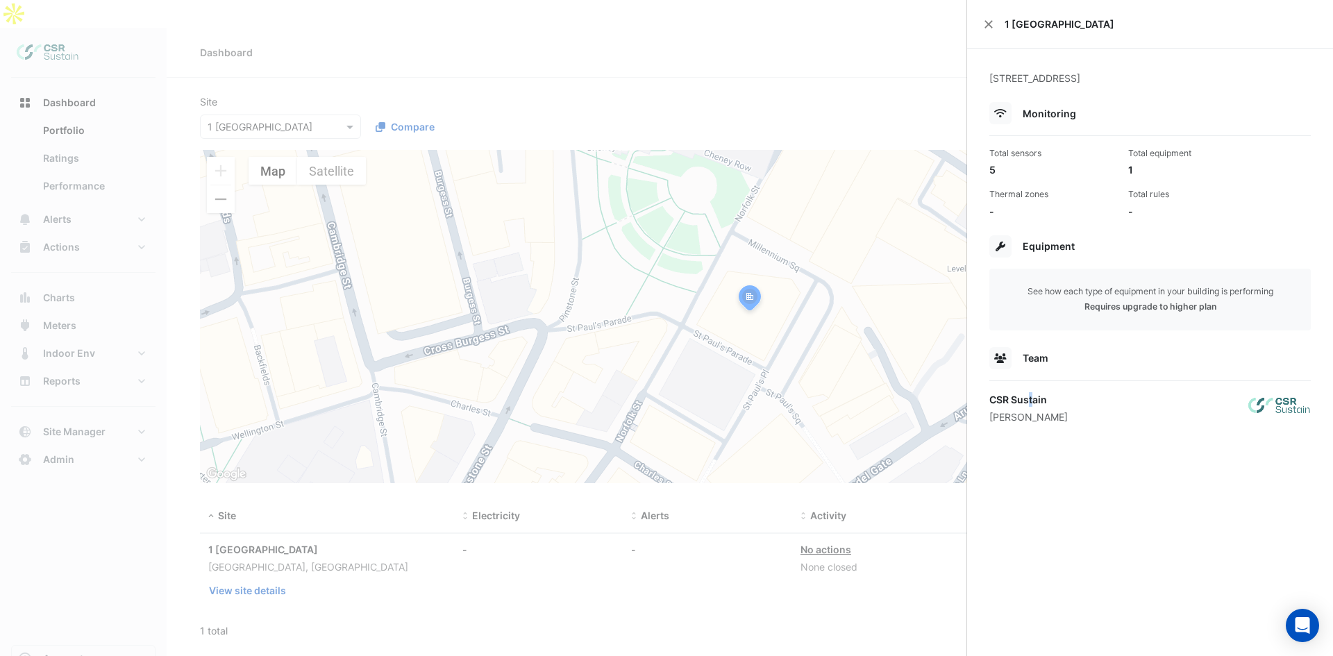
click at [1031, 403] on div "CSR Sustain" at bounding box center [1029, 399] width 78 height 15
drag, startPoint x: 1032, startPoint y: 408, endPoint x: 1101, endPoint y: 403, distance: 69.6
click at [1040, 410] on div "CSR Sustain Luke Cleary" at bounding box center [1029, 408] width 78 height 32
drag, startPoint x: 1101, startPoint y: 403, endPoint x: 1103, endPoint y: 364, distance: 39.6
click at [1101, 403] on div "CSR Sustain Luke Cleary" at bounding box center [1151, 408] width 322 height 32
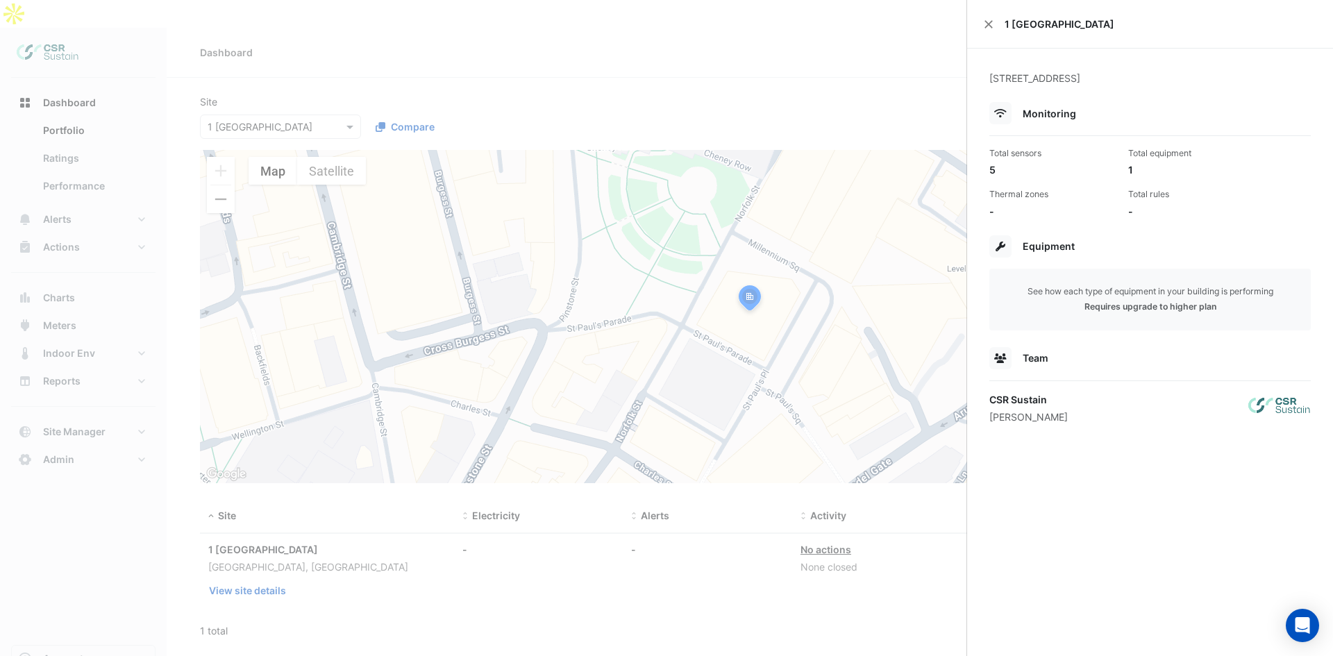
click at [1120, 308] on div "Requires upgrade to higher plan" at bounding box center [1150, 307] width 299 height 12
click at [1120, 306] on div "Requires upgrade to higher plan" at bounding box center [1150, 307] width 299 height 12
click at [983, 12] on div "1 [GEOGRAPHIC_DATA]" at bounding box center [1150, 24] width 366 height 49
click at [985, 20] on div "1 [GEOGRAPHIC_DATA]" at bounding box center [1150, 24] width 366 height 49
click at [985, 20] on button "Close" at bounding box center [989, 24] width 10 height 10
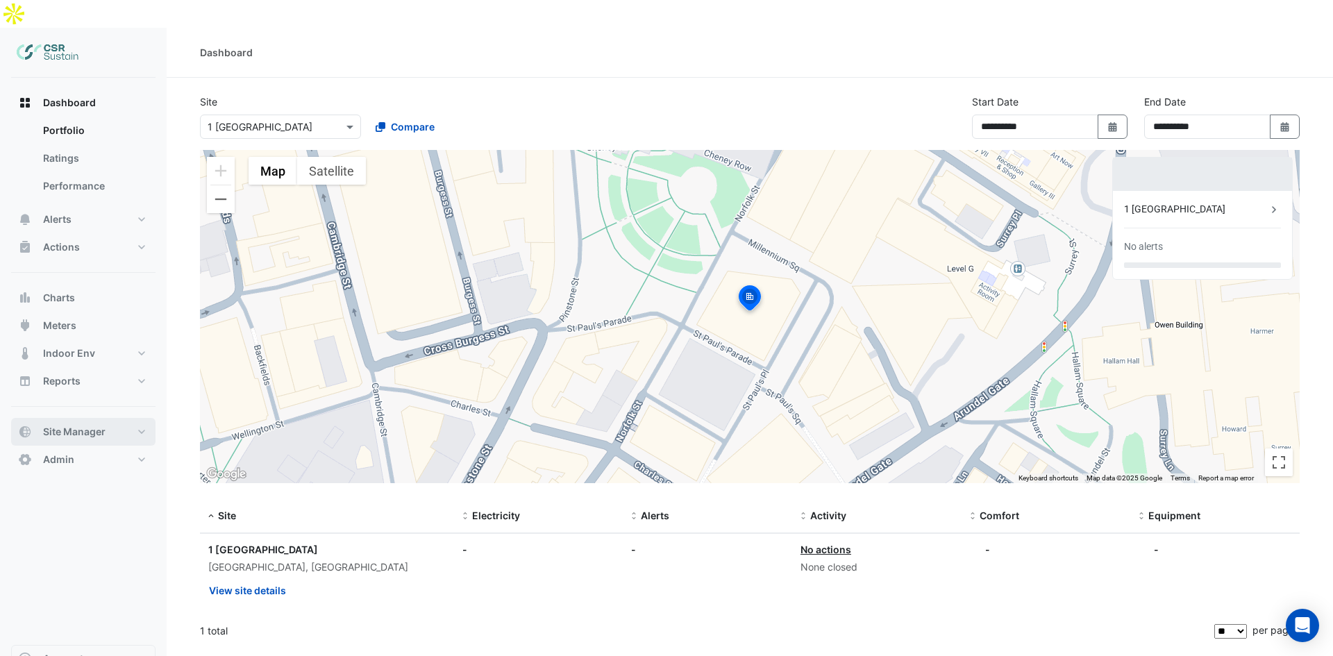
click at [99, 425] on span "Site Manager" at bounding box center [74, 432] width 62 height 14
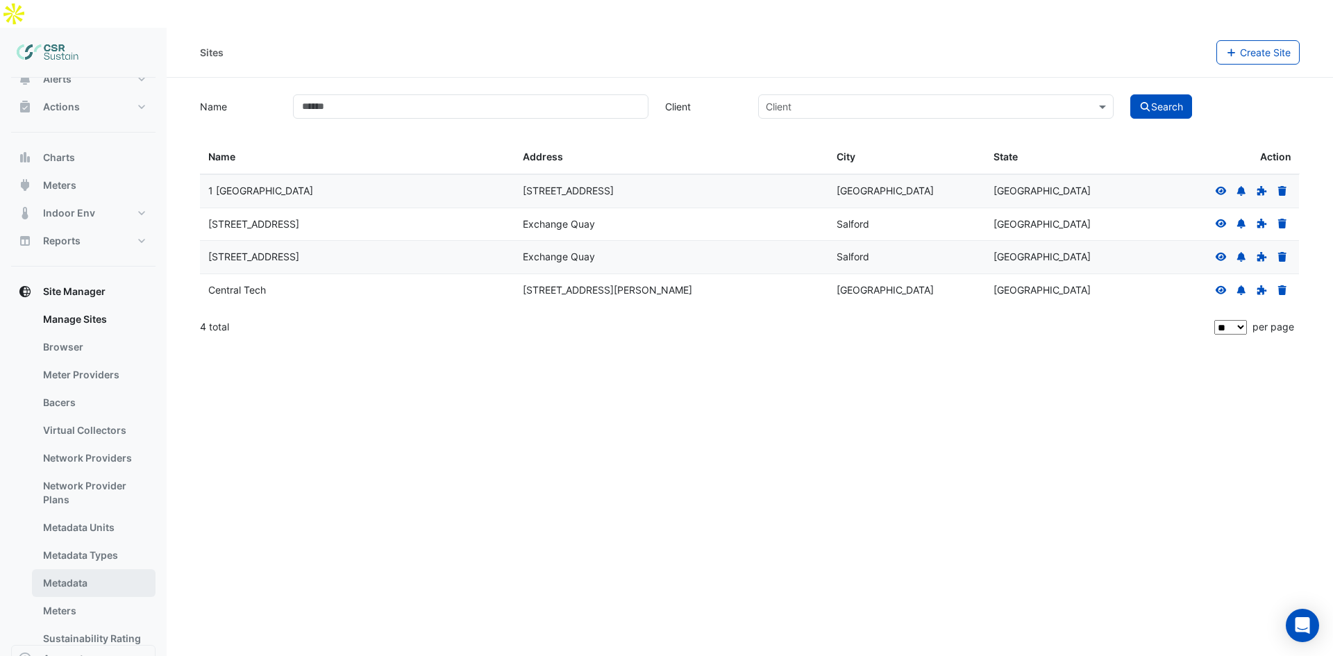
scroll to position [123, 0]
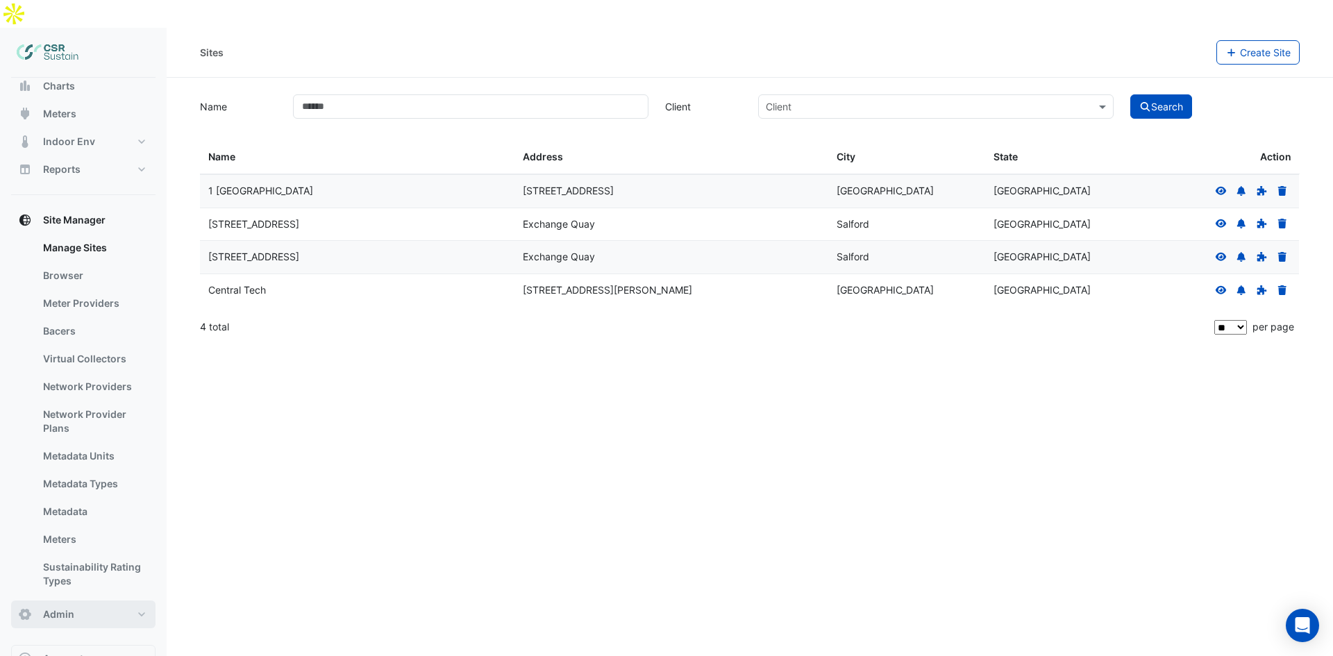
click at [85, 601] on button "Admin" at bounding box center [83, 615] width 144 height 28
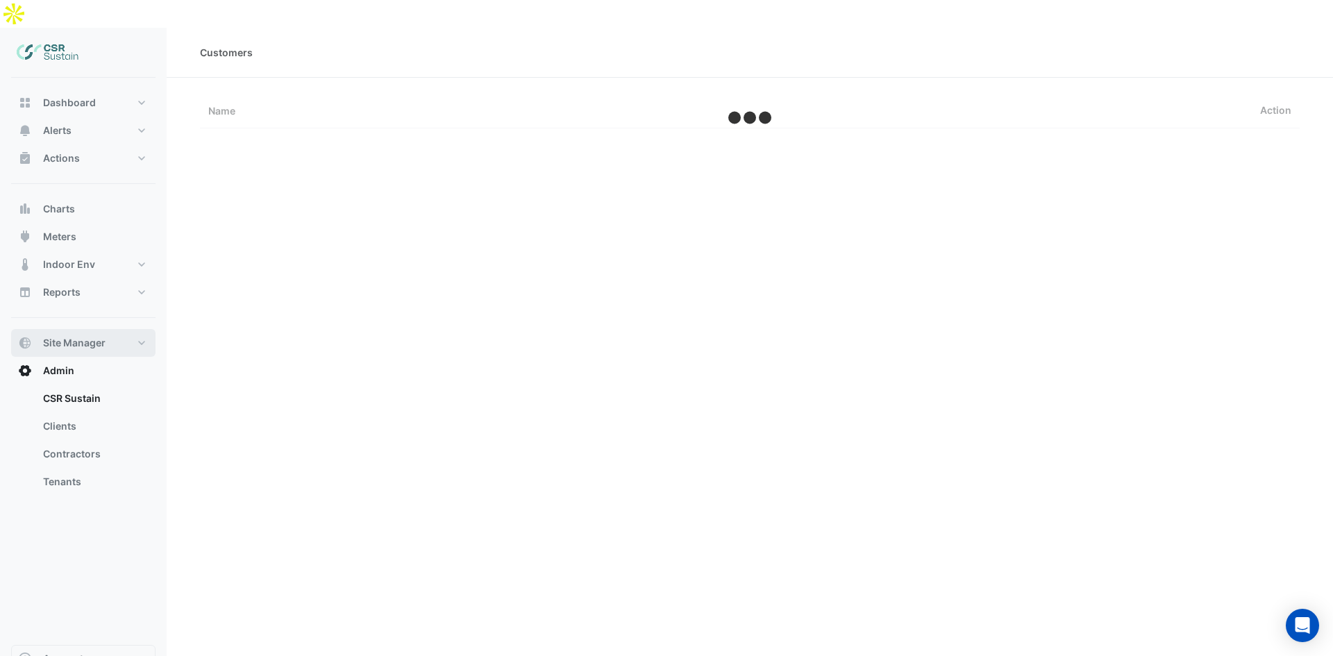
click at [78, 329] on button "Site Manager" at bounding box center [83, 343] width 144 height 28
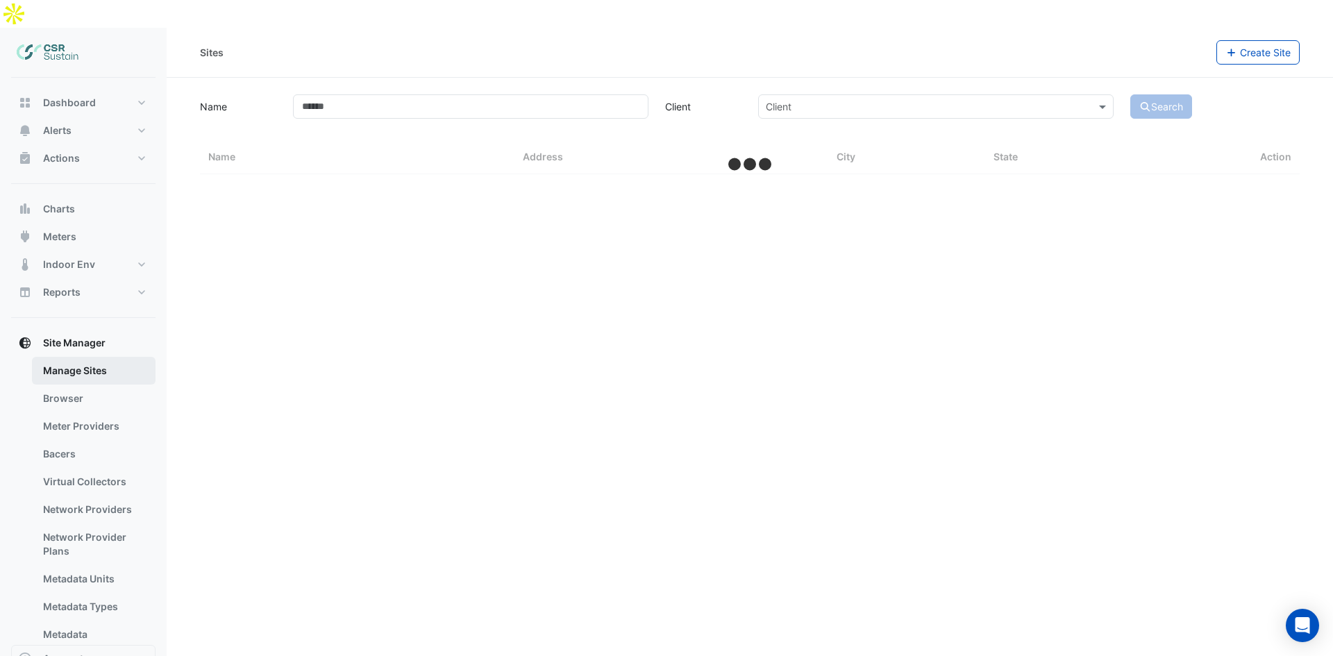
click at [87, 357] on link "Manage Sites" at bounding box center [94, 371] width 124 height 28
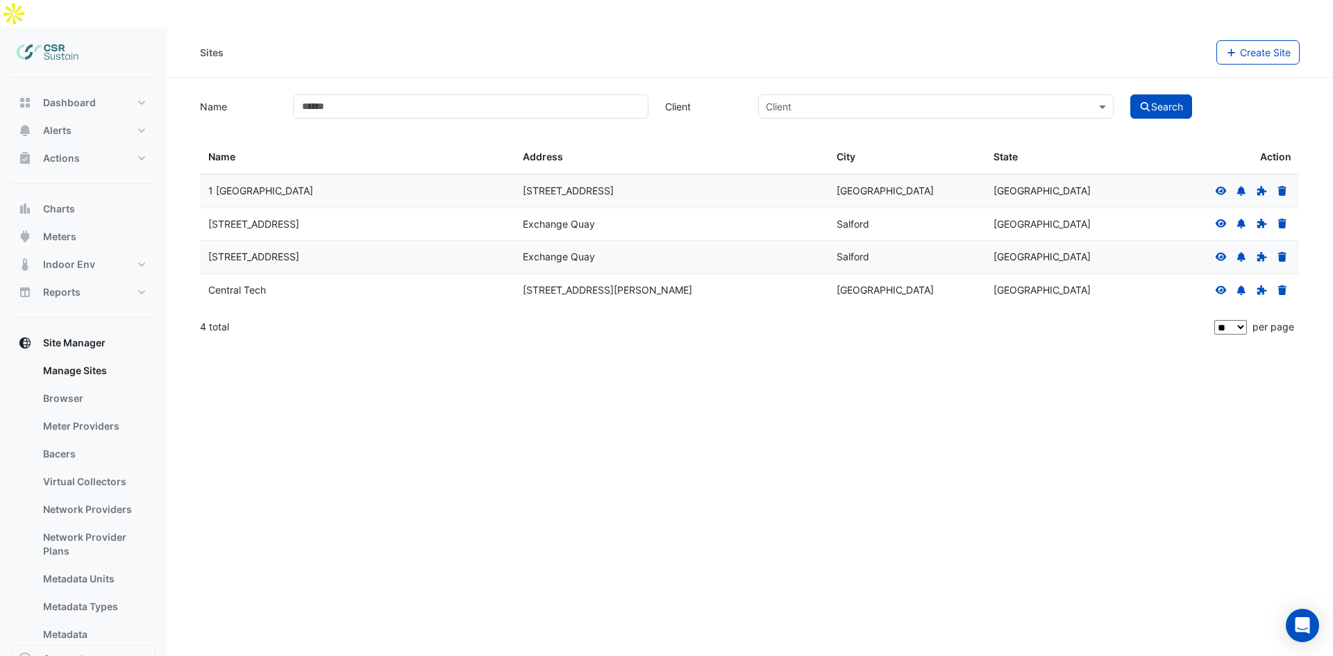
click at [1222, 253] on icon at bounding box center [1221, 257] width 11 height 8
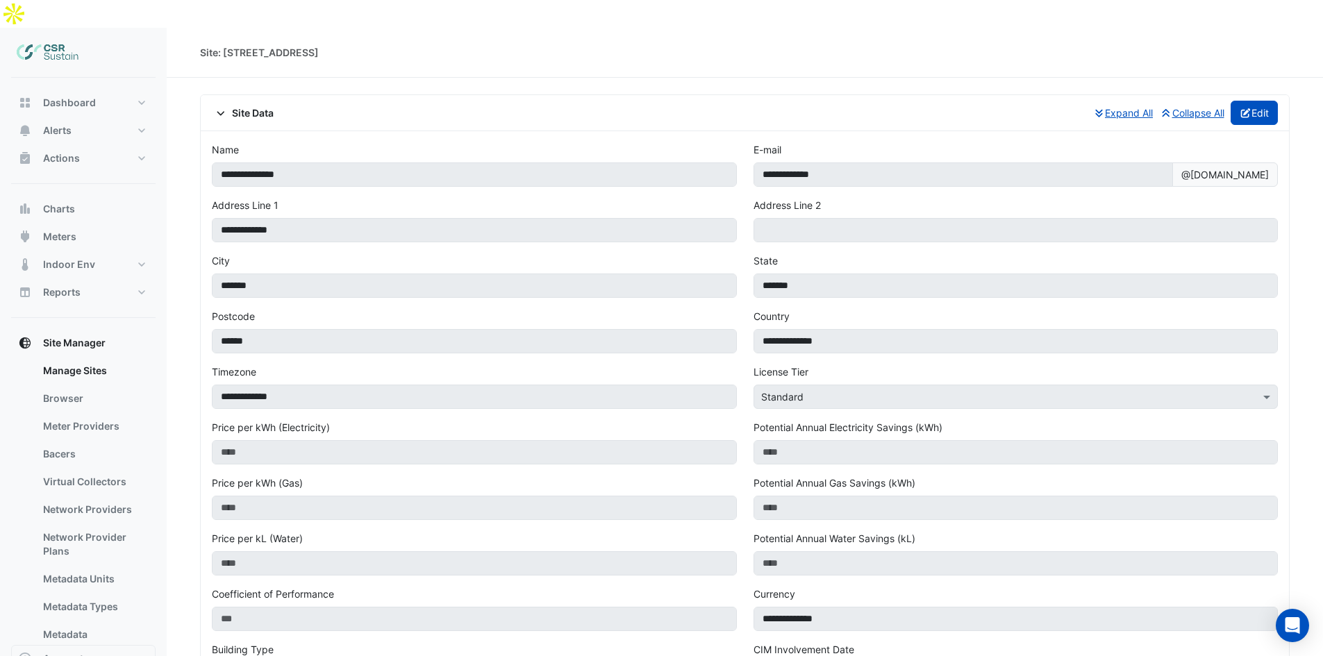
click at [1240, 108] on icon "button" at bounding box center [1246, 113] width 12 height 10
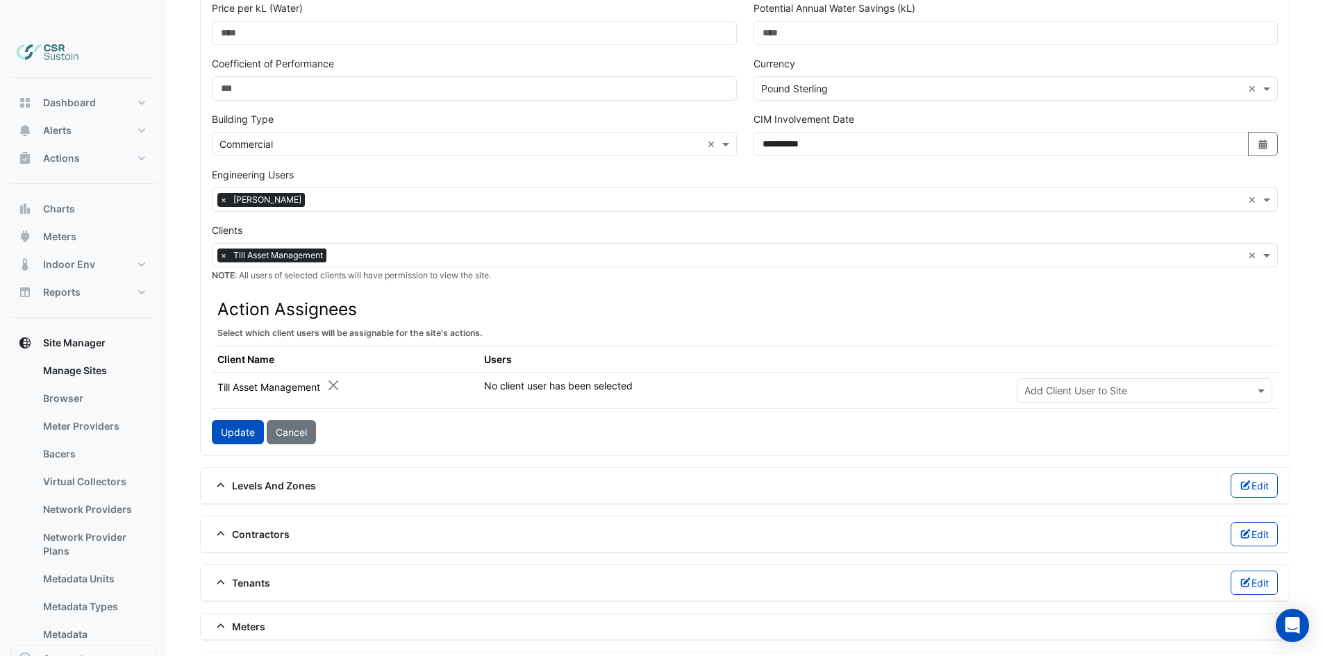
scroll to position [556, 0]
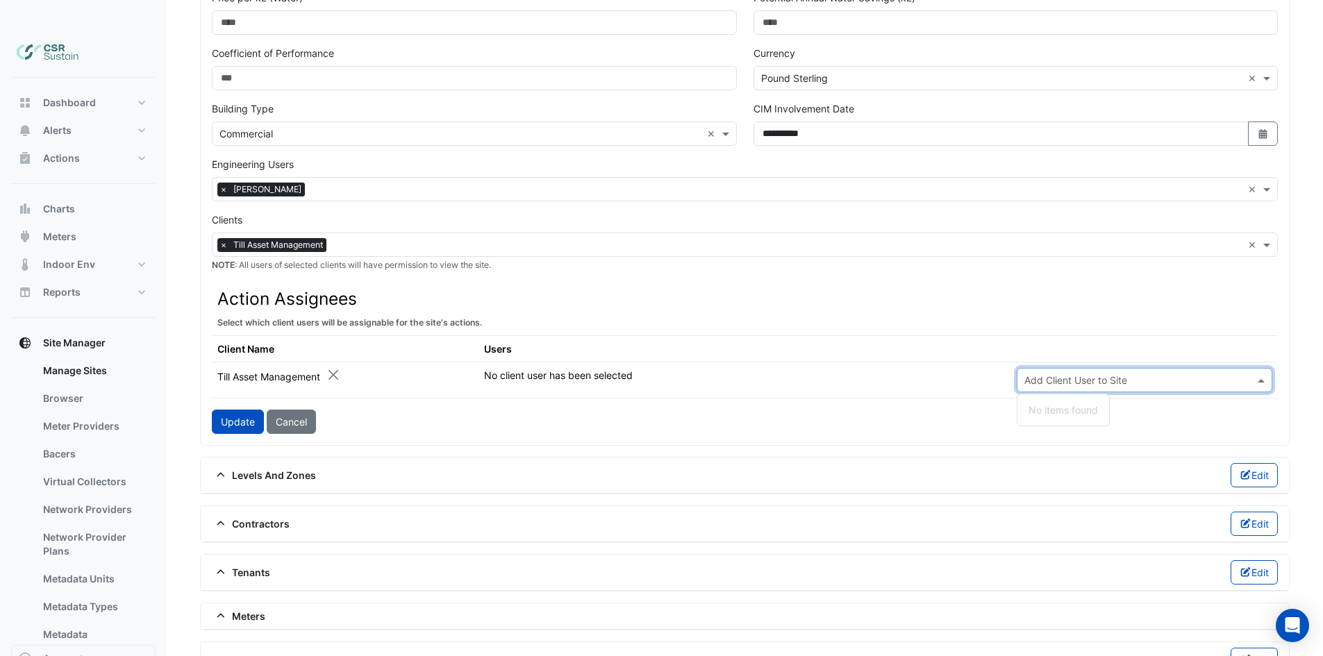
click at [1160, 374] on input "text" at bounding box center [1130, 381] width 212 height 15
click at [1157, 374] on input "text" at bounding box center [1130, 381] width 212 height 15
click at [1144, 374] on input "text" at bounding box center [1130, 381] width 212 height 15
click at [1053, 400] on div "No items found" at bounding box center [1063, 410] width 92 height 20
click at [1053, 374] on input "text" at bounding box center [1130, 381] width 212 height 15
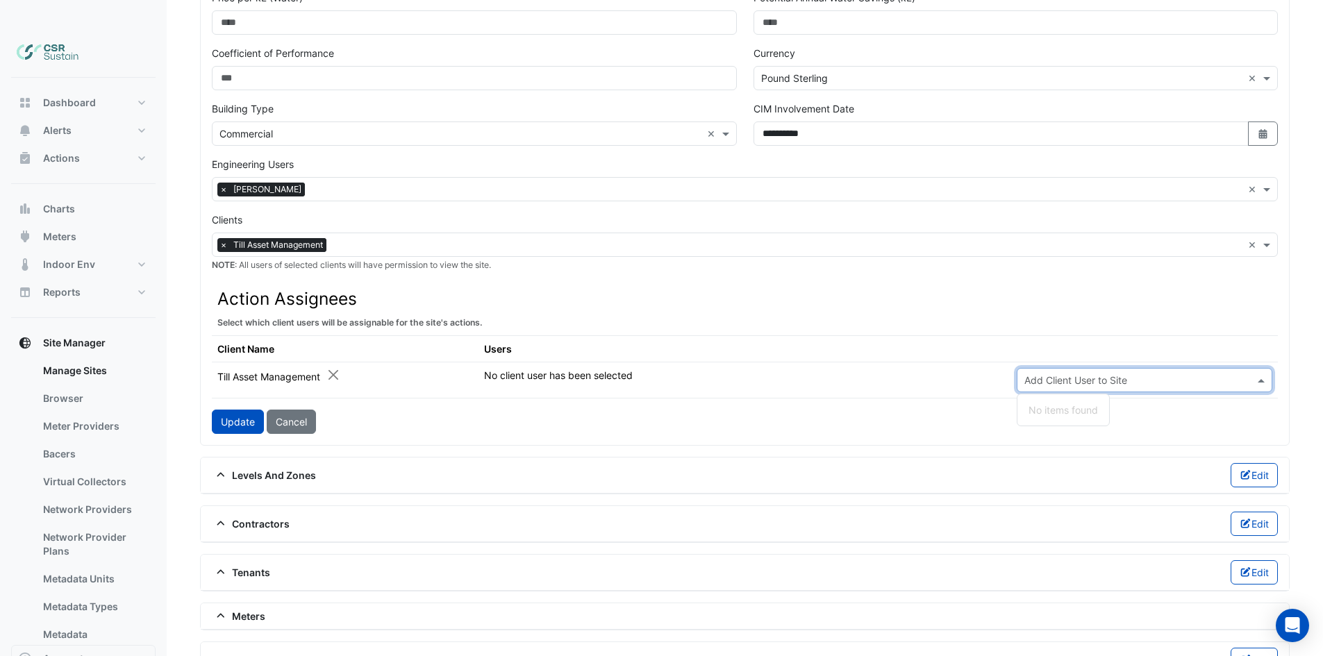
click at [1040, 335] on th at bounding box center [1144, 348] width 267 height 26
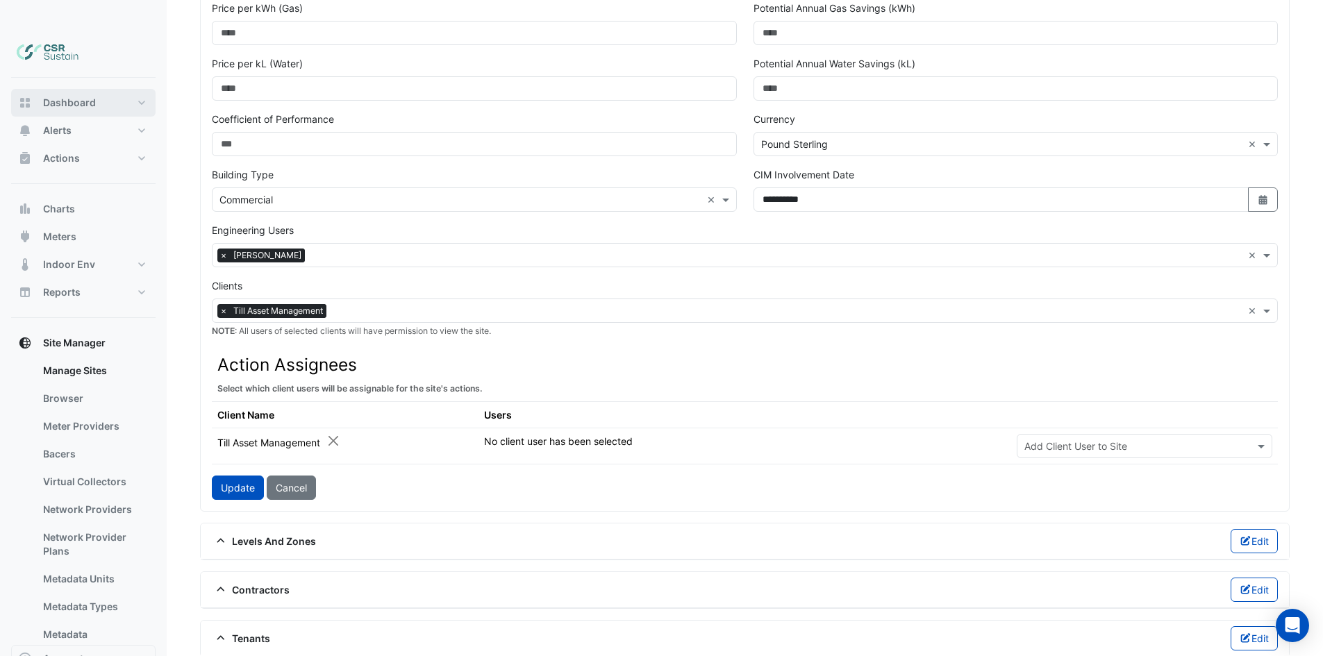
scroll to position [347, 0]
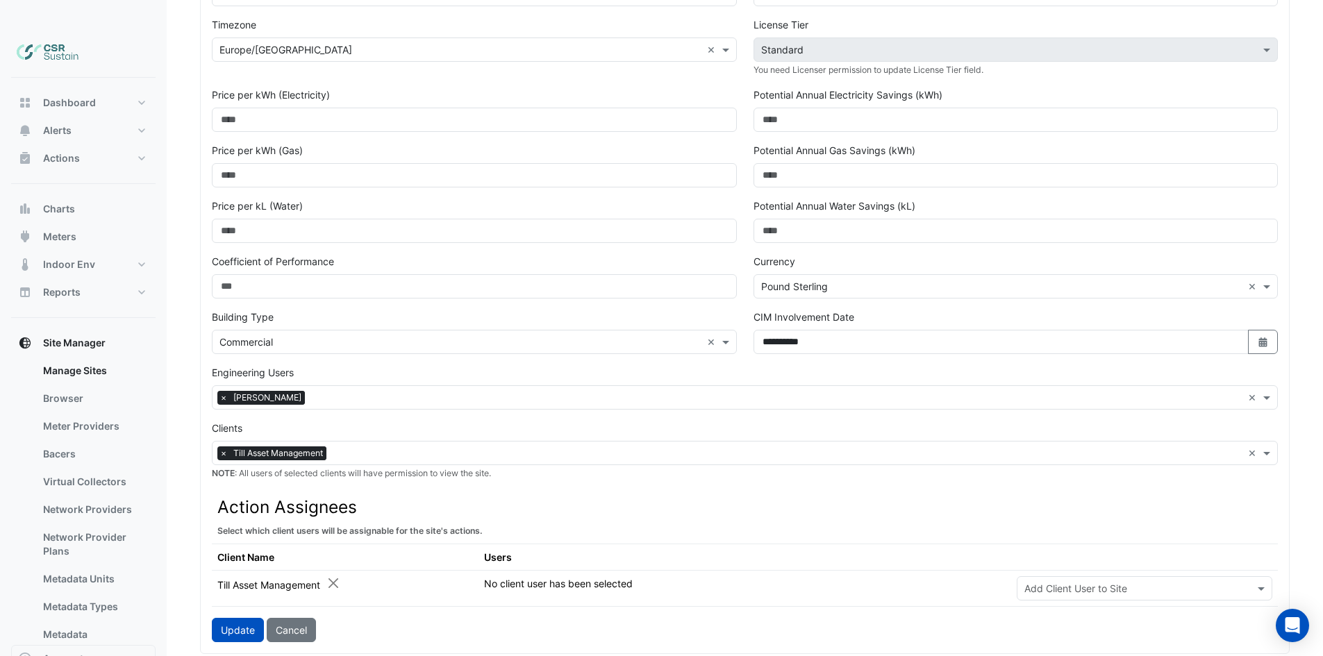
click at [28, 39] on img at bounding box center [48, 53] width 62 height 28
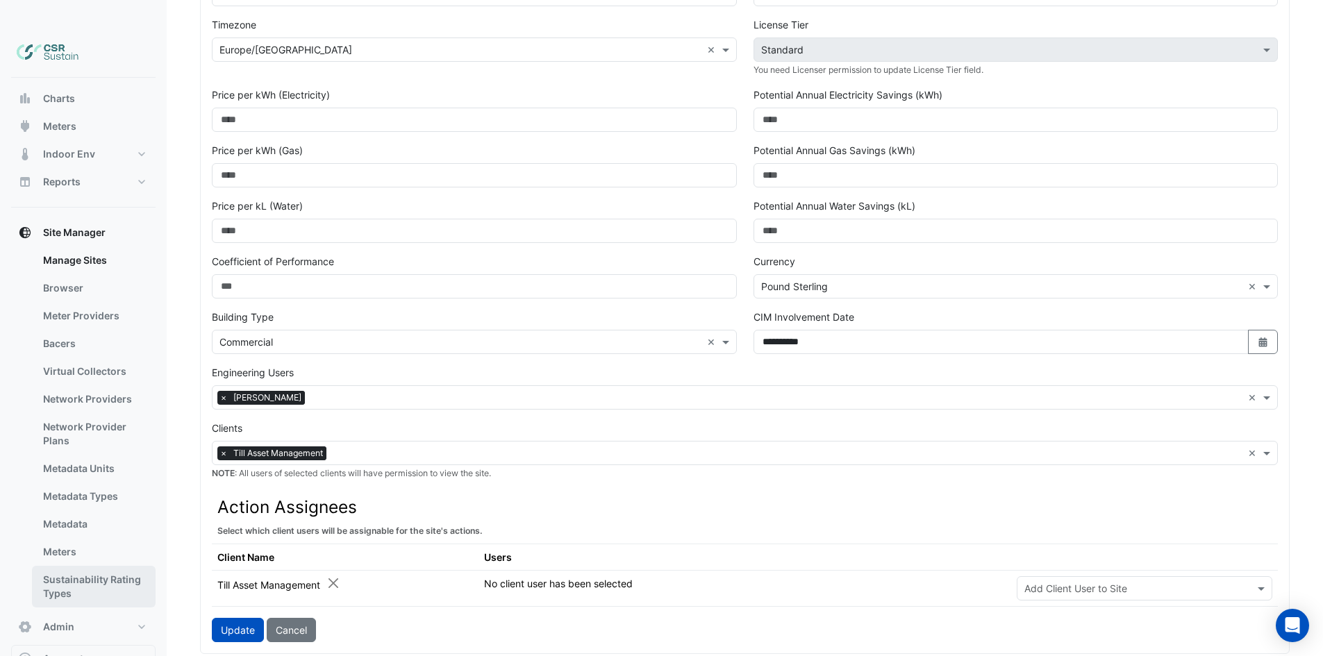
scroll to position [123, 0]
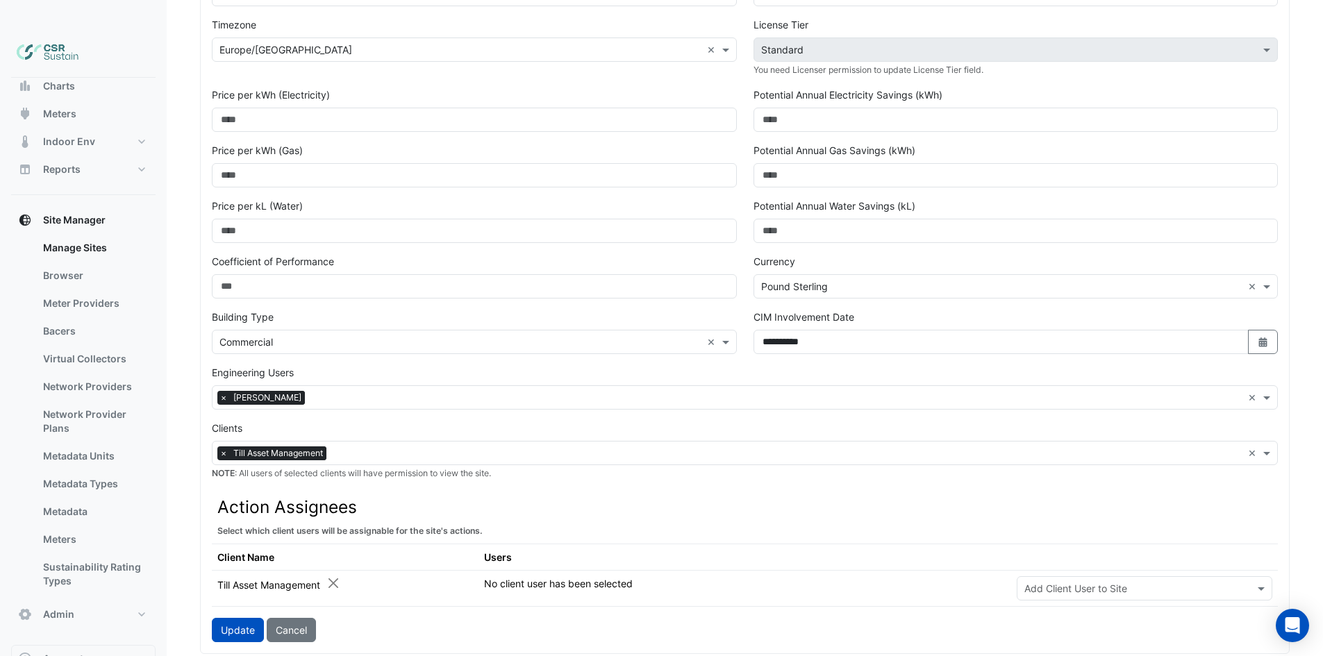
click at [47, 28] on div at bounding box center [83, 53] width 144 height 50
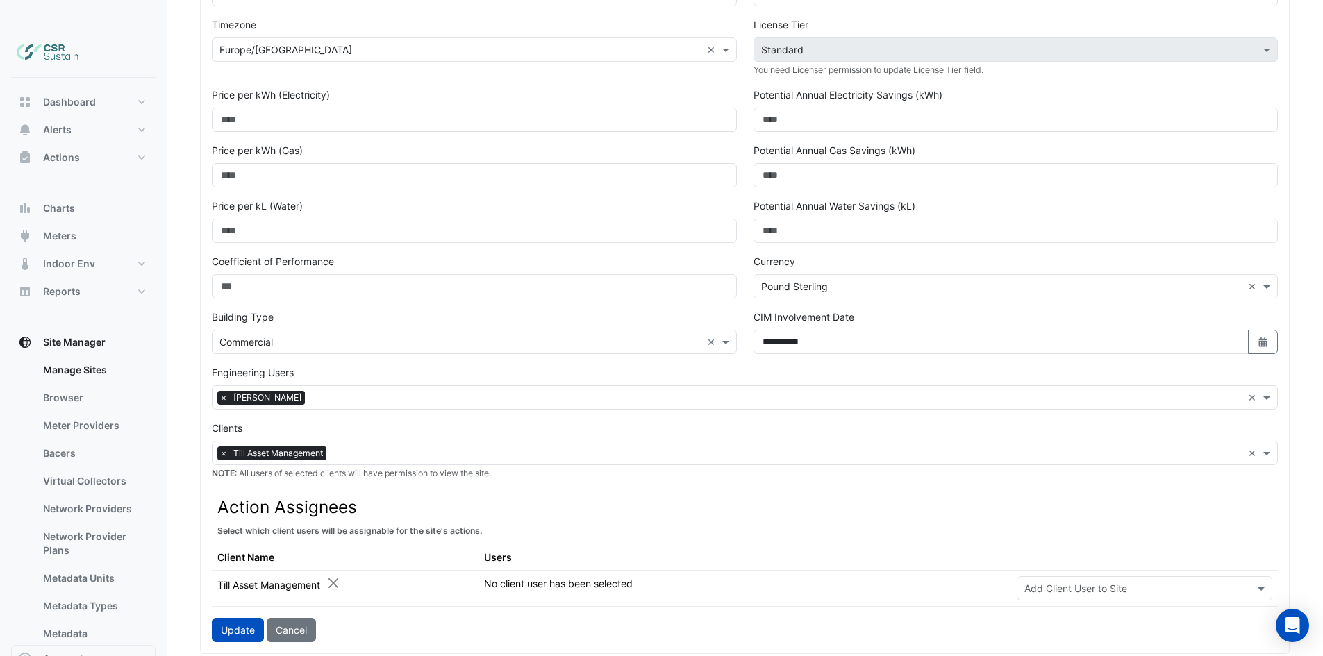
scroll to position [0, 0]
click at [60, 39] on img at bounding box center [48, 53] width 62 height 28
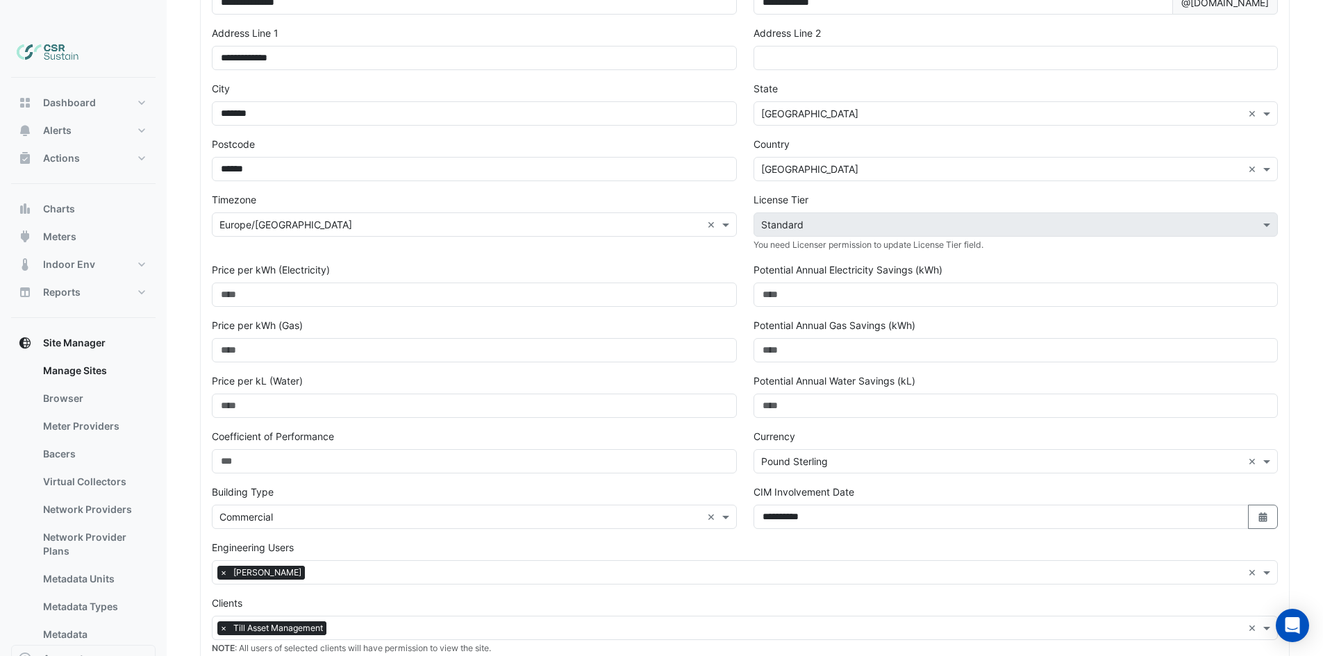
scroll to position [139, 0]
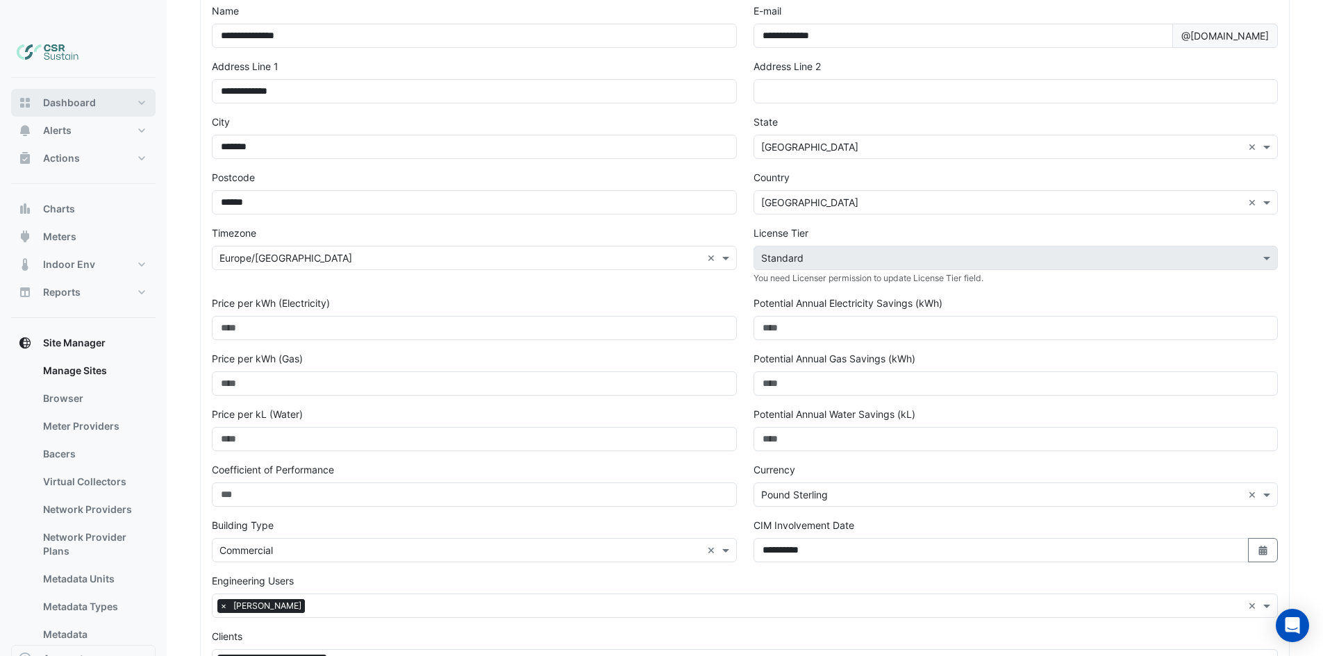
click at [67, 96] on span "Dashboard" at bounding box center [69, 103] width 53 height 14
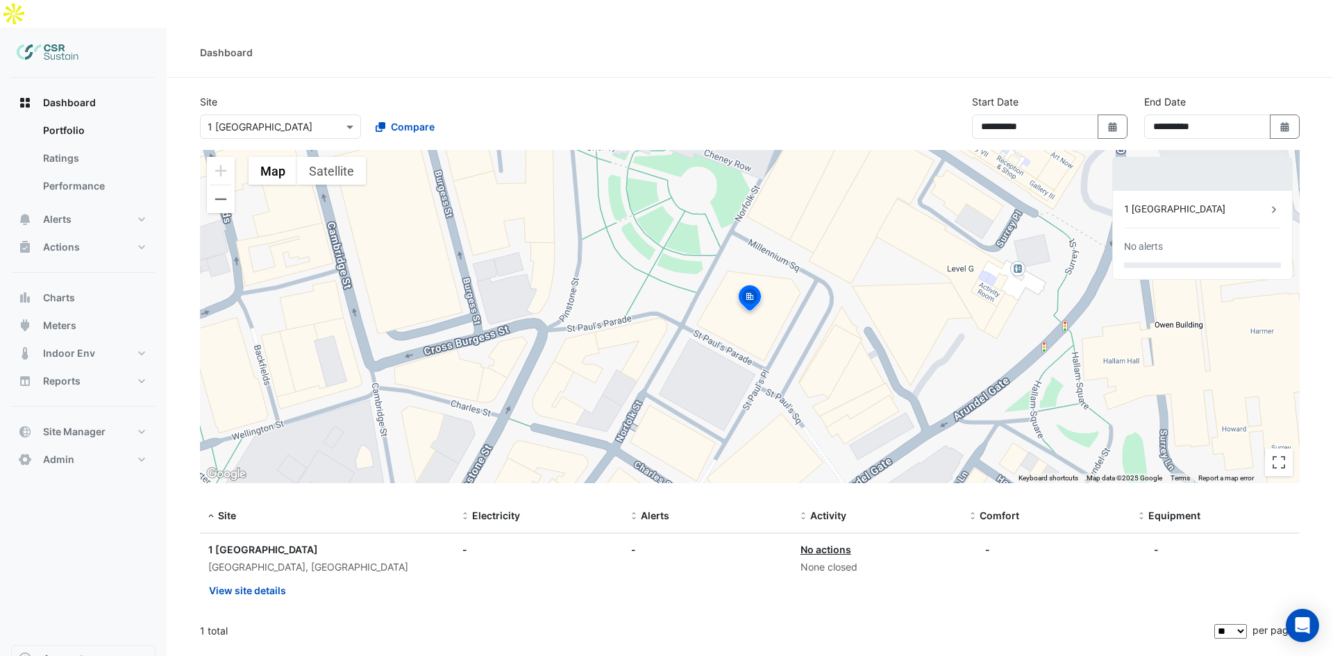
click at [313, 120] on input "text" at bounding box center [267, 127] width 118 height 15
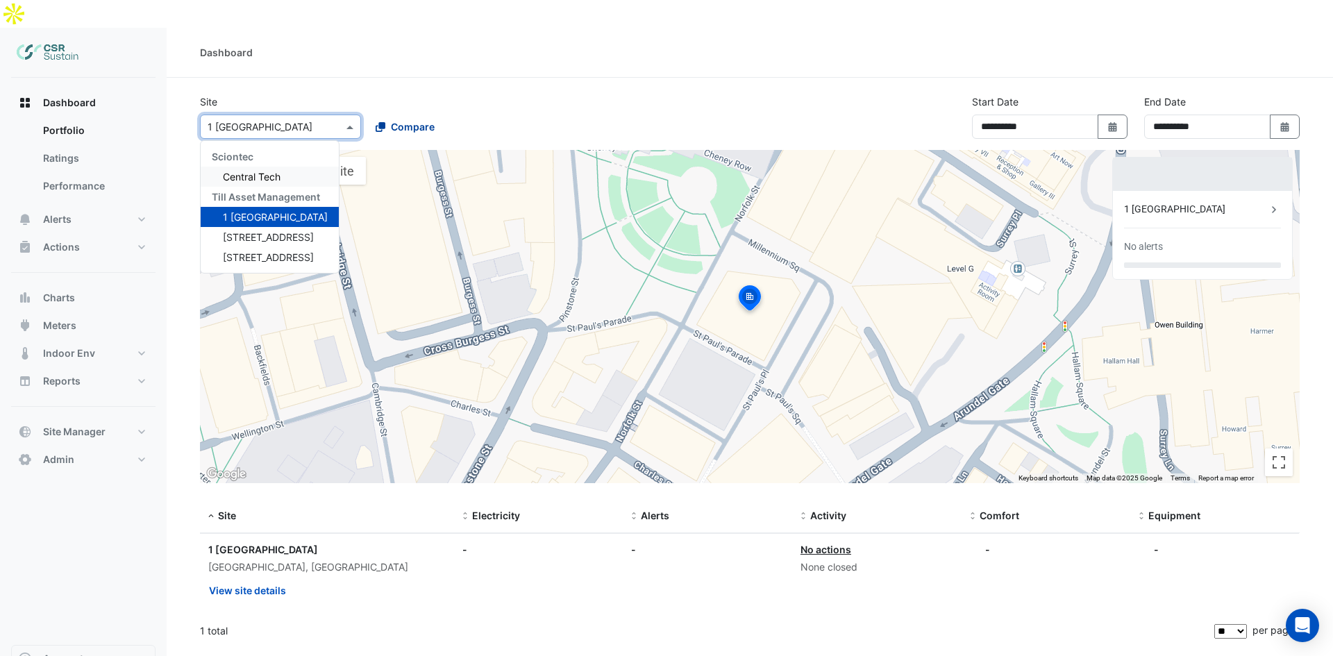
click at [407, 119] on span "Compare" at bounding box center [413, 126] width 44 height 15
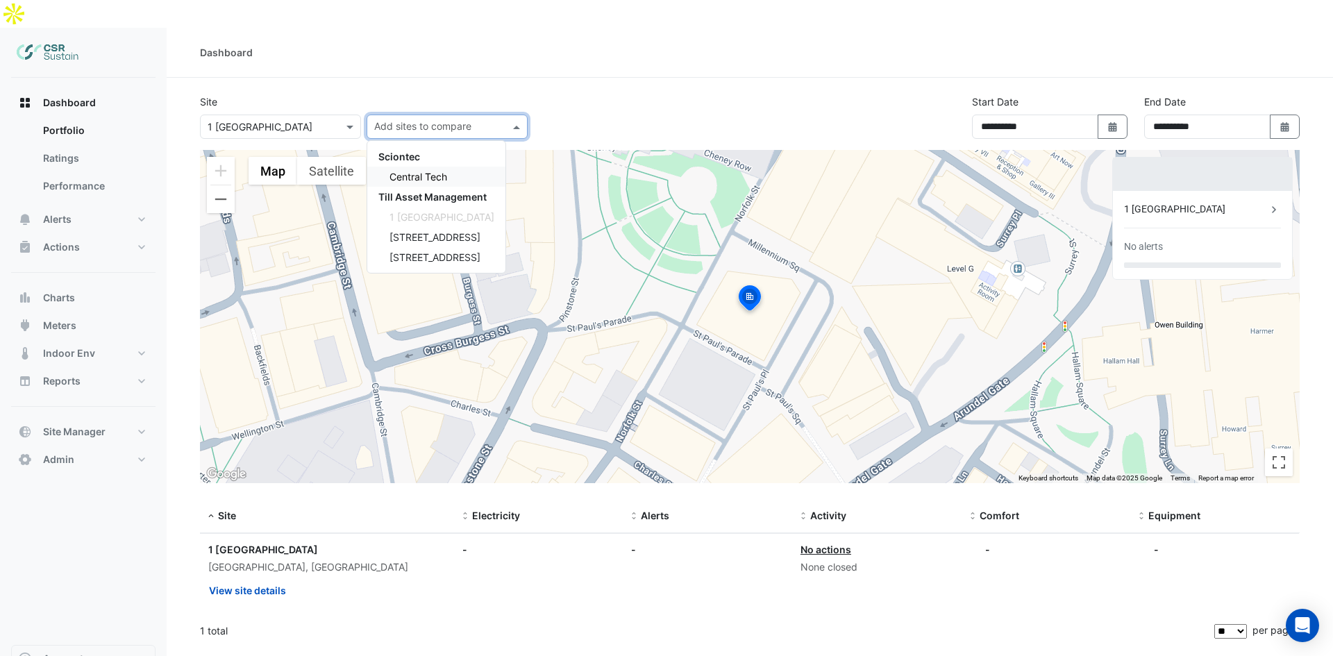
click at [424, 171] on span "Central Tech" at bounding box center [419, 177] width 58 height 12
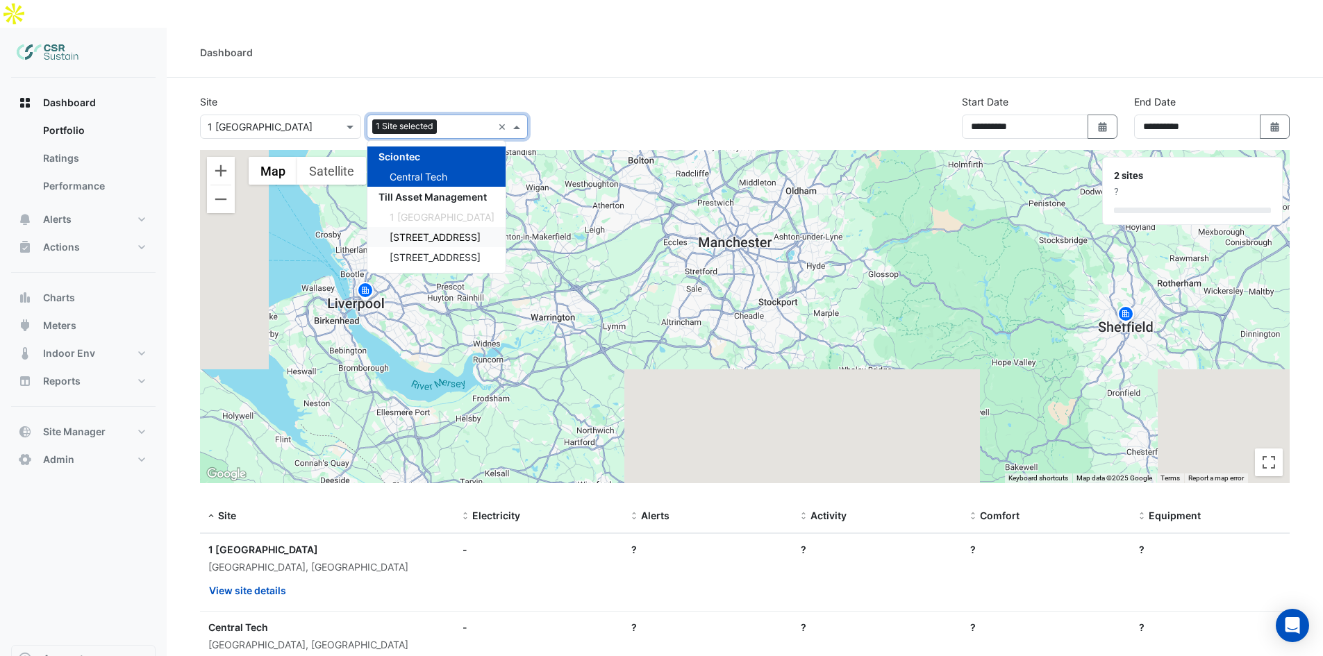
click at [418, 231] on span "[STREET_ADDRESS]" at bounding box center [435, 237] width 91 height 12
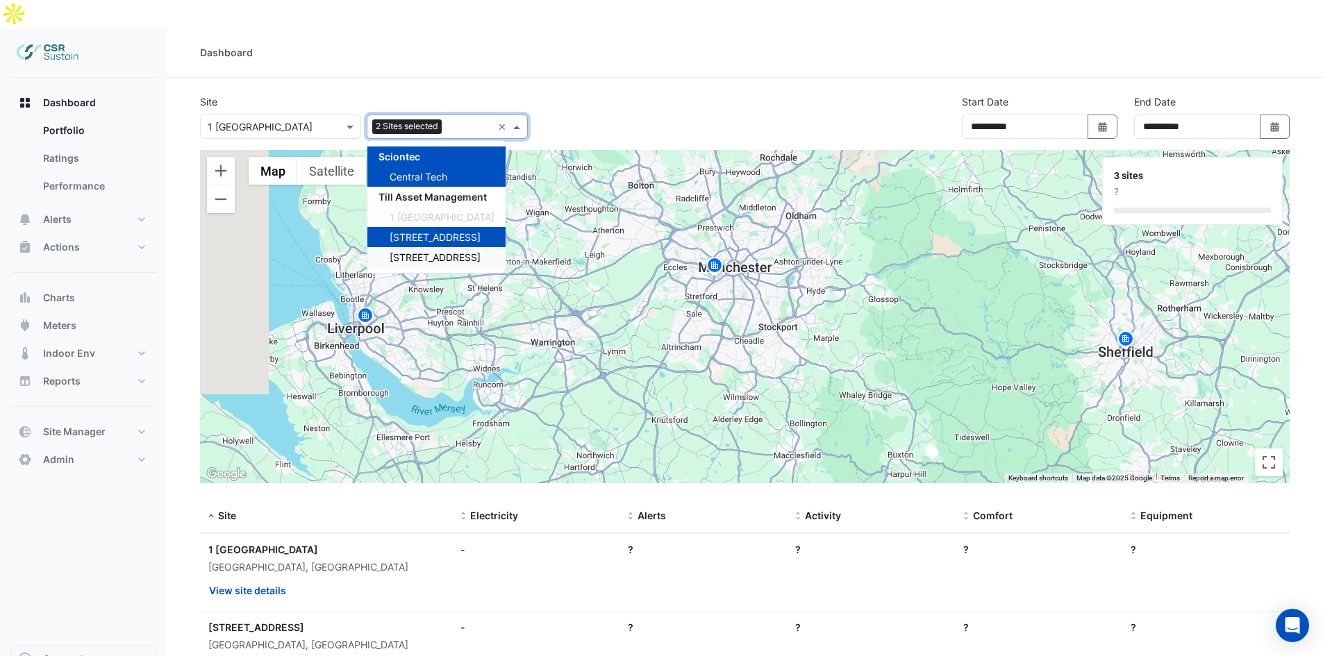
click at [419, 251] on span "[STREET_ADDRESS]" at bounding box center [435, 257] width 91 height 12
click at [644, 94] on div "**********" at bounding box center [745, 122] width 1106 height 56
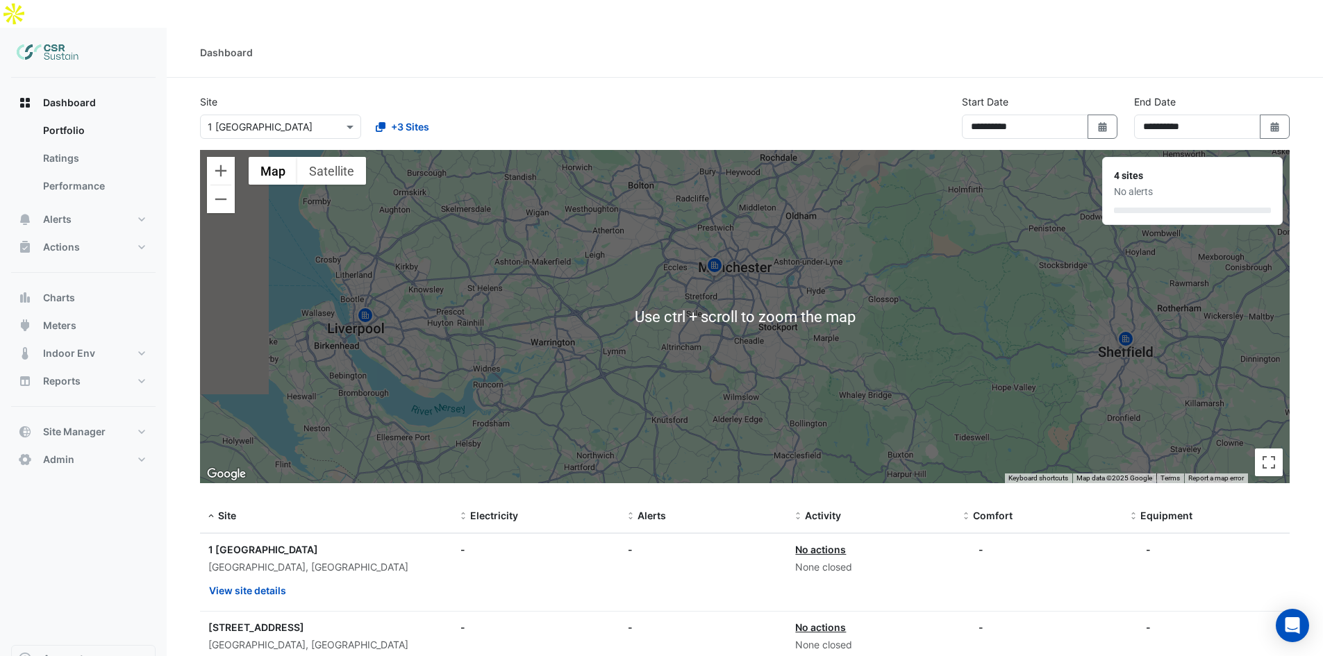
click at [783, 102] on div "**********" at bounding box center [745, 122] width 1106 height 56
